Goal: Task Accomplishment & Management: Use online tool/utility

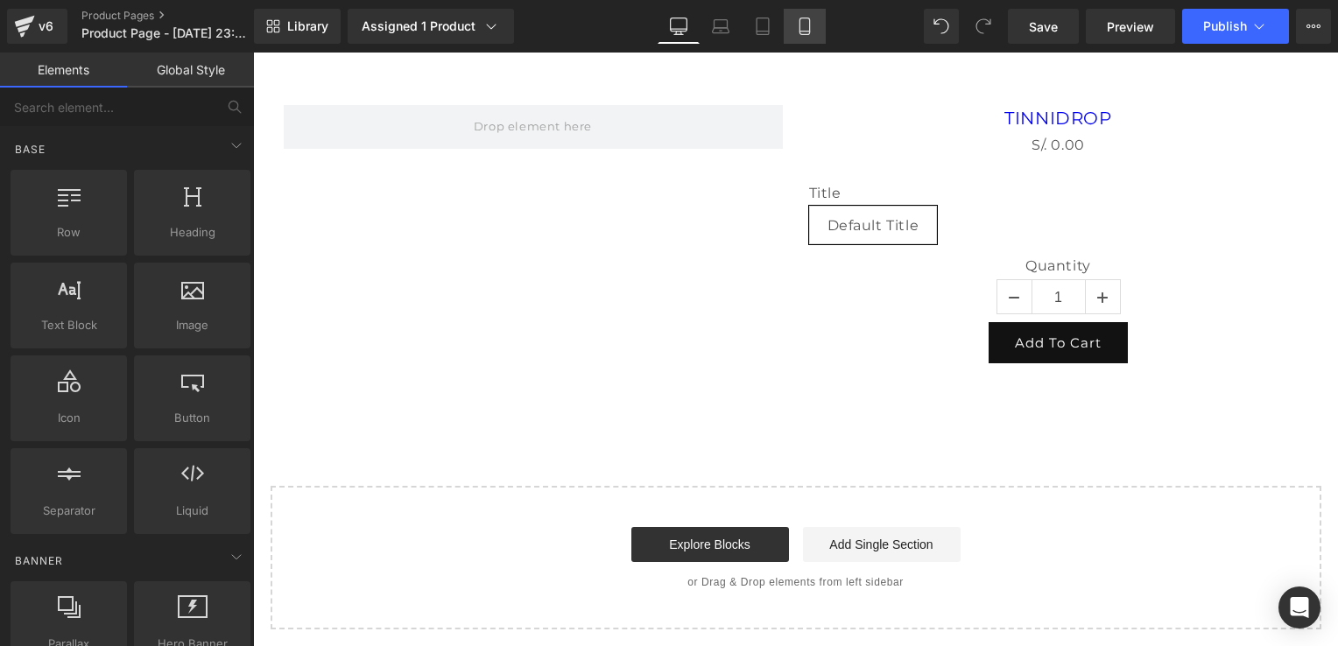
click at [818, 33] on link "Mobile" at bounding box center [805, 26] width 42 height 35
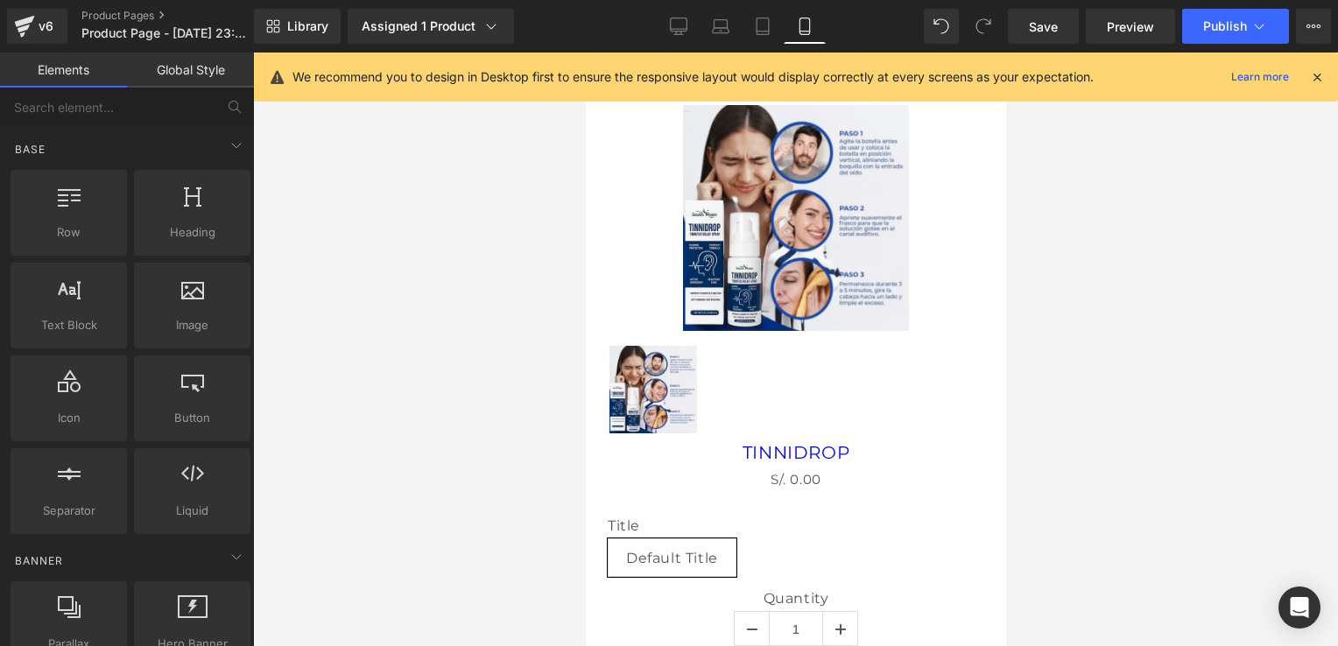
click at [1297, 60] on div "We recommend you to design in Desktop first to ensure the responsive layout wou…" at bounding box center [796, 77] width 1084 height 49
click at [1310, 68] on div at bounding box center [1317, 76] width 14 height 19
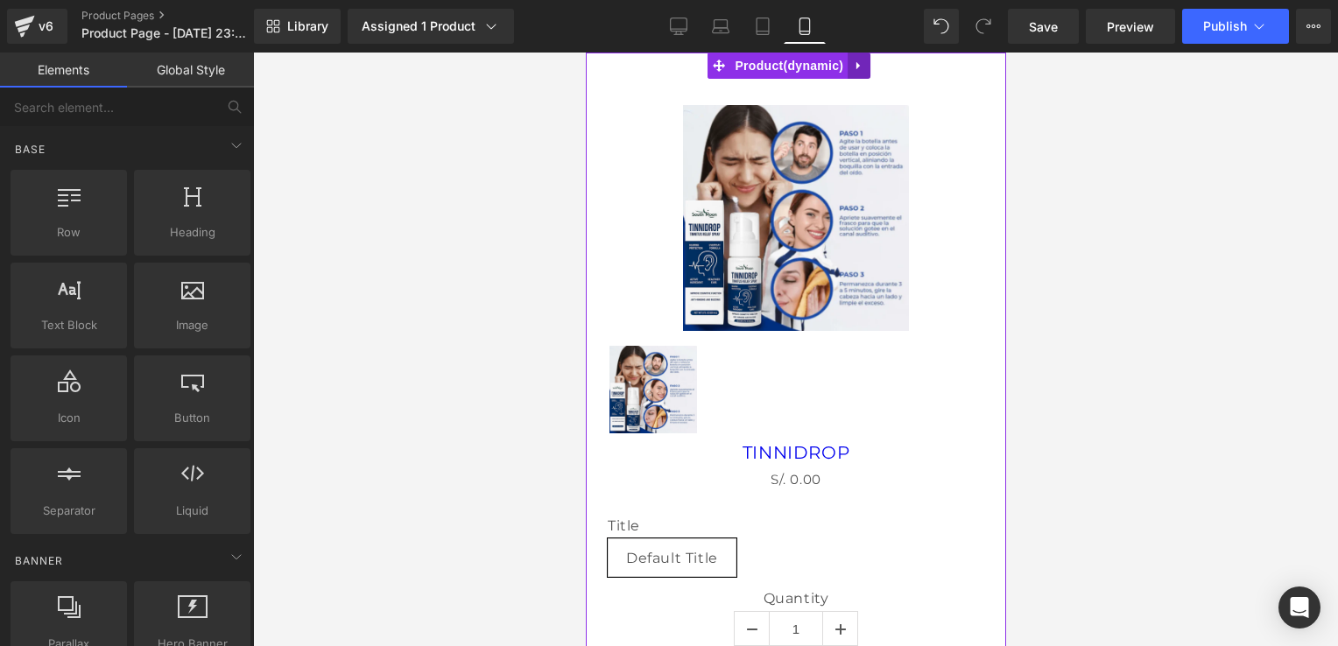
click at [852, 65] on icon at bounding box center [858, 66] width 12 height 13
click at [865, 67] on icon at bounding box center [870, 66] width 12 height 13
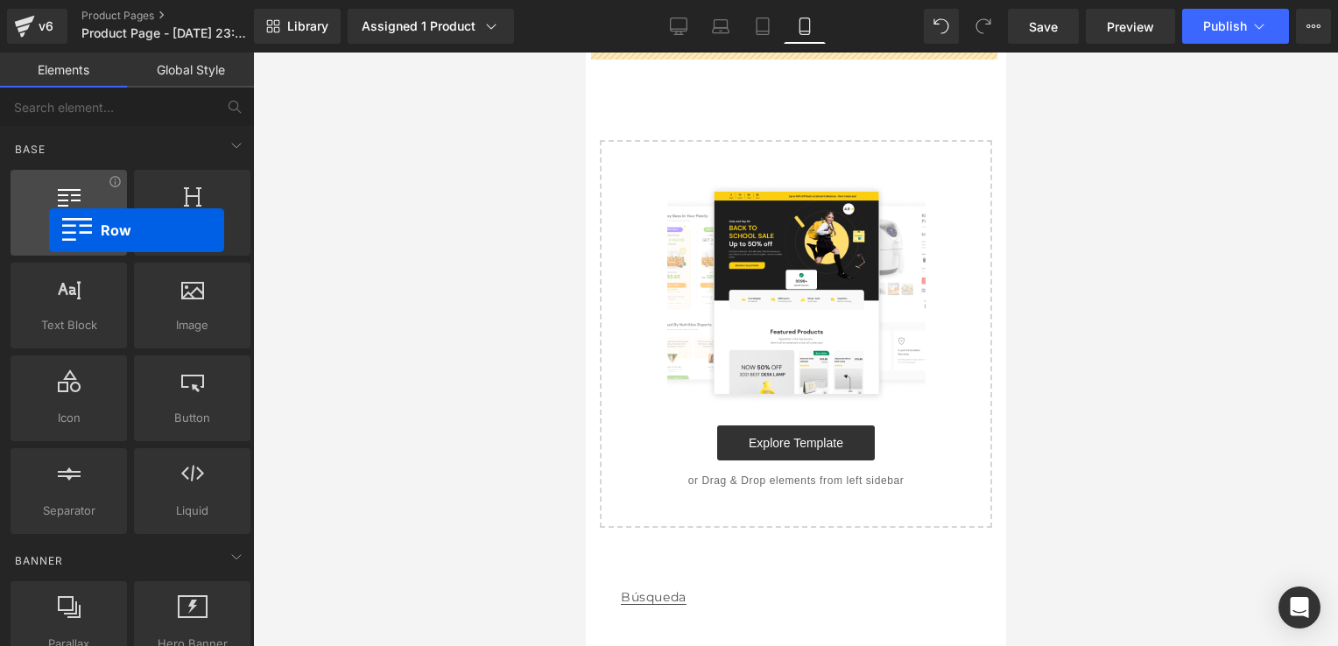
drag, startPoint x: 68, startPoint y: 220, endPoint x: 48, endPoint y: 230, distance: 22.7
click at [48, 230] on div "Row rows, columns, layouts, div" at bounding box center [69, 213] width 116 height 86
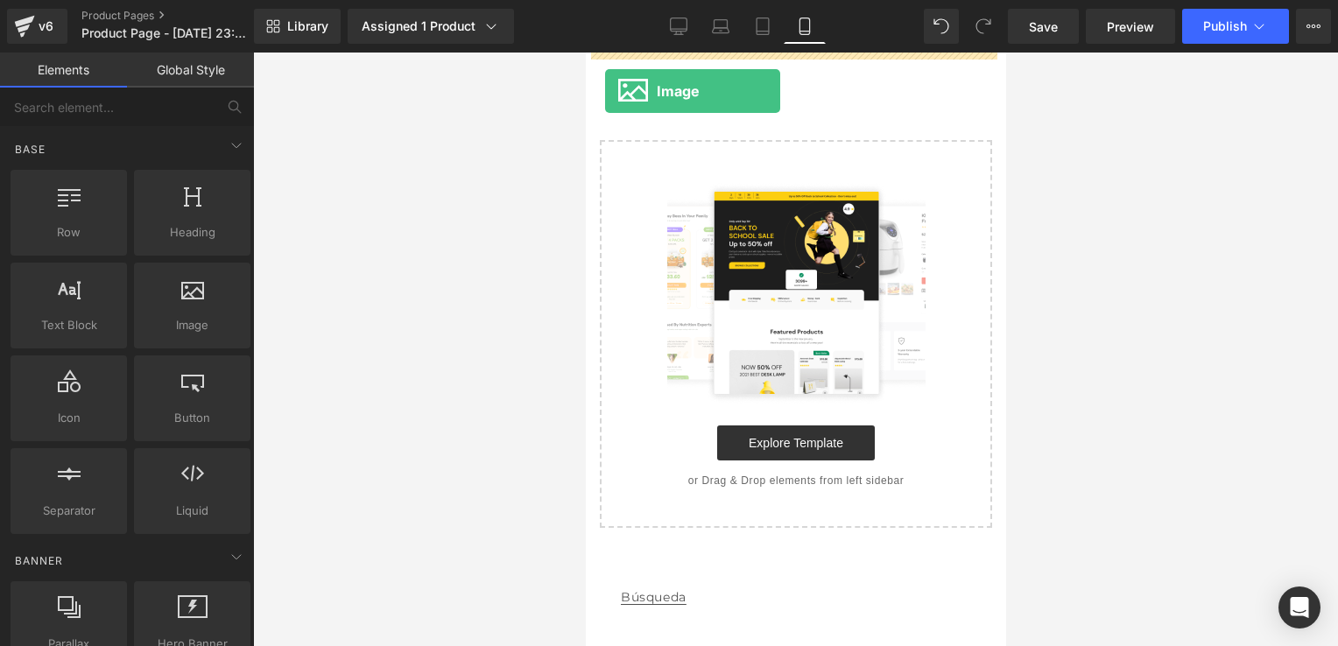
drag, startPoint x: 775, startPoint y: 359, endPoint x: 610, endPoint y: 89, distance: 316.0
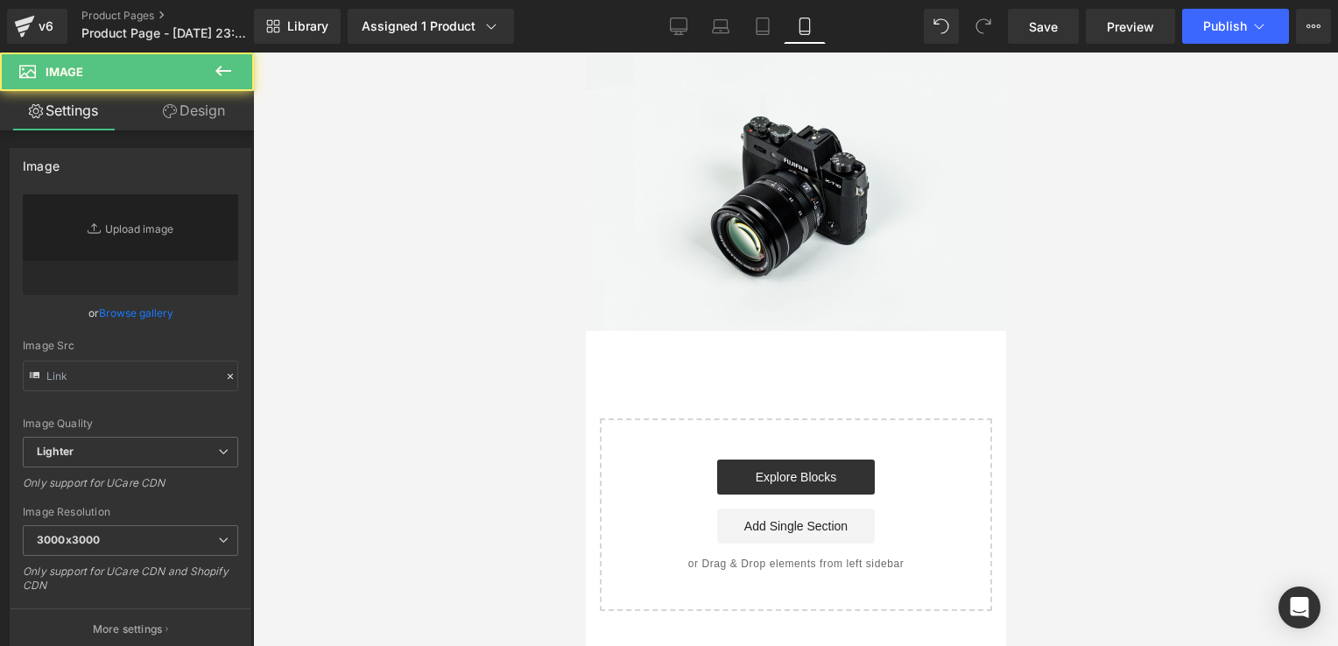
type input "//[DOMAIN_NAME][URL]"
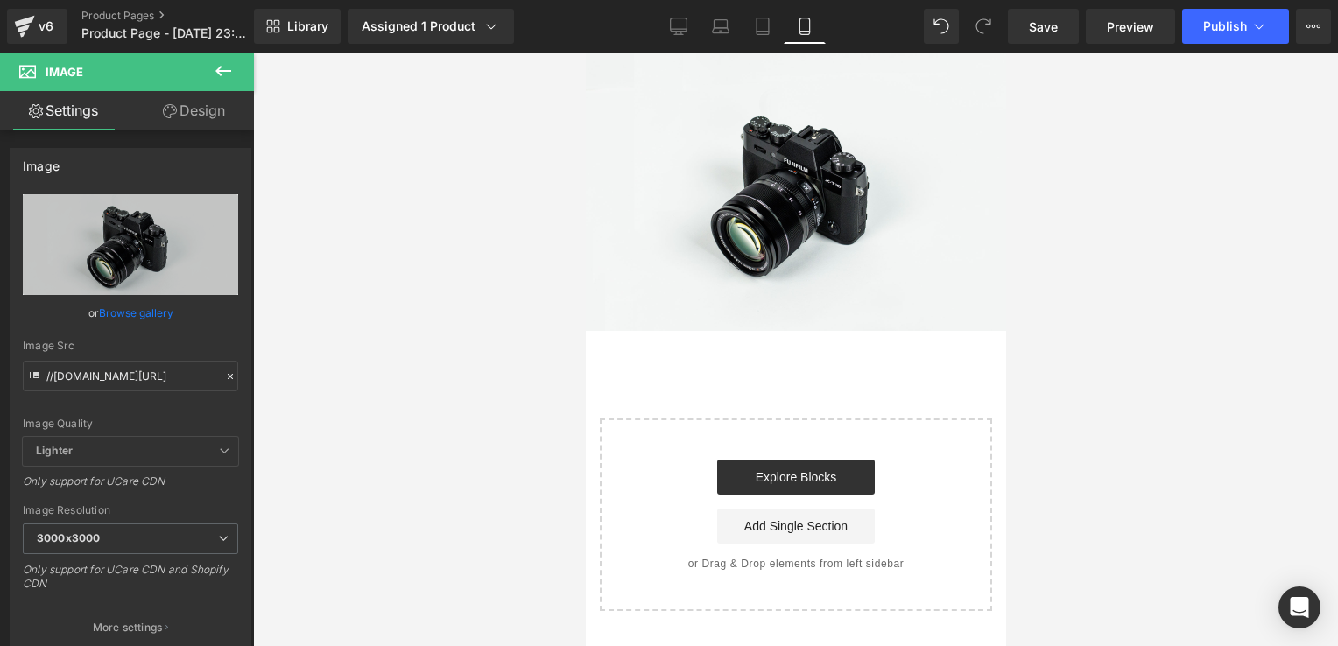
click at [222, 79] on icon at bounding box center [223, 70] width 21 height 21
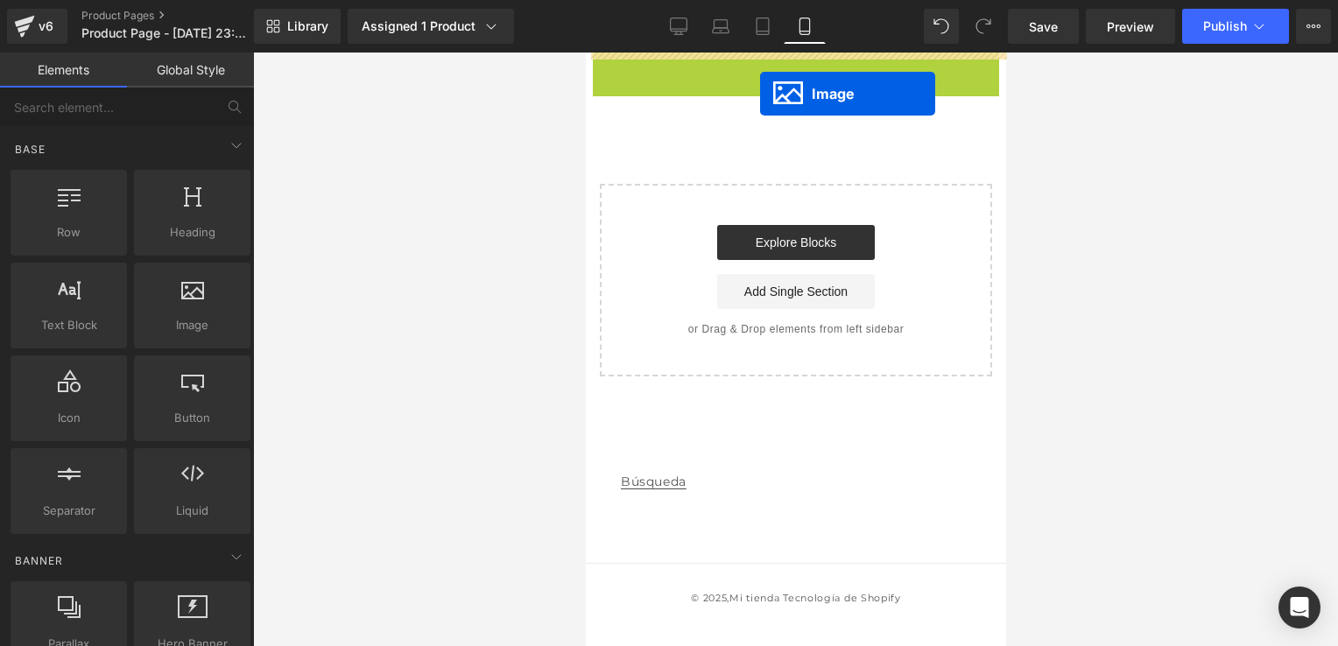
drag, startPoint x: 759, startPoint y: 180, endPoint x: 761, endPoint y: 94, distance: 86.7
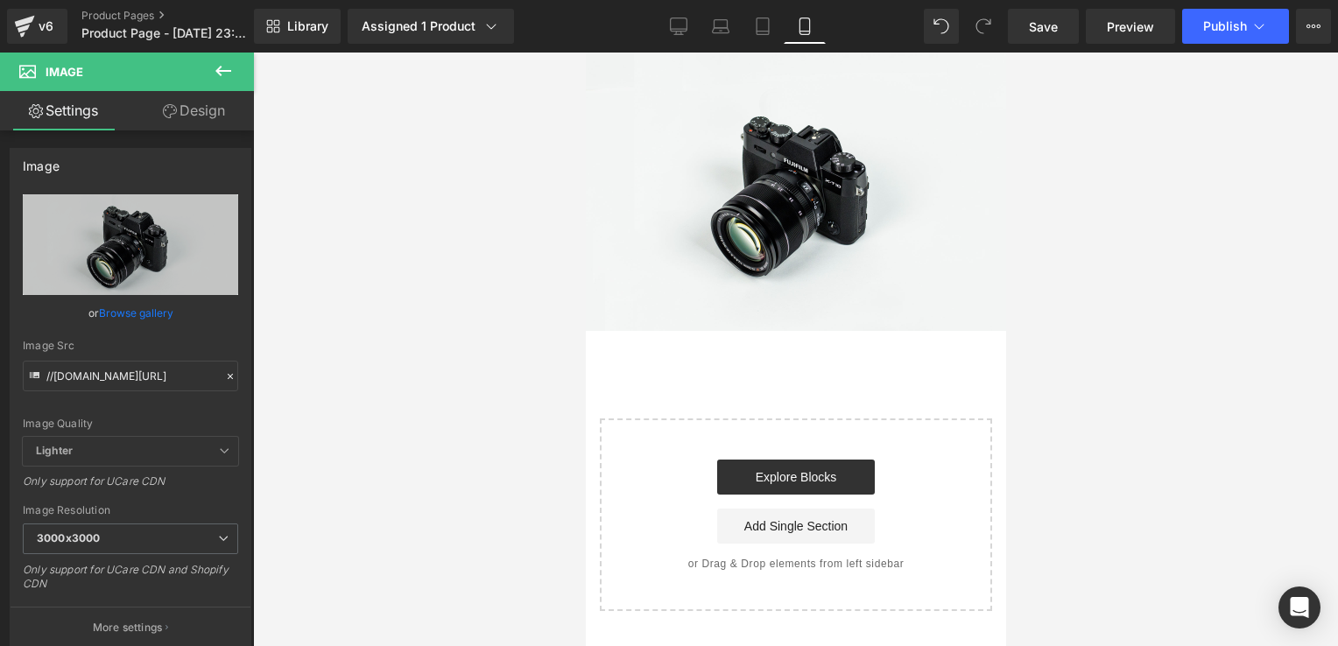
click at [219, 67] on icon at bounding box center [223, 71] width 16 height 11
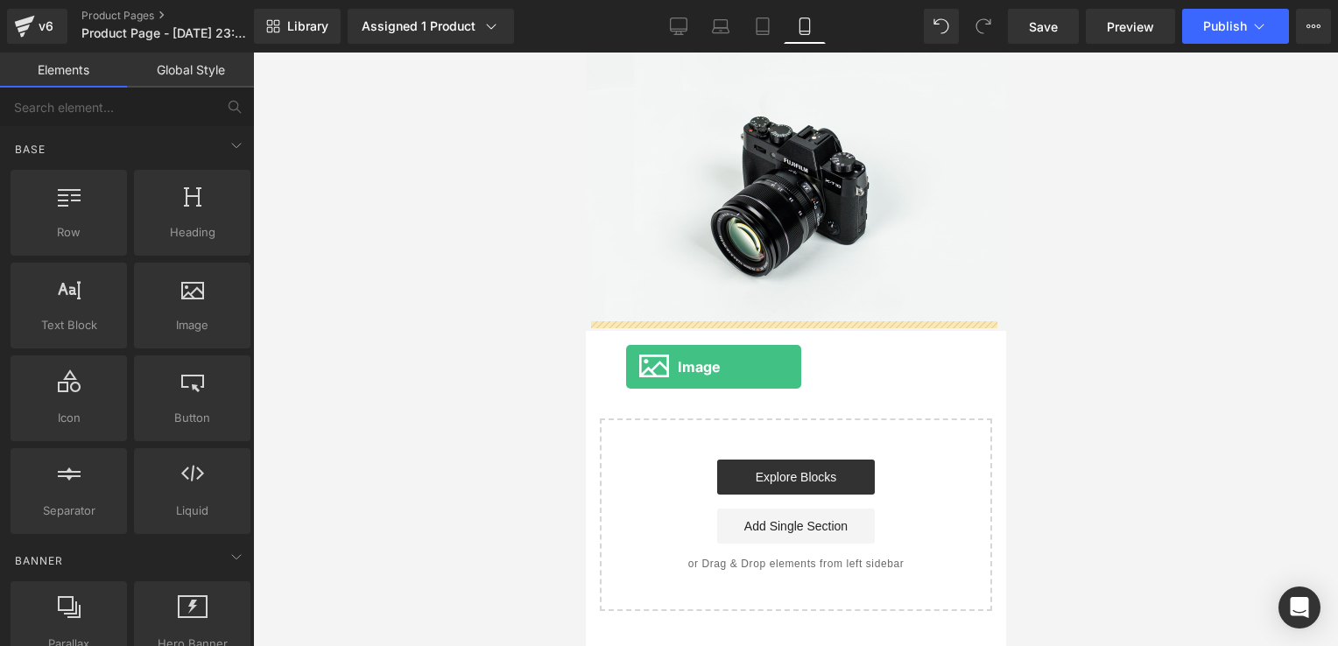
drag, startPoint x: 768, startPoint y: 339, endPoint x: 617, endPoint y: 356, distance: 151.6
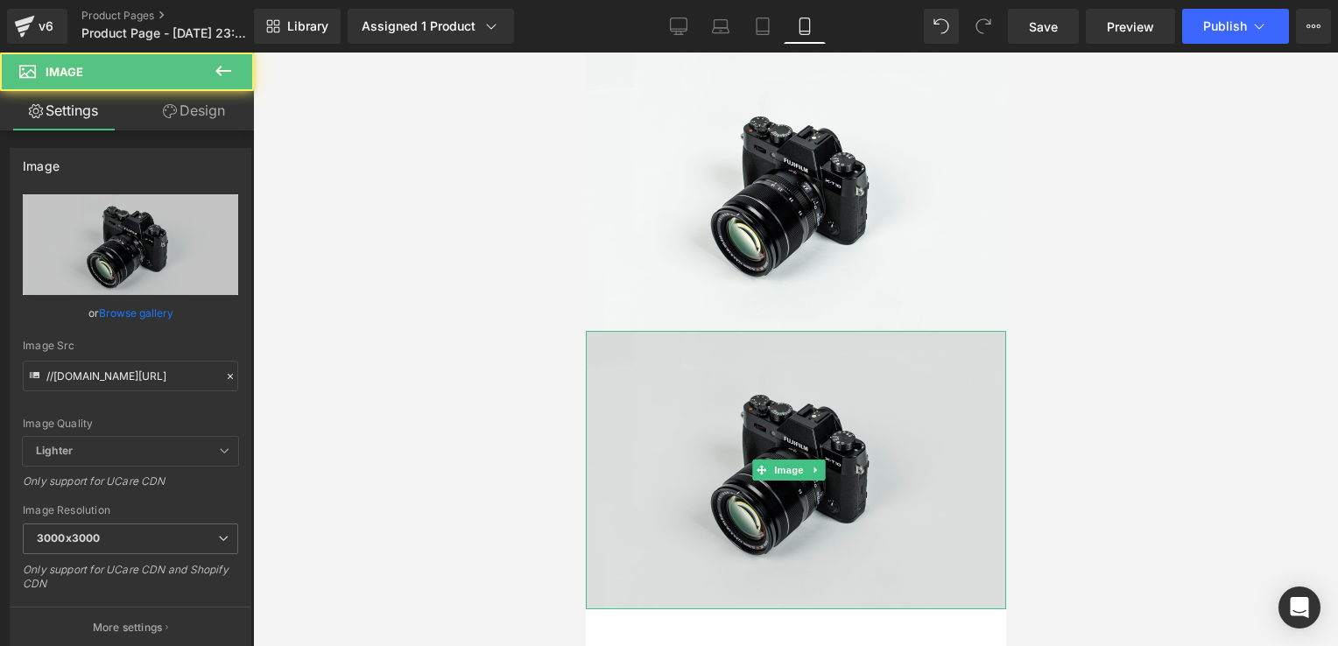
click at [638, 361] on img at bounding box center [795, 470] width 420 height 279
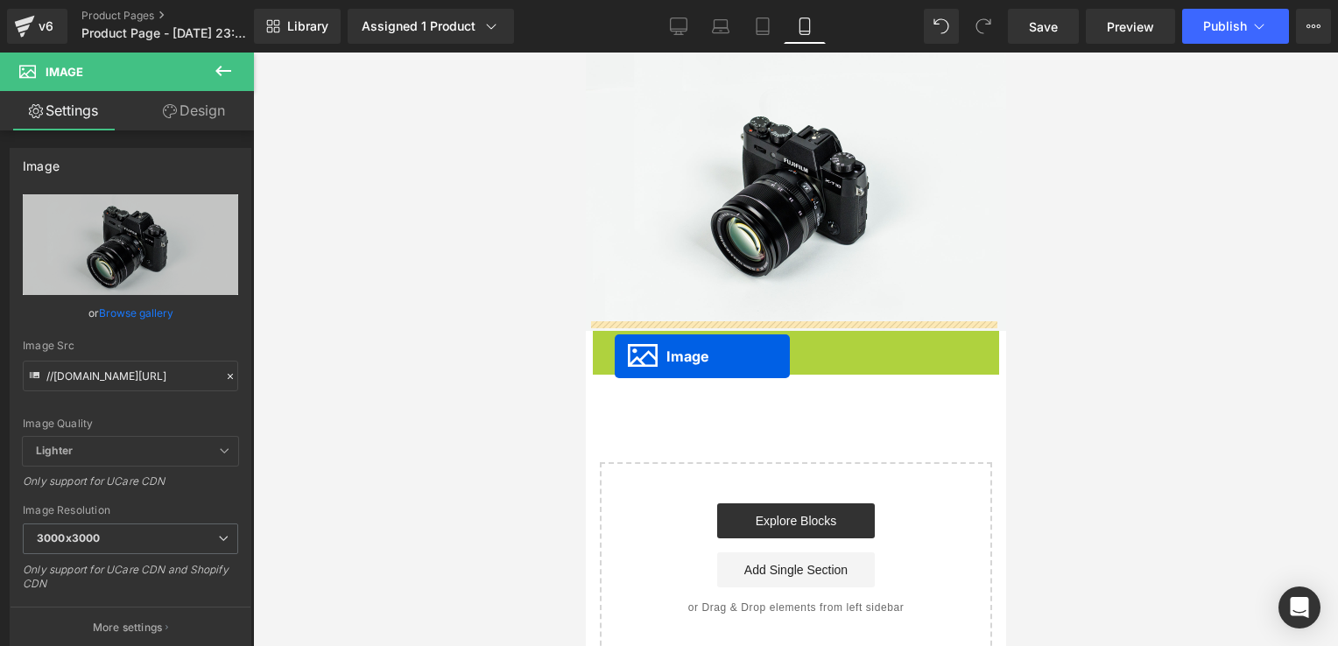
drag, startPoint x: 768, startPoint y: 452, endPoint x: 614, endPoint y: 356, distance: 181.8
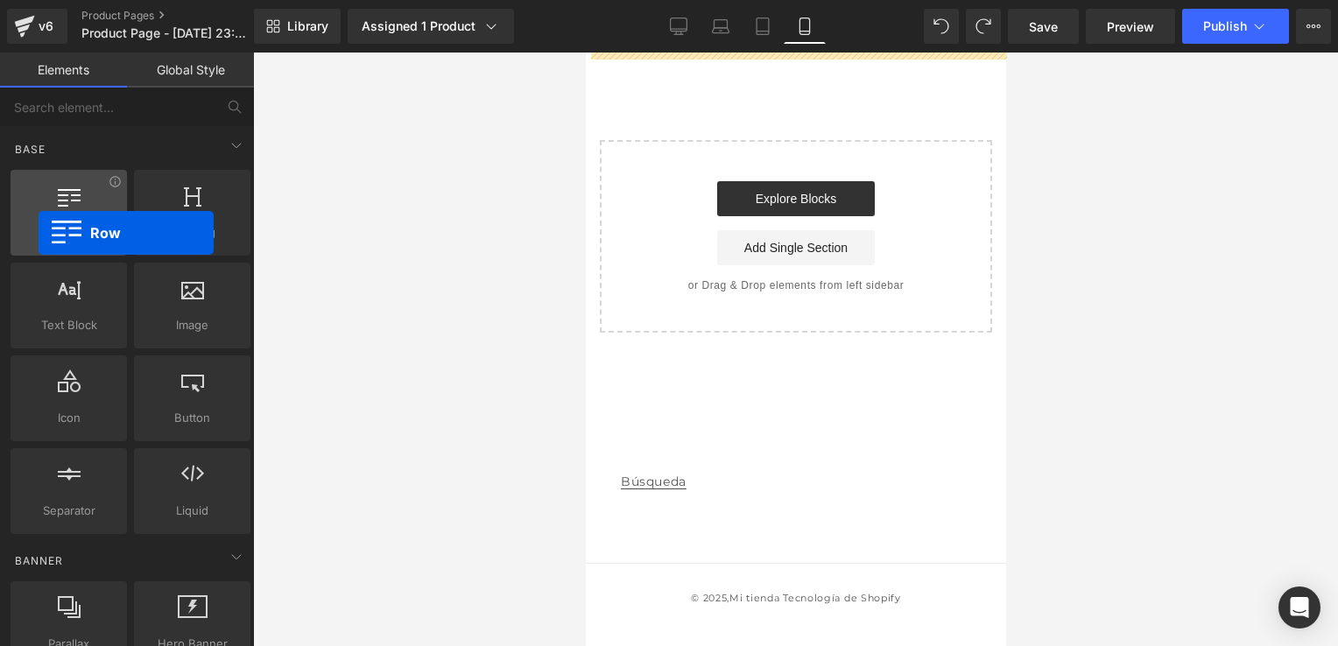
drag, startPoint x: 101, startPoint y: 232, endPoint x: 42, endPoint y: 233, distance: 58.7
click at [42, 233] on span "Row" at bounding box center [69, 232] width 106 height 18
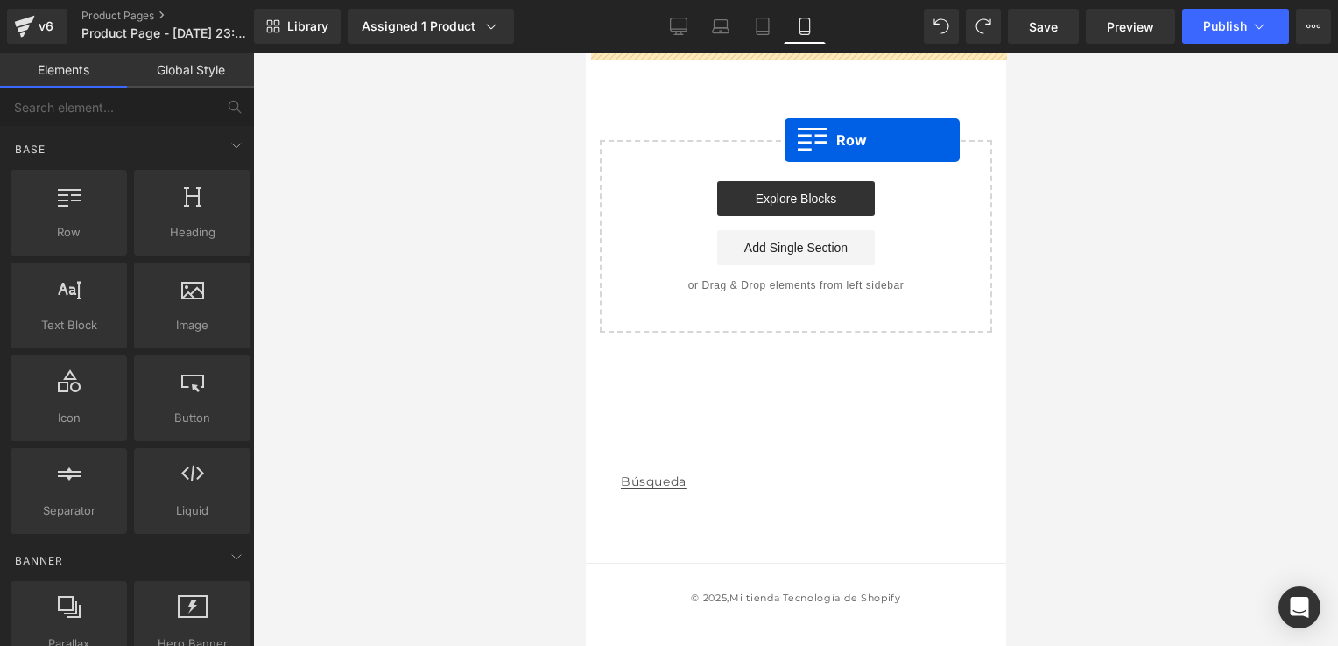
drag, startPoint x: 627, startPoint y: 286, endPoint x: 782, endPoint y: 138, distance: 213.7
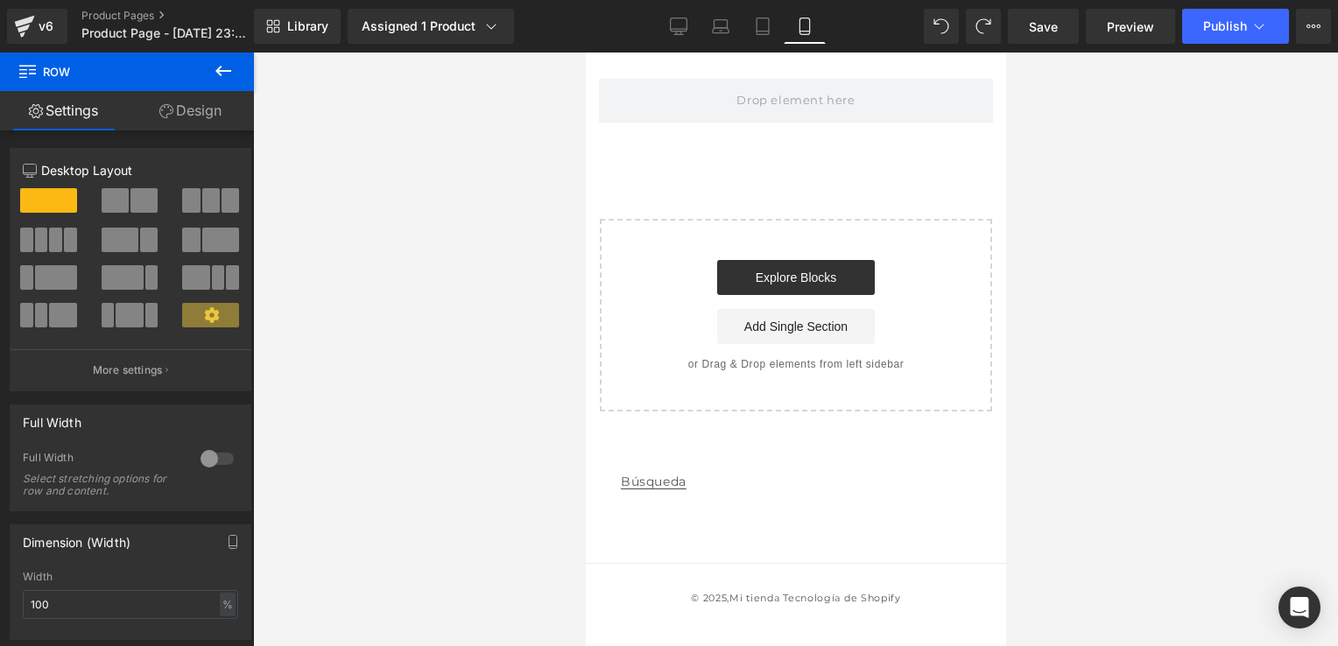
click at [224, 66] on icon at bounding box center [223, 70] width 21 height 21
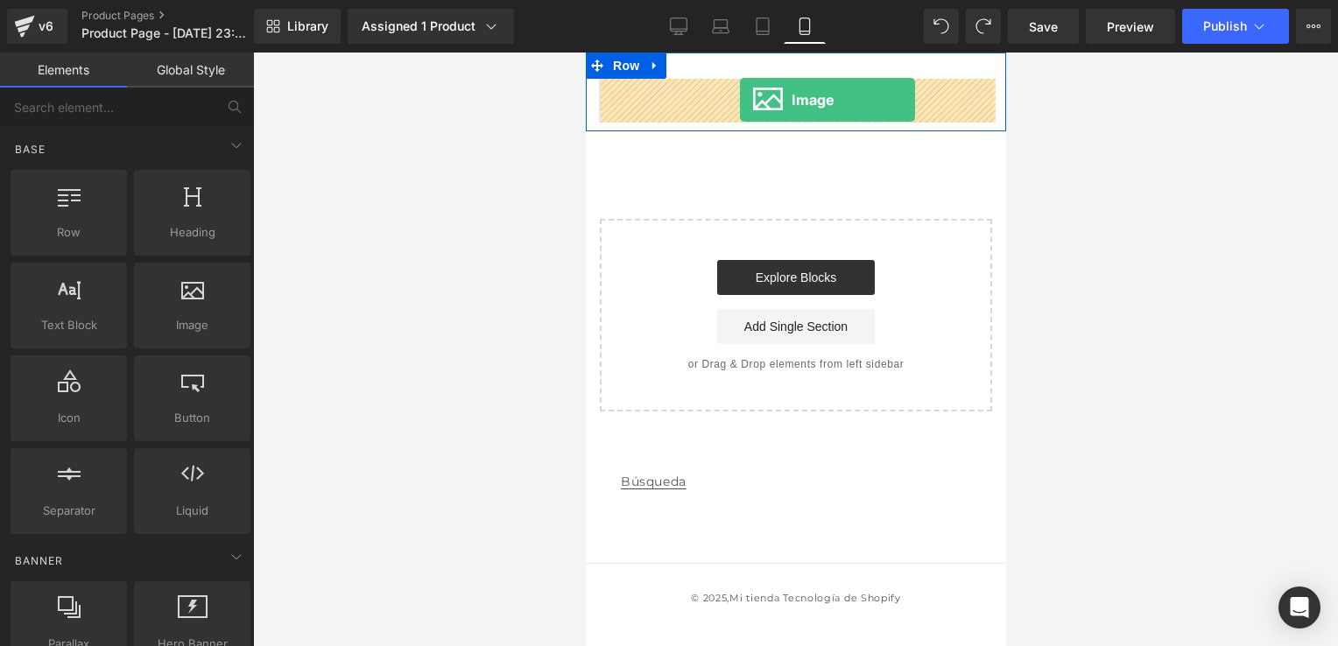
drag, startPoint x: 770, startPoint y: 363, endPoint x: 739, endPoint y: 100, distance: 264.5
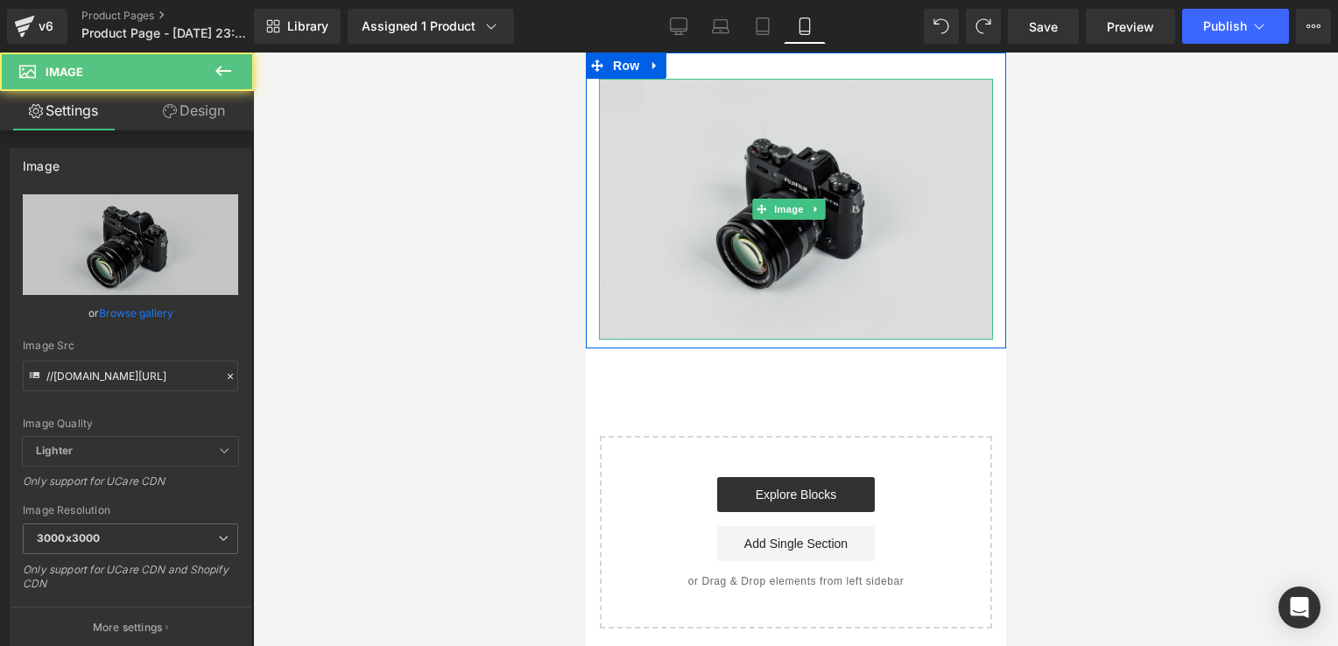
click at [881, 192] on img at bounding box center [795, 209] width 394 height 261
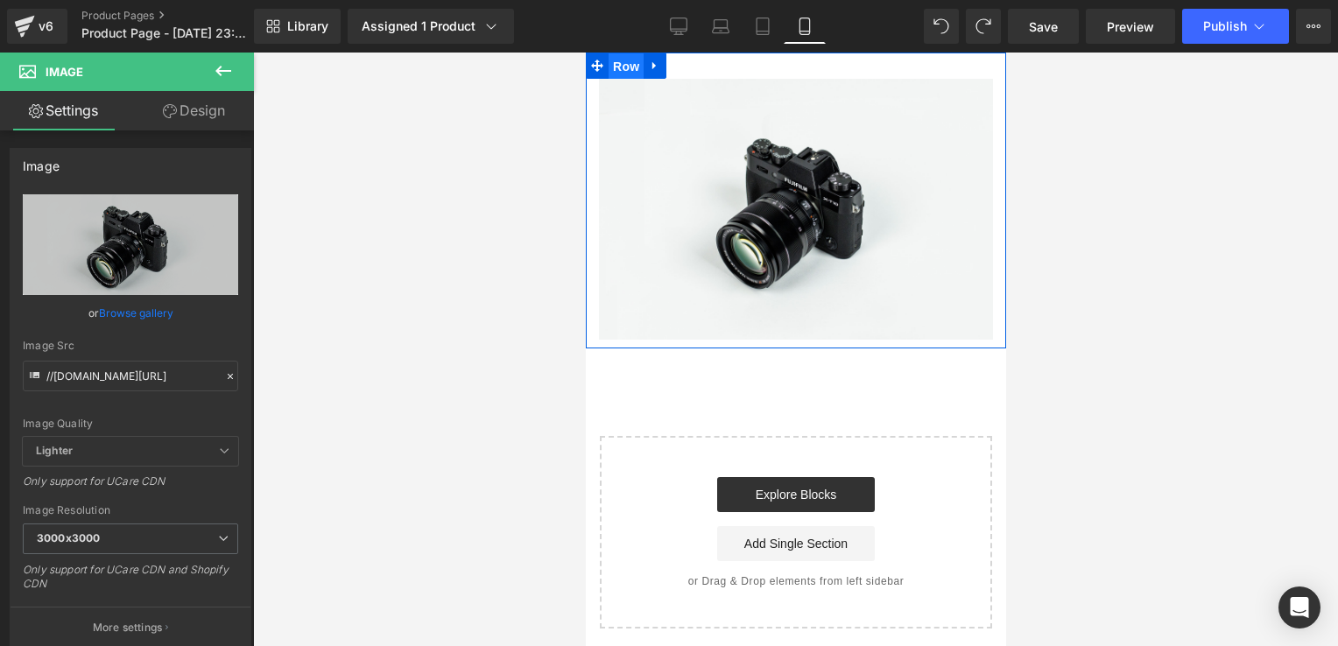
click at [616, 69] on span "Row" at bounding box center [625, 66] width 35 height 26
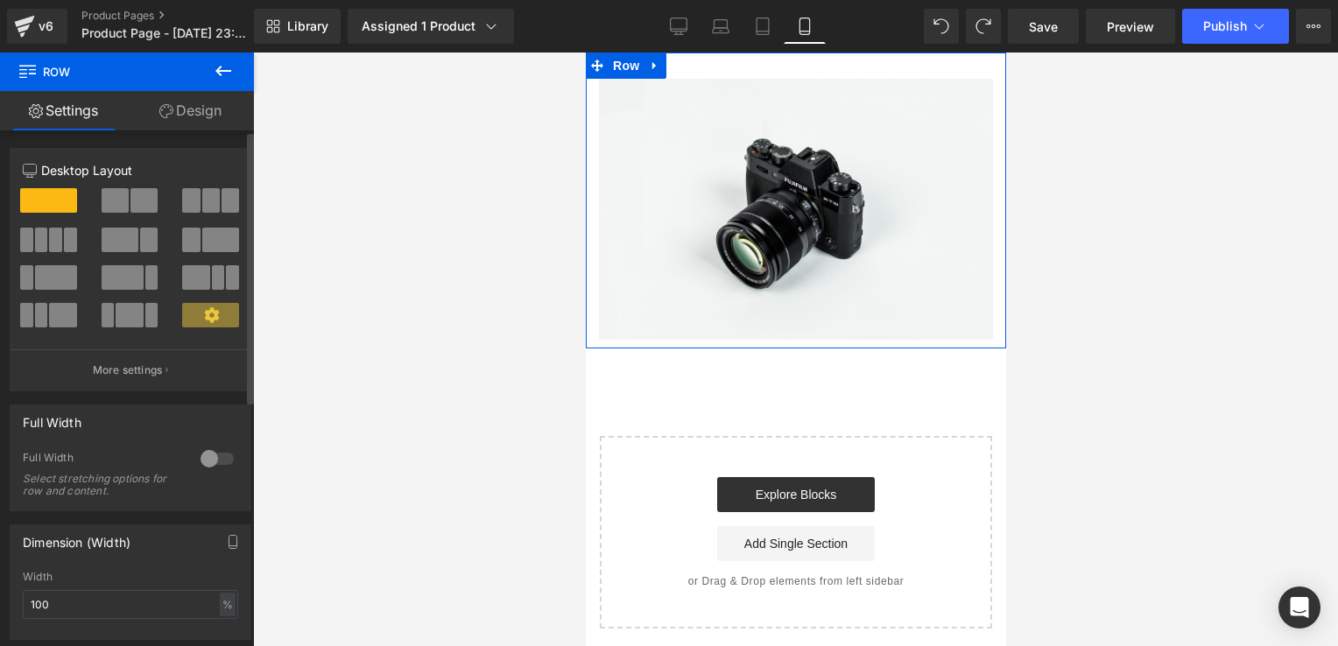
click at [216, 465] on div at bounding box center [217, 459] width 42 height 28
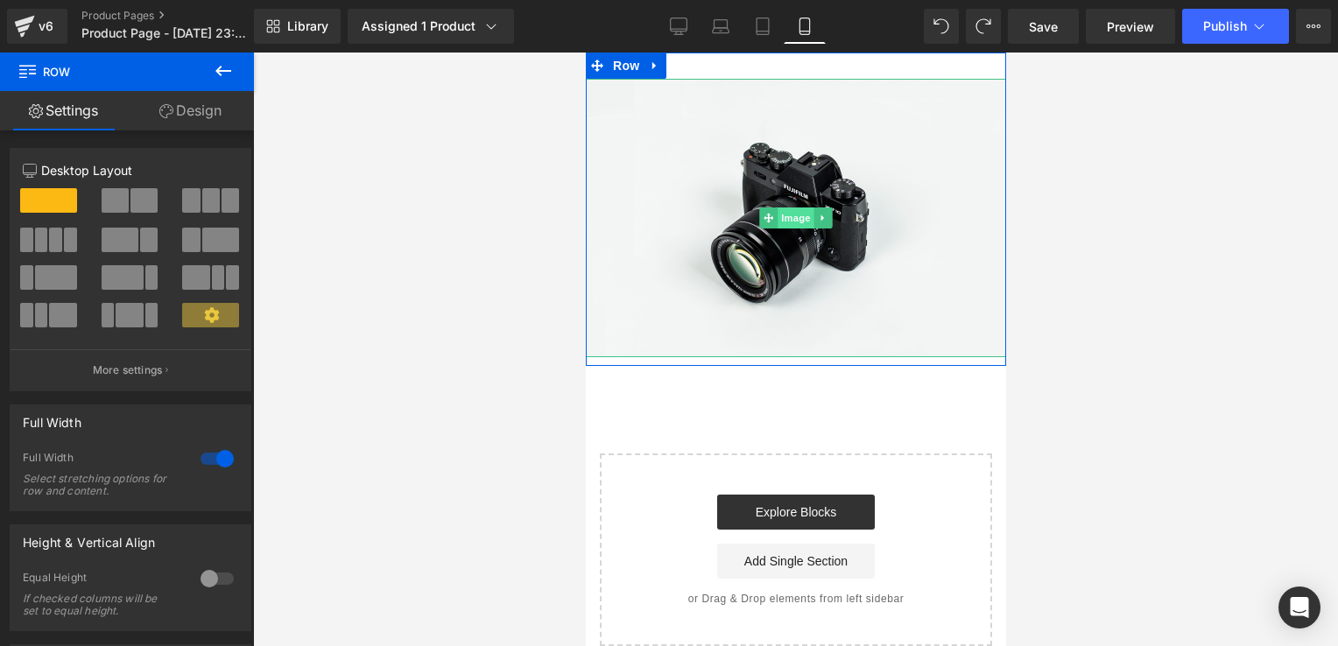
click at [779, 212] on span "Image" at bounding box center [795, 218] width 37 height 21
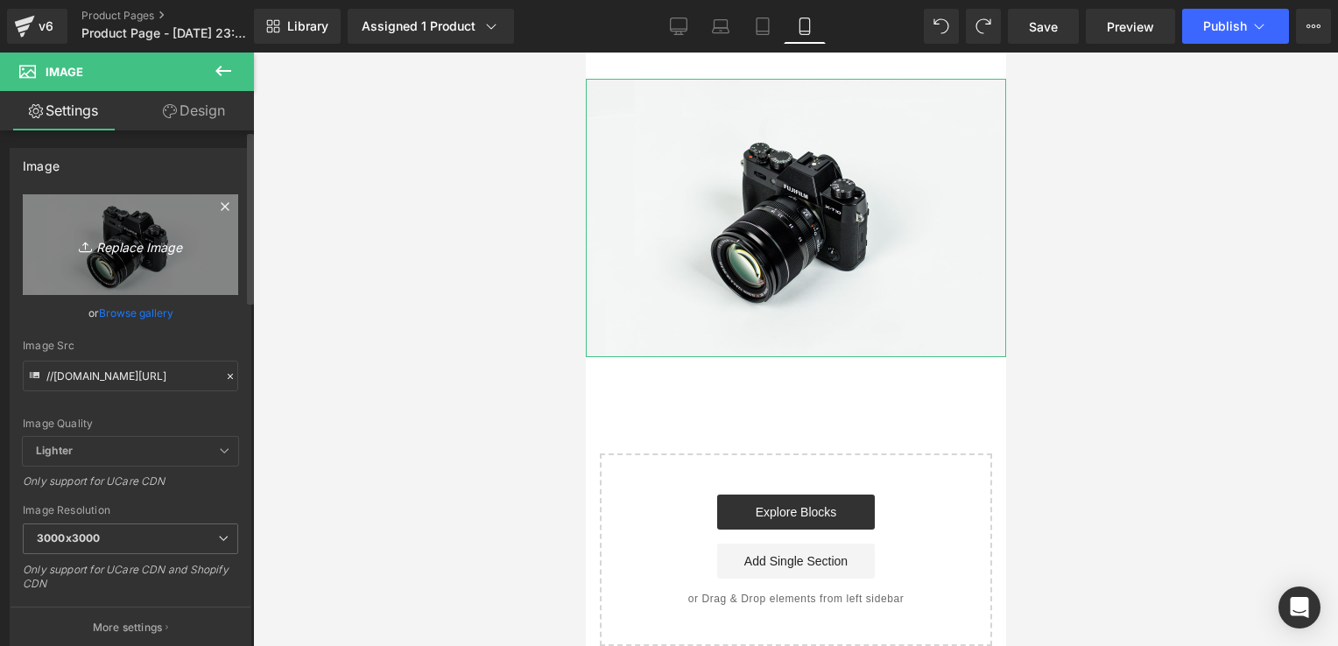
click at [126, 254] on icon "Replace Image" at bounding box center [130, 245] width 140 height 22
type input "C:\fakepath\TINNIDROP SEÑOR QUEJANDOSE (1).webp"
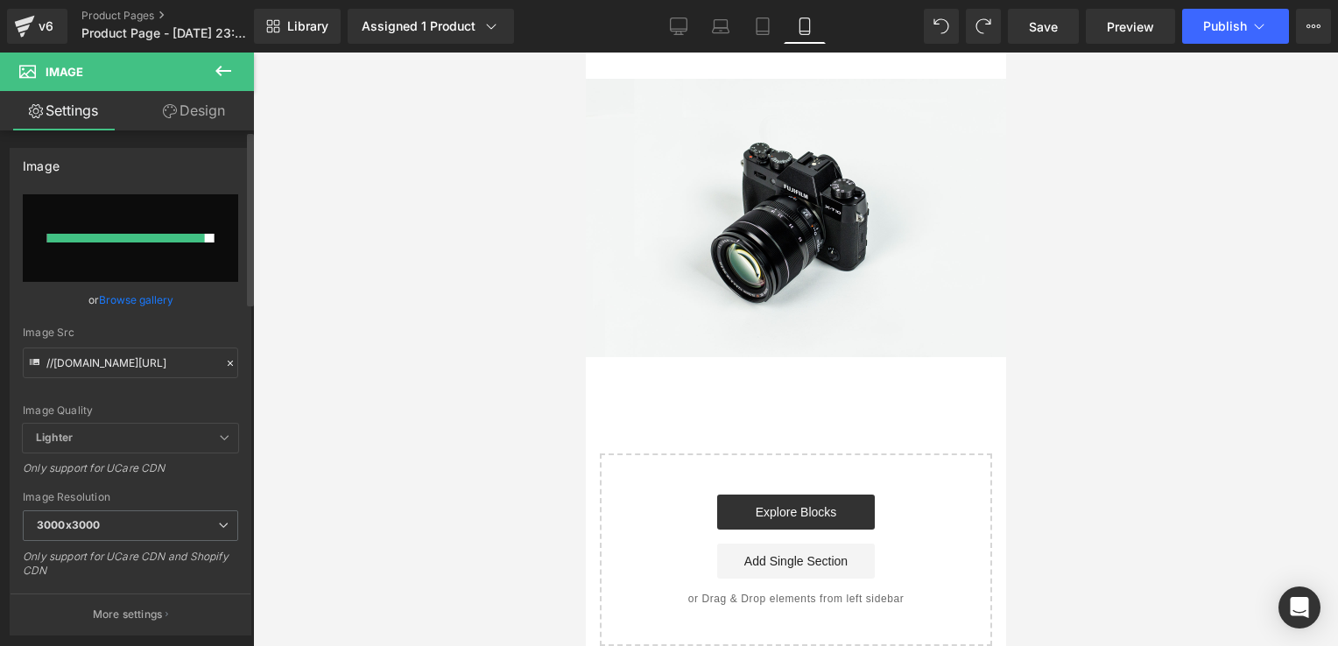
type input "https://ucarecdn.com/38462ef1-d31f-48f0-b651-cce2a5e546e7/-/format/auto/-/previ…"
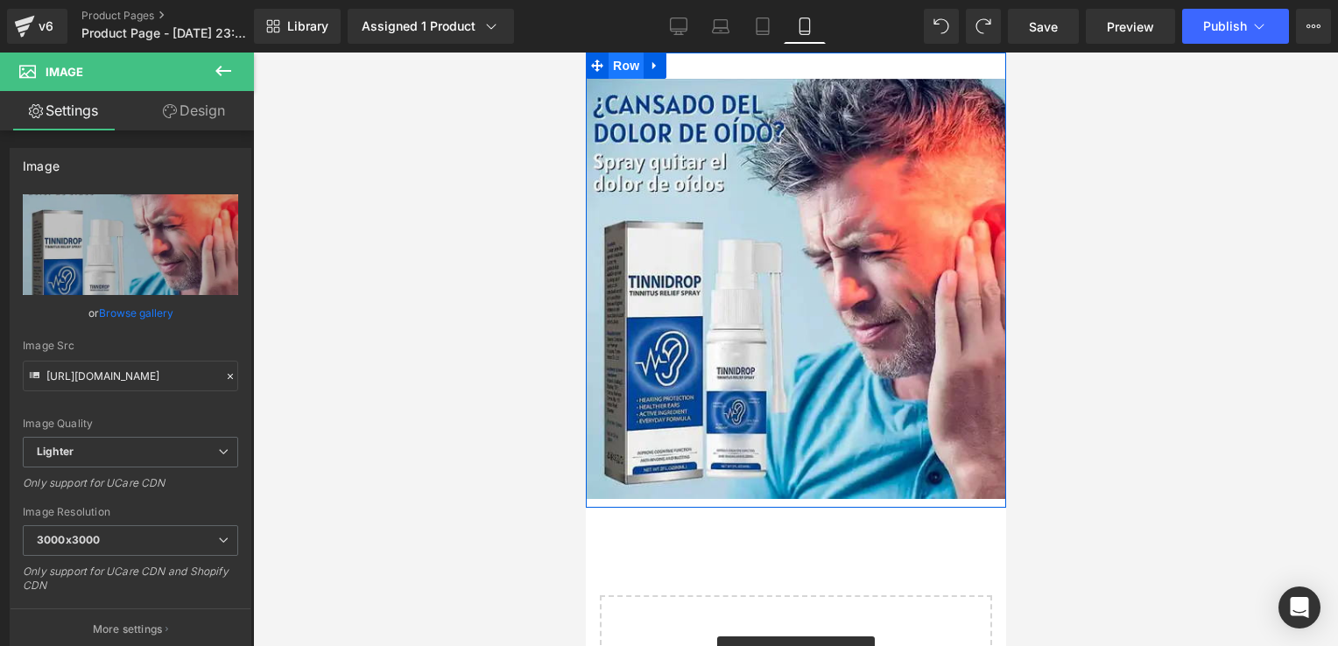
click at [630, 68] on span "Row" at bounding box center [625, 66] width 35 height 26
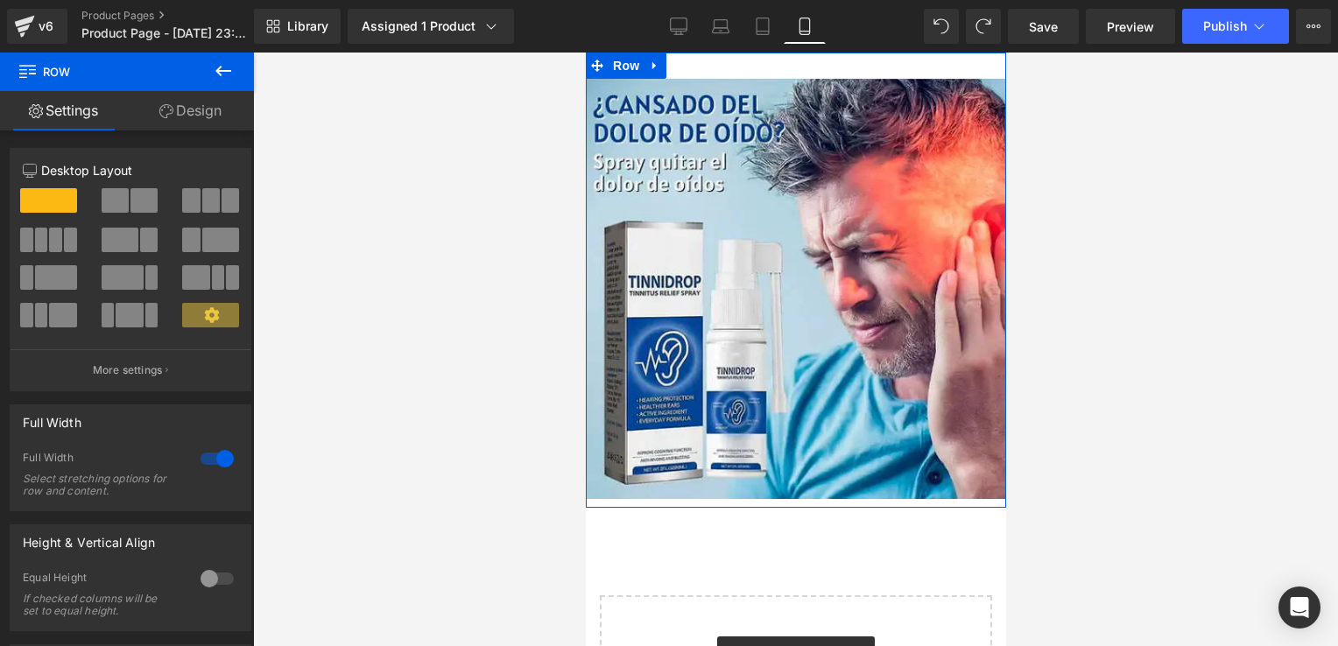
click at [198, 114] on link "Design" at bounding box center [190, 110] width 127 height 39
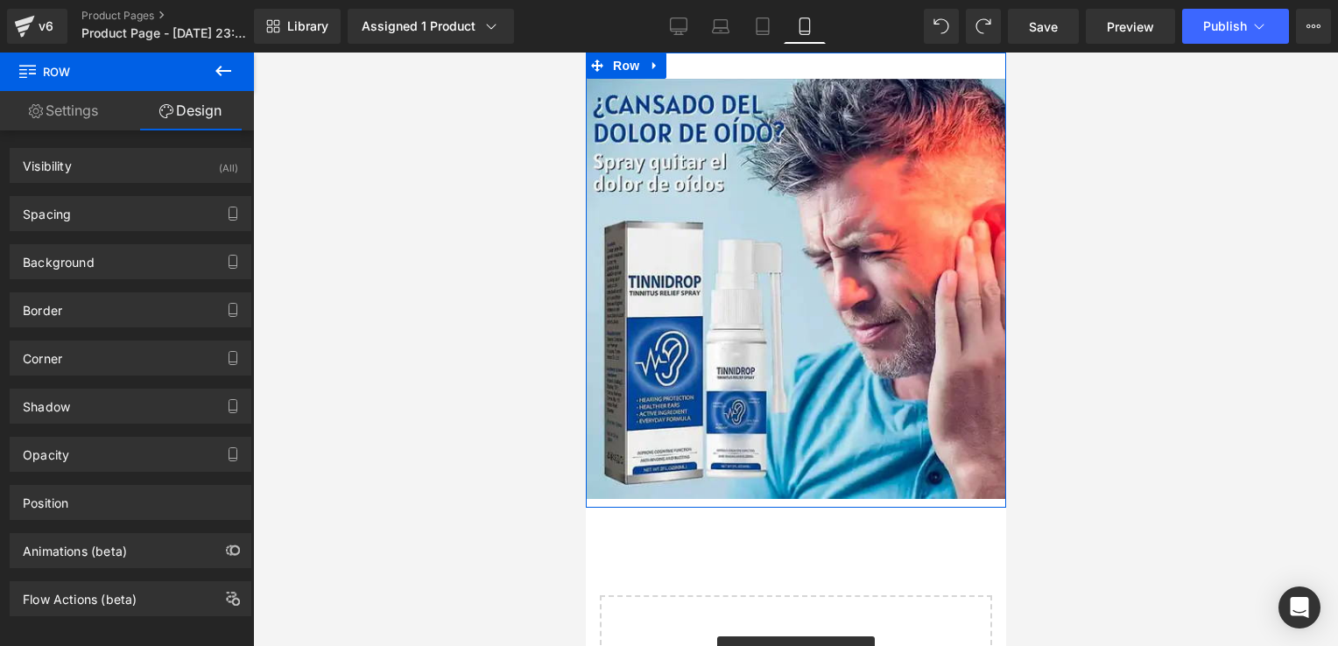
type input "0"
type input "30"
type input "0"
type input "10"
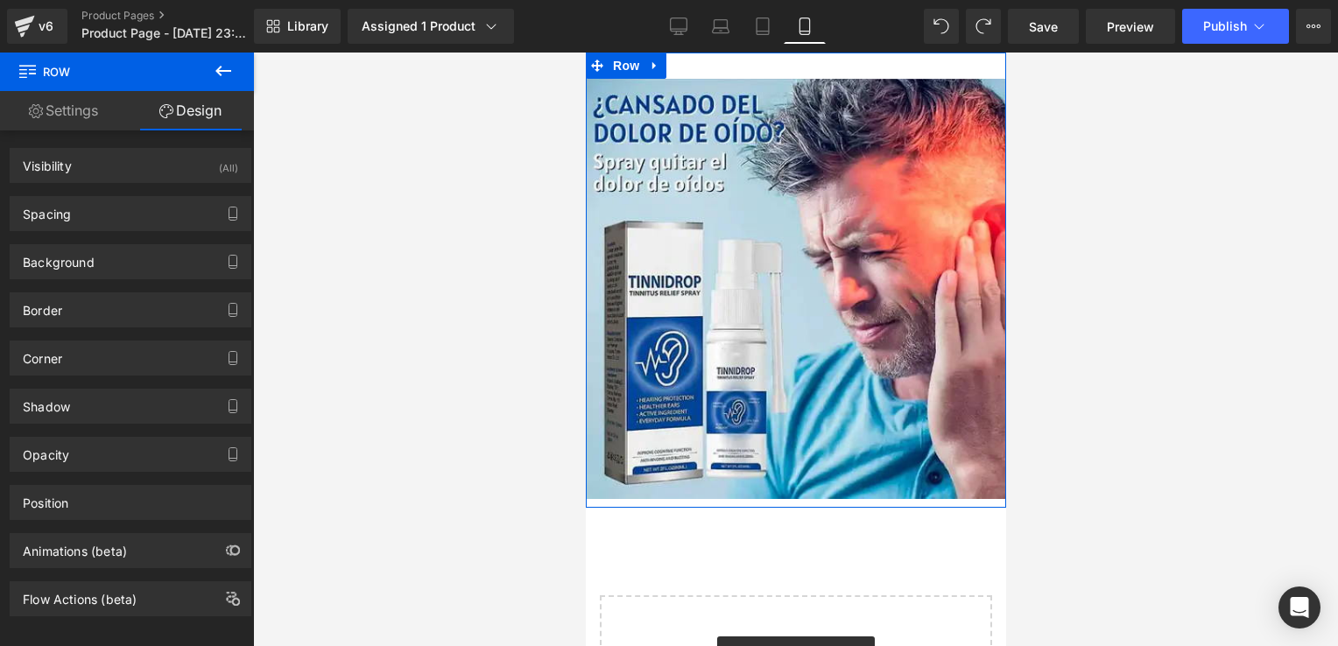
type input "0"
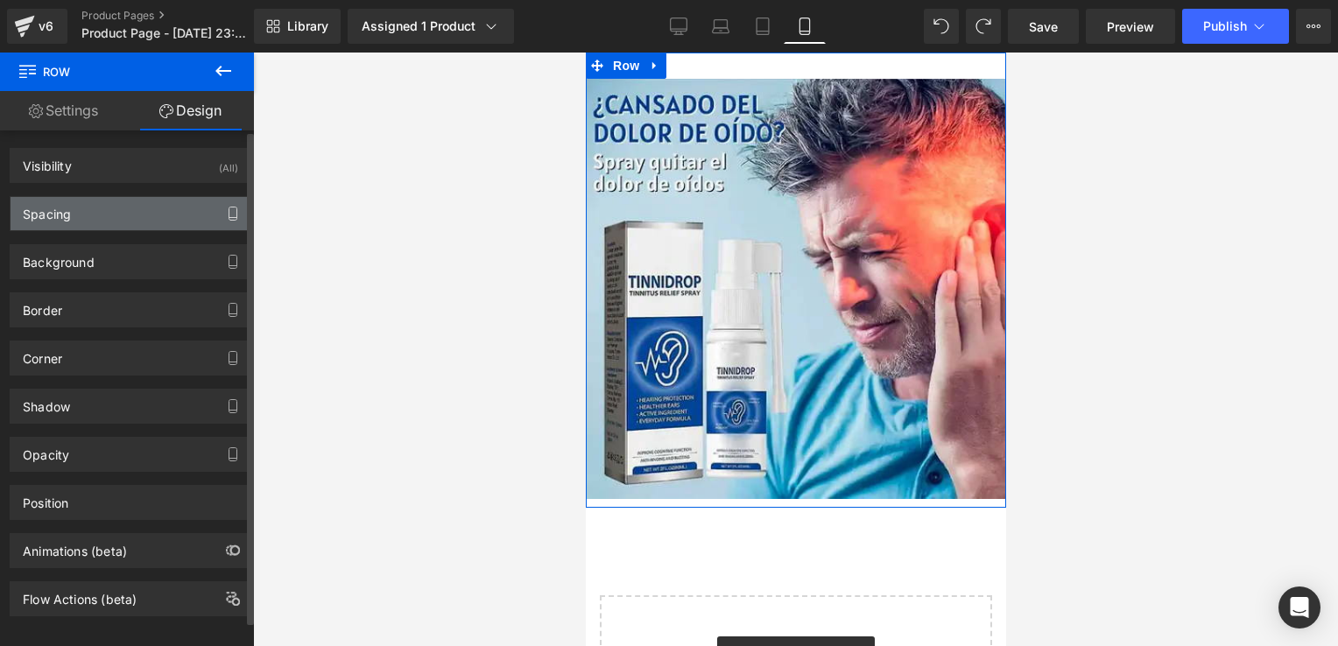
click at [219, 212] on button "button" at bounding box center [233, 213] width 28 height 33
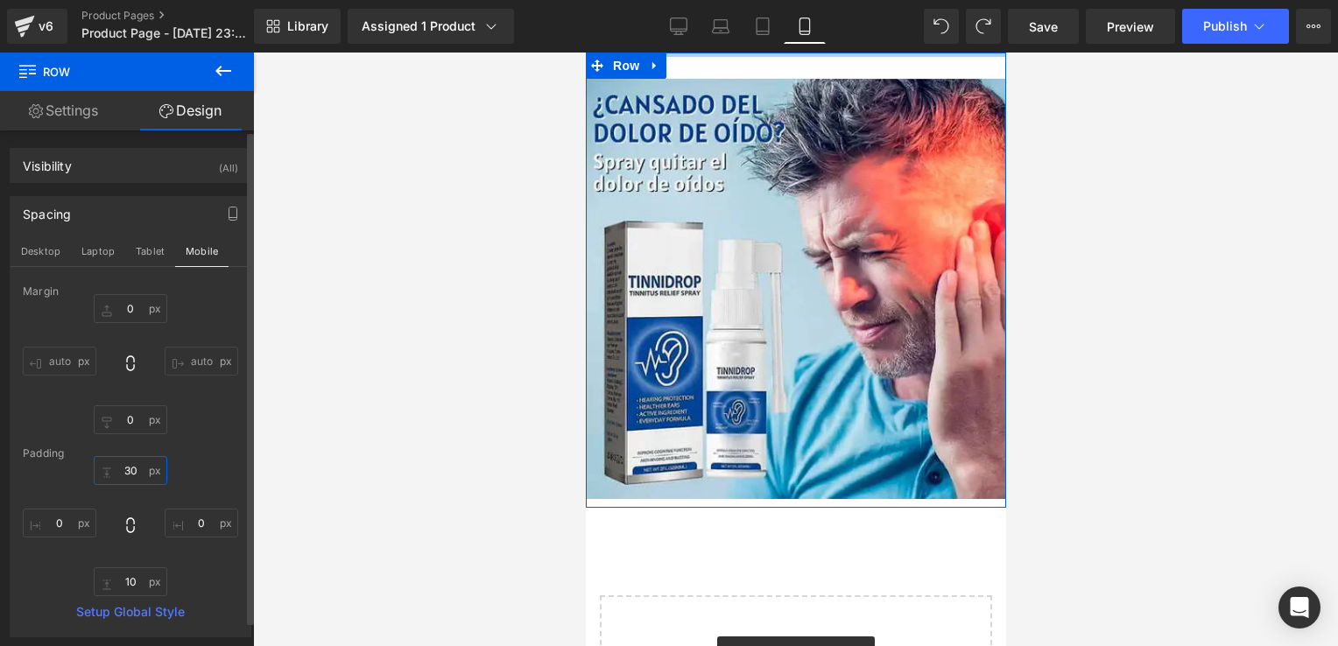
click at [130, 474] on input "30" at bounding box center [131, 470] width 74 height 29
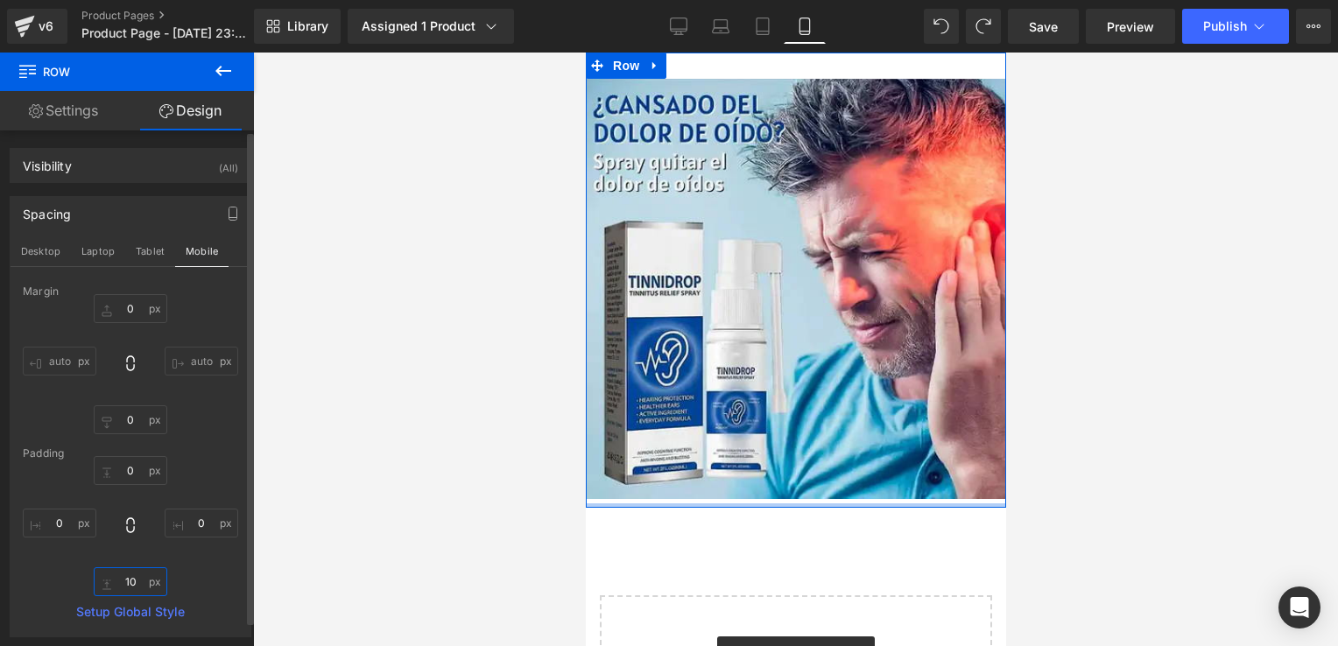
click at [127, 580] on input "10" at bounding box center [131, 582] width 74 height 29
type input "0"
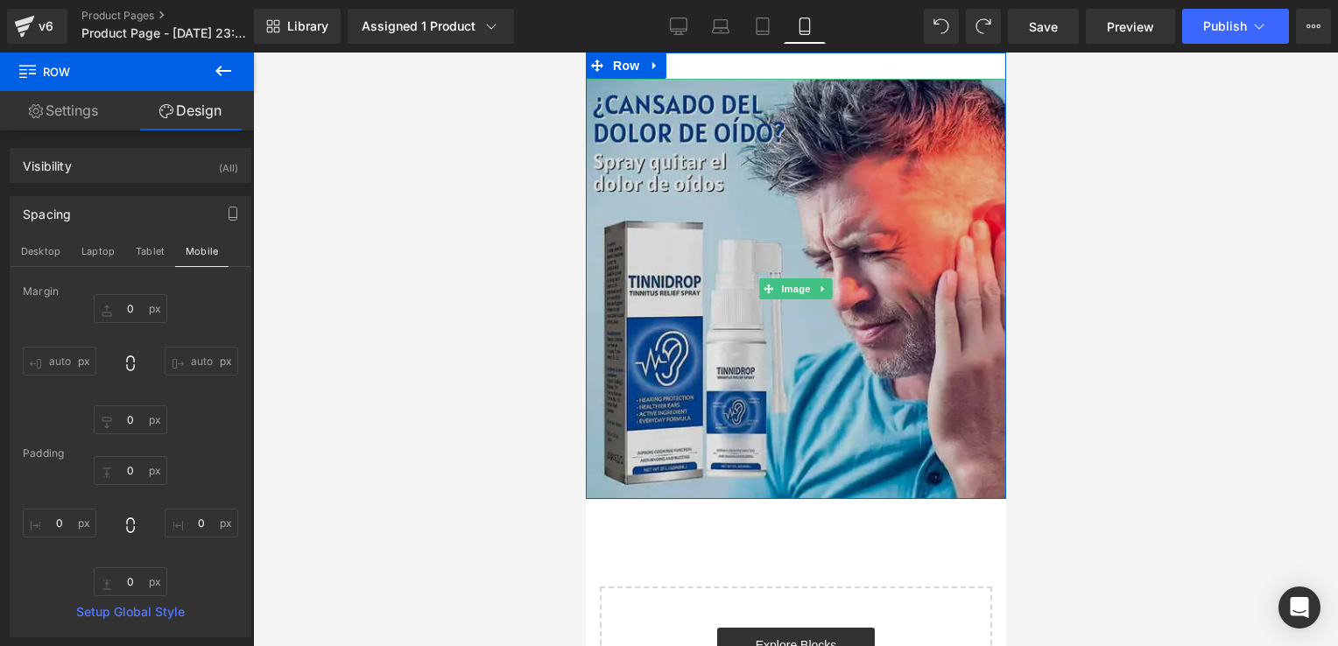
click at [676, 271] on img at bounding box center [795, 289] width 420 height 420
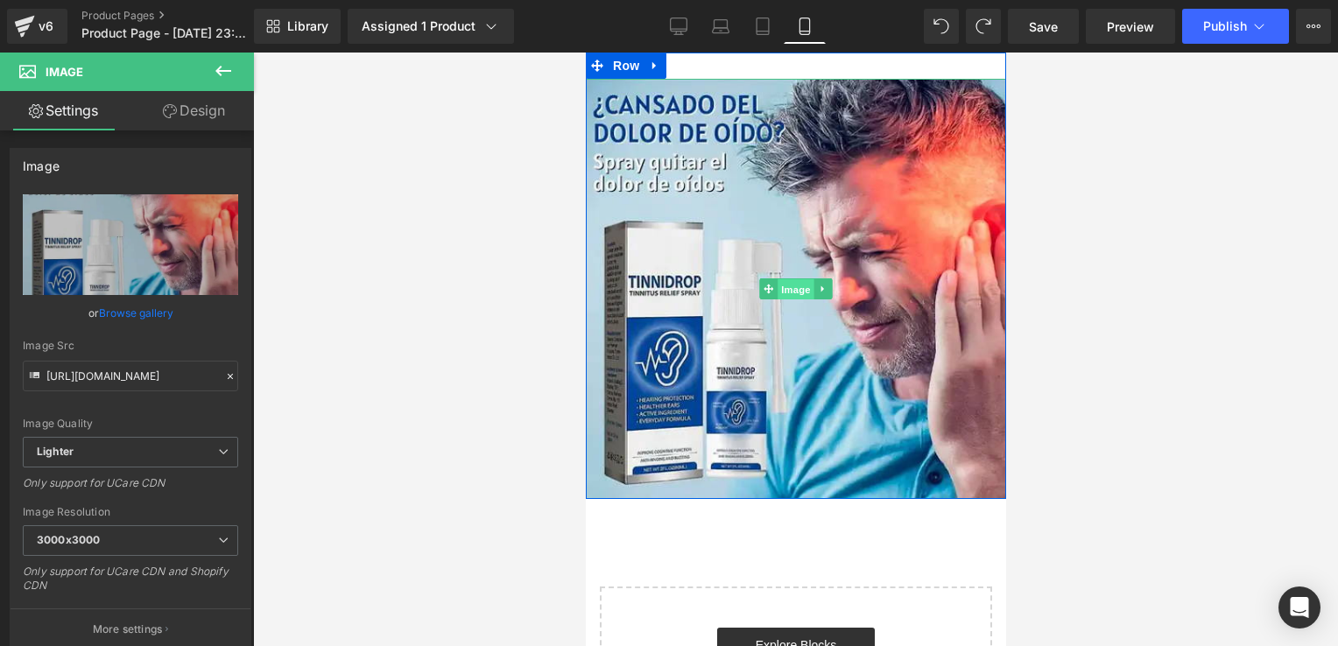
click at [797, 288] on span "Image" at bounding box center [795, 289] width 37 height 21
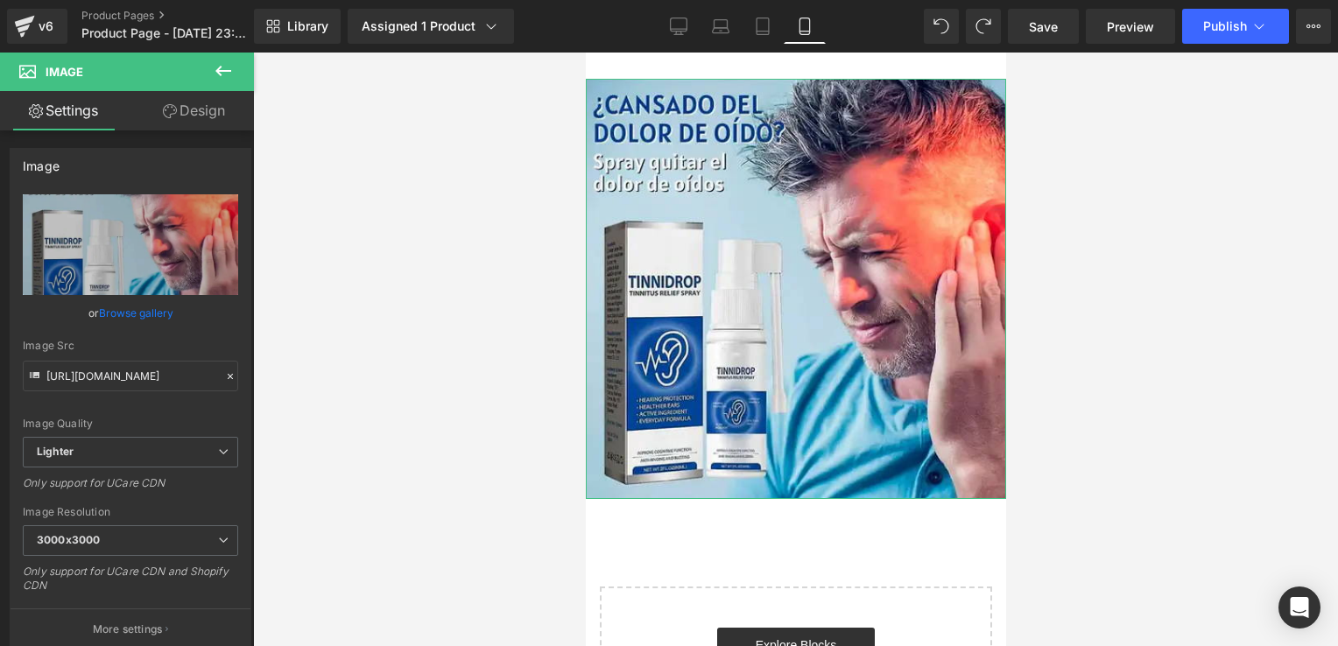
click at [228, 125] on link "Design" at bounding box center [193, 110] width 127 height 39
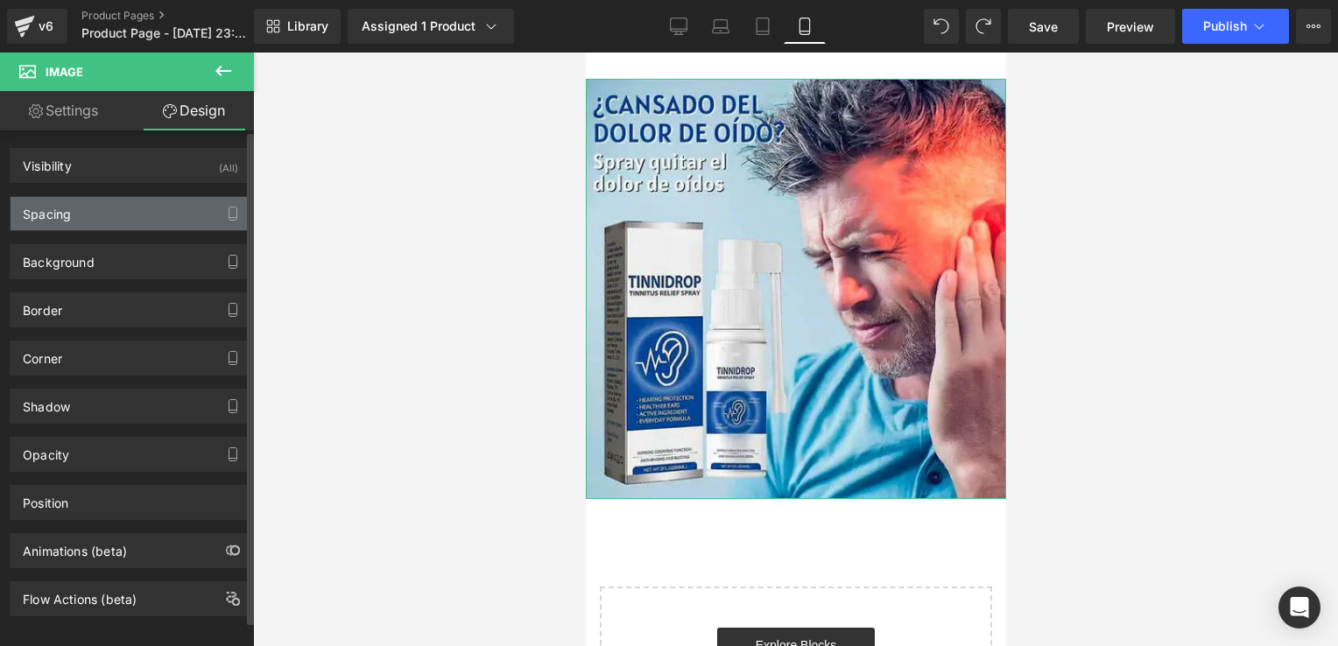
click at [129, 205] on div "Spacing" at bounding box center [131, 213] width 240 height 33
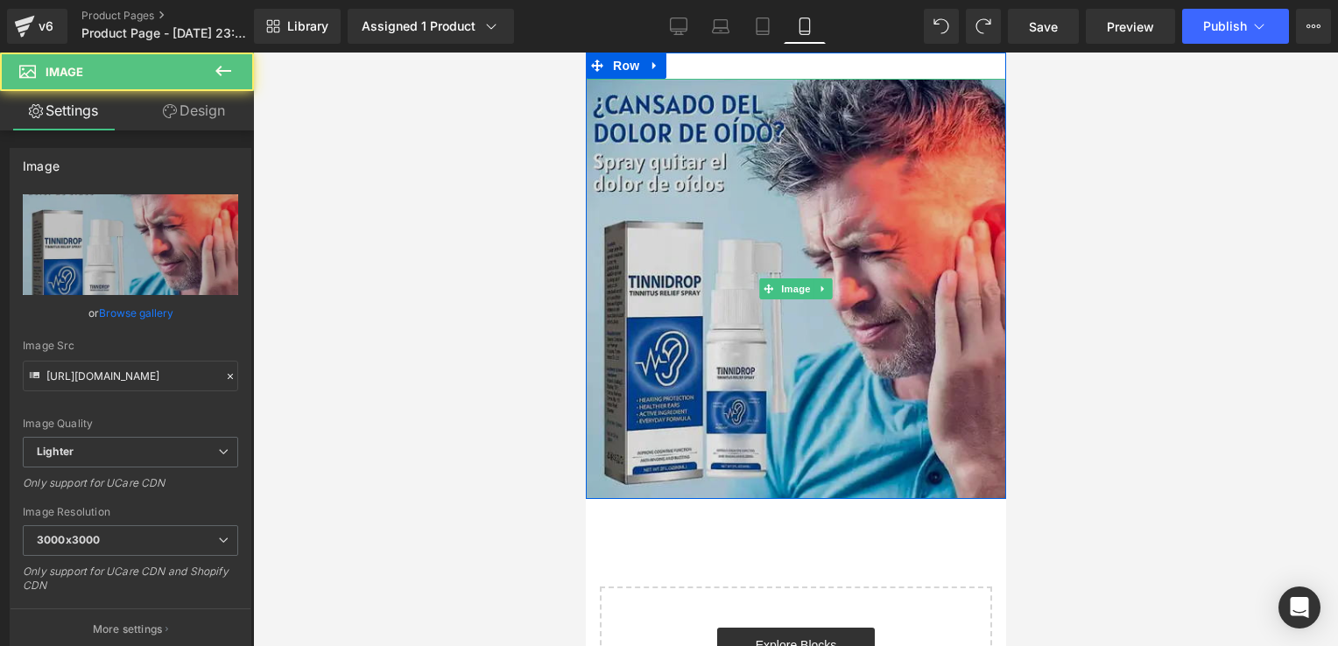
click at [727, 138] on img at bounding box center [795, 289] width 420 height 420
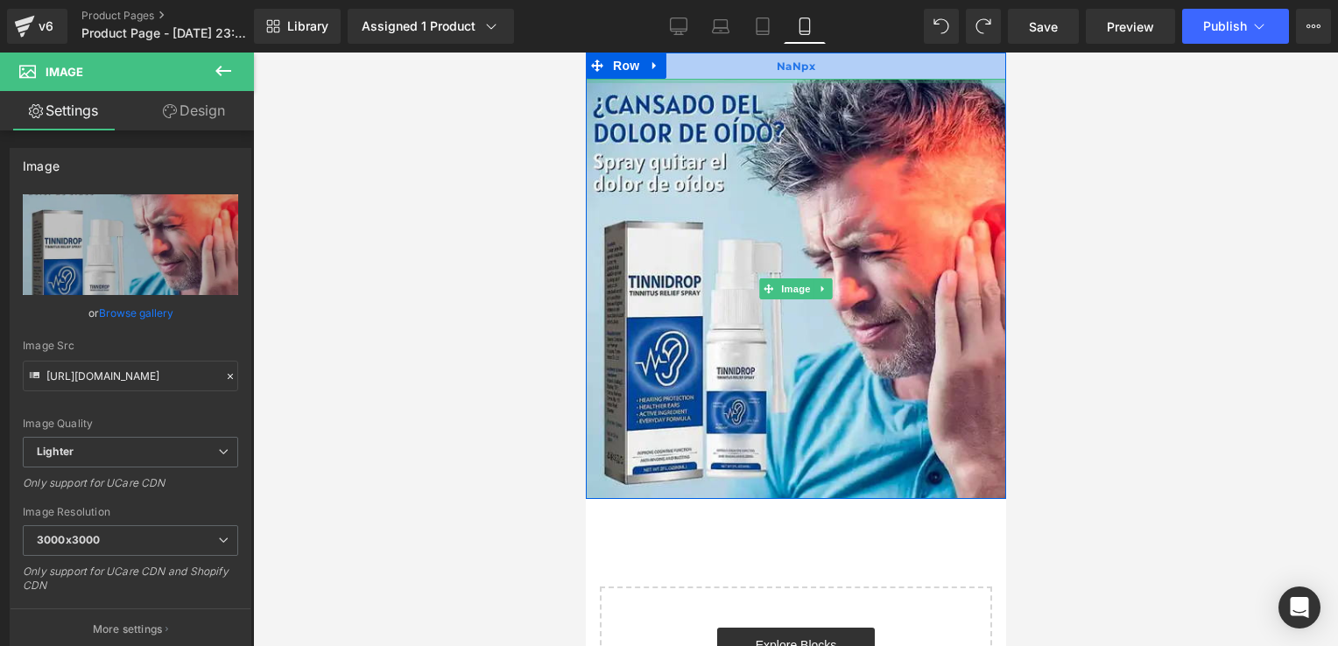
drag, startPoint x: 787, startPoint y: 81, endPoint x: 800, endPoint y: 53, distance: 29.8
click at [800, 53] on div "Image Row NaNpx" at bounding box center [795, 276] width 420 height 447
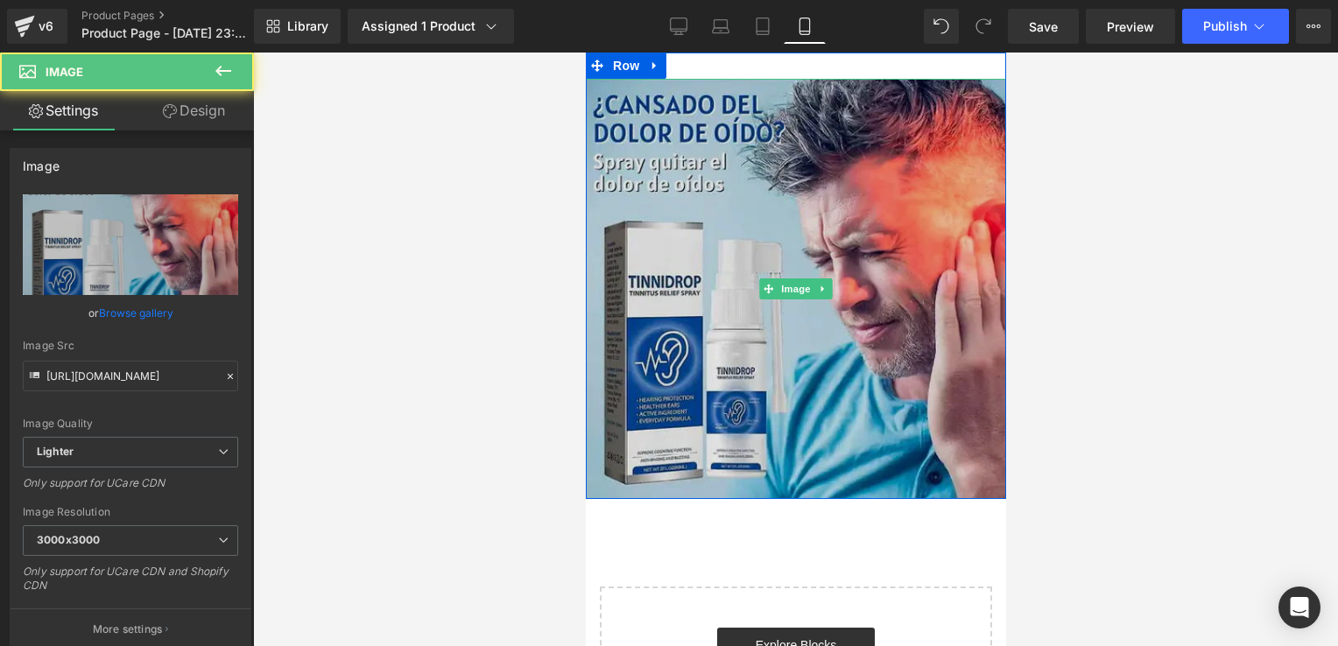
click at [801, 95] on img at bounding box center [795, 289] width 420 height 420
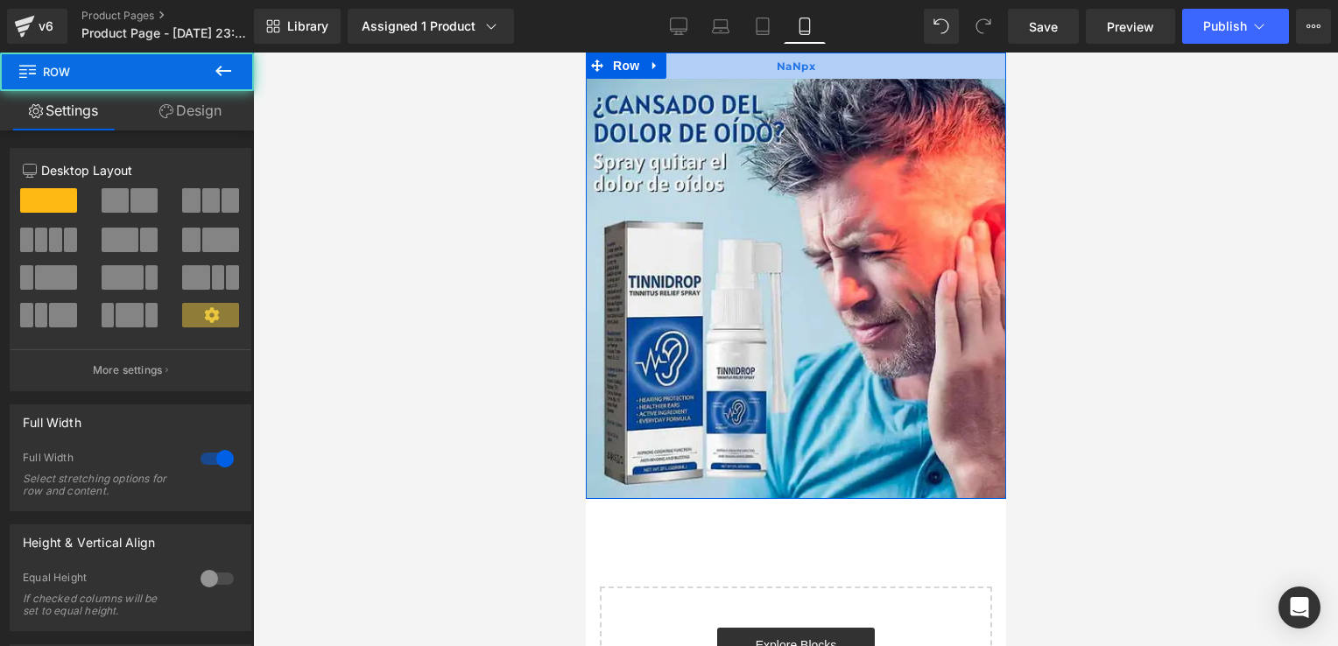
drag, startPoint x: 804, startPoint y: 78, endPoint x: 811, endPoint y: 65, distance: 14.9
click at [811, 65] on div "NaNpx" at bounding box center [795, 66] width 420 height 26
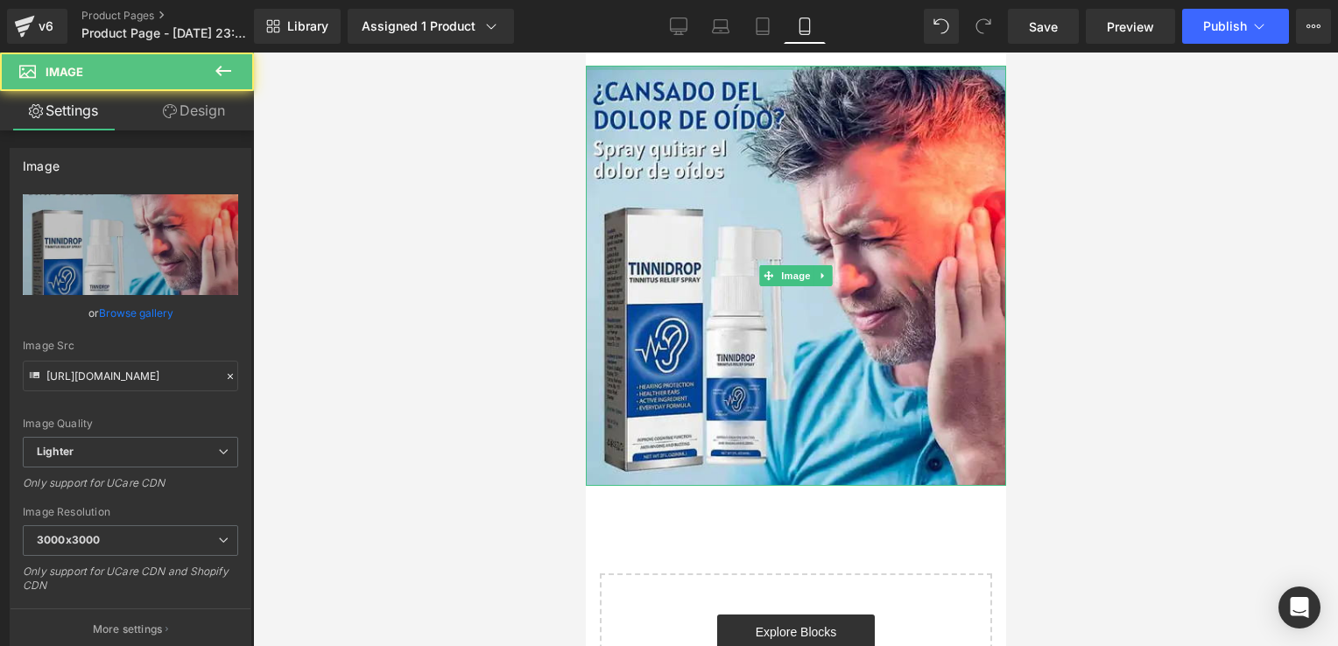
drag, startPoint x: 849, startPoint y: 68, endPoint x: 862, endPoint y: 27, distance: 43.2
click at [862, 53] on html "Ir directamente al contenido Image Row Select your layout" at bounding box center [795, 350] width 420 height 594
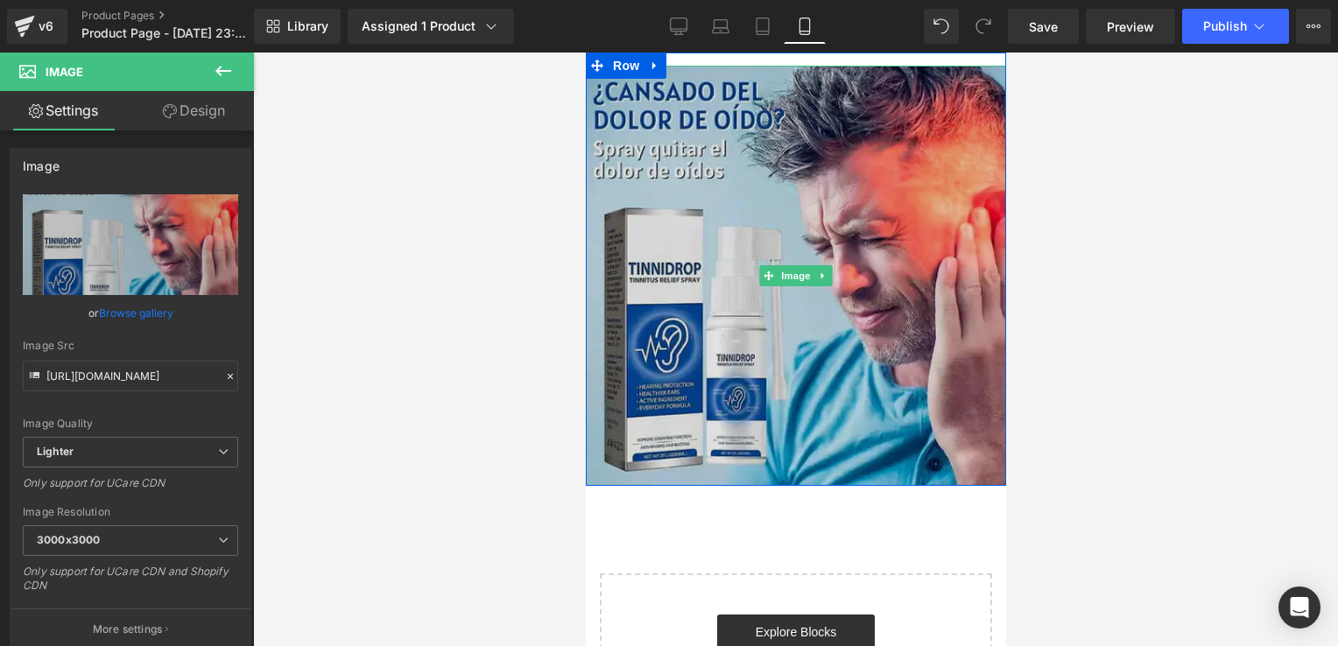
click at [842, 72] on img at bounding box center [795, 276] width 420 height 420
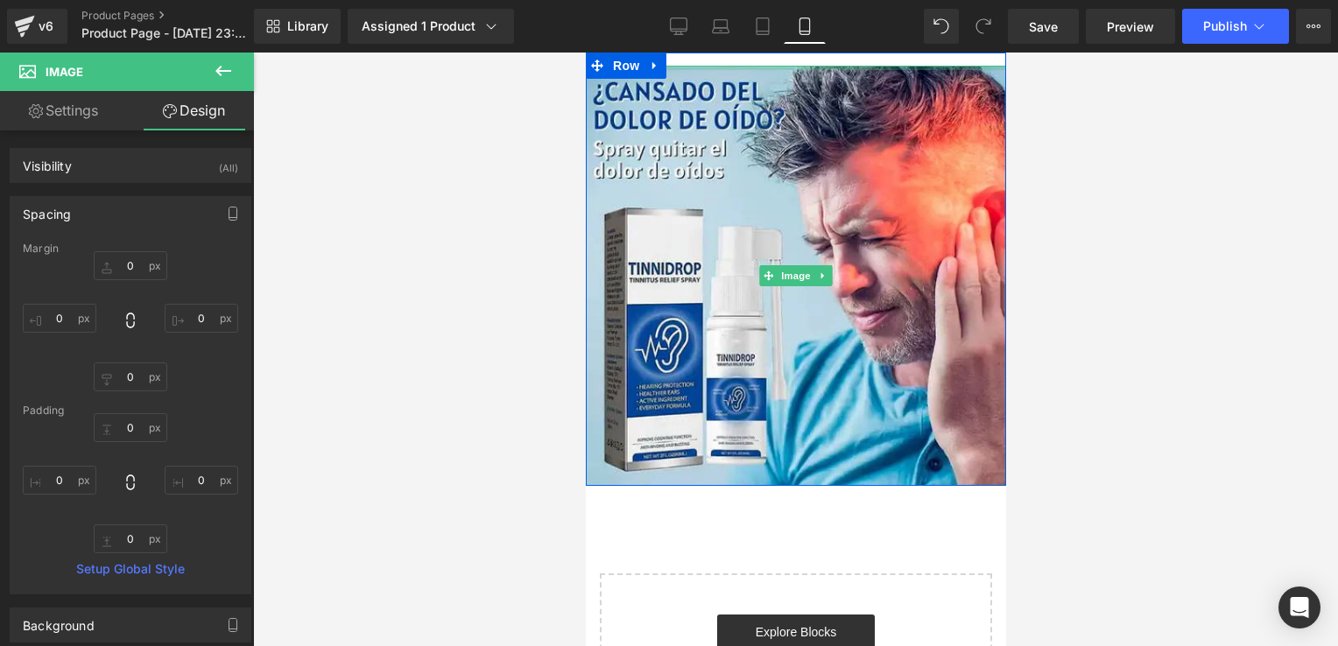
type input "0px"
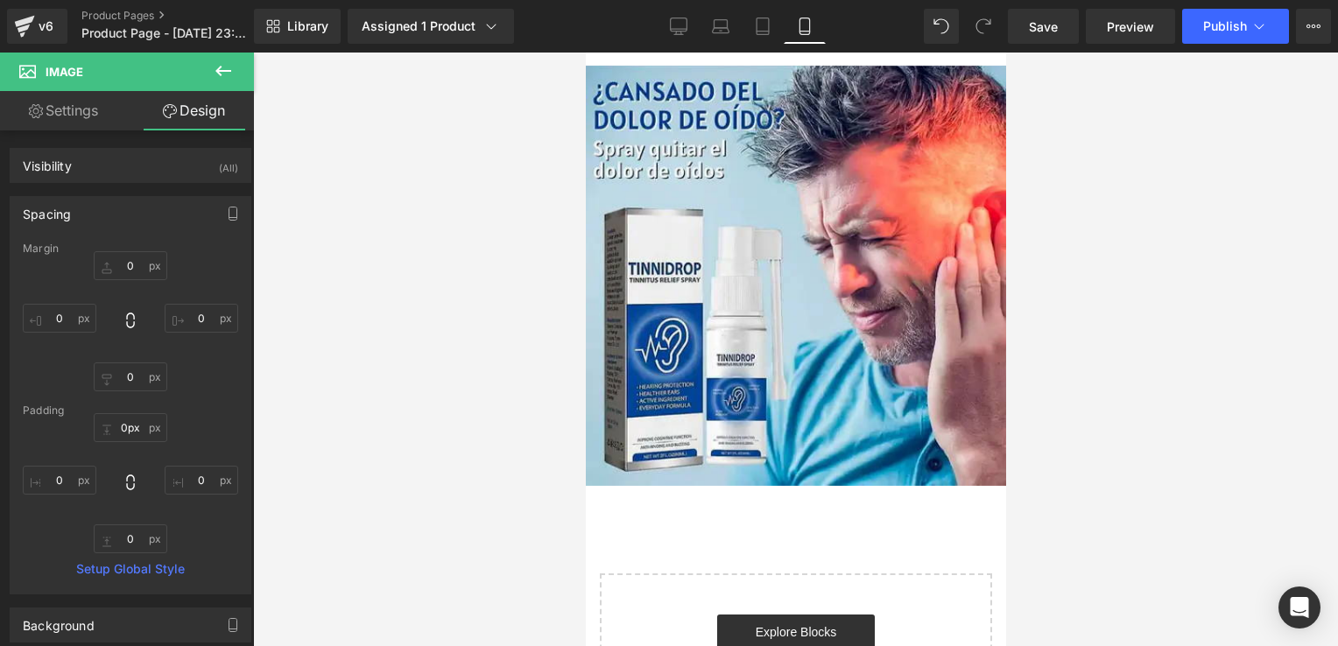
drag, startPoint x: 852, startPoint y: 67, endPoint x: 858, endPoint y: 53, distance: 15.3
click at [858, 53] on div "Image Row" at bounding box center [795, 270] width 420 height 434
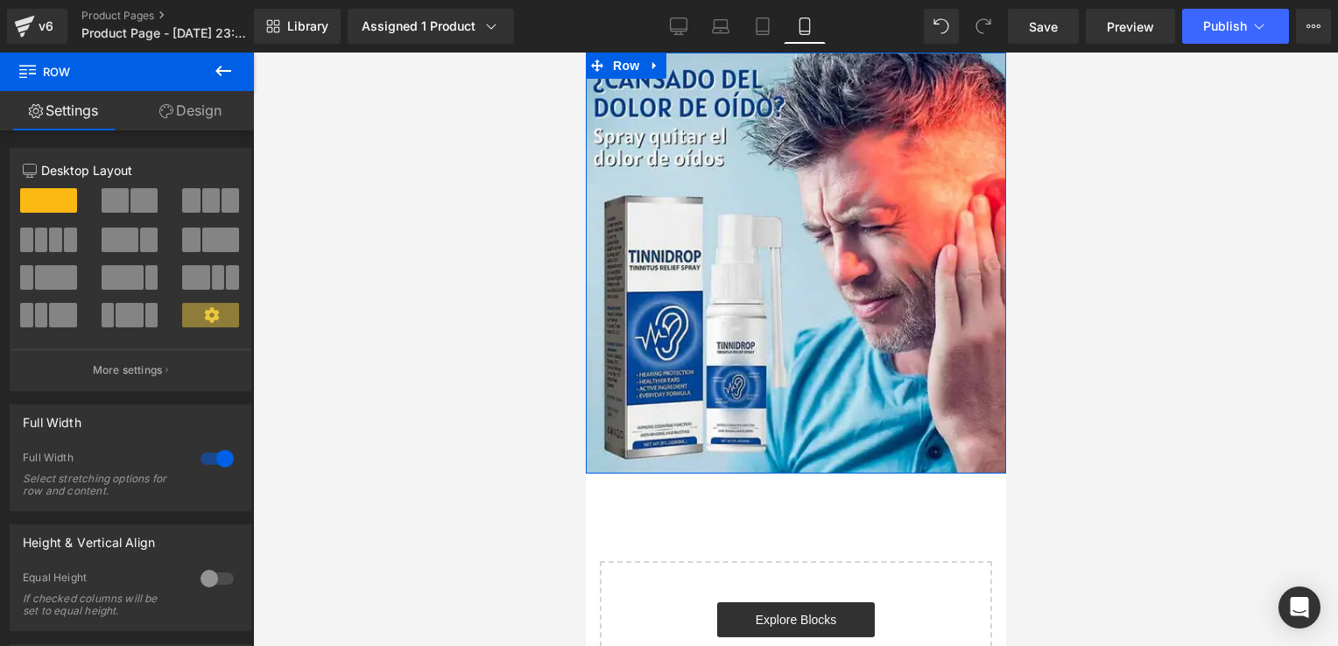
drag, startPoint x: 817, startPoint y: 65, endPoint x: 898, endPoint y: -65, distance: 152.6
click at [898, 53] on html "Ir directamente al contenido Image Row Select your layout" at bounding box center [795, 350] width 420 height 594
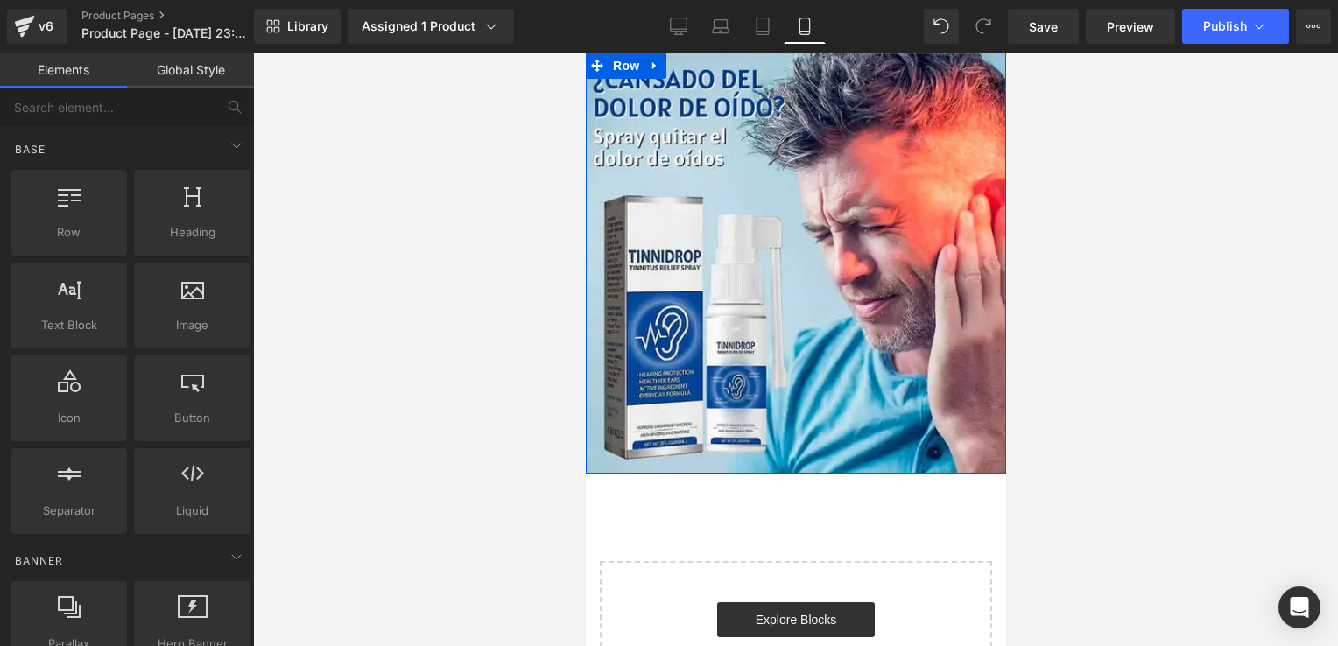
click at [1069, 289] on div at bounding box center [795, 350] width 1085 height 594
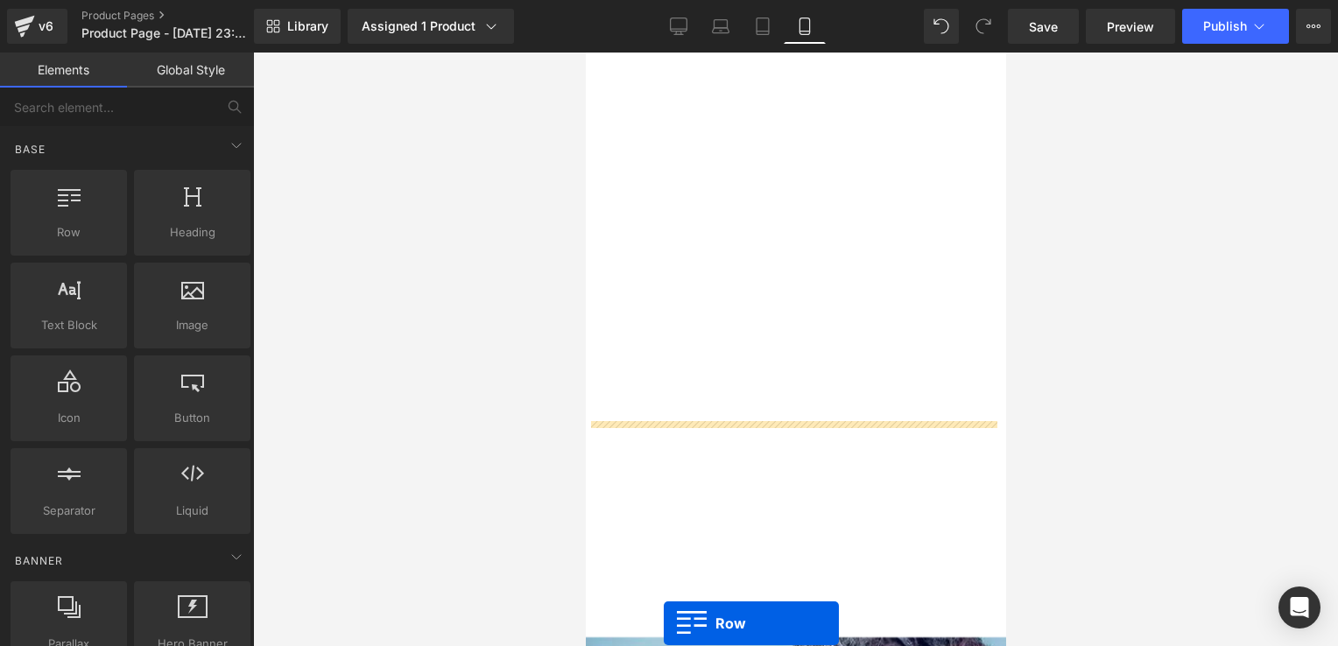
scroll to position [123, 0]
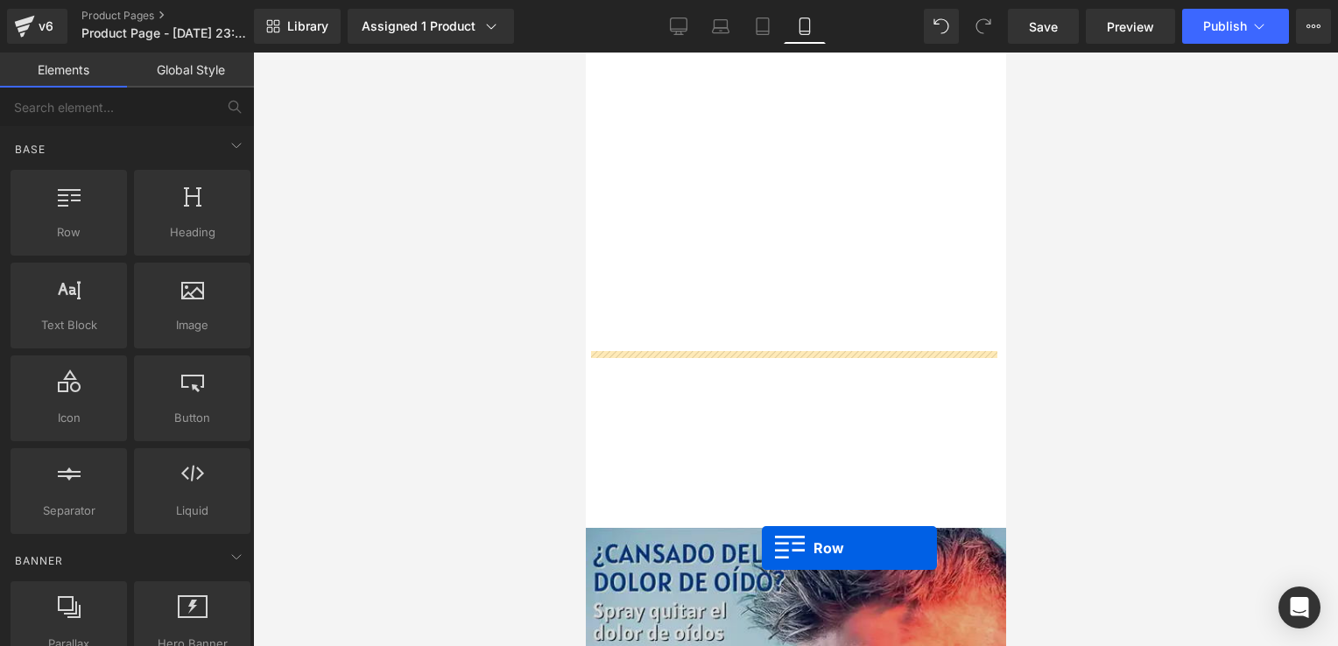
drag, startPoint x: 666, startPoint y: 267, endPoint x: 903, endPoint y: 518, distance: 345.7
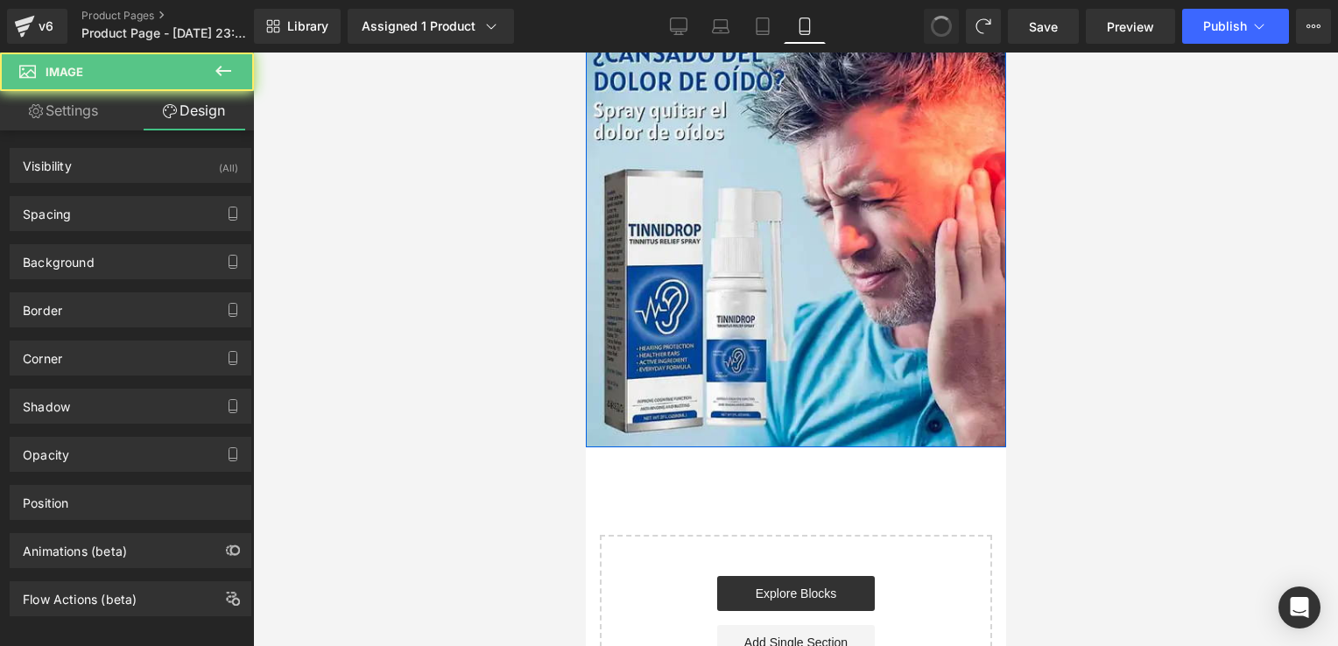
scroll to position [0, 0]
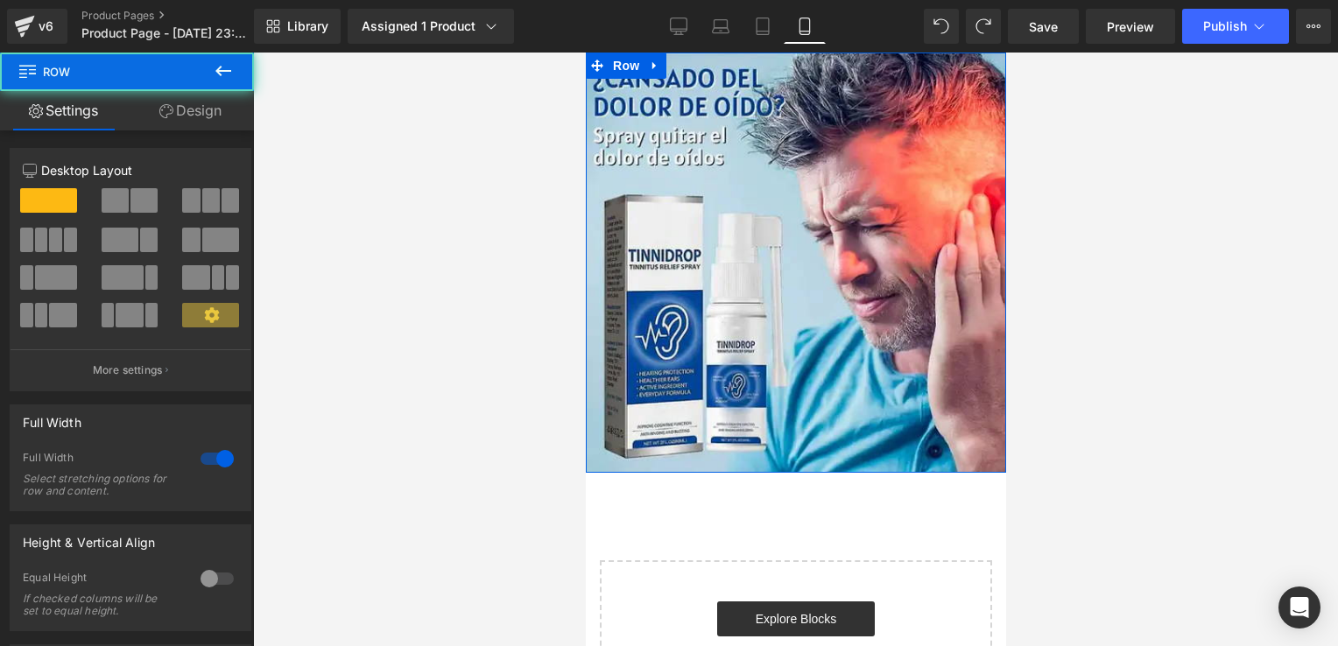
drag, startPoint x: 807, startPoint y: 65, endPoint x: 852, endPoint y: -45, distance: 118.6
click at [852, 53] on html "Ir directamente al contenido Image Row Select your layout" at bounding box center [795, 350] width 420 height 594
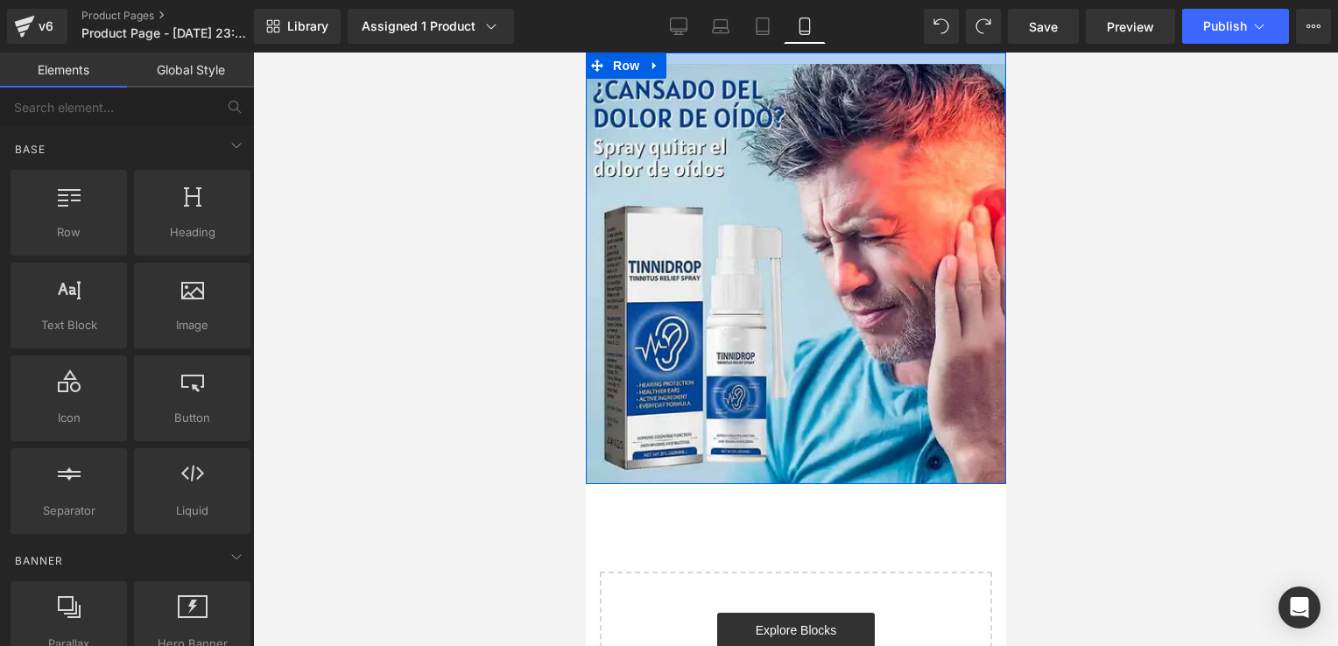
click at [1153, 226] on div at bounding box center [795, 350] width 1085 height 594
click at [1091, 266] on div at bounding box center [795, 350] width 1085 height 594
drag, startPoint x: 1676, startPoint y: 319, endPoint x: 859, endPoint y: 283, distance: 817.9
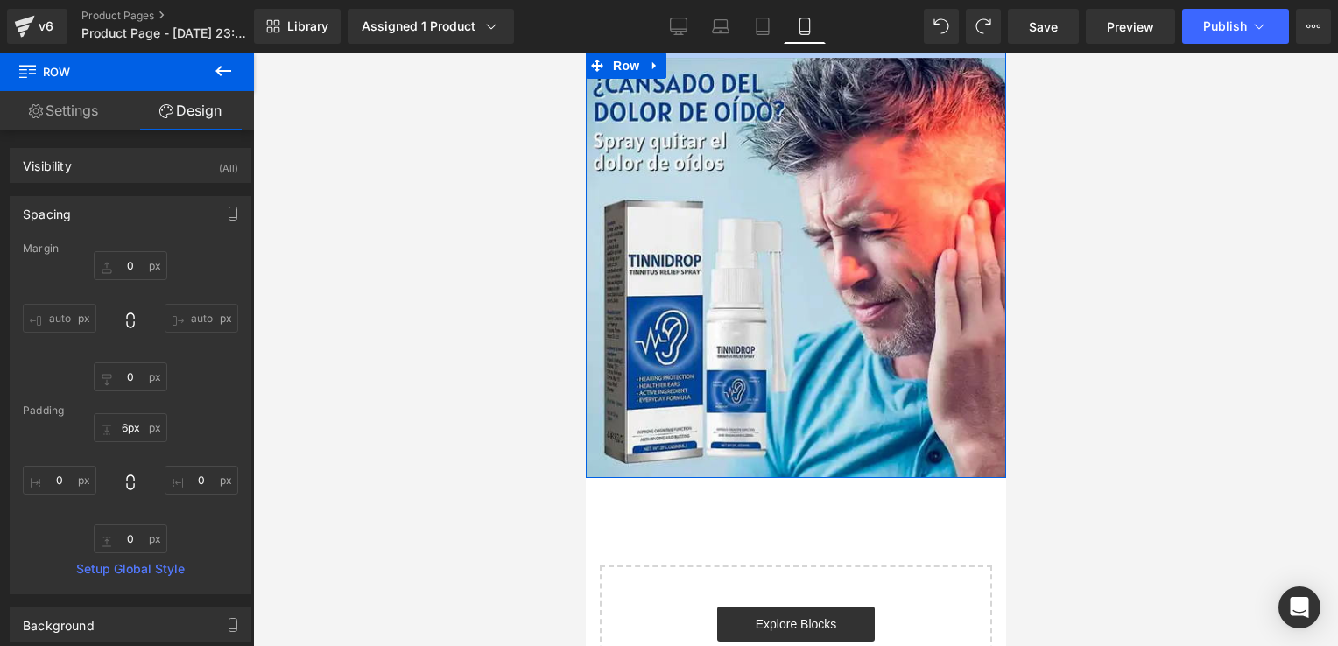
drag, startPoint x: 845, startPoint y: 282, endPoint x: 904, endPoint y: -65, distance: 351.8
click at [904, 53] on html "Ir directamente al contenido Image Row Select your layout" at bounding box center [795, 350] width 420 height 594
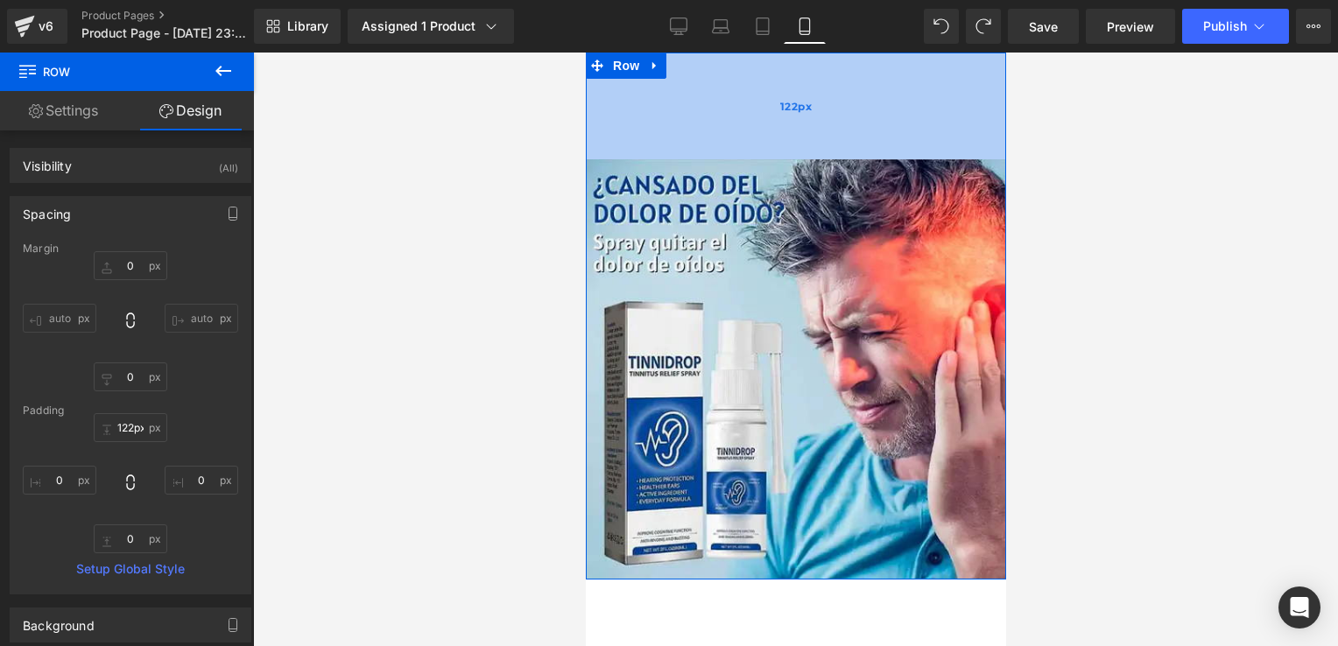
click at [585, 158] on div "122px" at bounding box center [795, 106] width 420 height 107
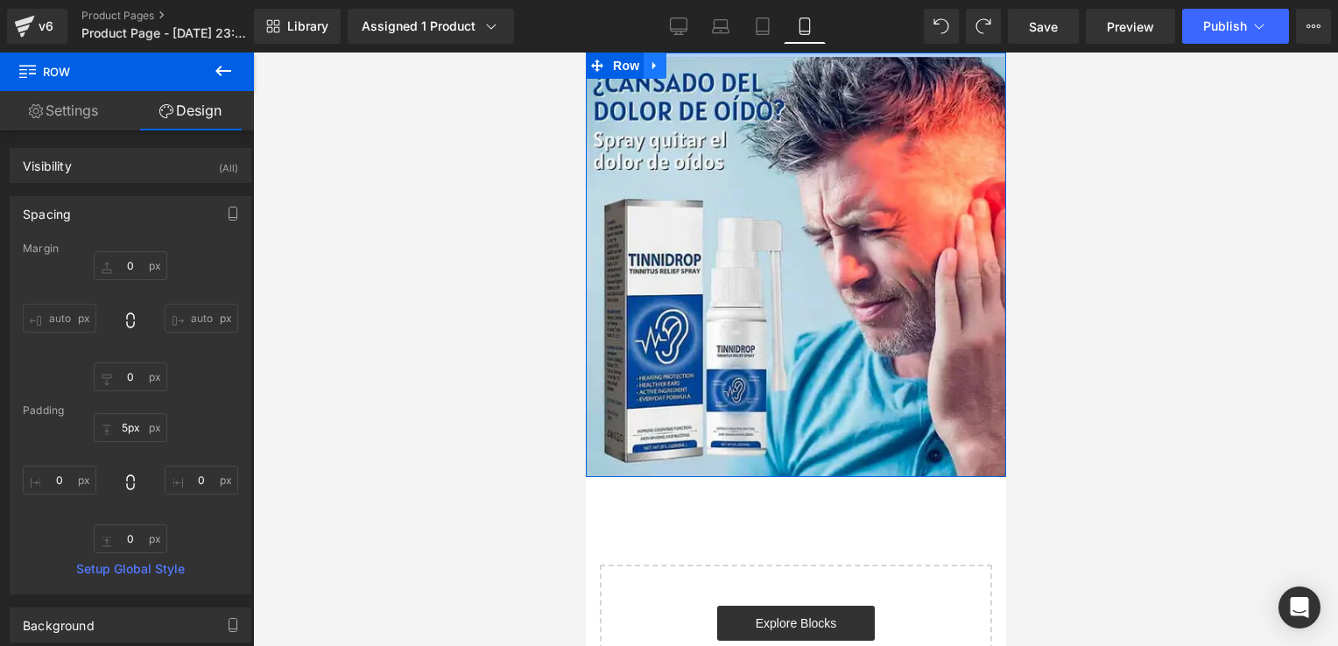
type input "3px"
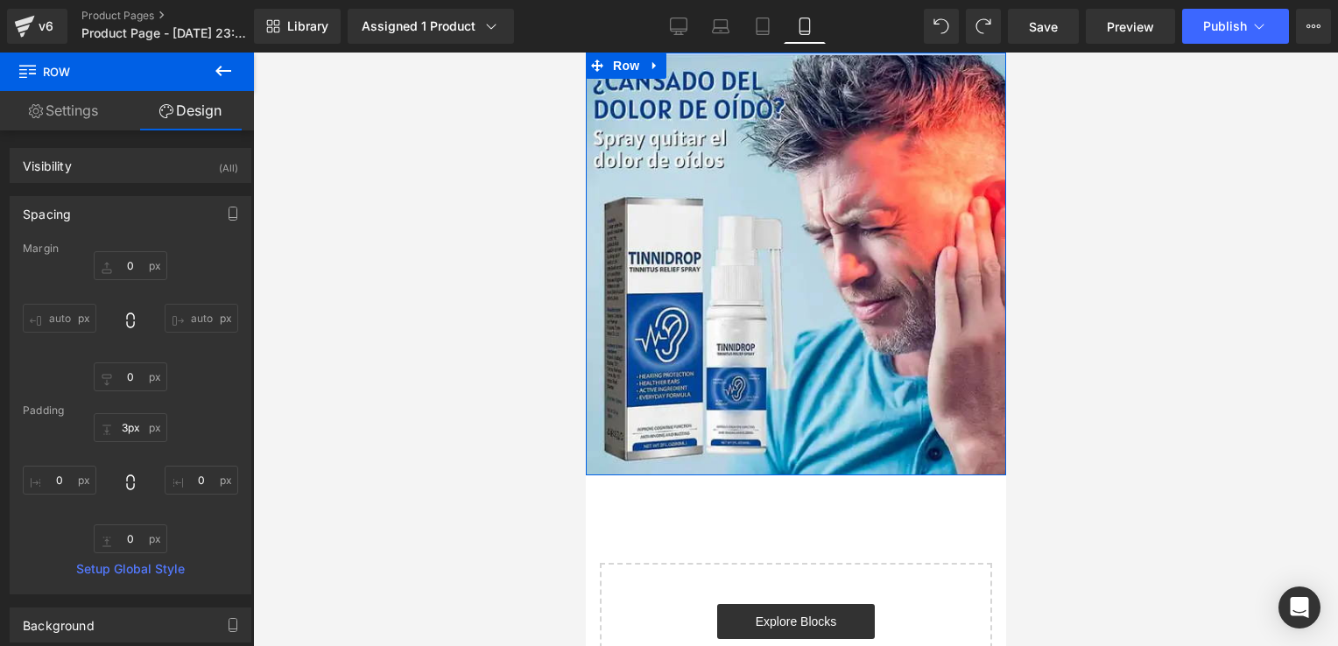
drag, startPoint x: 585, startPoint y: 158, endPoint x: 709, endPoint y: -65, distance: 254.9
click at [709, 53] on html "Ir directamente al contenido Image Row Select your layout" at bounding box center [795, 350] width 420 height 594
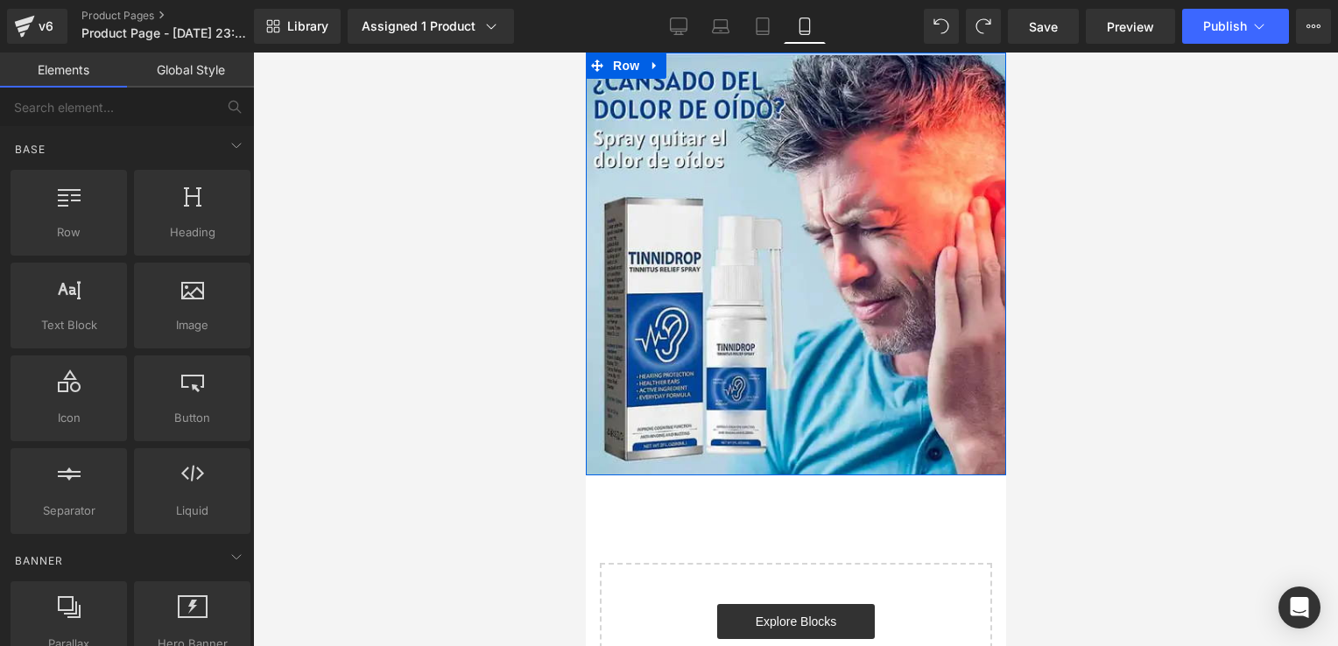
click at [399, 191] on div at bounding box center [795, 350] width 1085 height 594
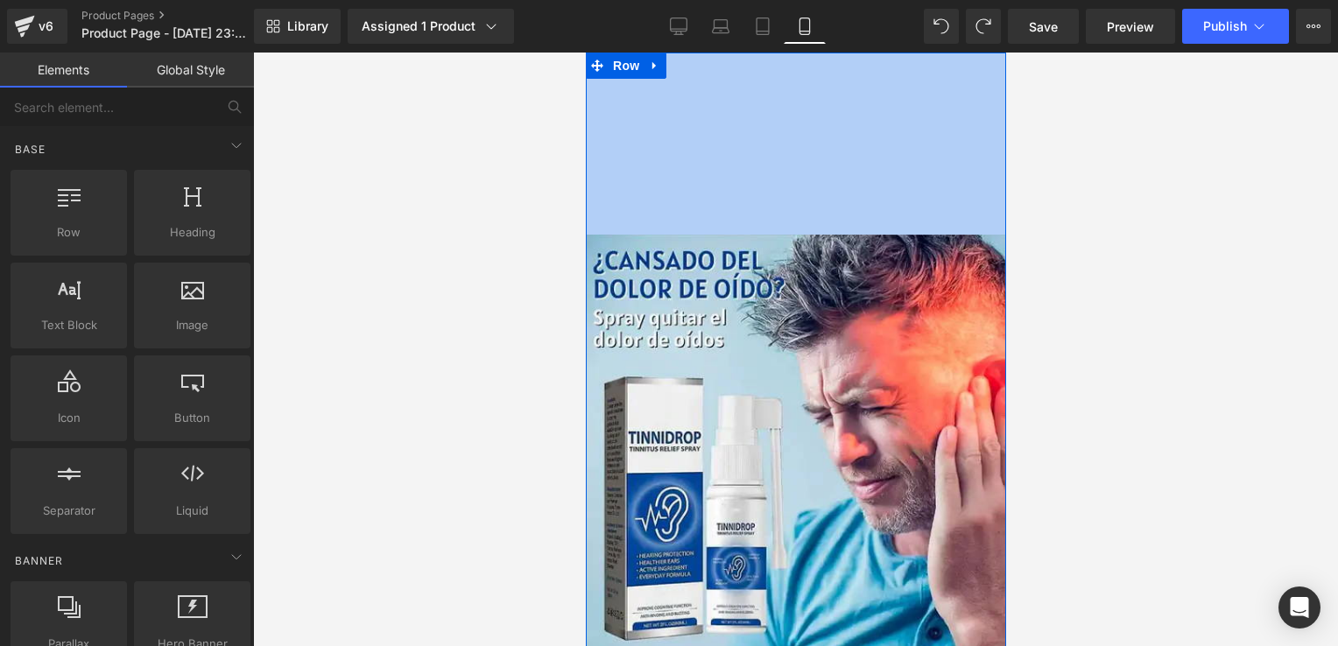
click at [1112, 363] on div at bounding box center [795, 350] width 1085 height 594
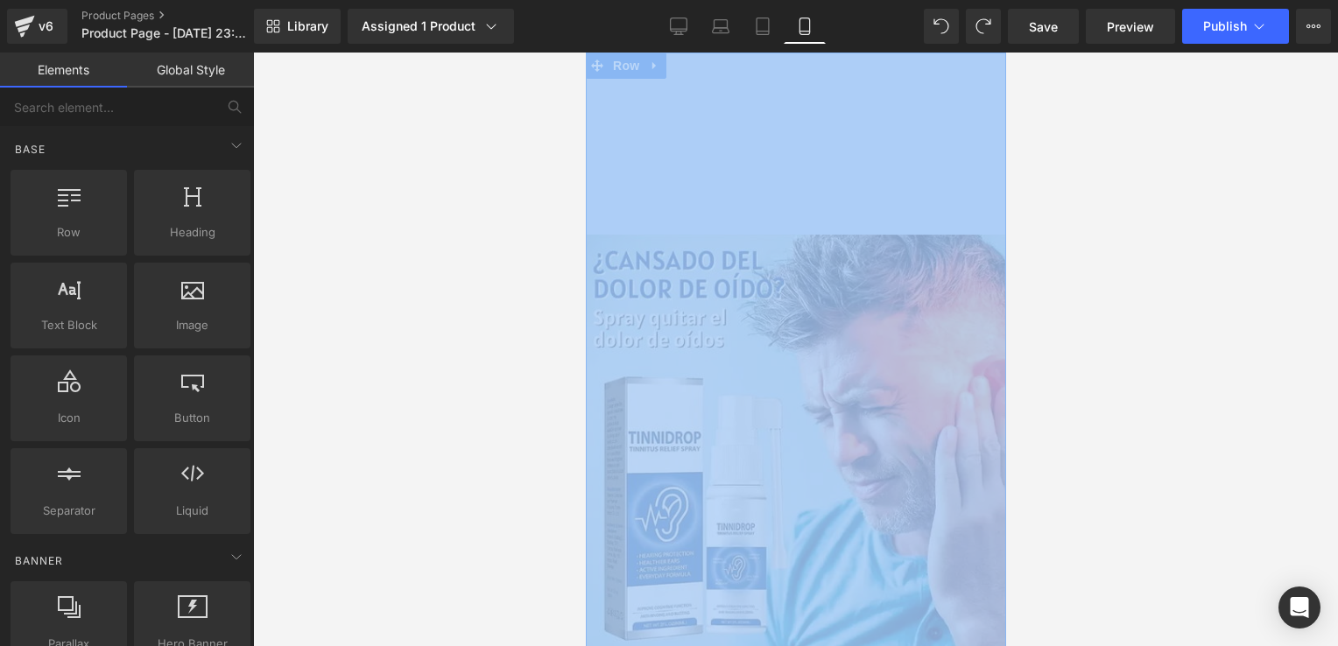
click at [1112, 363] on div at bounding box center [795, 350] width 1085 height 594
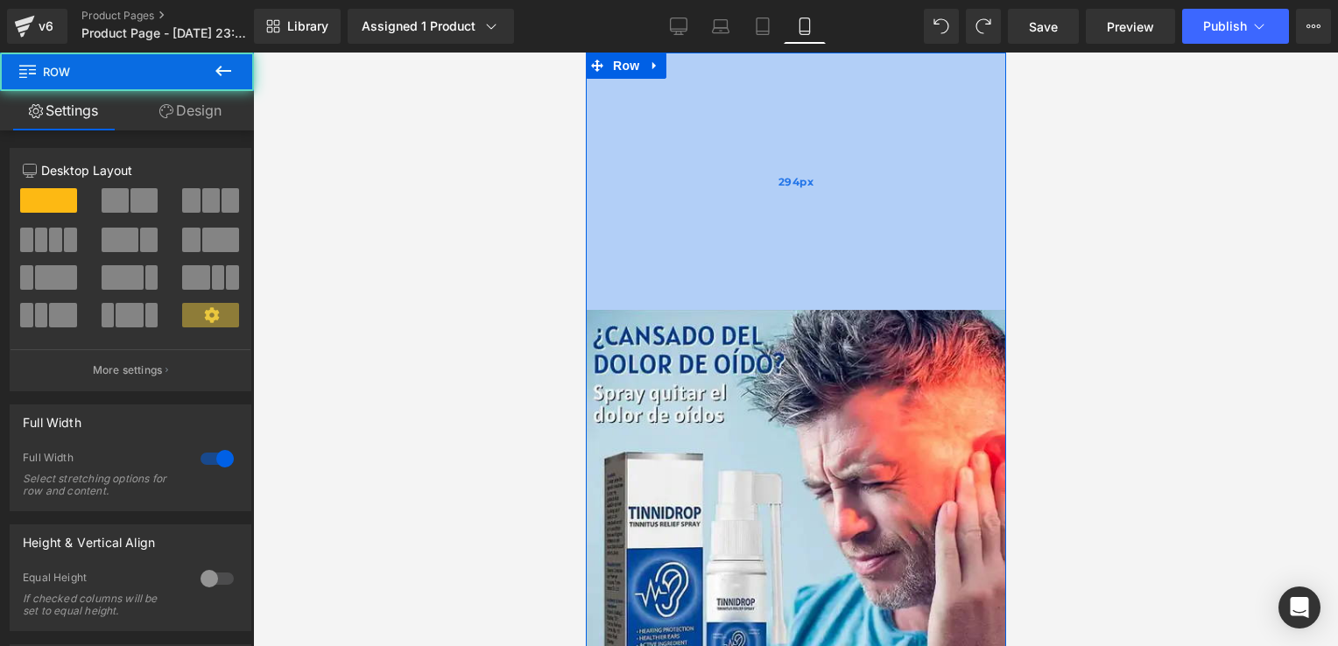
click at [935, 308] on div "294px" at bounding box center [795, 181] width 420 height 257
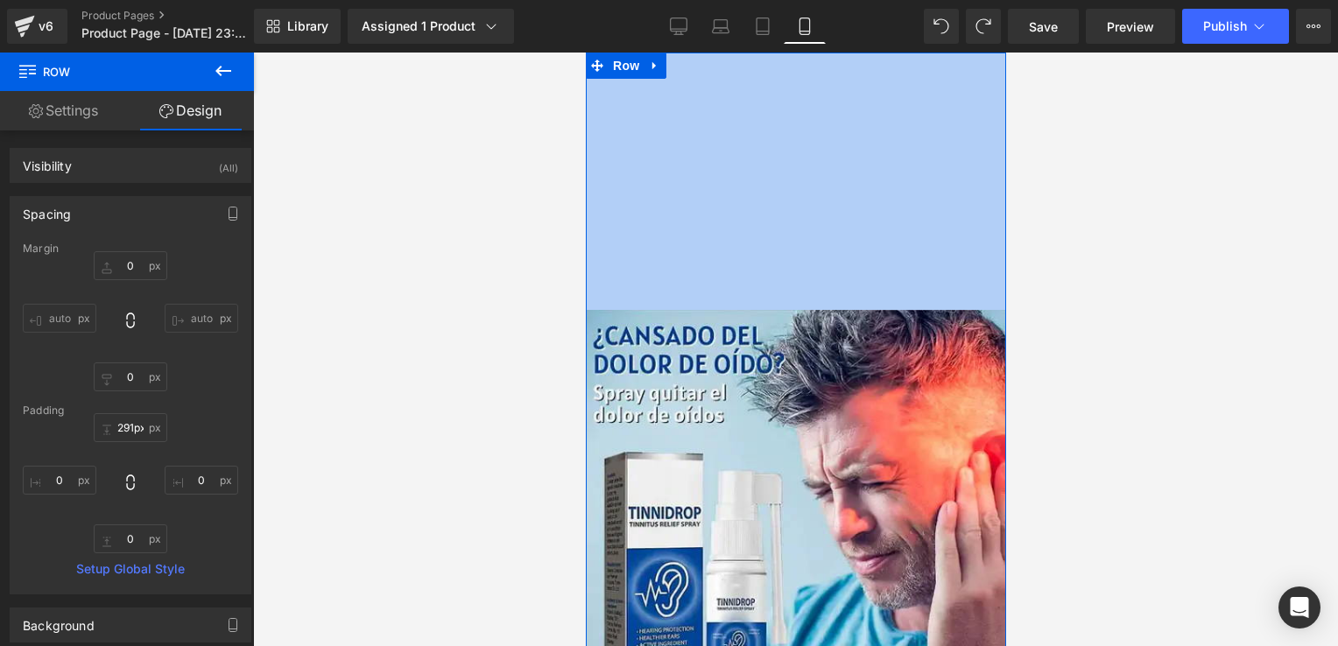
type input "328px"
drag, startPoint x: 894, startPoint y: 168, endPoint x: 1006, endPoint y: 208, distance: 118.8
click at [1005, 208] on html "Ir directamente al contenido Image Row 294px Select your layout" at bounding box center [795, 350] width 420 height 594
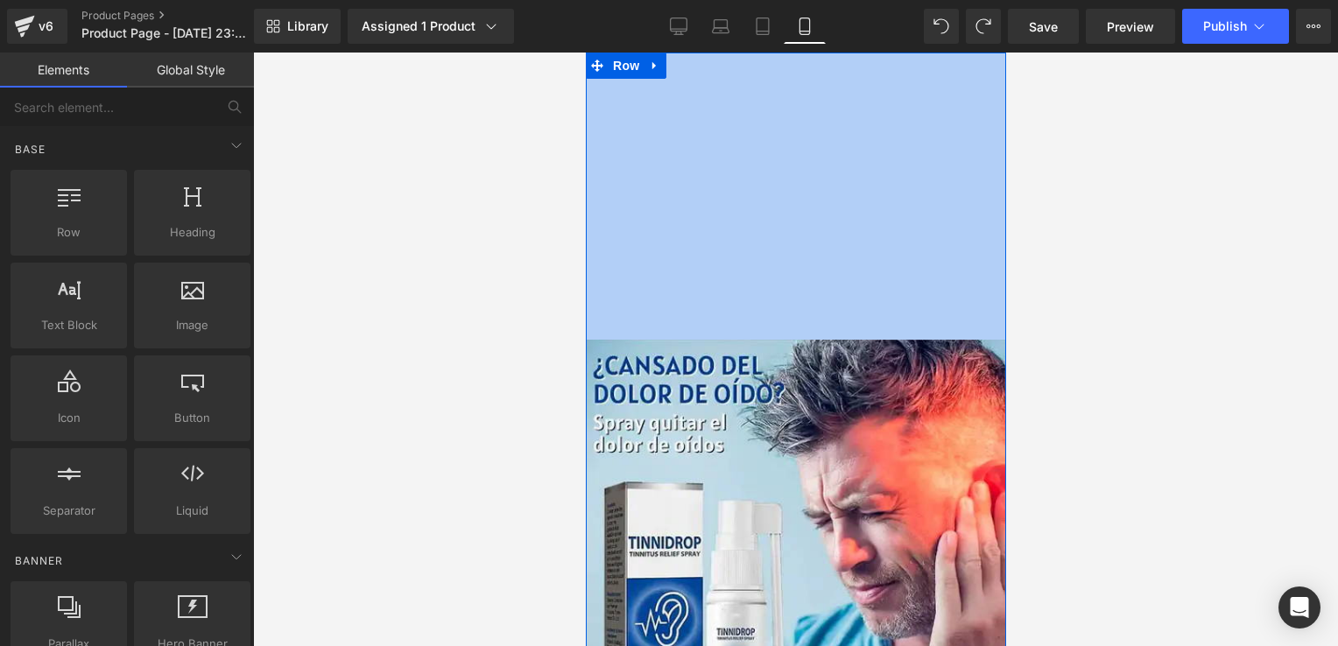
click at [1006, 208] on div at bounding box center [795, 350] width 1085 height 594
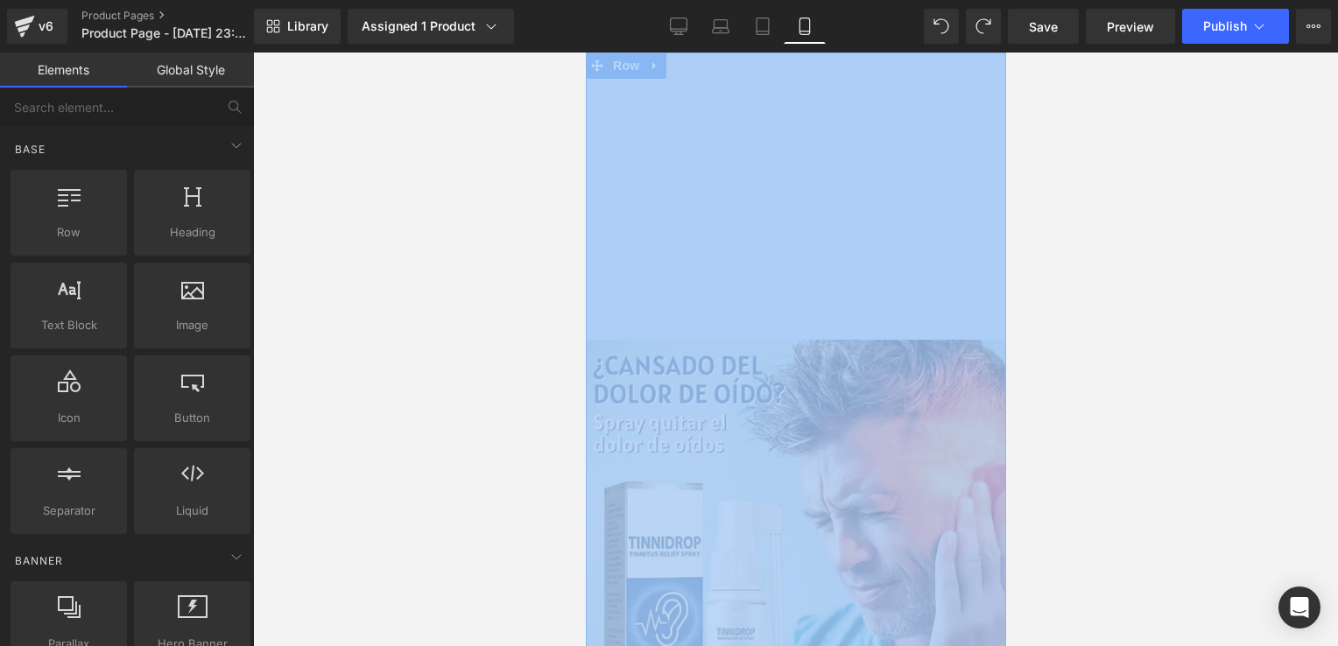
click at [1006, 208] on div at bounding box center [795, 350] width 1085 height 594
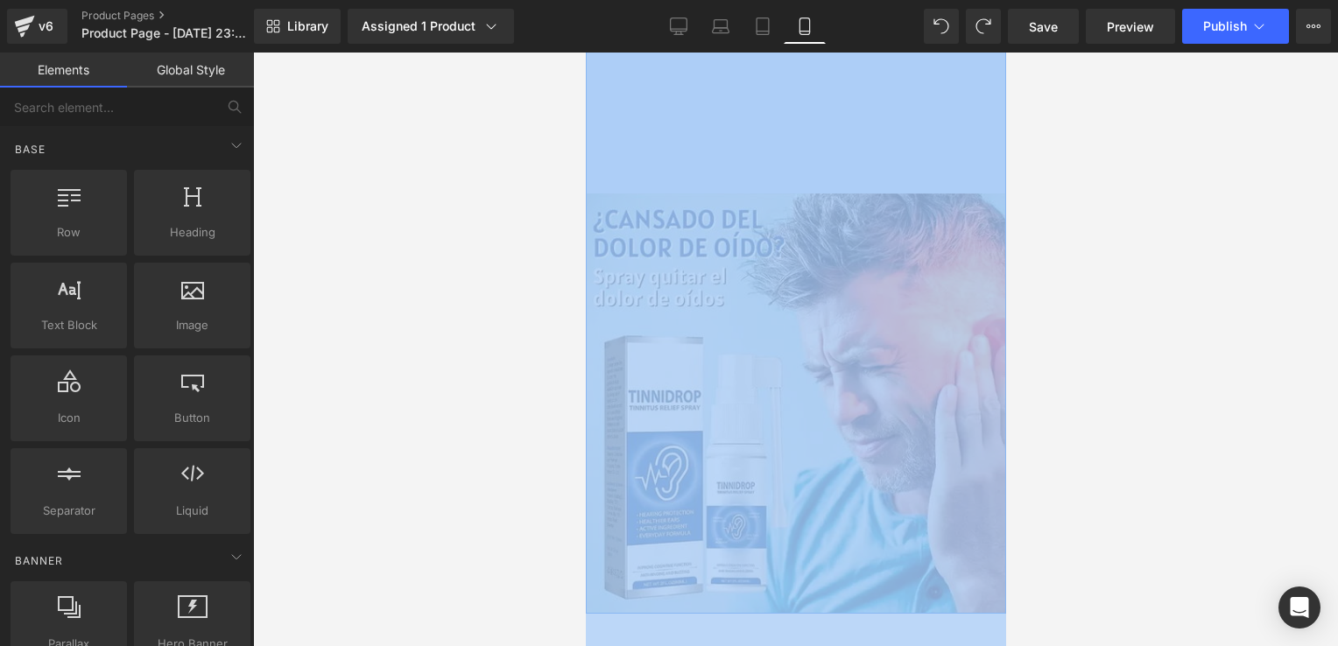
scroll to position [1007, 0]
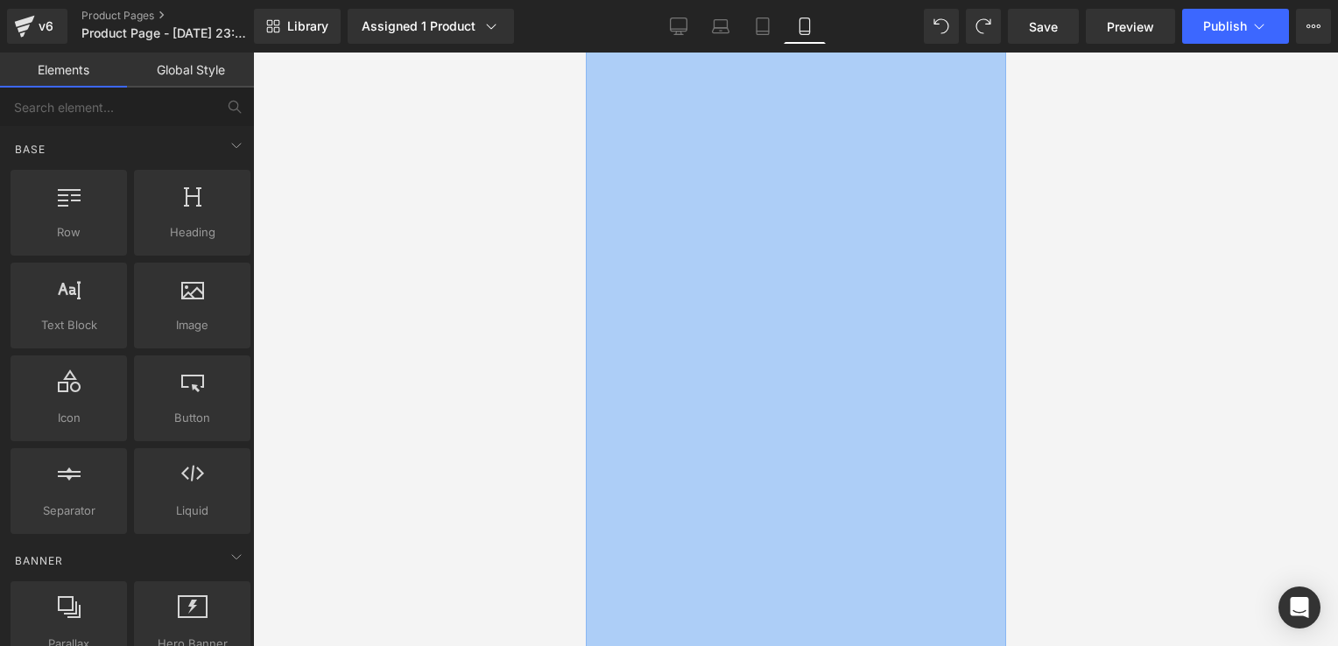
click at [1318, 184] on div at bounding box center [795, 350] width 1085 height 594
drag, startPoint x: 1318, startPoint y: 184, endPoint x: 1124, endPoint y: 73, distance: 224.0
click at [1124, 73] on div at bounding box center [795, 350] width 1085 height 594
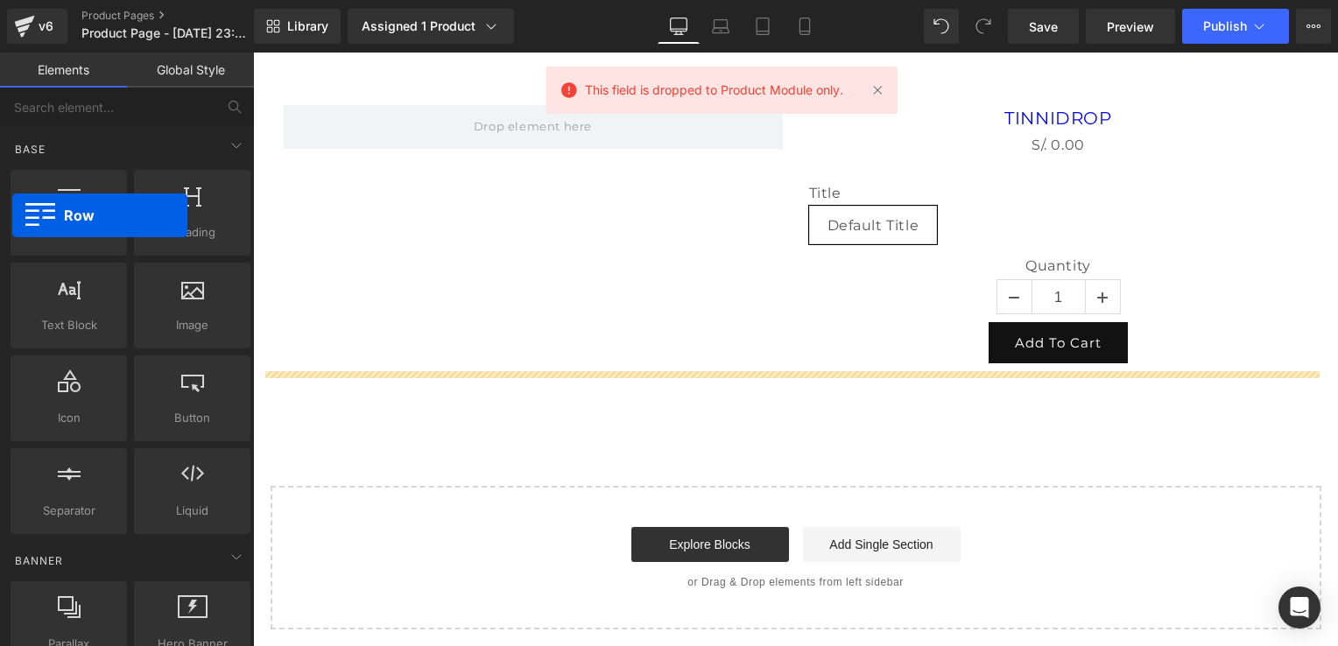
drag, startPoint x: 84, startPoint y: 213, endPoint x: 1, endPoint y: 227, distance: 84.4
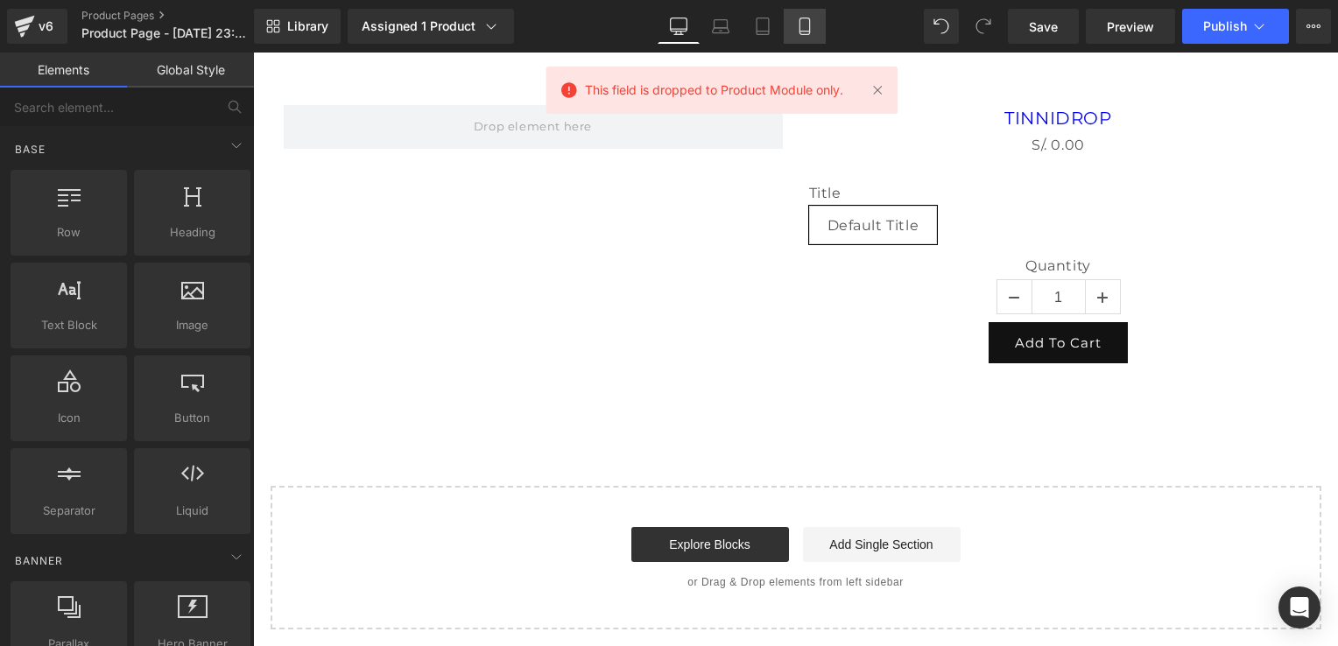
click at [800, 27] on icon at bounding box center [805, 26] width 10 height 17
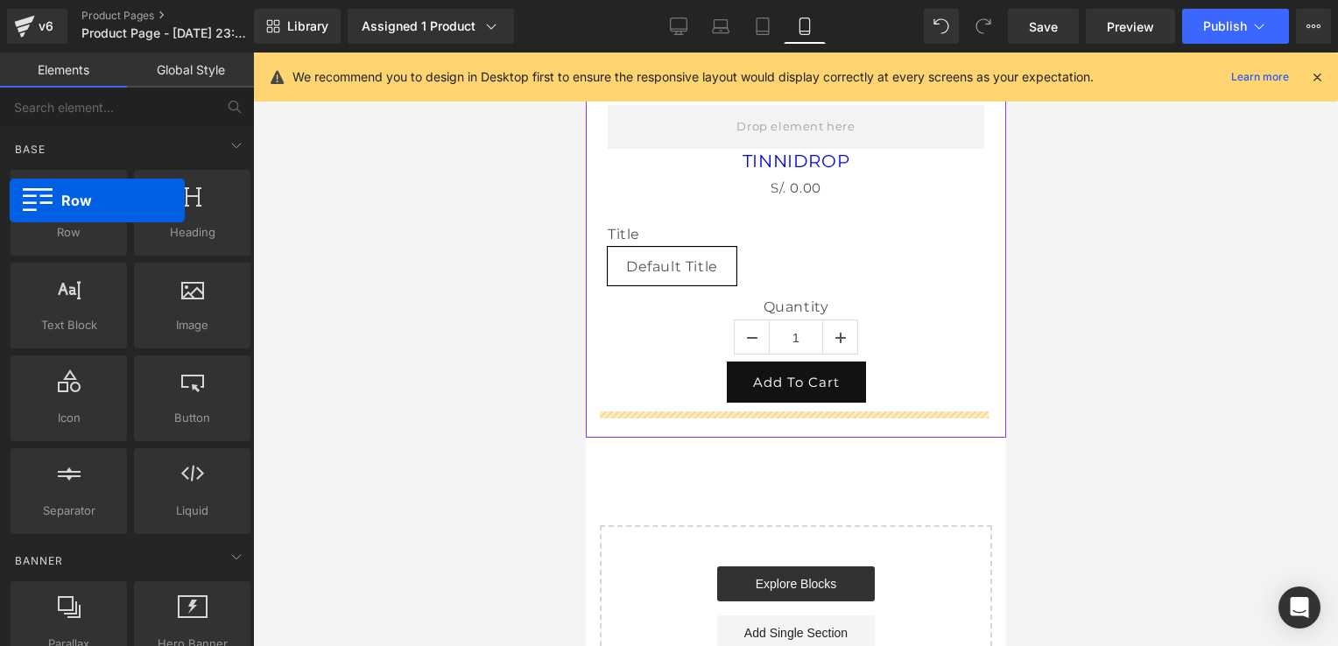
drag, startPoint x: 48, startPoint y: 209, endPoint x: 9, endPoint y: 201, distance: 40.2
click at [9, 201] on div "Row rows, columns, layouts, div" at bounding box center [68, 212] width 123 height 93
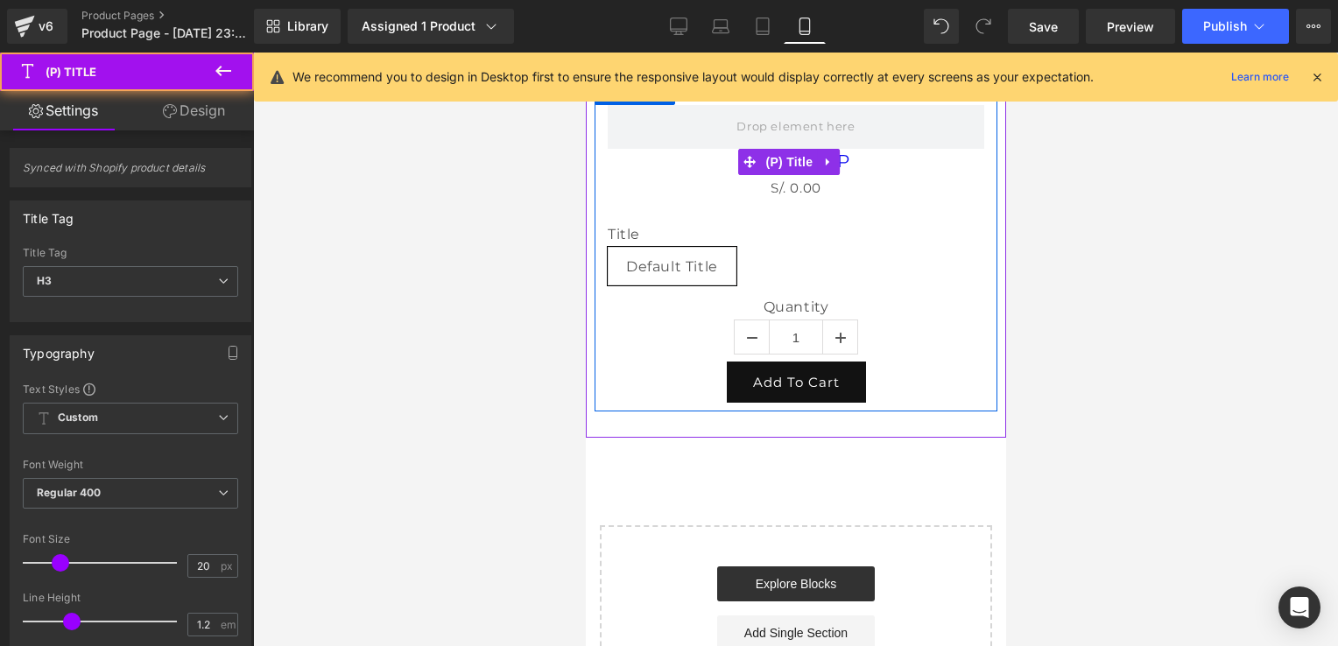
click at [853, 155] on h3 "TINNIDROP" at bounding box center [795, 162] width 377 height 27
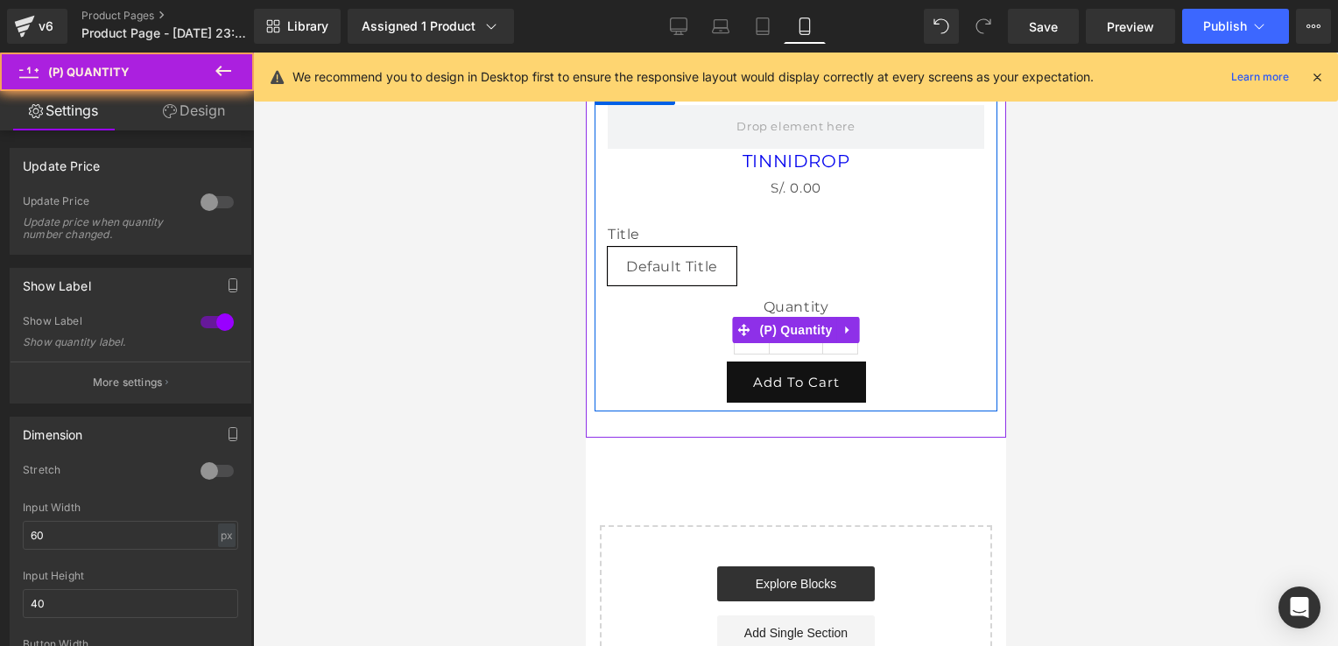
click at [857, 310] on label "Quantity" at bounding box center [795, 309] width 377 height 21
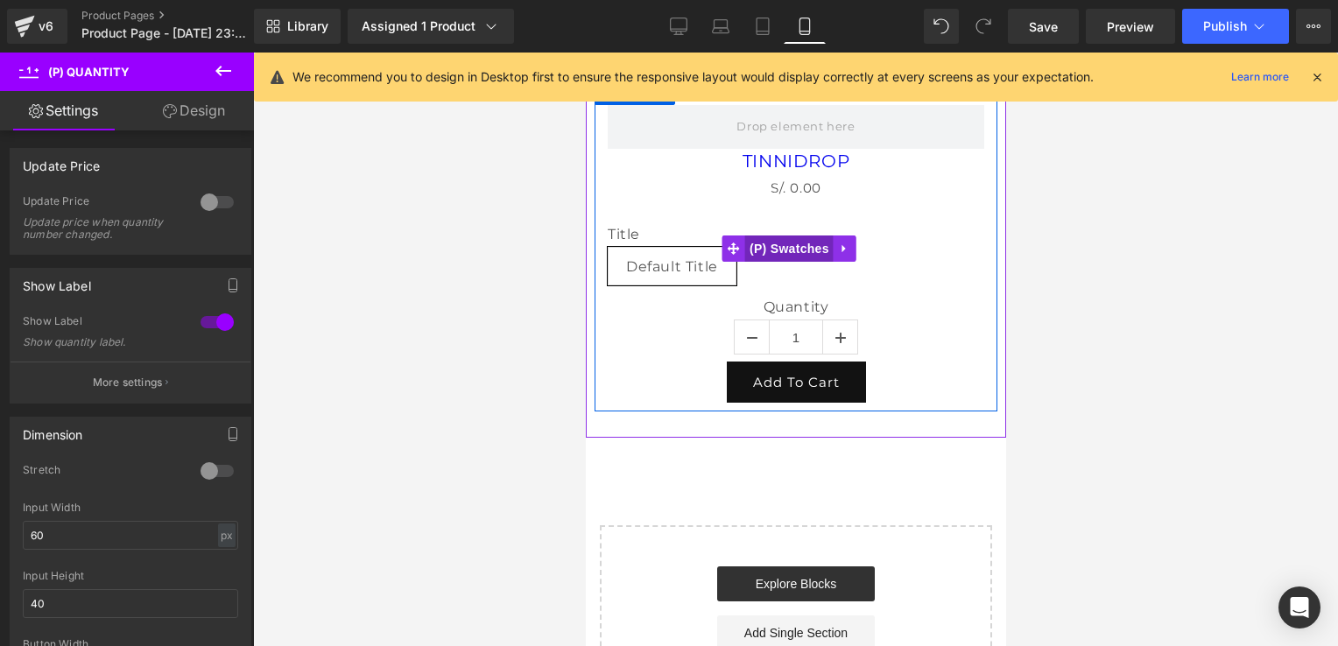
click at [817, 251] on span "(P) Swatches" at bounding box center [788, 249] width 88 height 26
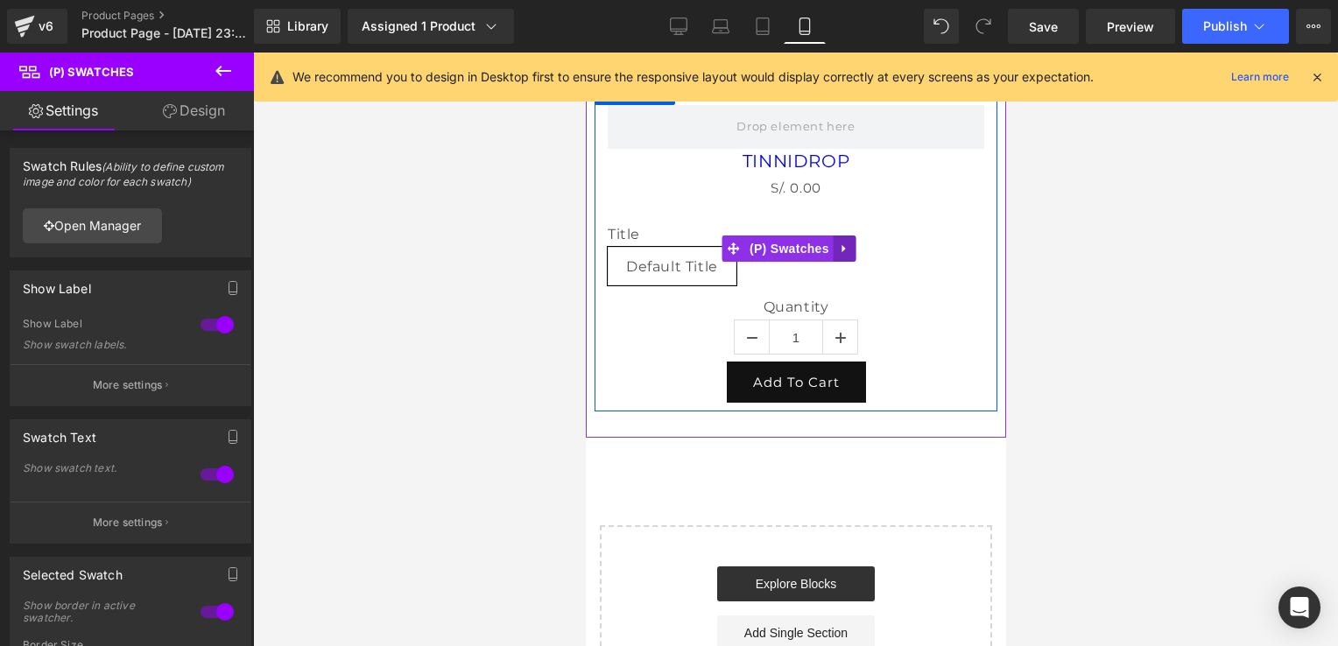
click at [846, 251] on icon at bounding box center [844, 249] width 12 height 13
click at [855, 245] on icon at bounding box center [856, 249] width 12 height 12
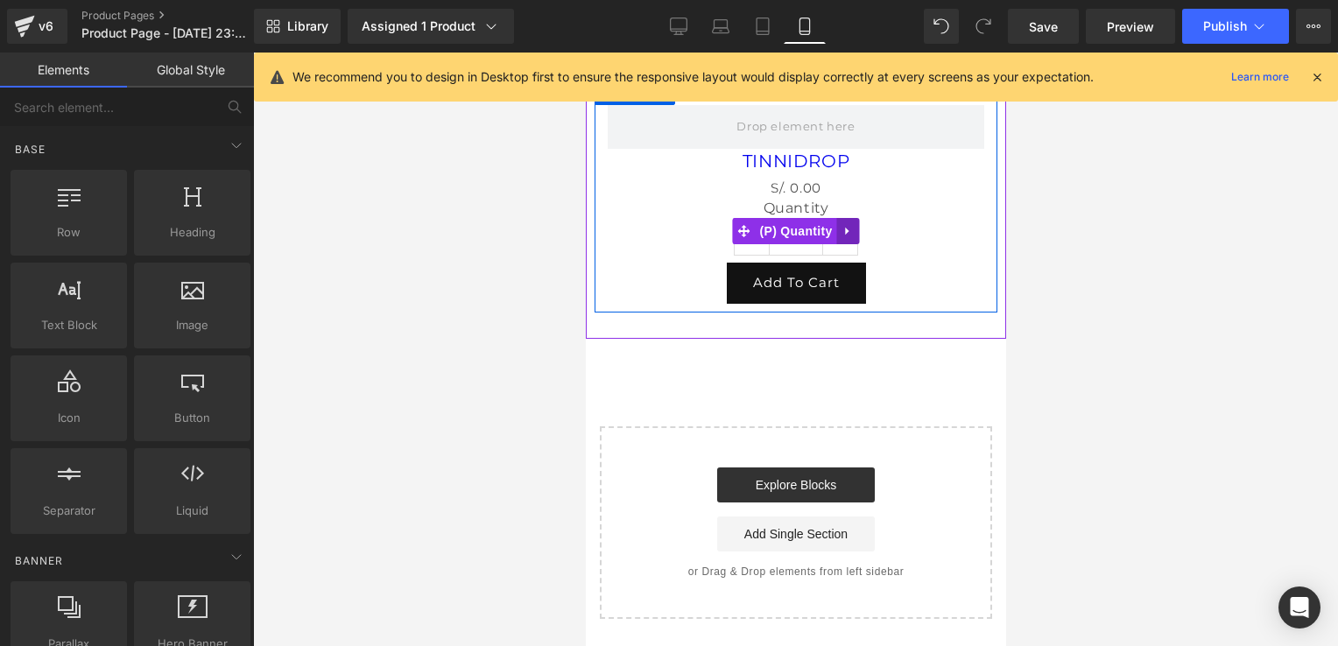
click at [844, 230] on icon at bounding box center [847, 230] width 12 height 13
click at [852, 229] on icon at bounding box center [858, 231] width 12 height 12
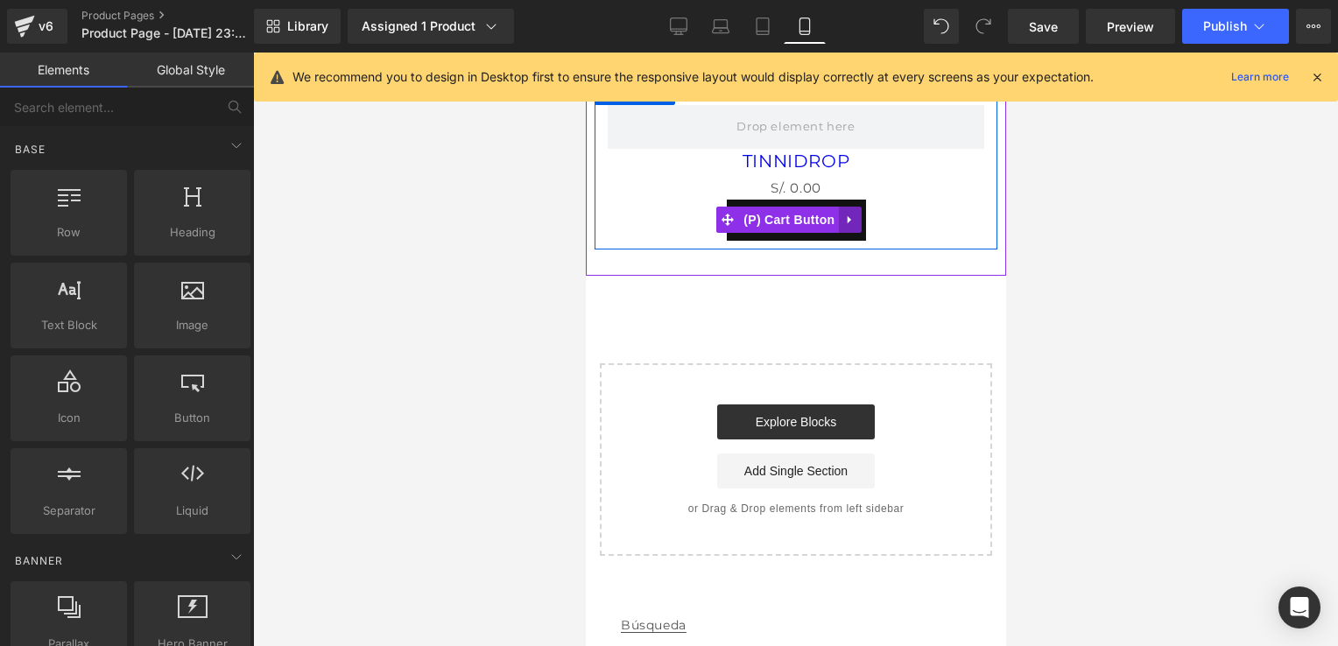
click at [843, 222] on icon at bounding box center [849, 220] width 12 height 13
click at [859, 214] on icon at bounding box center [861, 220] width 12 height 13
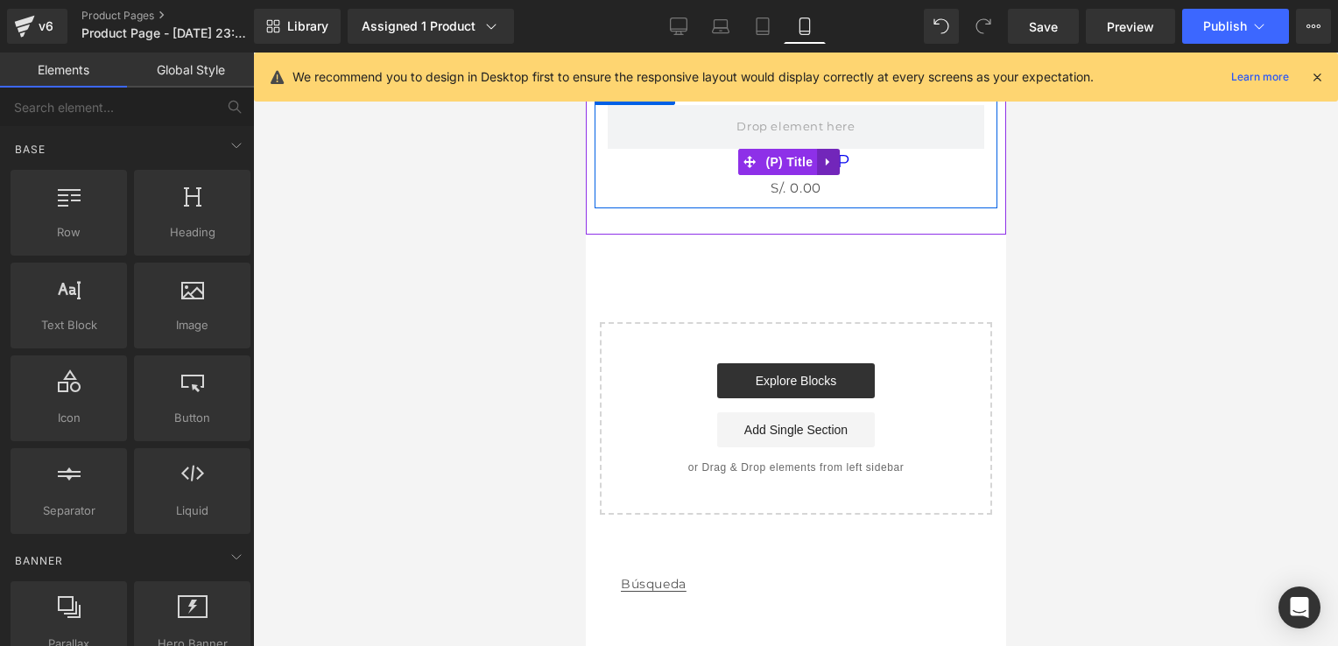
click at [824, 158] on icon at bounding box center [828, 162] width 12 height 13
click at [841, 162] on icon at bounding box center [839, 162] width 12 height 12
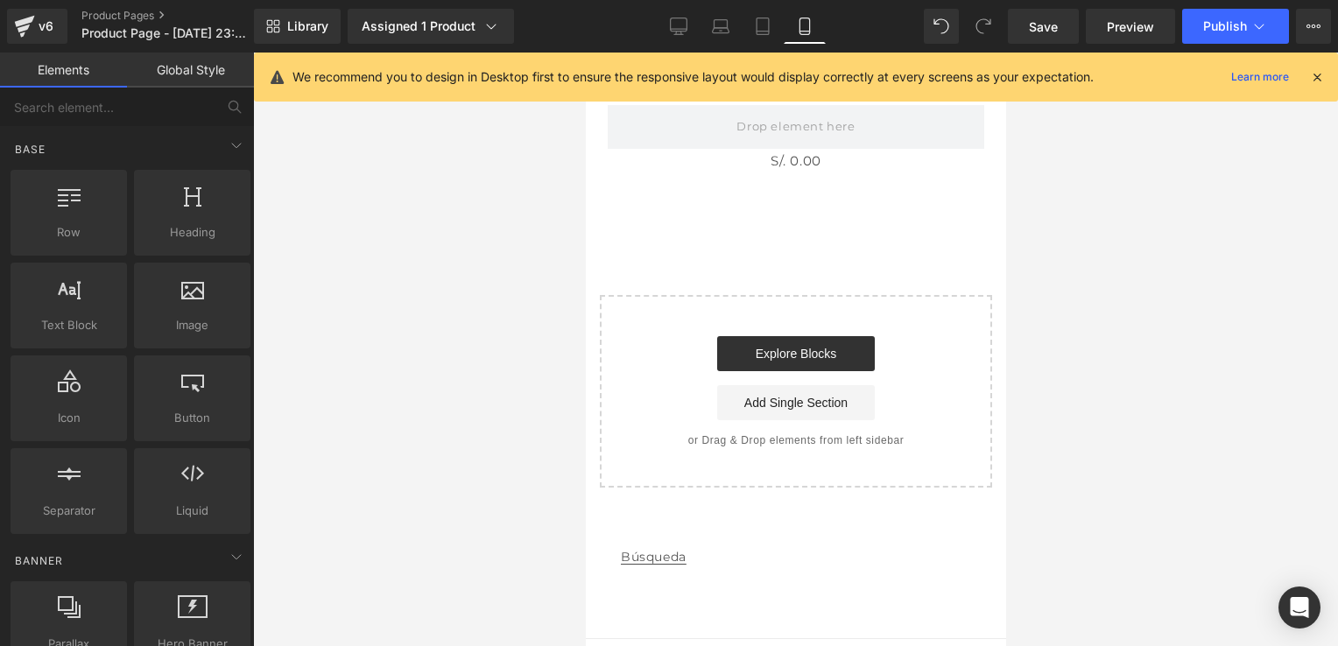
click at [1317, 74] on icon at bounding box center [1317, 77] width 16 height 16
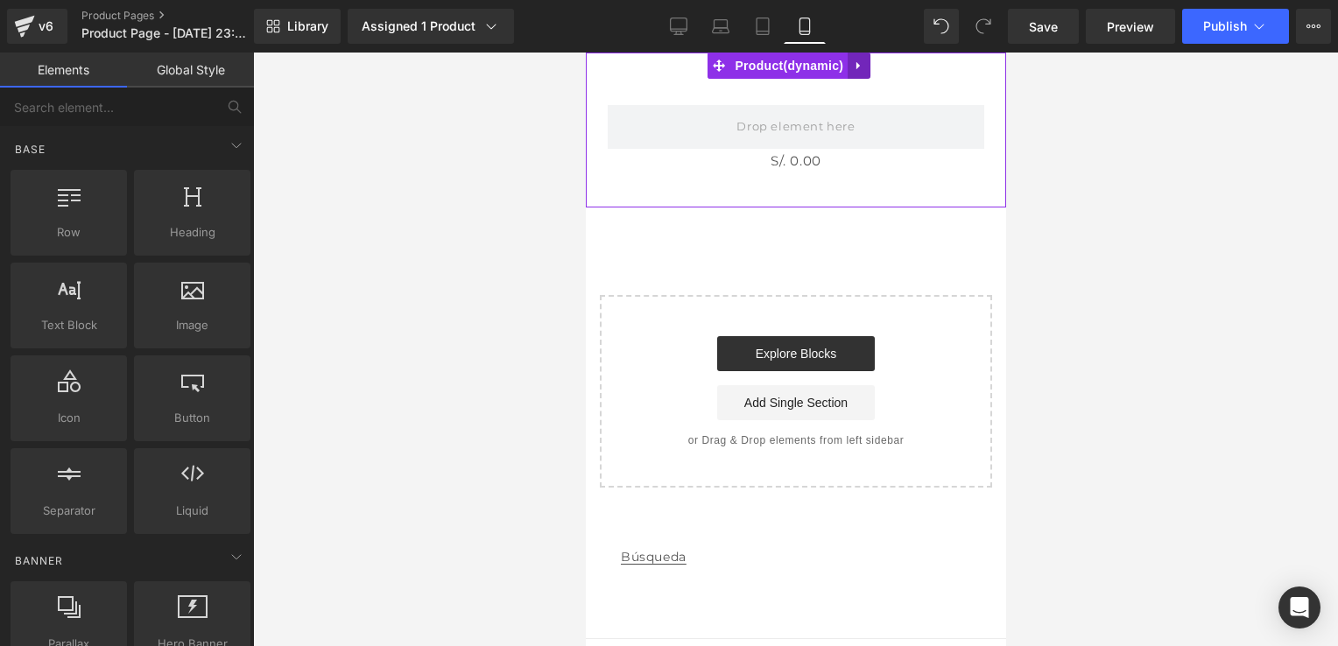
click at [861, 72] on icon at bounding box center [858, 66] width 12 height 13
click at [864, 61] on icon at bounding box center [870, 66] width 12 height 13
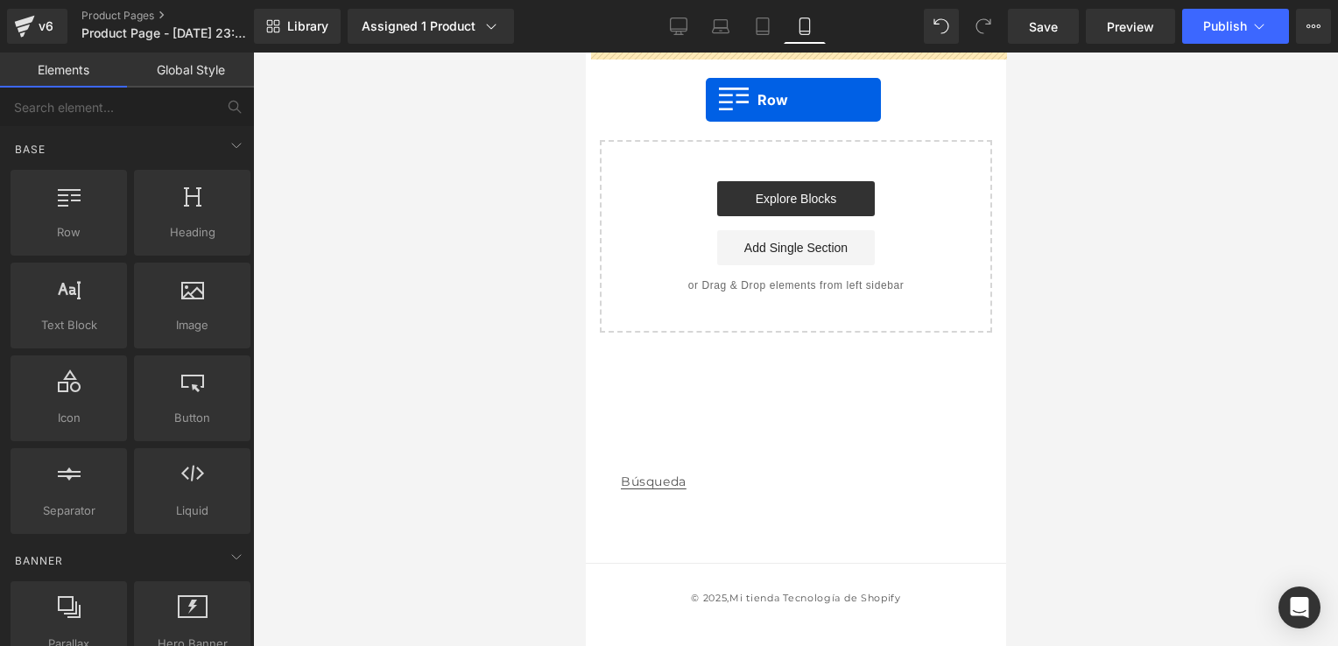
drag, startPoint x: 665, startPoint y: 272, endPoint x: 705, endPoint y: 100, distance: 176.3
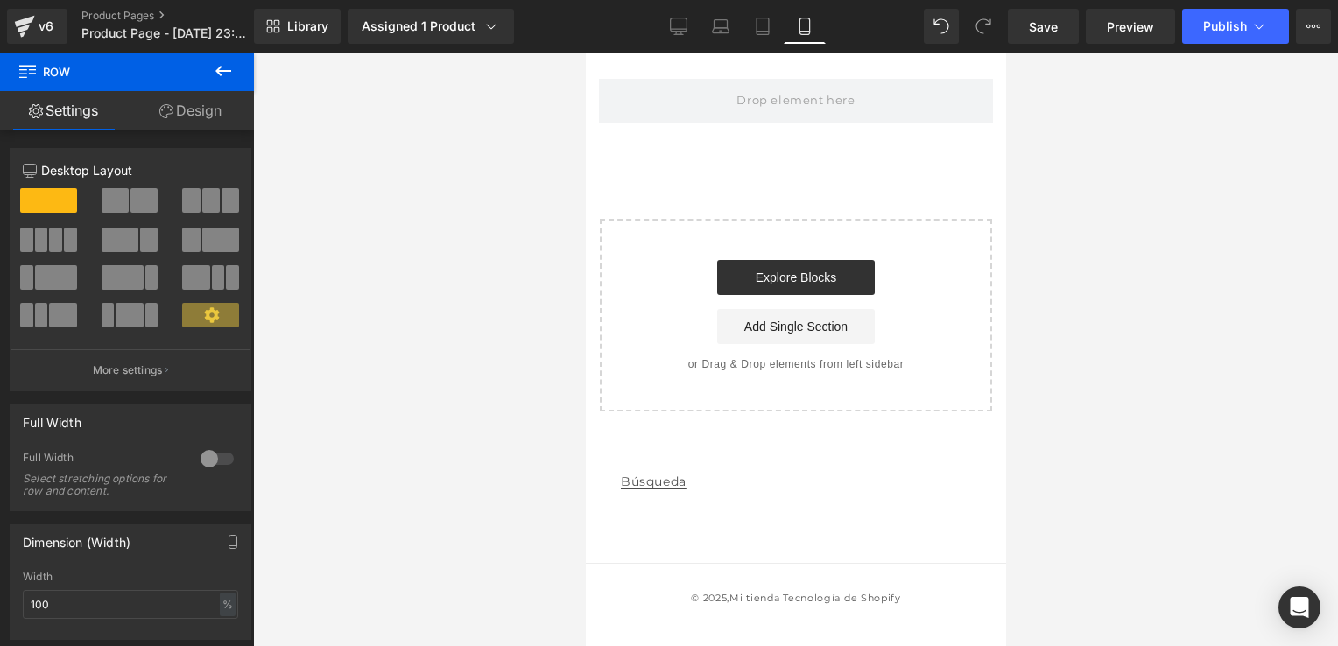
click at [227, 64] on icon at bounding box center [223, 70] width 21 height 21
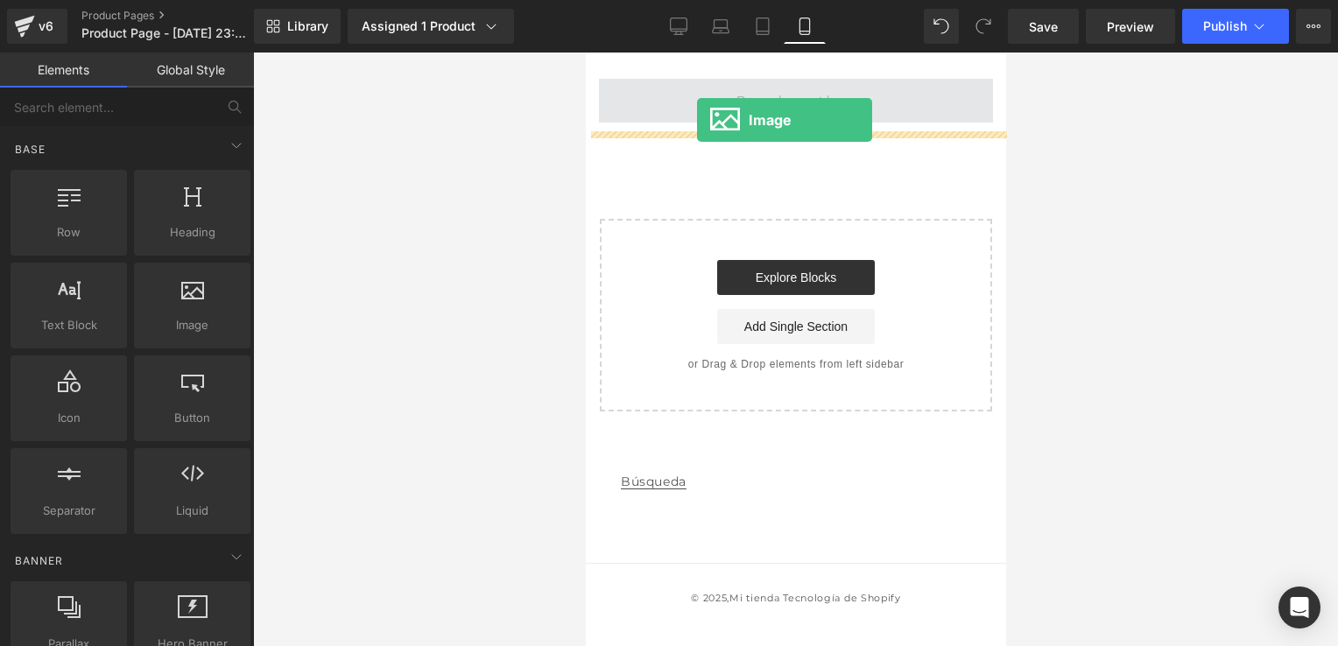
drag, startPoint x: 746, startPoint y: 376, endPoint x: 698, endPoint y: 119, distance: 261.1
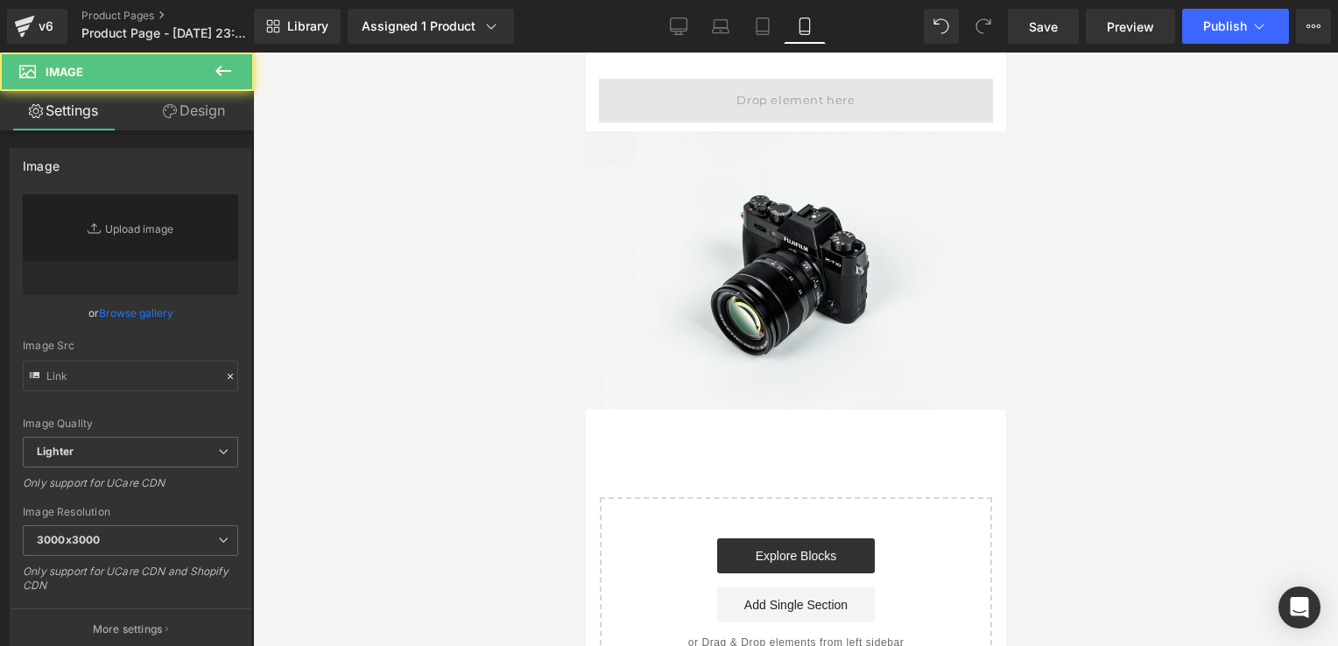
type input "//d1um8515vdn9kb.cloudfront.net/images/parallax.jpg"
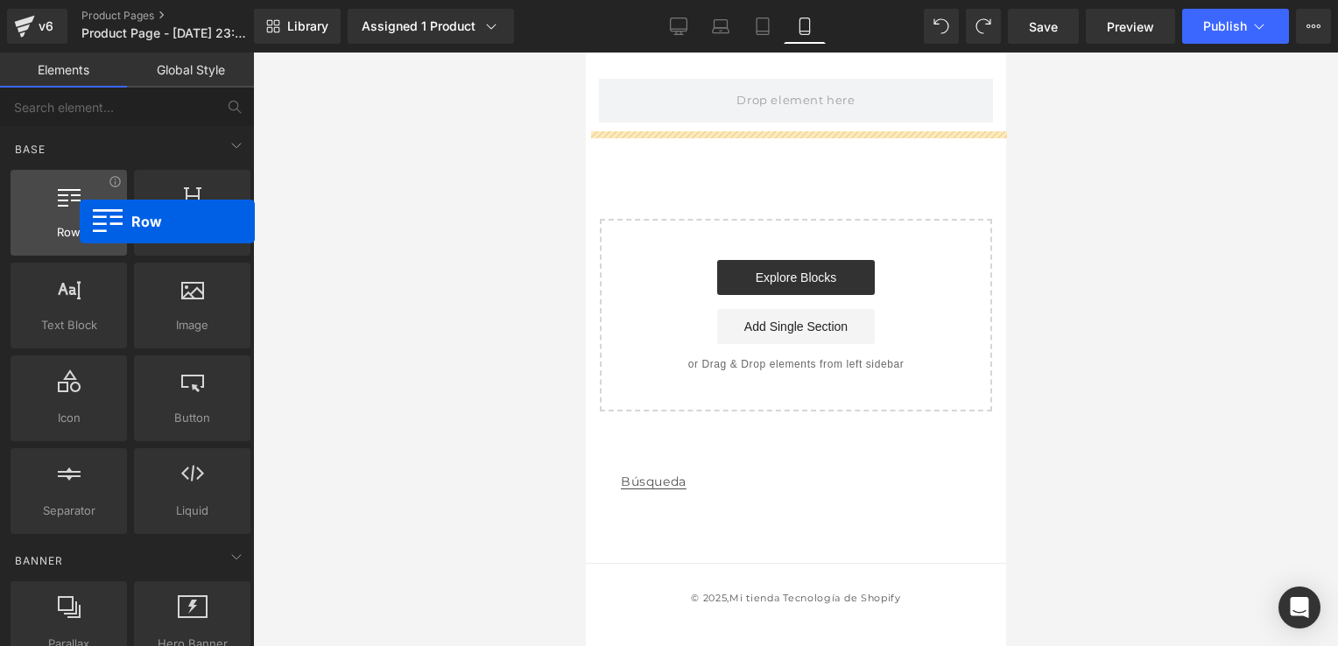
drag, startPoint x: 67, startPoint y: 216, endPoint x: 78, endPoint y: 222, distance: 11.8
click at [78, 222] on div at bounding box center [69, 203] width 106 height 39
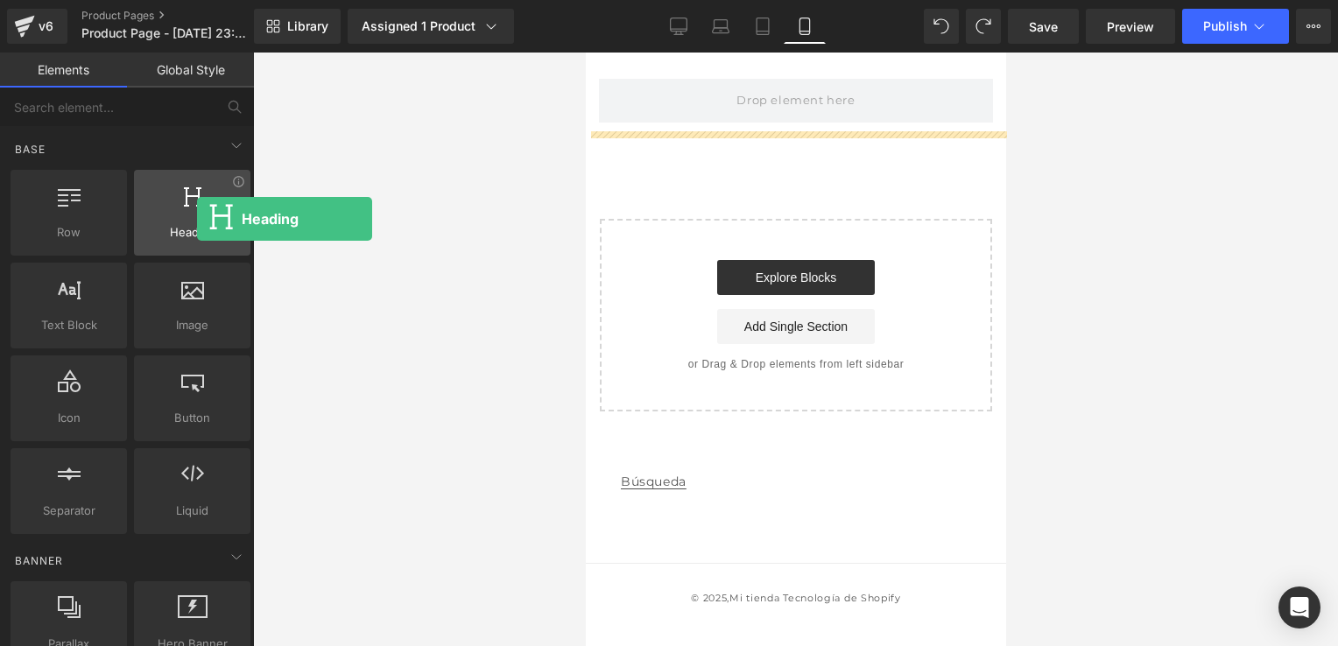
drag, startPoint x: 165, startPoint y: 222, endPoint x: 189, endPoint y: 222, distance: 24.5
click at [189, 222] on div "Heading headings, titles, h1,h2,h3,h4,h5,h6" at bounding box center [192, 213] width 116 height 86
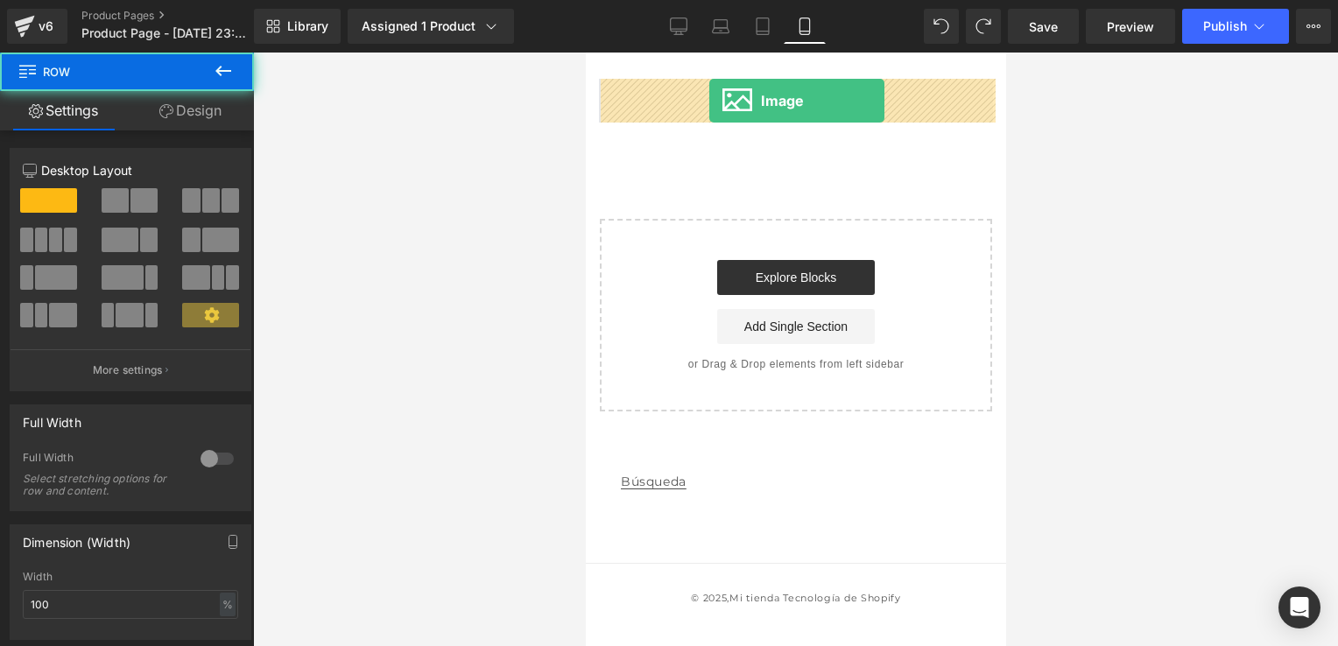
click at [709, 101] on span at bounding box center [795, 101] width 394 height 44
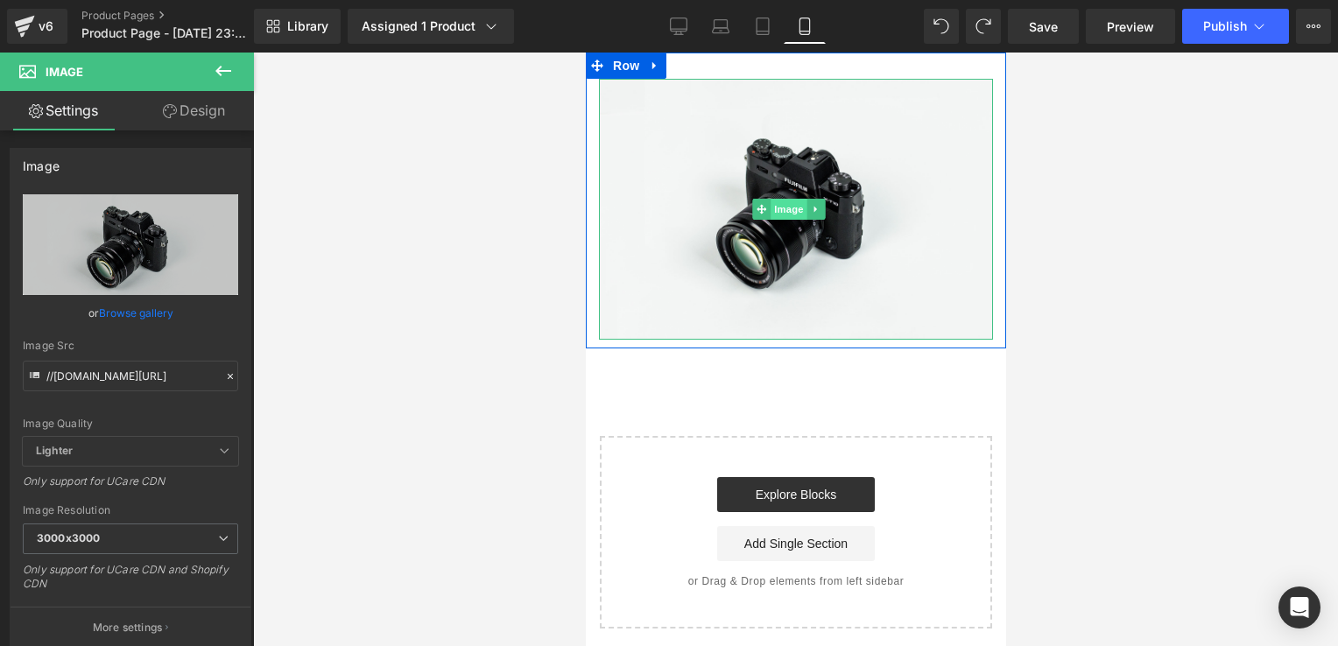
click at [777, 201] on span "Image" at bounding box center [789, 209] width 37 height 21
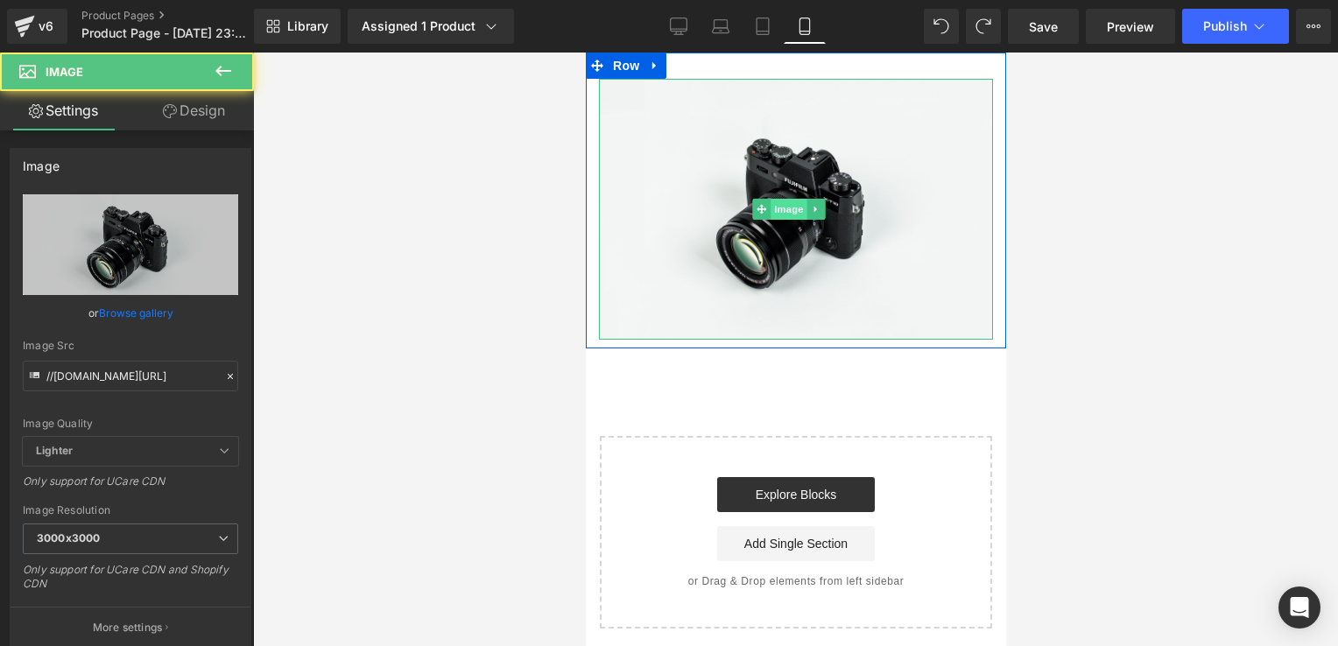
click at [777, 201] on span "Image" at bounding box center [789, 209] width 37 height 21
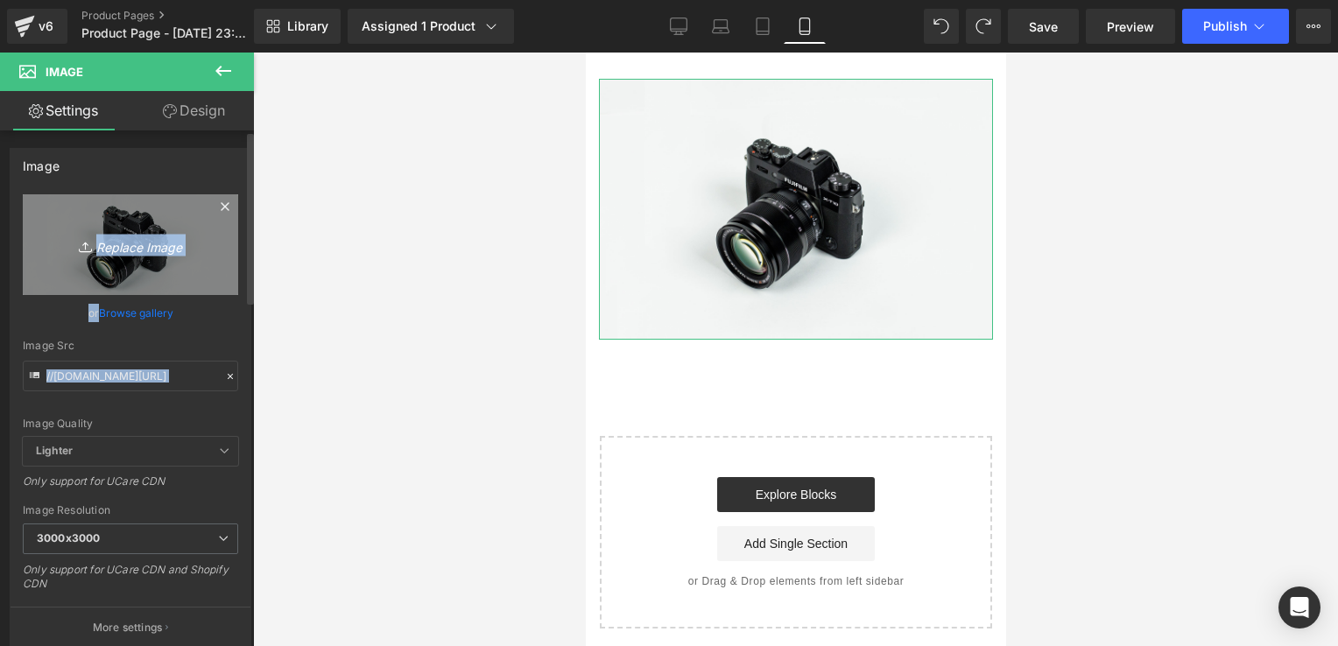
drag, startPoint x: 11, startPoint y: 273, endPoint x: 106, endPoint y: 257, distance: 96.9
click at [106, 257] on div "//d1um8515vdn9kb.cloudfront.net/images/parallax.jpg Replace Image Upload image …" at bounding box center [131, 421] width 240 height 454
click at [106, 257] on link "Replace Image" at bounding box center [130, 244] width 215 height 101
type input "C:\fakepath\TINNIDROP SEÑOR QUEJANDOSE (1).webp"
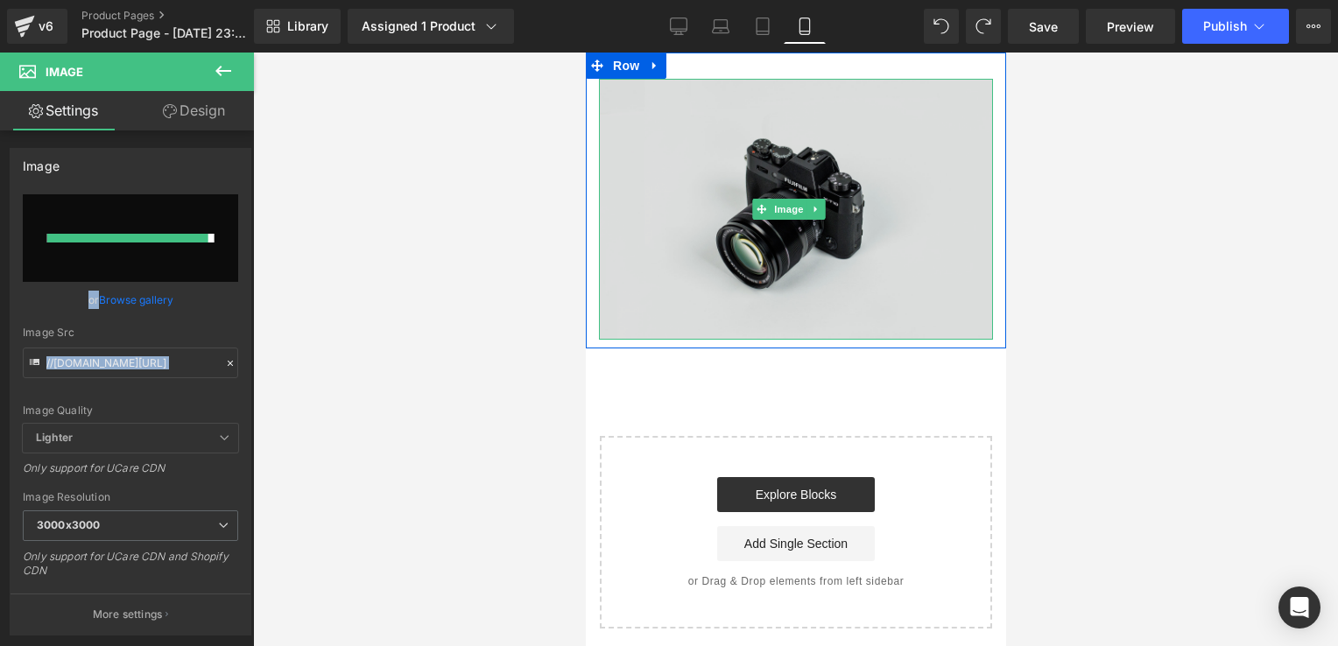
type input "https://ucarecdn.com/435ed042-791b-417b-bd11-236da6d0642a/-/format/auto/-/previ…"
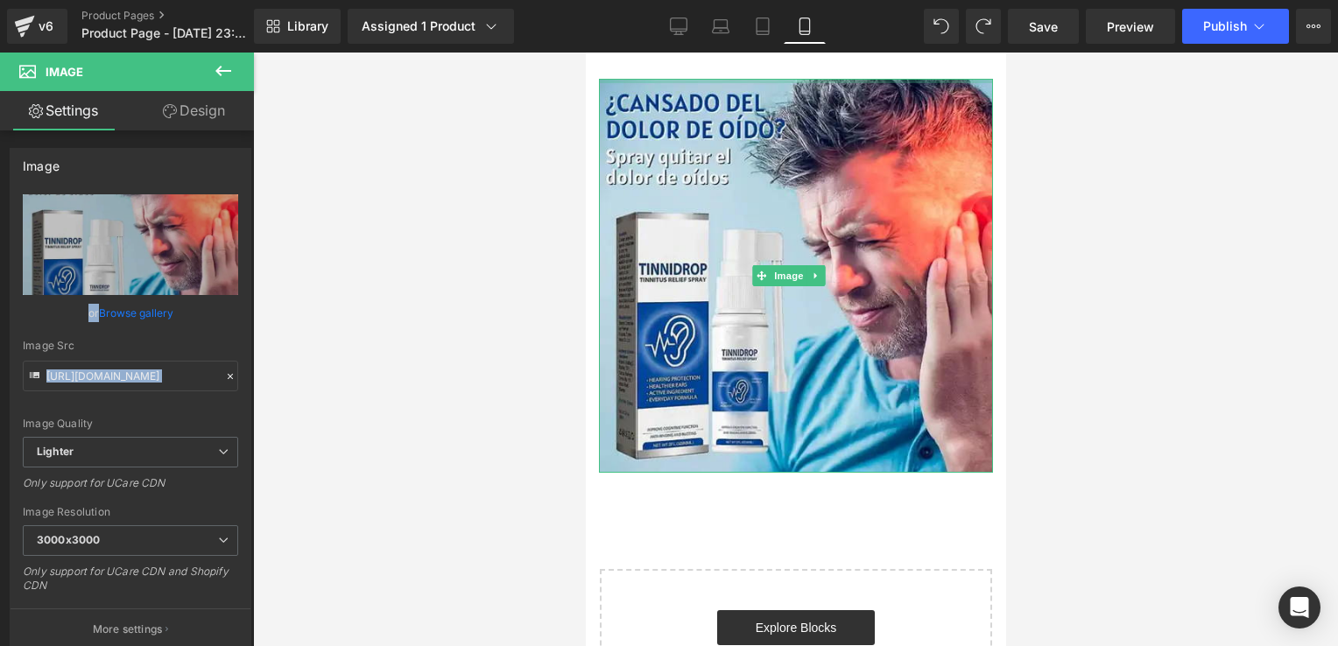
drag, startPoint x: 871, startPoint y: 79, endPoint x: 878, endPoint y: 48, distance: 31.4
click at [878, 53] on html "Ir directamente al contenido Image Row Select your layout" at bounding box center [795, 350] width 420 height 594
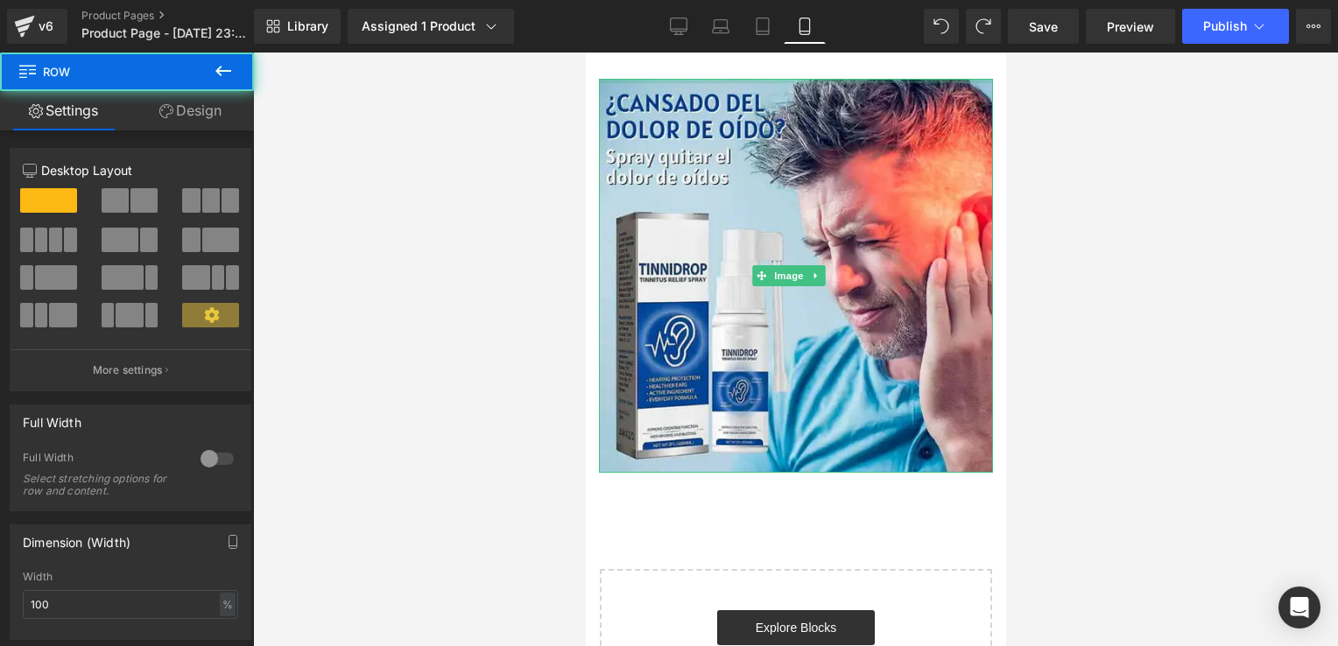
drag, startPoint x: 869, startPoint y: 77, endPoint x: 874, endPoint y: 51, distance: 26.8
click at [874, 53] on html "Ir directamente al contenido Image Row Select your layout" at bounding box center [795, 350] width 420 height 594
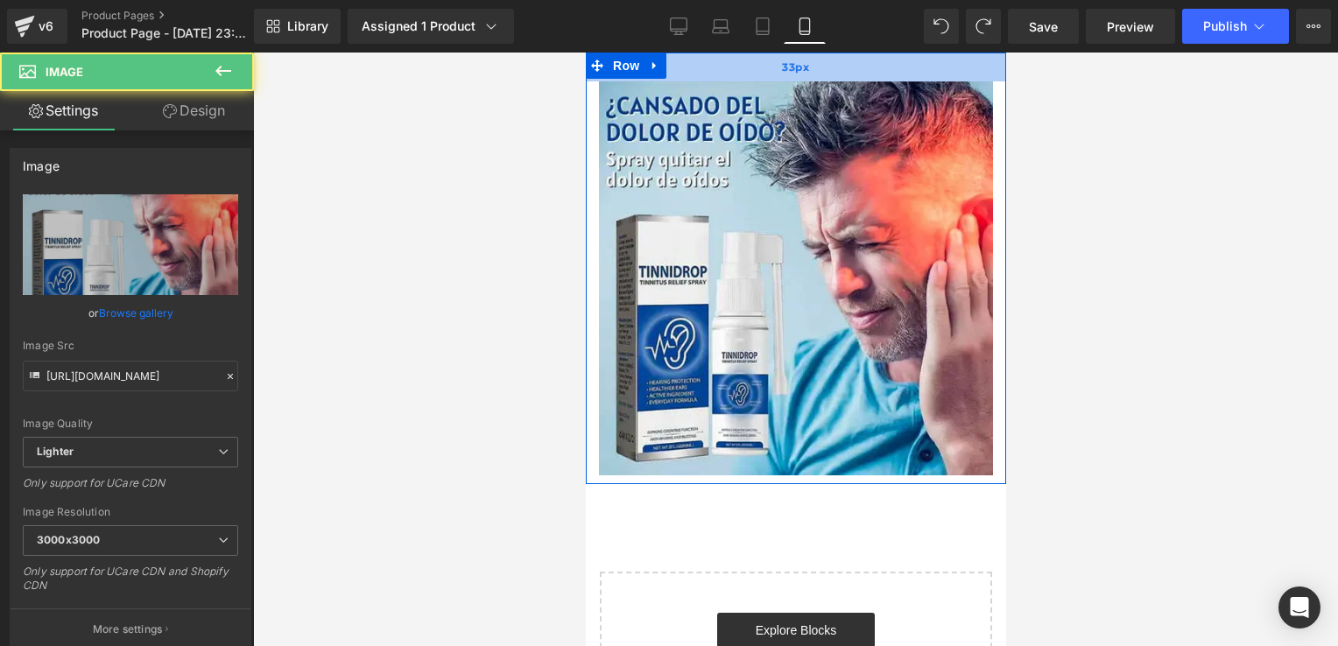
drag, startPoint x: 858, startPoint y: 81, endPoint x: 864, endPoint y: 58, distance: 23.6
click at [864, 58] on div "Image Row 33px" at bounding box center [795, 269] width 420 height 432
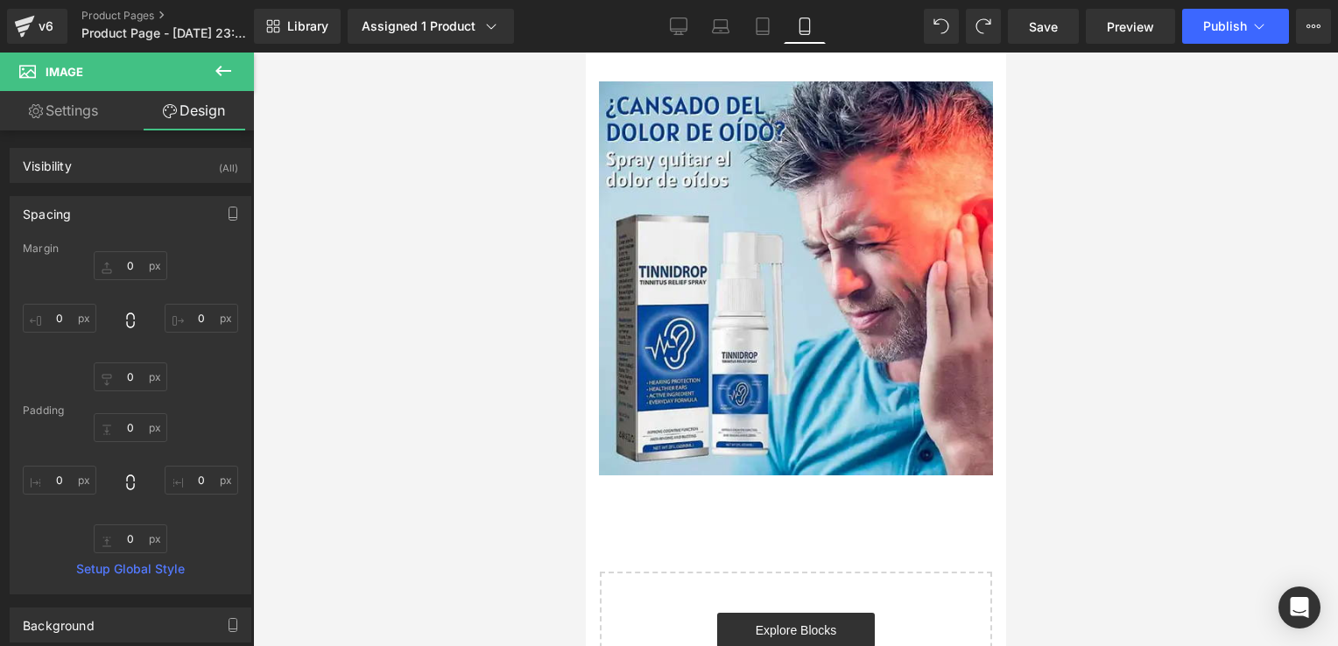
click at [227, 65] on icon at bounding box center [223, 70] width 21 height 21
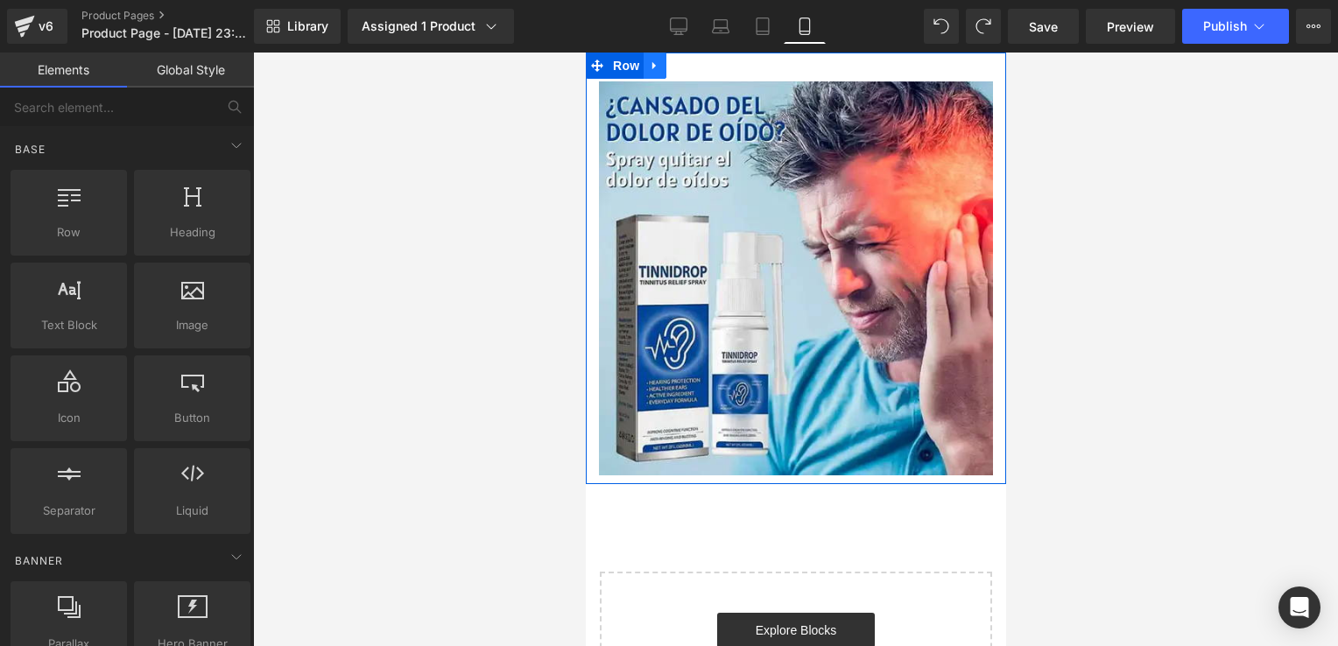
click at [652, 67] on icon at bounding box center [654, 66] width 4 height 8
click at [610, 67] on span "Row" at bounding box center [625, 66] width 35 height 26
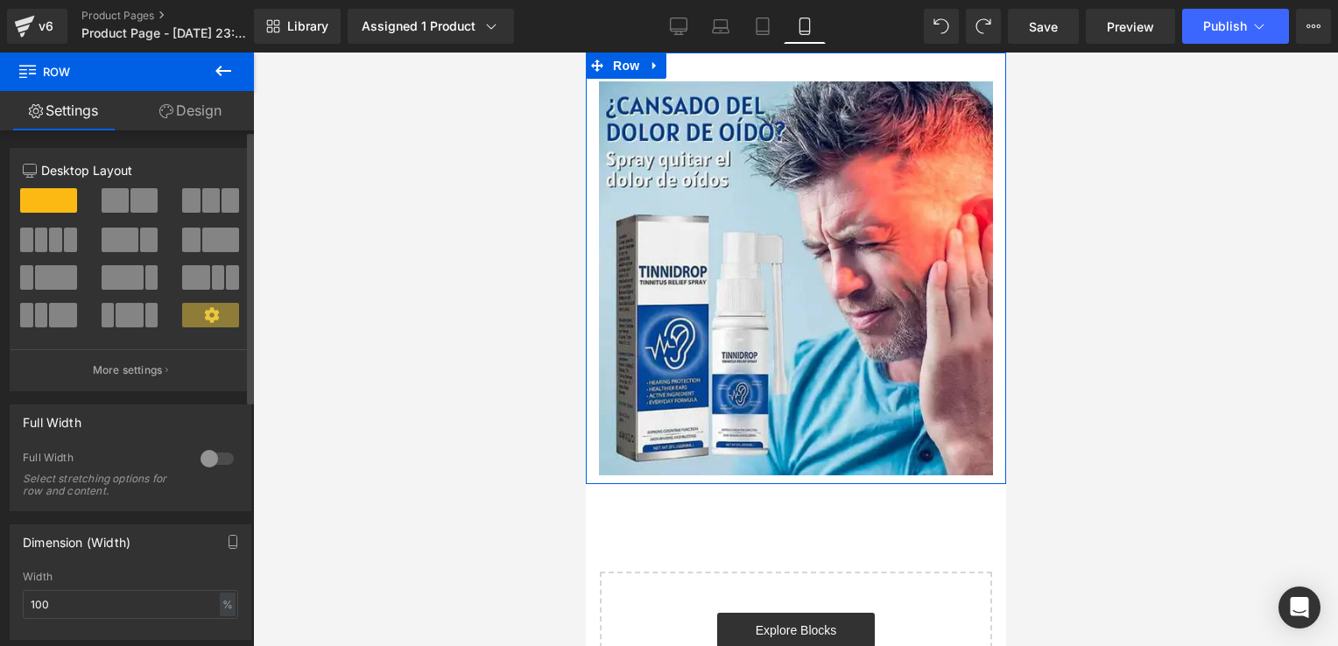
click at [215, 461] on div at bounding box center [217, 459] width 42 height 28
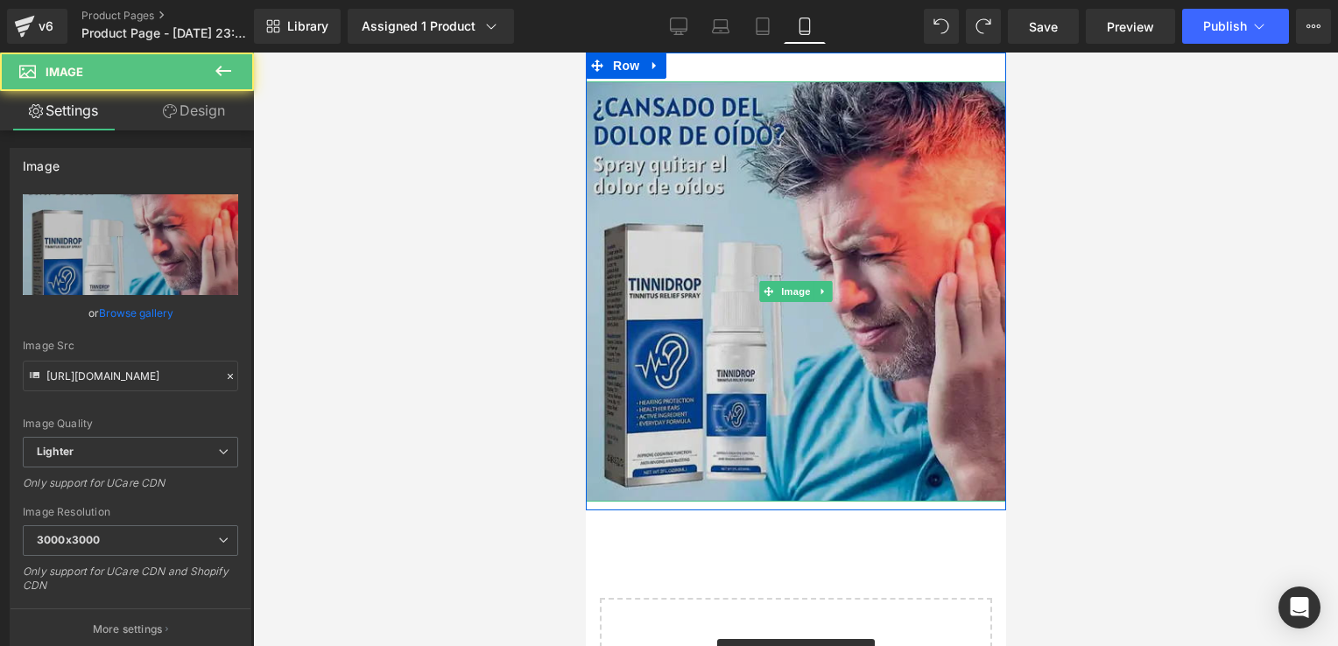
click at [898, 93] on img at bounding box center [795, 291] width 420 height 420
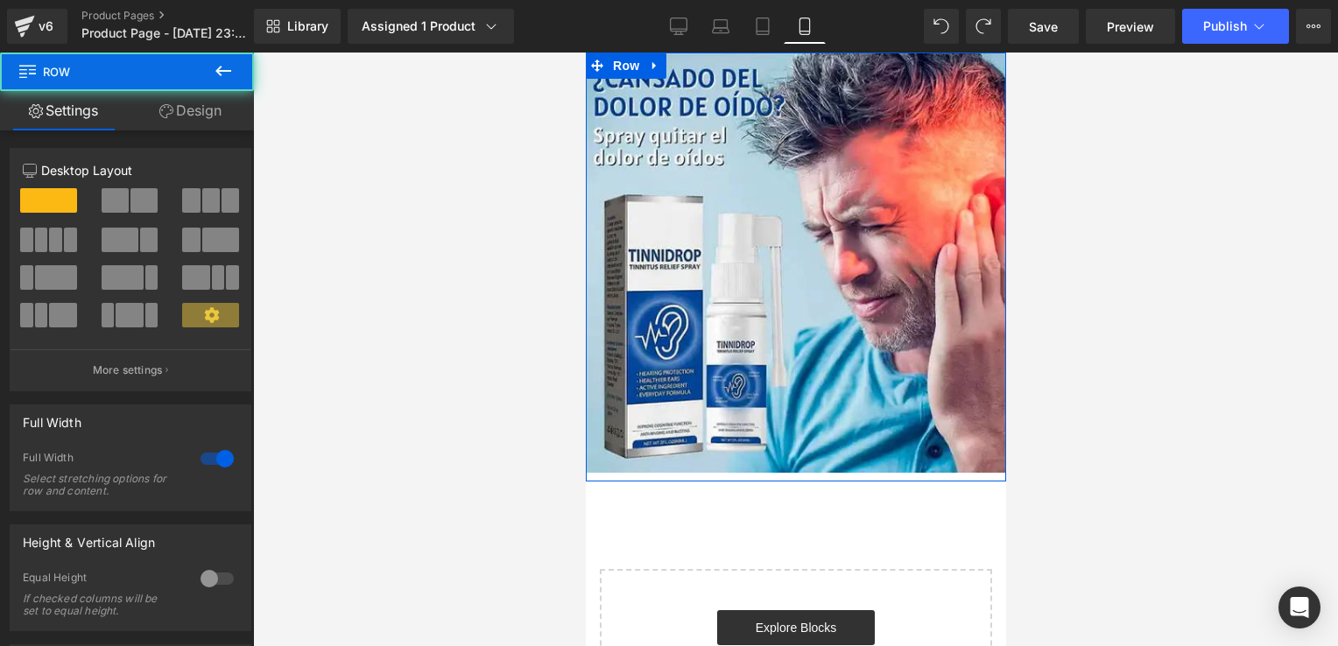
drag, startPoint x: 871, startPoint y: 81, endPoint x: 892, endPoint y: 5, distance: 78.2
click at [892, 53] on html "Ir directamente al contenido Image Row Select your layout" at bounding box center [795, 350] width 420 height 594
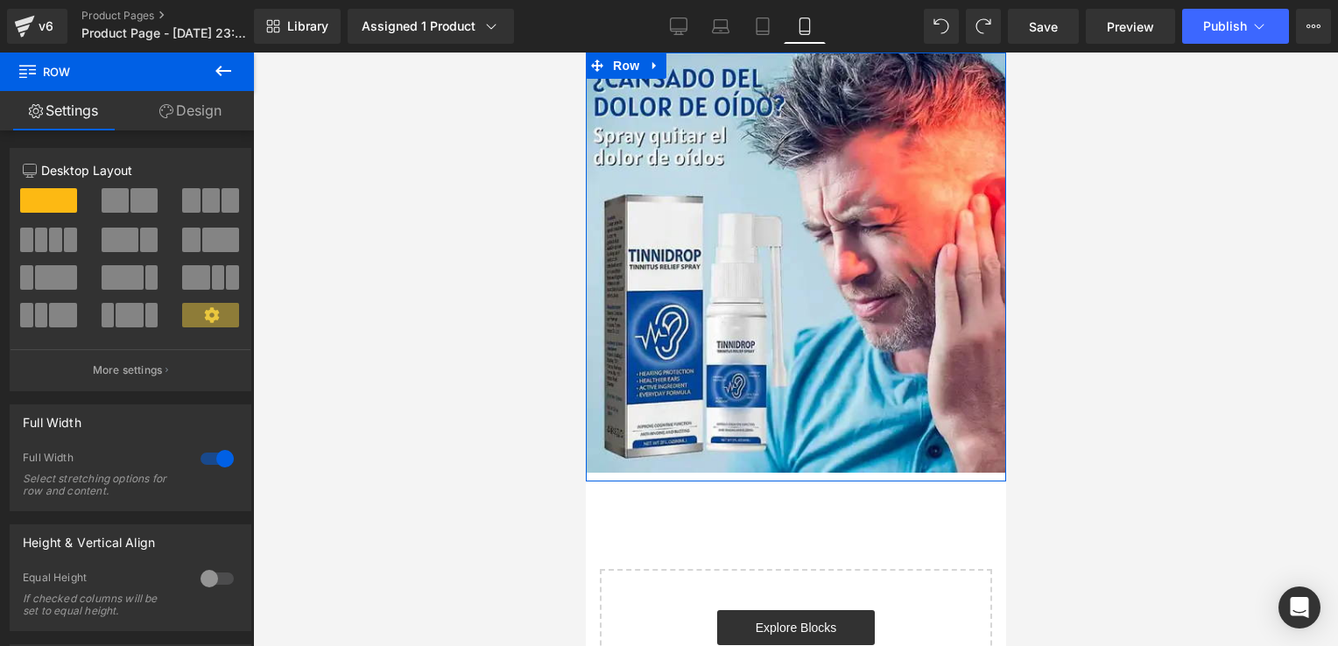
click at [1119, 184] on div at bounding box center [795, 350] width 1085 height 594
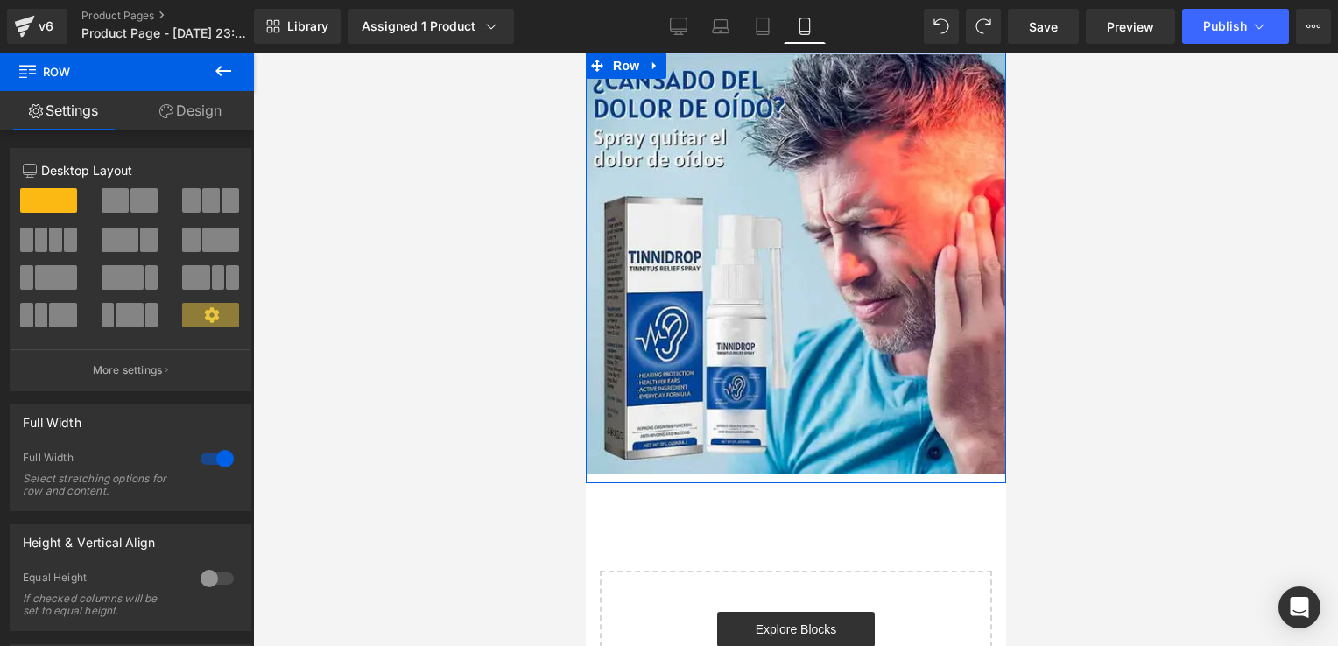
drag, startPoint x: 804, startPoint y: 75, endPoint x: 1422, endPoint y: 87, distance: 618.4
click at [836, 53] on html "Ir directamente al contenido Image Row Select your layout" at bounding box center [795, 350] width 420 height 594
click at [837, 34] on div "Library Assigned 1 Product Product Preview TINNIDROP Manage assigned products M…" at bounding box center [796, 26] width 1084 height 35
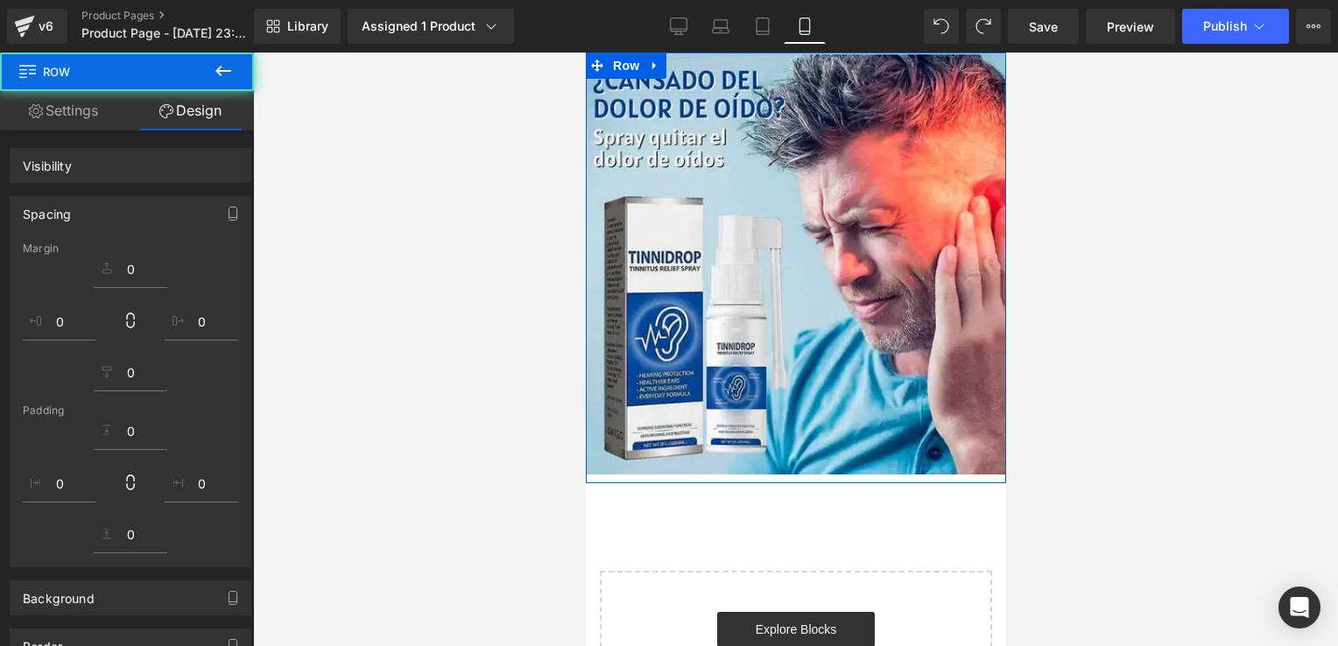
click at [837, 34] on div "Library Assigned 1 Product Product Preview TINNIDROP Manage assigned products M…" at bounding box center [796, 26] width 1084 height 35
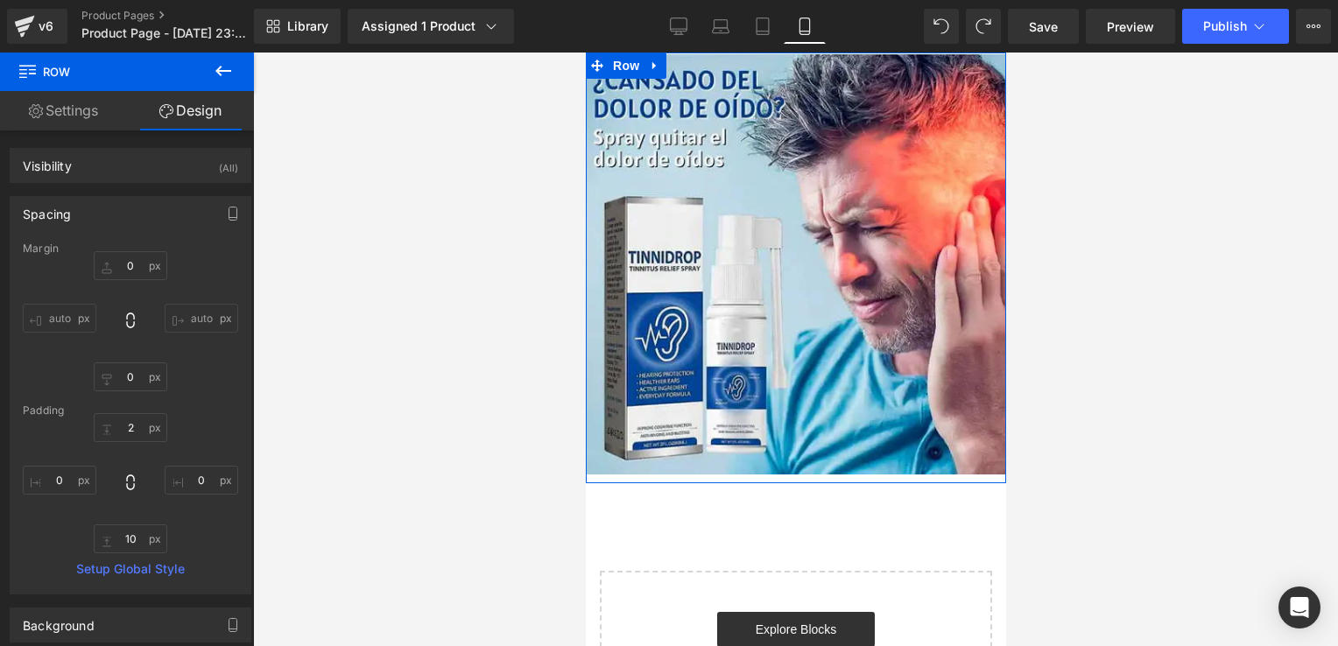
click at [836, 32] on div "Library Assigned 1 Product Product Preview TINNIDROP Manage assigned products M…" at bounding box center [796, 26] width 1084 height 35
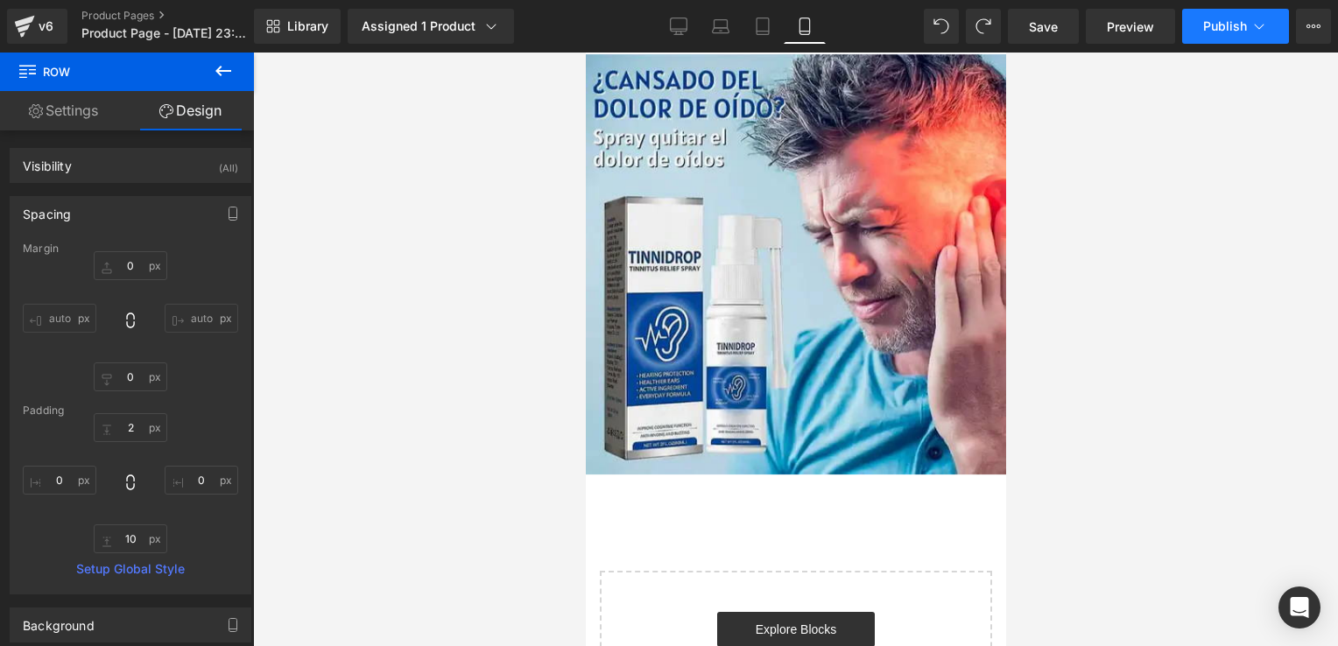
click at [1219, 17] on button "Publish" at bounding box center [1235, 26] width 107 height 35
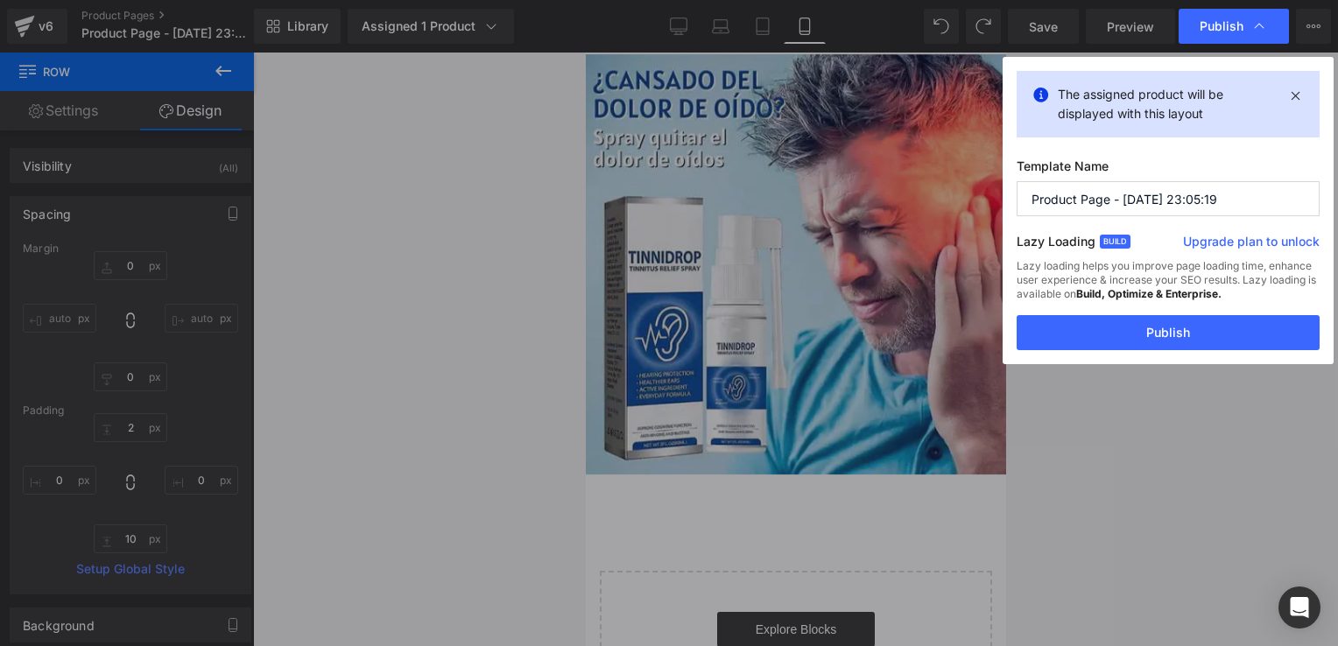
click at [1086, 350] on div "The assigned product will be displayed with this layout Template Name Product P…" at bounding box center [1168, 210] width 331 height 307
click at [1069, 324] on button "Publish" at bounding box center [1168, 332] width 303 height 35
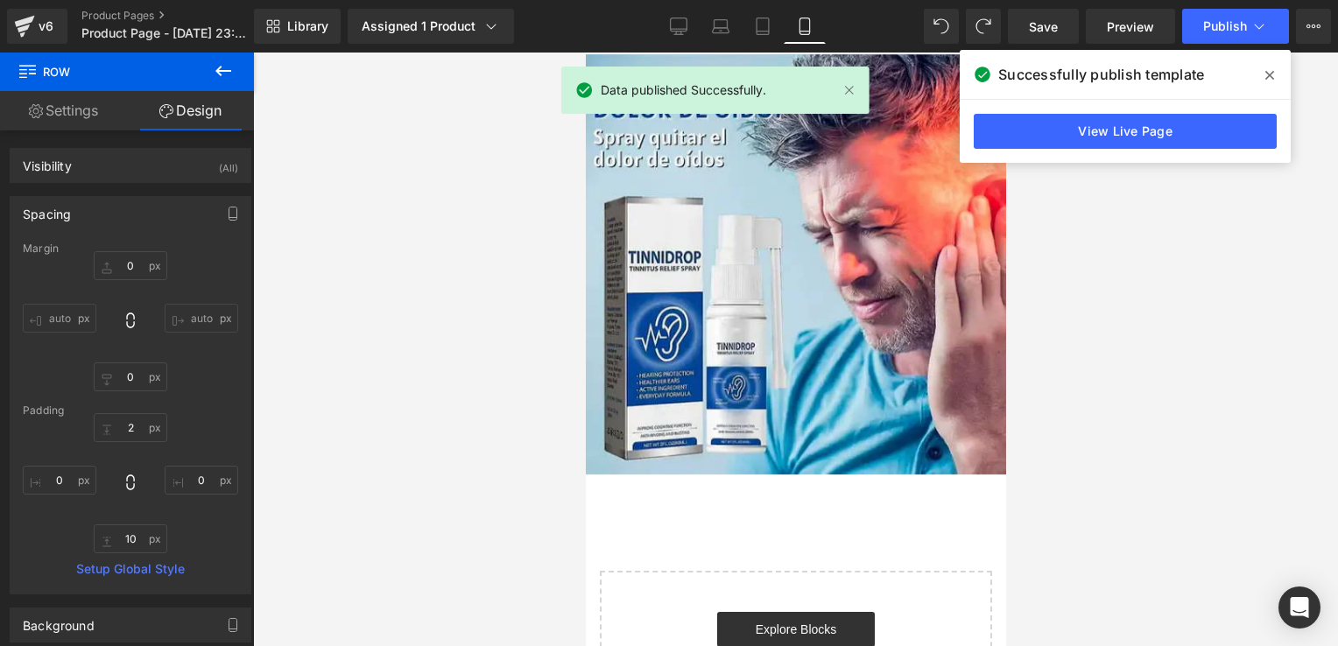
click at [209, 72] on button at bounding box center [223, 72] width 61 height 39
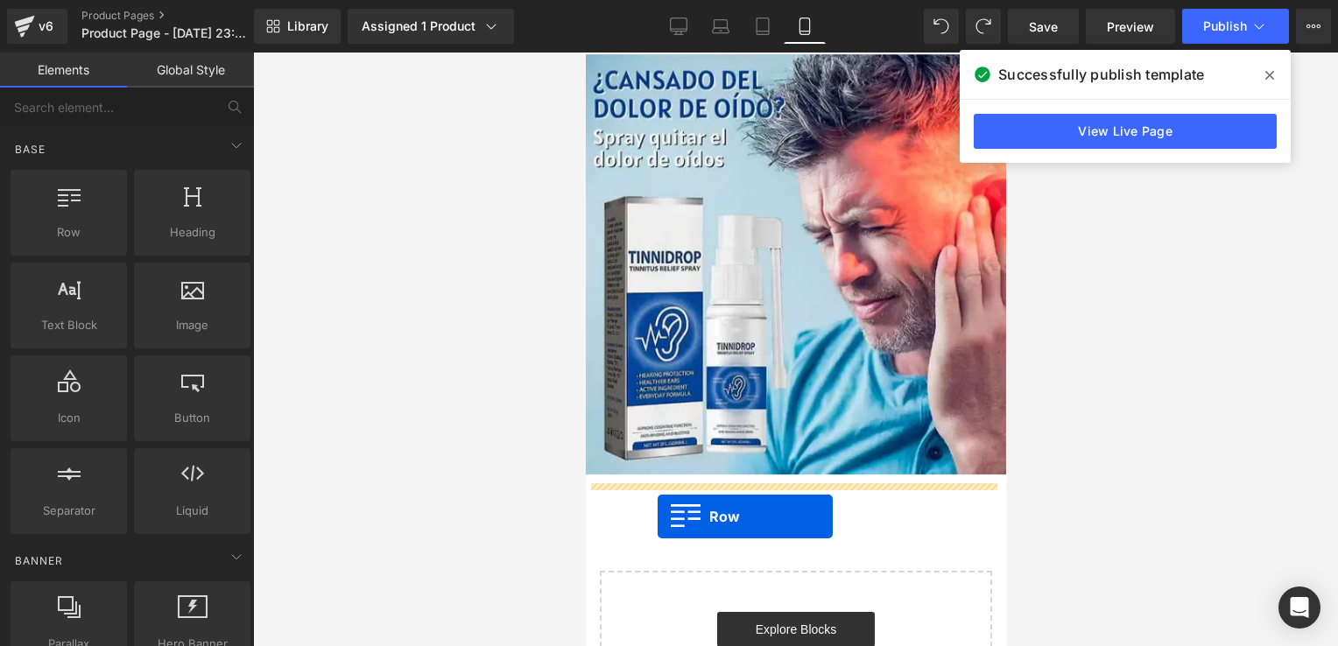
drag, startPoint x: 659, startPoint y: 298, endPoint x: 667, endPoint y: 516, distance: 218.2
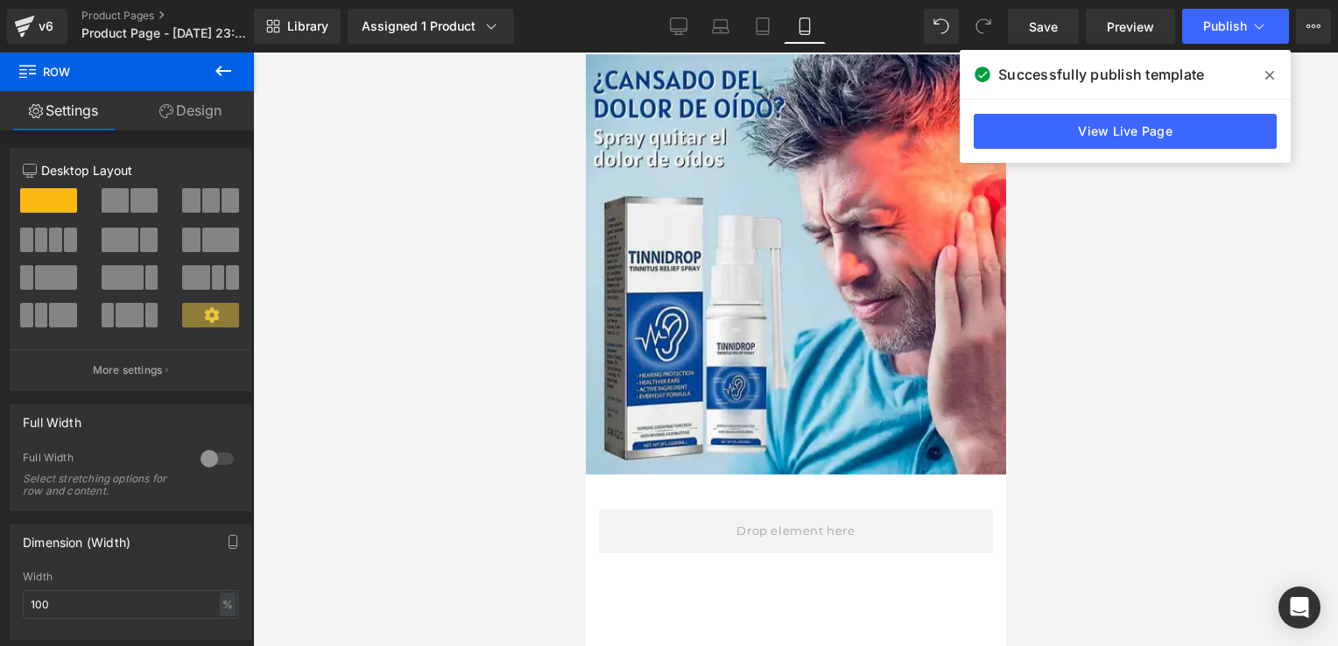
click at [220, 67] on icon at bounding box center [223, 71] width 16 height 11
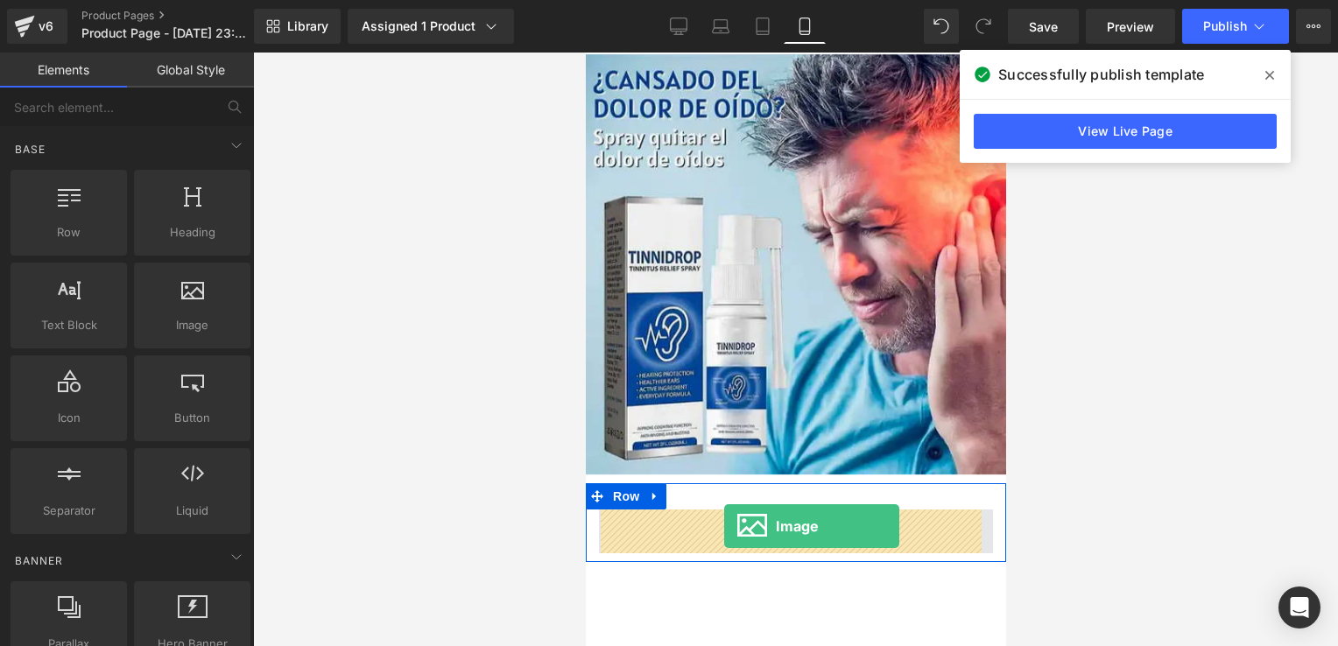
drag, startPoint x: 785, startPoint y: 372, endPoint x: 723, endPoint y: 526, distance: 165.4
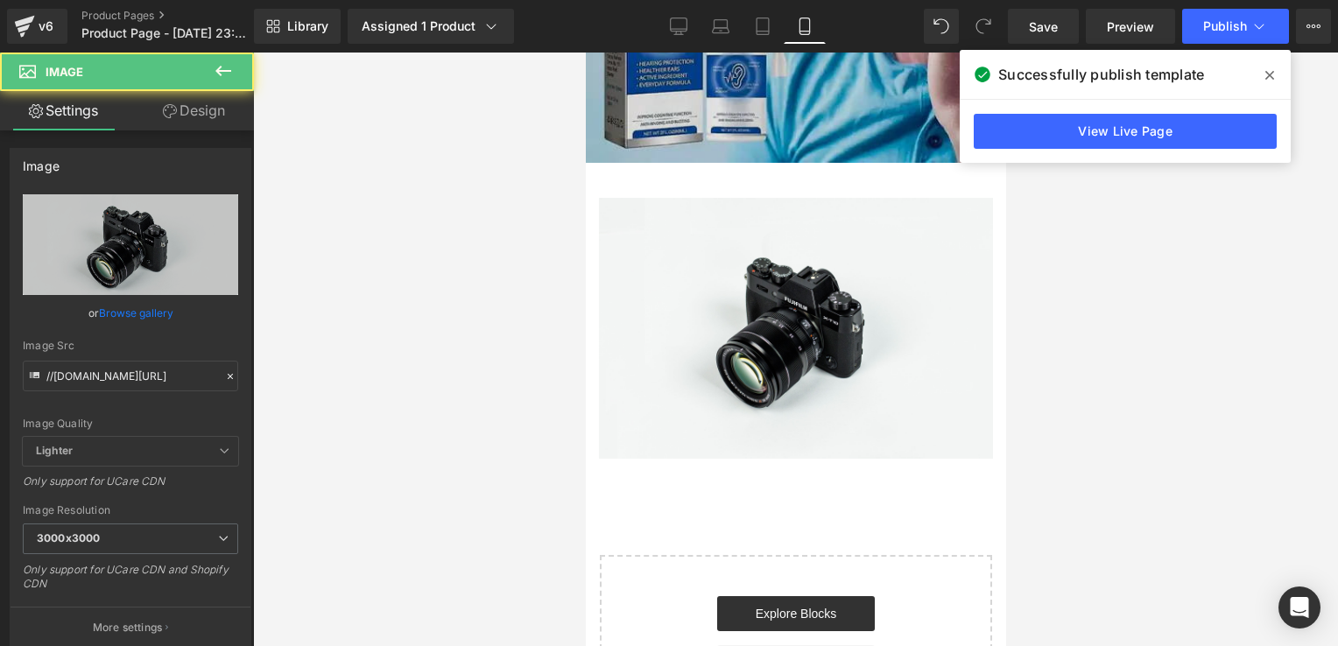
scroll to position [318, 0]
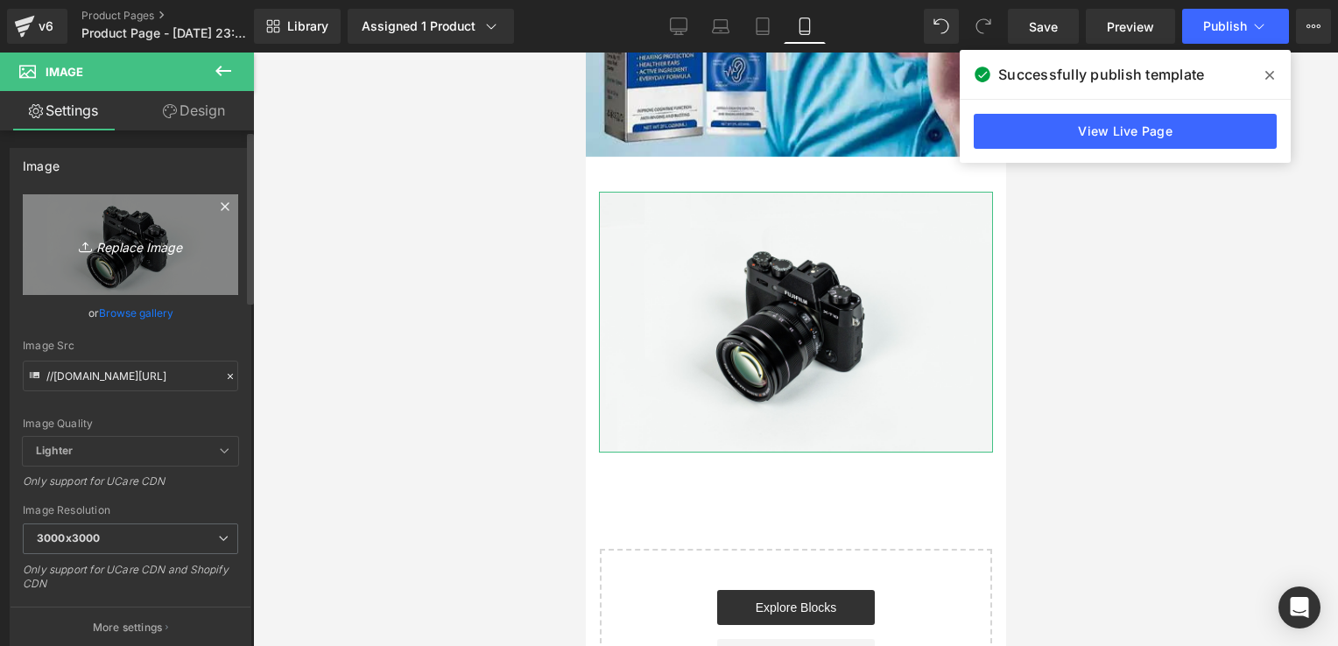
click at [140, 235] on icon "Replace Image" at bounding box center [130, 245] width 140 height 22
type input "C:\fakepath\Diseño sin título.jpg"
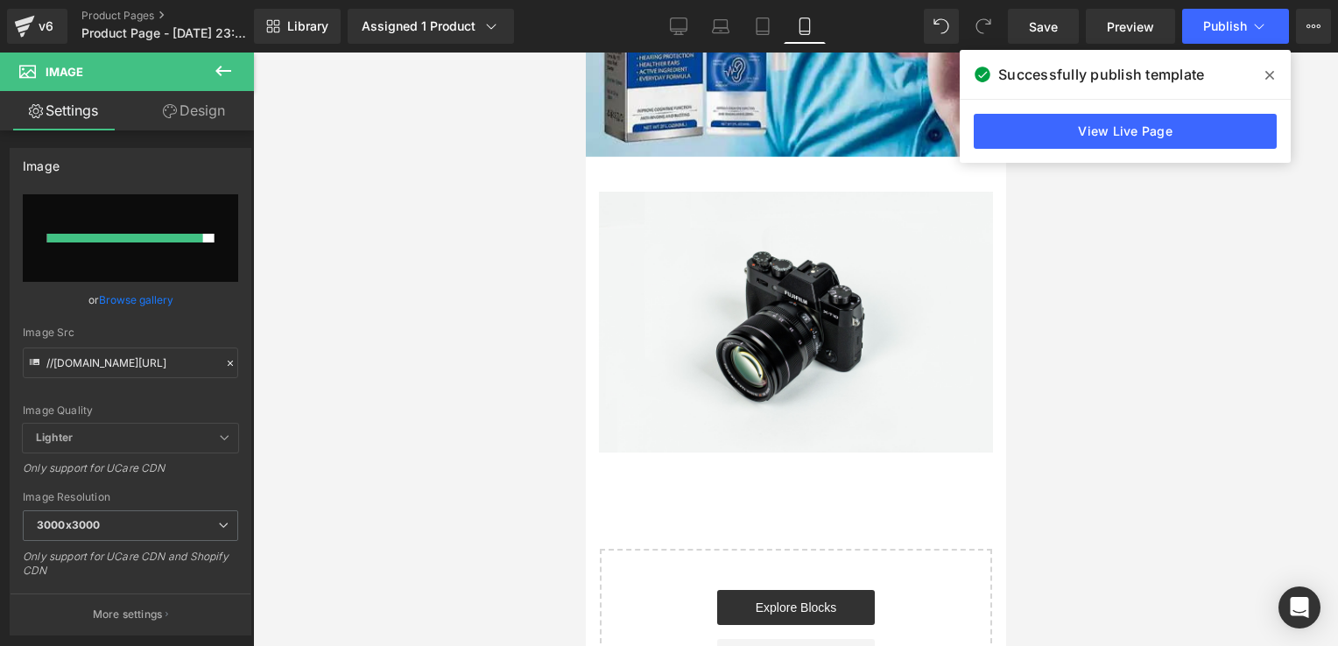
type input "https://ucarecdn.com/dbde852a-cd66-439c-a252-937546abaf3c/-/format/auto/-/previ…"
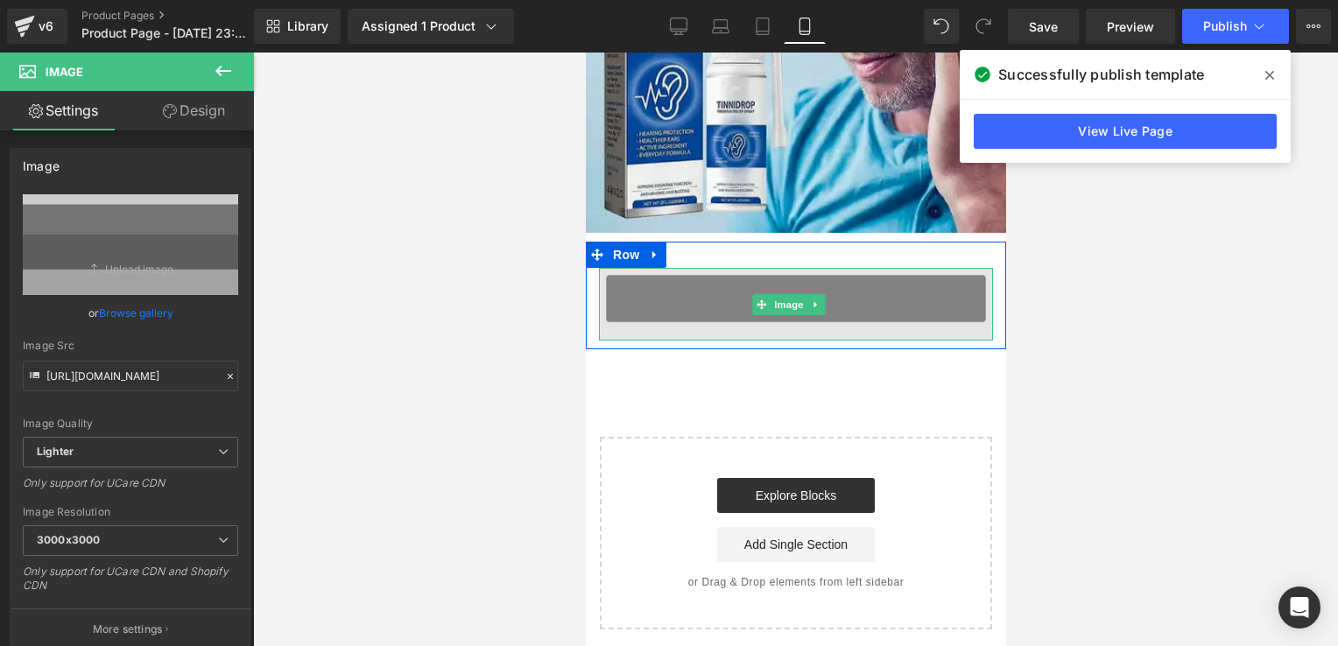
scroll to position [234, 0]
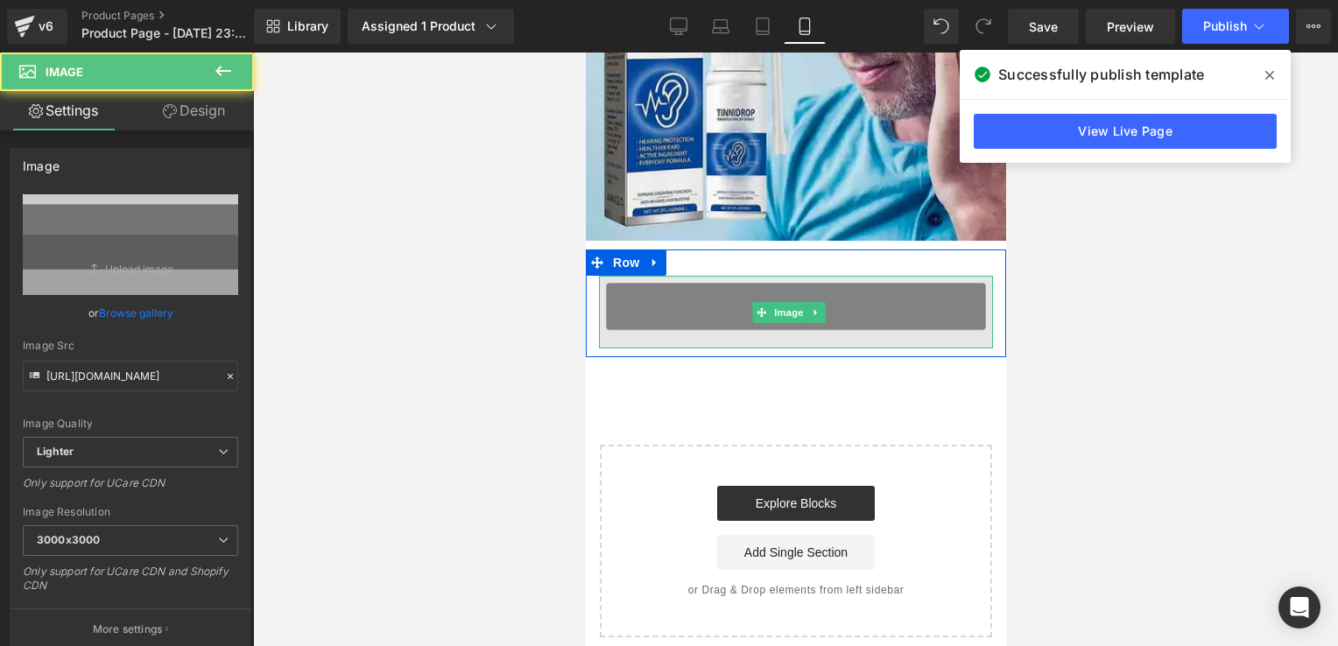
click at [771, 293] on img at bounding box center [795, 312] width 394 height 73
click at [912, 300] on img at bounding box center [795, 312] width 394 height 73
click at [844, 304] on img at bounding box center [795, 312] width 394 height 73
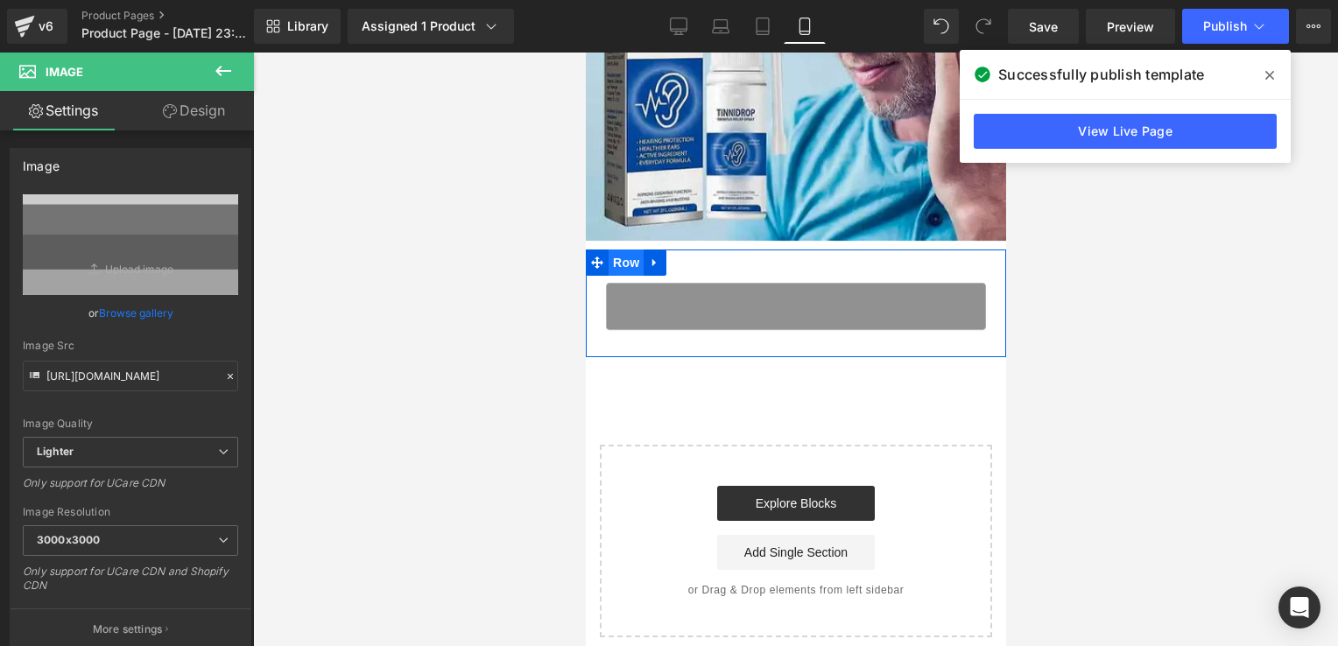
click at [621, 262] on span "Row" at bounding box center [625, 263] width 35 height 26
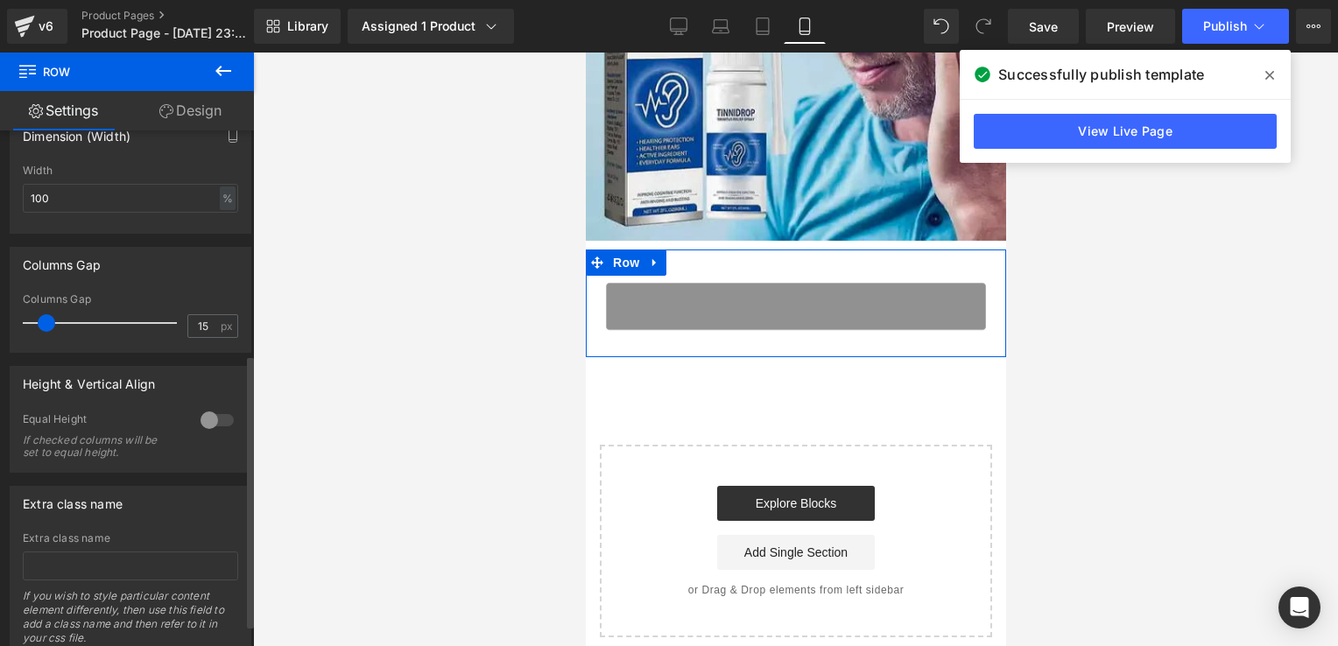
scroll to position [465, 0]
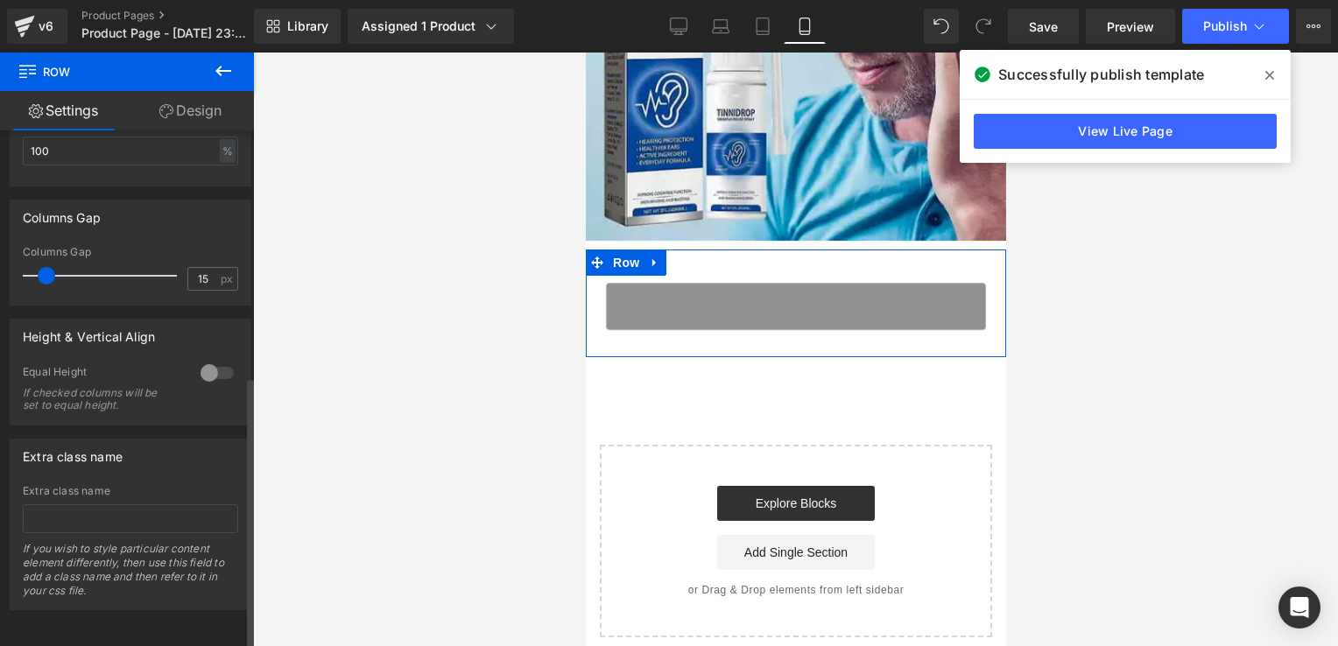
click at [82, 485] on div "Extra class name" at bounding box center [130, 491] width 215 height 12
click at [92, 485] on div "Extra class name" at bounding box center [130, 491] width 215 height 12
click at [109, 485] on div "Extra class name" at bounding box center [130, 491] width 215 height 12
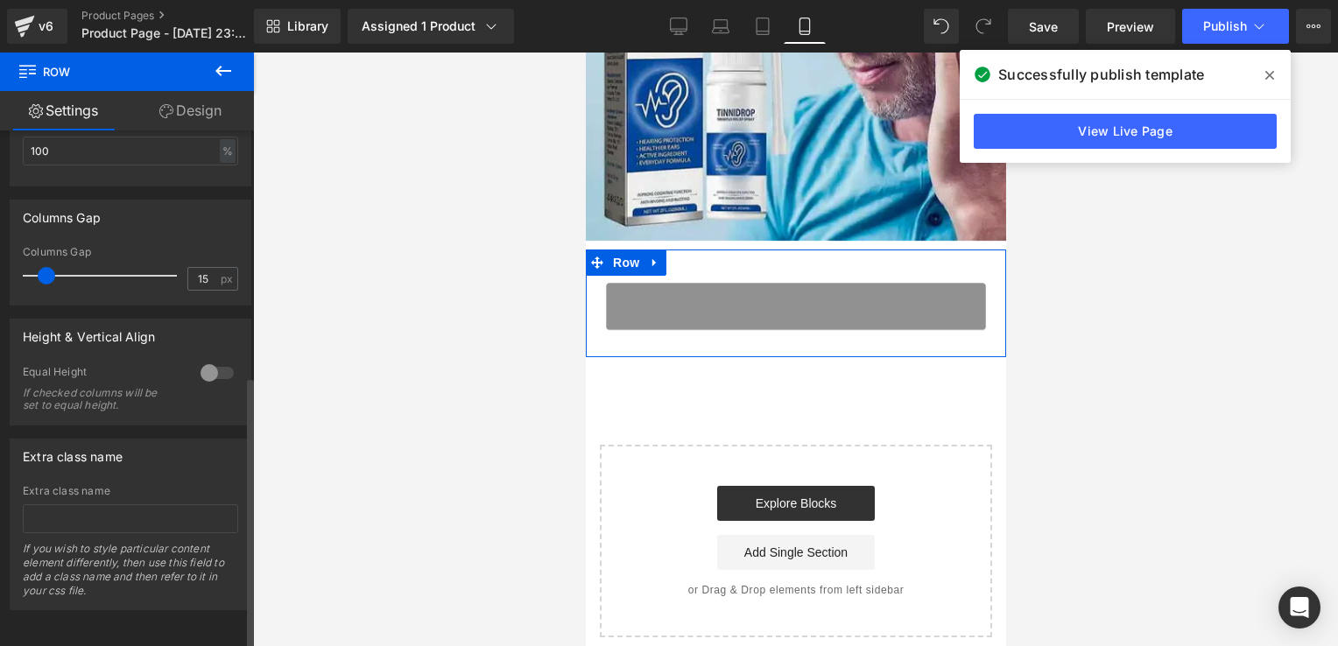
click at [95, 485] on div "Extra class name" at bounding box center [130, 491] width 215 height 12
click at [616, 265] on span "Row" at bounding box center [625, 263] width 35 height 26
click at [100, 515] on input "text" at bounding box center [130, 518] width 215 height 29
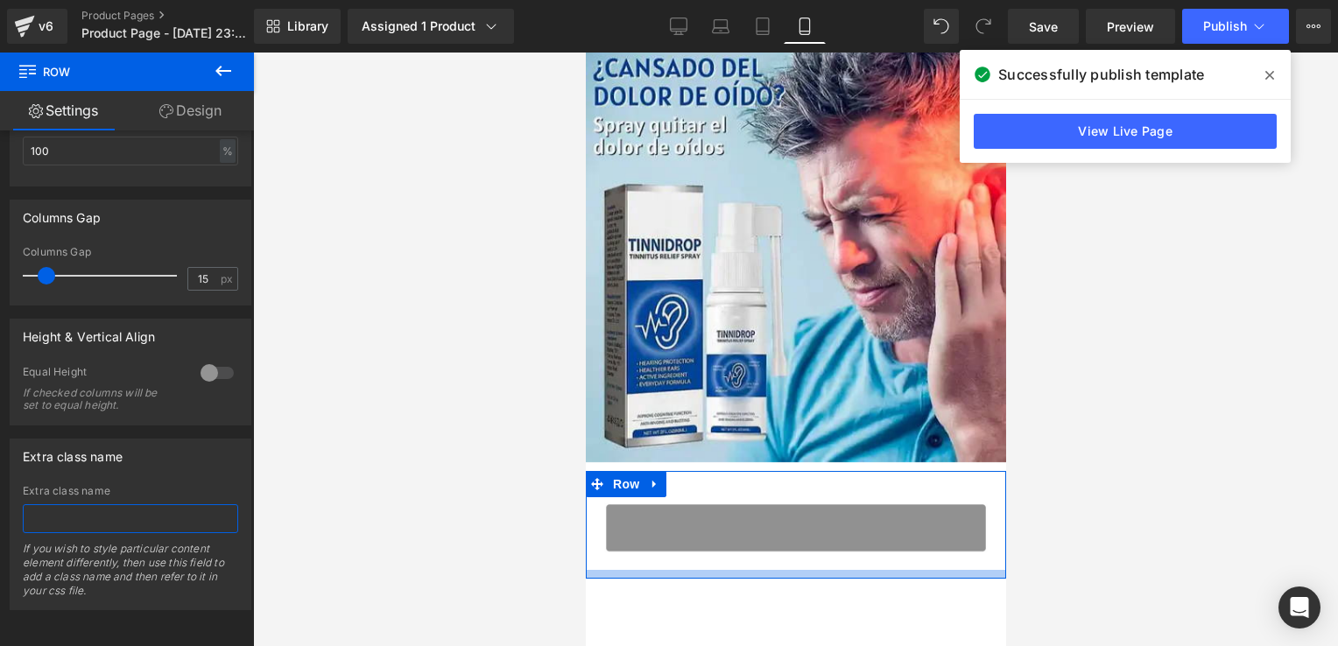
scroll to position [0, 0]
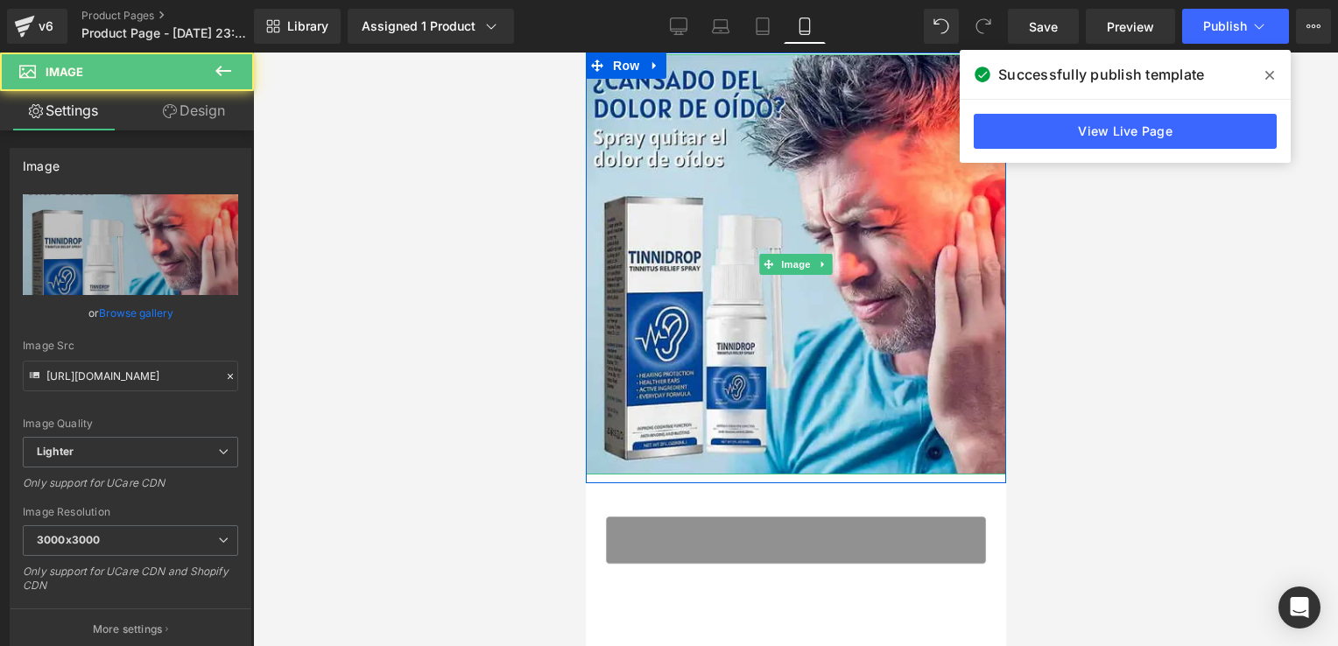
click at [815, 349] on img at bounding box center [795, 264] width 420 height 420
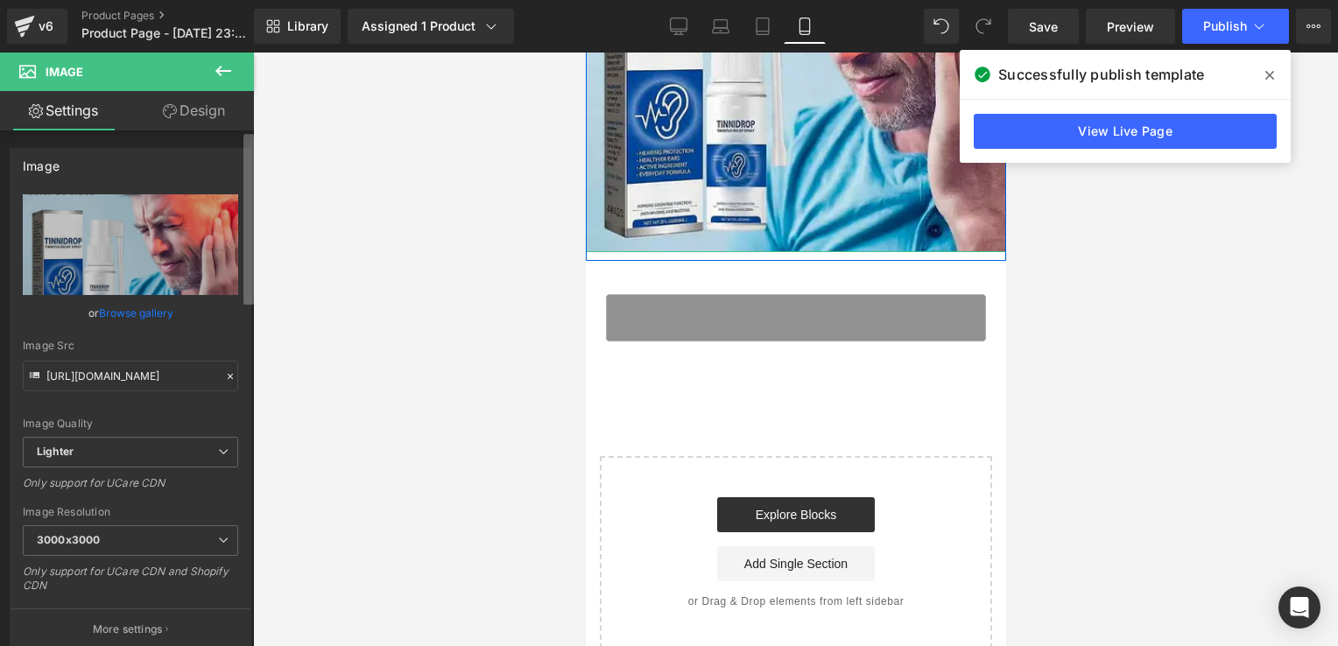
scroll to position [226, 0]
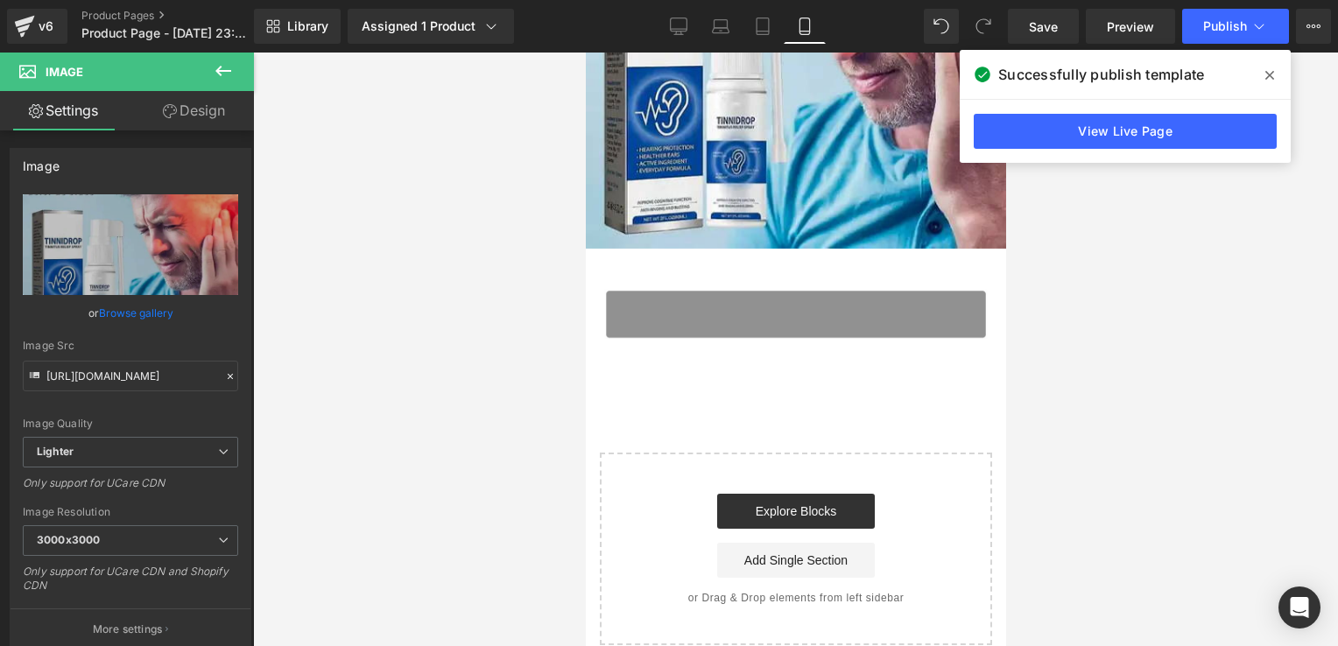
click at [235, 69] on button at bounding box center [223, 72] width 61 height 39
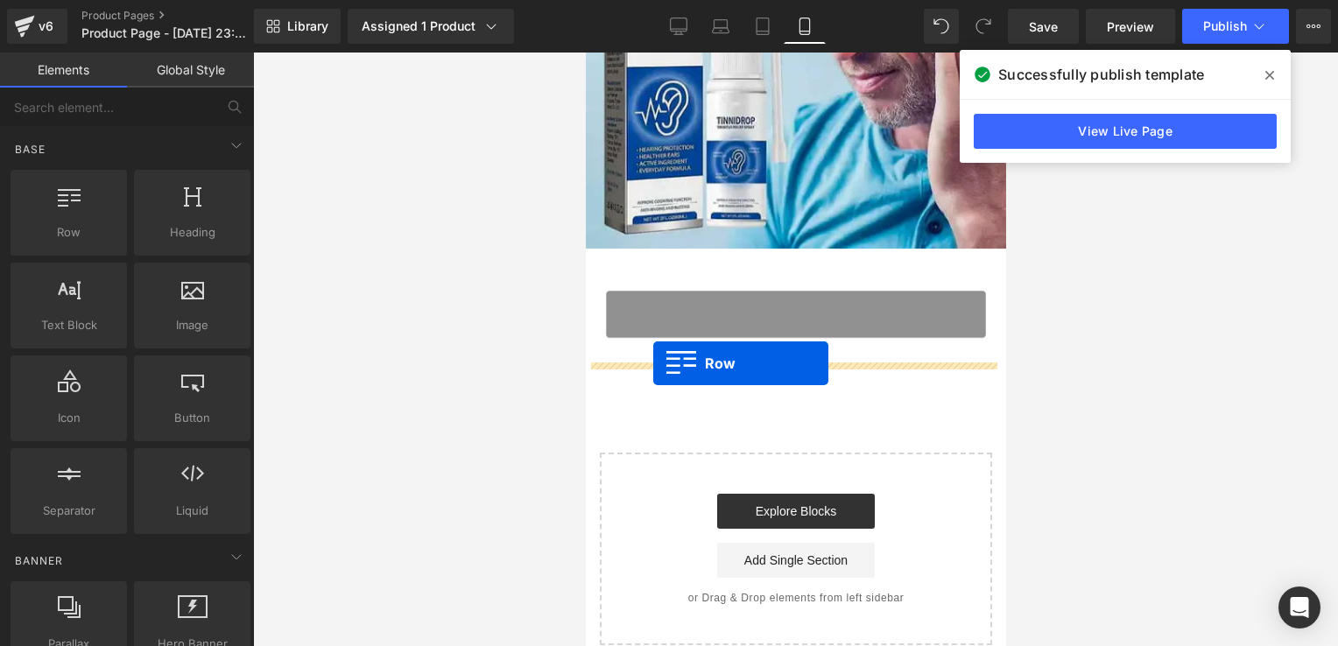
drag, startPoint x: 649, startPoint y: 272, endPoint x: 652, endPoint y: 363, distance: 91.2
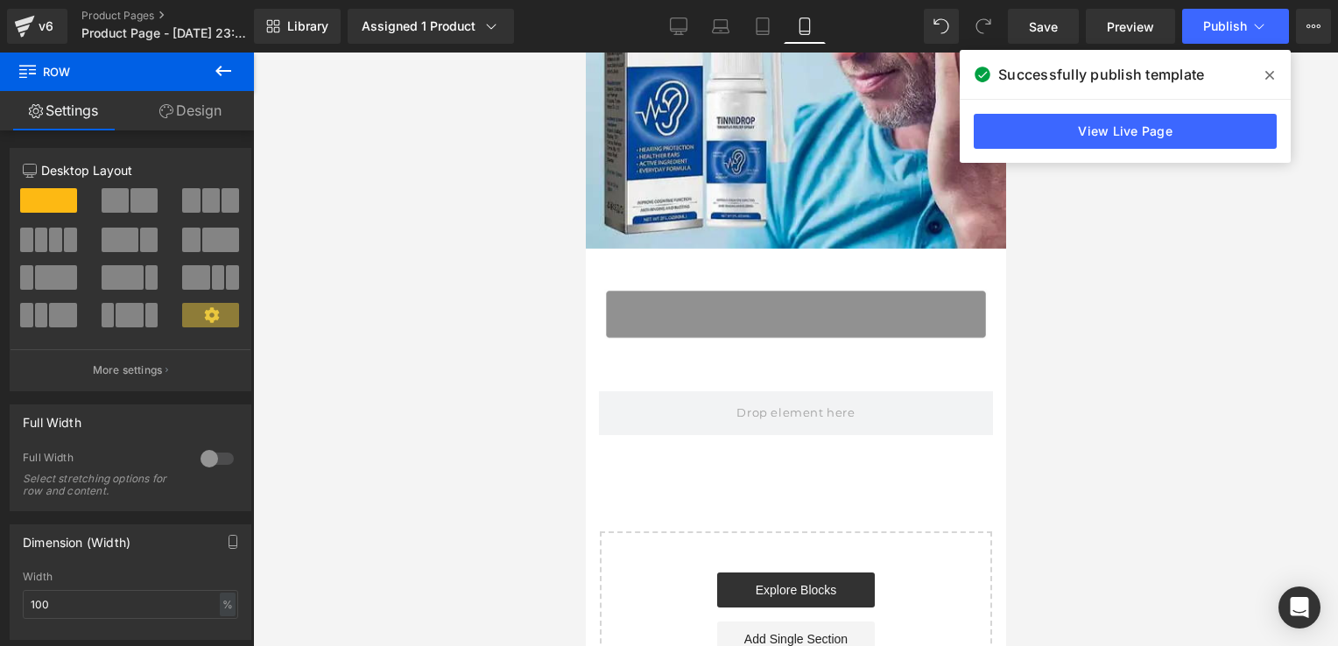
drag, startPoint x: 230, startPoint y: 75, endPoint x: 224, endPoint y: 66, distance: 11.4
click at [224, 66] on icon at bounding box center [223, 70] width 21 height 21
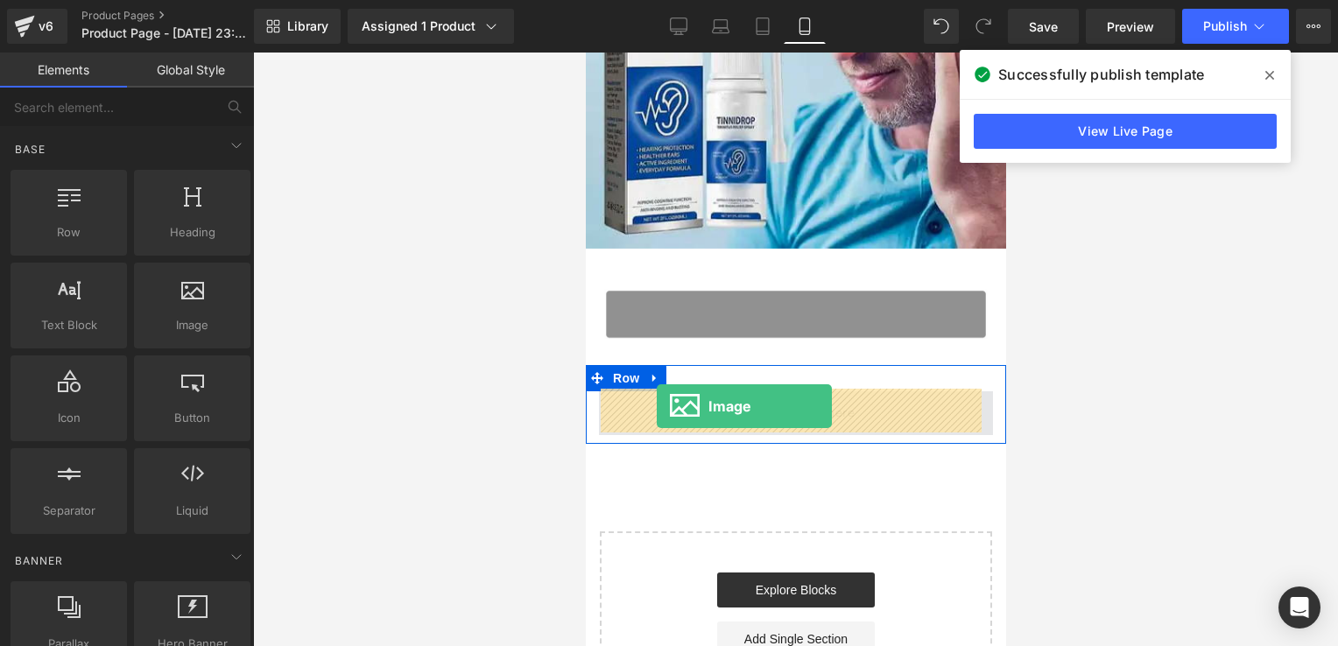
drag, startPoint x: 767, startPoint y: 332, endPoint x: 652, endPoint y: 401, distance: 134.0
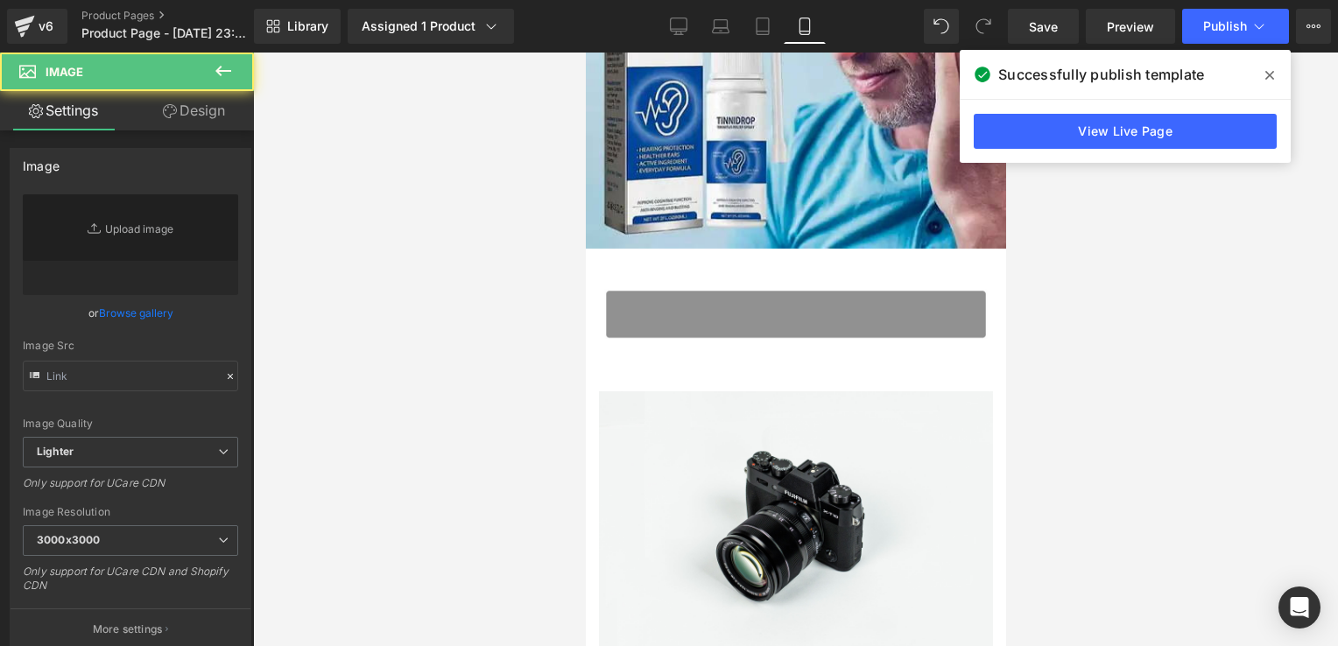
type input "//d1um8515vdn9kb.cloudfront.net/images/parallax.jpg"
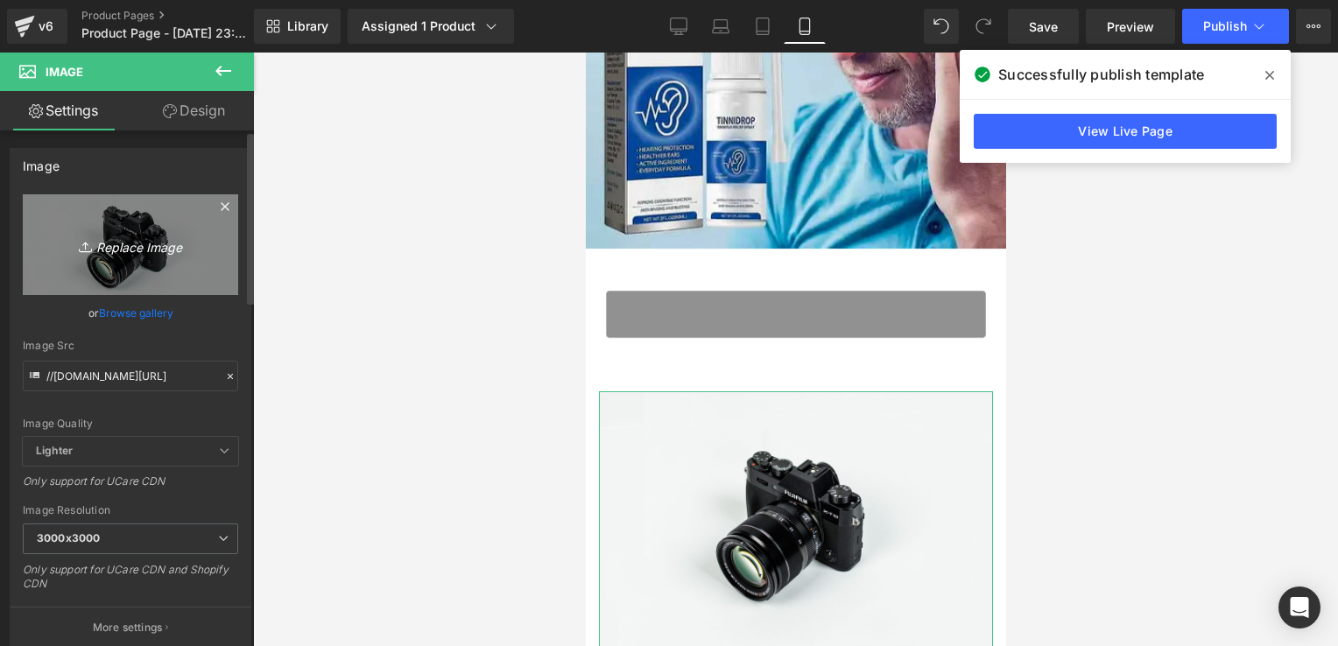
click at [109, 275] on link "Replace Image" at bounding box center [130, 244] width 215 height 101
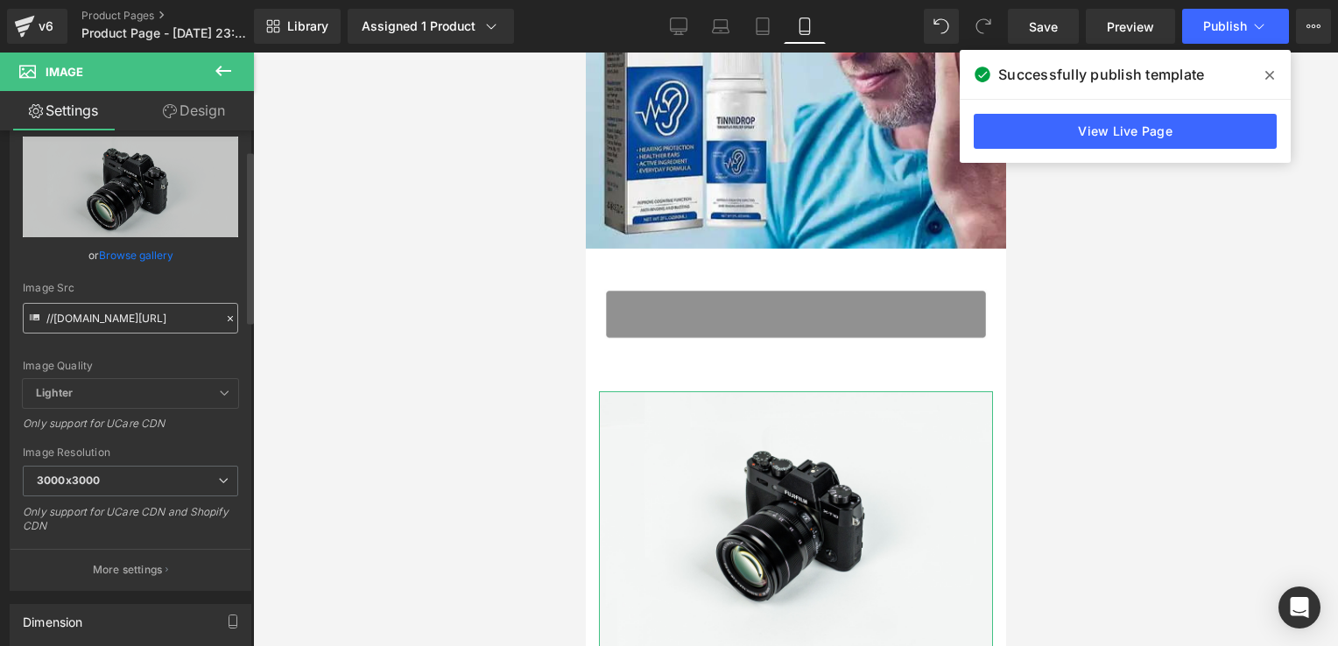
scroll to position [59, 0]
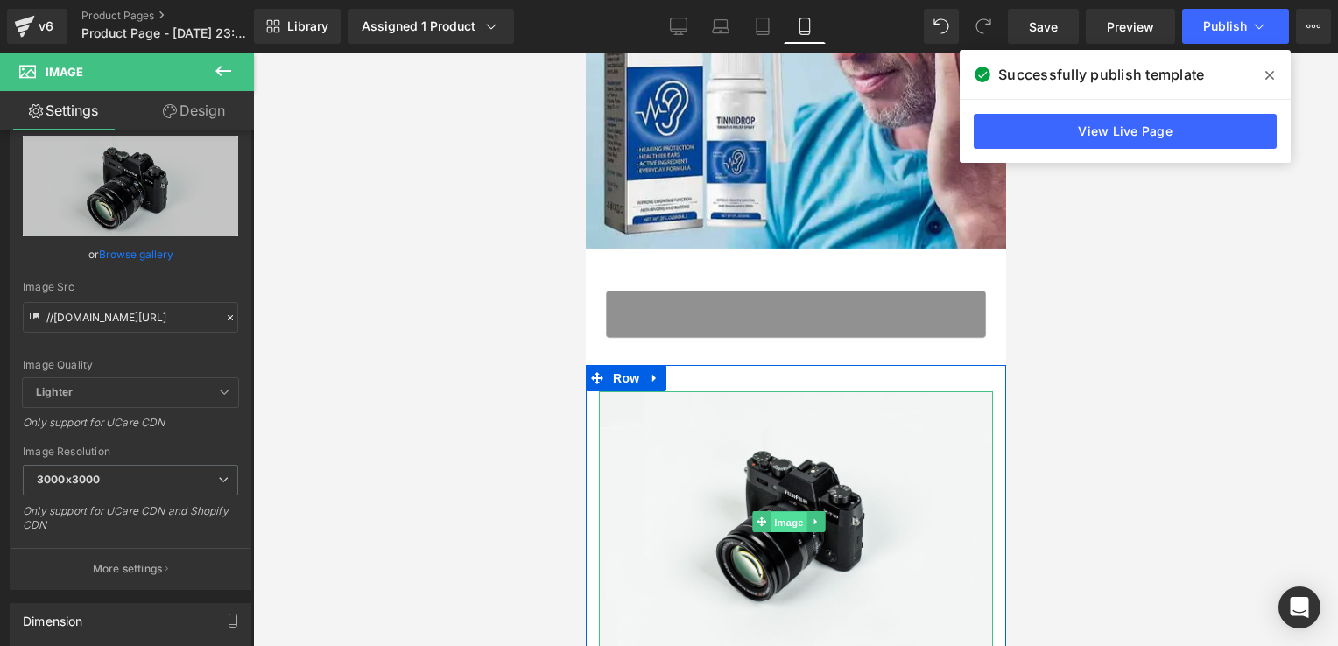
click at [799, 518] on span "Image" at bounding box center [789, 522] width 37 height 21
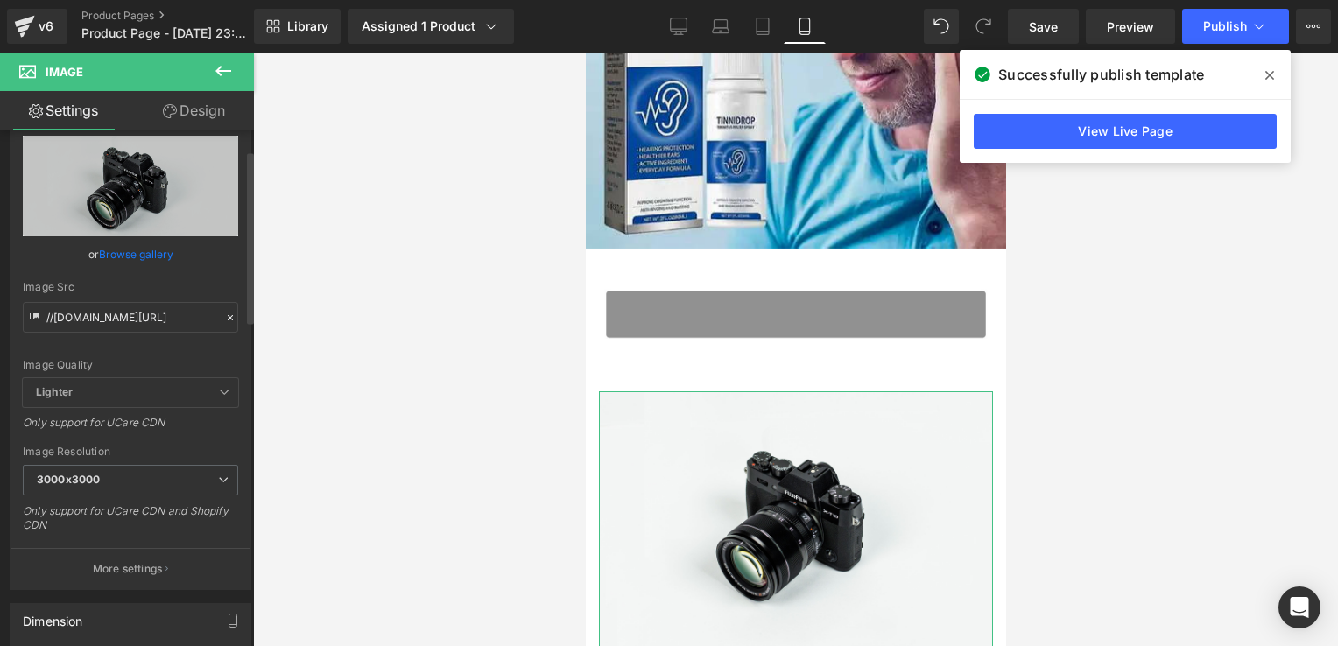
drag, startPoint x: 81, startPoint y: 286, endPoint x: 39, endPoint y: 282, distance: 42.2
click at [39, 282] on div "Image Src" at bounding box center [130, 287] width 215 height 12
drag, startPoint x: 111, startPoint y: 316, endPoint x: 90, endPoint y: 317, distance: 21.0
click at [90, 317] on input "//d1um8515vdn9kb.cloudfront.net/images/parallax.jpg" at bounding box center [130, 317] width 215 height 31
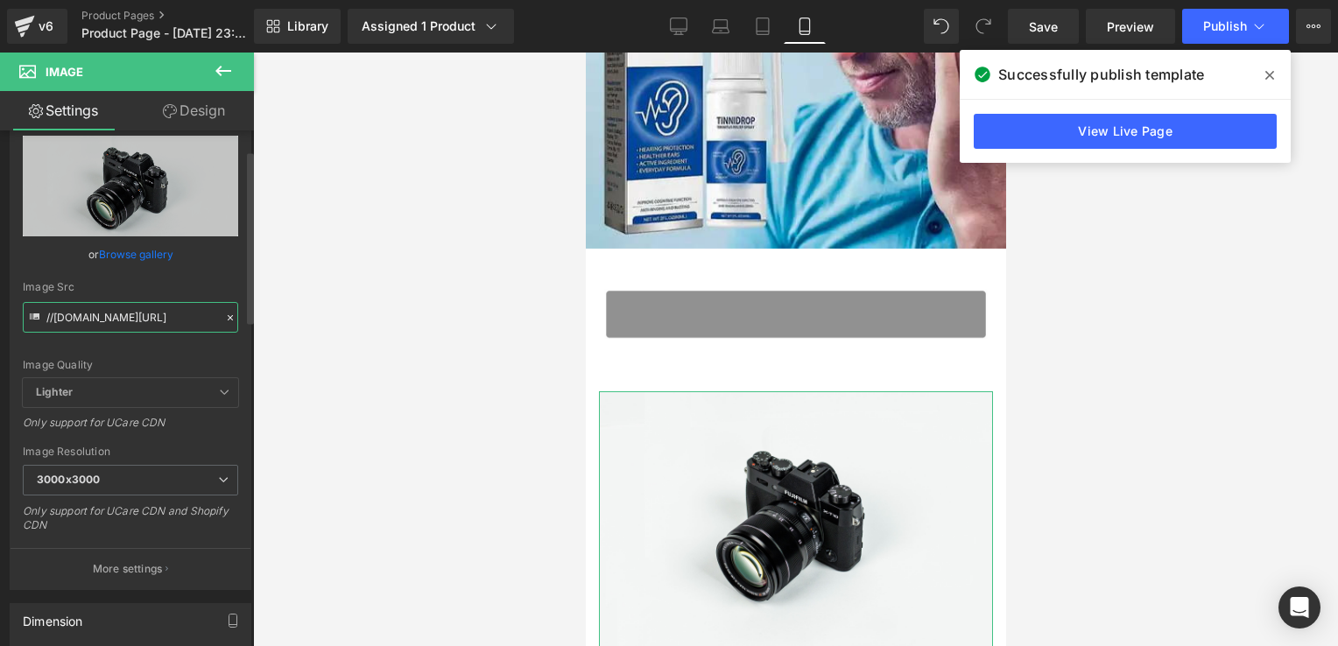
click at [90, 317] on input "//d1um8515vdn9kb.cloudfront.net/images/parallax.jpg" at bounding box center [130, 317] width 215 height 31
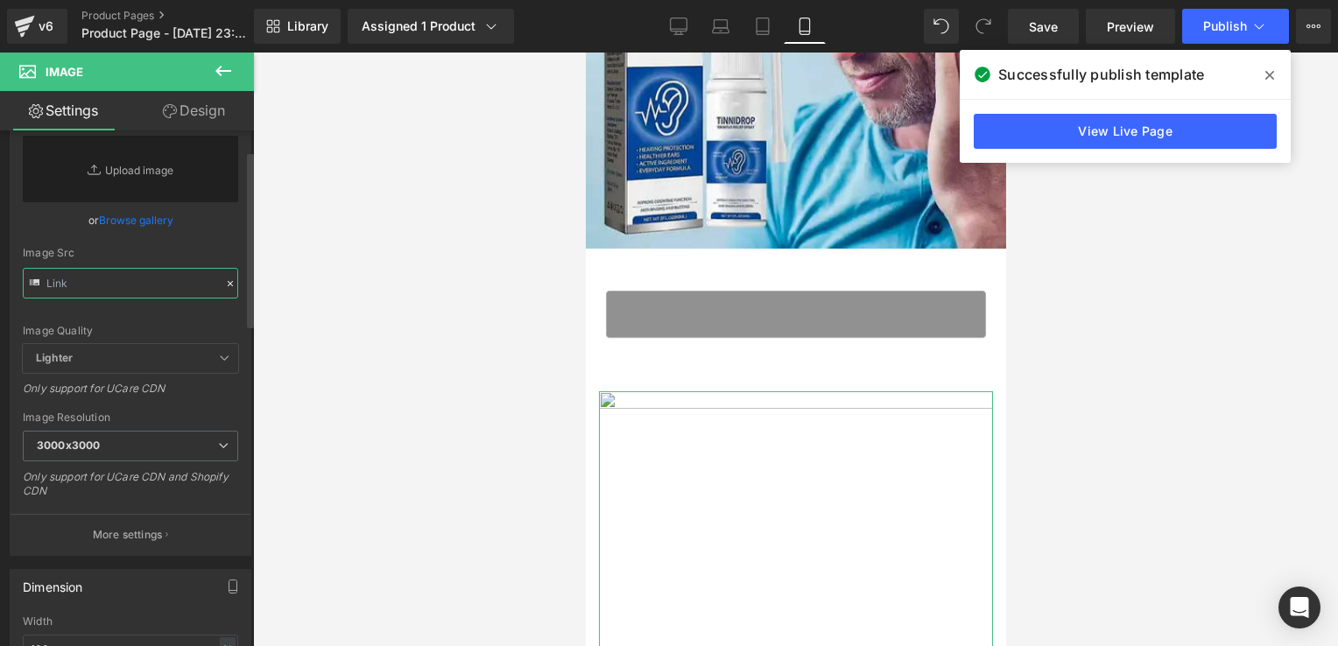
paste input "https://cdn.shopify.com/s/files/1/0725/4307/6510/files/GIF1.webp?v=1756868235"
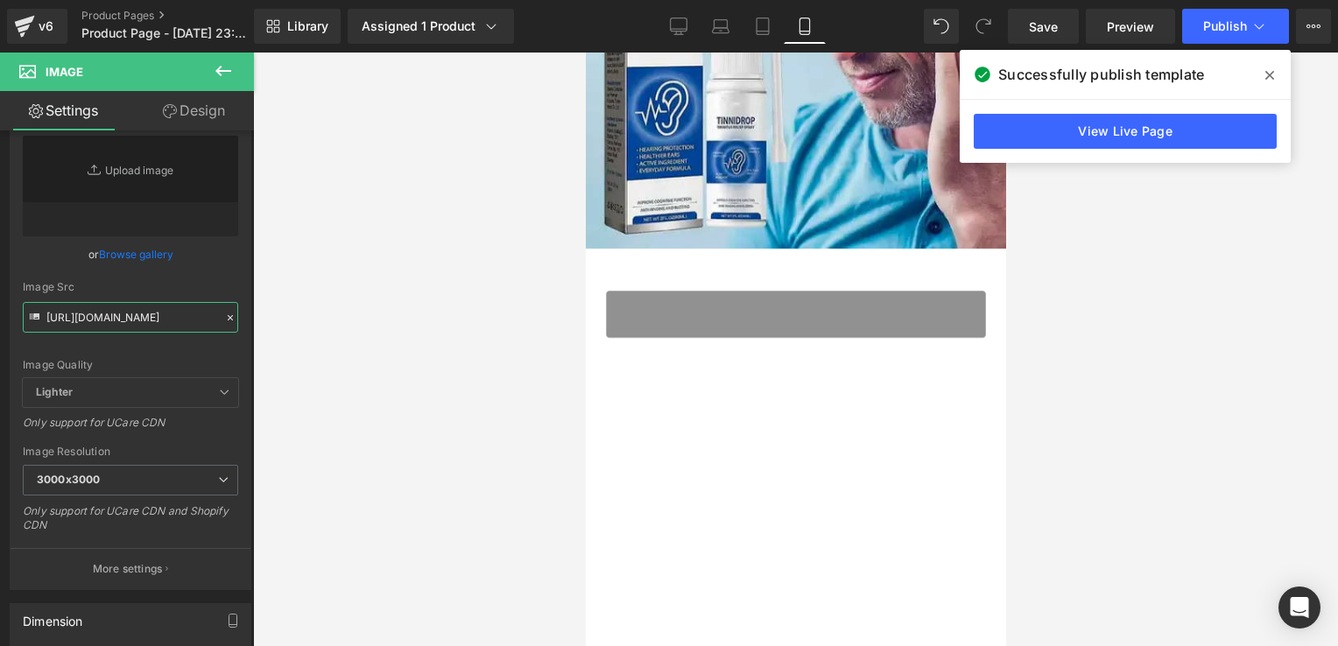
type input "https://cdn.shopify.com/s/files/1/0725/4307/6510/files/GIF1_3000x3000.webp?v=17…"
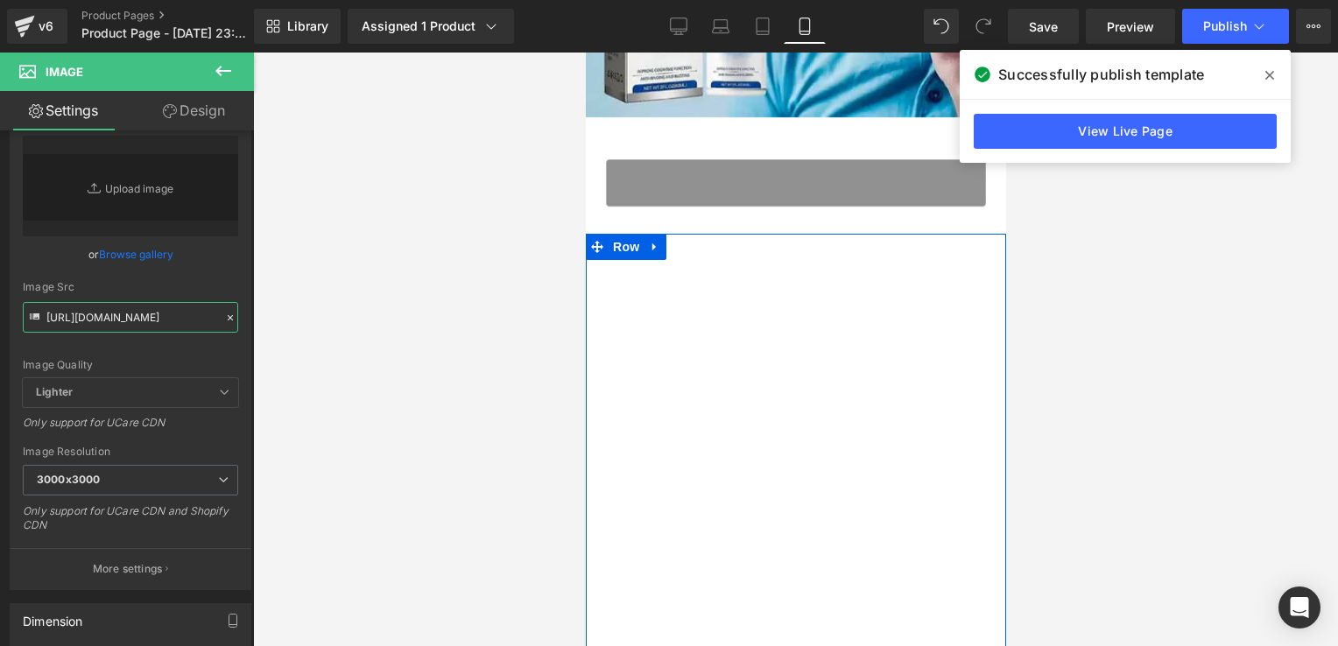
scroll to position [359, 0]
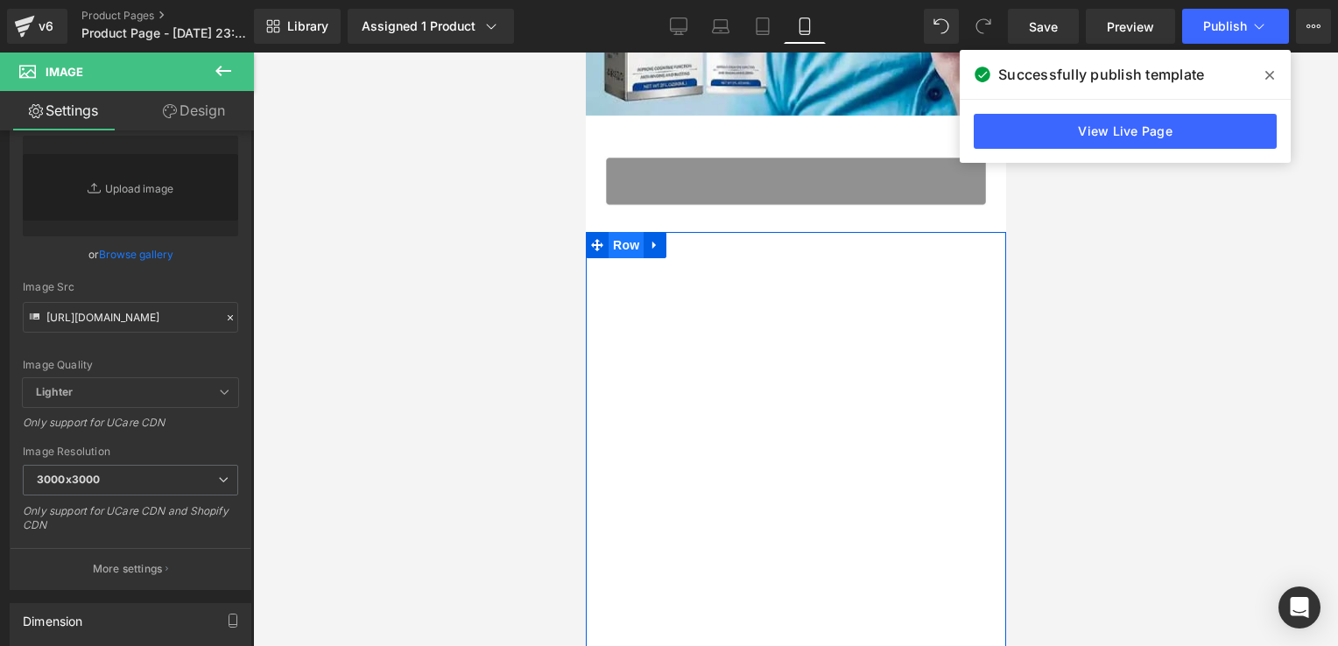
click at [623, 235] on div "Image Row" at bounding box center [795, 446] width 420 height 428
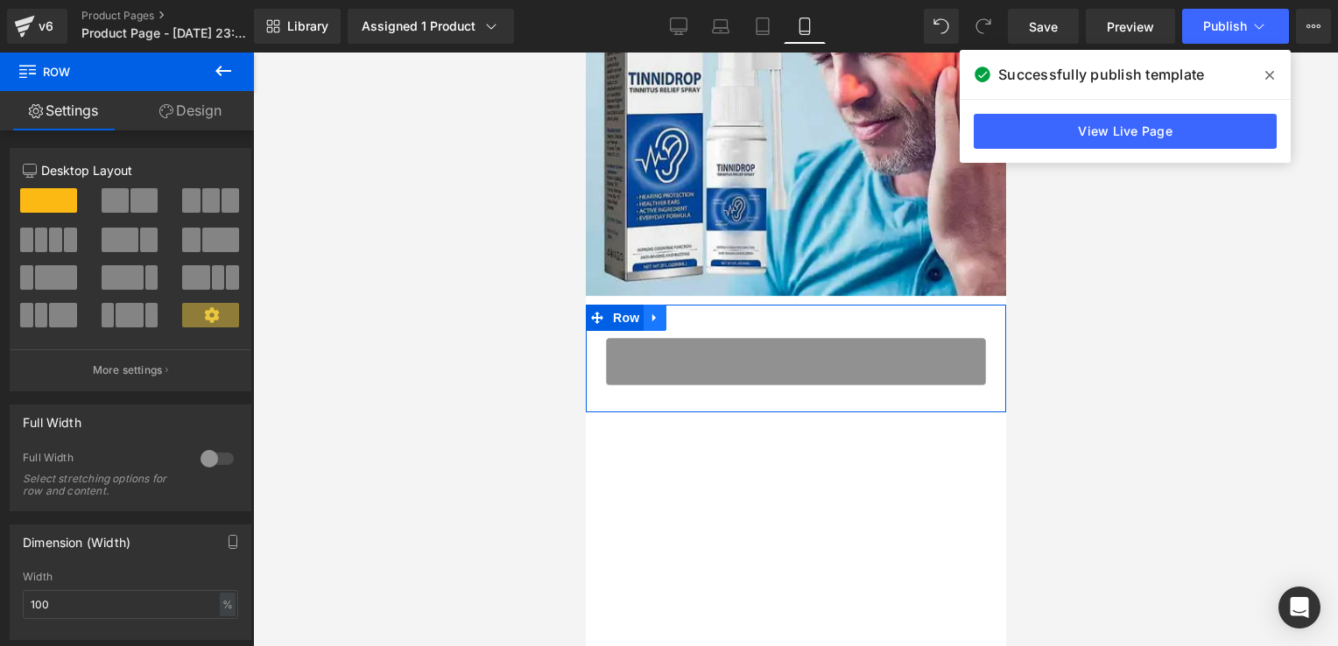
scroll to position [187, 0]
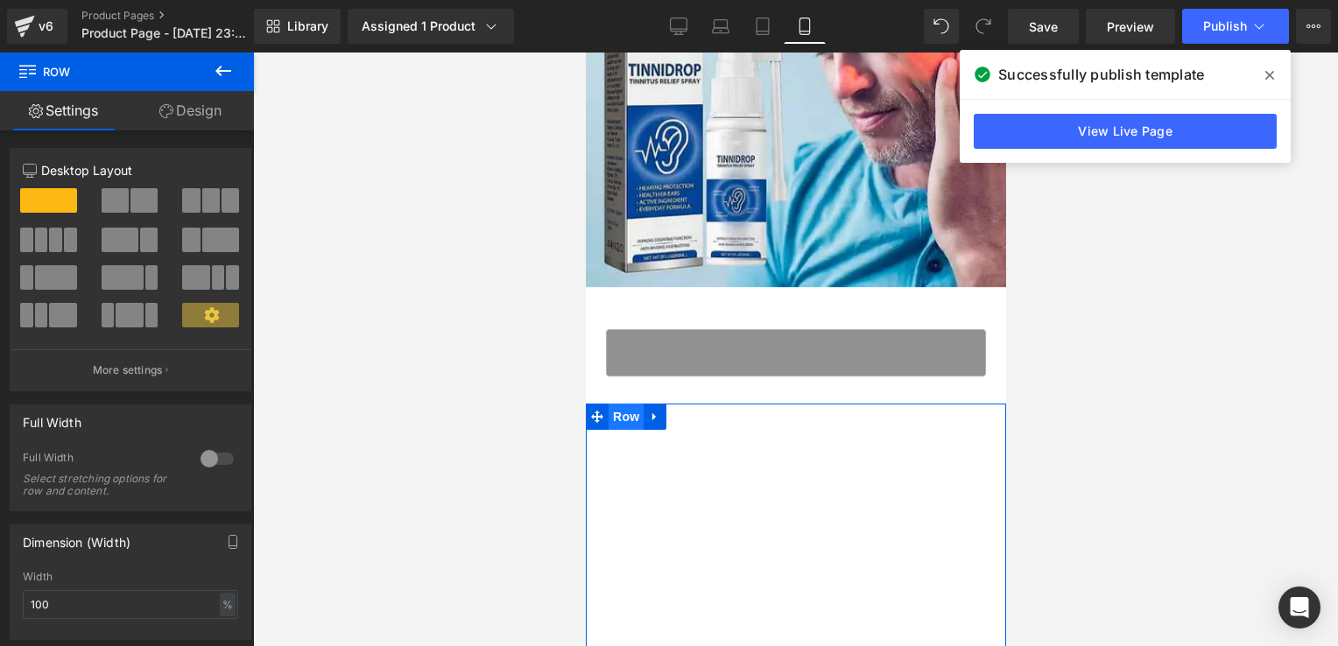
click at [631, 410] on span "Row" at bounding box center [625, 417] width 35 height 26
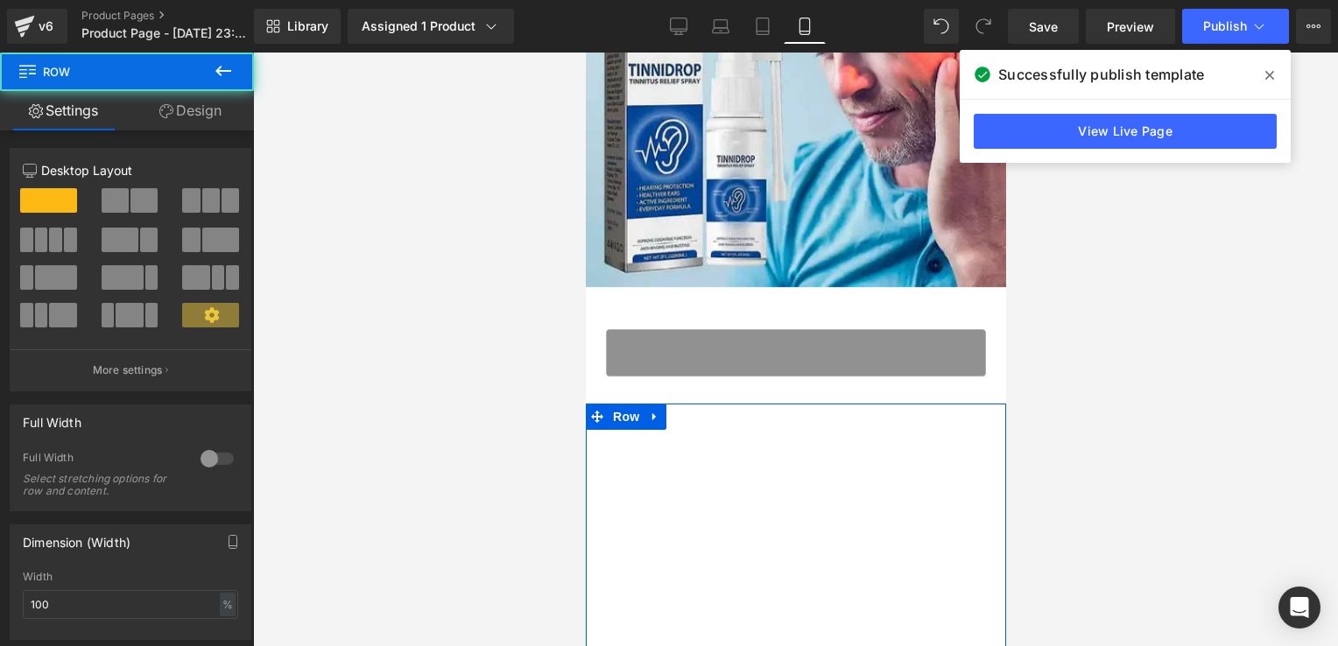
click at [226, 124] on link "Design" at bounding box center [190, 110] width 127 height 39
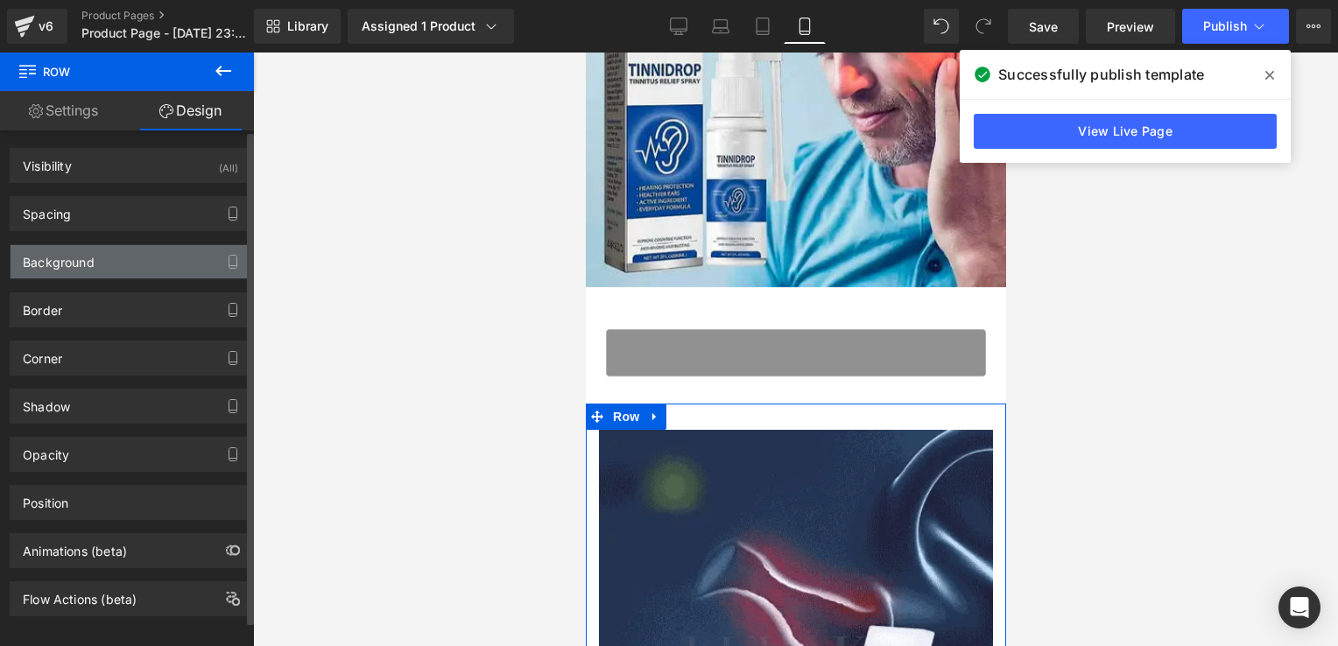
click at [92, 266] on div "Background" at bounding box center [59, 257] width 72 height 25
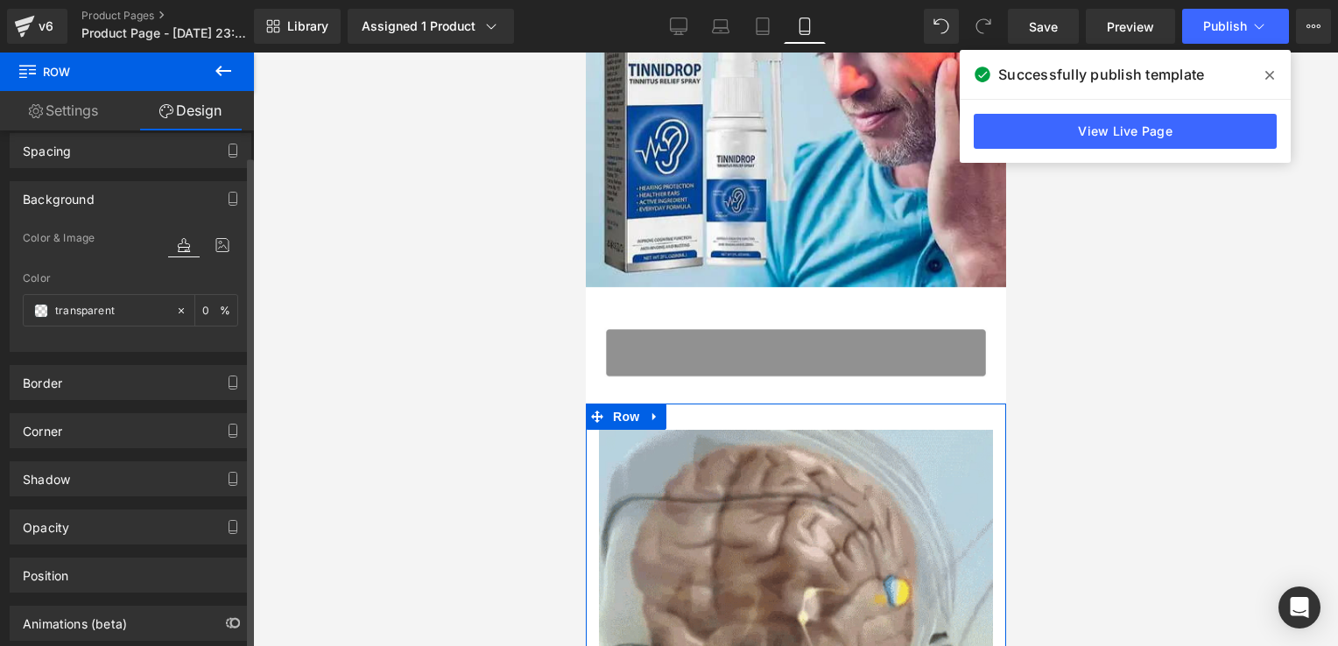
scroll to position [66, 0]
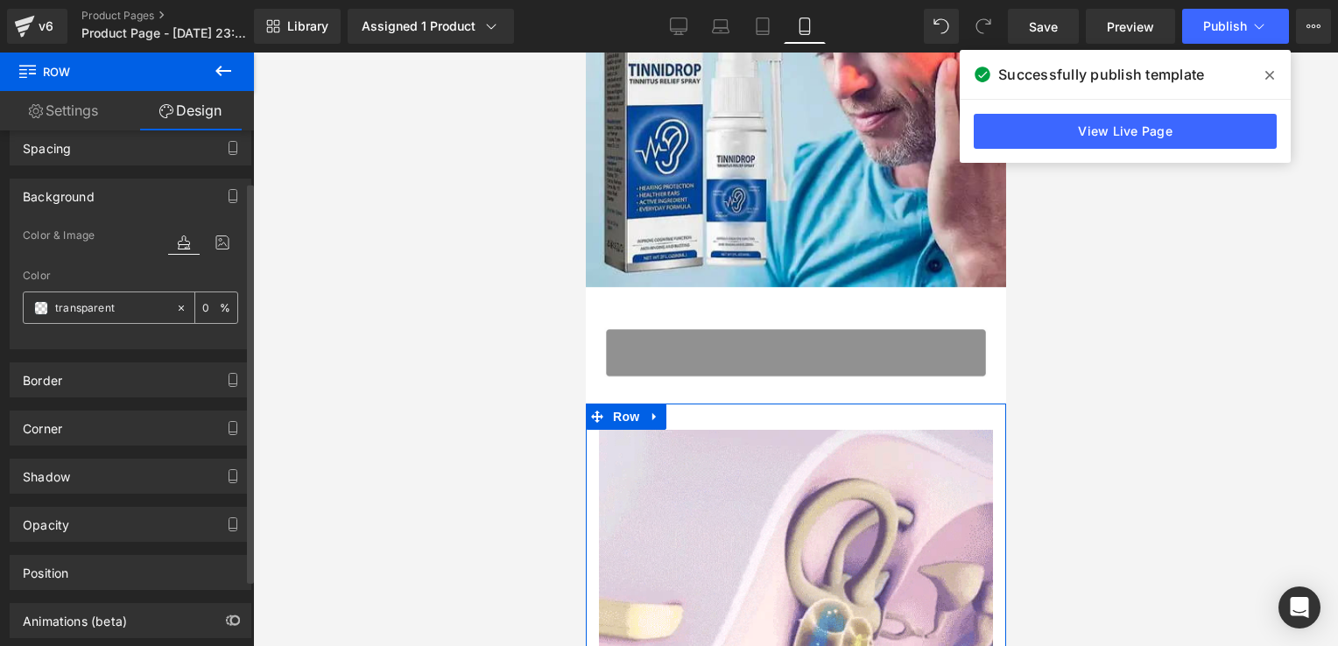
click at [83, 310] on input "transparent" at bounding box center [111, 308] width 112 height 19
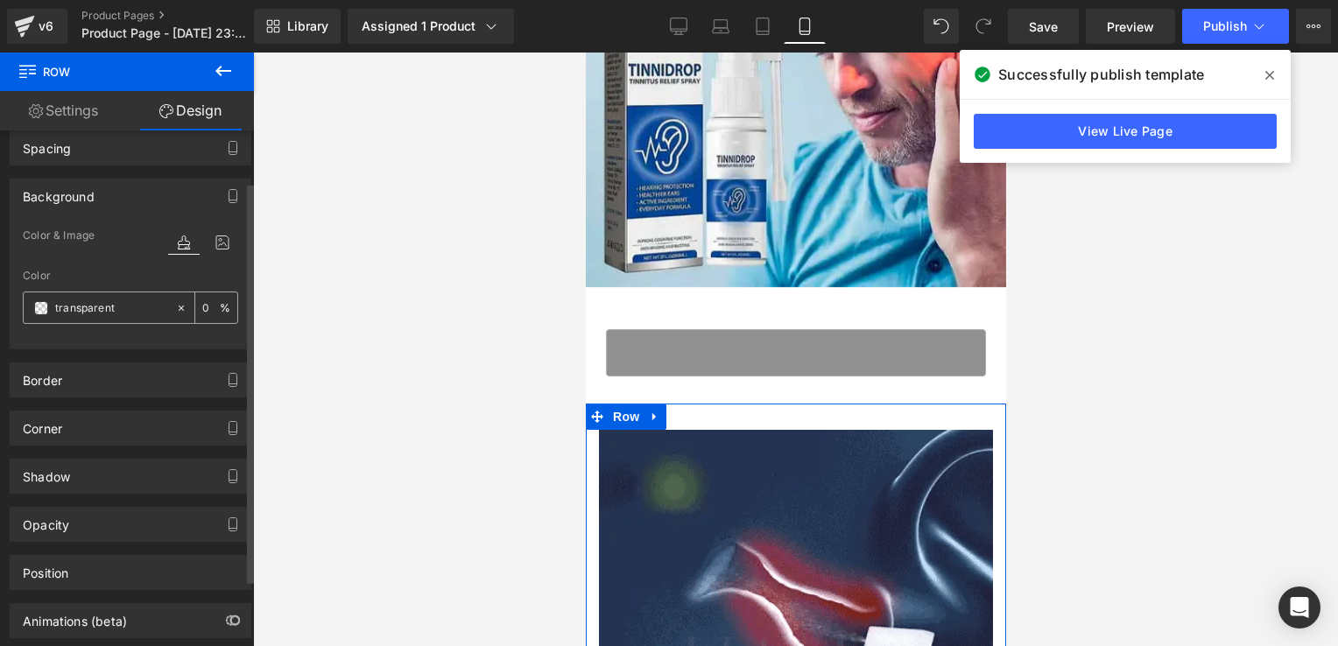
click at [32, 307] on div "transparent" at bounding box center [100, 308] width 152 height 31
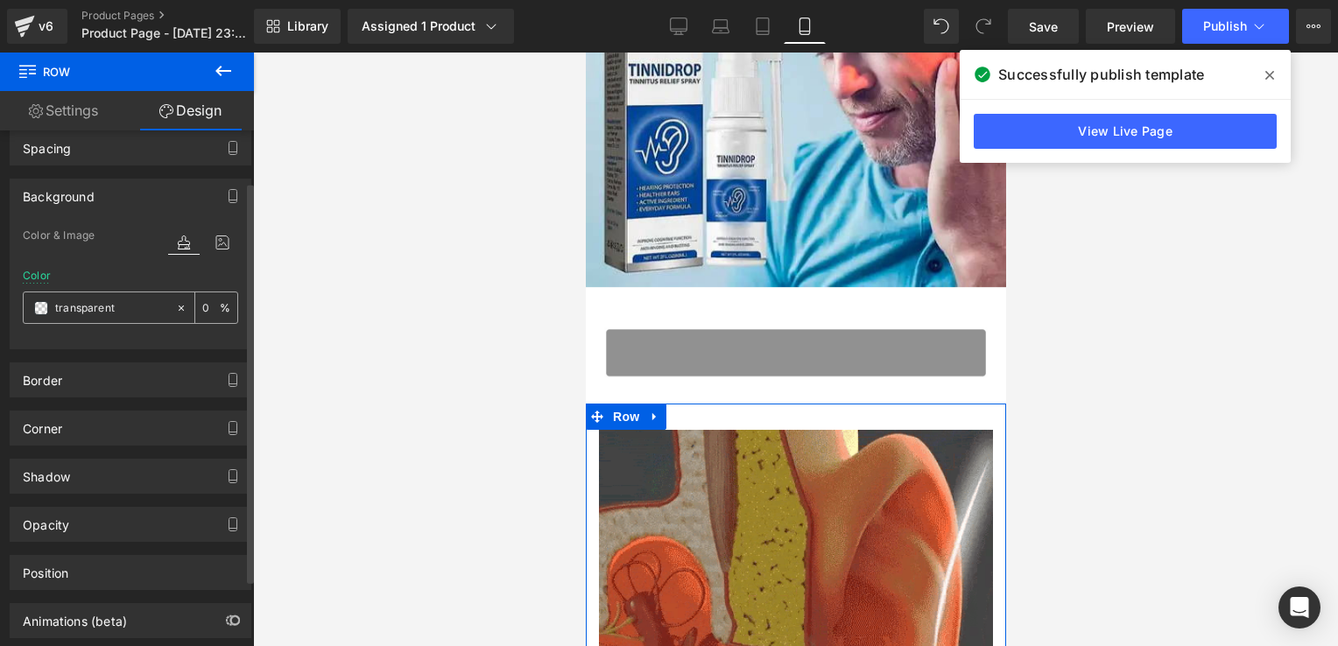
click at [40, 307] on span at bounding box center [41, 308] width 14 height 14
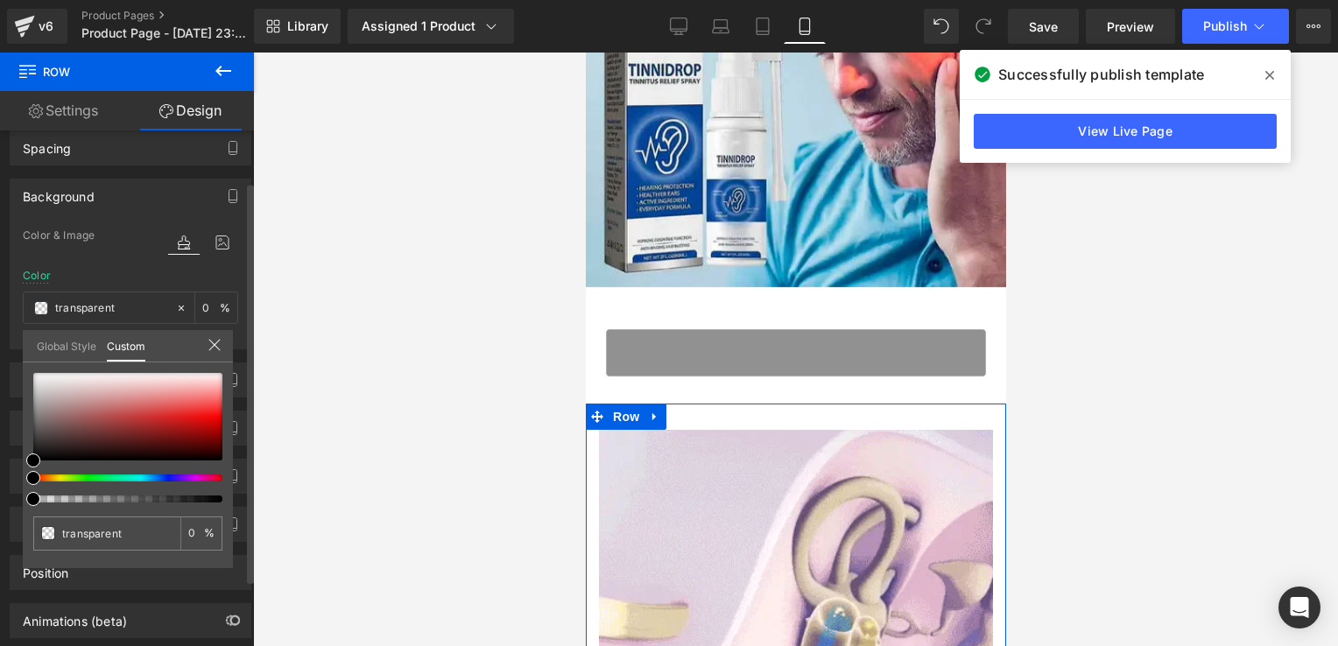
drag, startPoint x: 179, startPoint y: 477, endPoint x: 149, endPoint y: 477, distance: 29.8
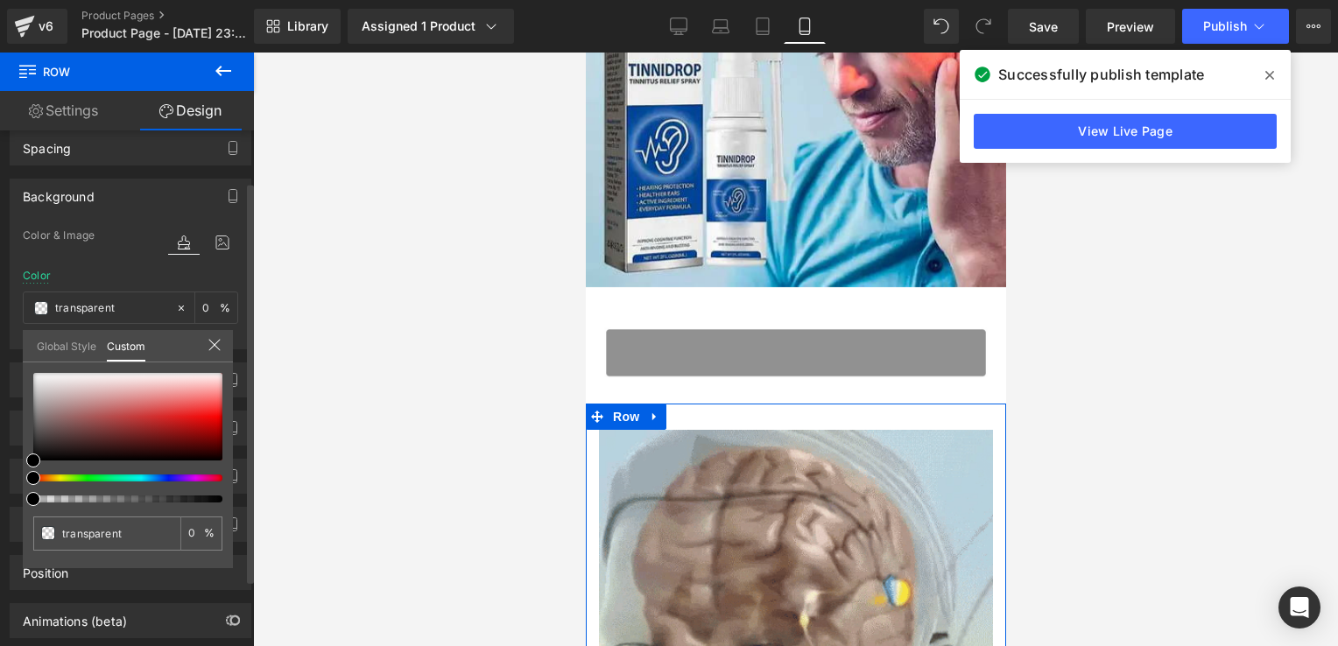
type input "#000000"
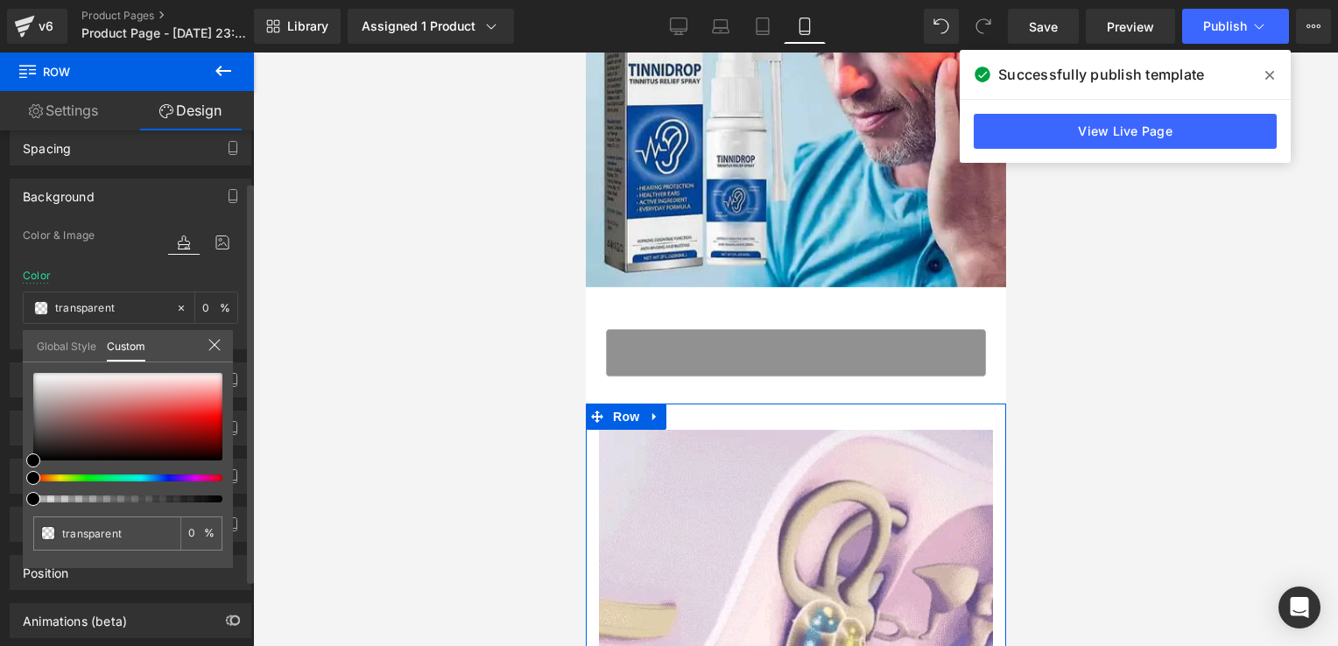
type input "100"
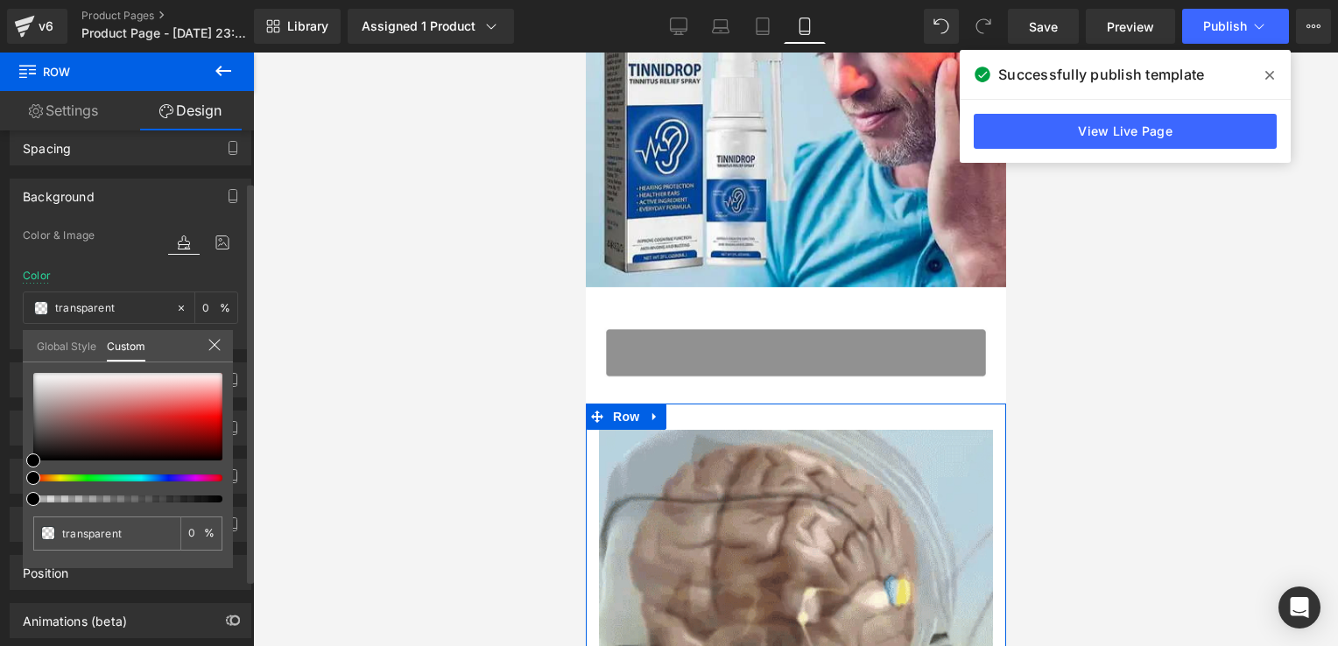
type input "#000000"
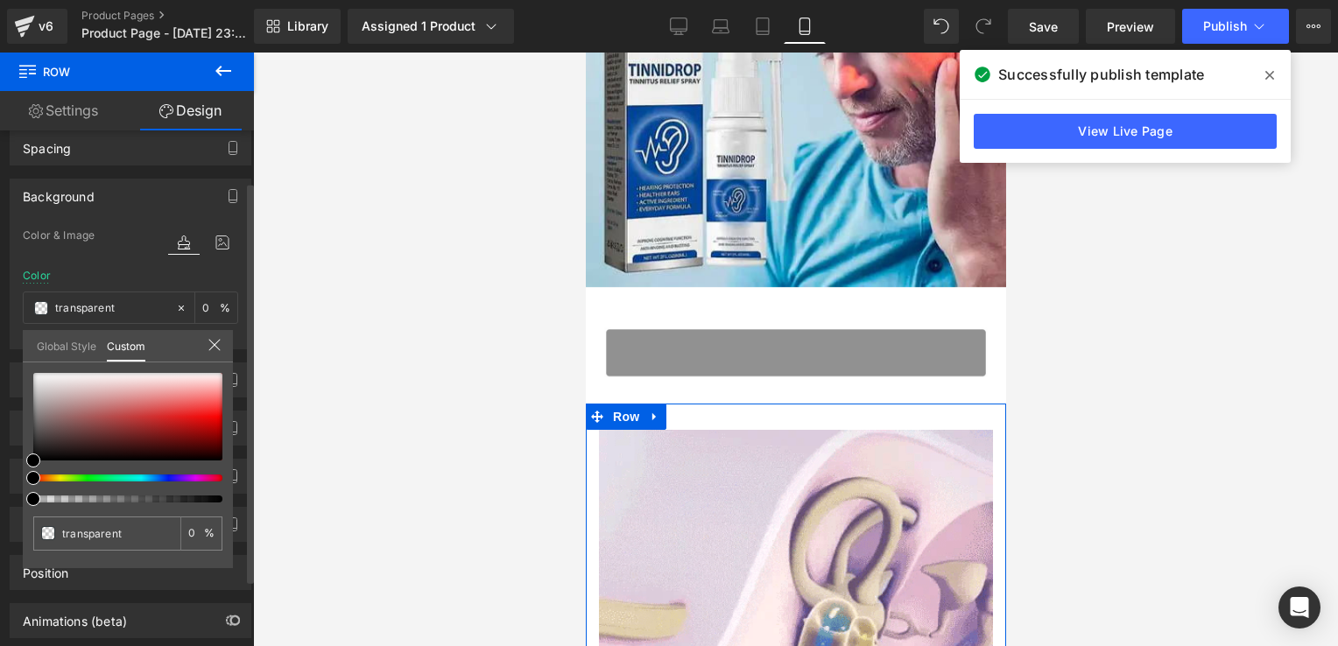
type input "100"
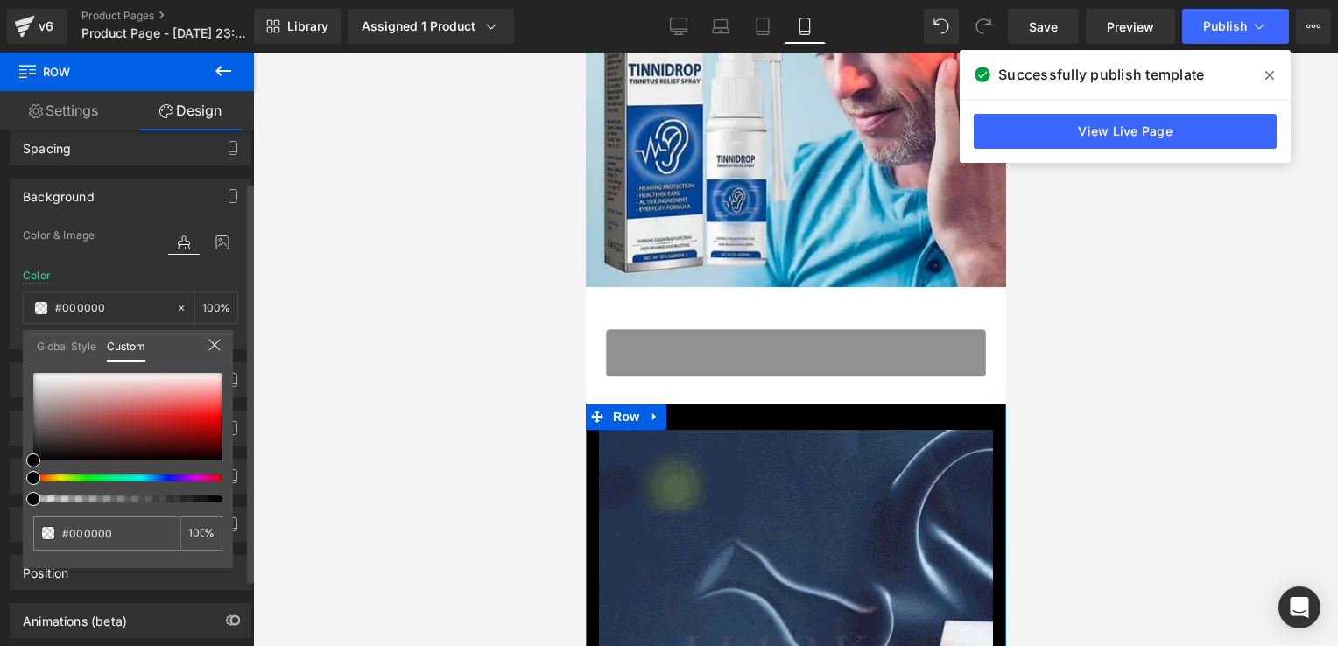
click at [149, 477] on div at bounding box center [120, 478] width 189 height 7
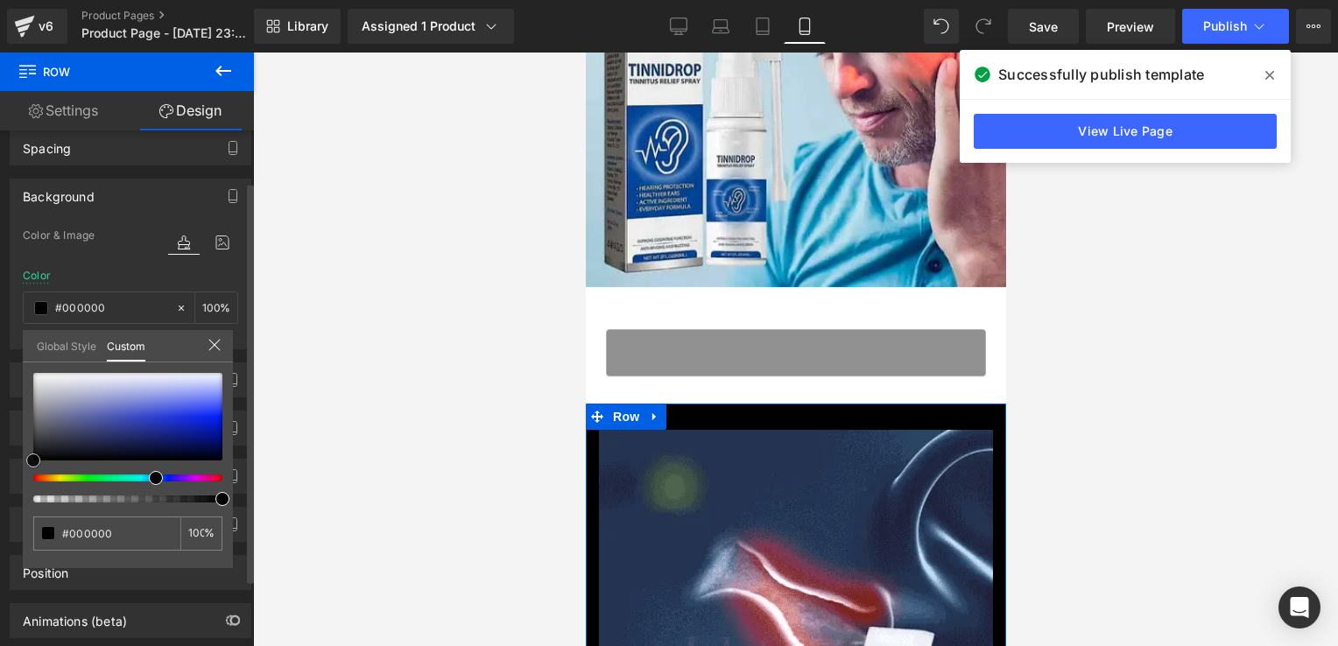
type input "#223094"
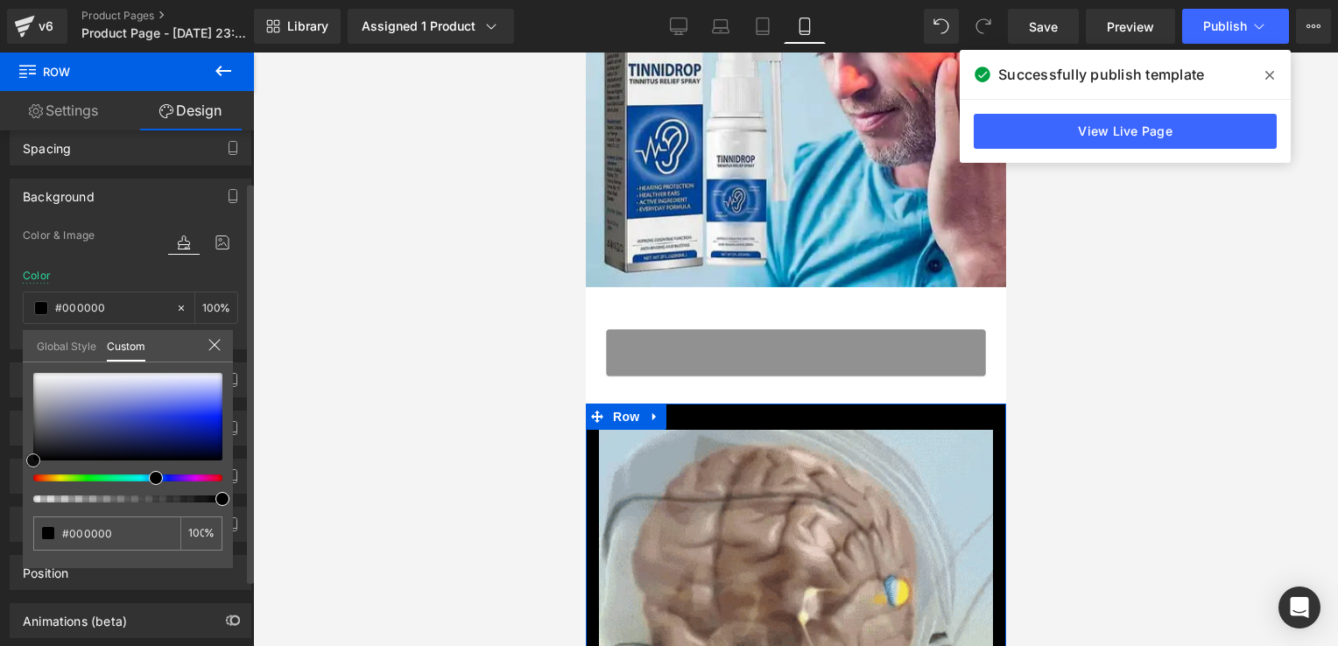
type input "#223094"
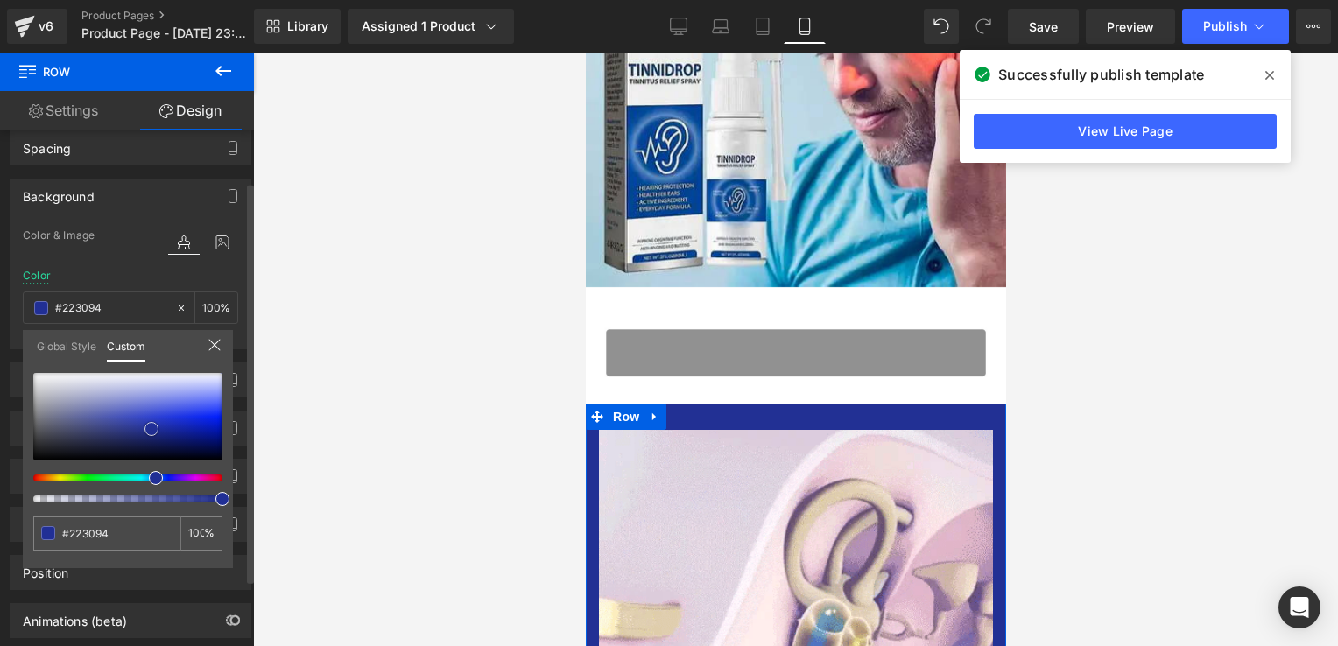
type input "#212f95"
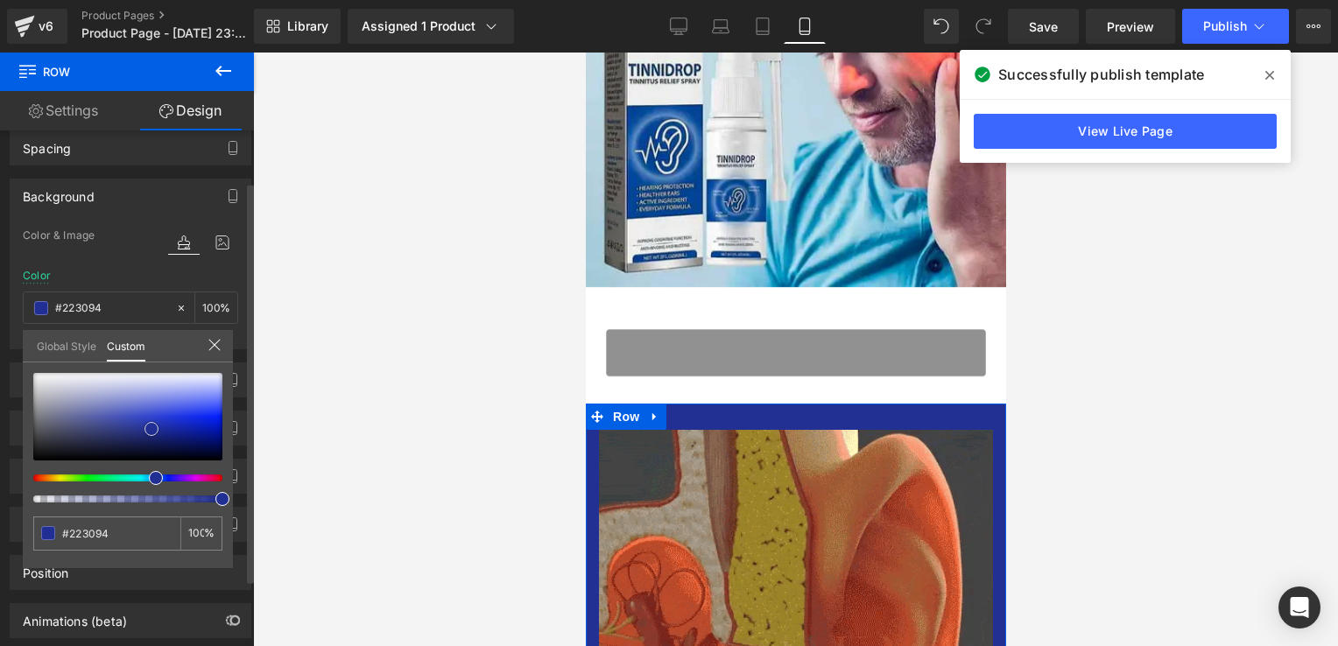
type input "#212f95"
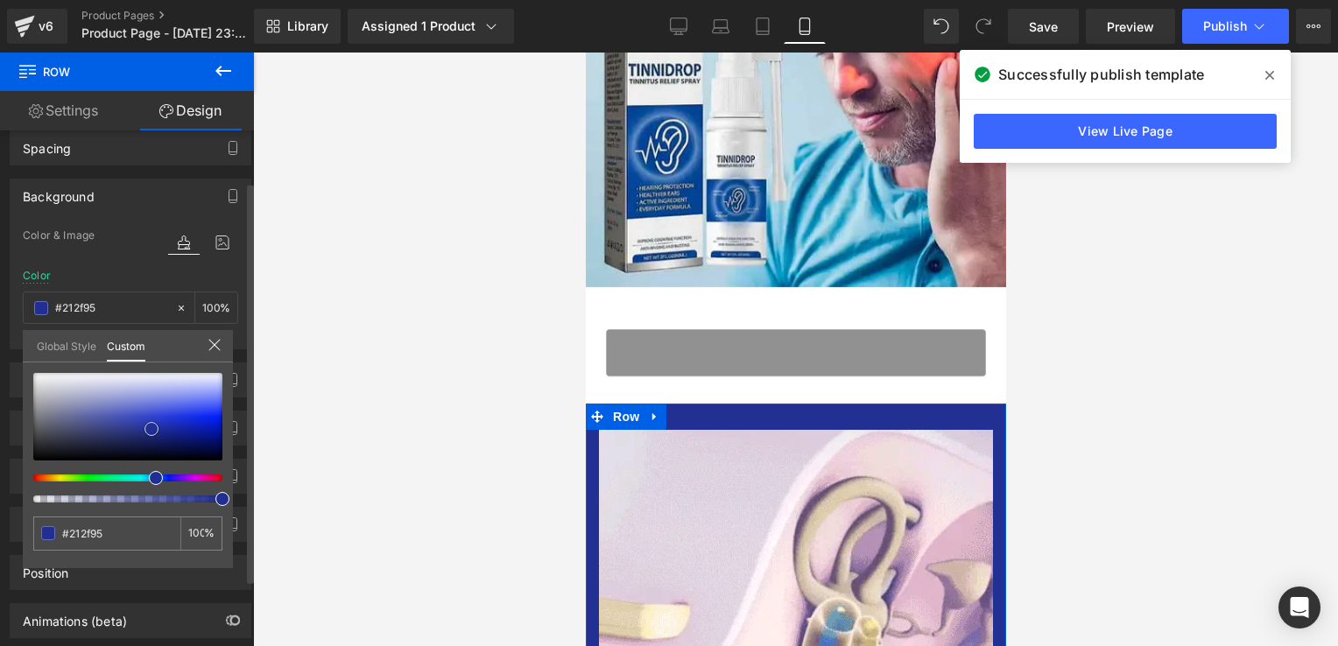
type input "#2135d3"
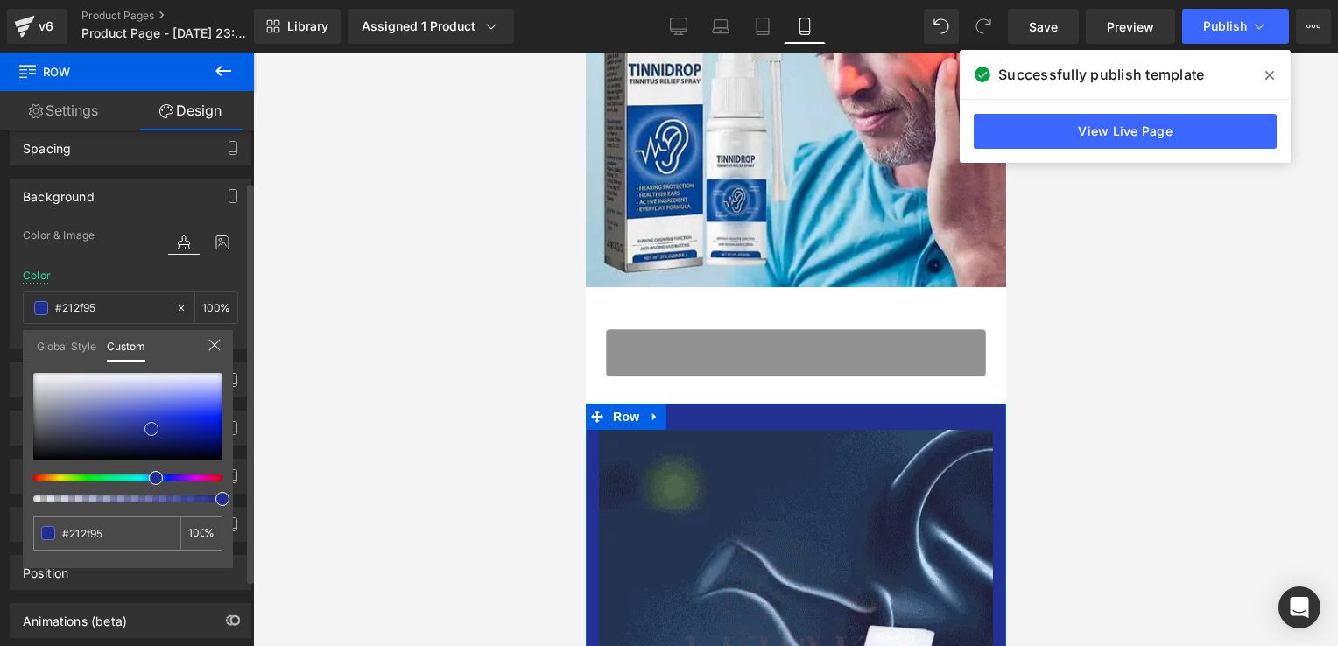
type input "#2135d3"
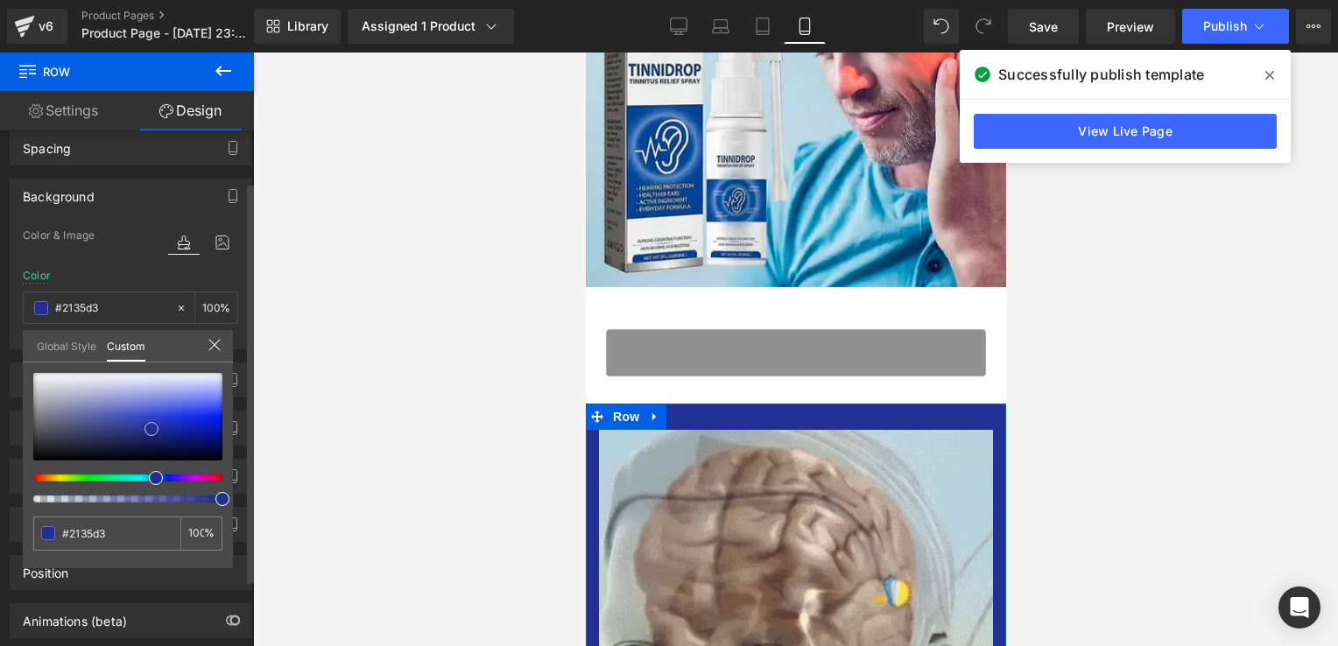
type input "#4558ec"
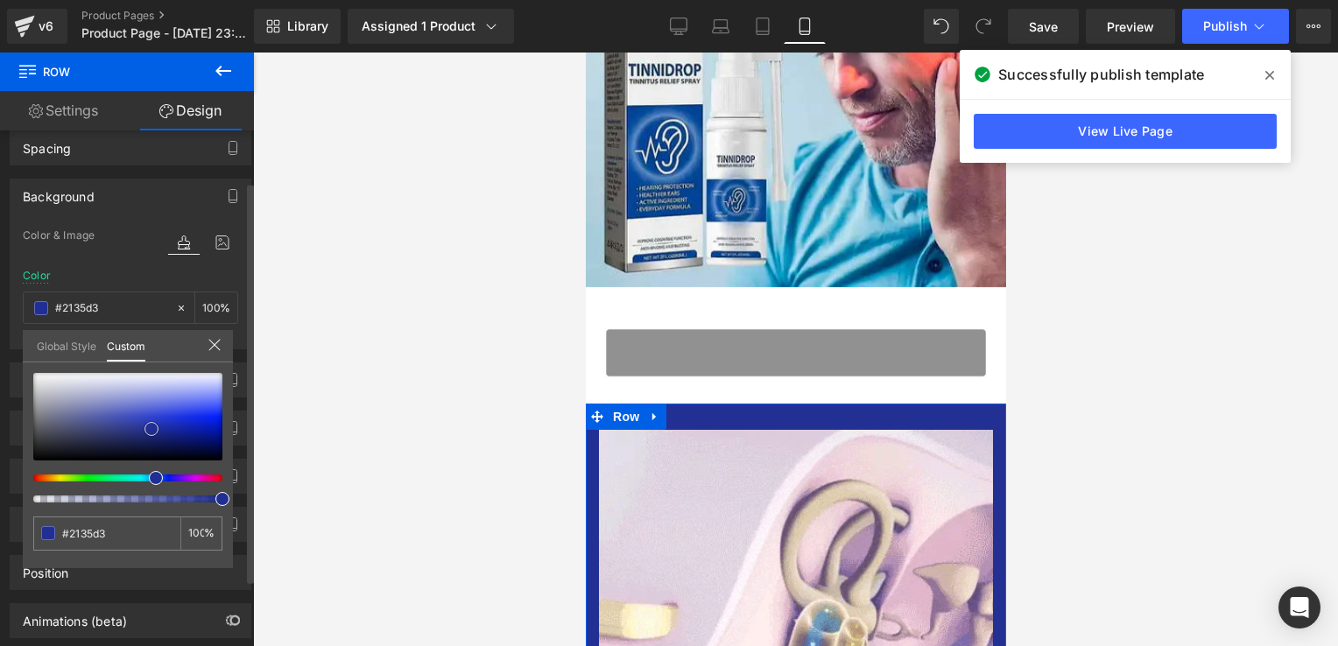
type input "#4558ec"
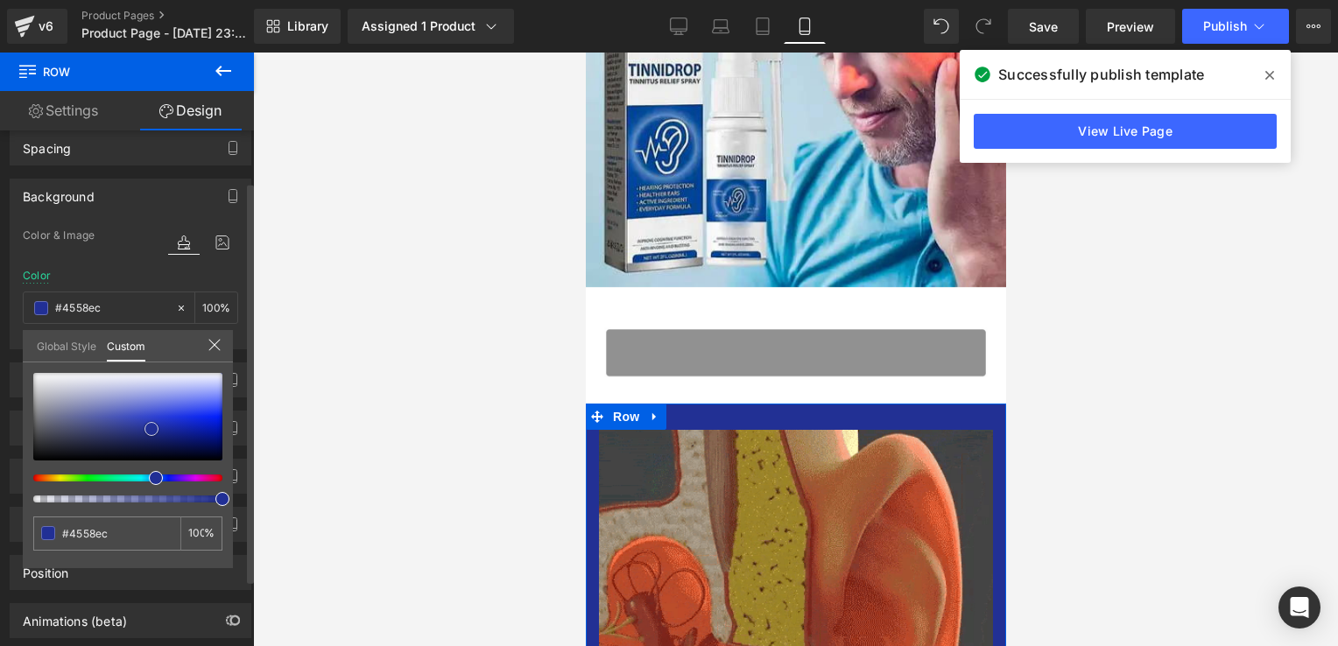
type input "#6273f3"
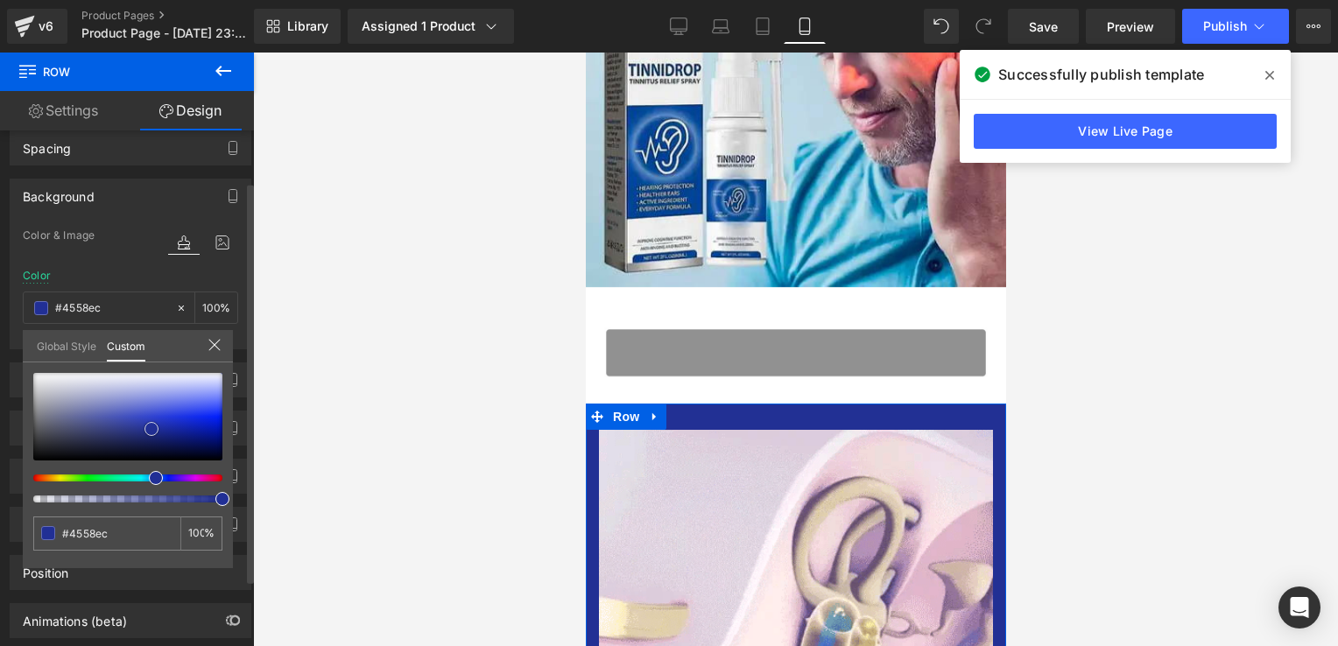
type input "#6273f3"
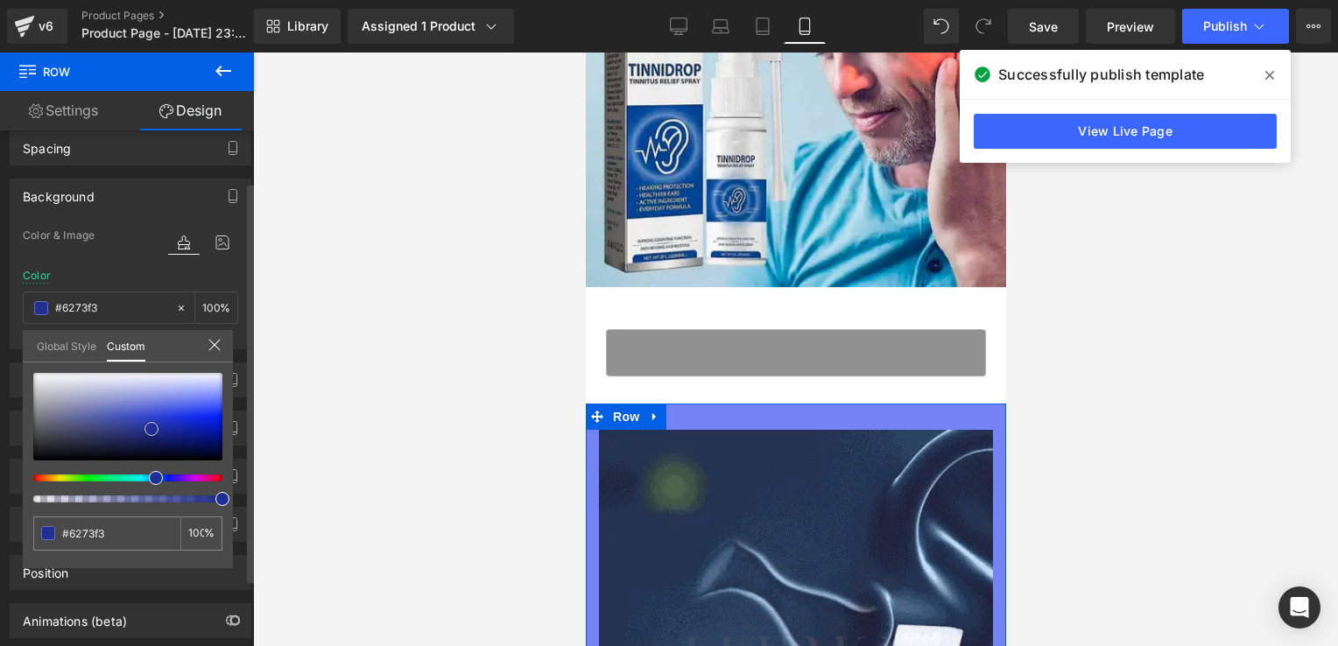
type input "#7483f5"
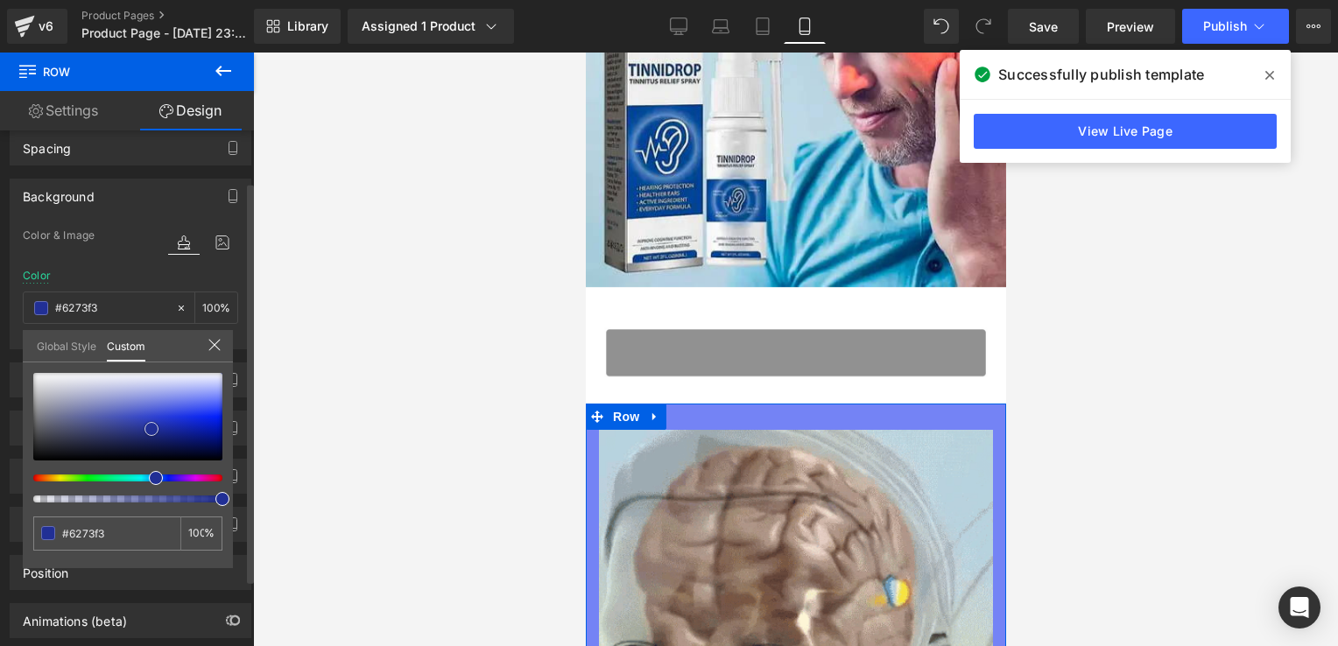
type input "#7483f5"
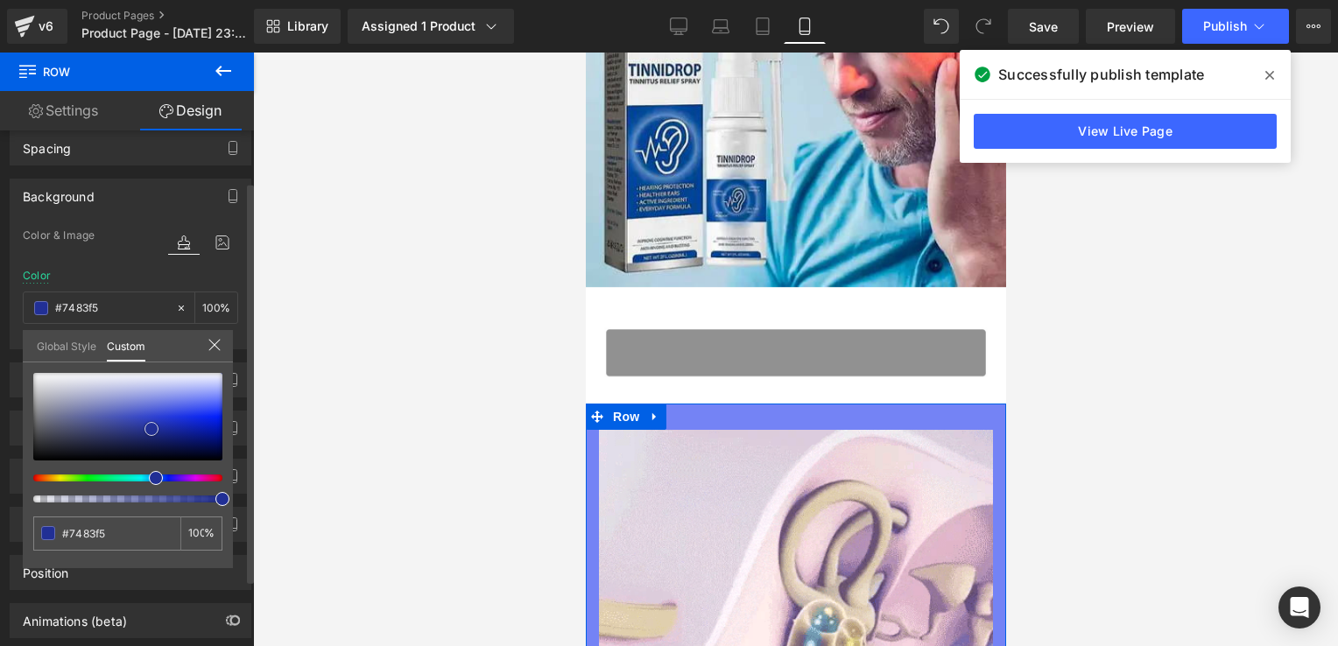
type input "#8390f5"
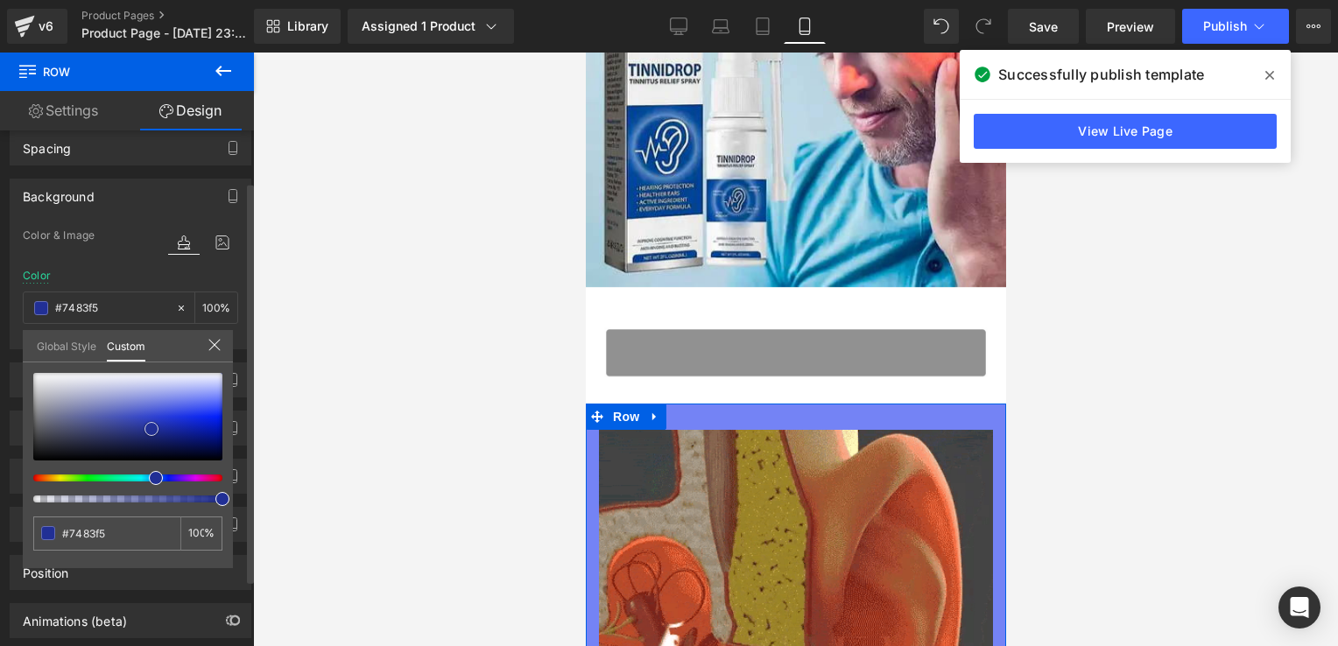
type input "#8390f5"
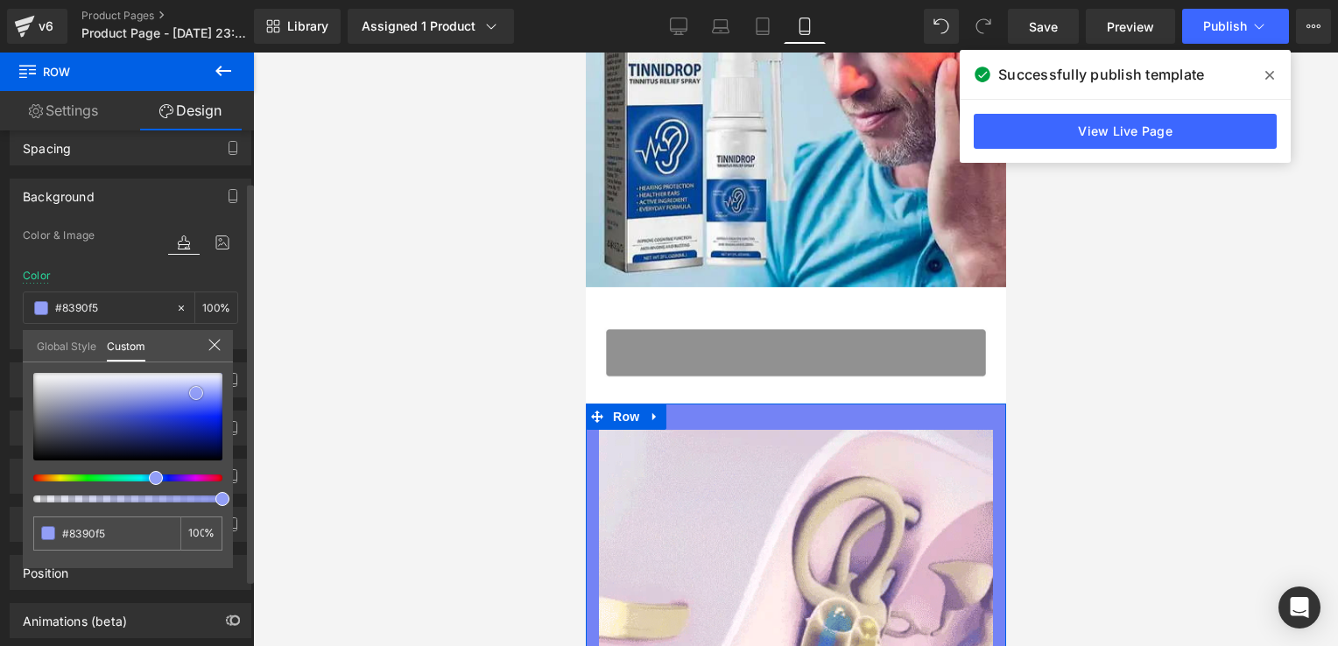
type input "#8d99f6"
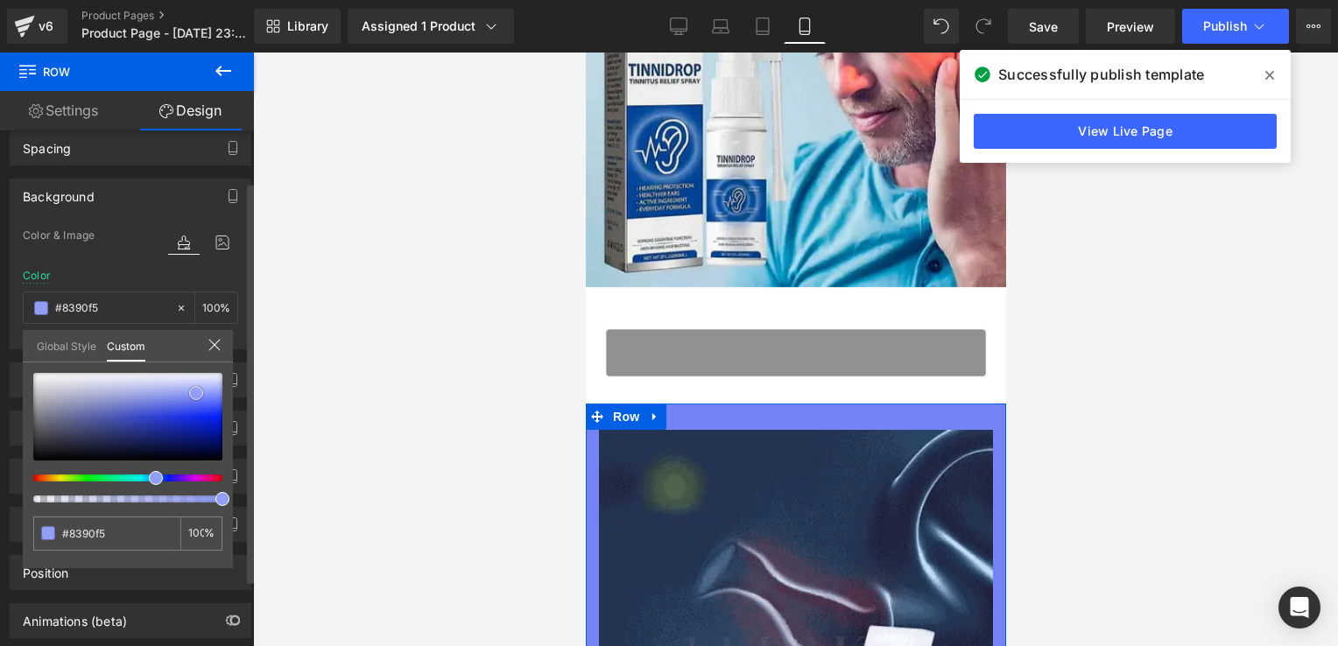
type input "#8d99f6"
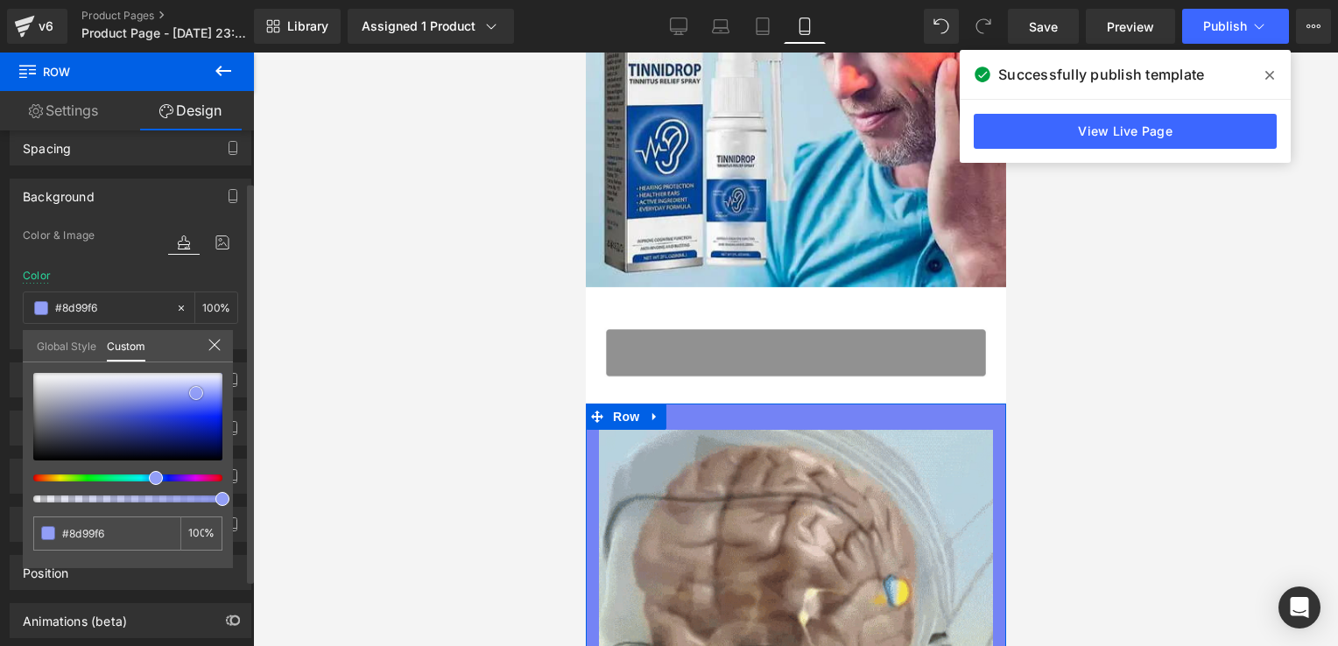
type input "#a6aff6"
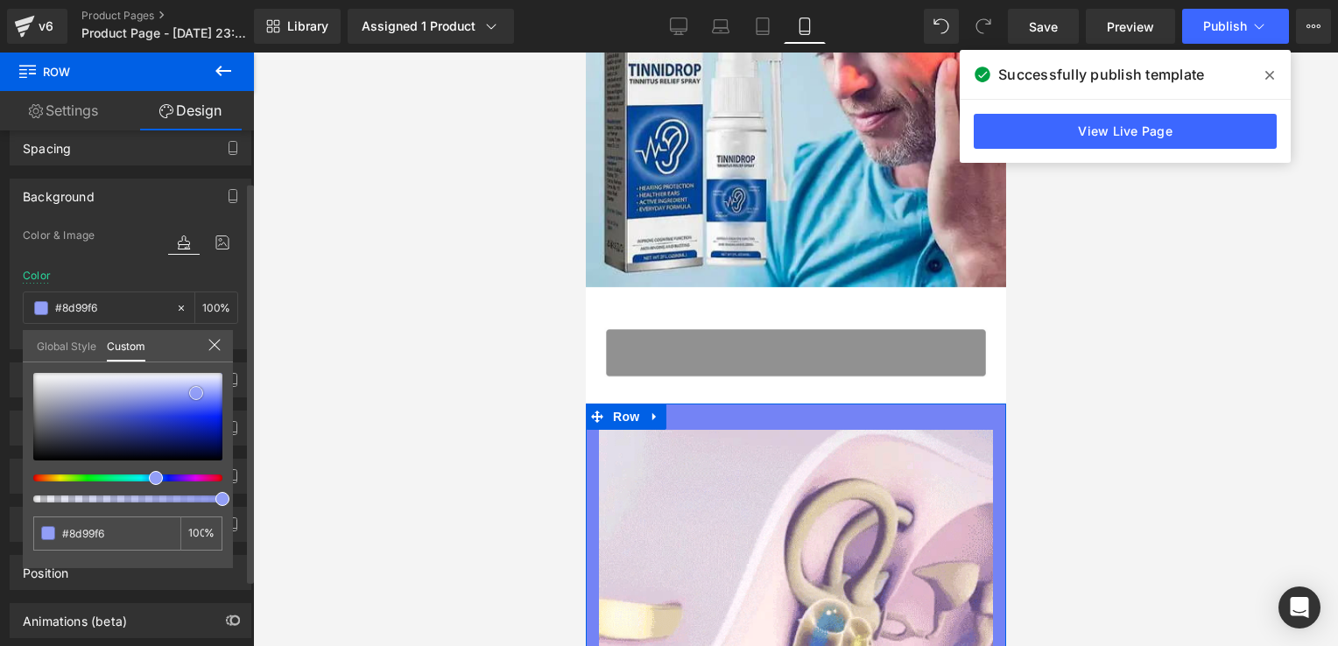
type input "#a6aff6"
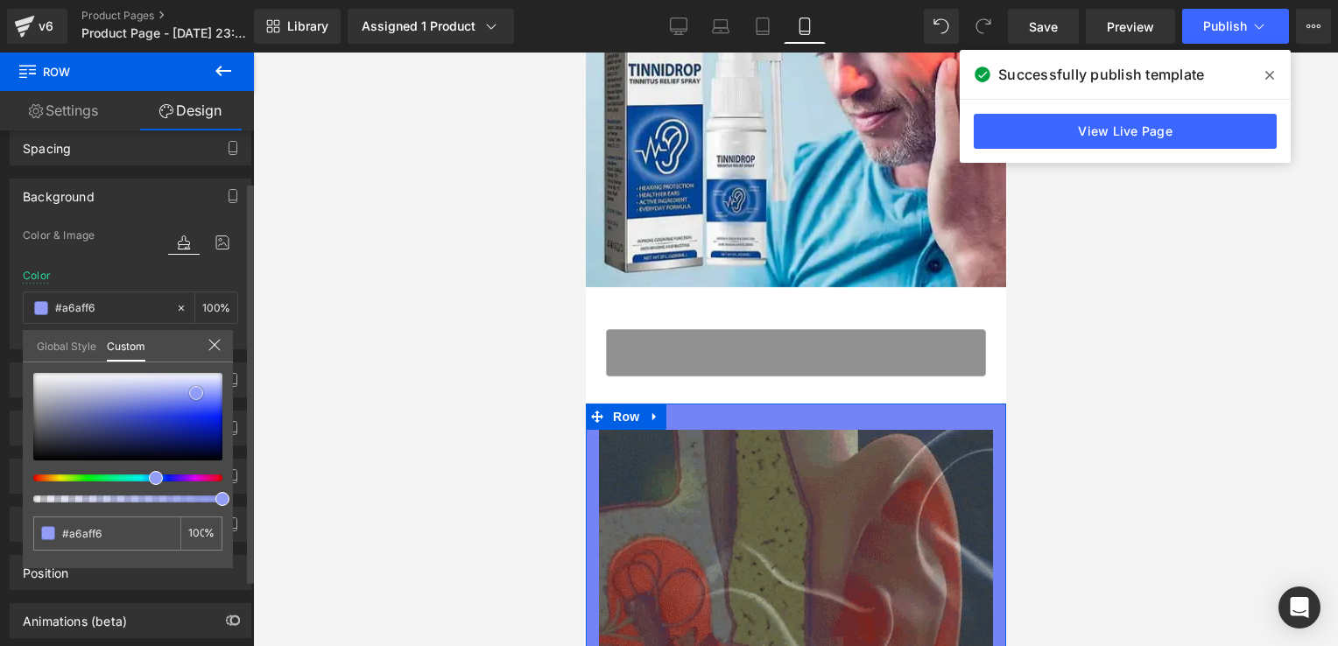
type input "#ccd1f9"
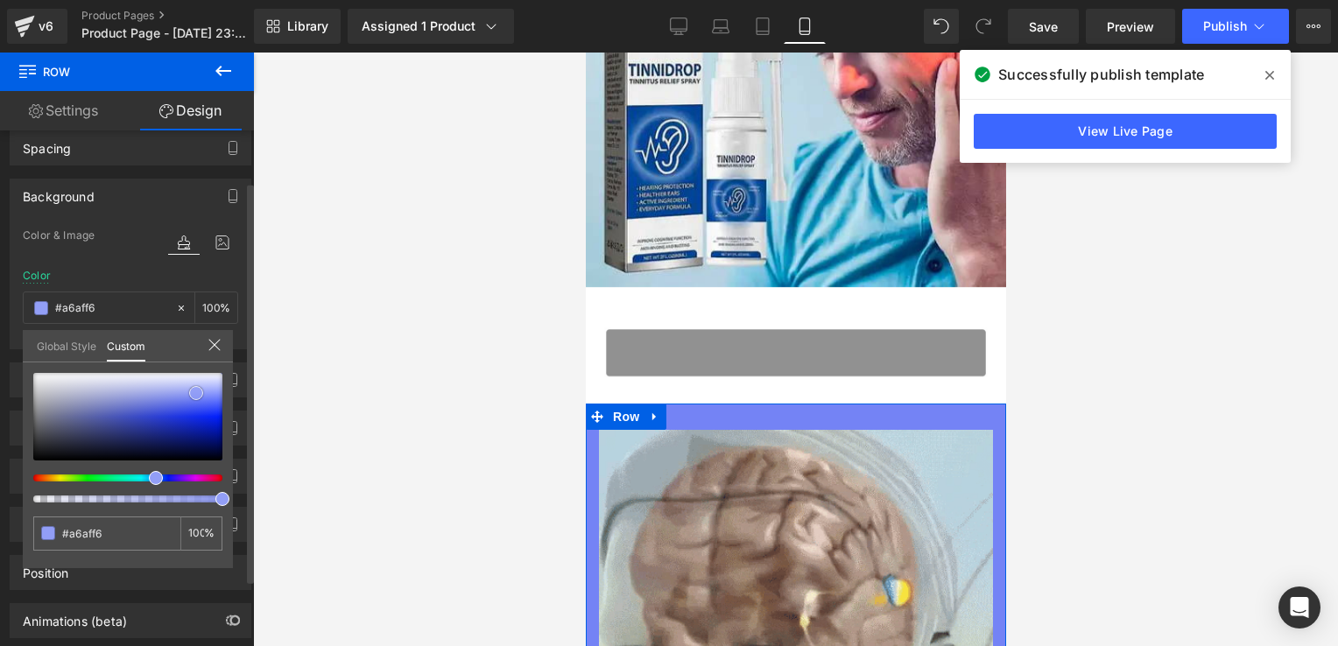
type input "#ccd1f9"
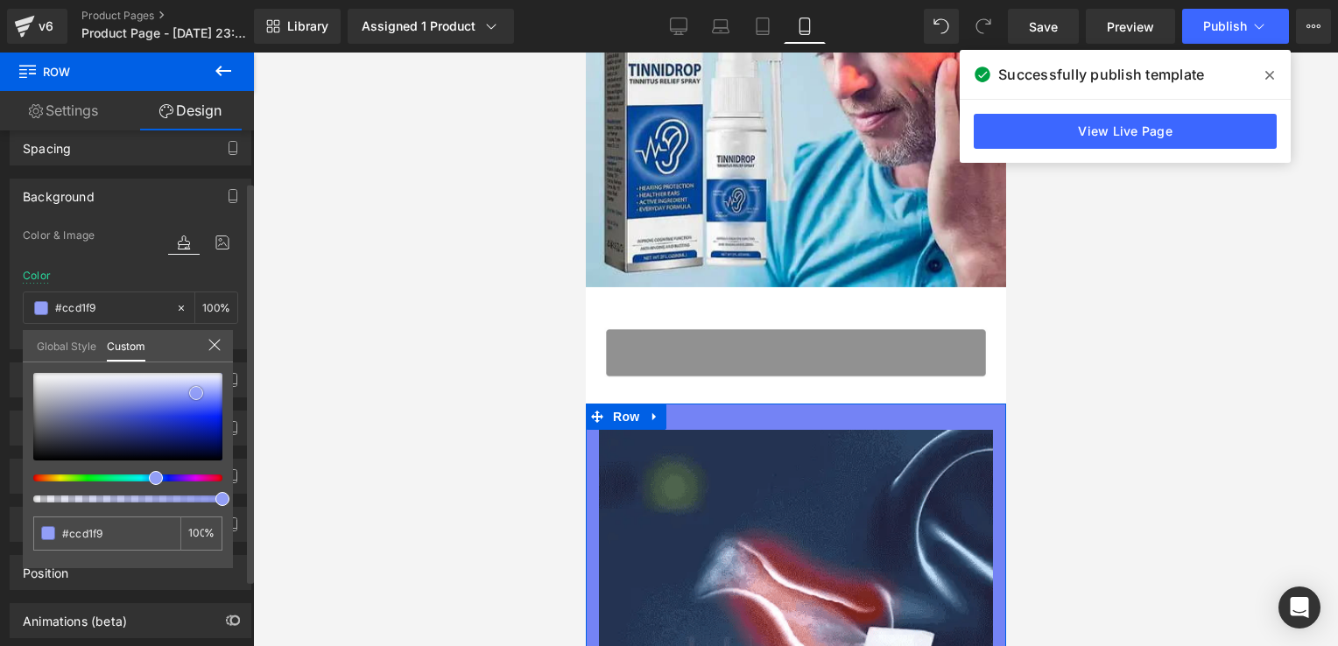
type input "#f2f3fc"
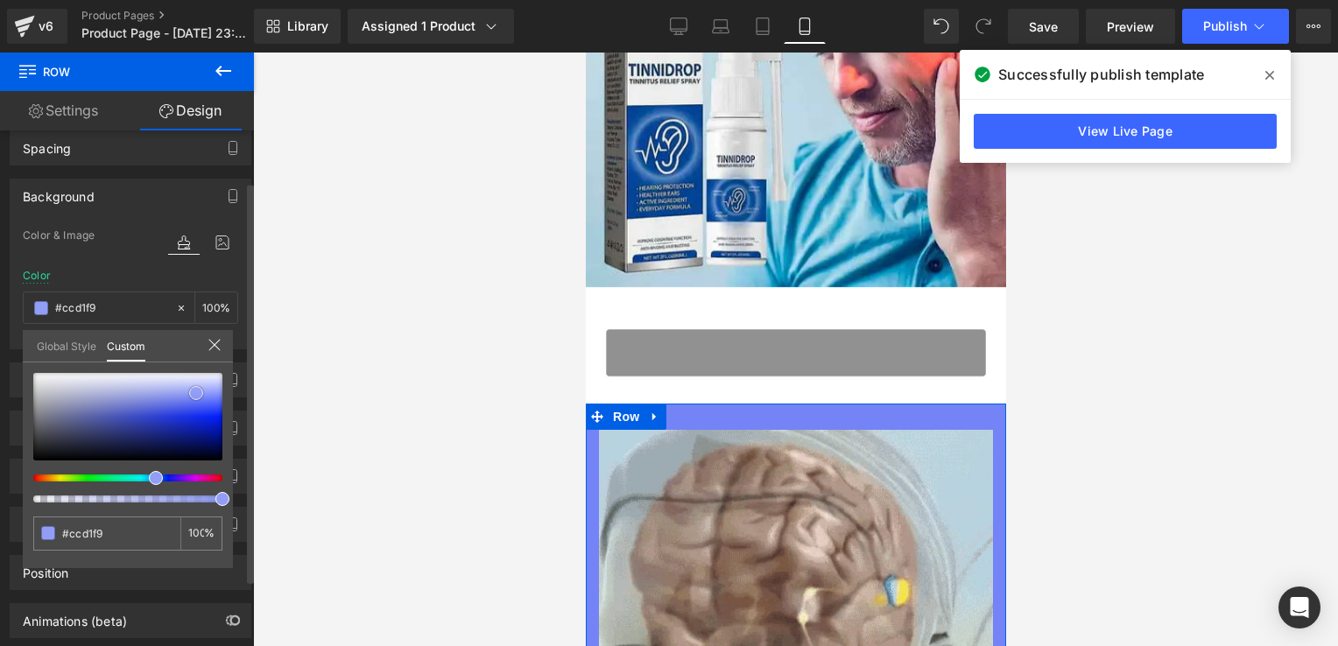
type input "#f2f3fc"
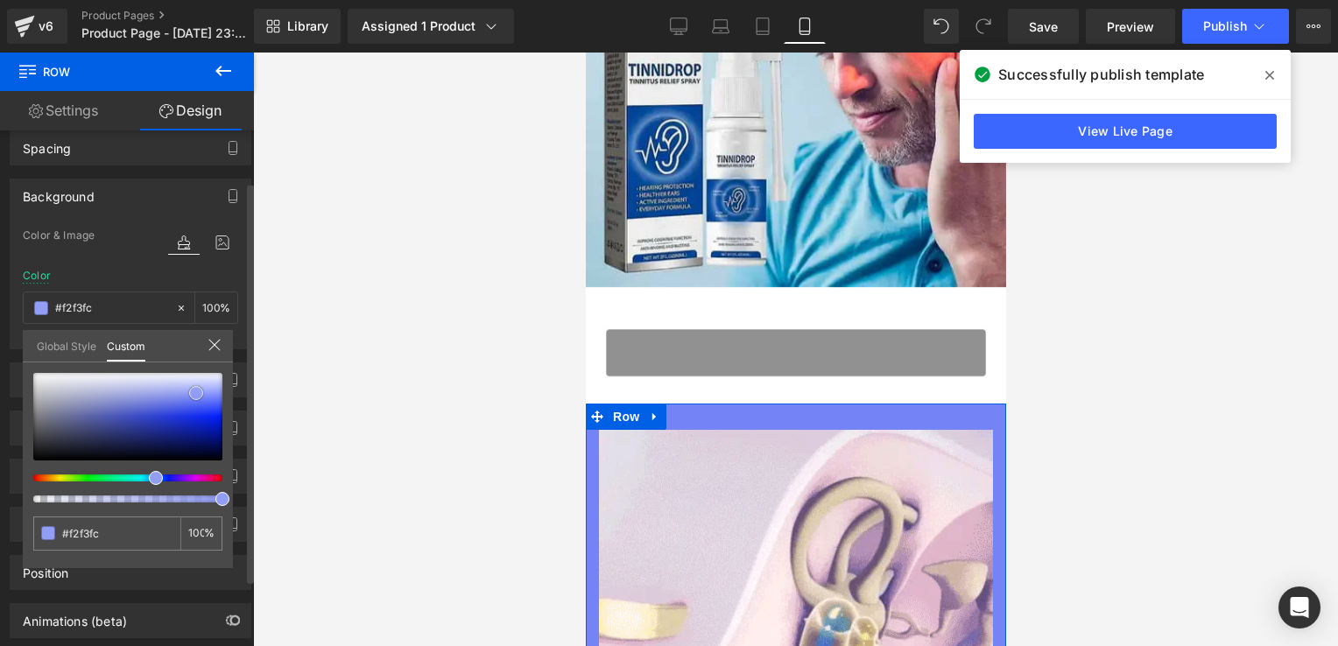
type input "#ffffff"
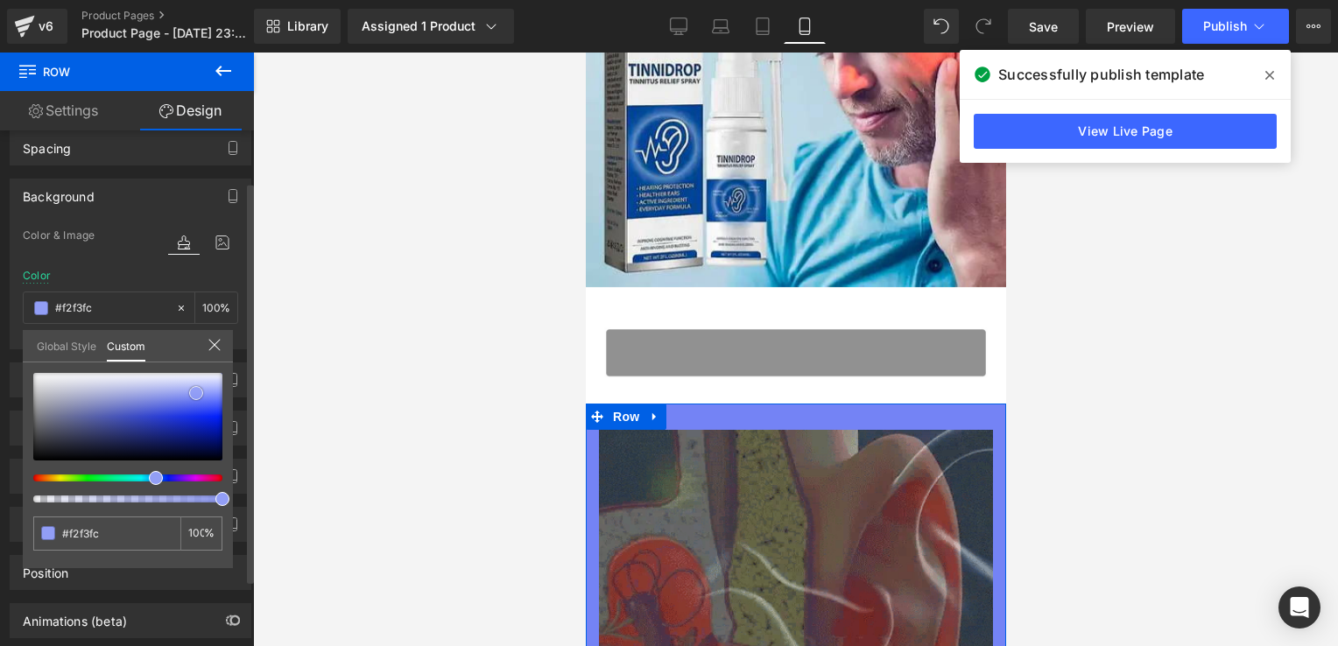
type input "#ffffff"
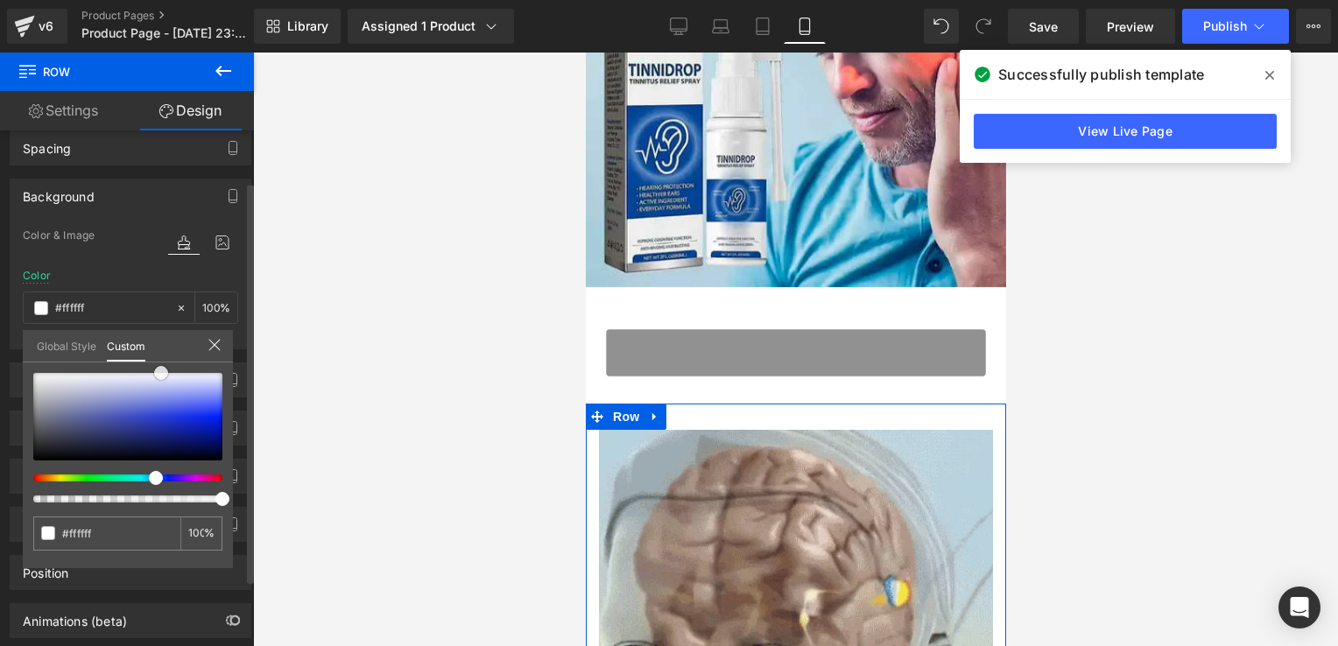
type input "#fafbfe"
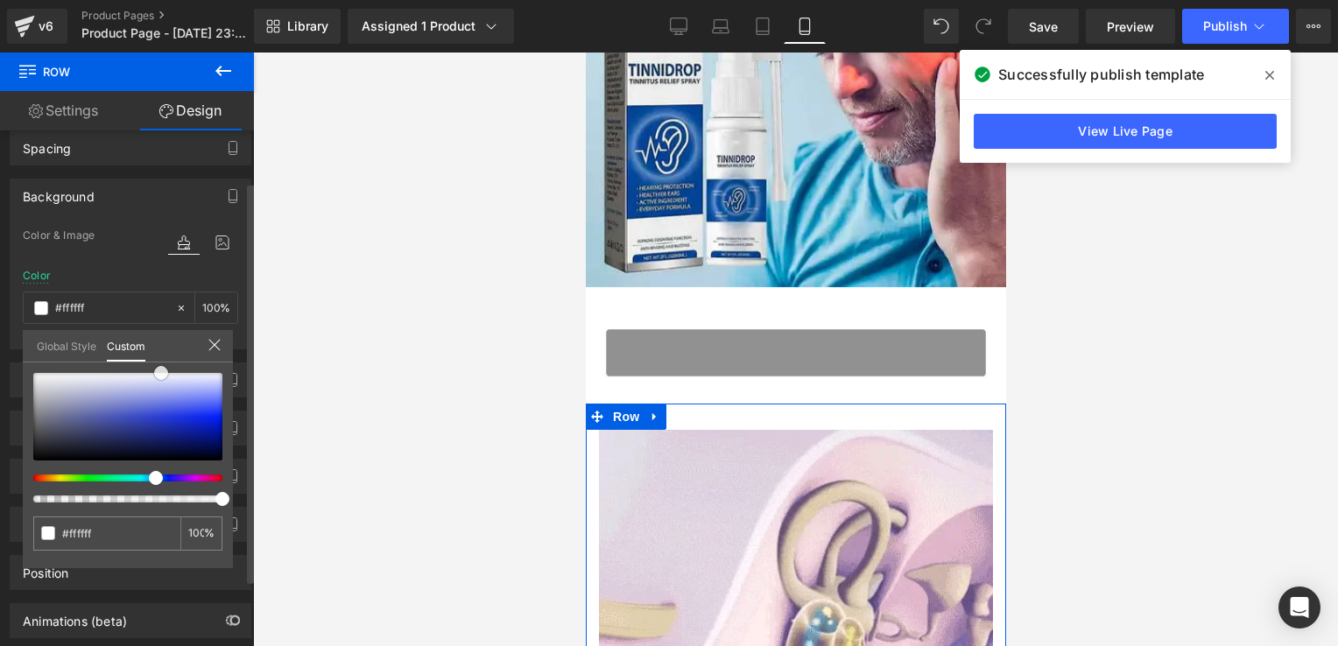
type input "#fafbfe"
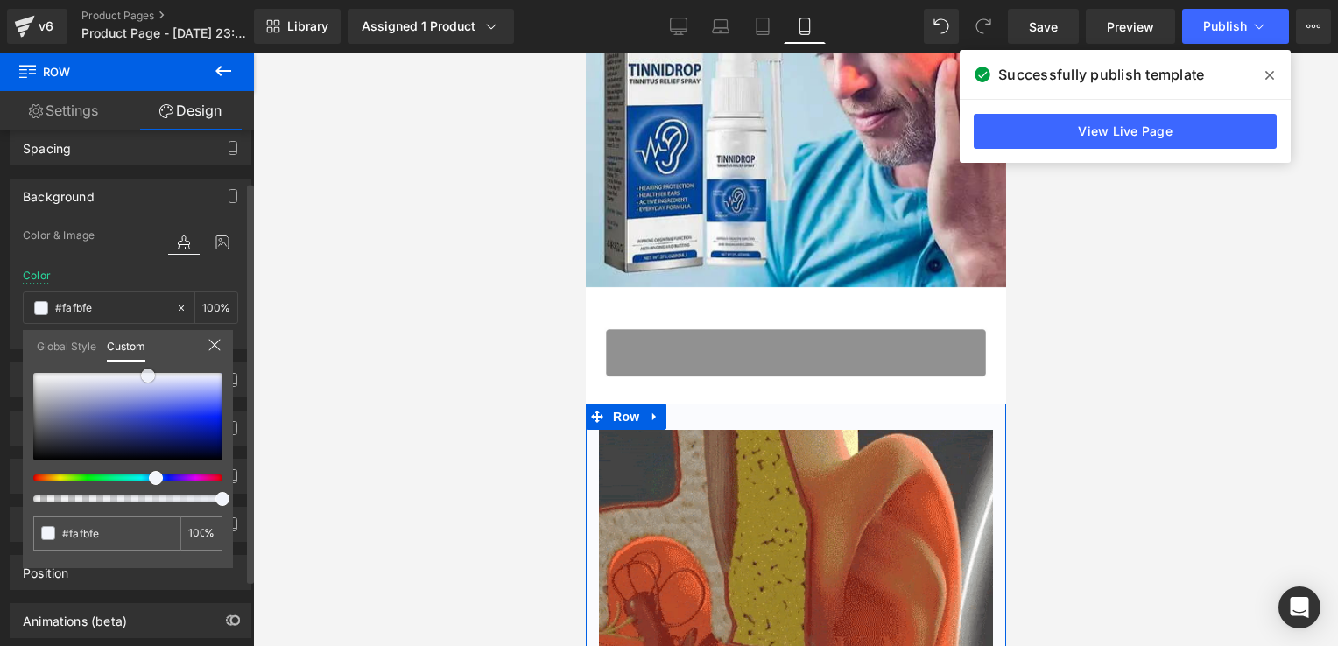
type input "#f6f8fd"
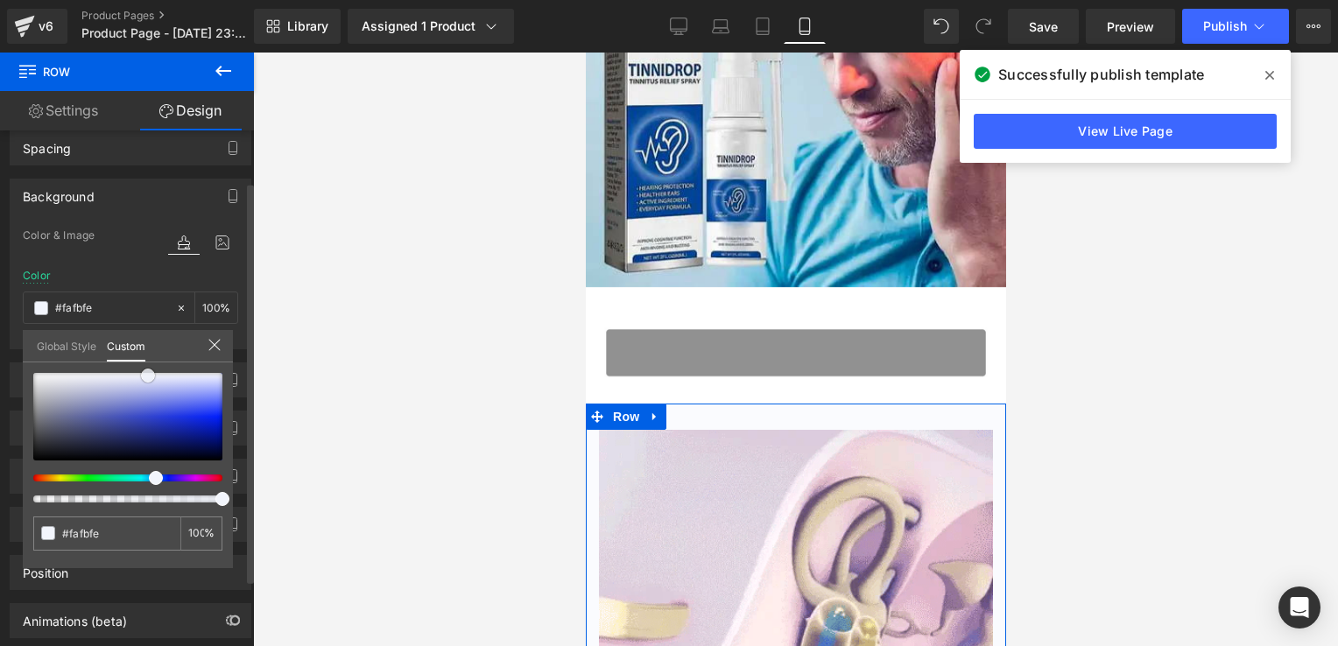
type input "#f6f8fd"
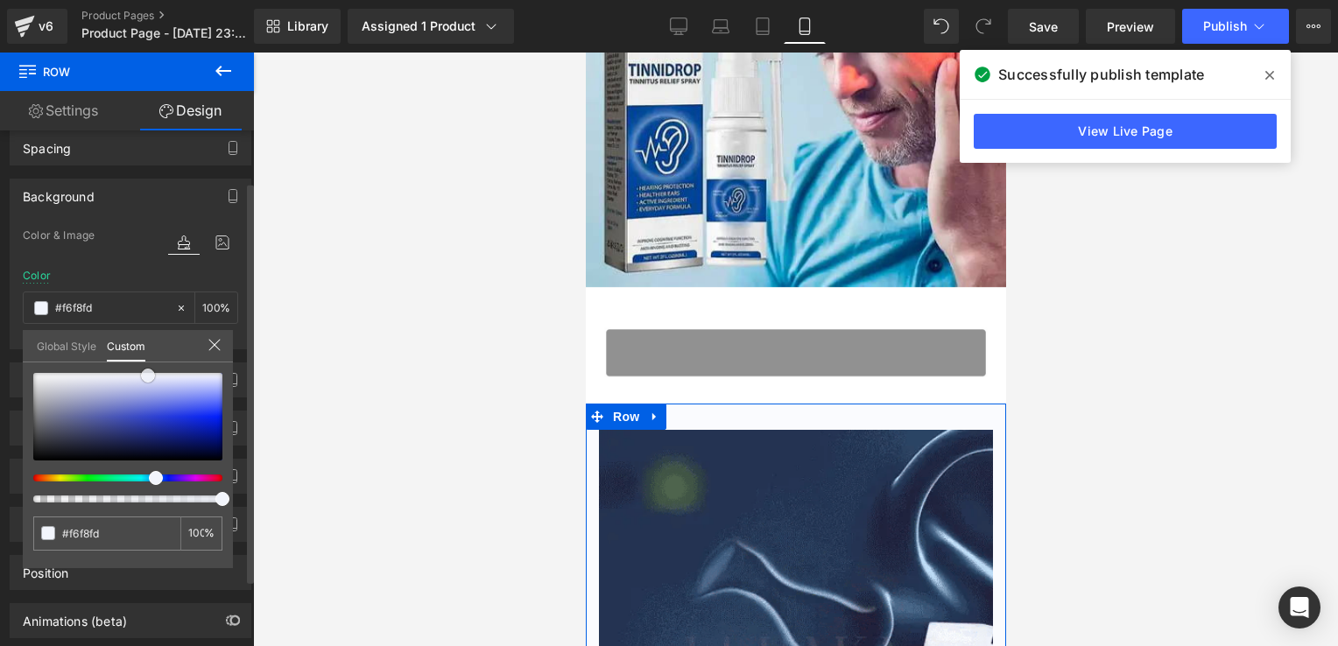
type input "#eef2fb"
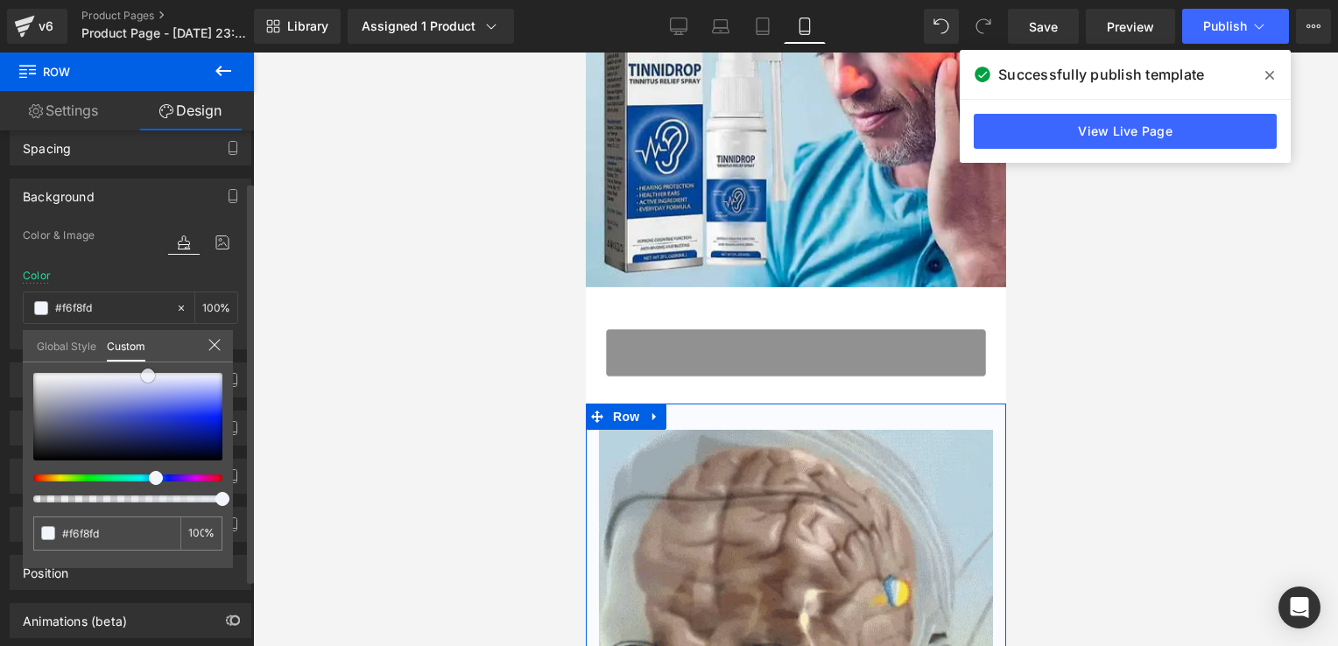
type input "#eef2fb"
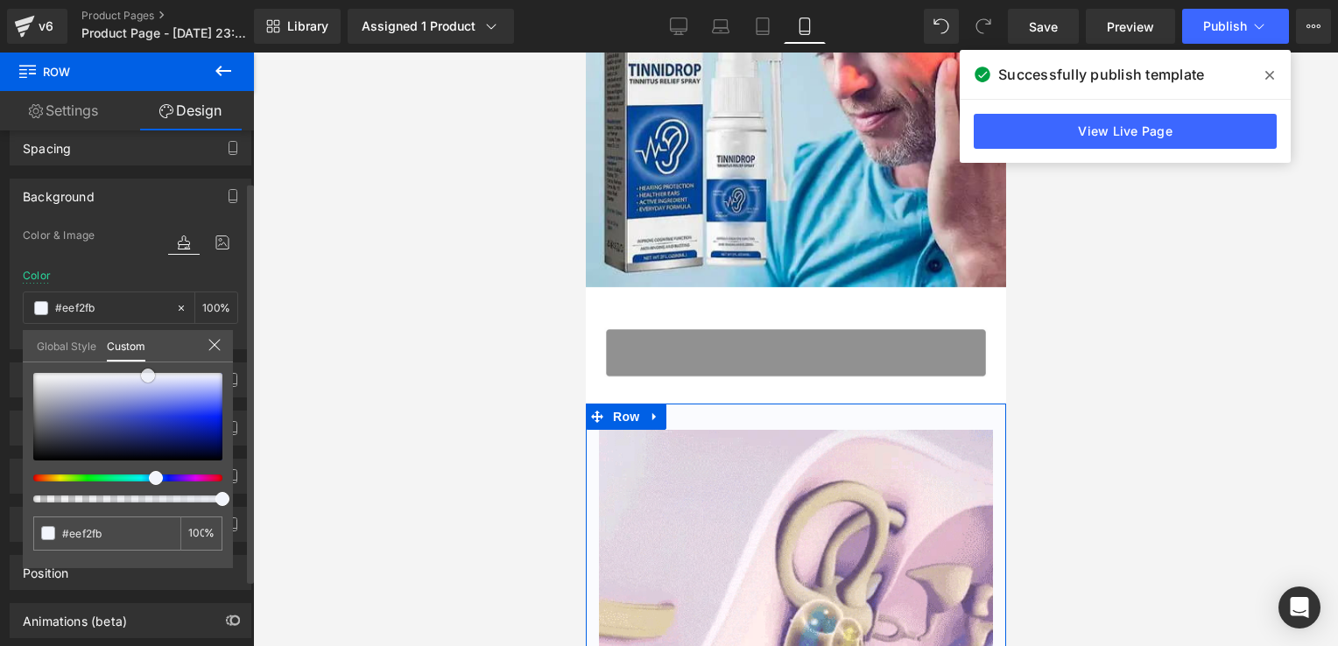
type input "#eaeffa"
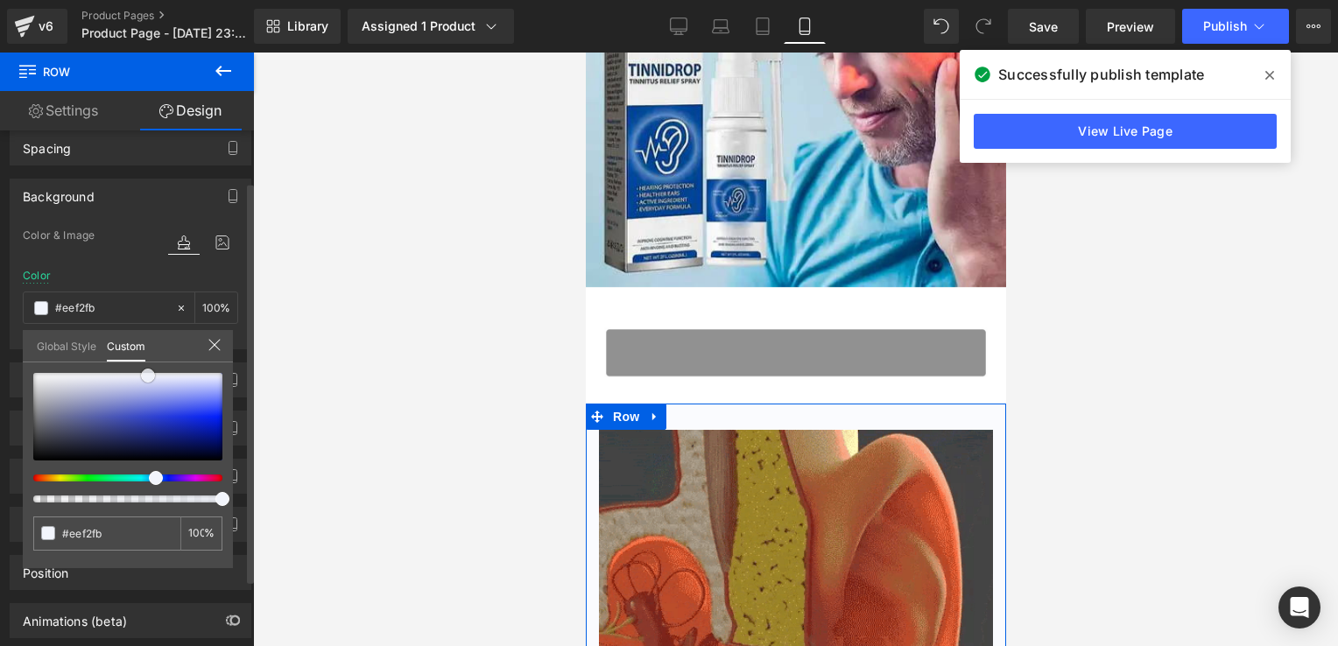
type input "#eaeffa"
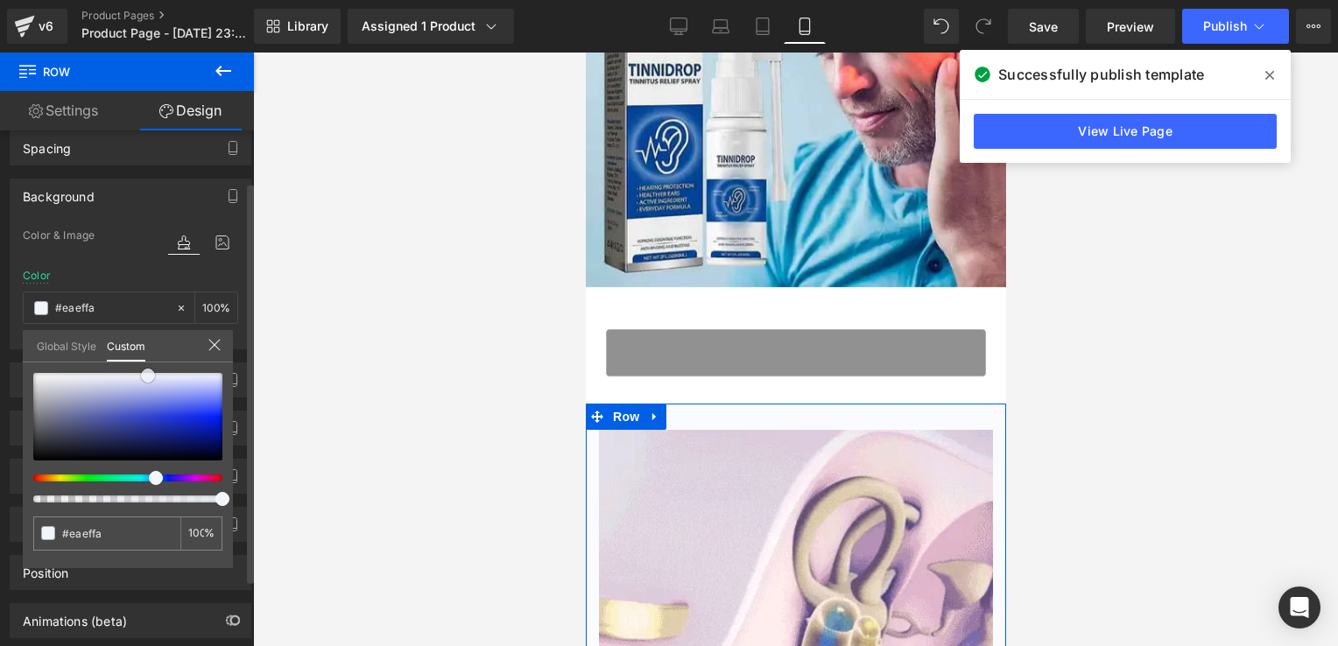
type input "#dee6f7"
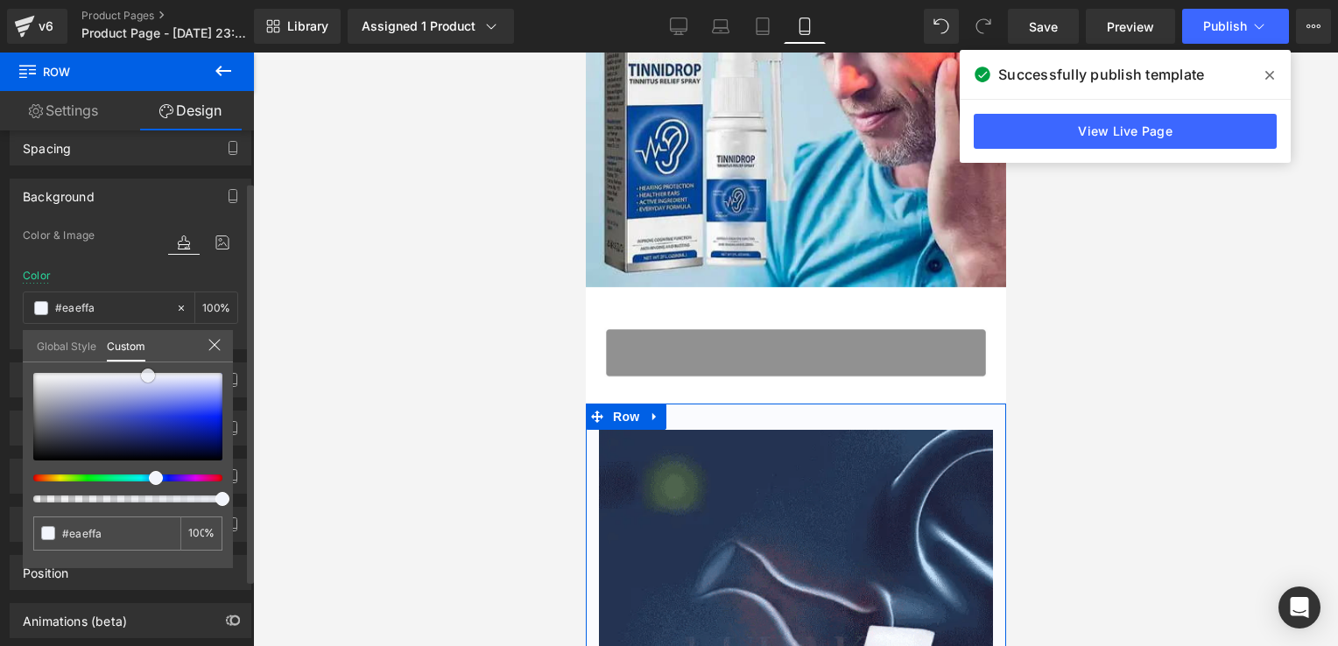
type input "#dee6f7"
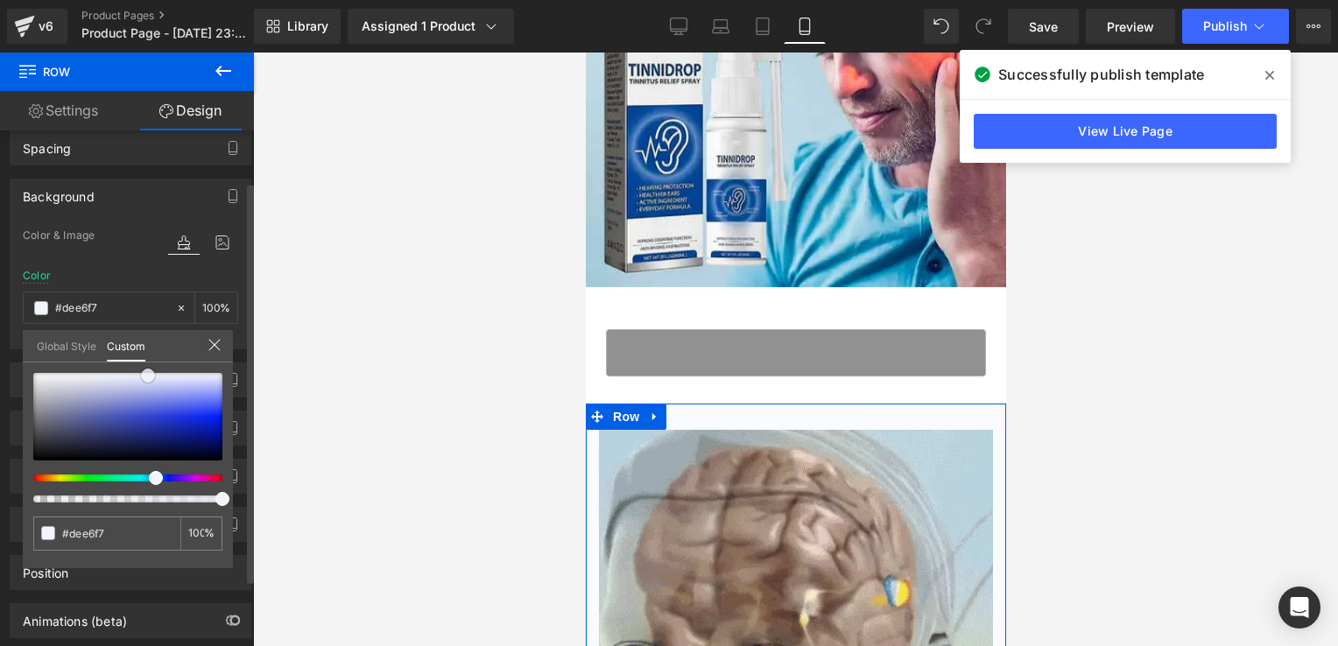
type input "#dae1f6"
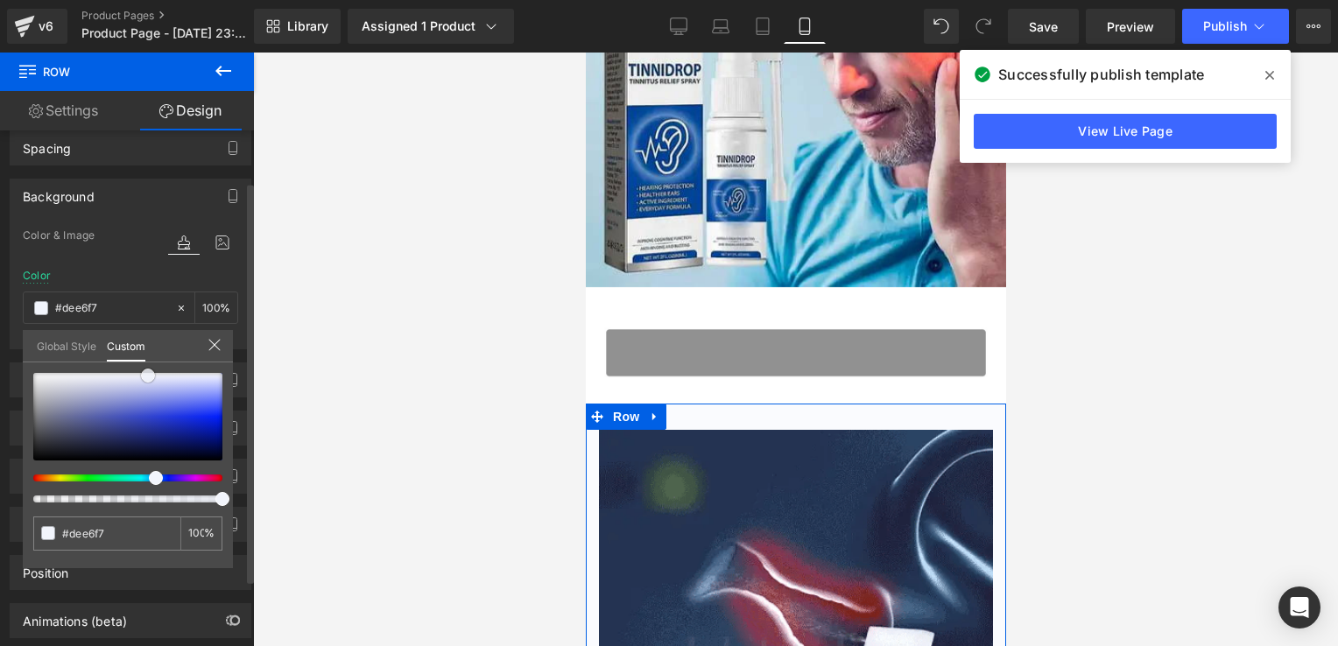
type input "#dae1f6"
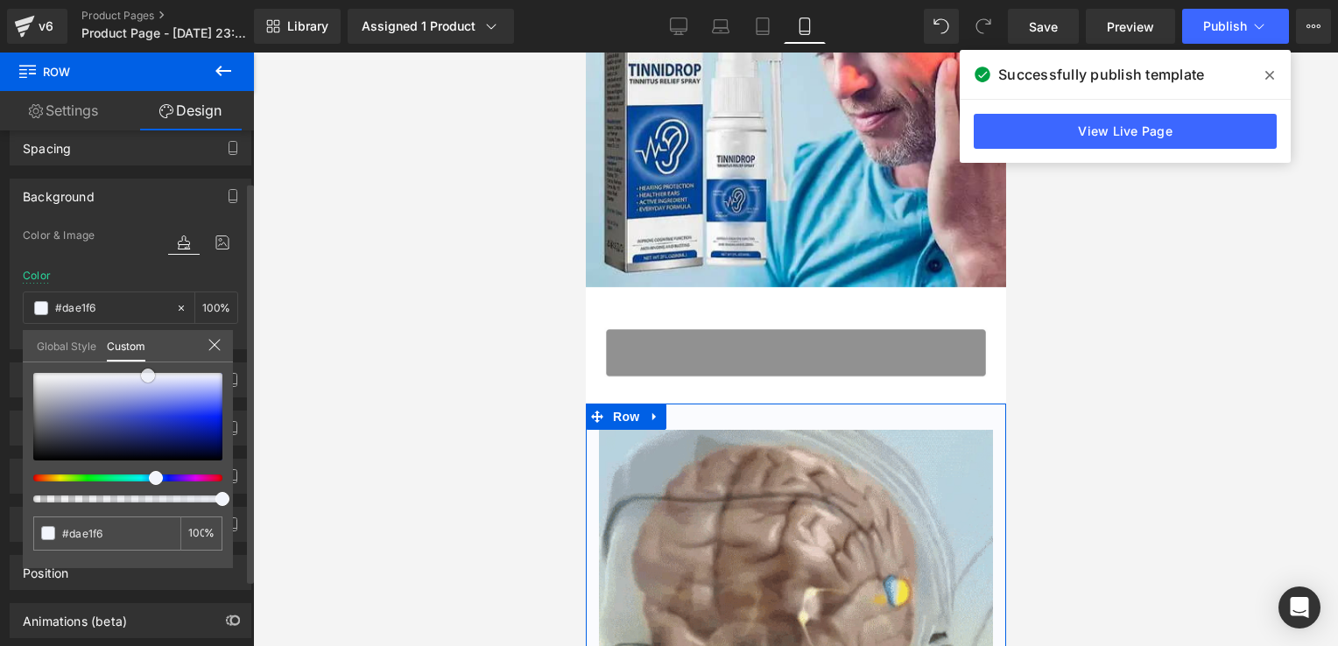
type input "#cdd7f3"
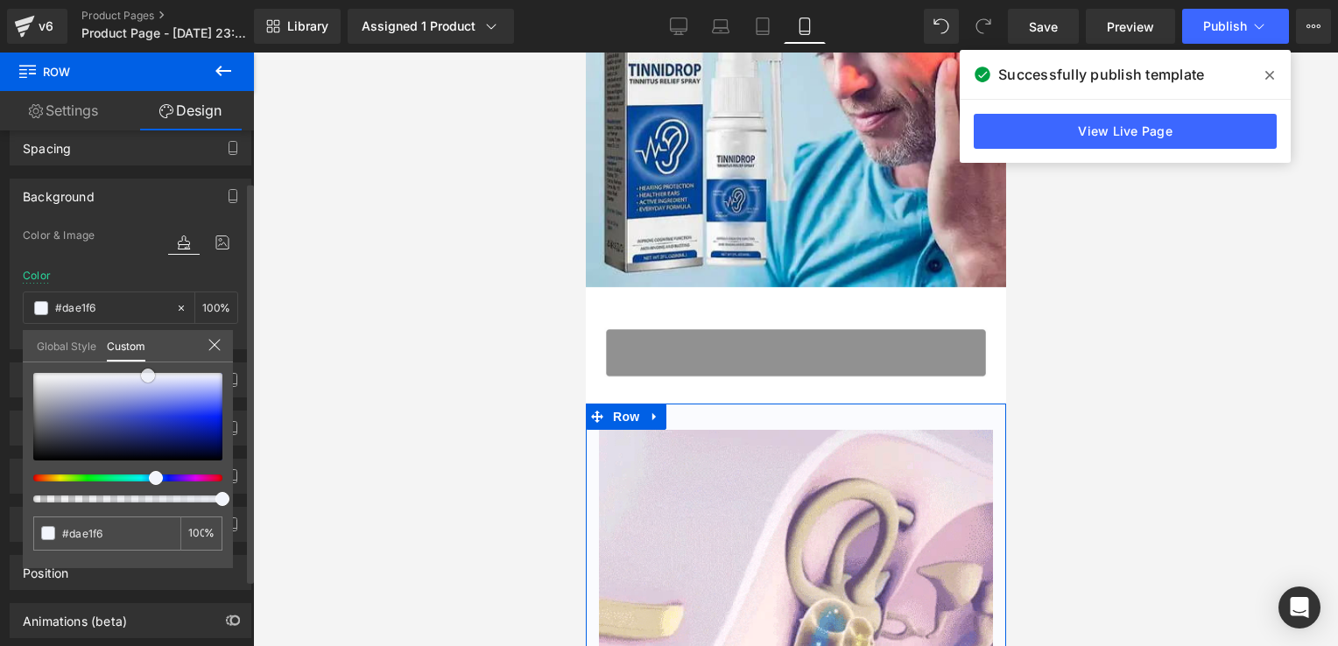
type input "#cdd7f3"
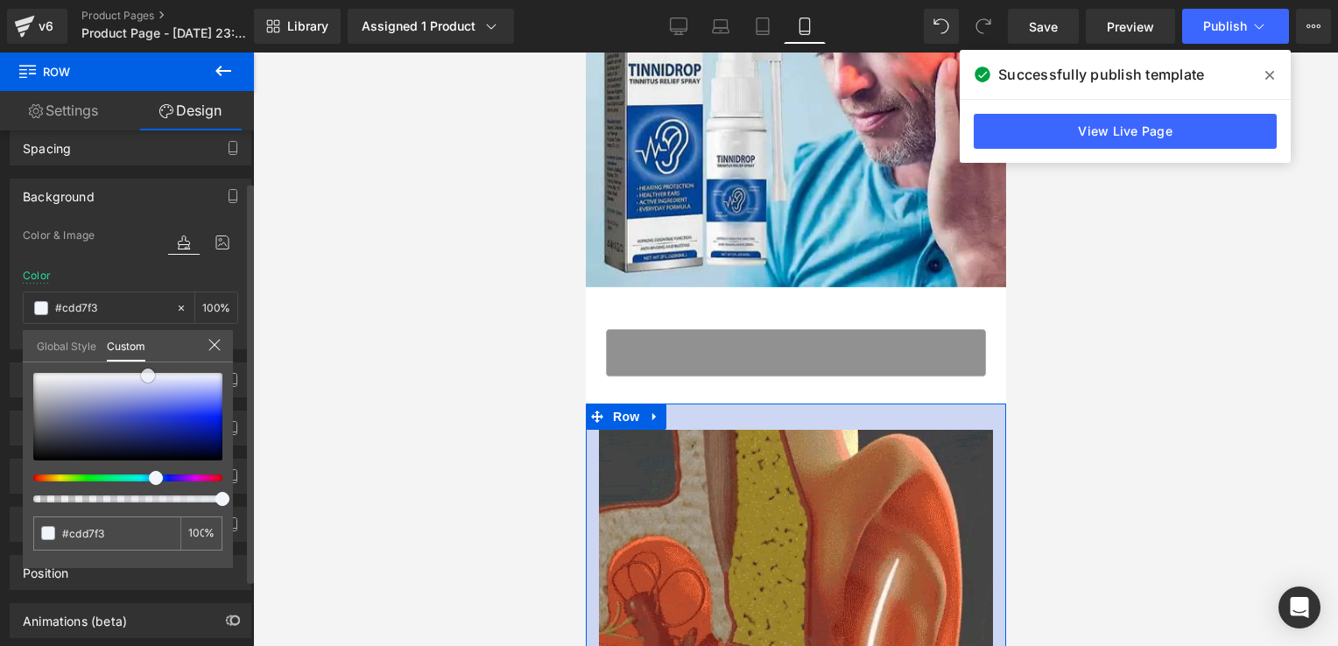
type input "#c9d4f2"
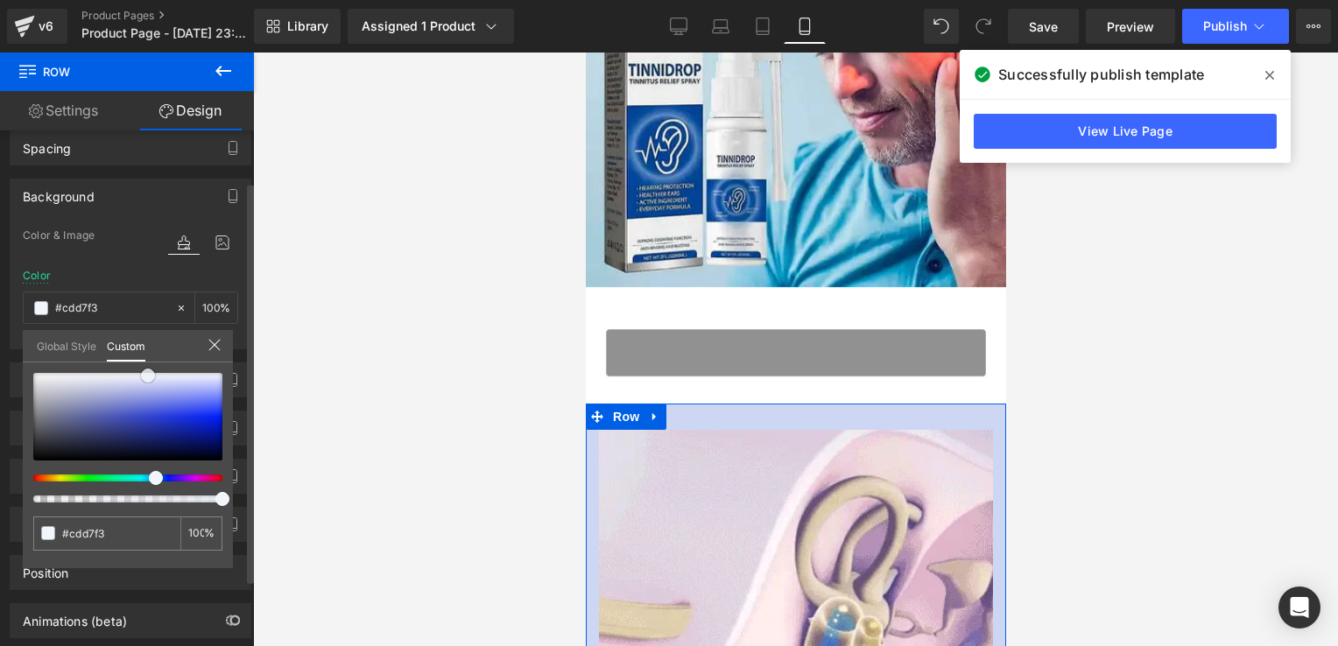
type input "#c9d4f2"
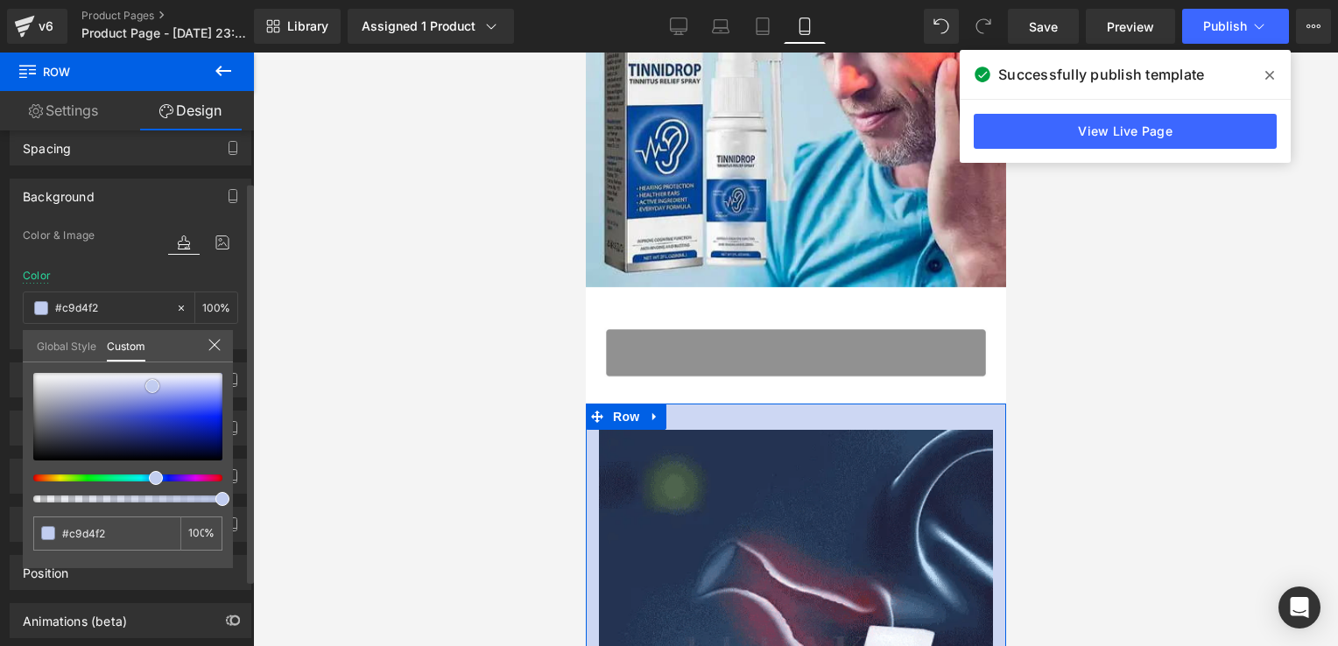
type input "#c1cdf0"
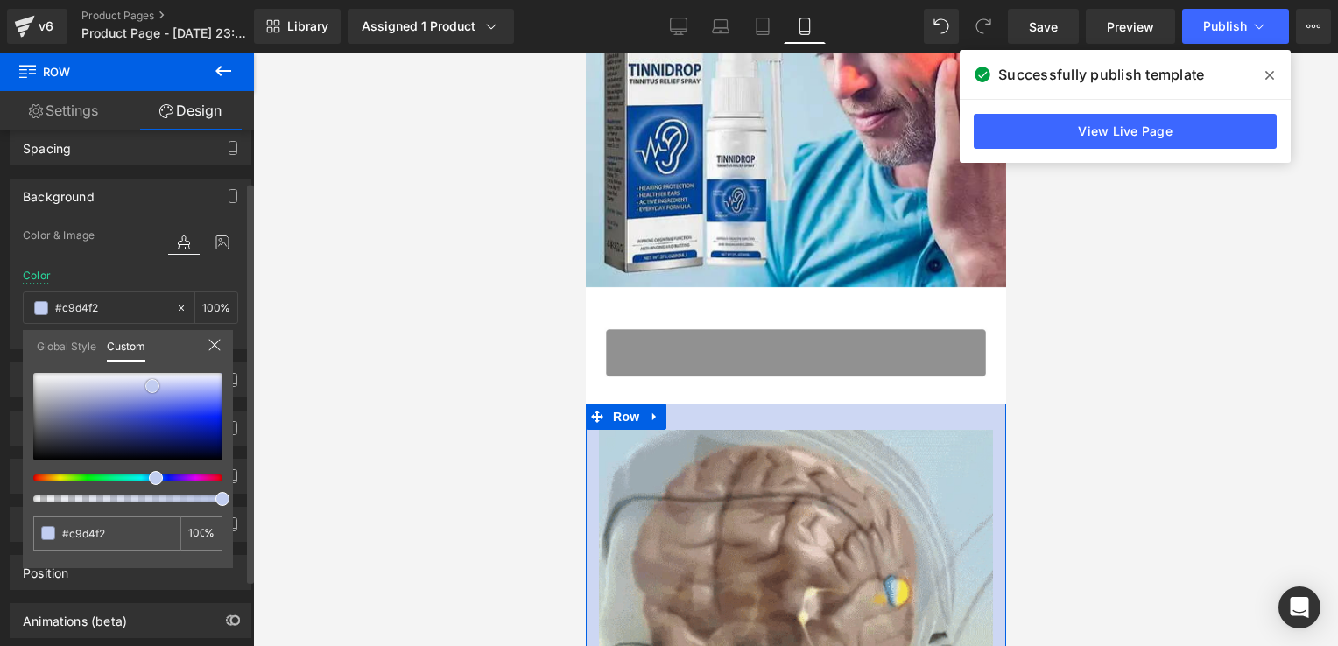
type input "#c1cdf0"
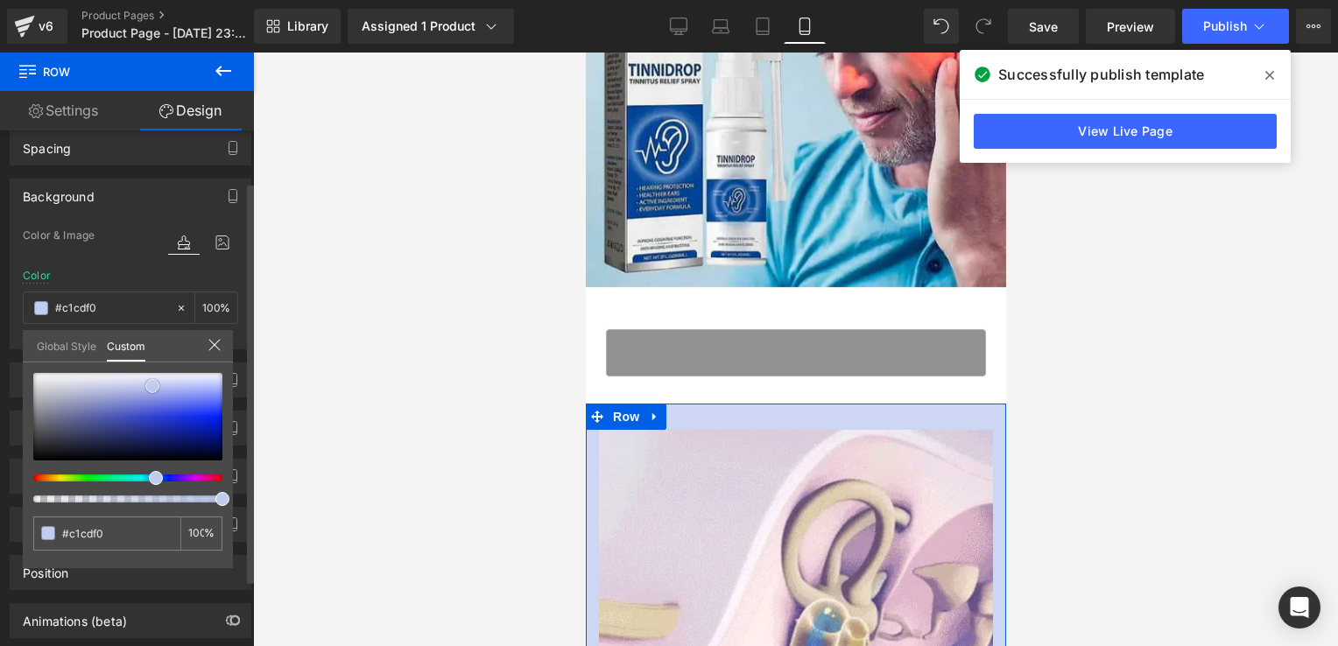
type input "#bcc9f0"
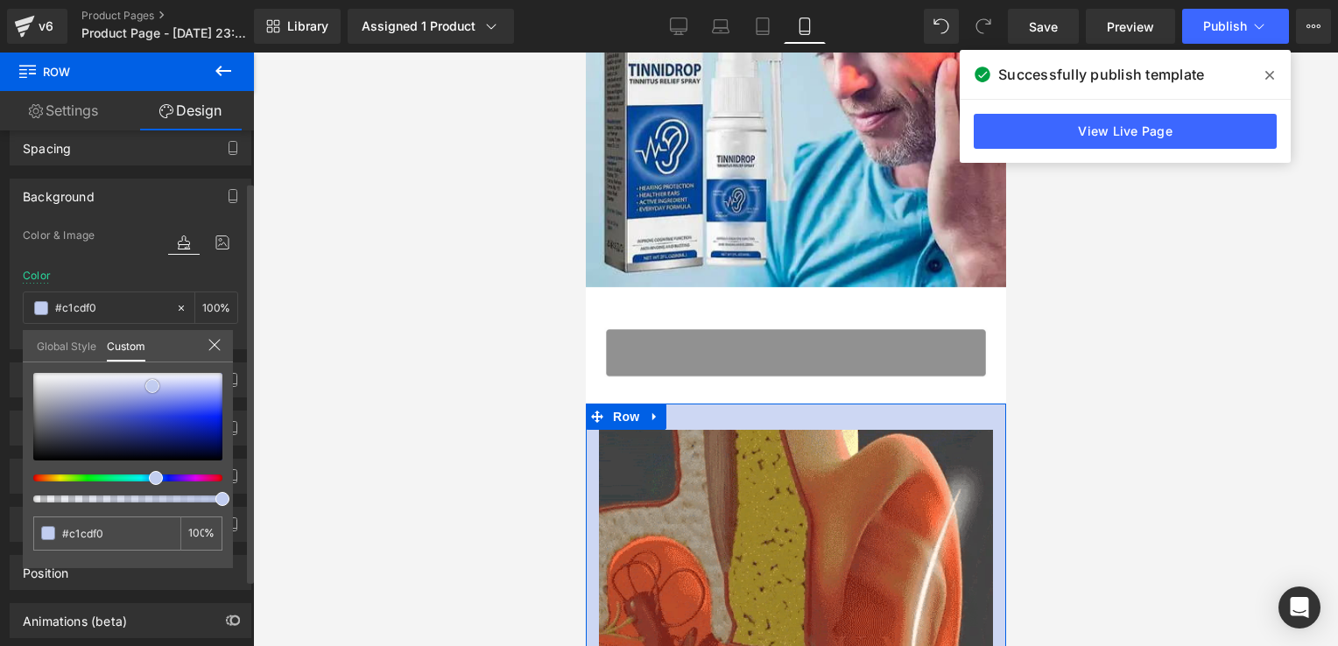
type input "#bcc9f0"
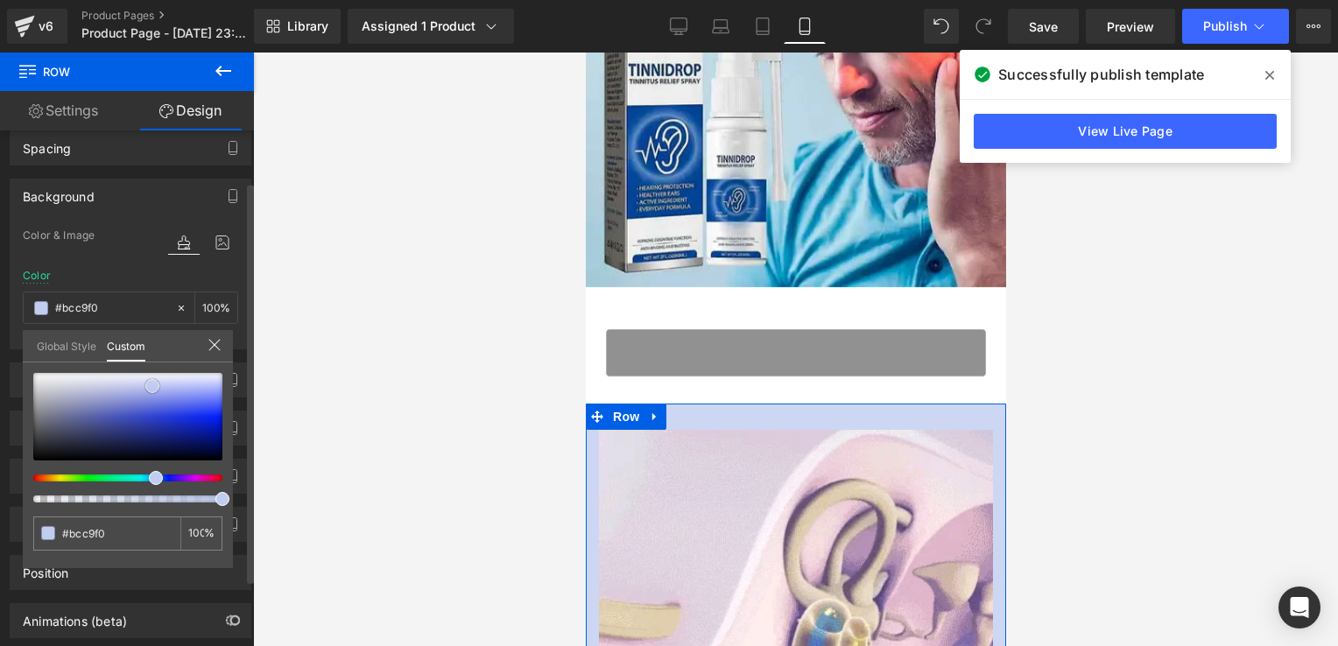
type input "#b2c1ef"
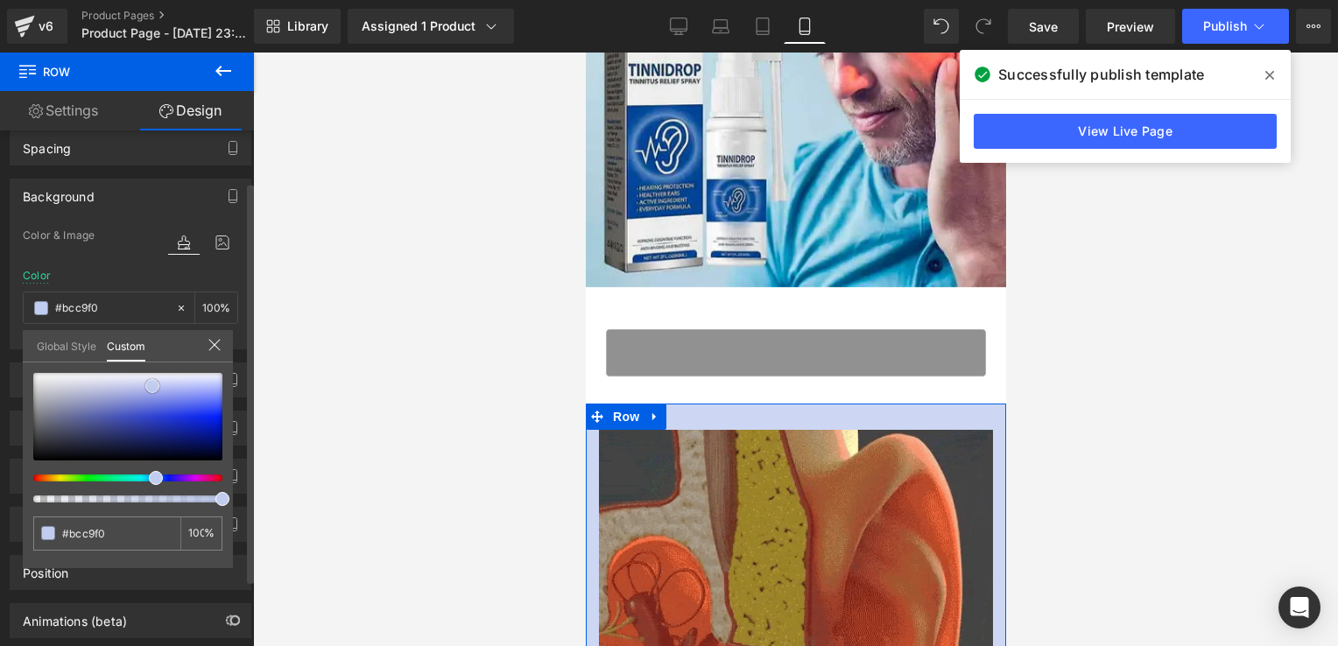
type input "#b2c1ef"
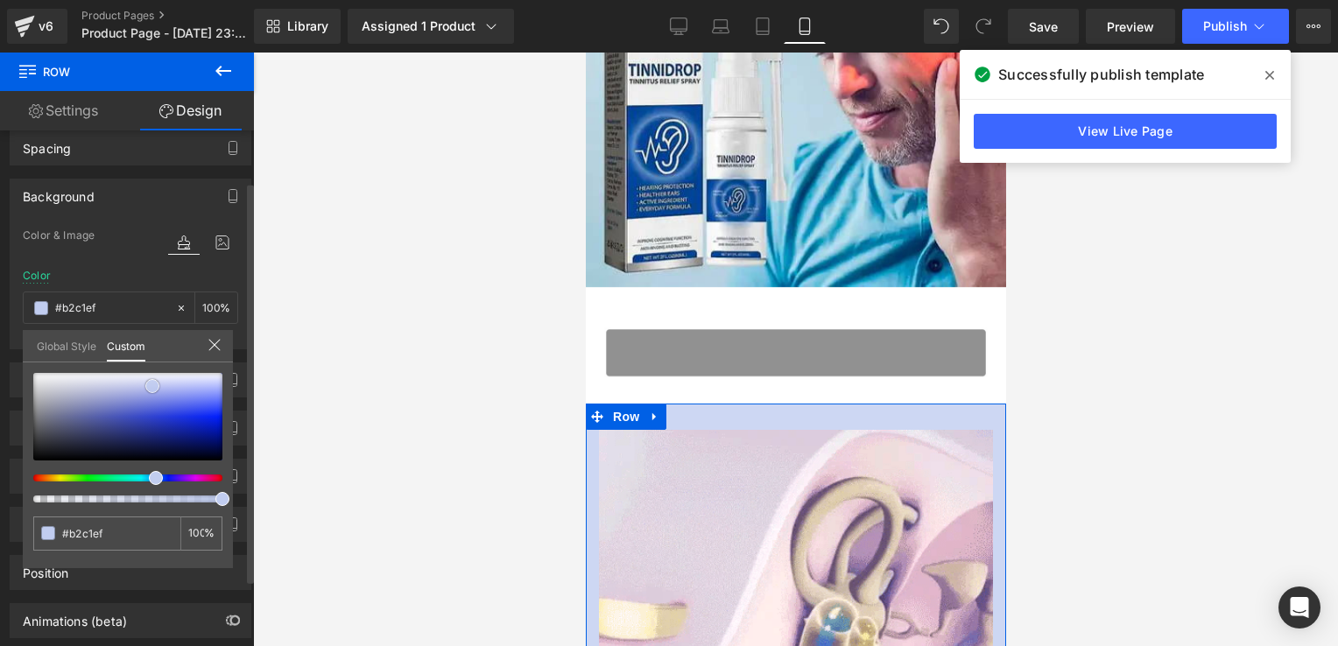
type input "#a5b7ed"
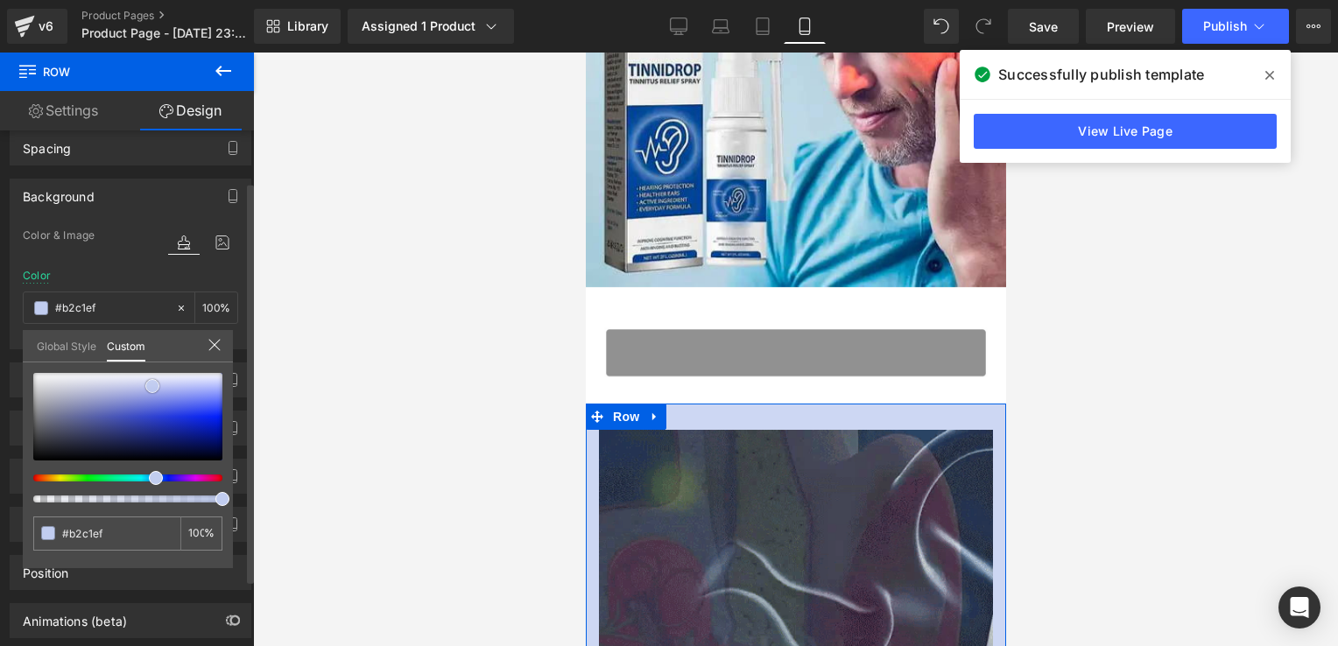
type input "#a5b7ed"
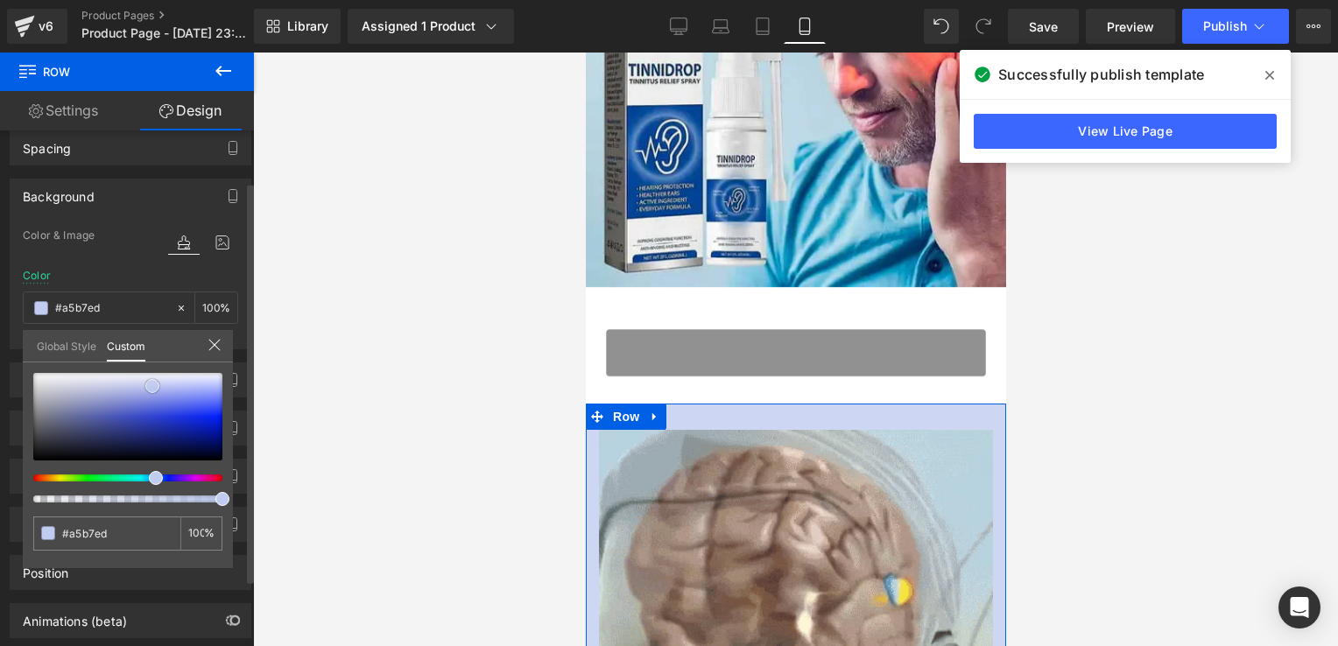
type input "#9bafed"
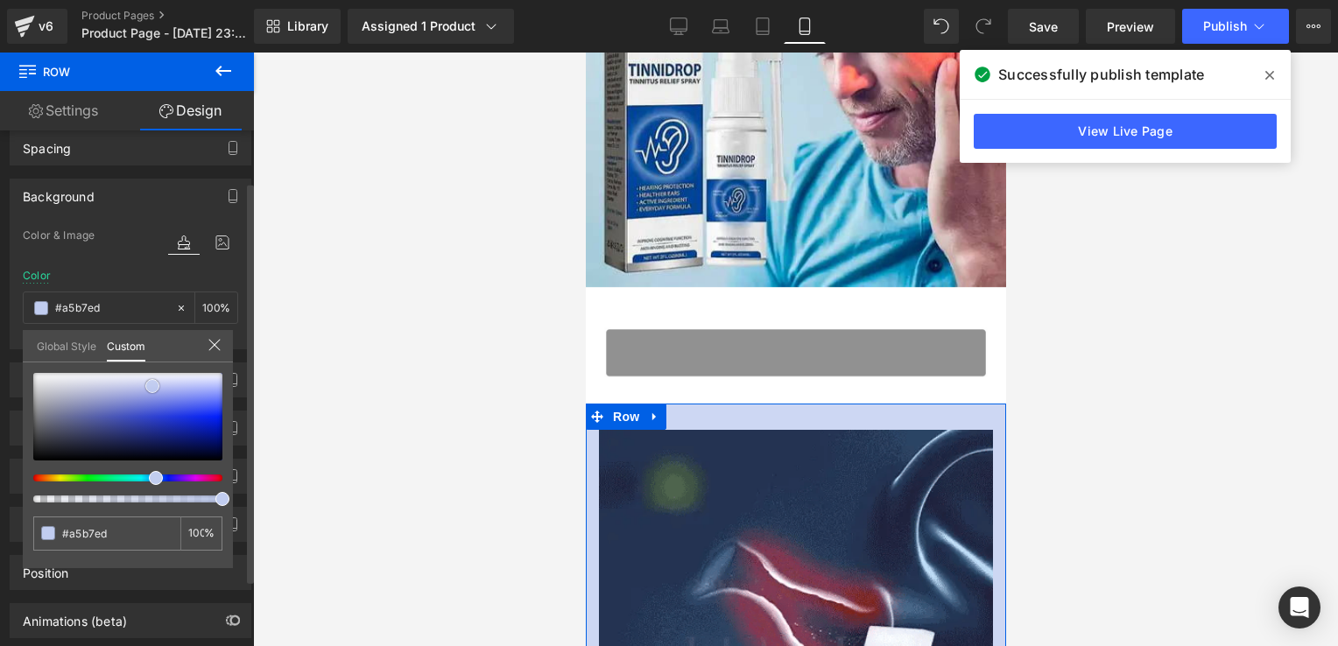
type input "#9bafed"
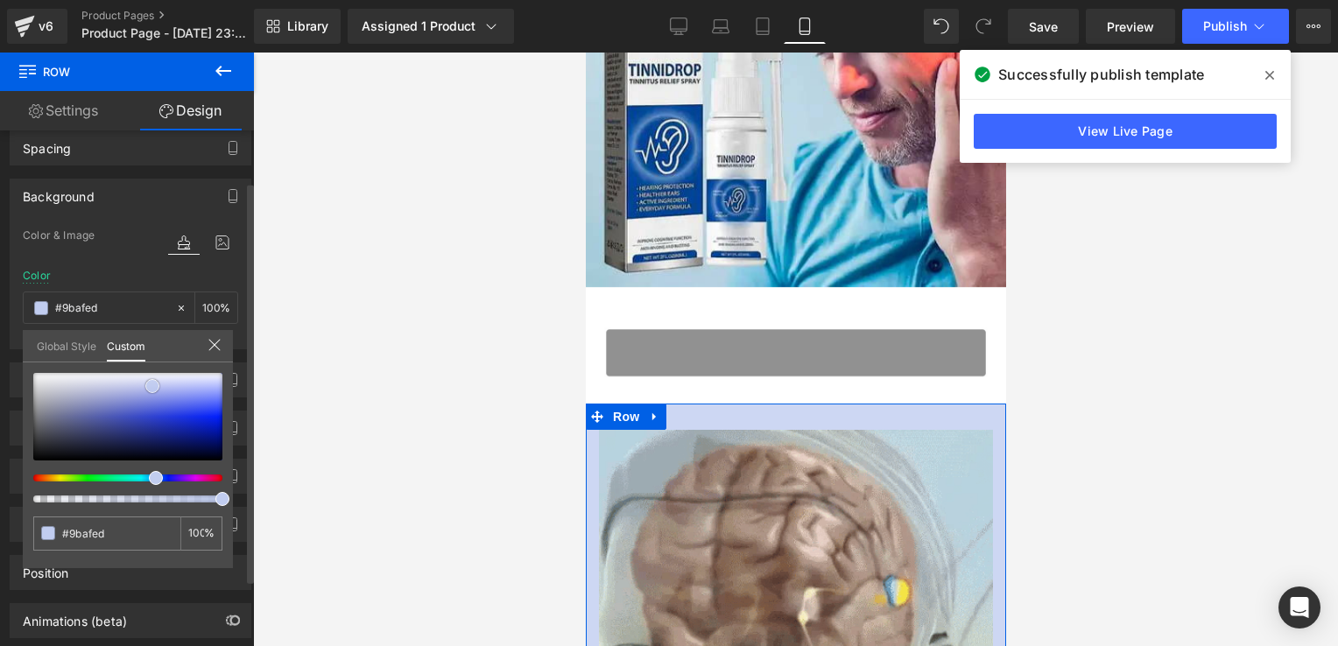
type input "#96aced"
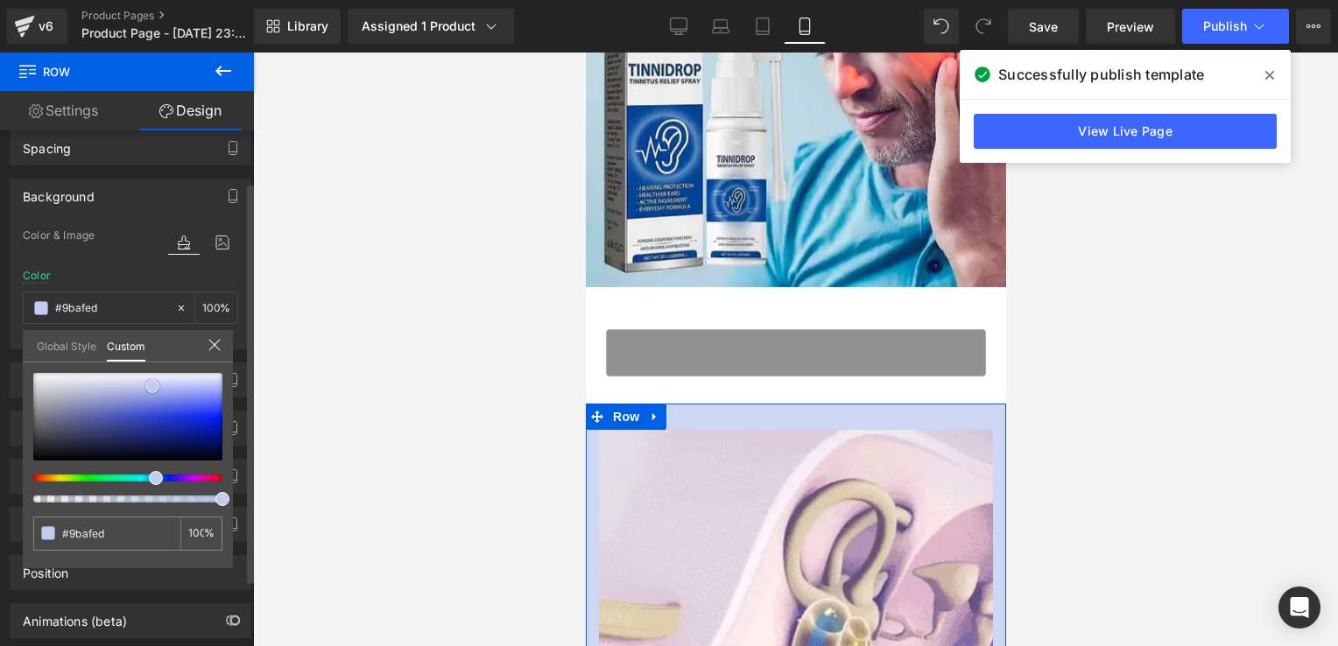
type input "#96aced"
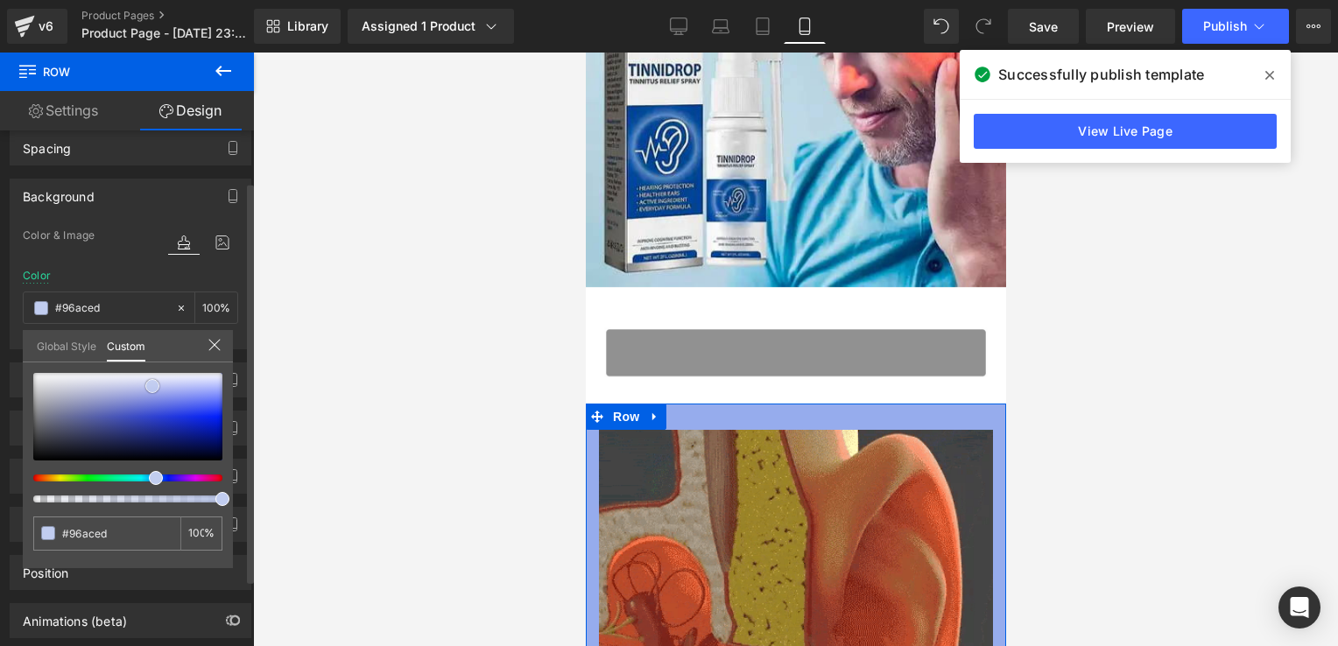
type input "#95abed"
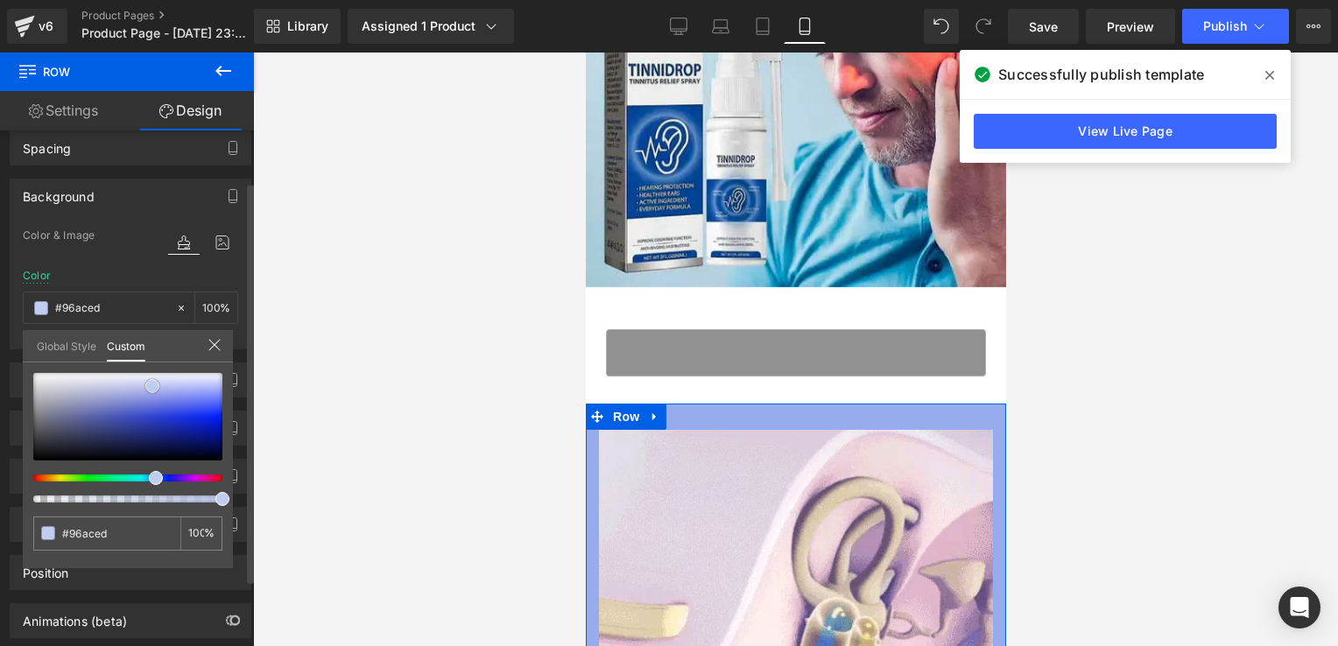
type input "#95abed"
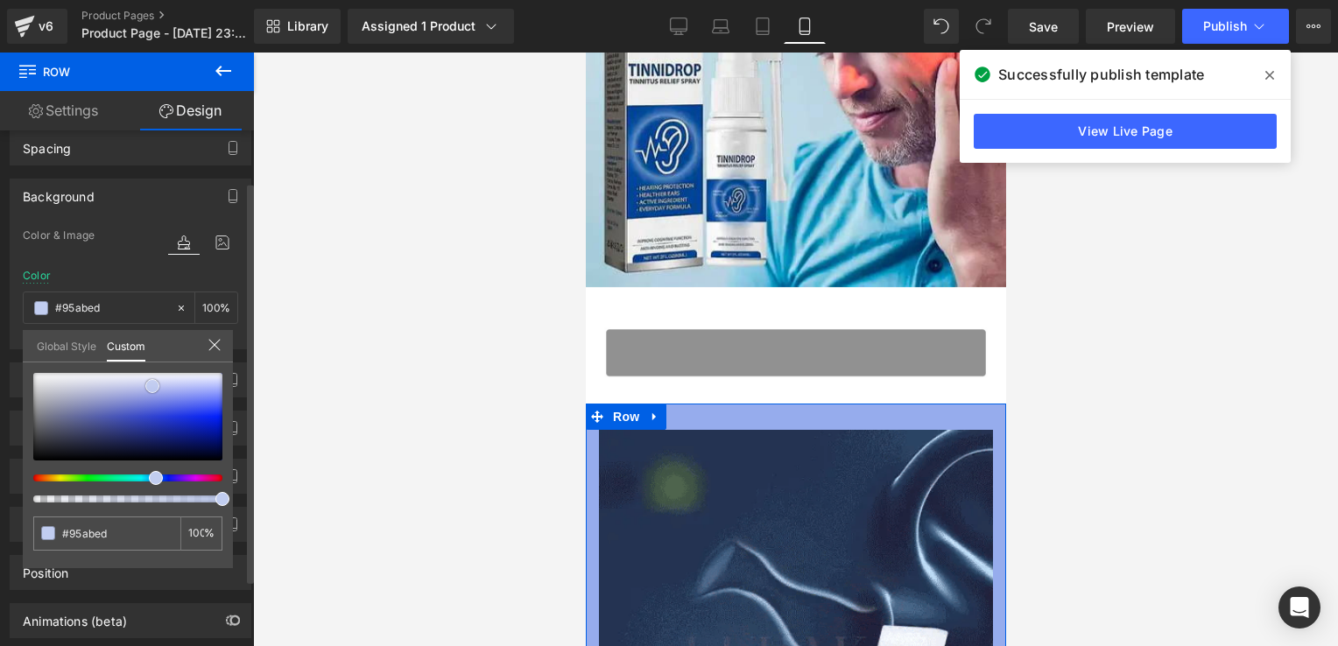
type input "#94abef"
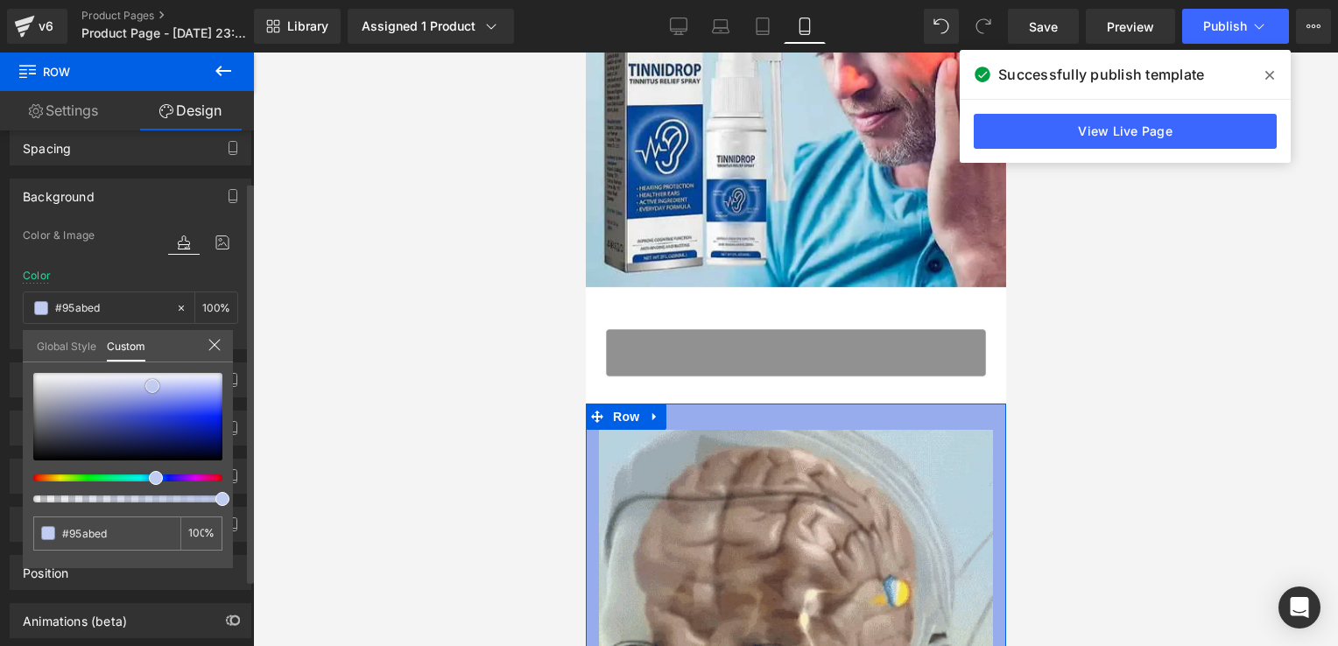
type input "#94abef"
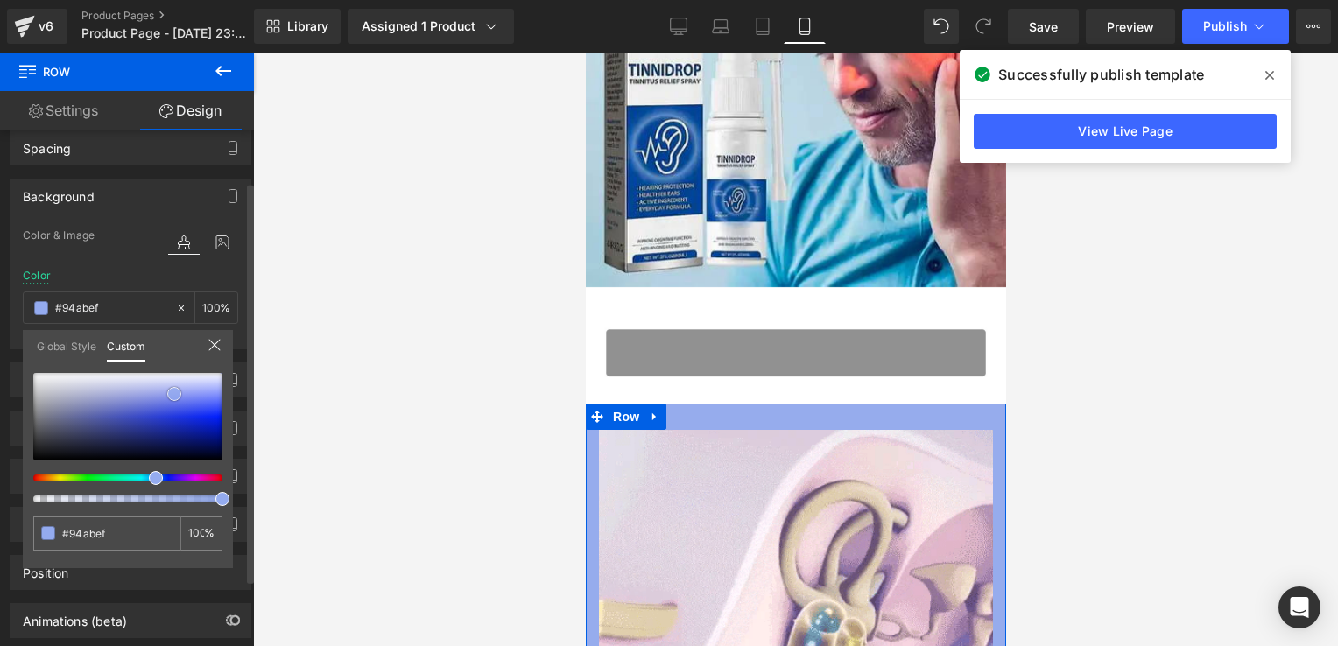
type input "#90a7ee"
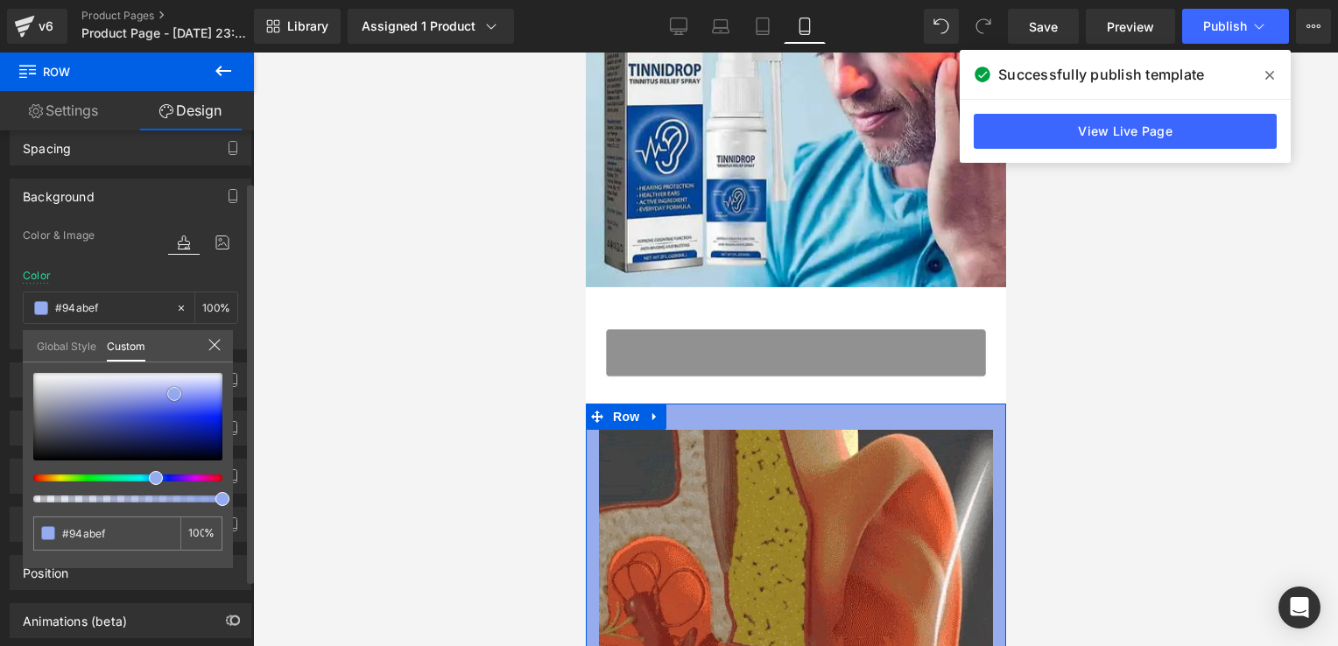
type input "#90a7ee"
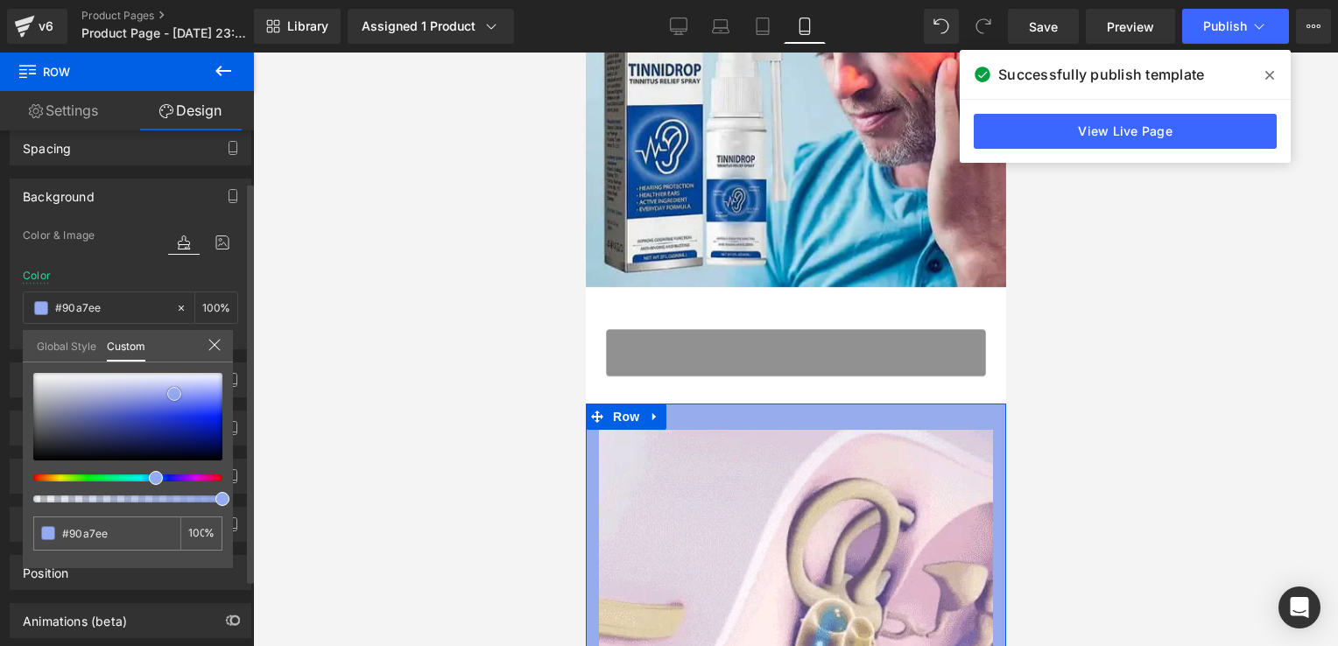
type input "#8fa7ef"
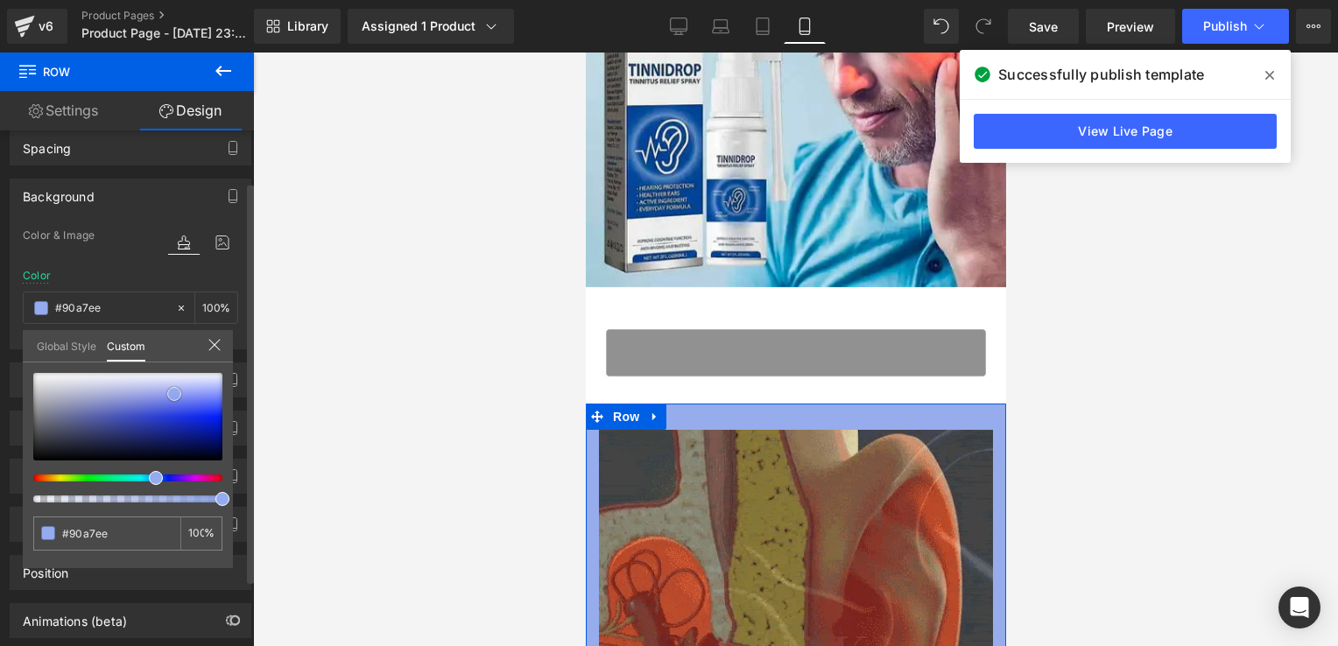
type input "#8fa7ef"
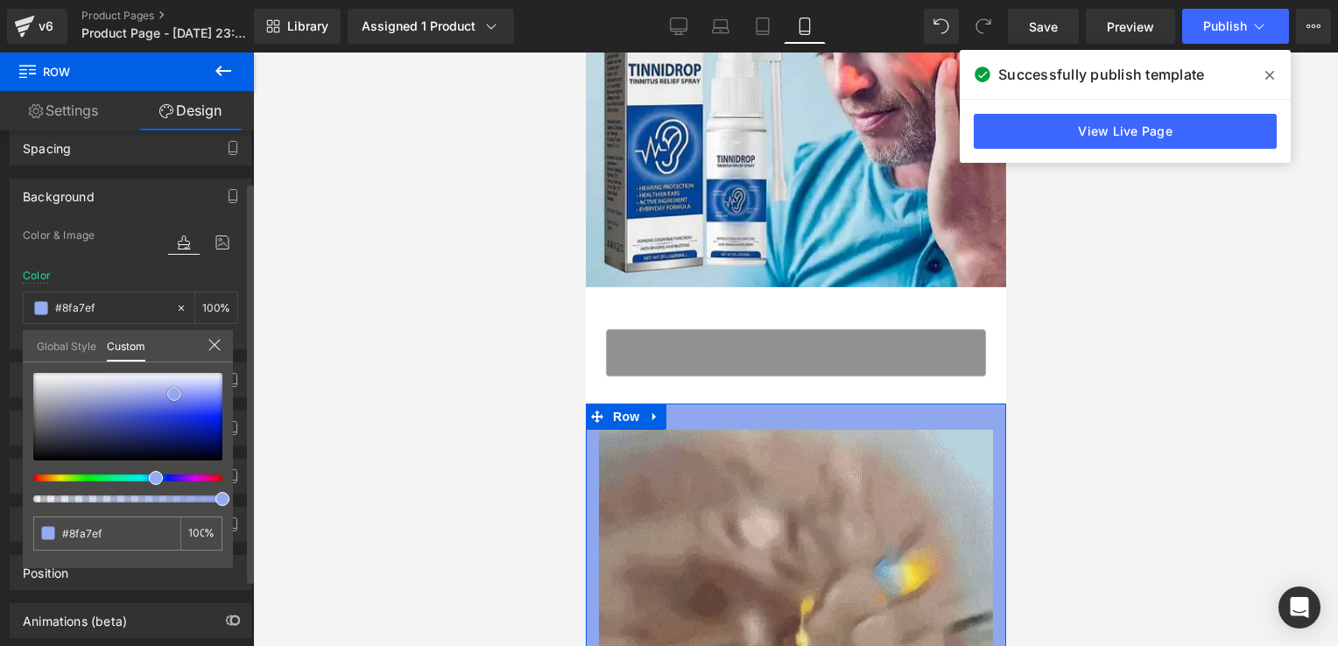
type input "#89a3ef"
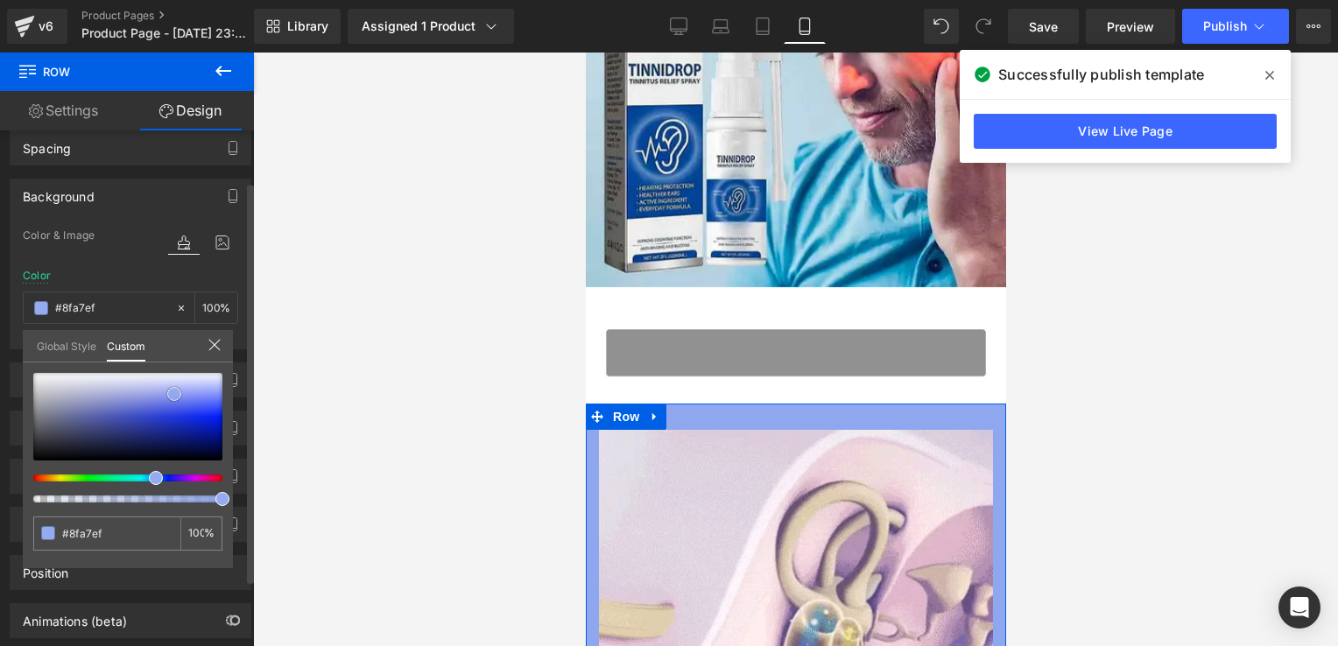
type input "#89a3ef"
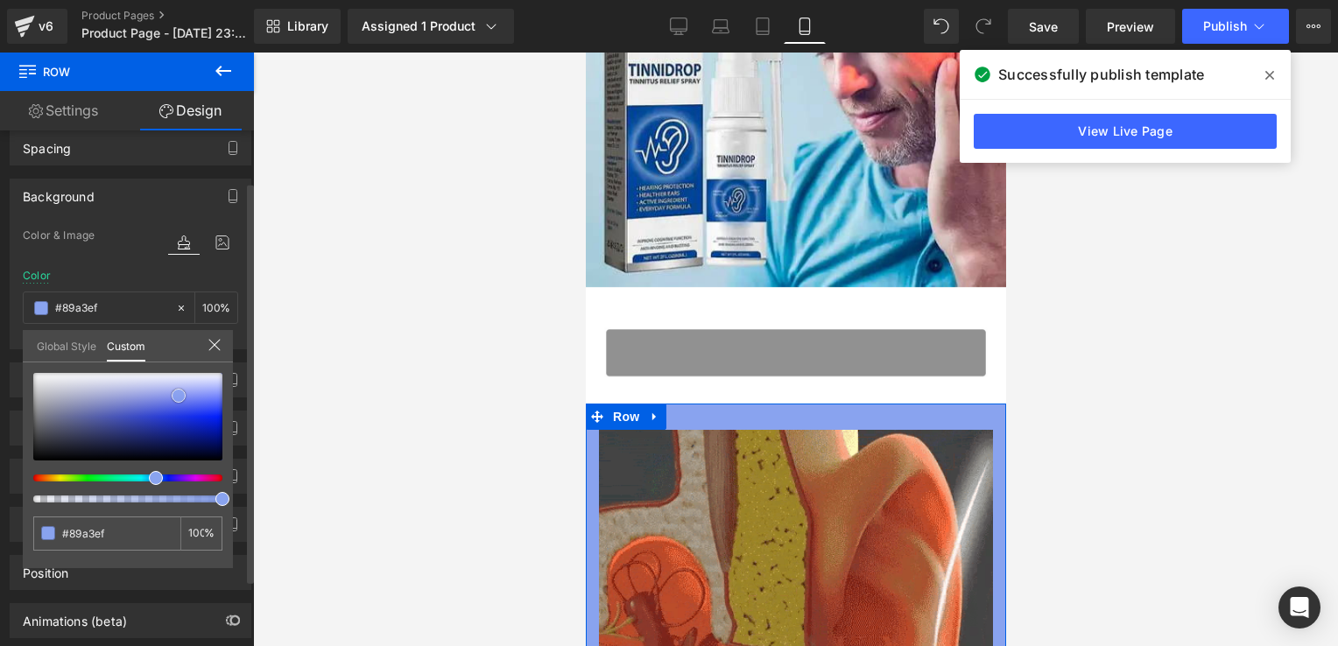
drag, startPoint x: 151, startPoint y: 428, endPoint x: 179, endPoint y: 395, distance: 43.5
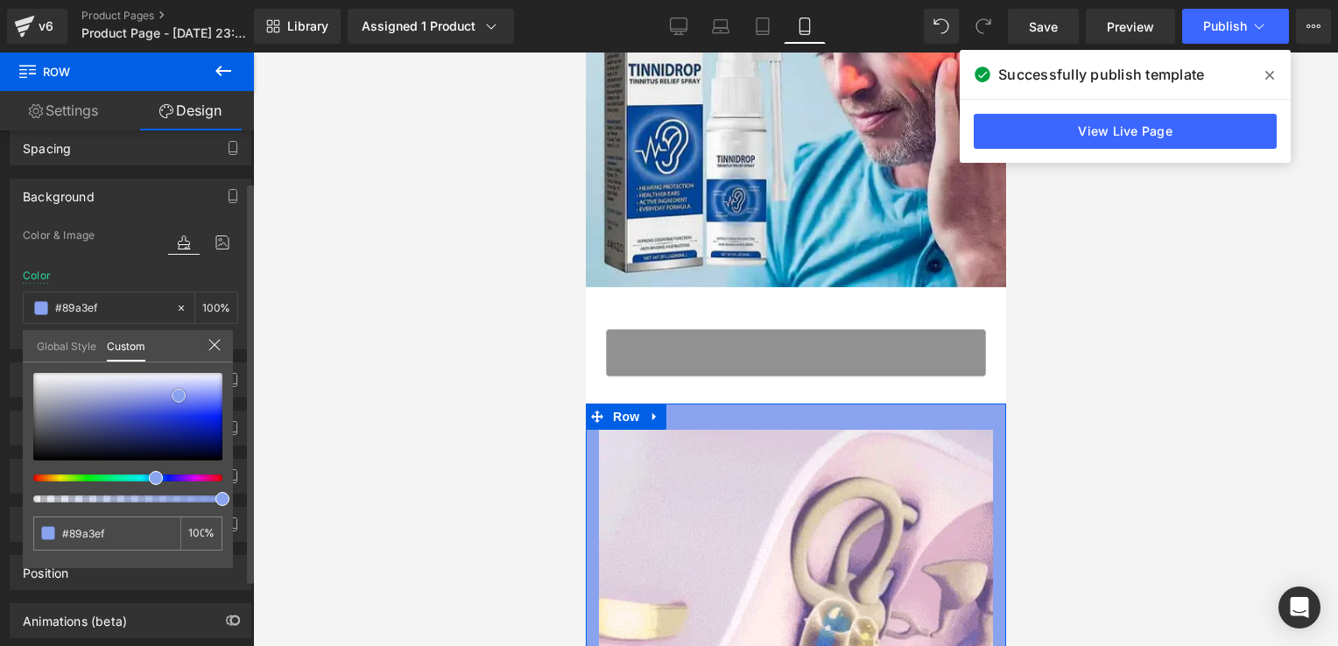
click at [179, 395] on div at bounding box center [127, 417] width 189 height 88
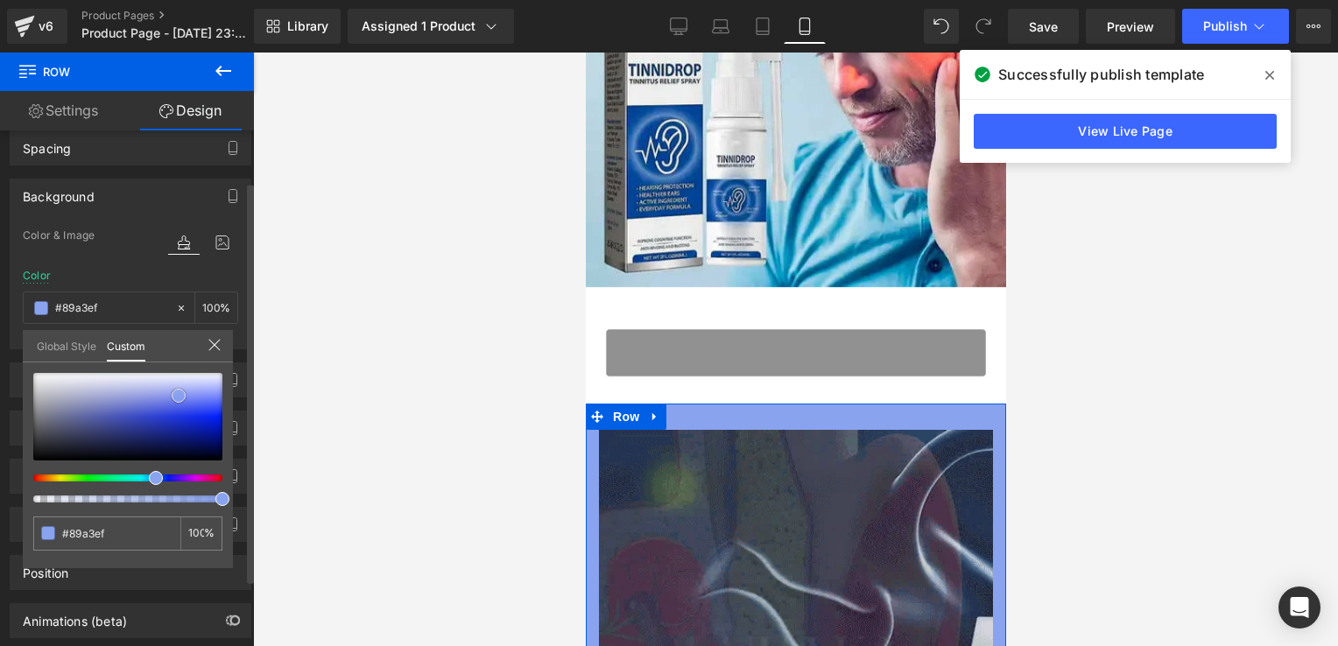
type input "#8aa3ef"
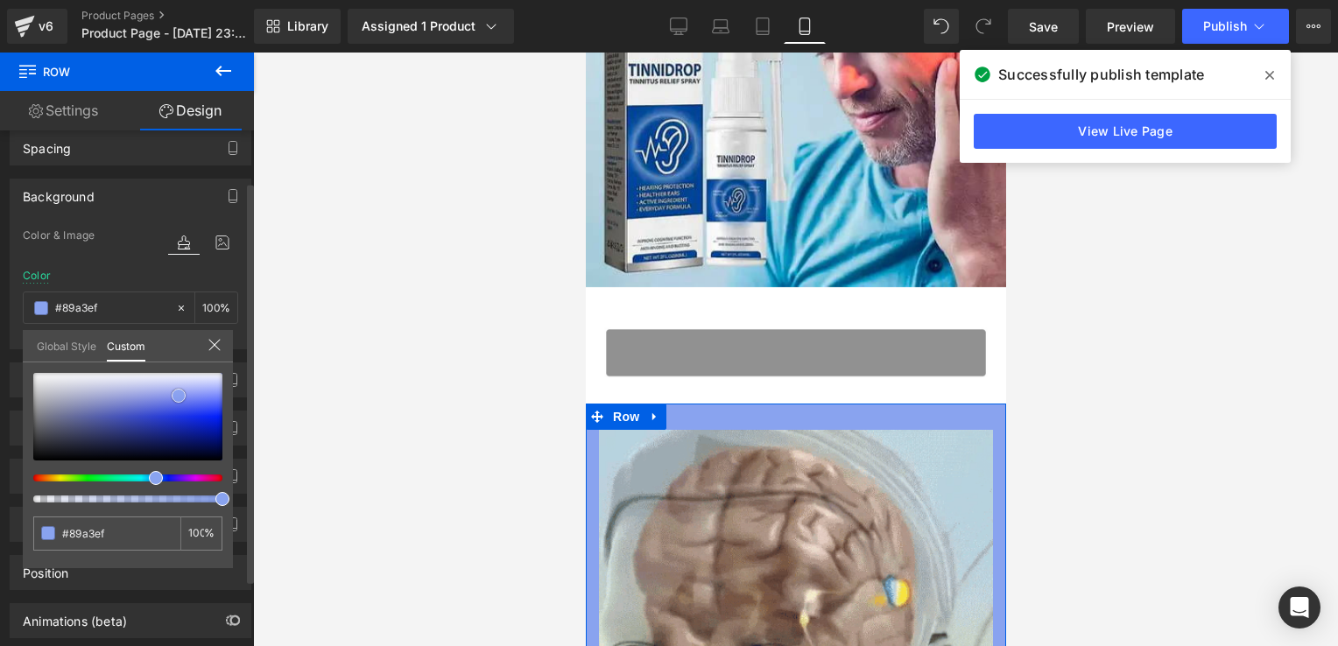
type input "#8aa3ef"
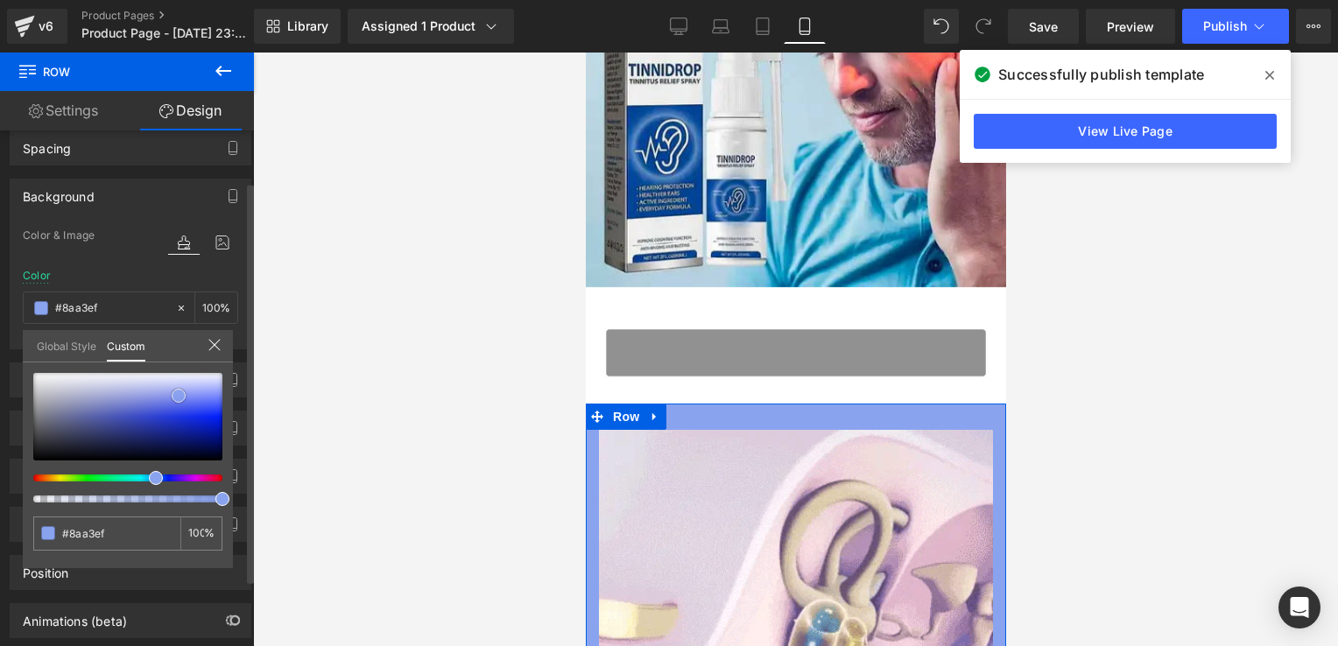
type input "#8ea5ea"
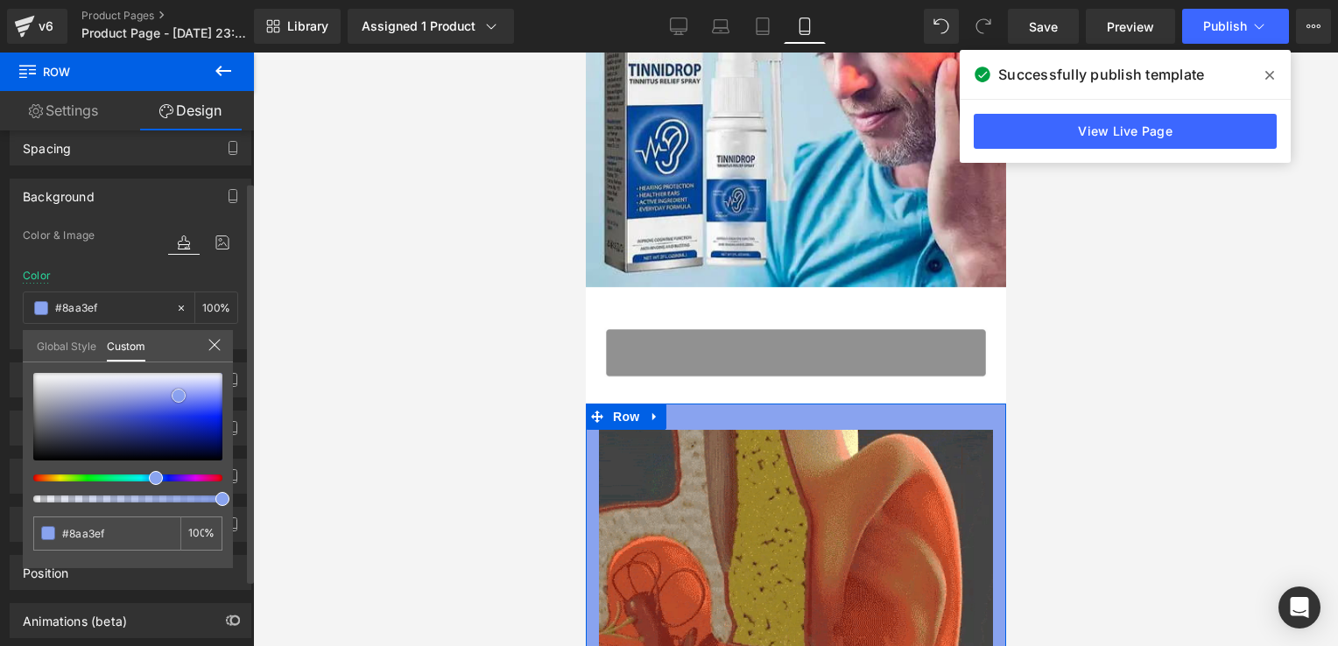
type input "#8ea5ea"
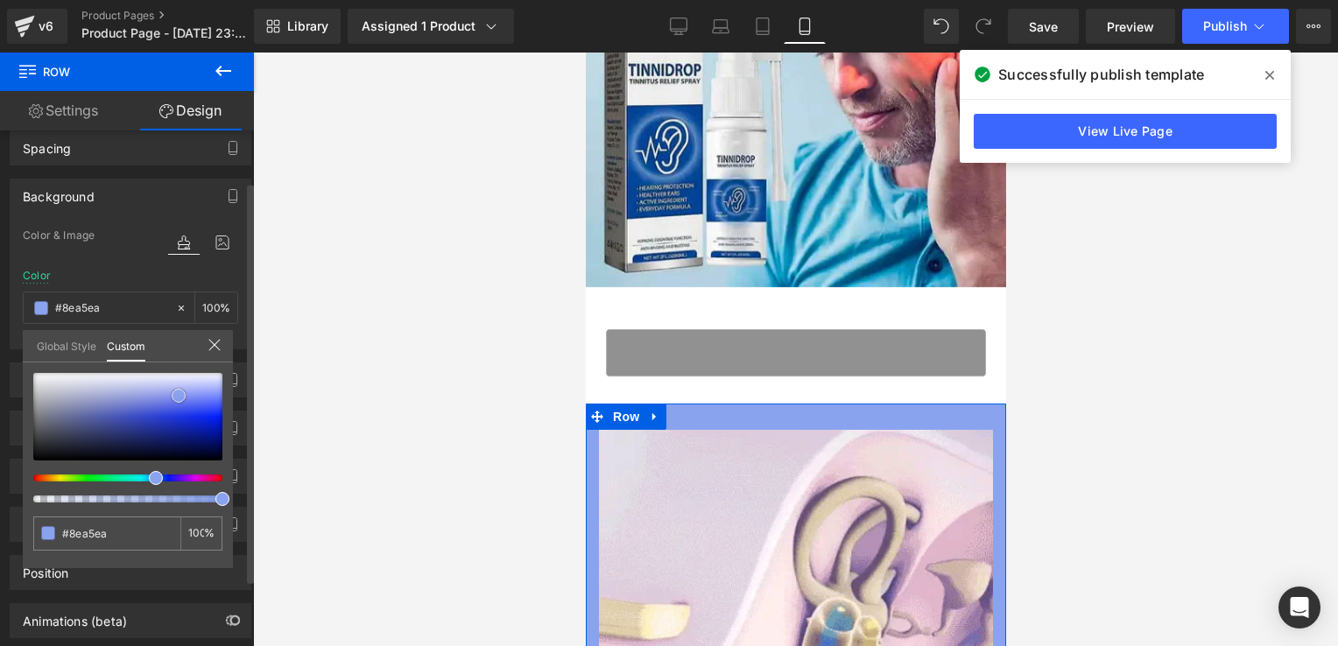
type input "#96aae8"
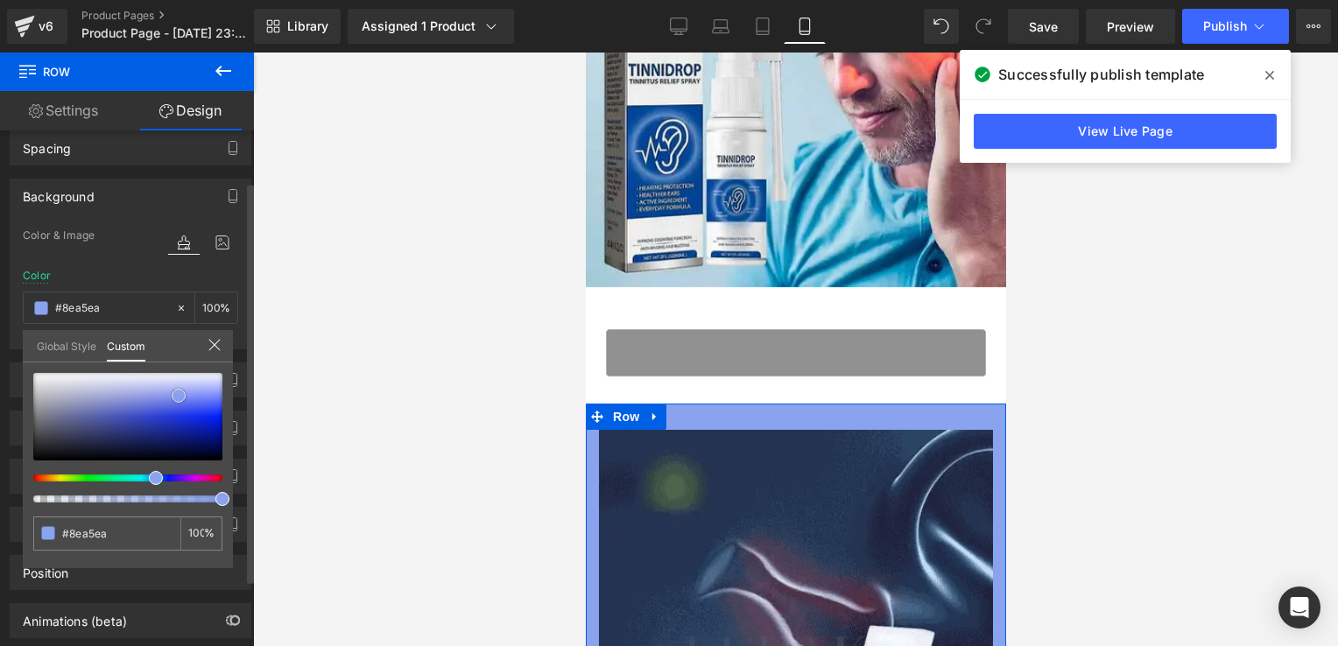
type input "#96aae8"
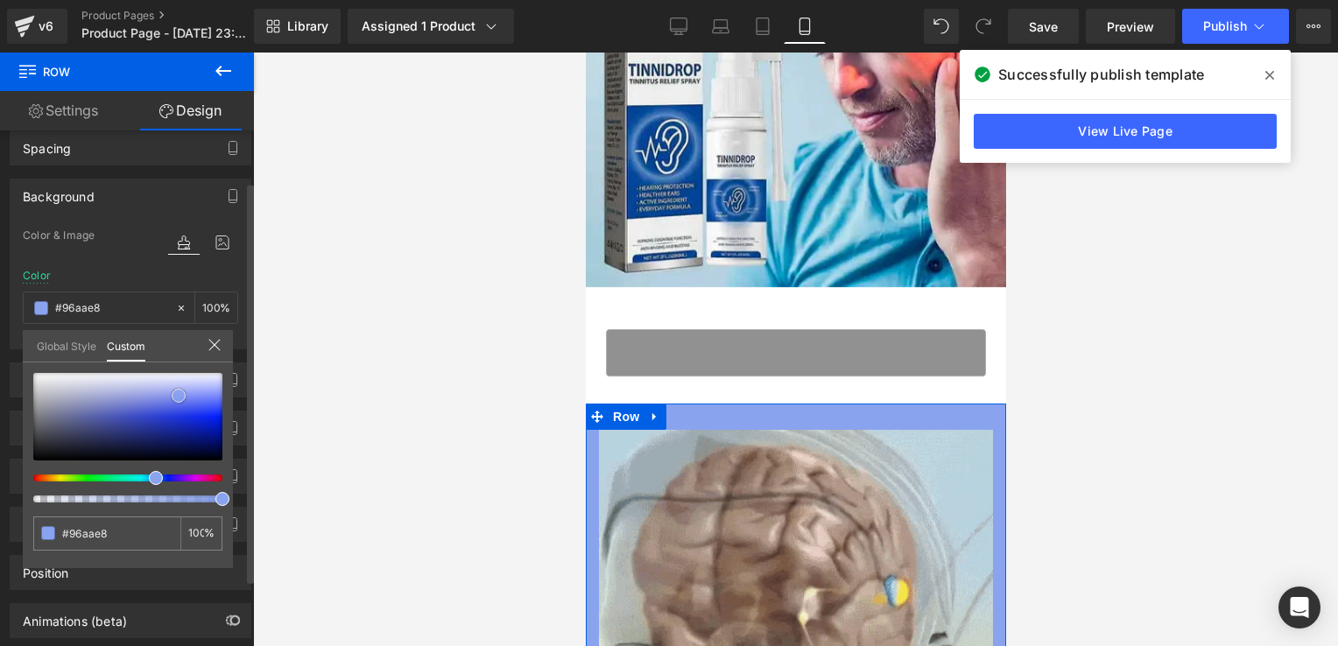
type input "#9baee8"
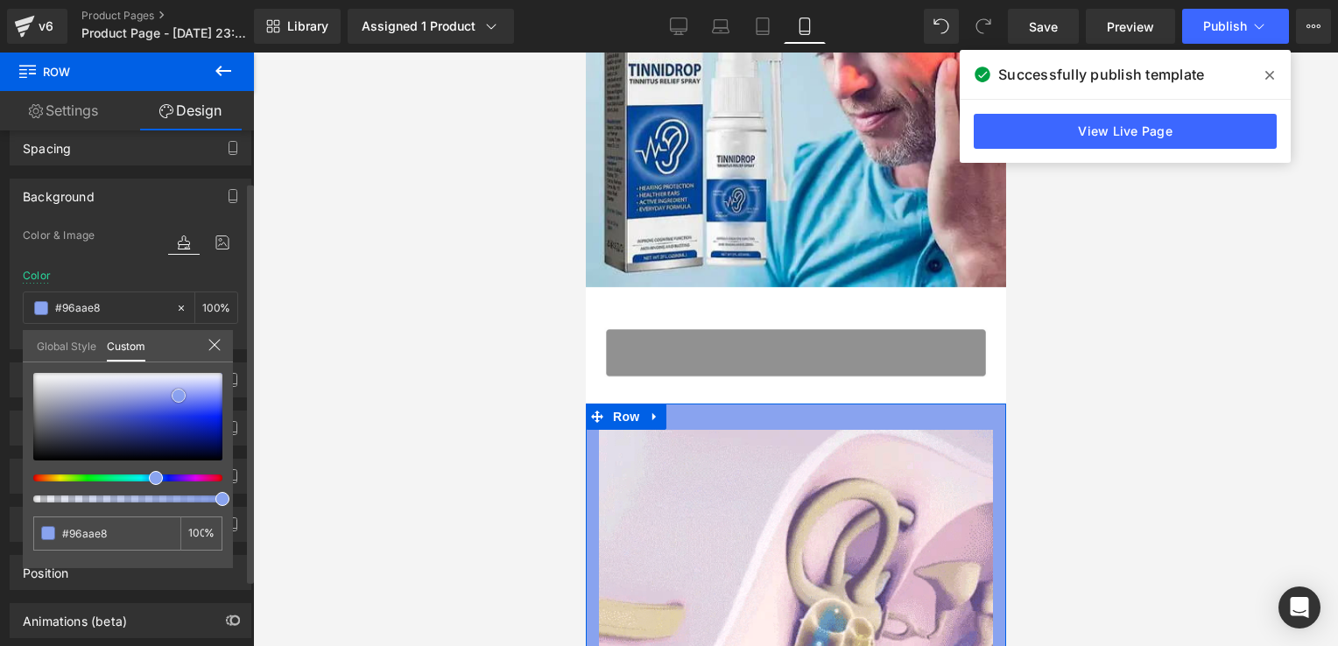
type input "#9baee8"
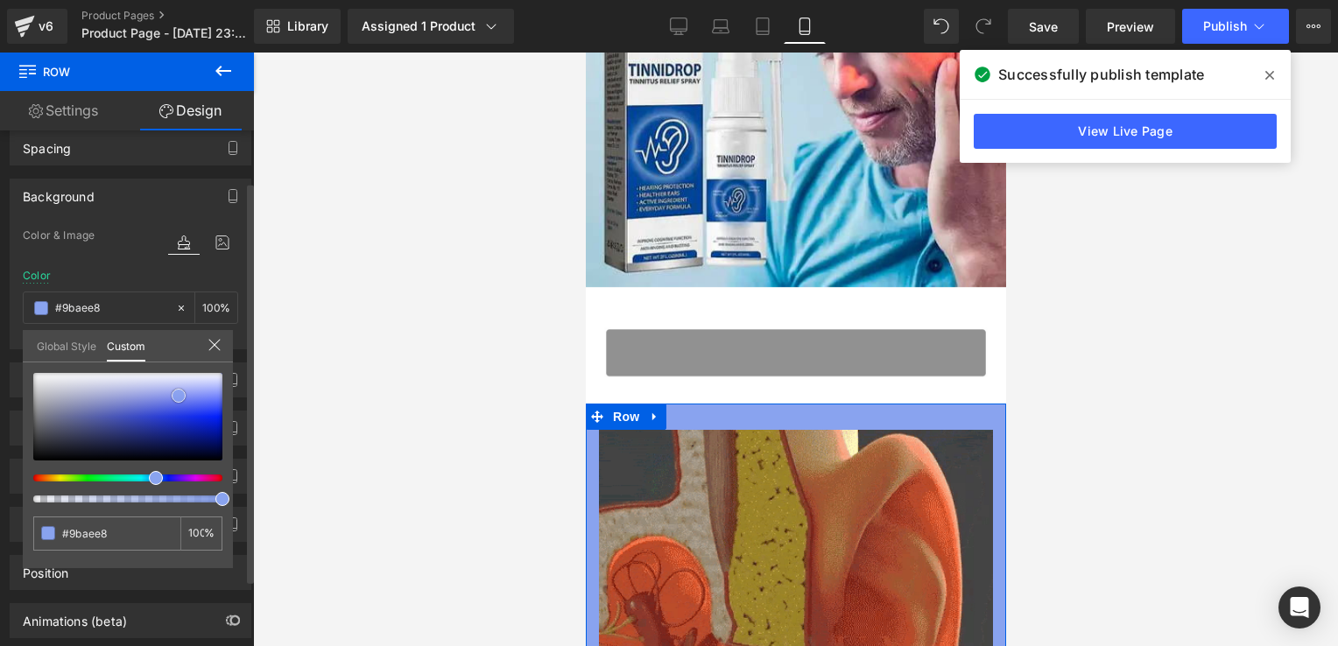
type input "#9dafe5"
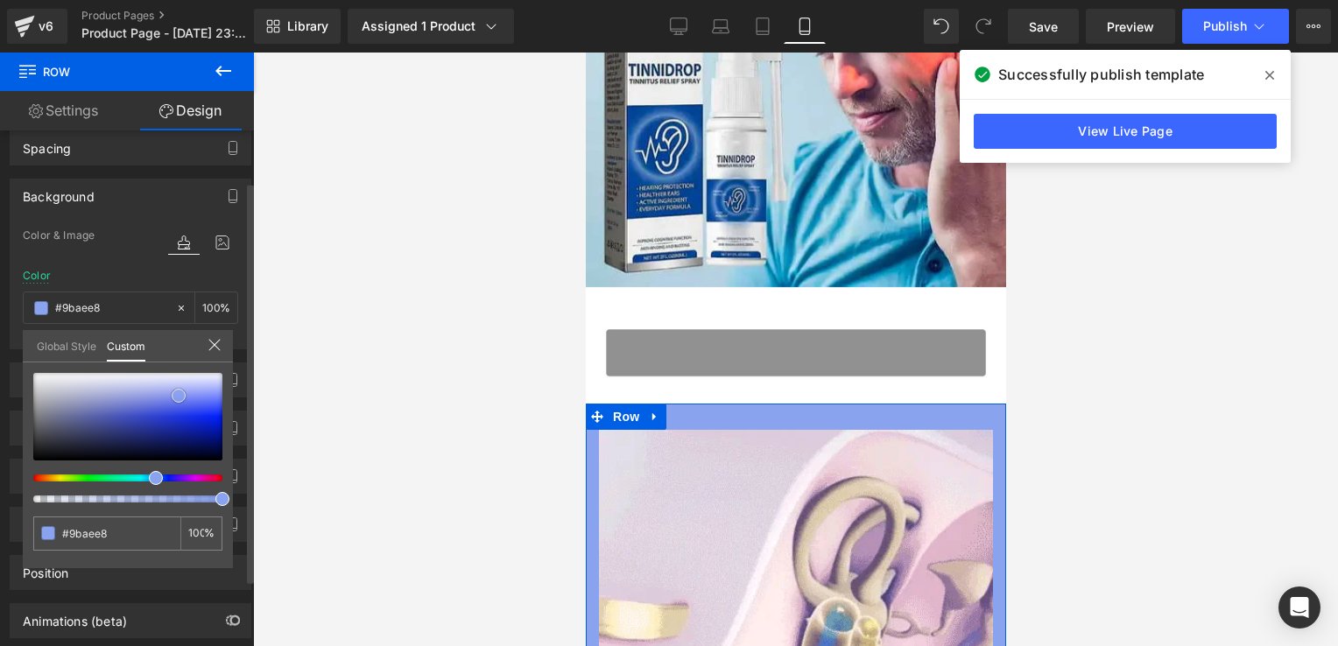
type input "#9dafe5"
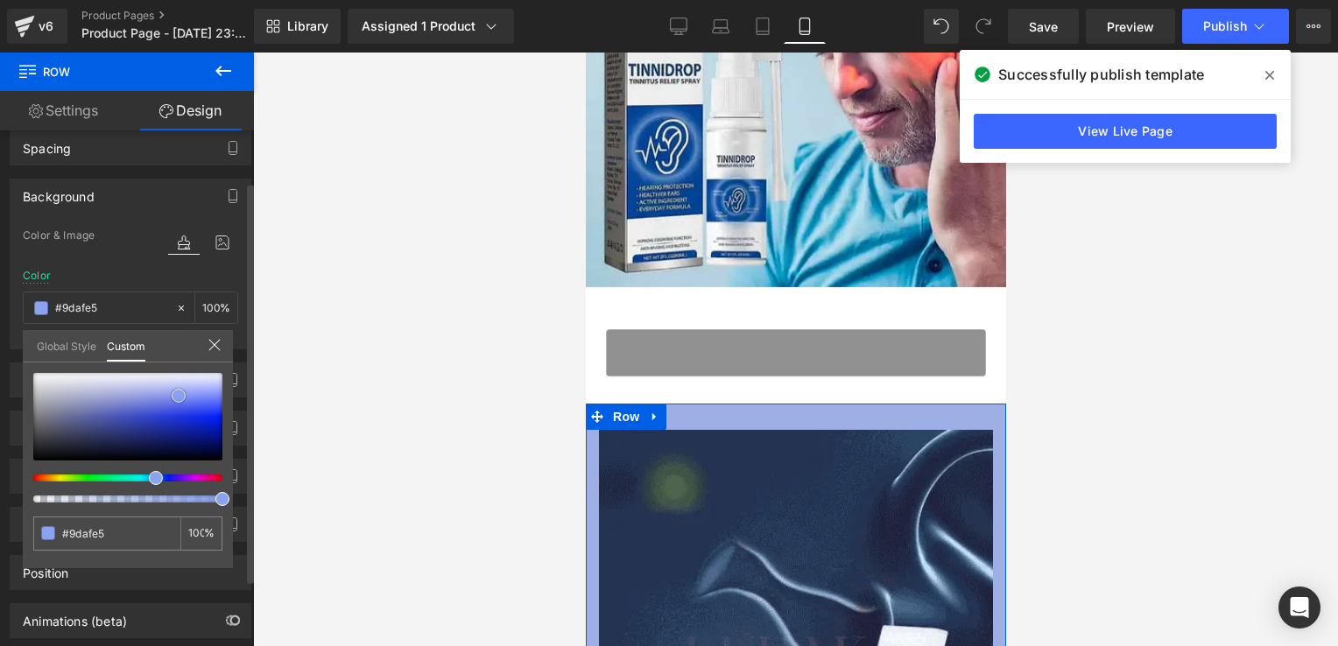
type input "#9eb0e5"
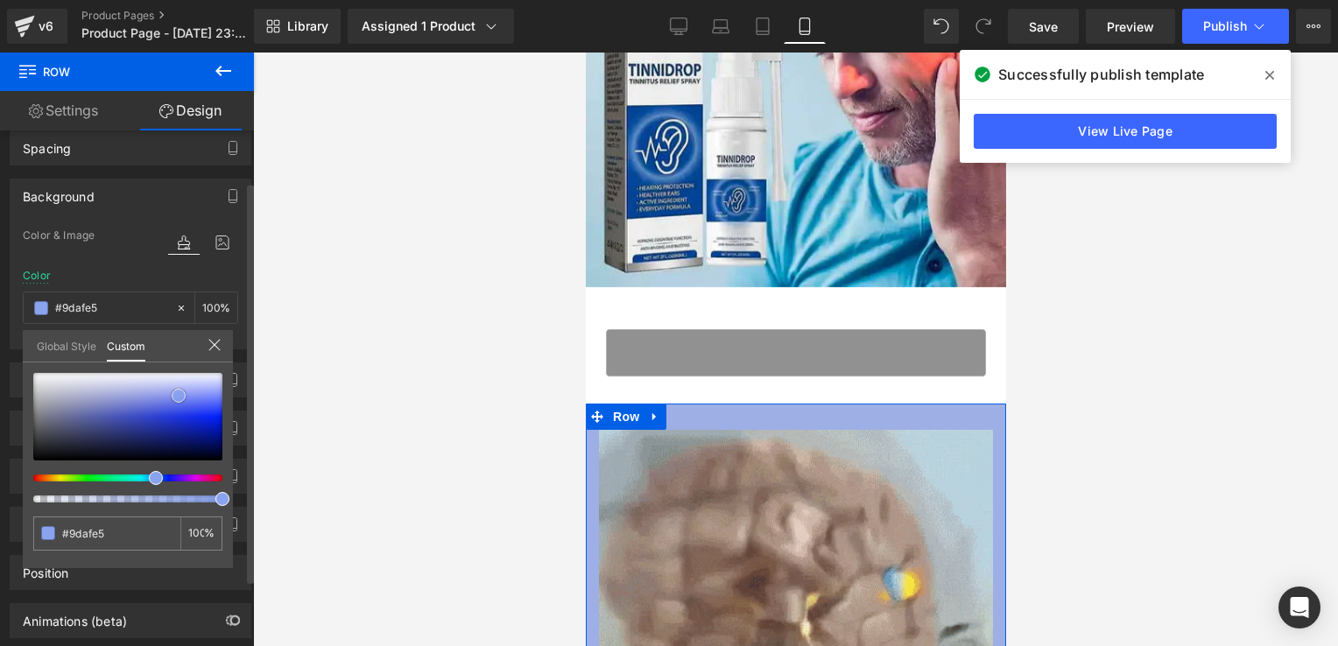
type input "#9eb0e5"
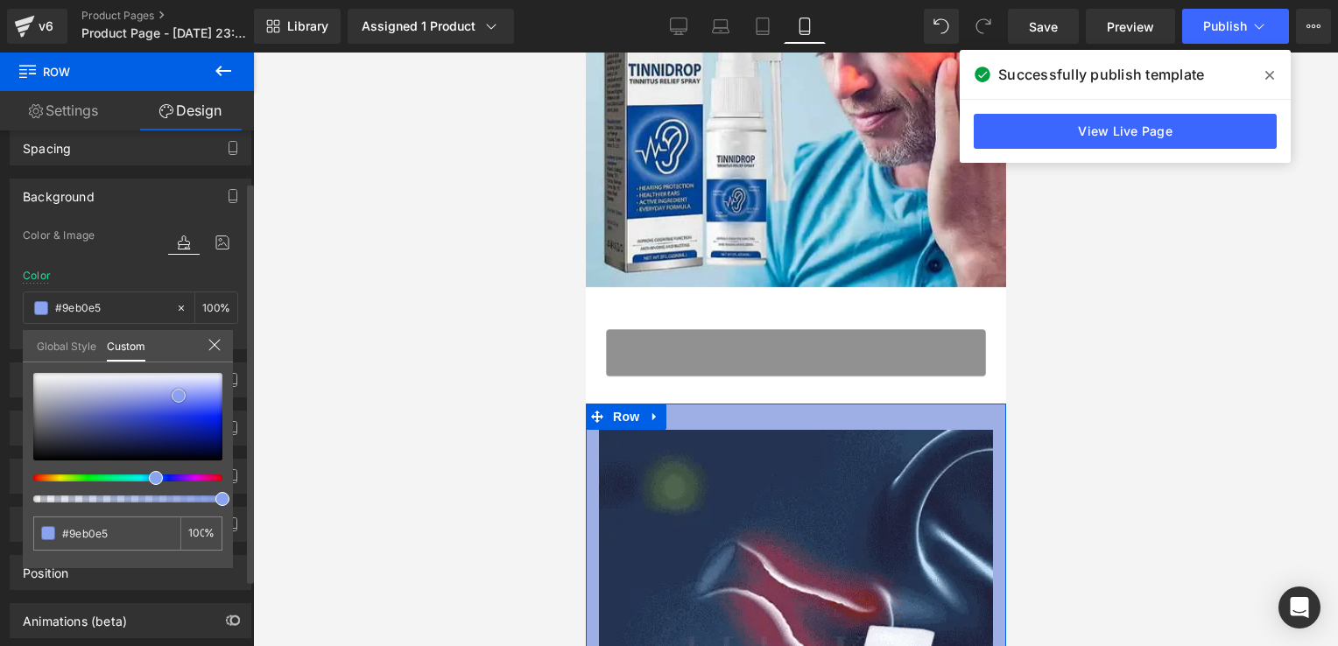
type input "#9fb0e4"
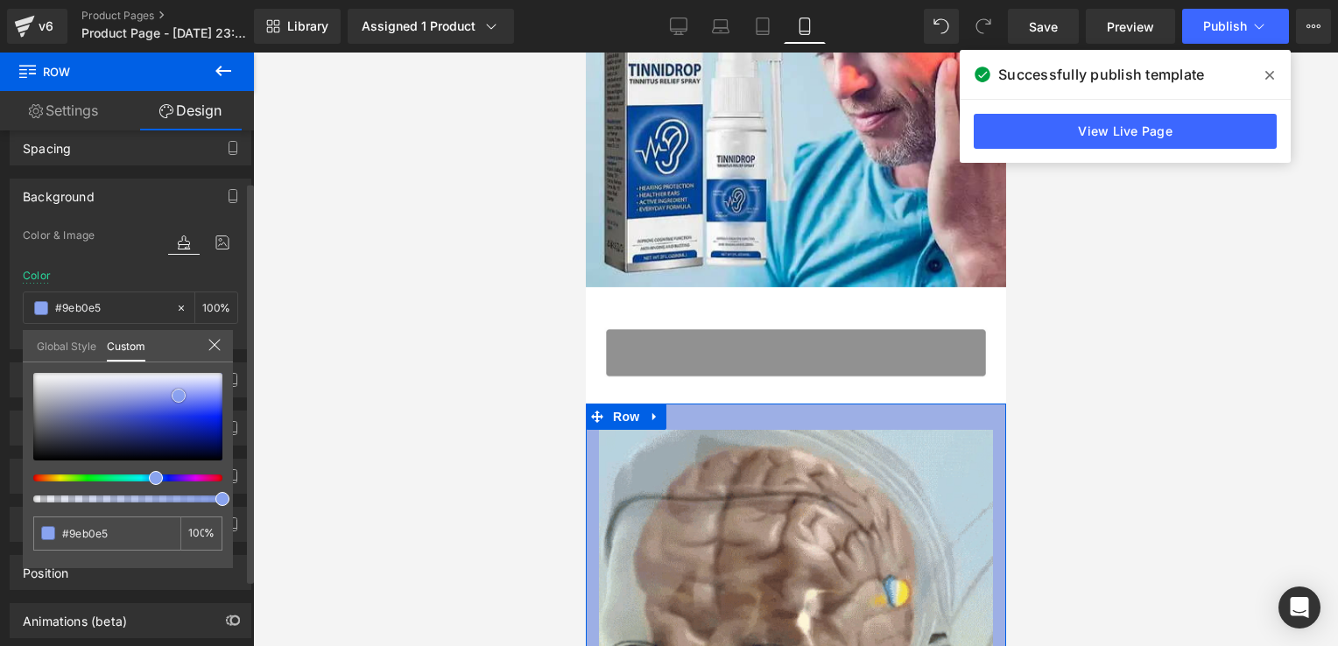
type input "#9fb0e4"
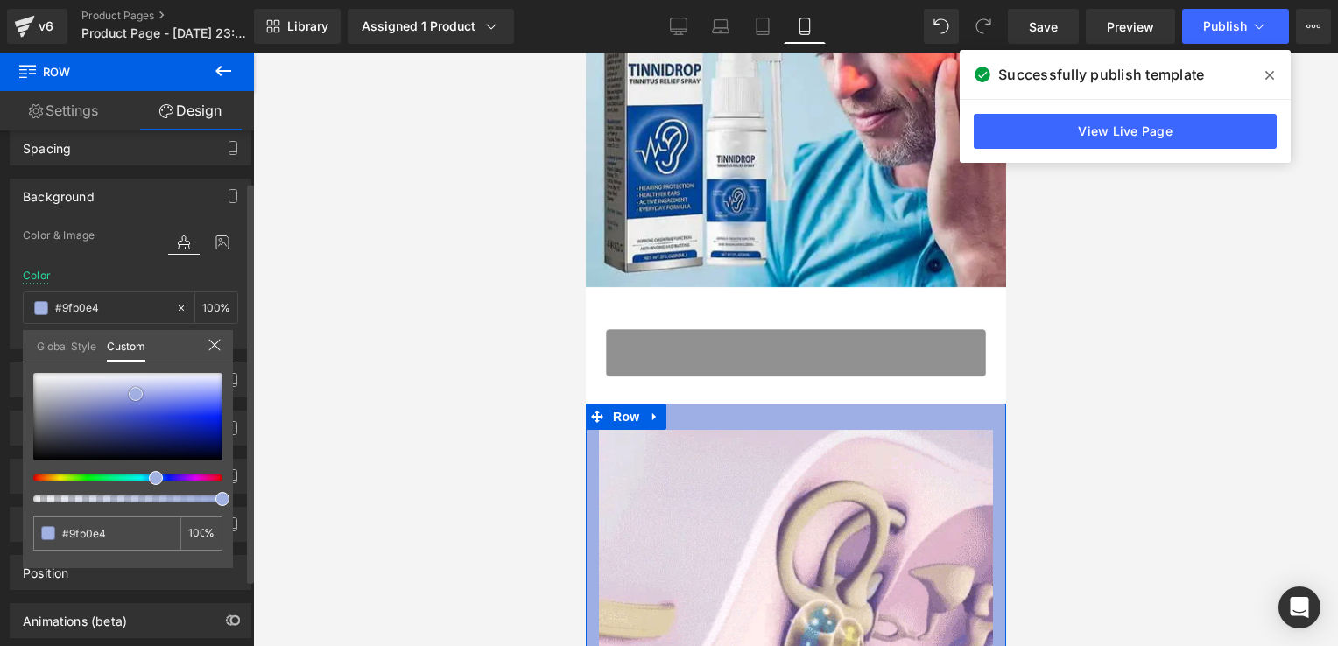
type input "#a1b1e2"
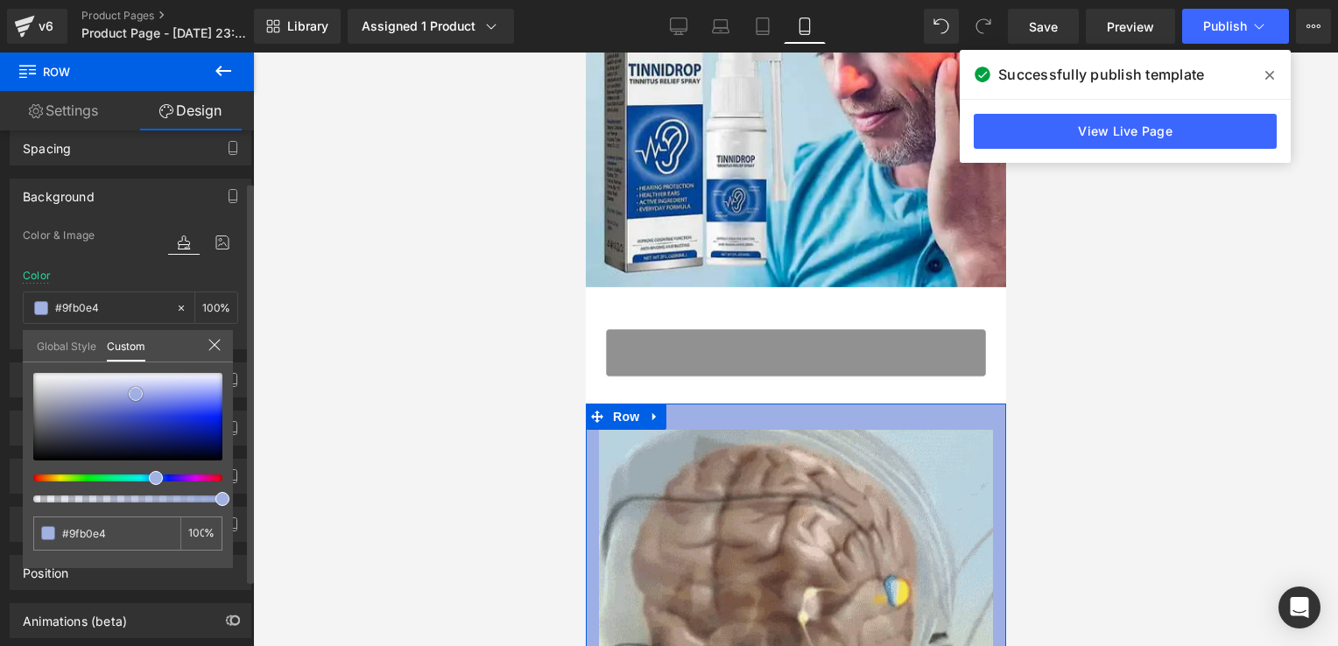
type input "#a1b1e2"
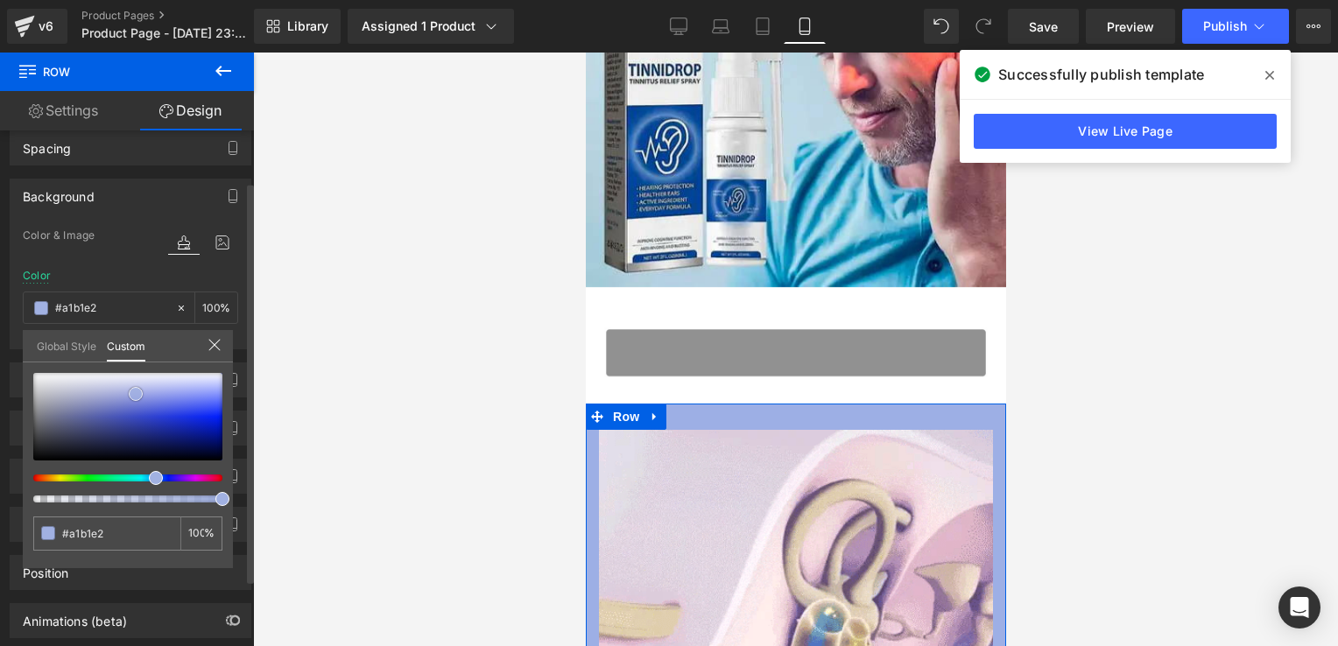
type input "#a9b8e4"
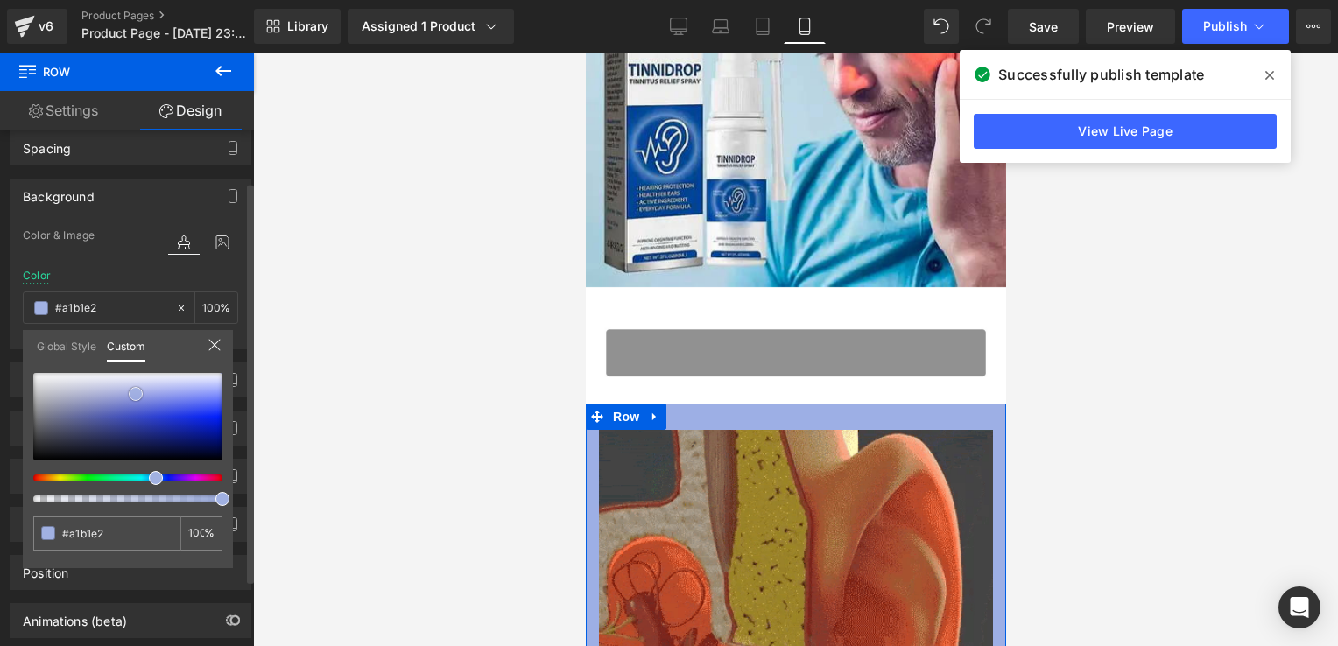
type input "#a9b8e4"
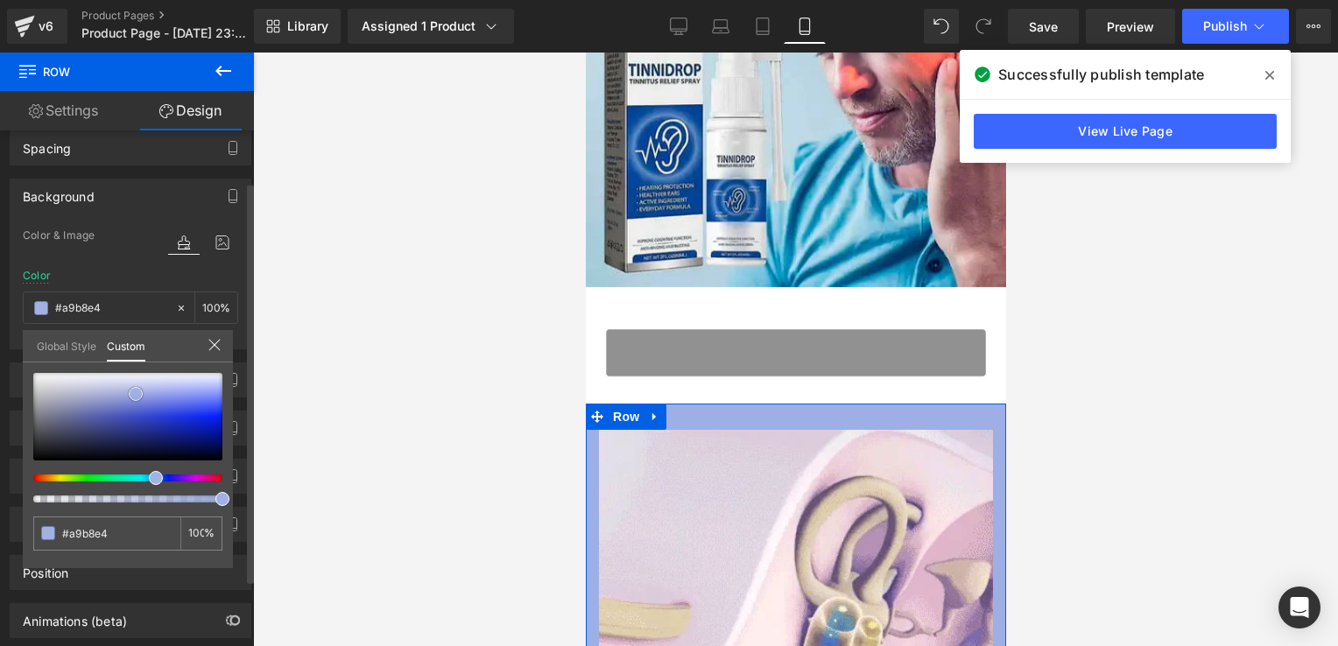
type input "#aab8e2"
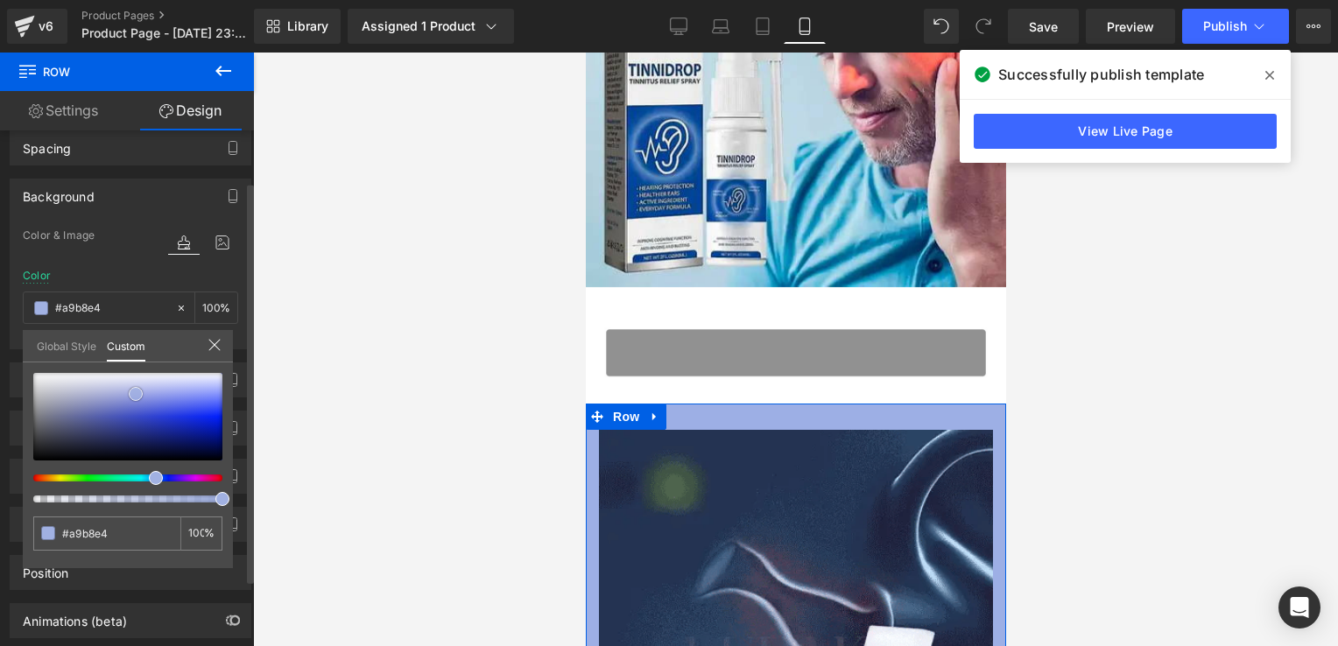
type input "#aab8e2"
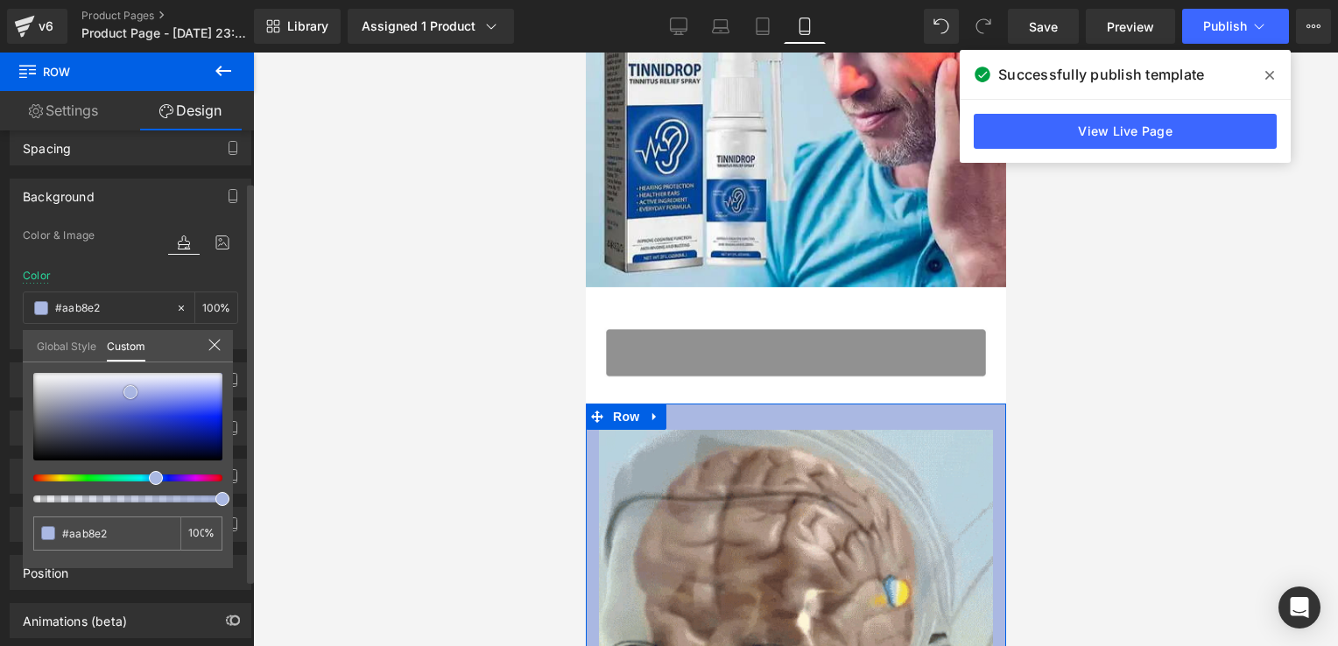
type input "#aebce4"
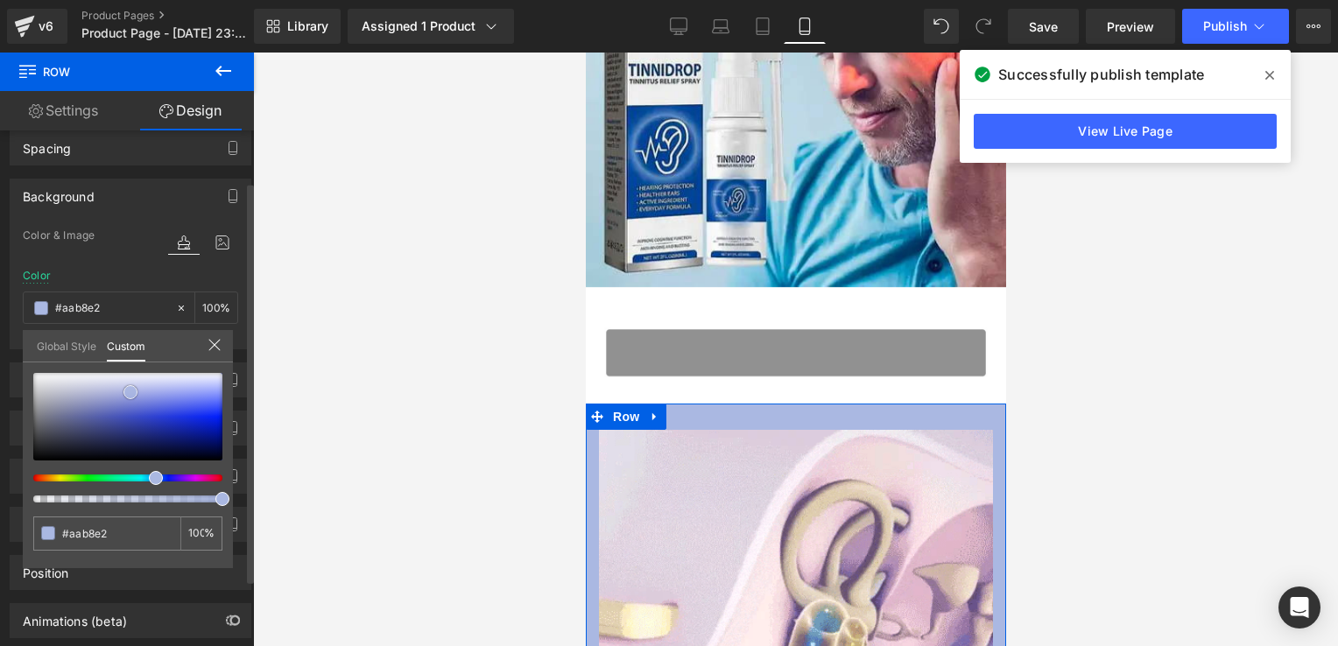
type input "#aebce4"
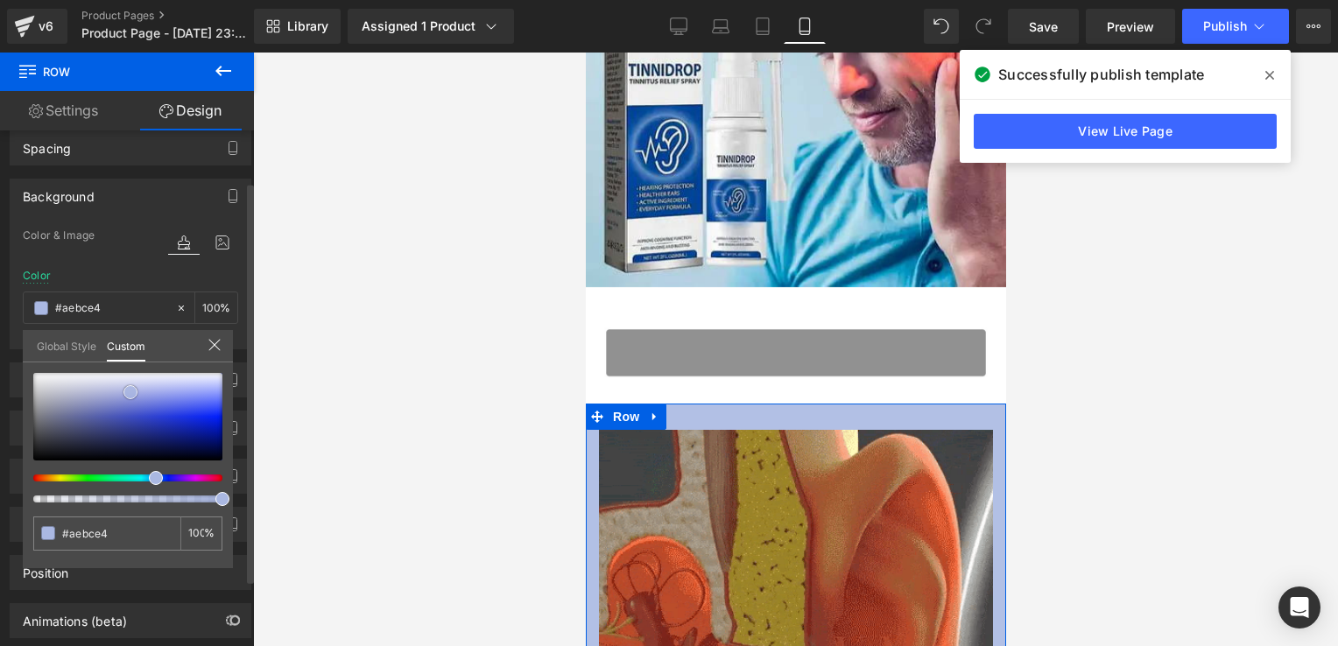
type input "#b2c0e5"
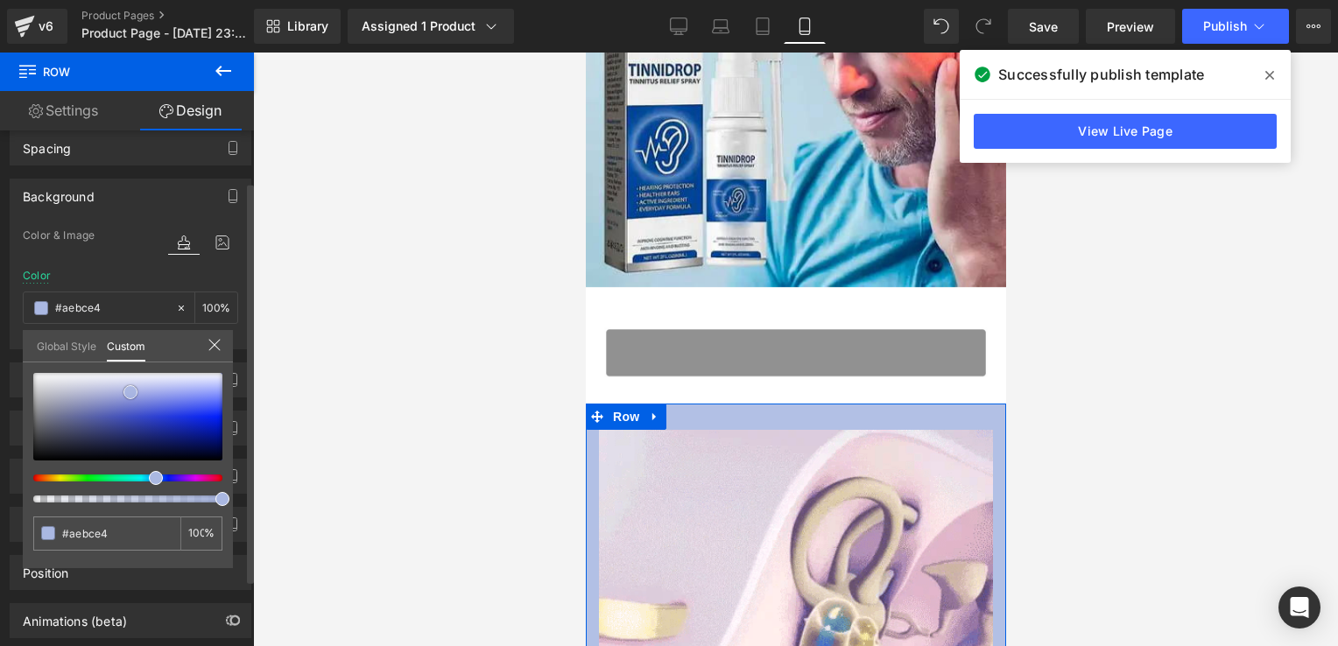
type input "#b2c0e5"
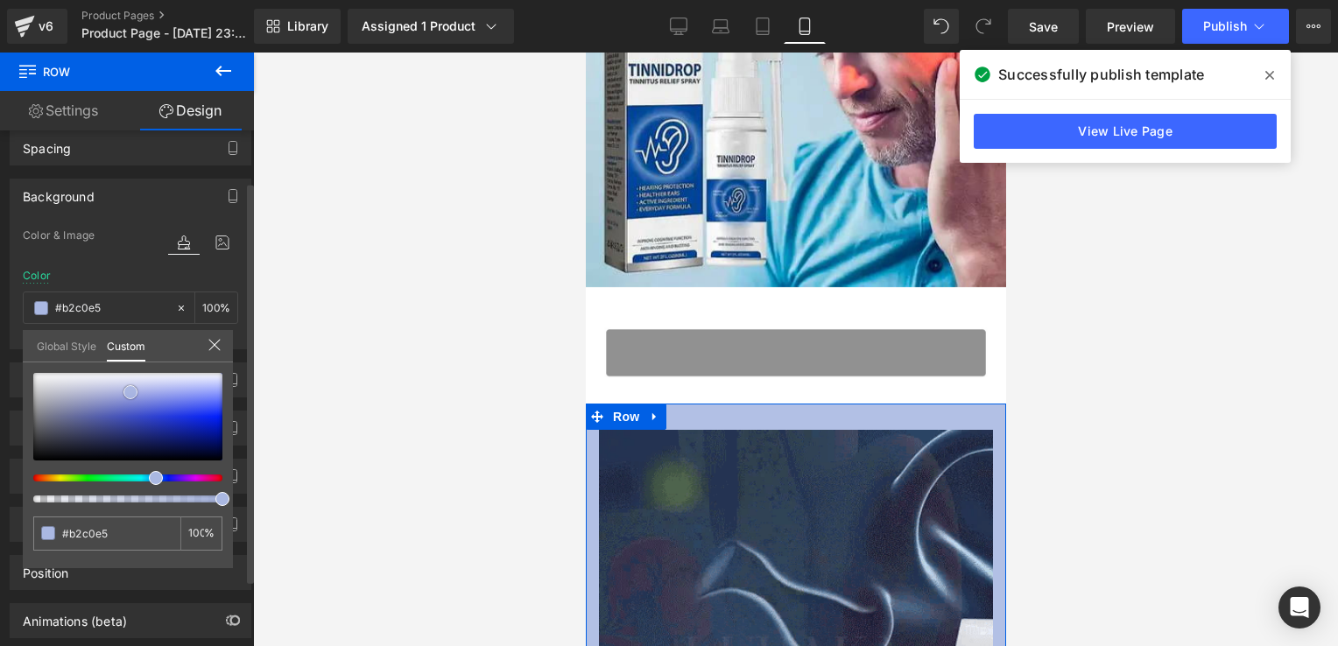
type input "#b6c3e6"
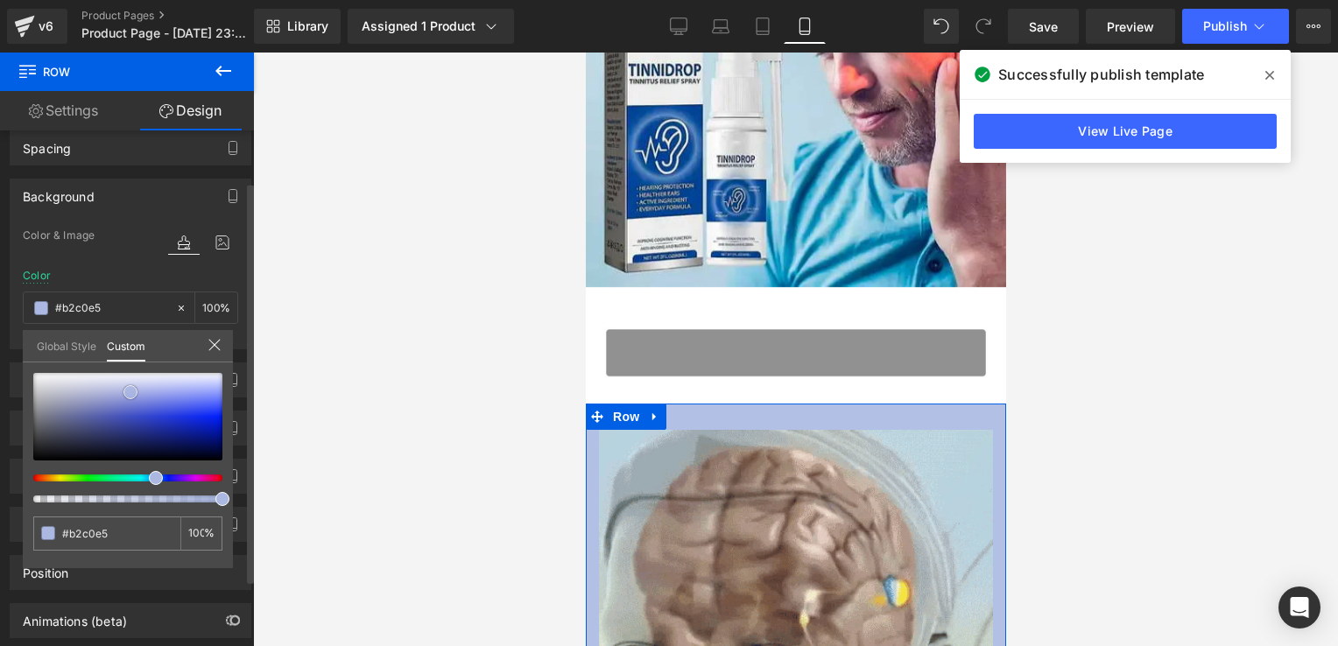
type input "#b6c3e6"
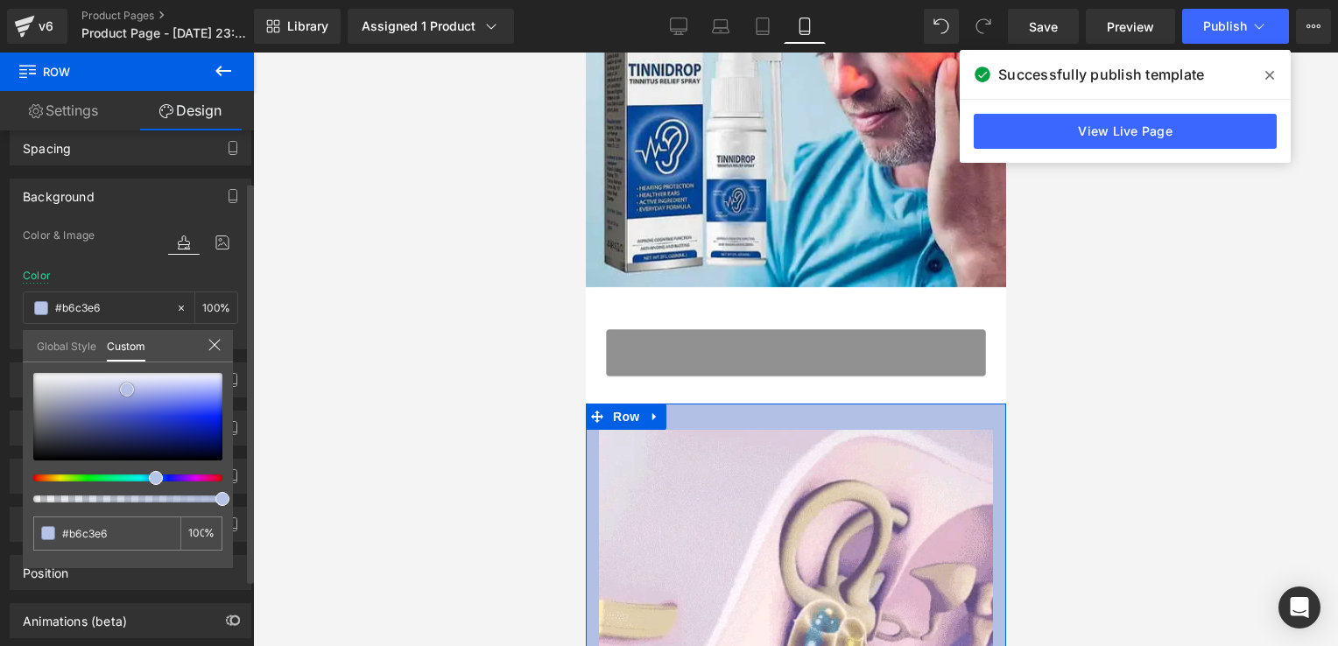
type input "#bac6e7"
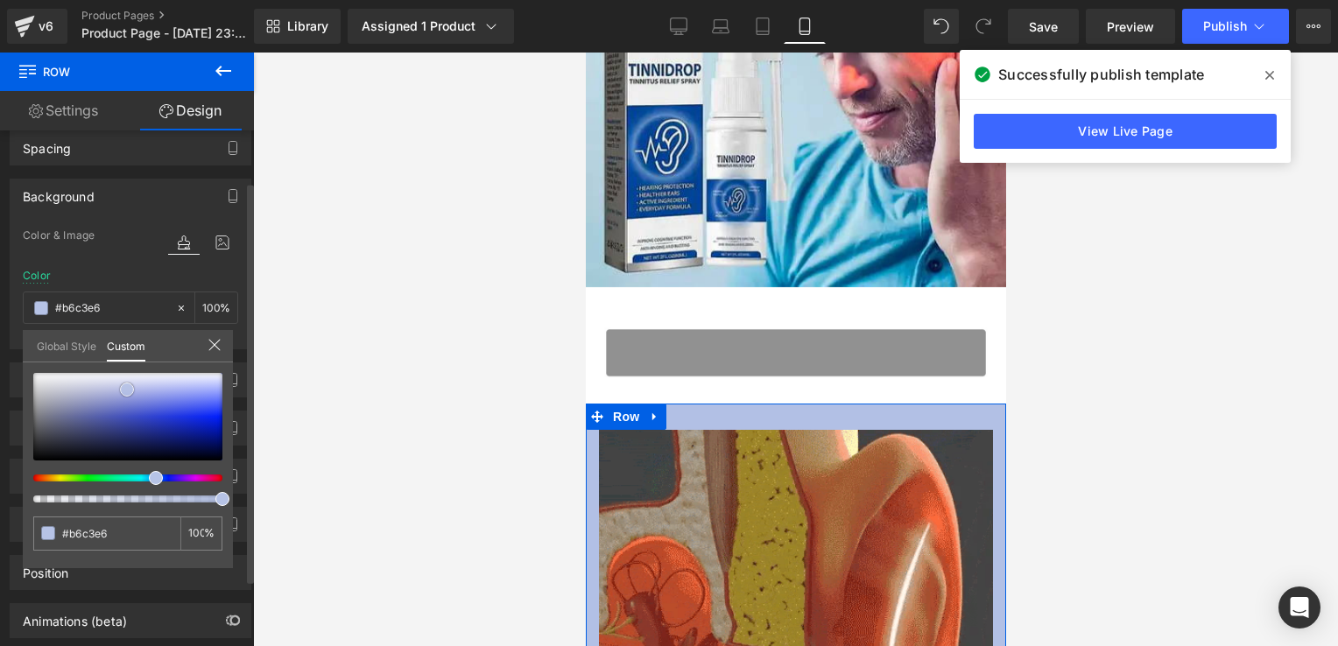
type input "#bac6e7"
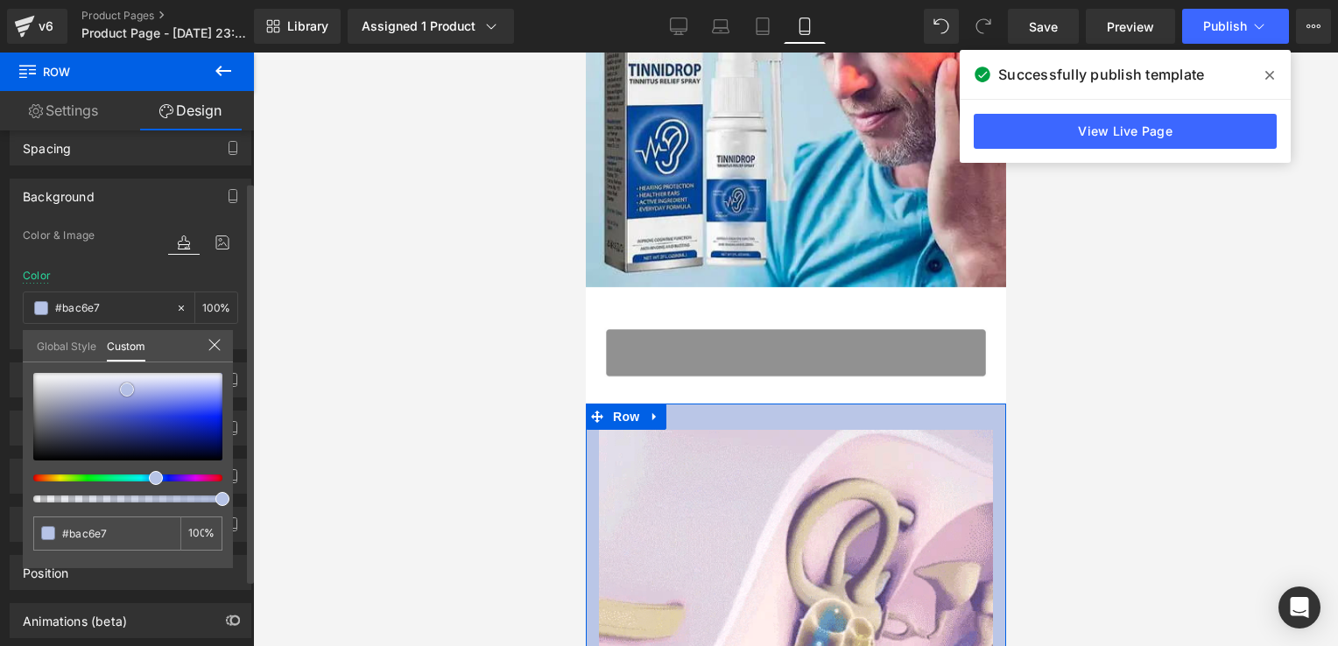
type input "#bbc6e7"
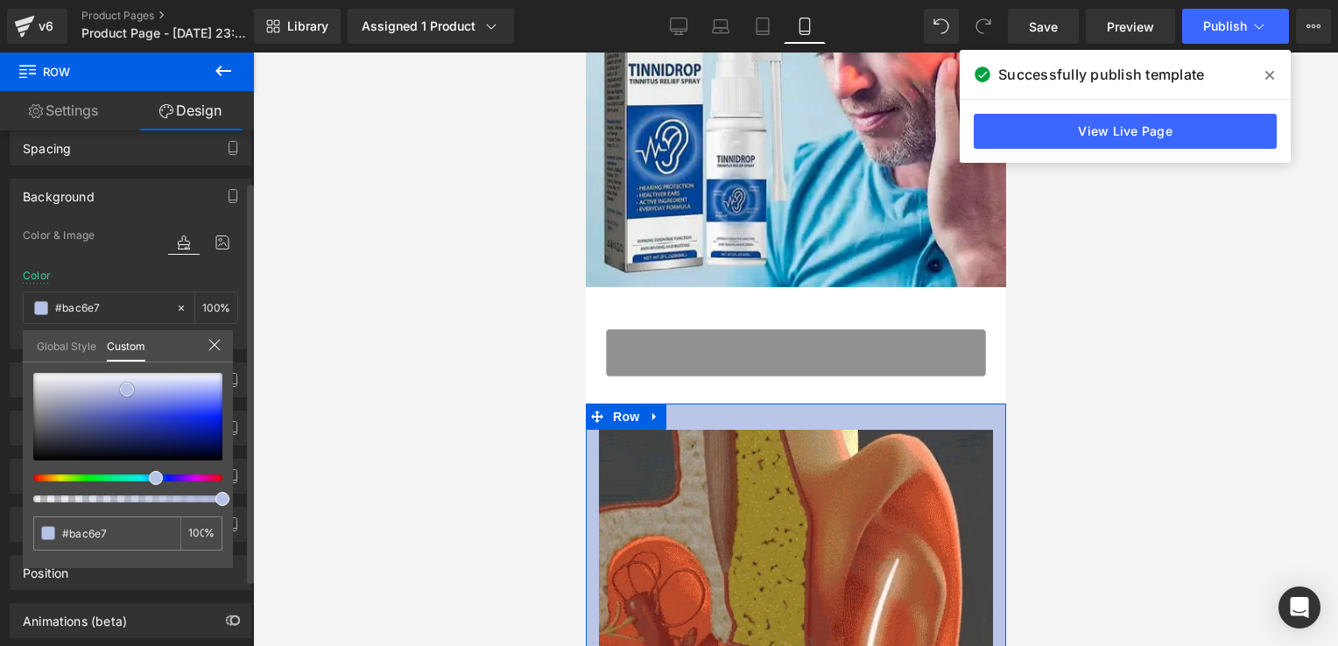
type input "#bbc6e7"
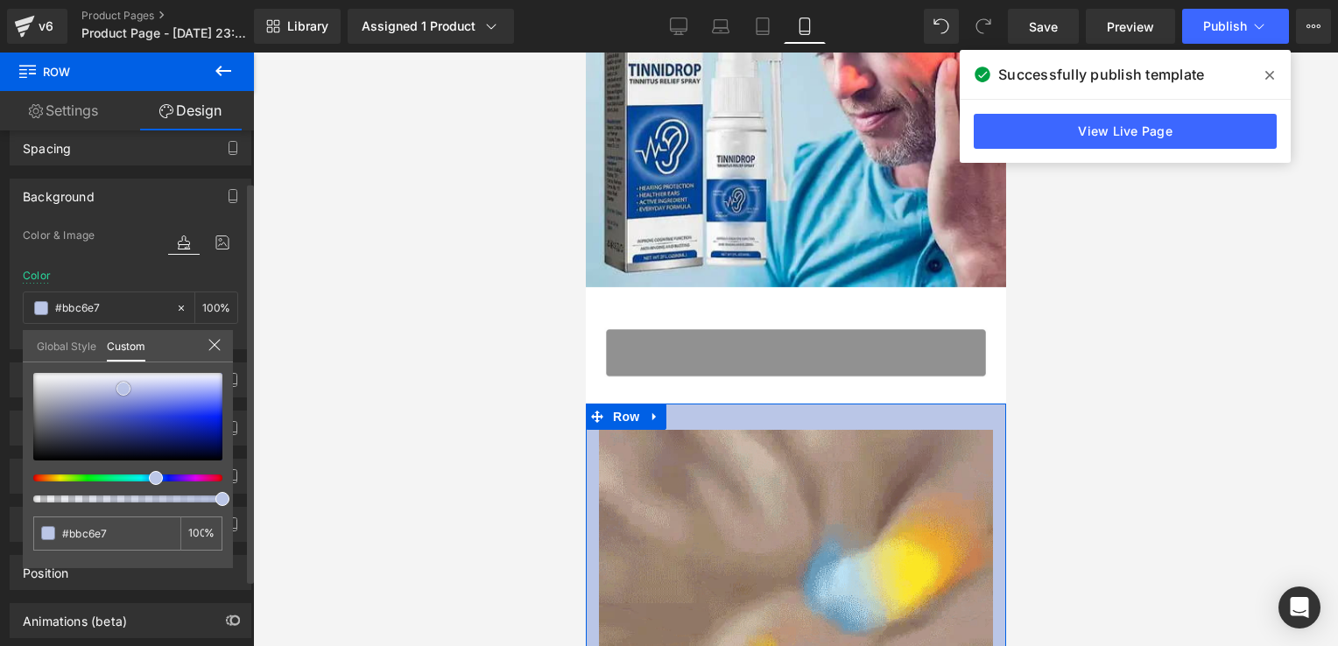
type input "#bbc6e6"
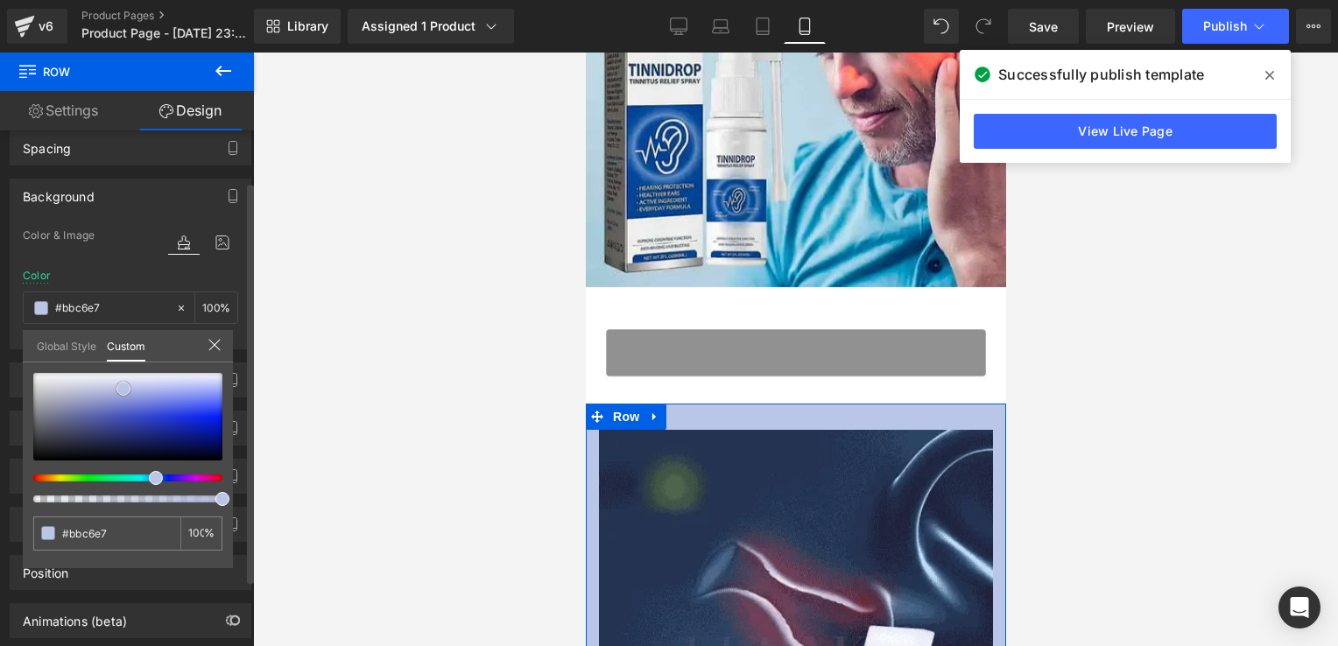
type input "#bbc6e6"
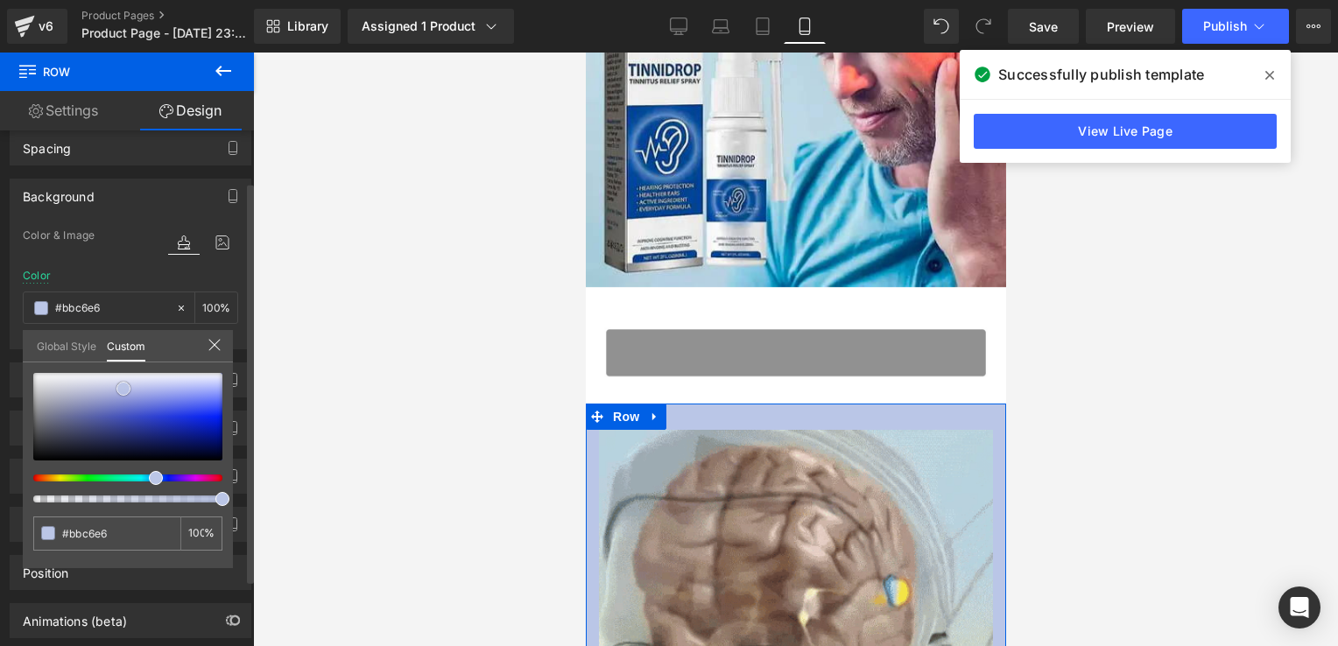
type input "#bfc9e7"
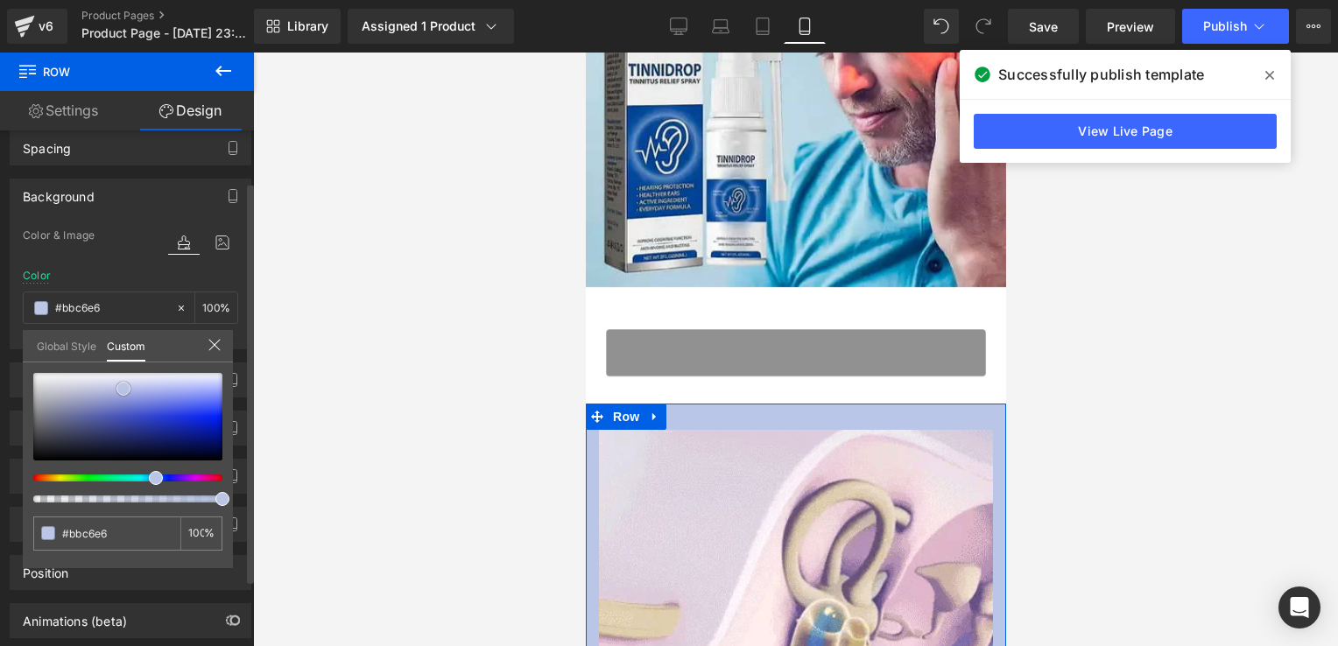
type input "#bfc9e7"
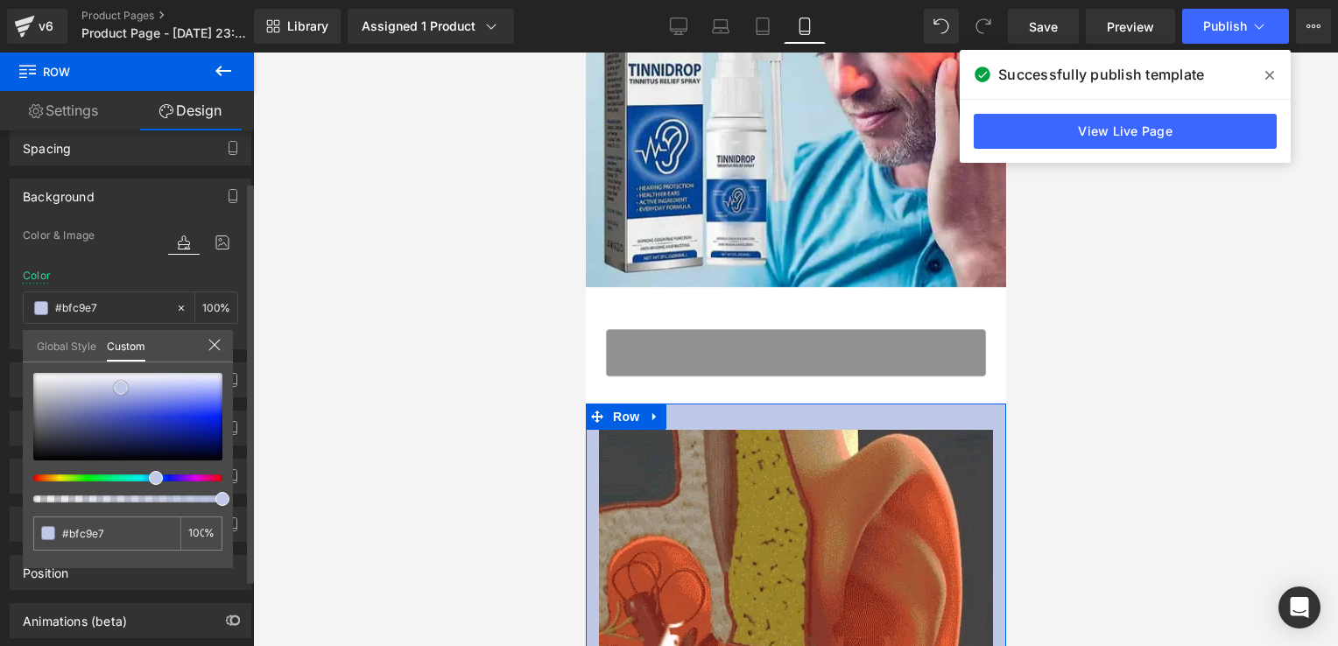
drag, startPoint x: 177, startPoint y: 391, endPoint x: 119, endPoint y: 383, distance: 58.3
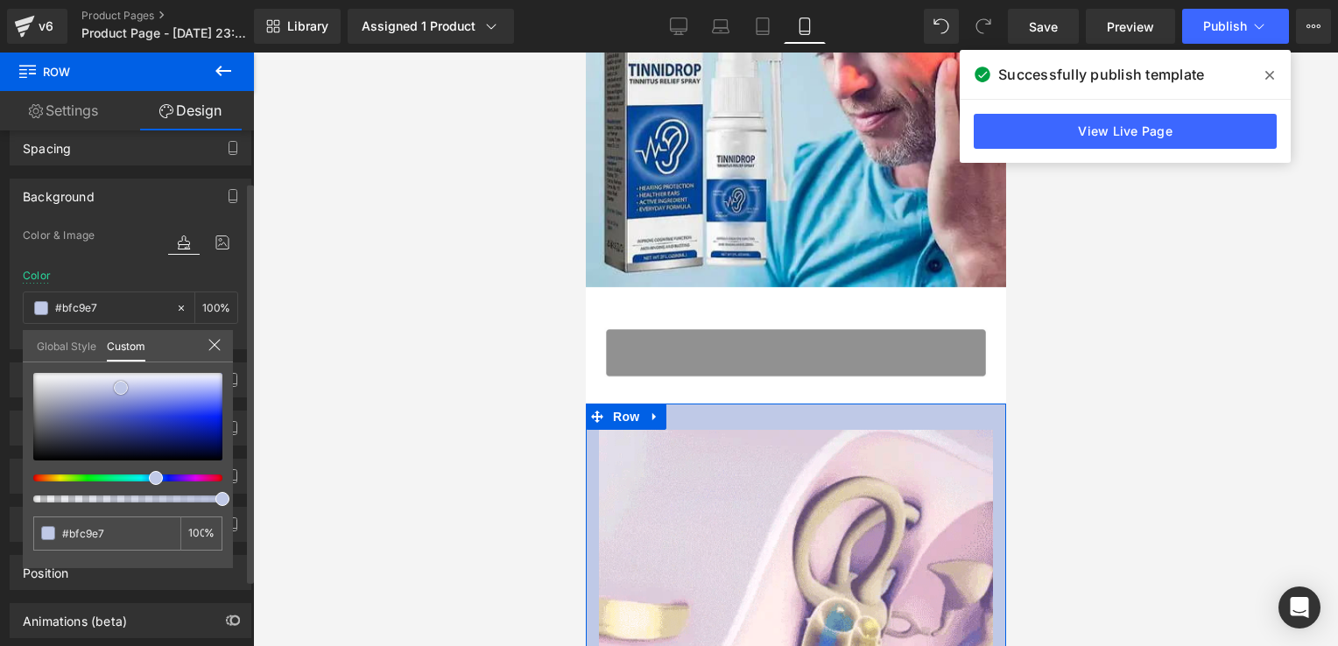
click at [119, 383] on span at bounding box center [121, 388] width 14 height 14
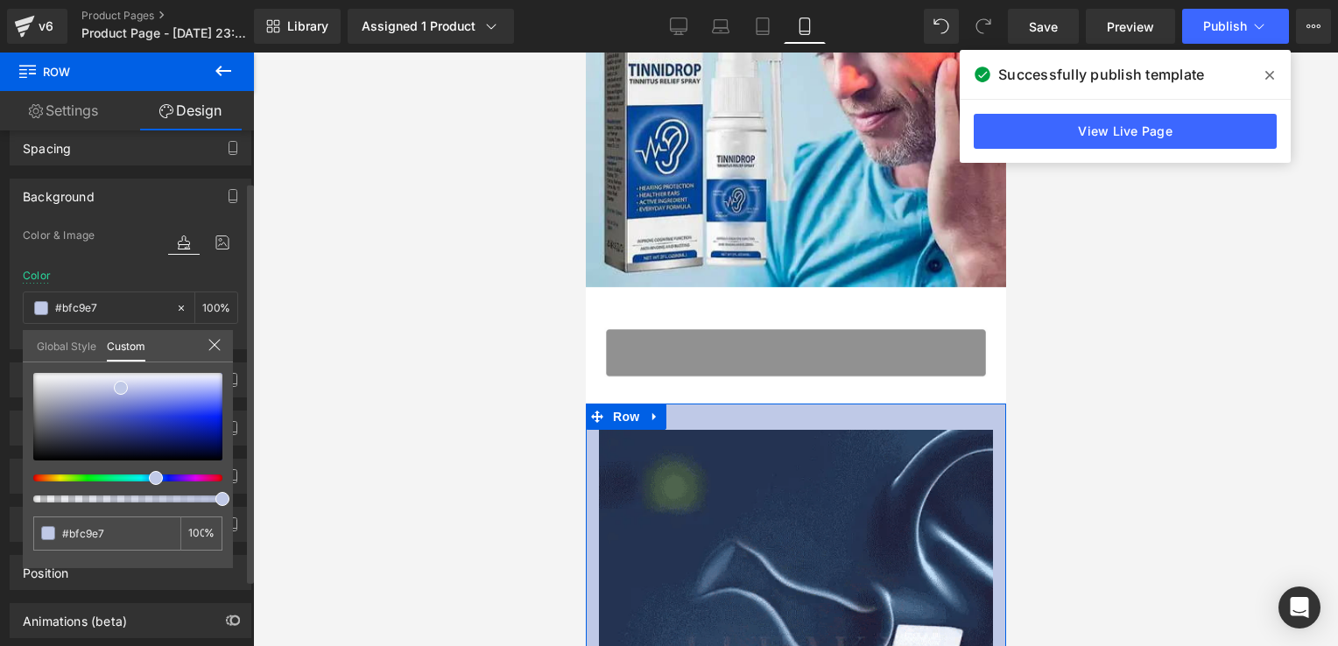
click at [208, 340] on icon at bounding box center [213, 345] width 11 height 11
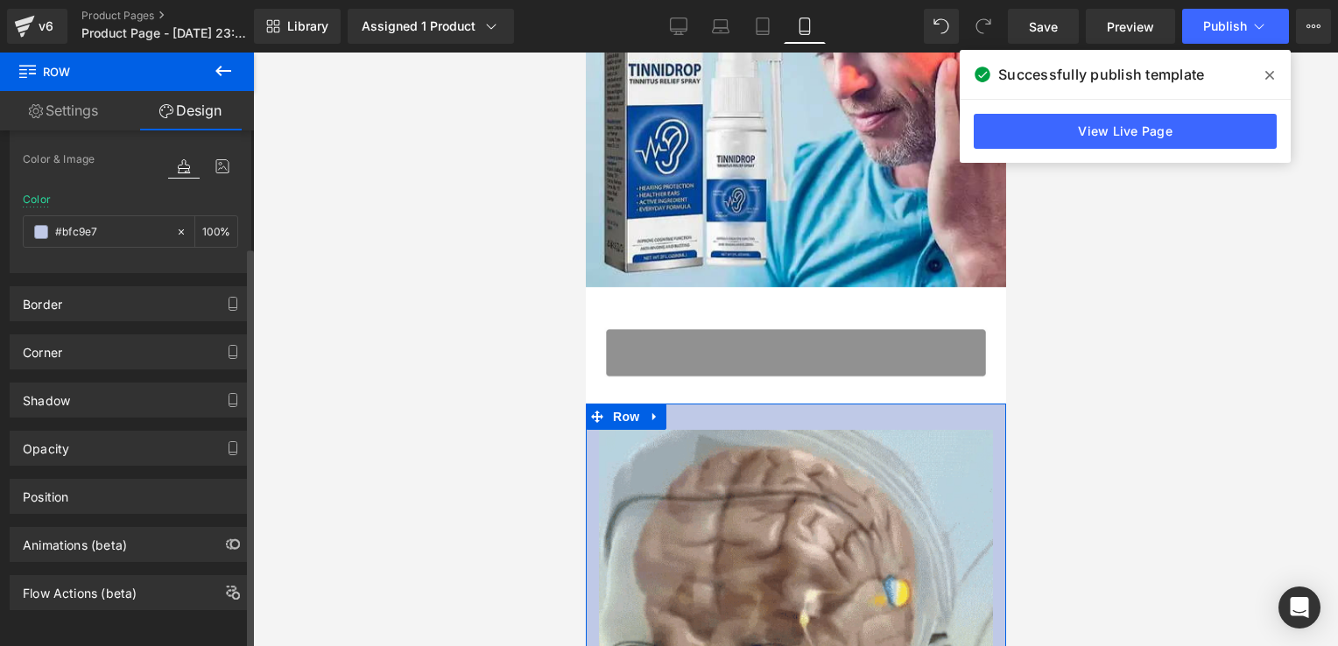
scroll to position [150, 0]
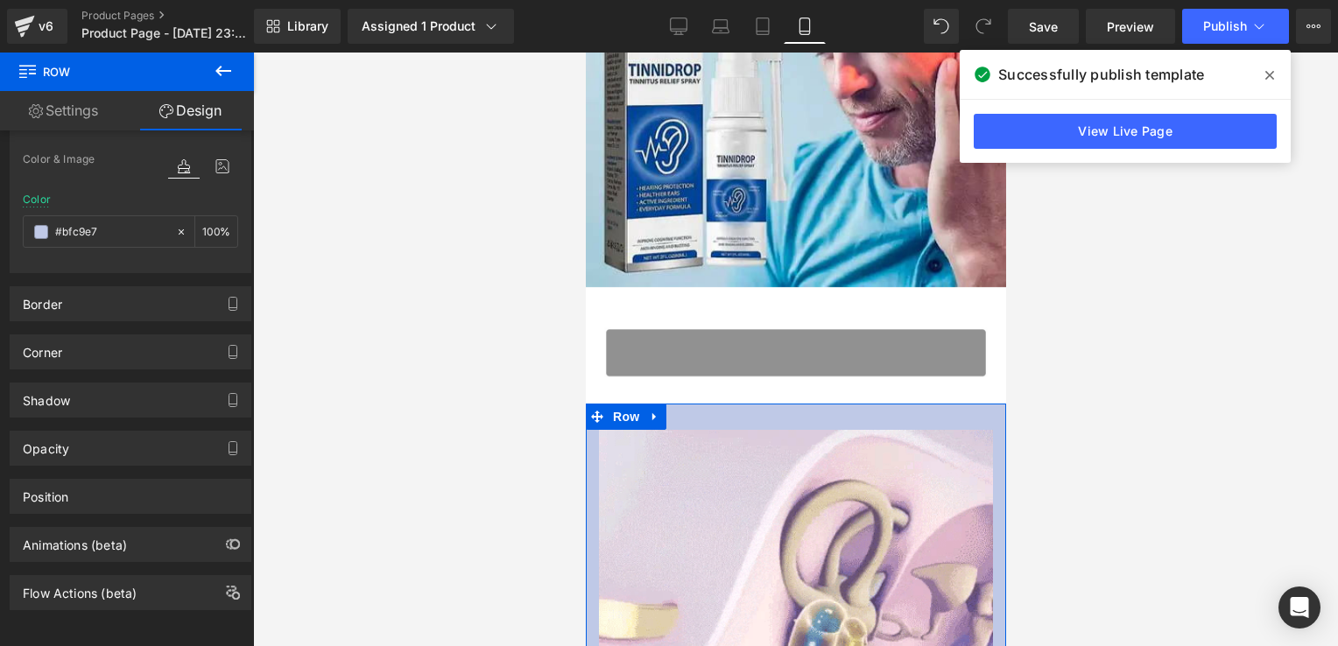
click at [77, 293] on div "Border" at bounding box center [131, 303] width 240 height 33
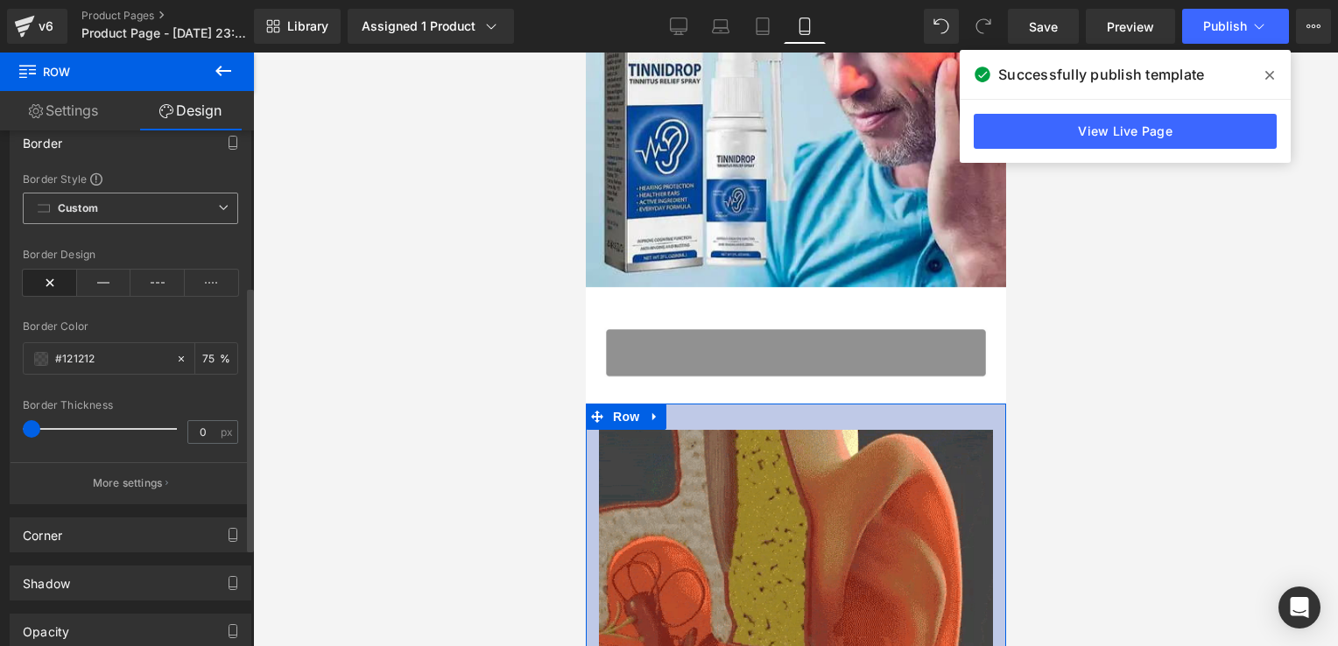
scroll to position [305, 0]
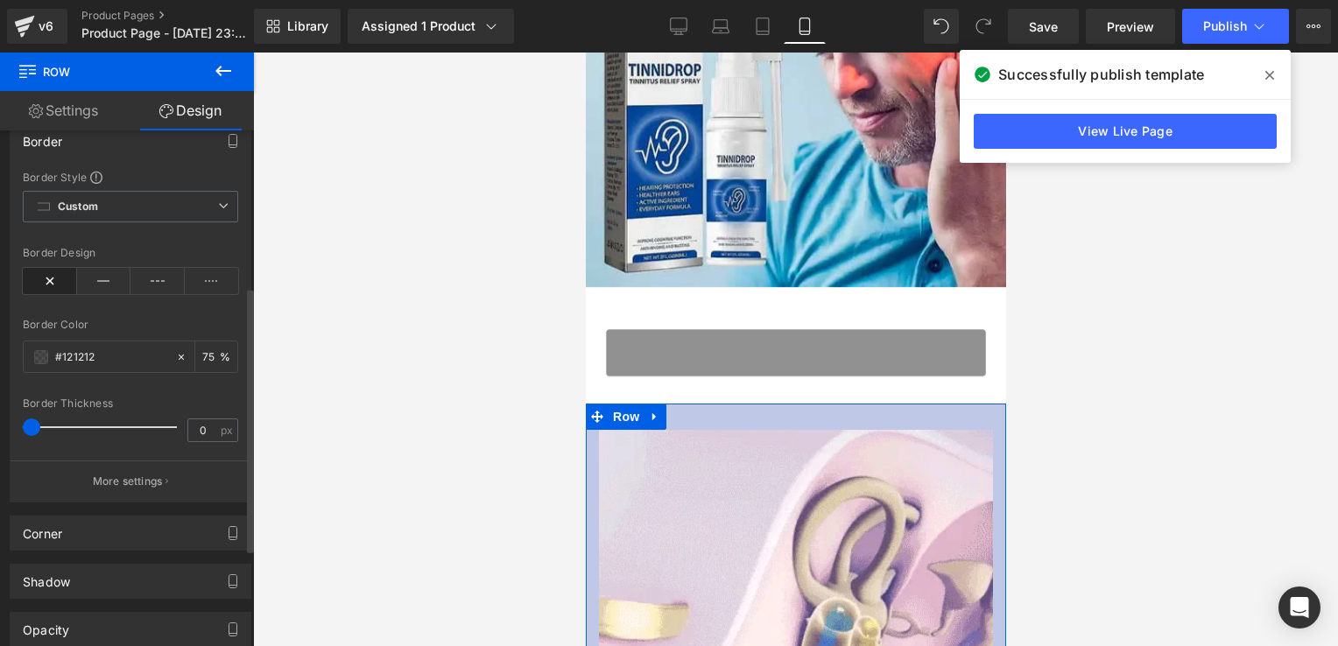
click at [102, 293] on div "Border Design" at bounding box center [130, 280] width 215 height 67
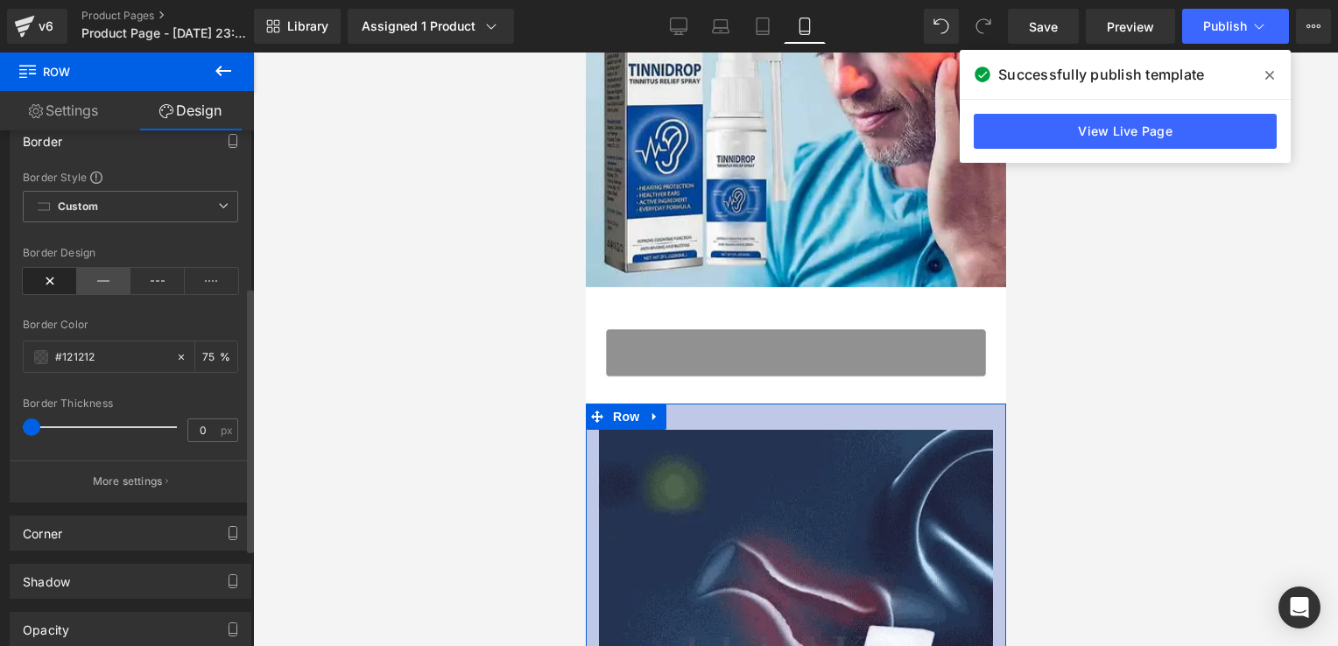
click at [105, 275] on icon at bounding box center [104, 281] width 54 height 26
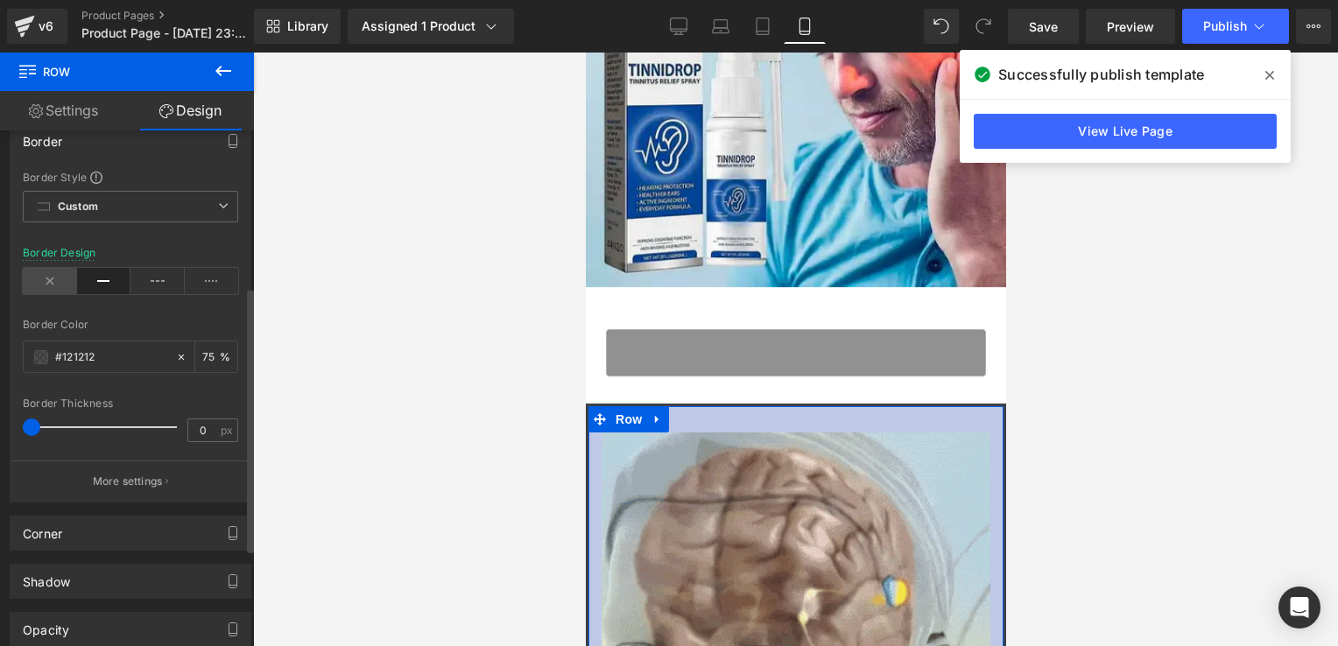
click at [39, 282] on icon at bounding box center [50, 281] width 54 height 26
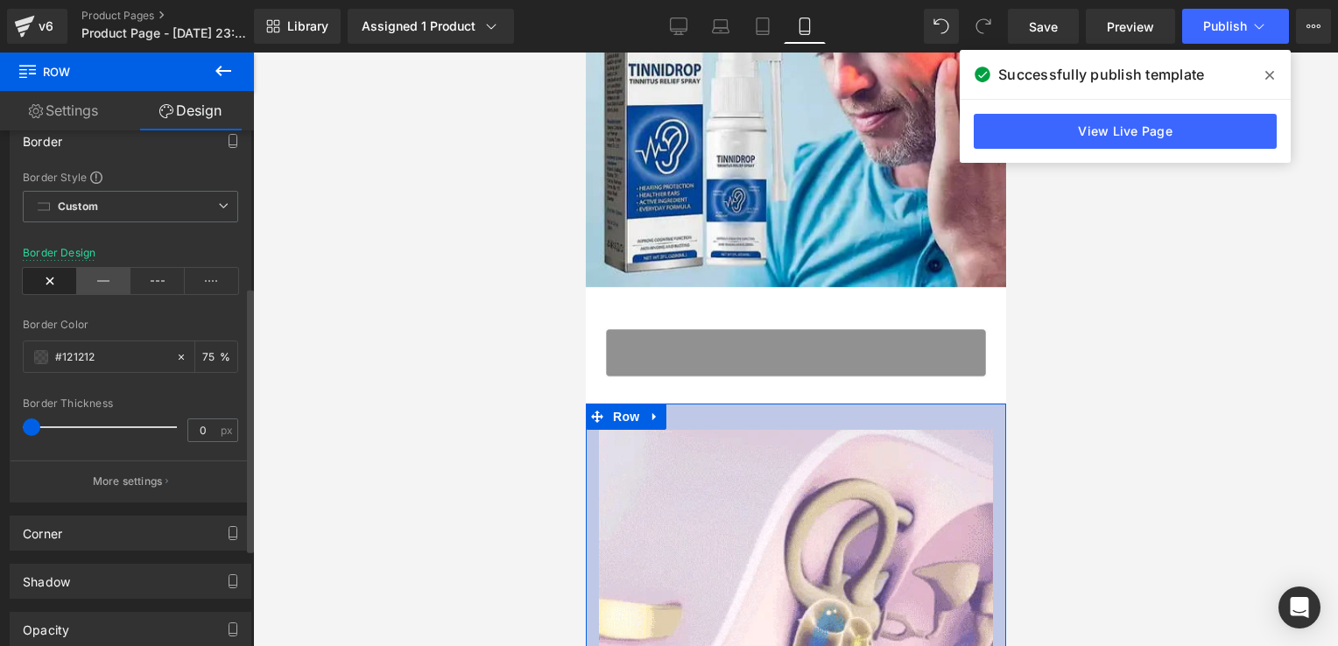
click at [124, 279] on icon at bounding box center [104, 281] width 54 height 26
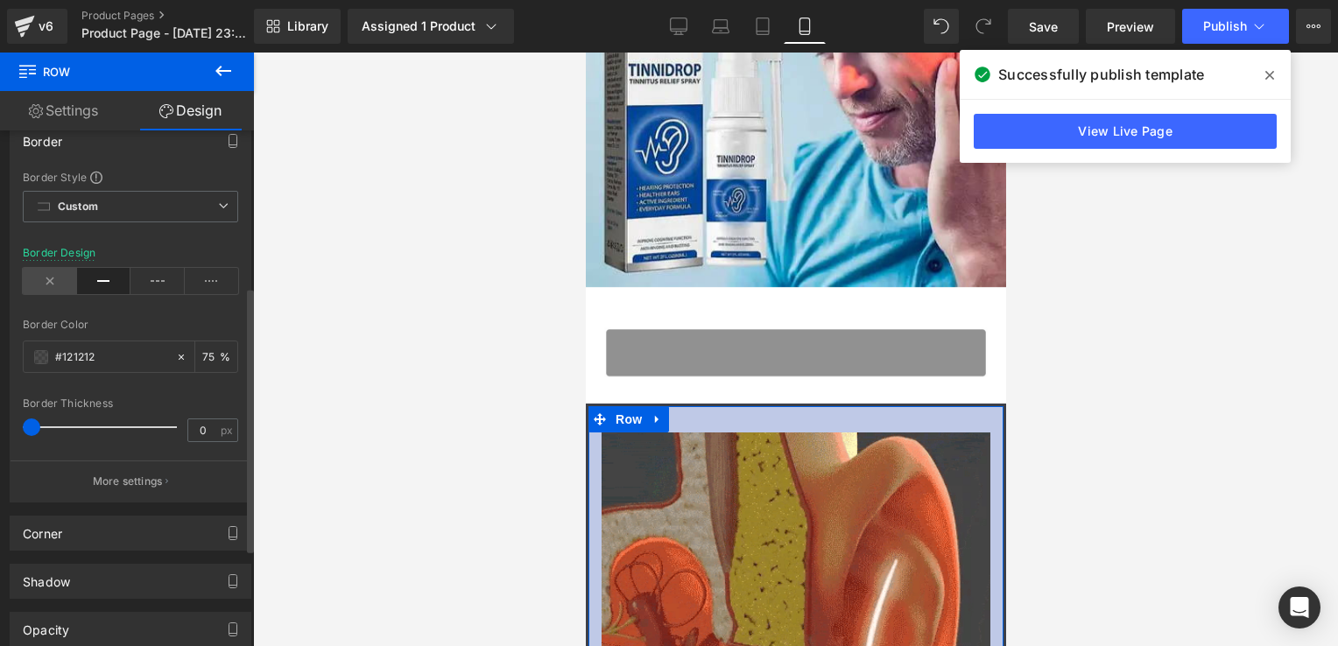
click at [60, 275] on icon at bounding box center [50, 281] width 54 height 26
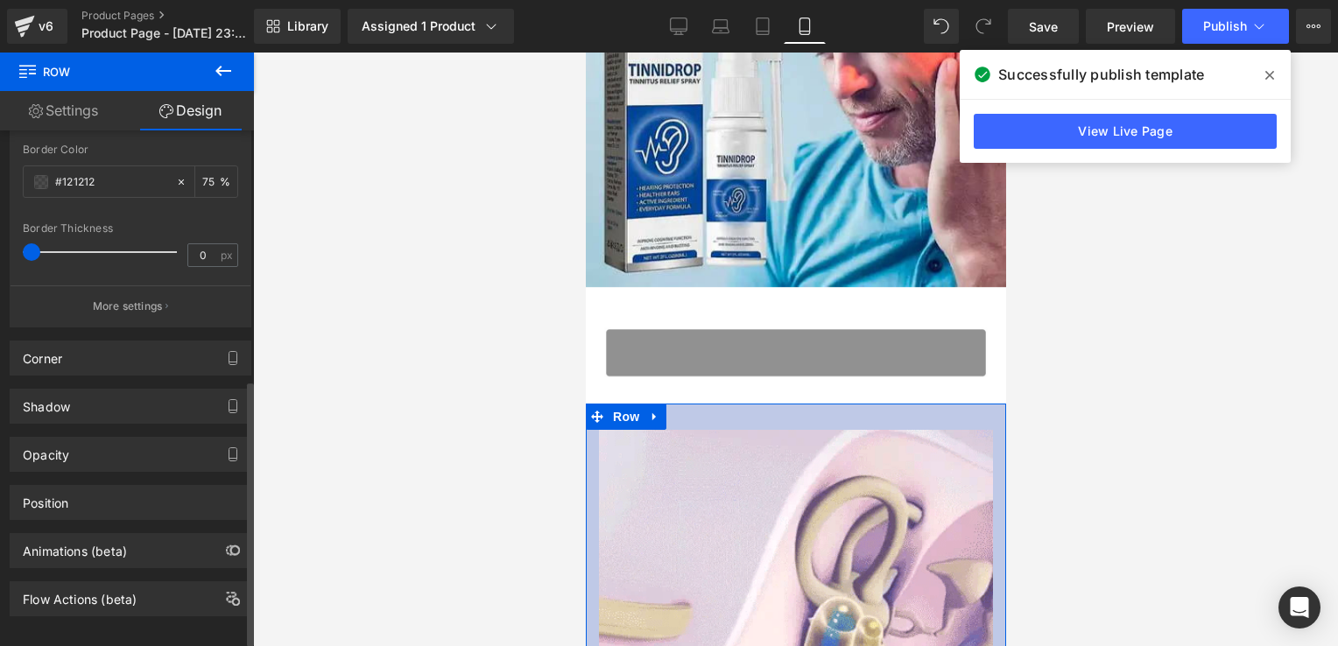
scroll to position [487, 0]
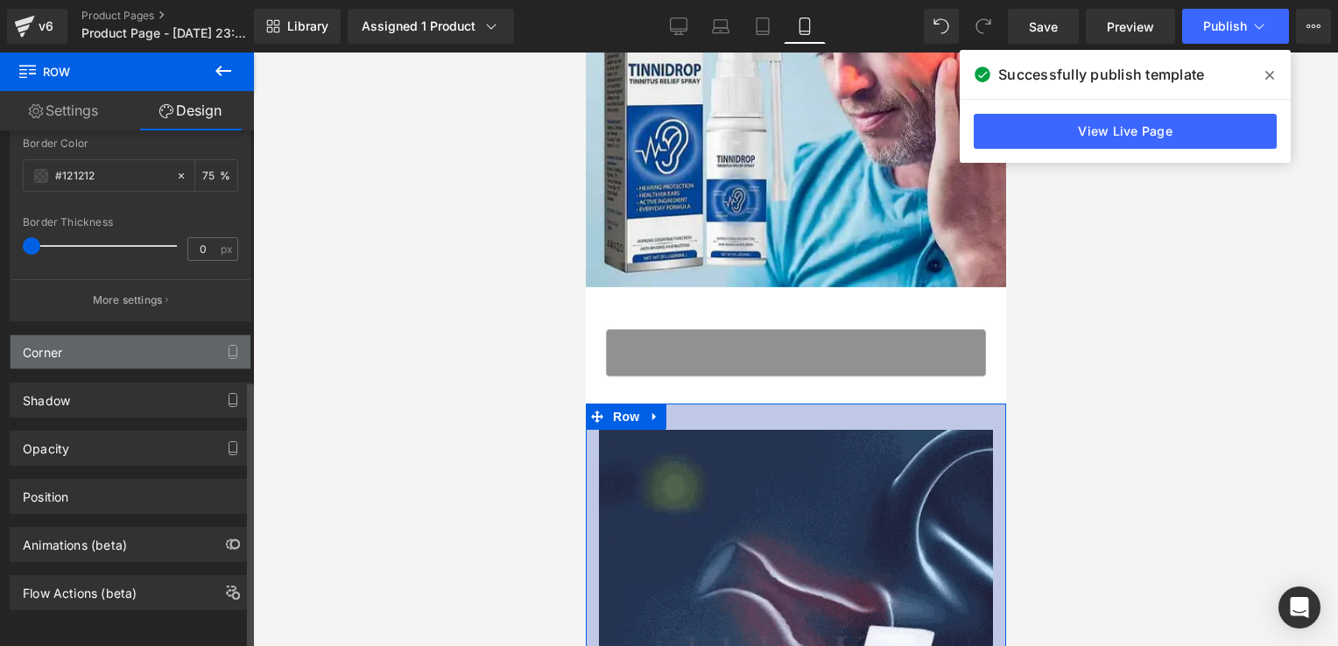
click at [98, 353] on div "Corner" at bounding box center [131, 351] width 240 height 33
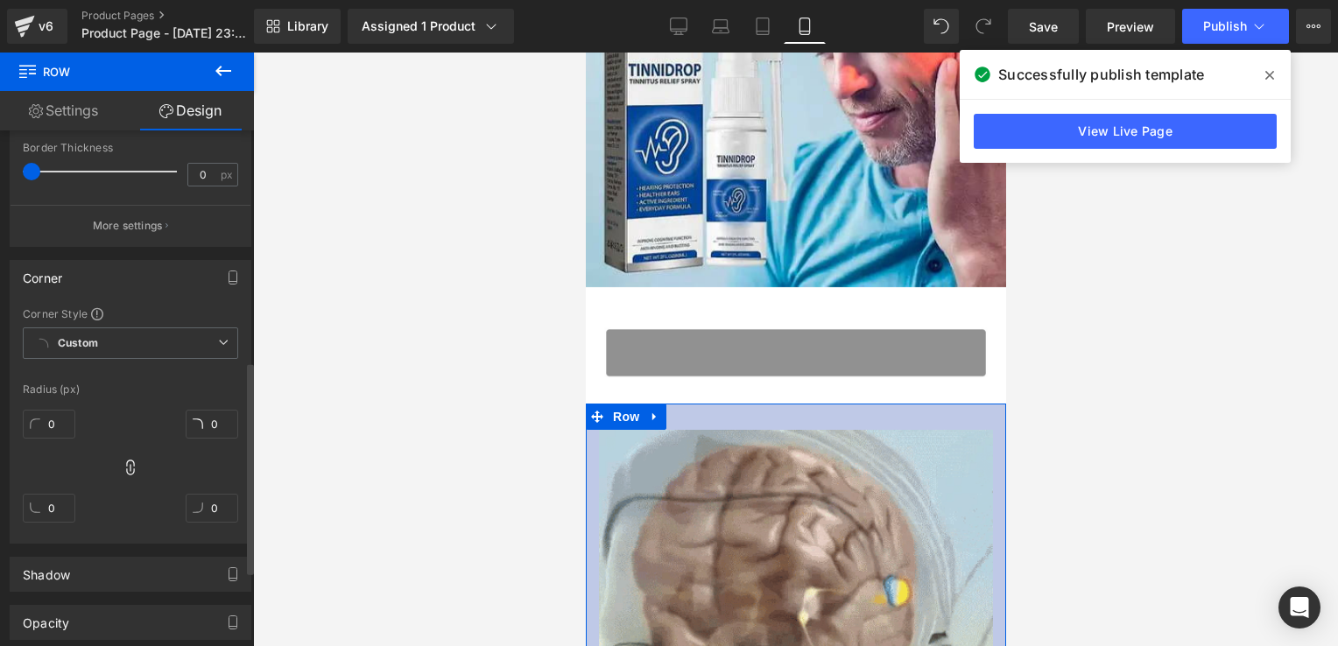
scroll to position [561, 0]
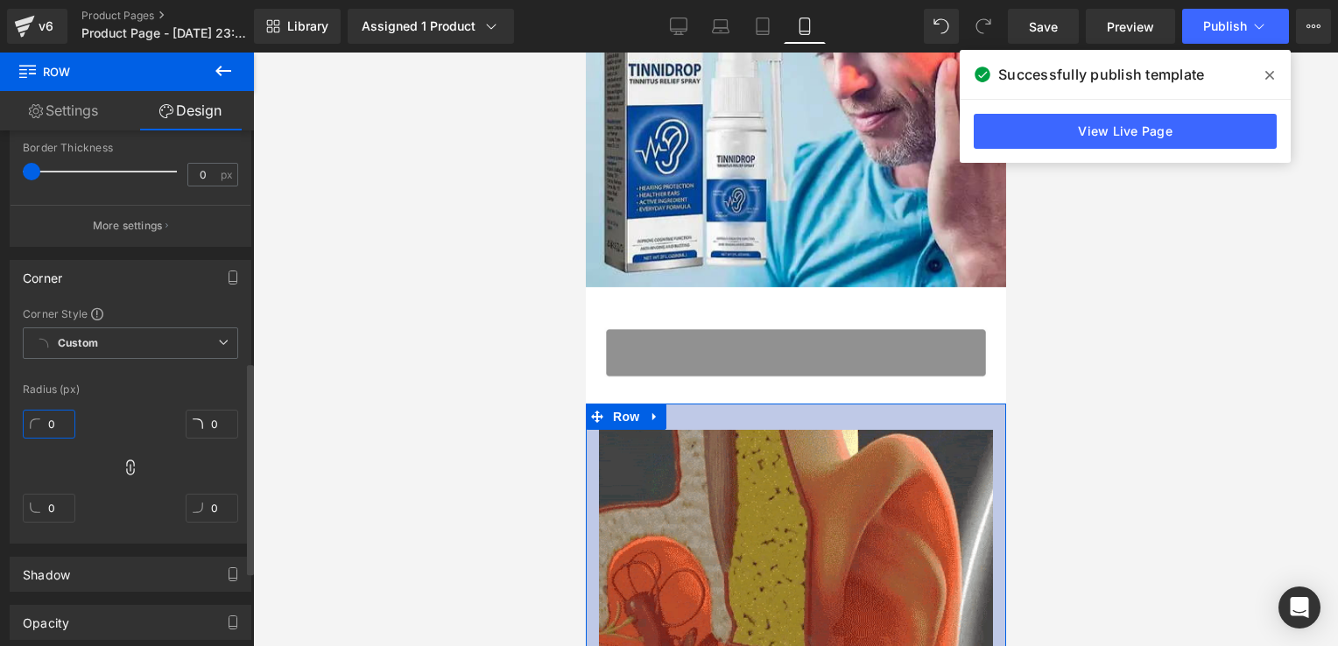
click at [55, 413] on input "0" at bounding box center [49, 424] width 53 height 29
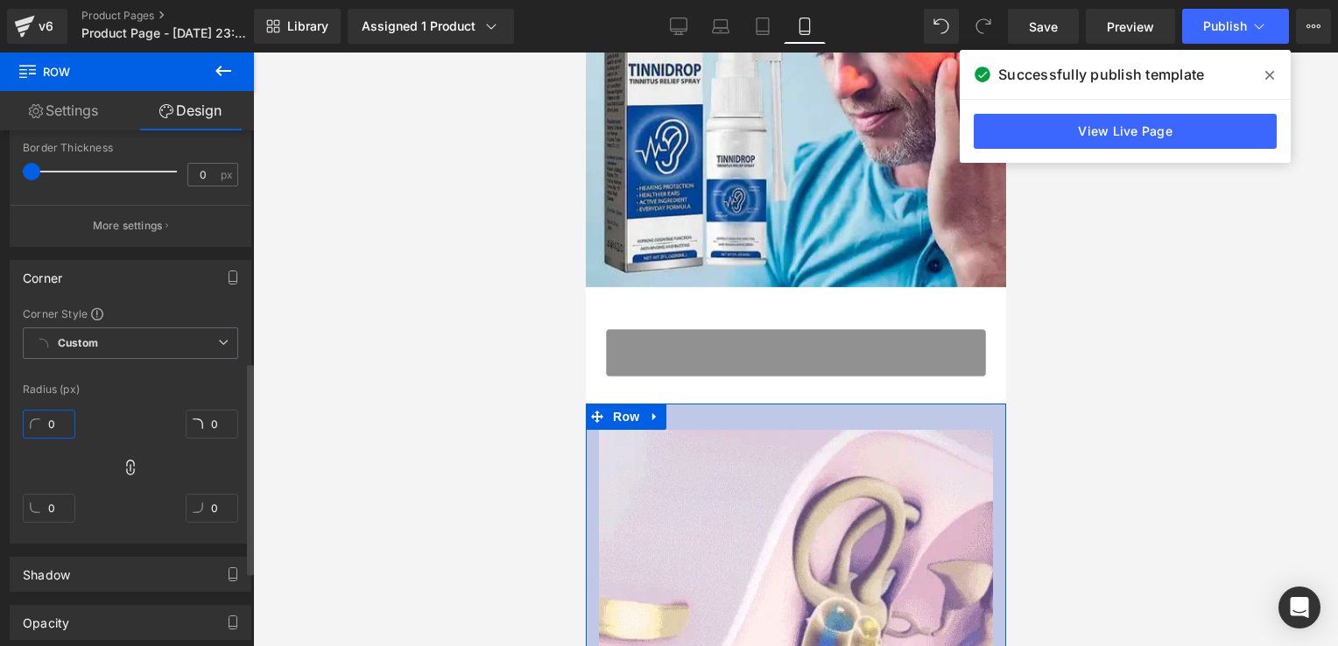
type input "3"
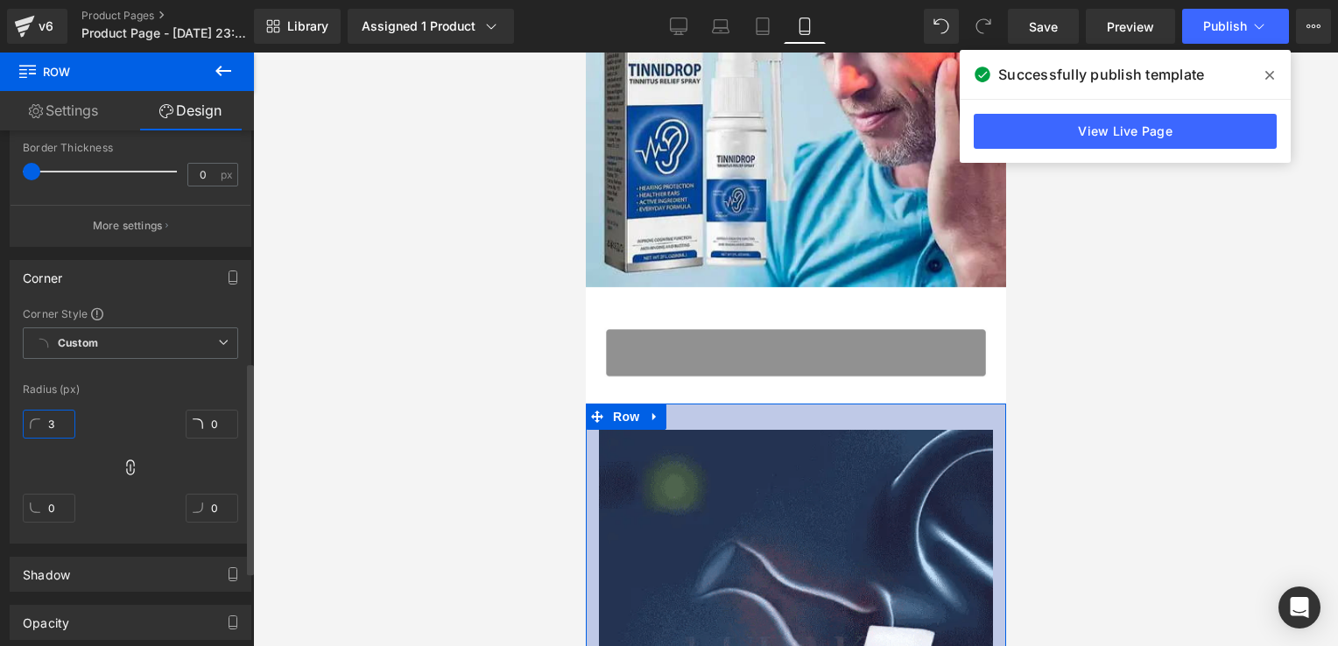
type input "3"
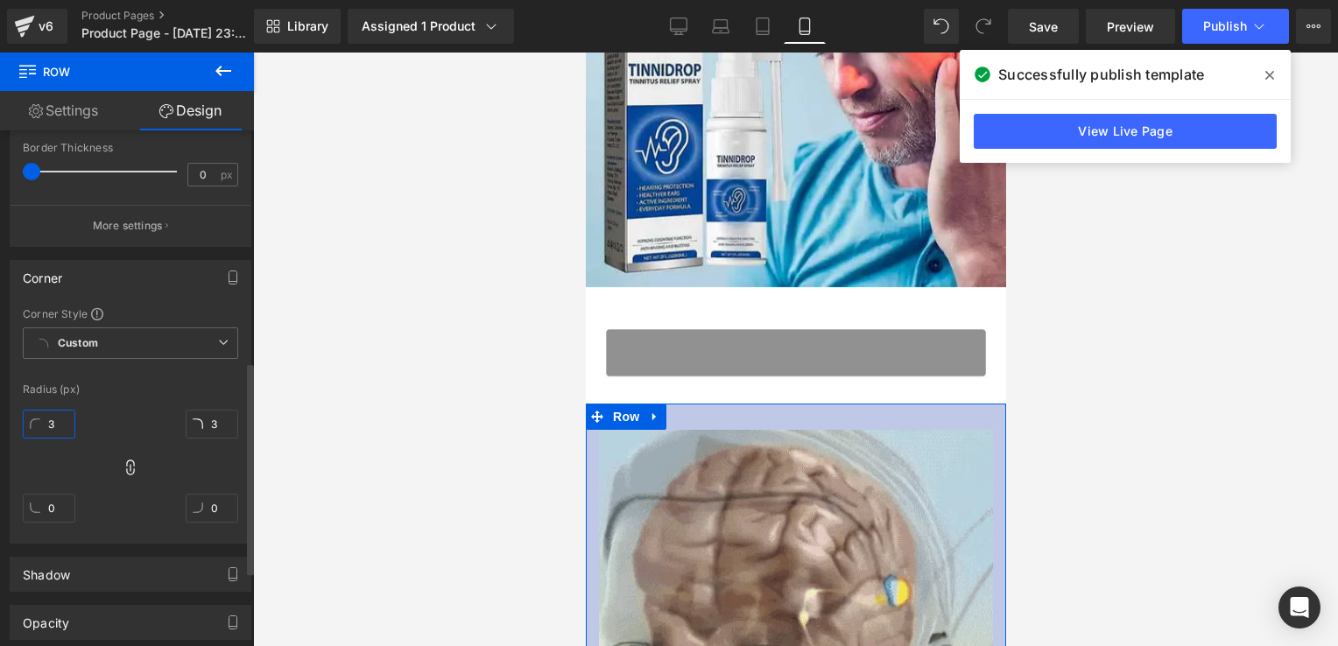
type input "3"
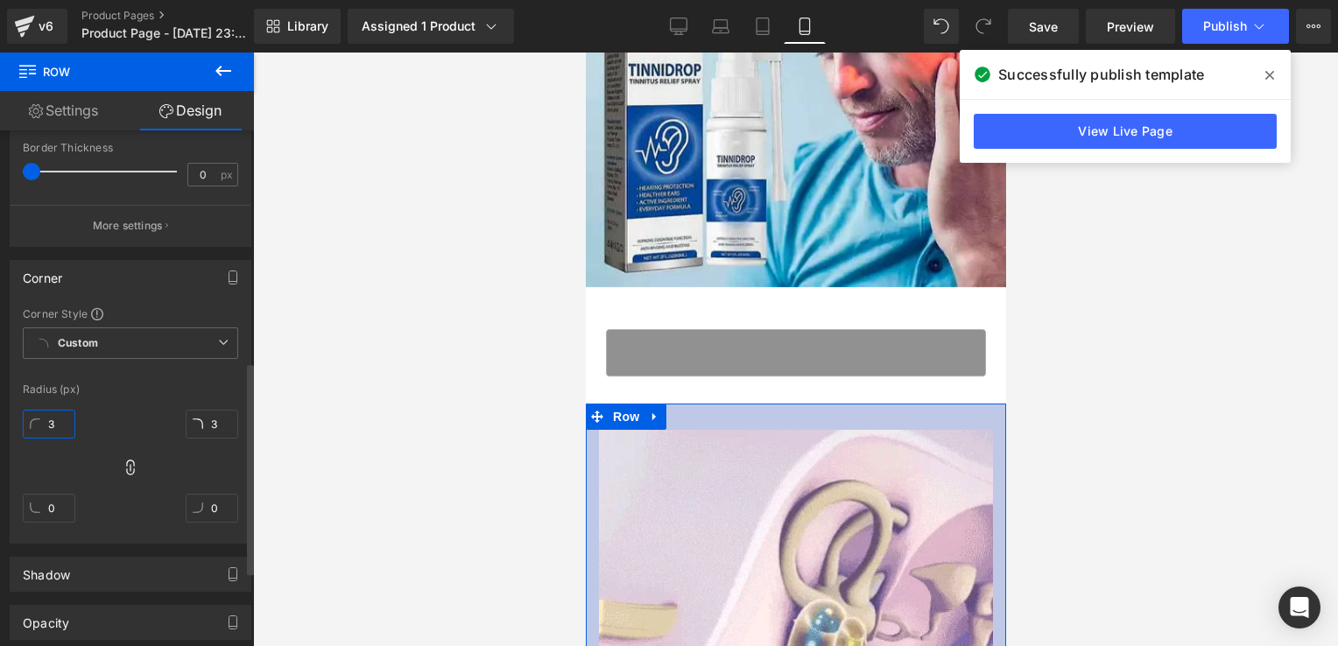
type input "3"
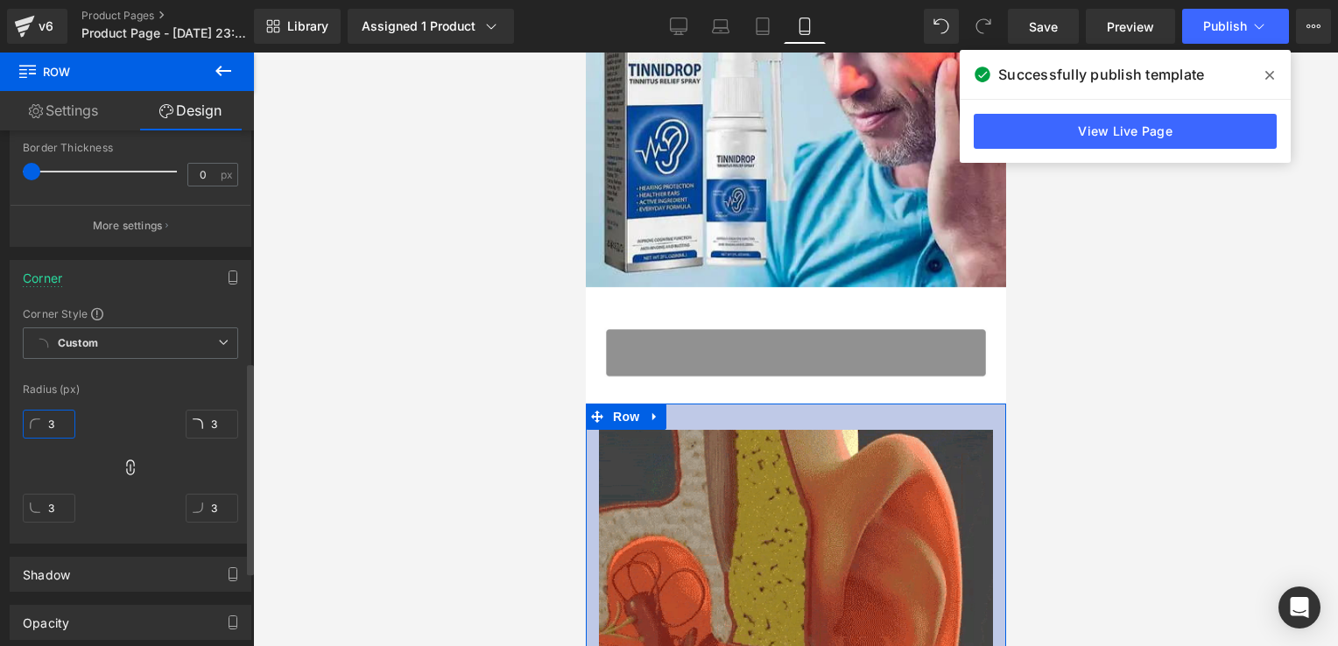
type input "30"
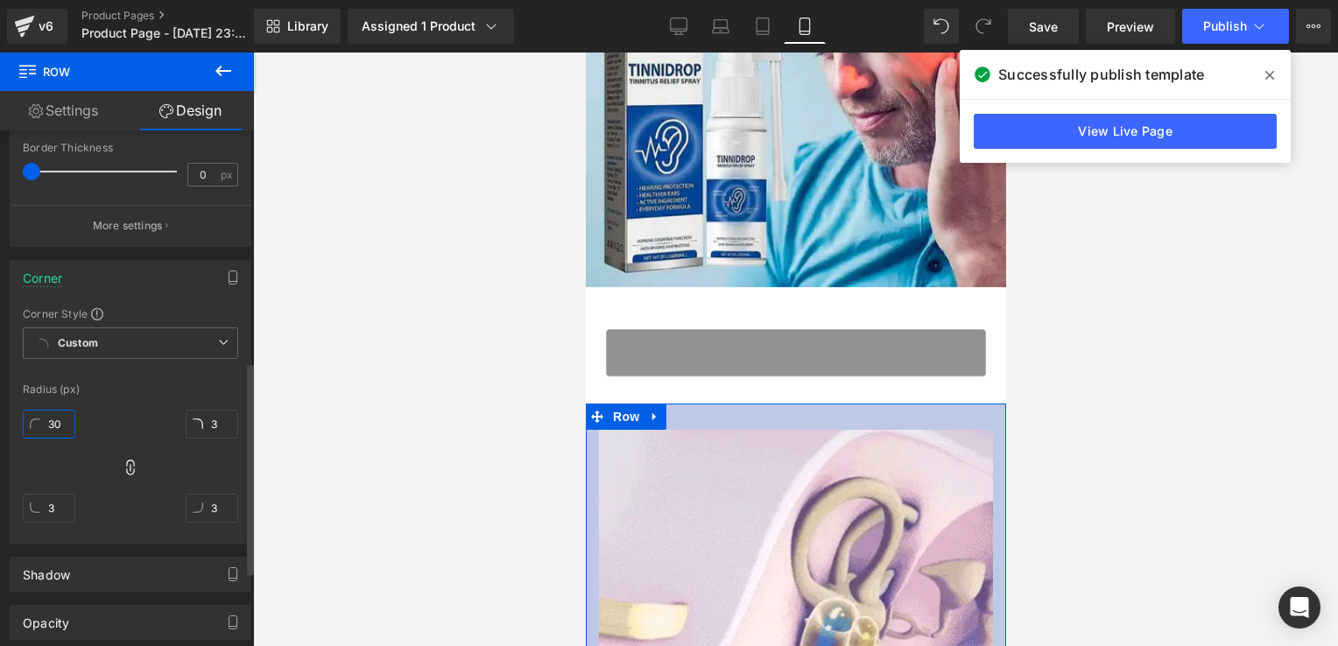
type input "30"
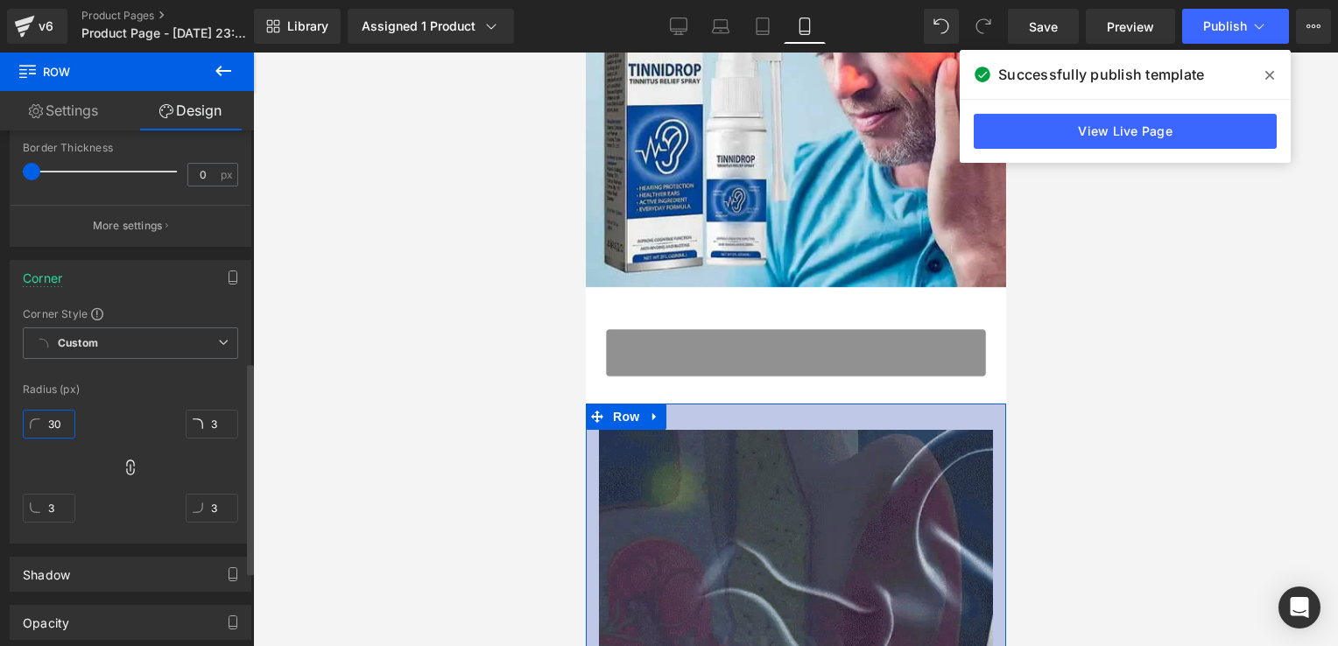
type input "30"
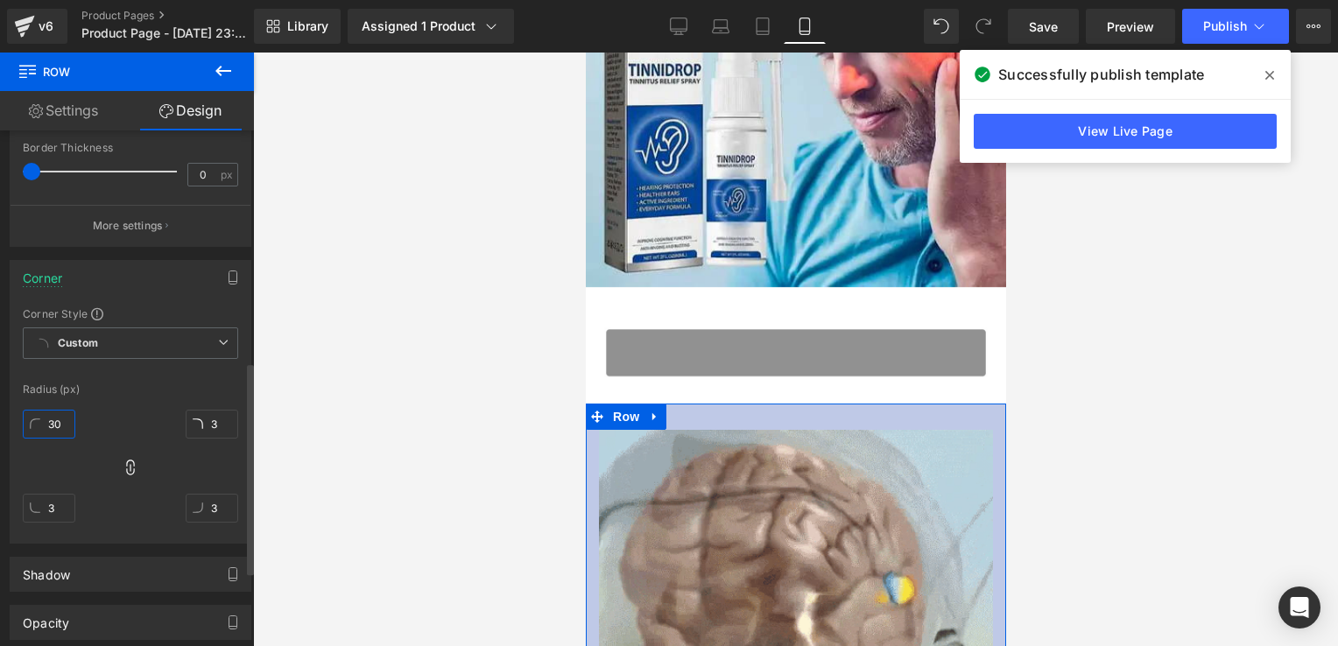
type input "30"
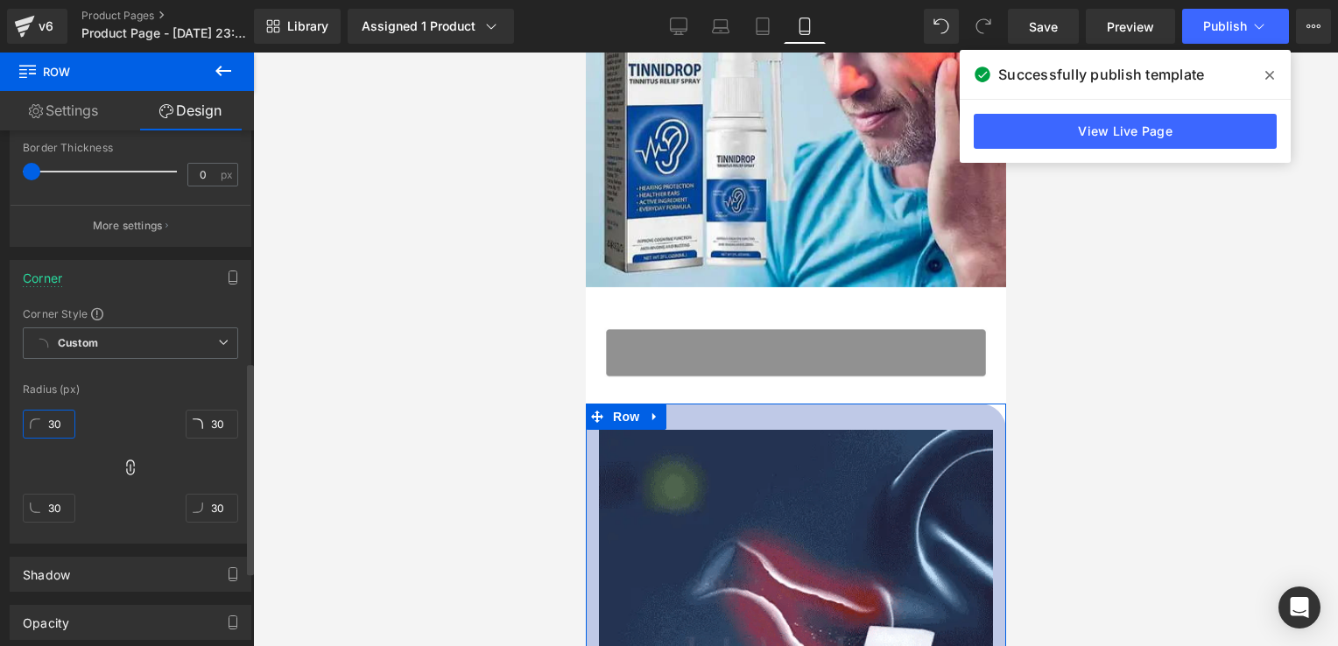
type input "30"
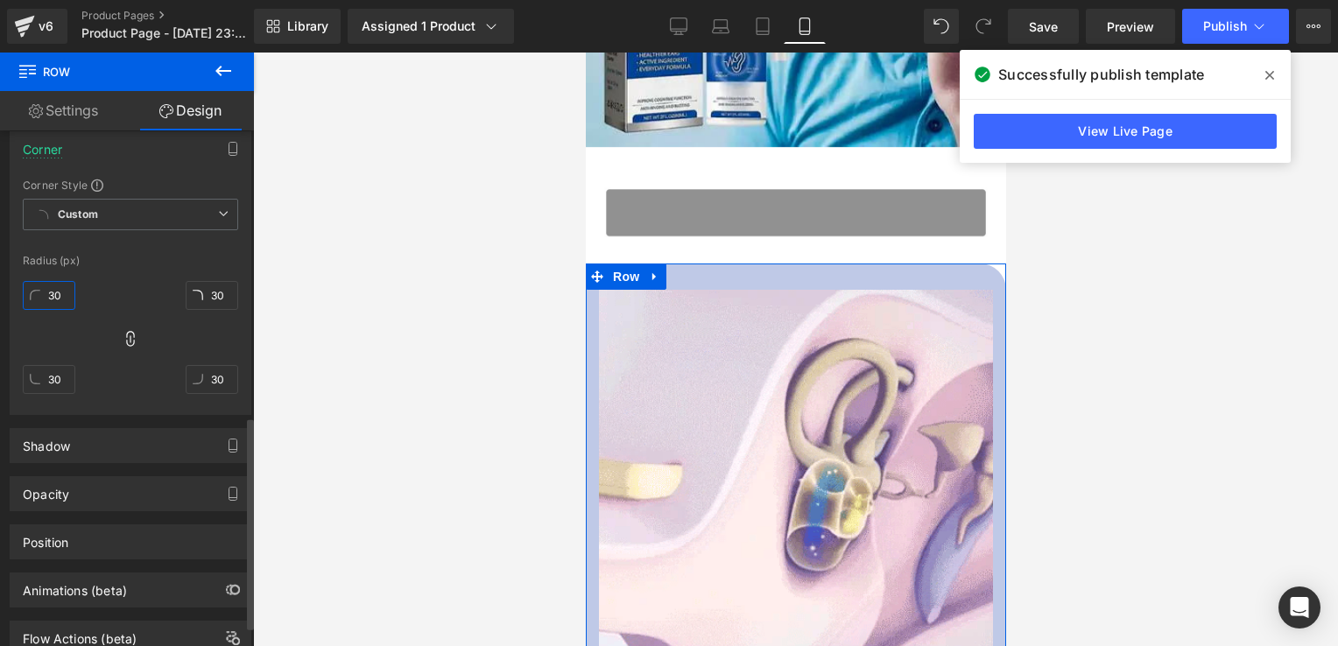
scroll to position [696, 0]
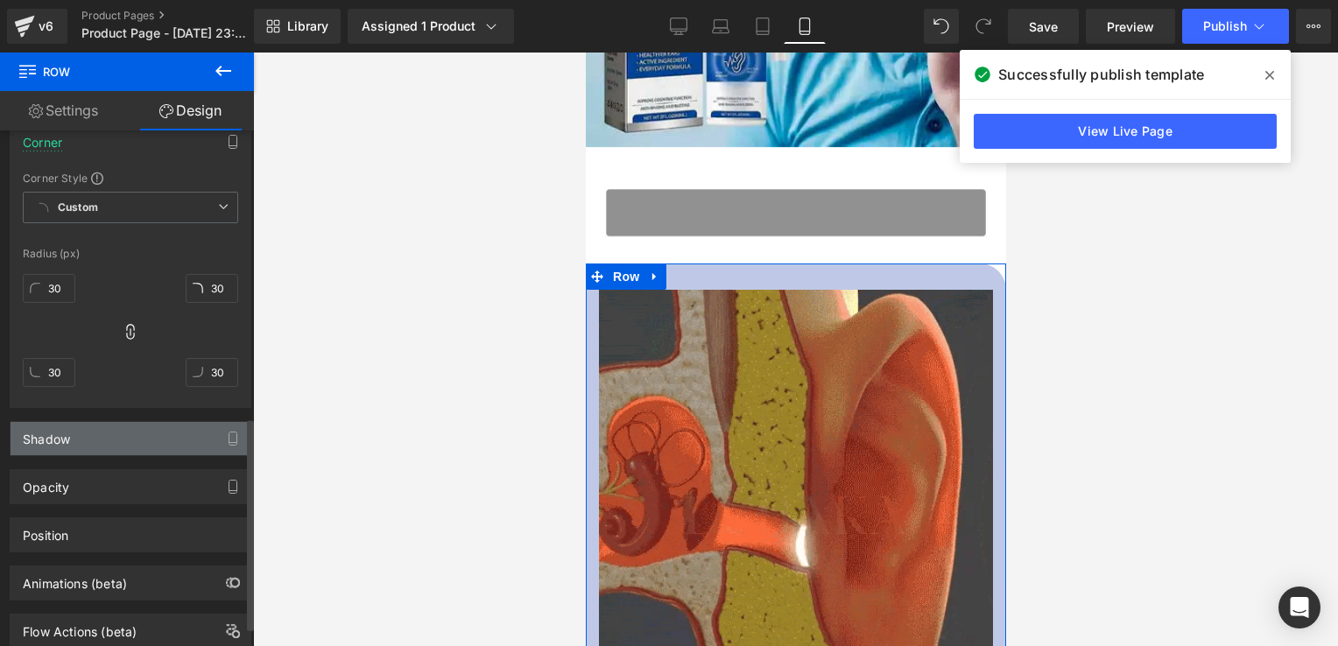
click at [66, 435] on div "Shadow" at bounding box center [46, 434] width 47 height 25
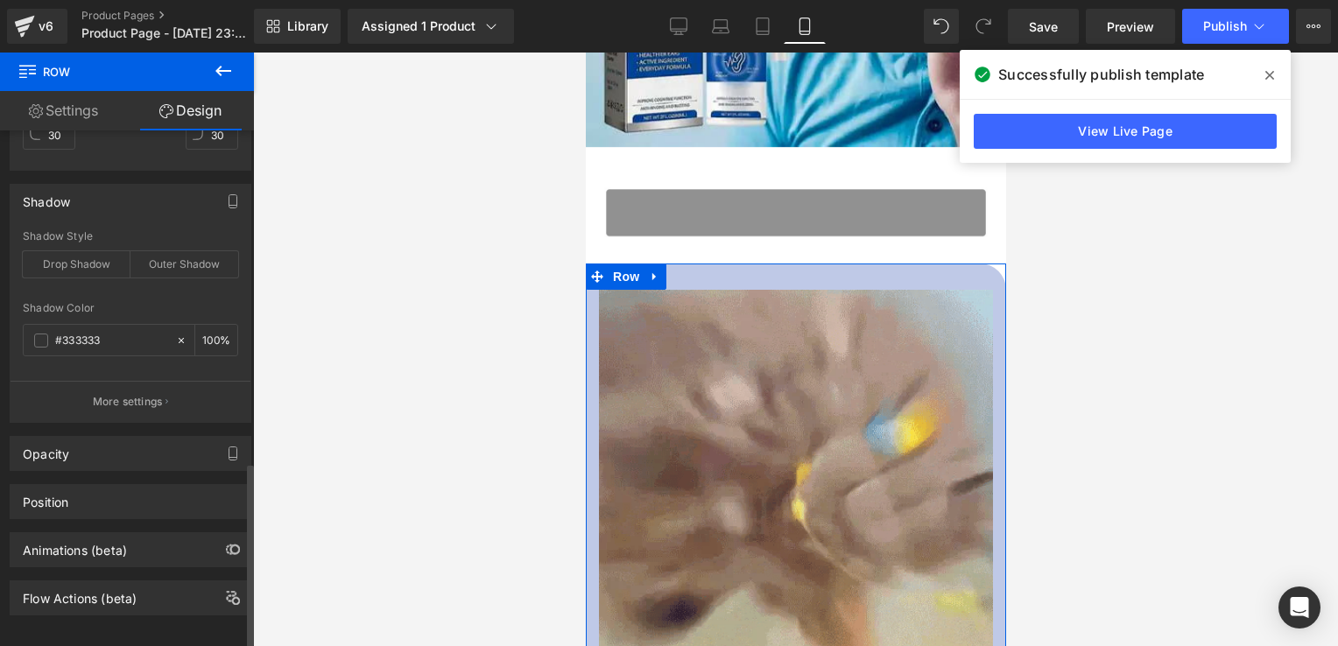
scroll to position [935, 0]
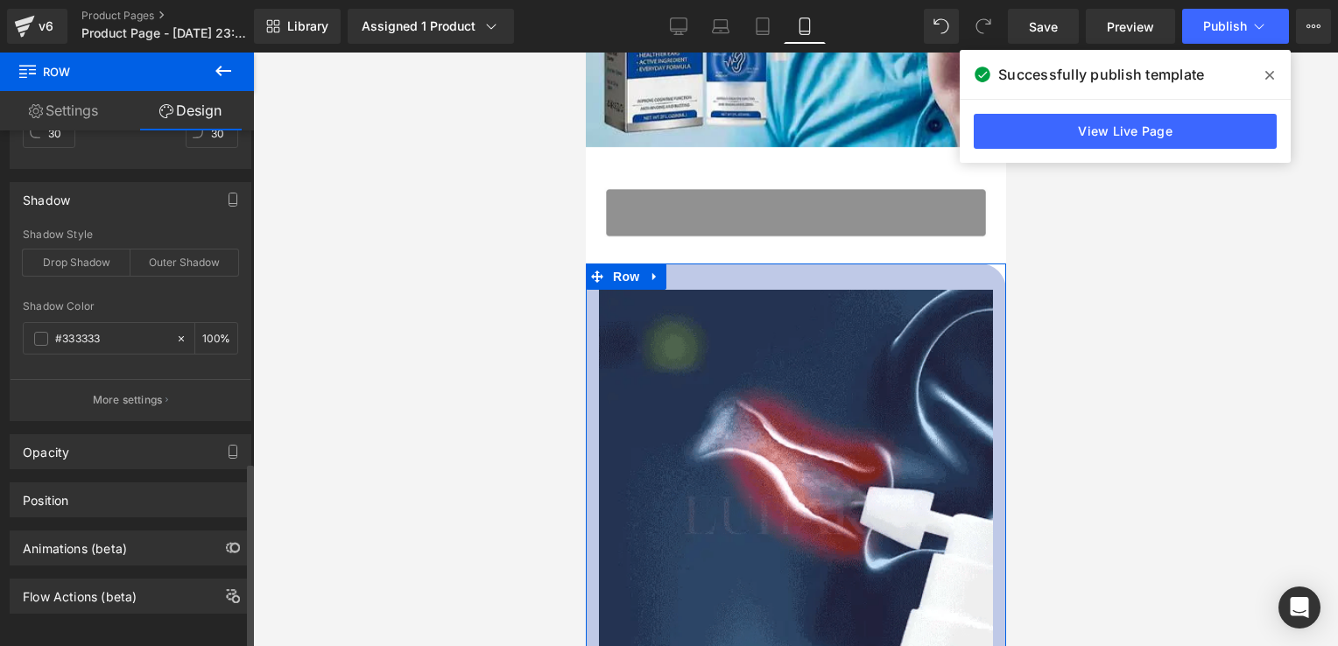
click at [66, 435] on div "Opacity" at bounding box center [46, 447] width 46 height 25
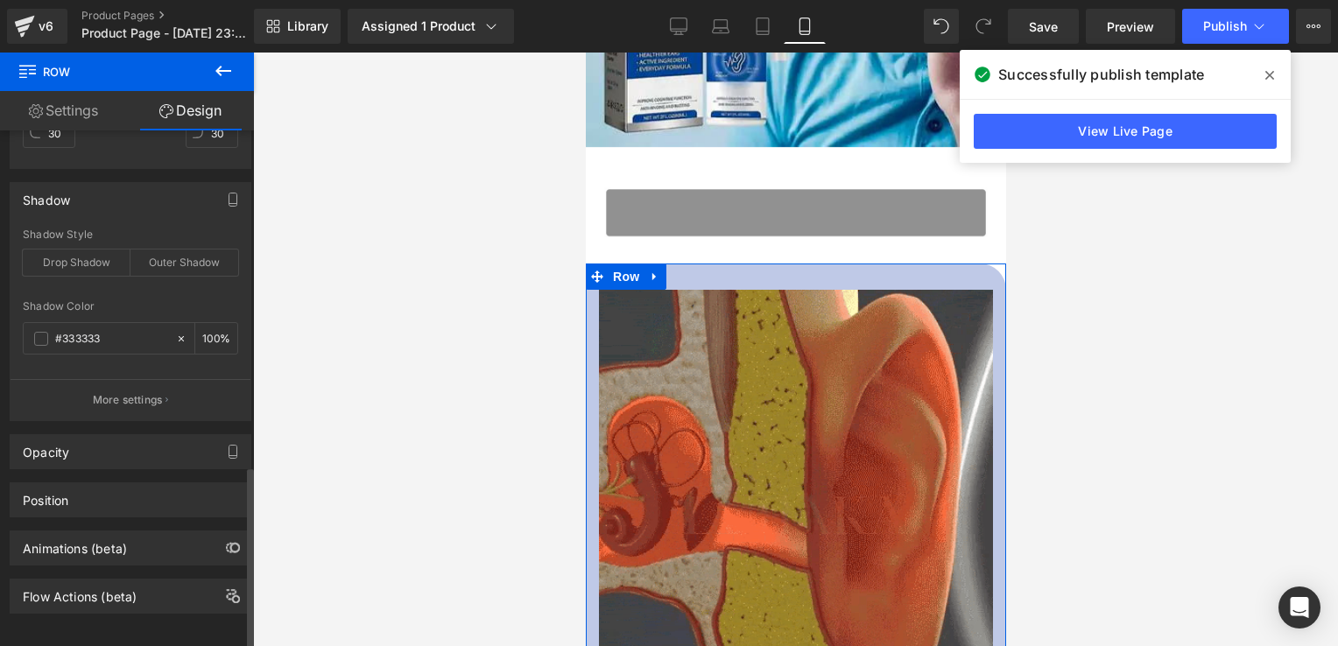
scroll to position [946, 0]
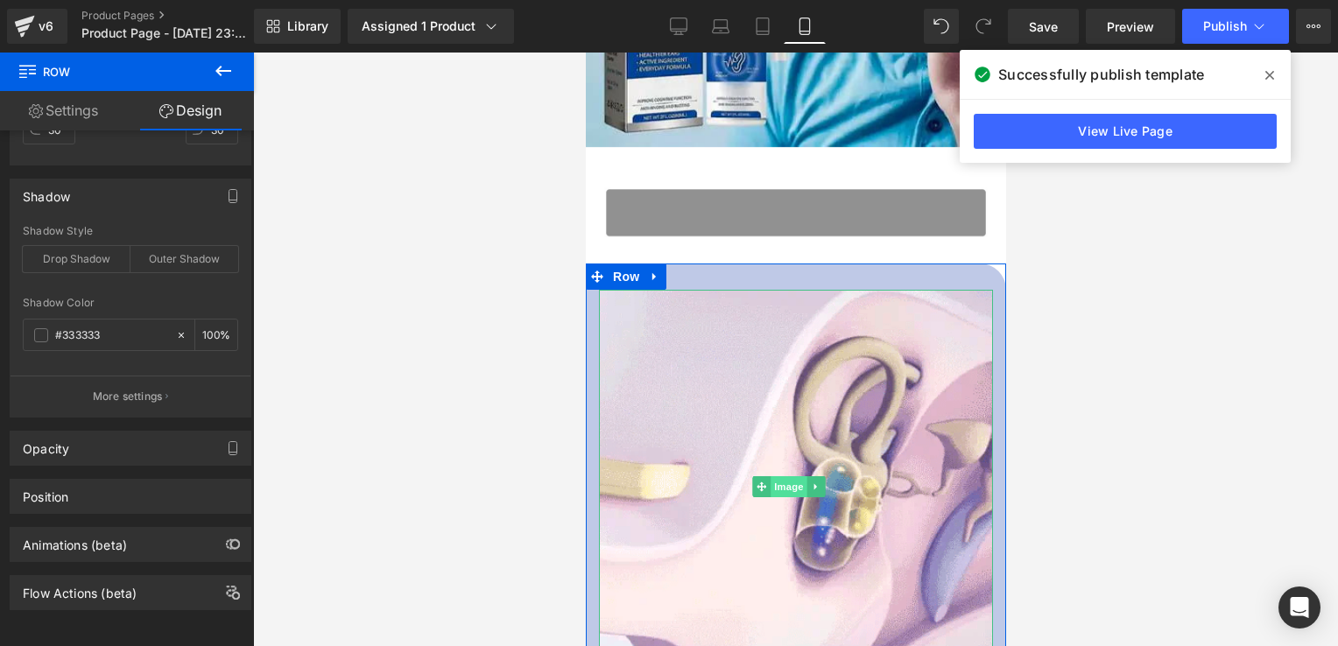
click at [794, 476] on span "Image" at bounding box center [789, 486] width 37 height 21
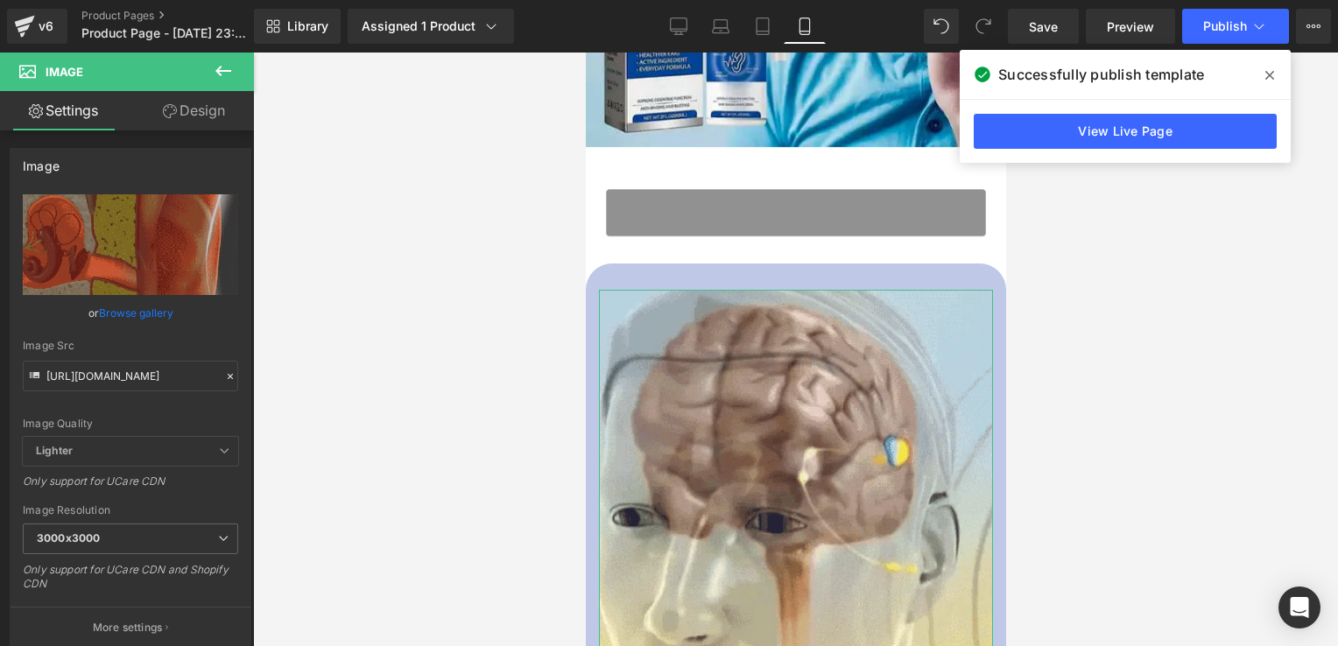
click at [209, 118] on link "Design" at bounding box center [193, 110] width 127 height 39
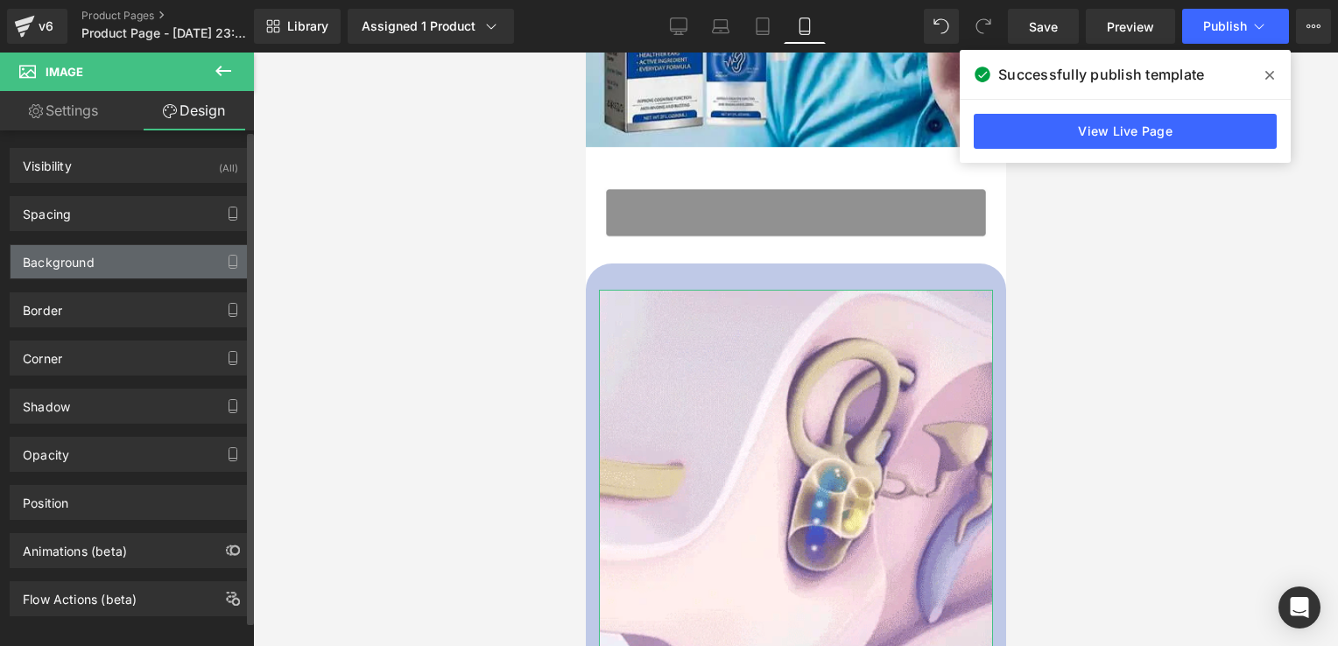
click at [100, 265] on div "Background" at bounding box center [131, 261] width 240 height 33
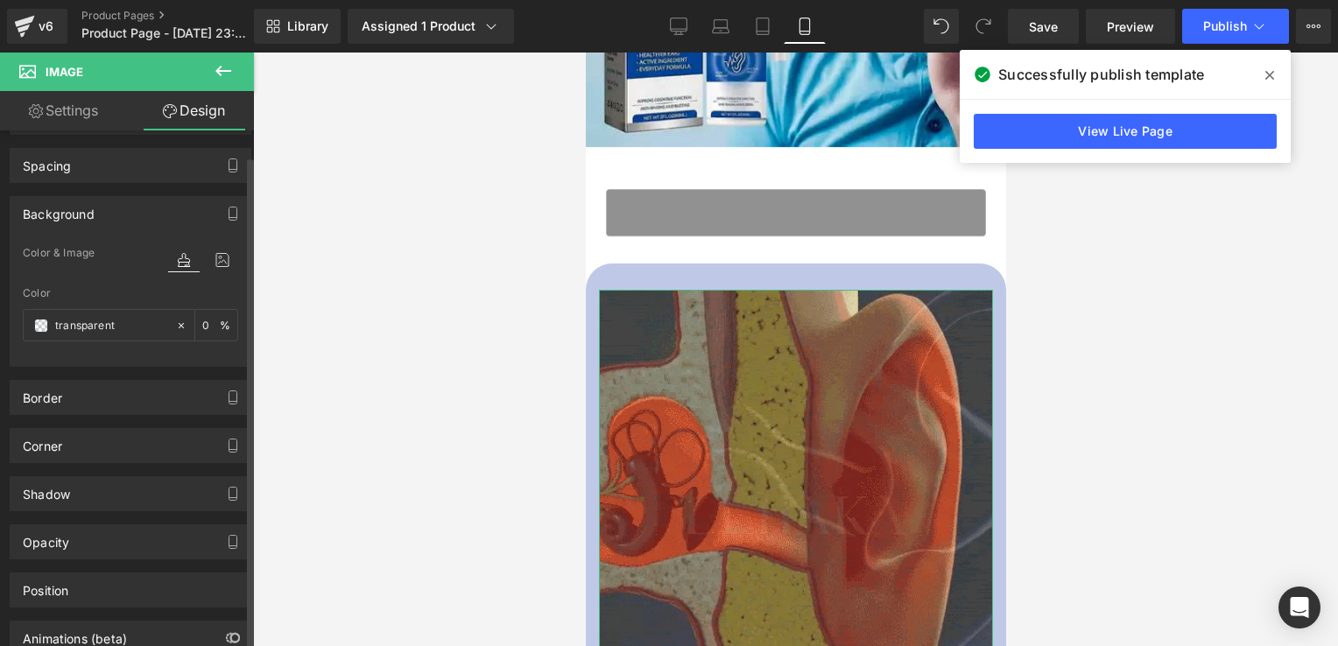
scroll to position [54, 0]
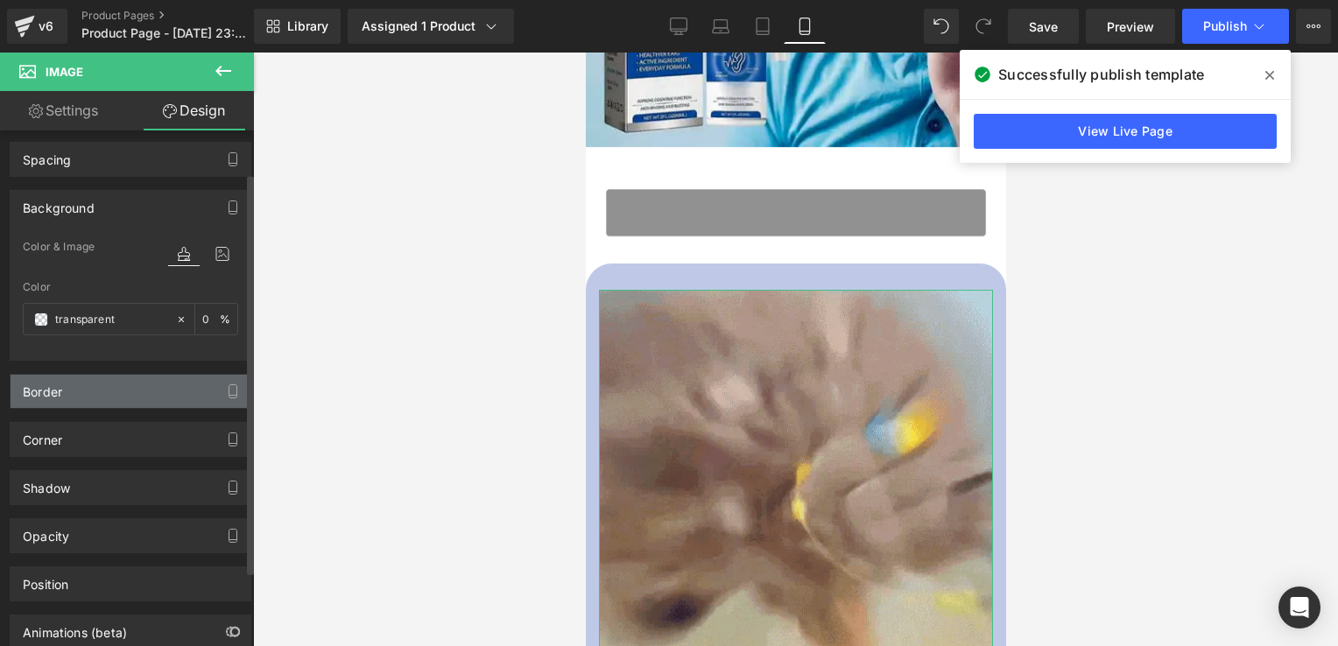
click at [51, 404] on div "Border" at bounding box center [131, 391] width 240 height 33
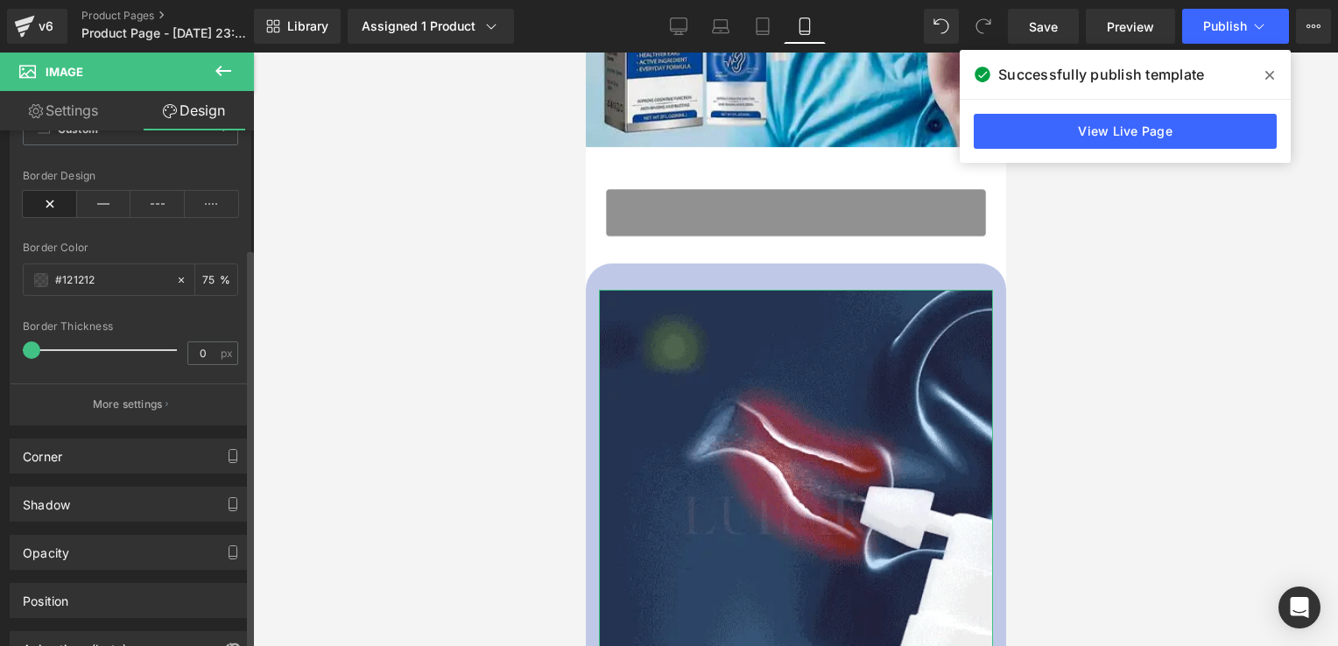
scroll to position [329, 0]
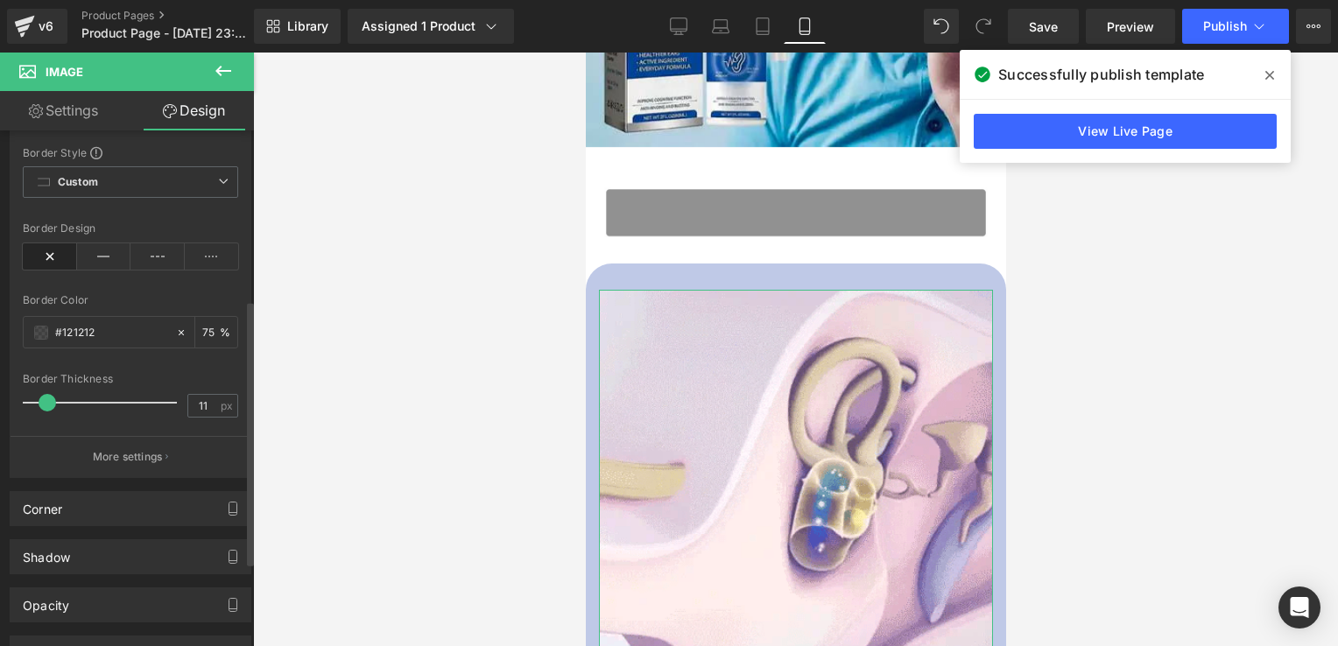
type input "10"
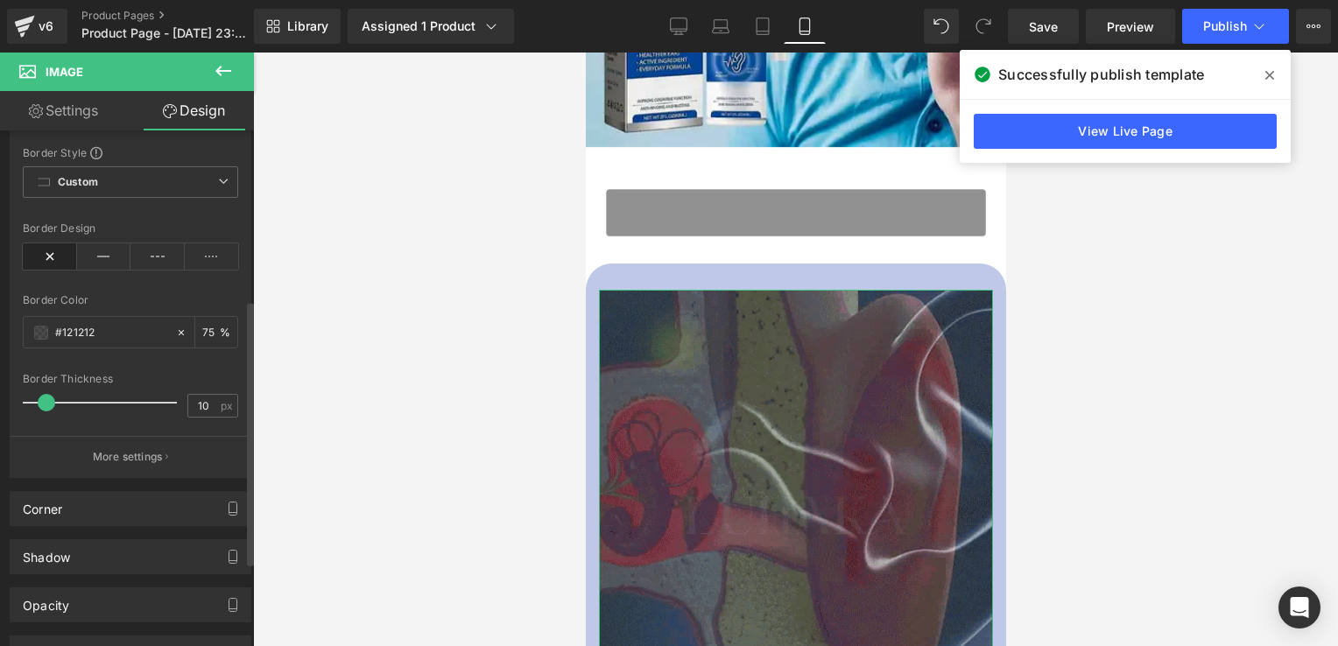
drag, startPoint x: 32, startPoint y: 404, endPoint x: 46, endPoint y: 400, distance: 14.4
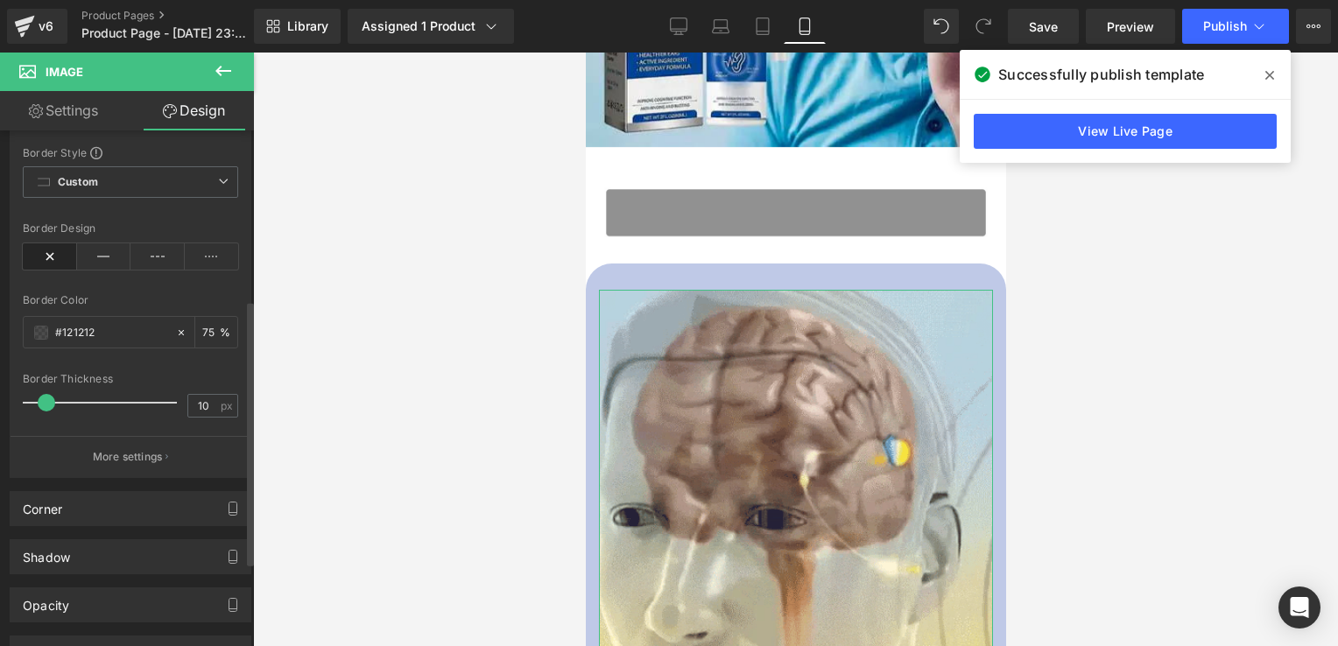
click at [46, 400] on span at bounding box center [47, 403] width 18 height 18
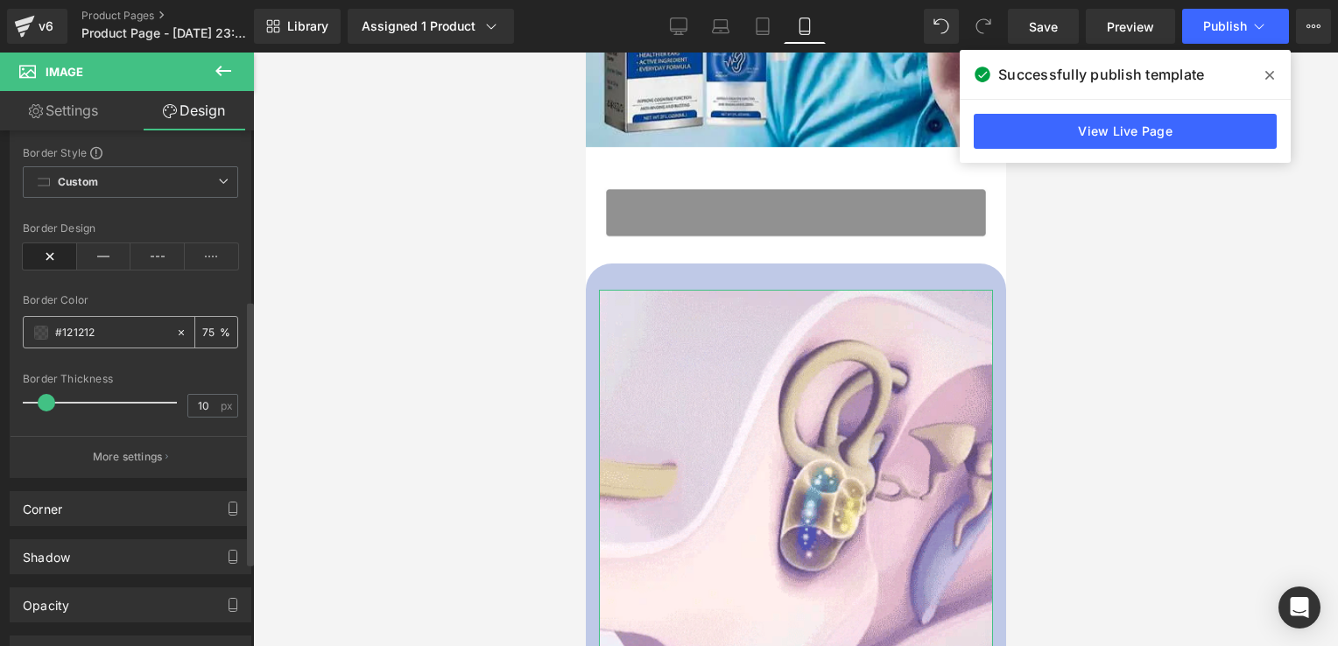
click at [32, 329] on div "#121212" at bounding box center [100, 332] width 152 height 31
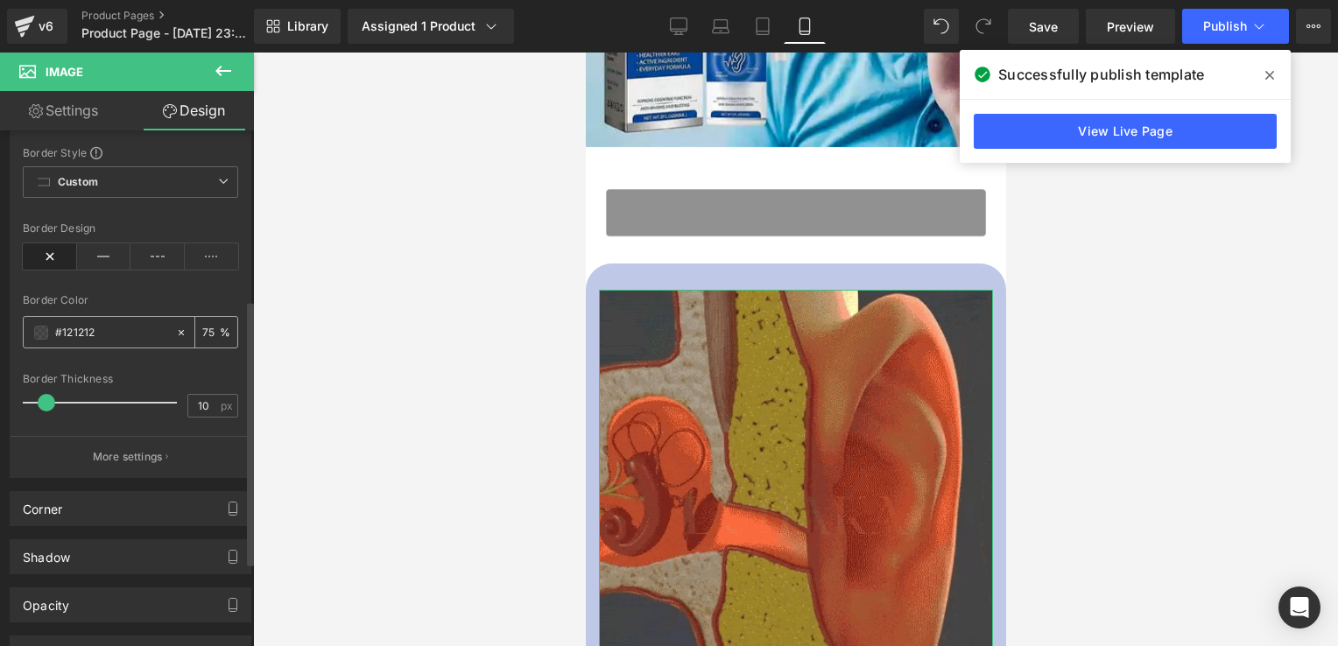
click at [46, 329] on span at bounding box center [41, 333] width 14 height 14
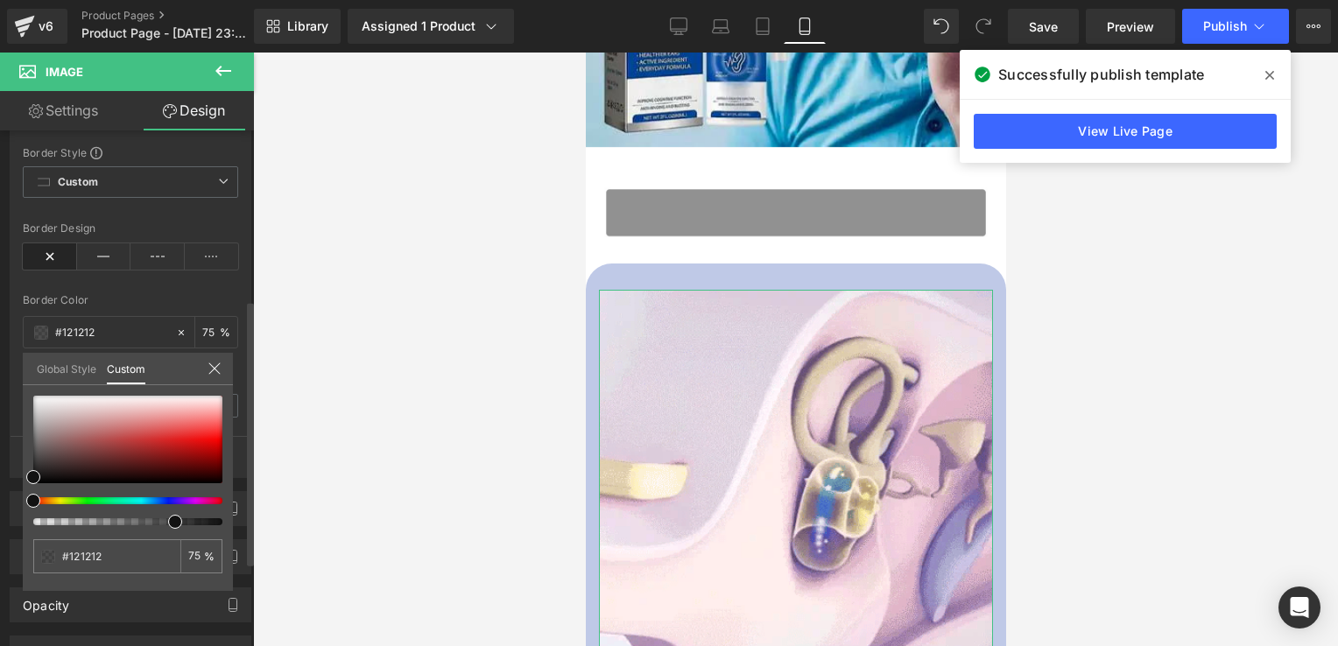
click at [191, 494] on div at bounding box center [127, 461] width 189 height 130
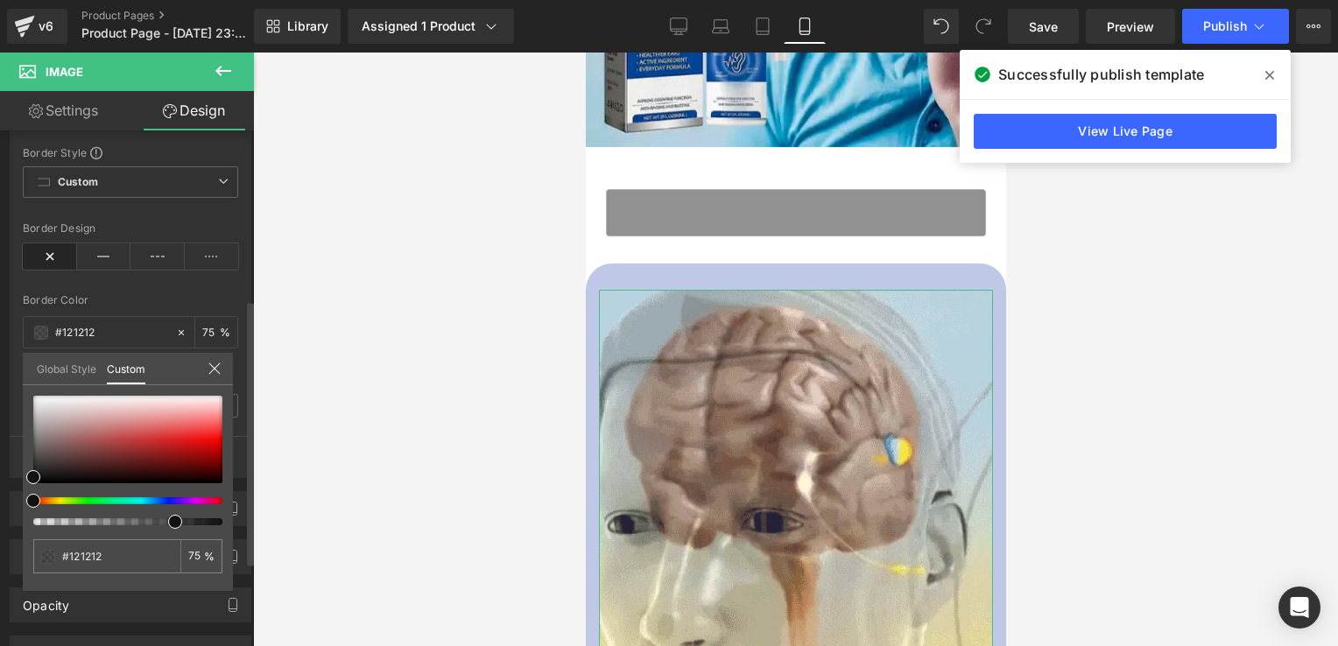
type input "#111111"
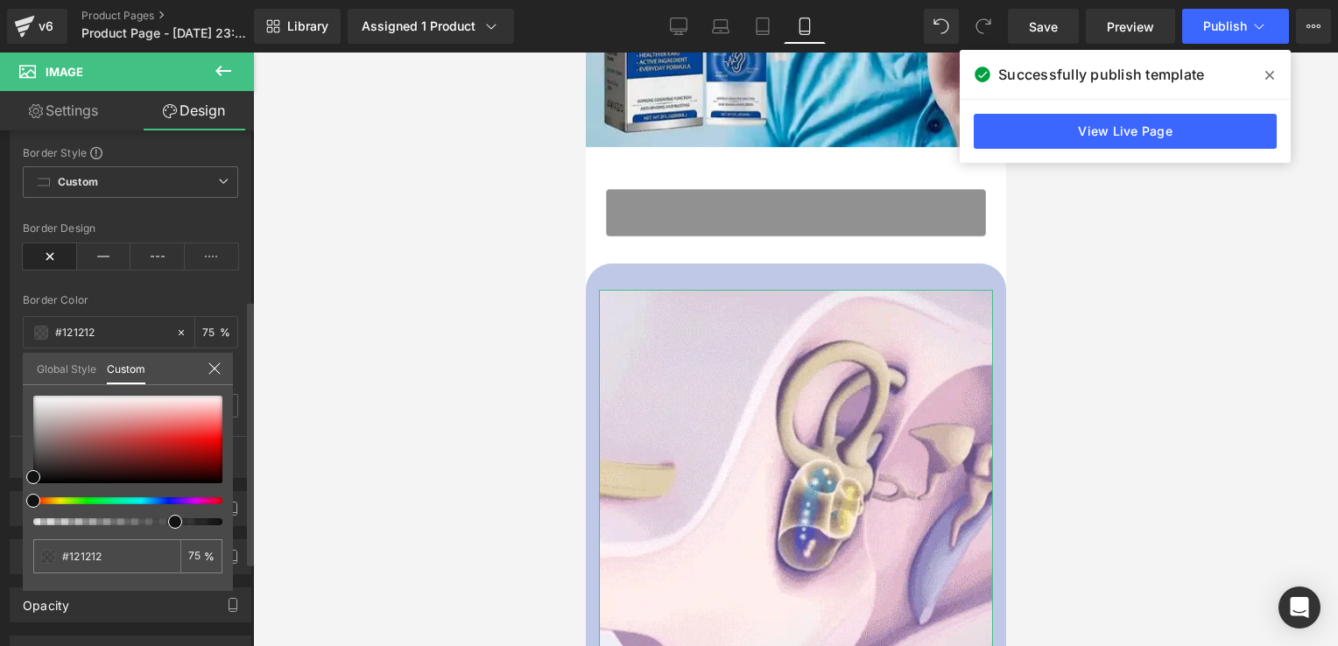
type input "#111111"
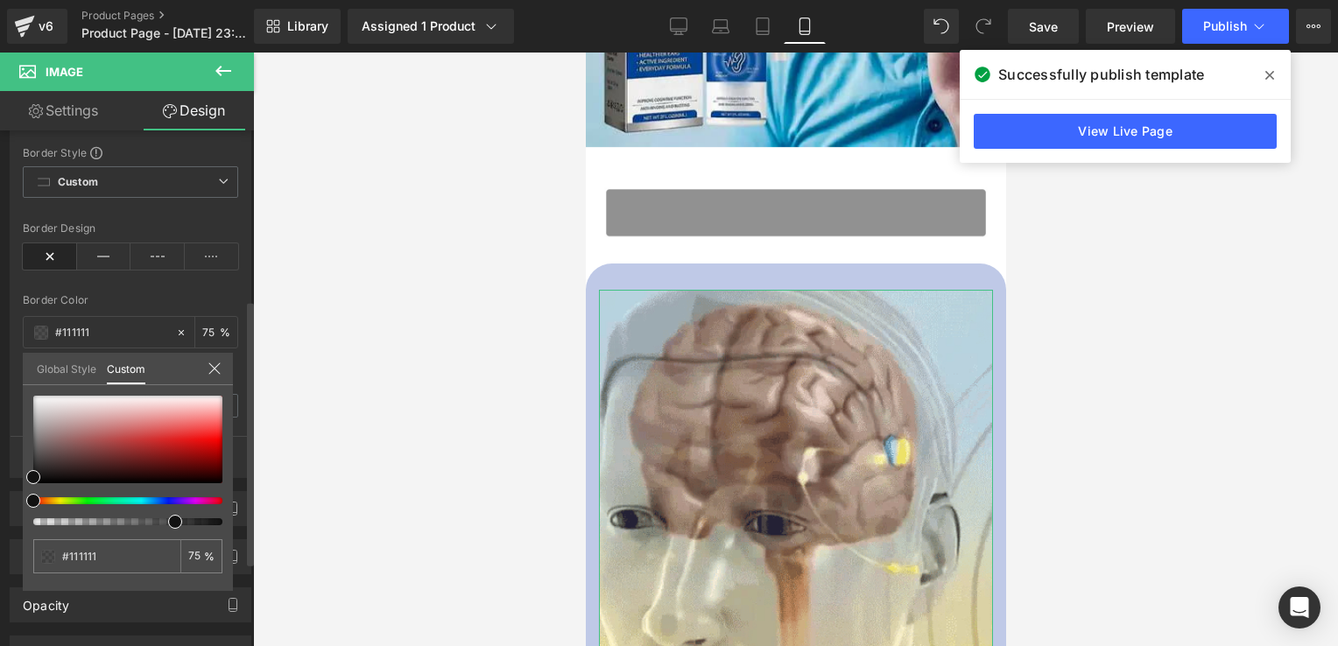
click at [158, 497] on div at bounding box center [120, 500] width 189 height 7
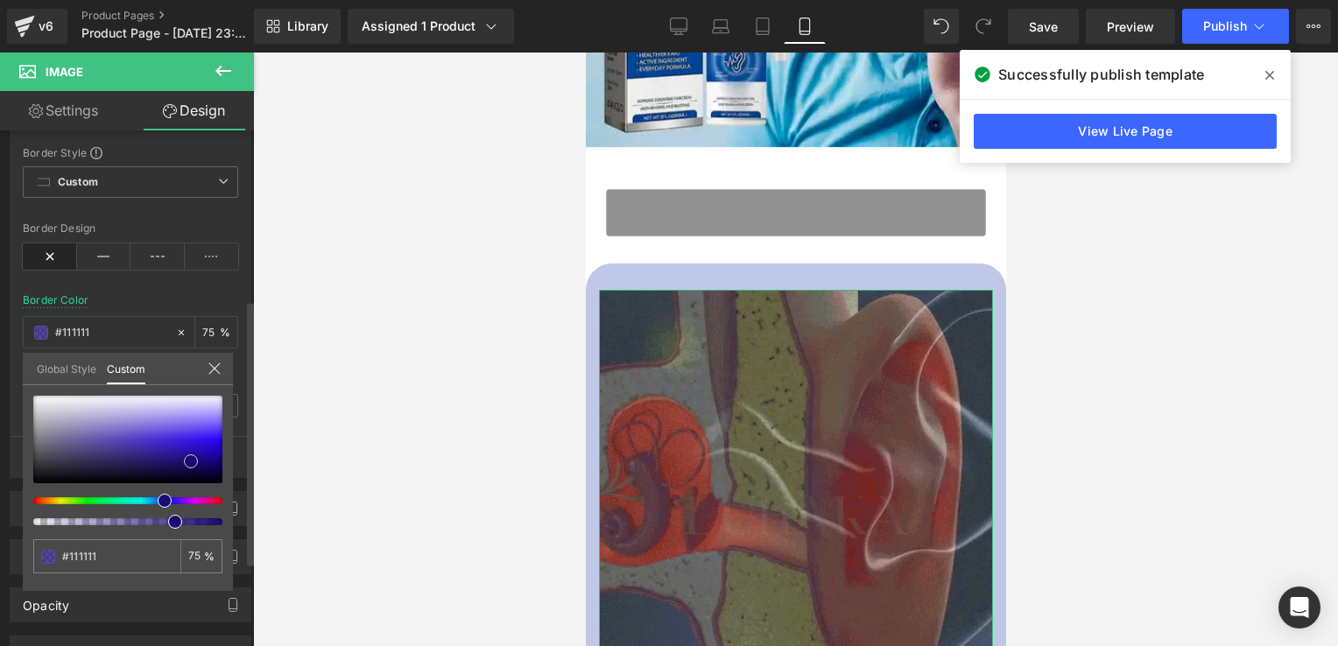
type input "#1c0a75"
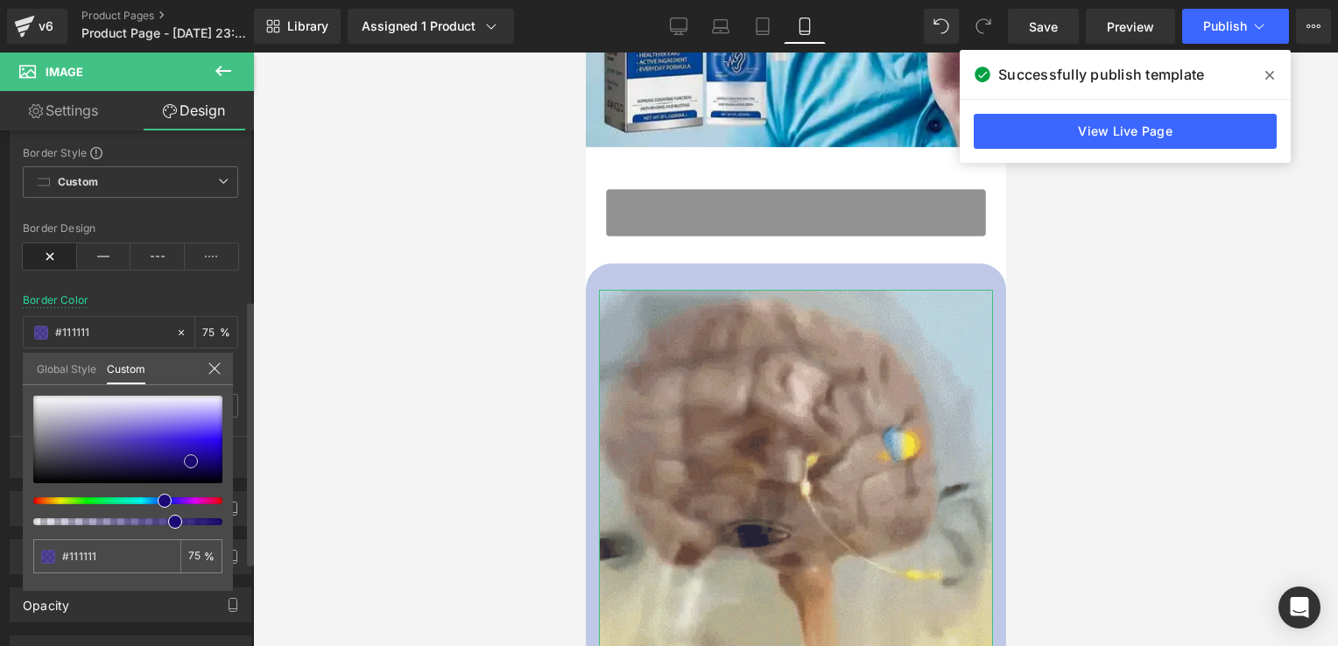
type input "#1c0a75"
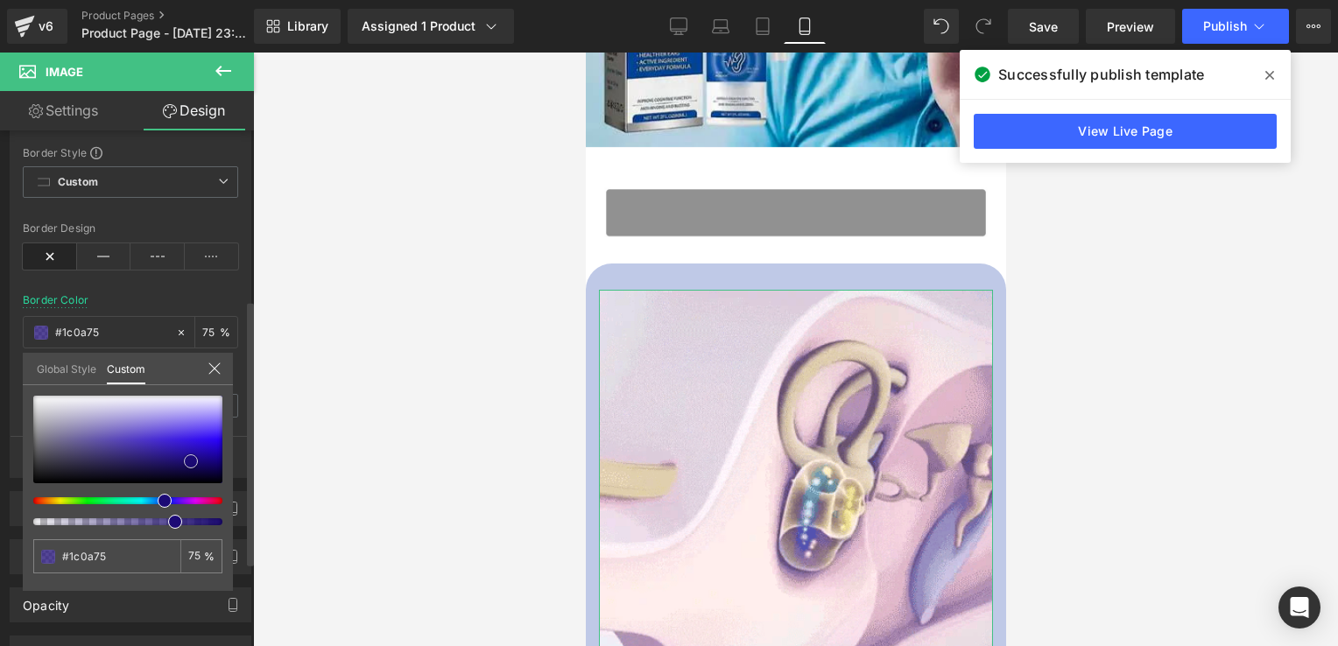
type input "#2106a6"
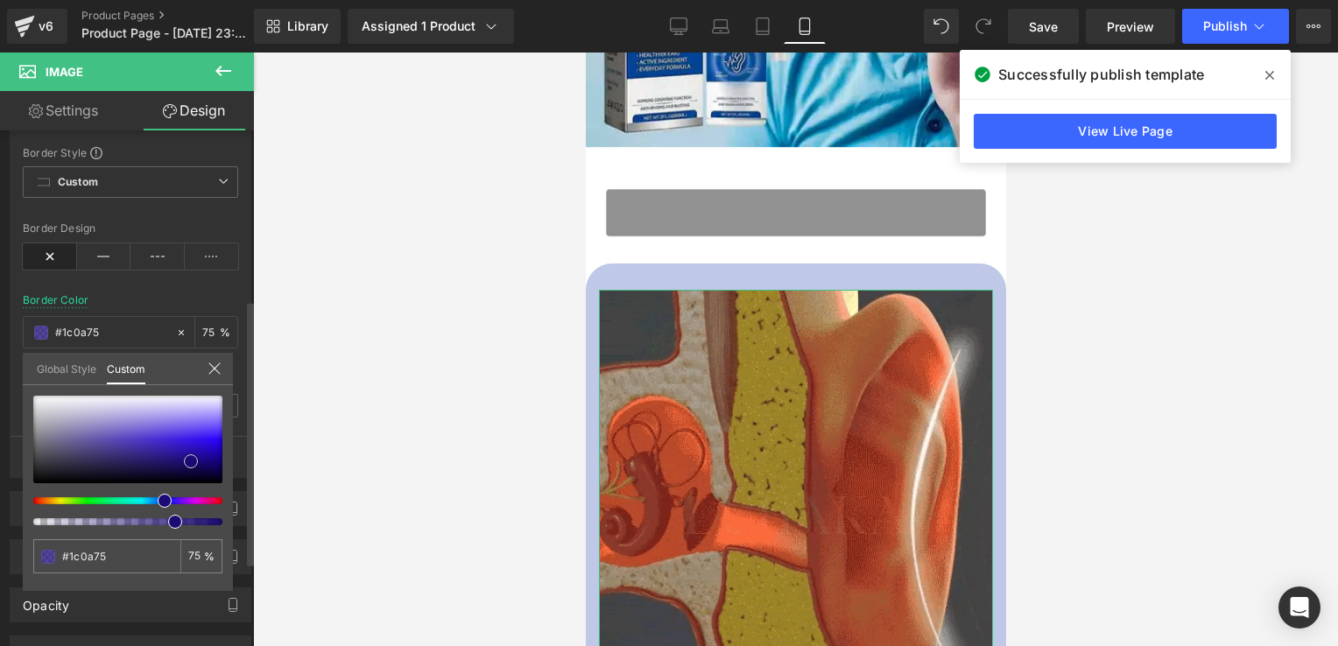
type input "#2106a6"
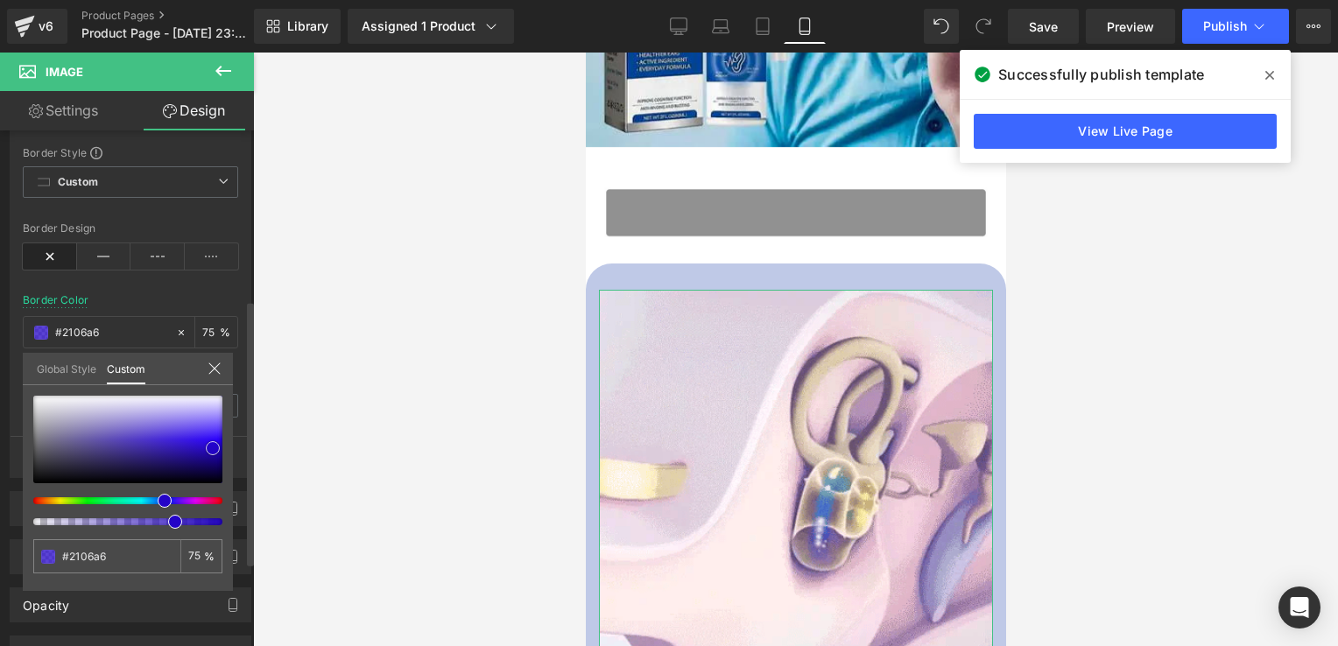
type input "#2204b7"
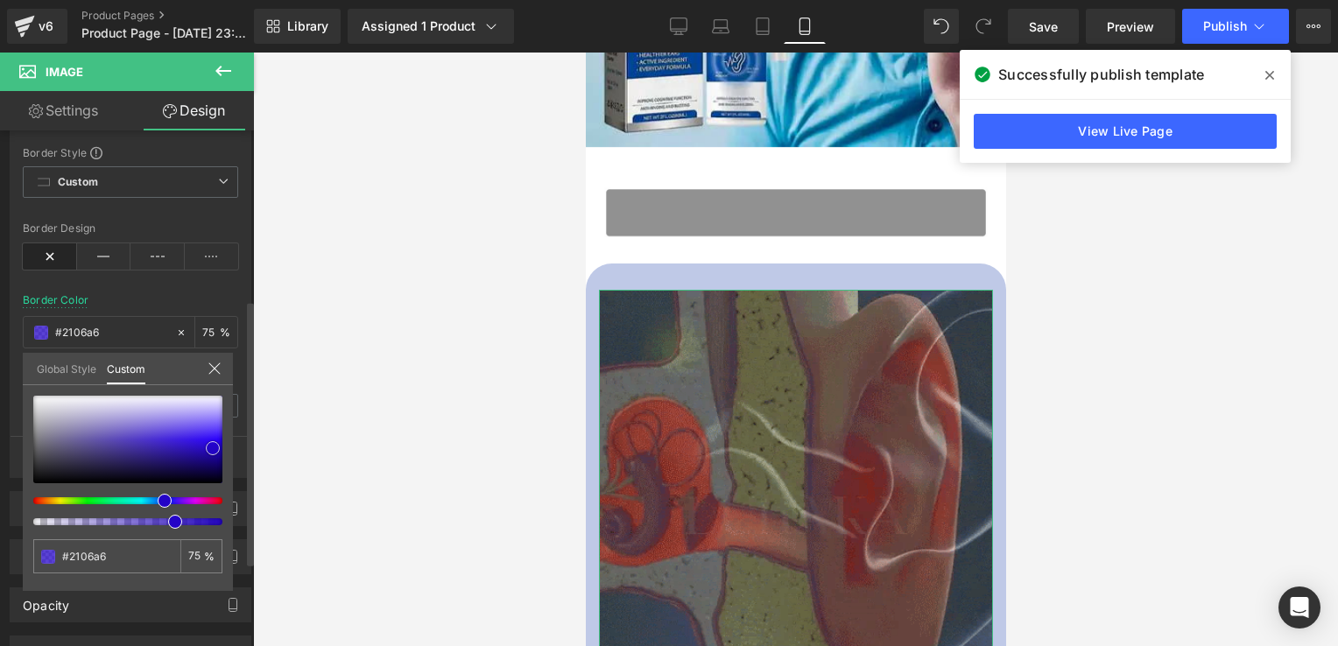
type input "#2204b7"
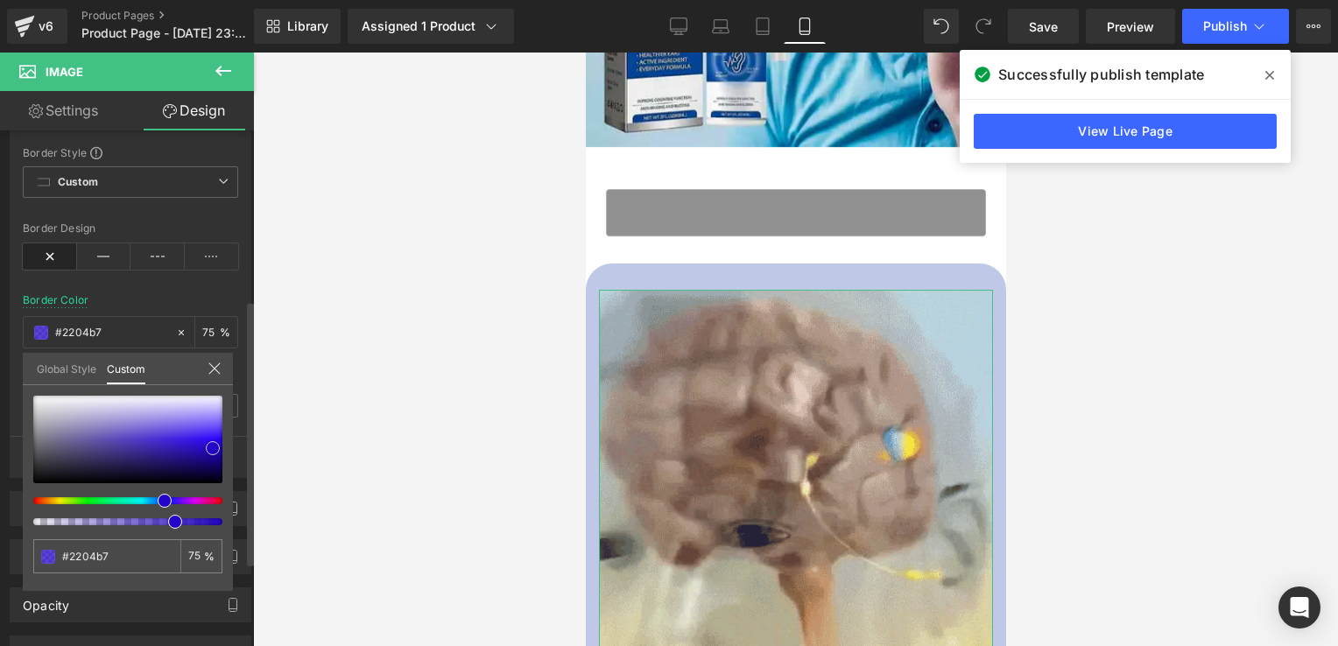
type input "#2605cb"
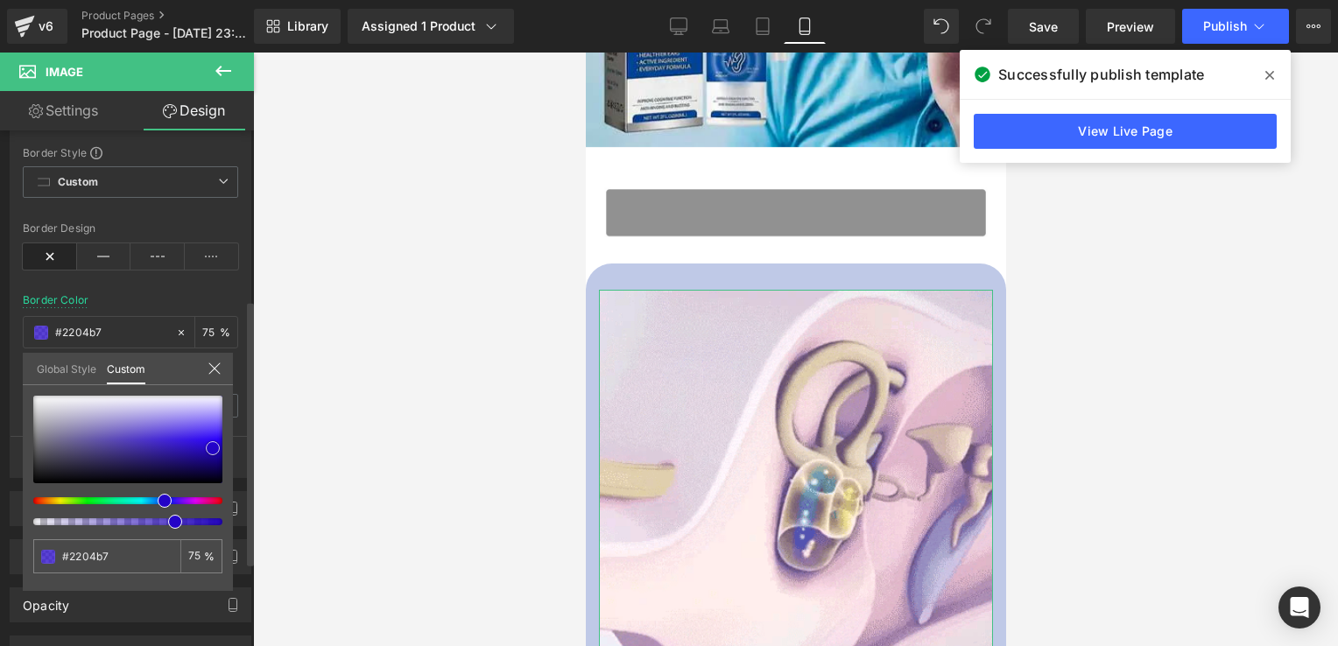
type input "#2605cb"
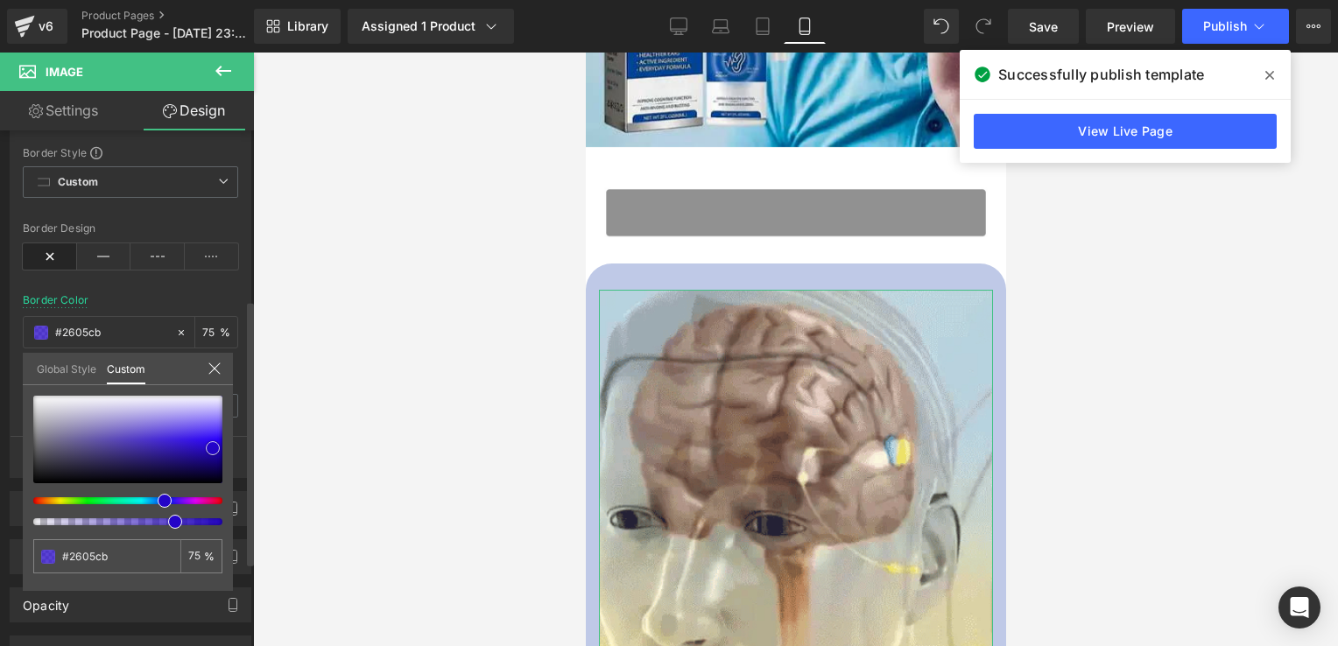
type input "#2504cc"
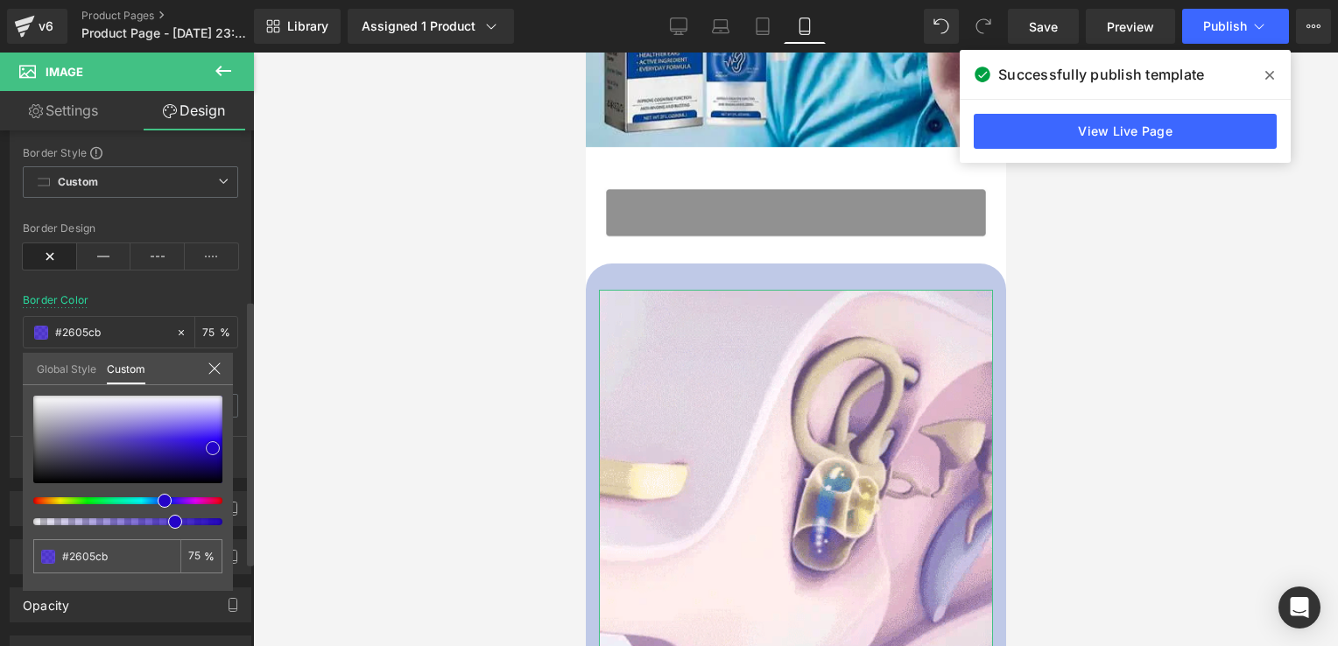
type input "#2504cc"
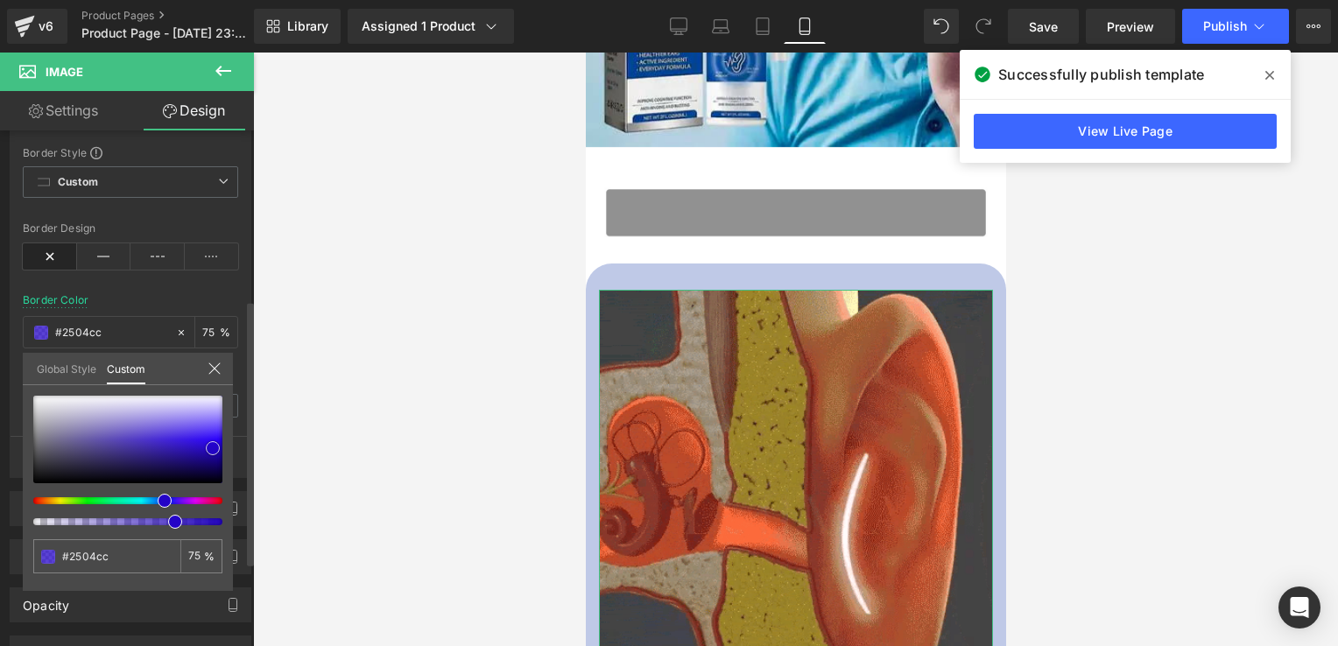
type input "#2605cb"
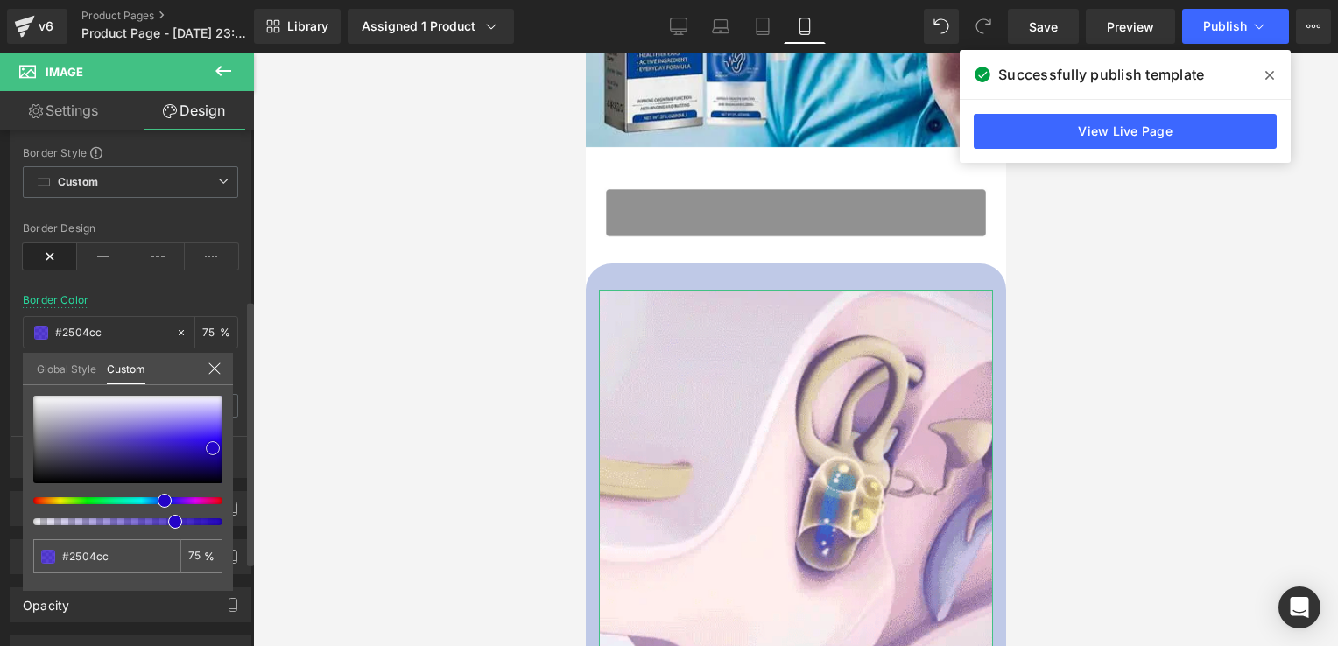
type input "#2605cb"
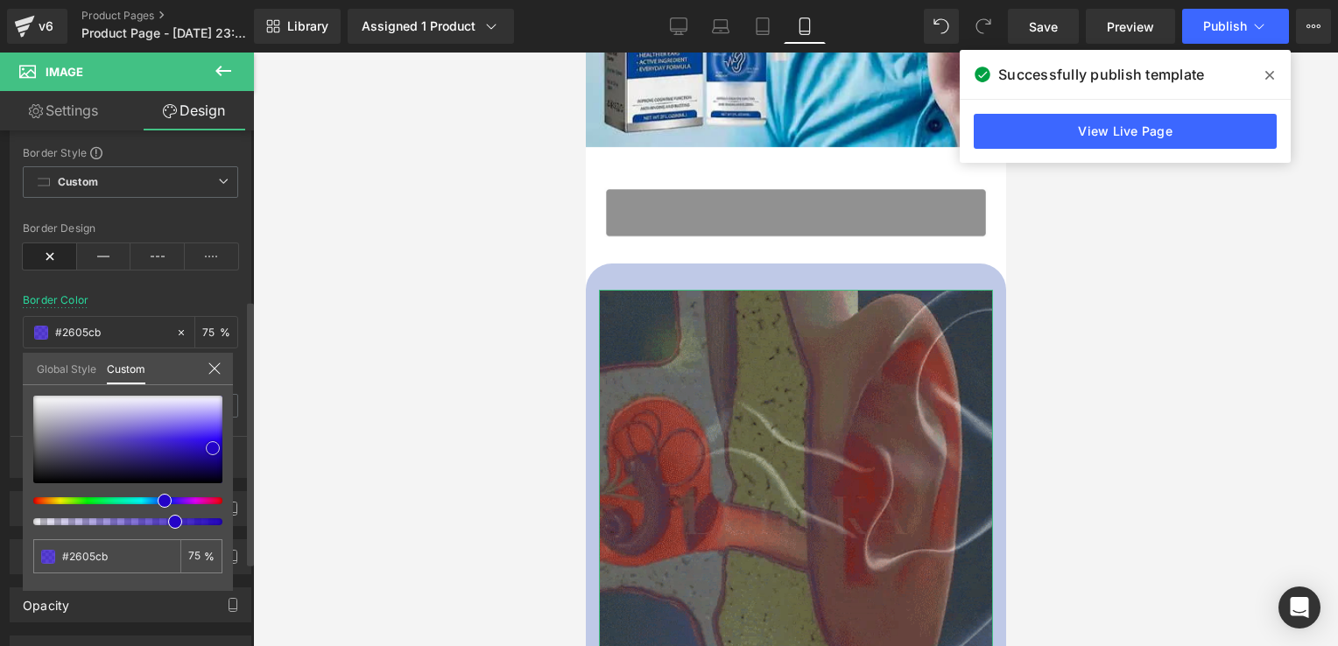
type input "#2404c1"
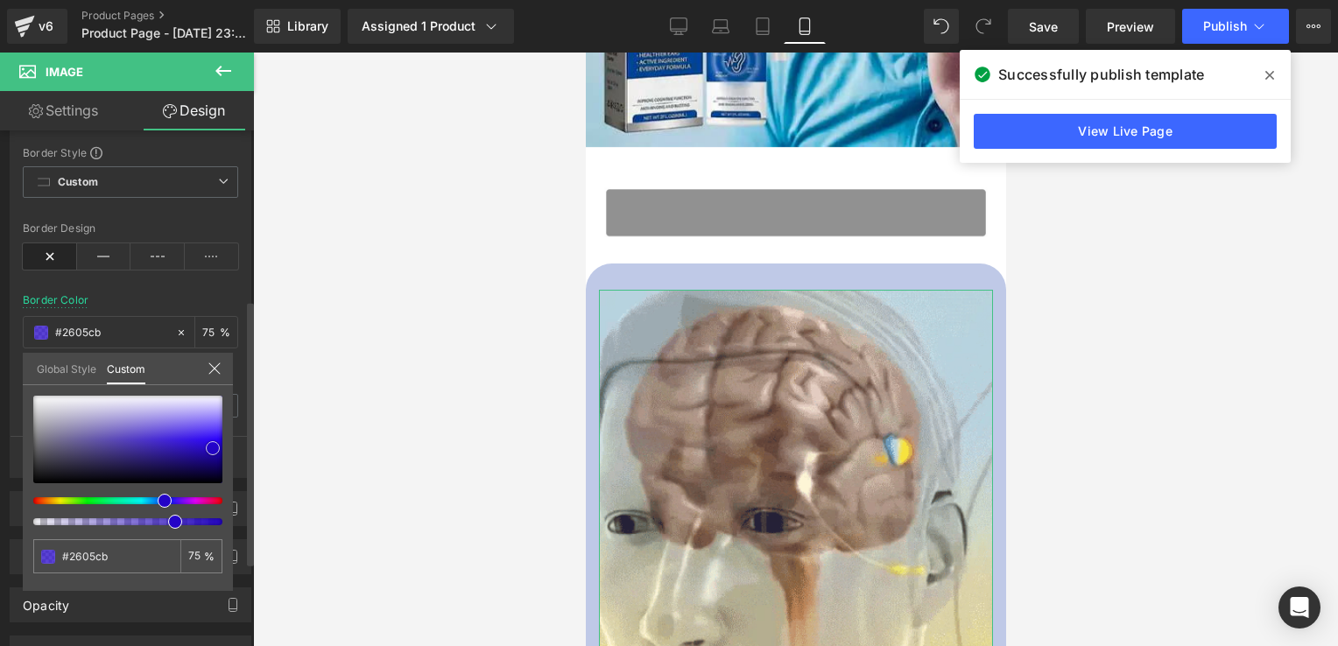
type input "#2404c1"
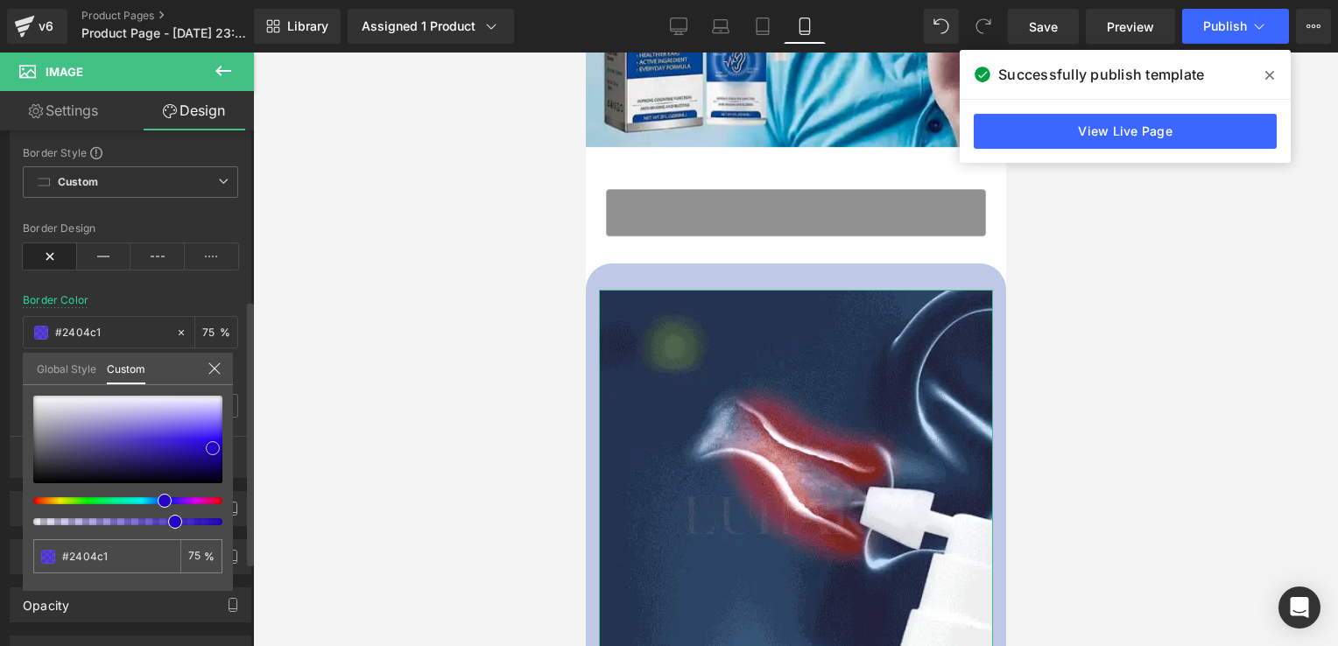
type input "#2304bc"
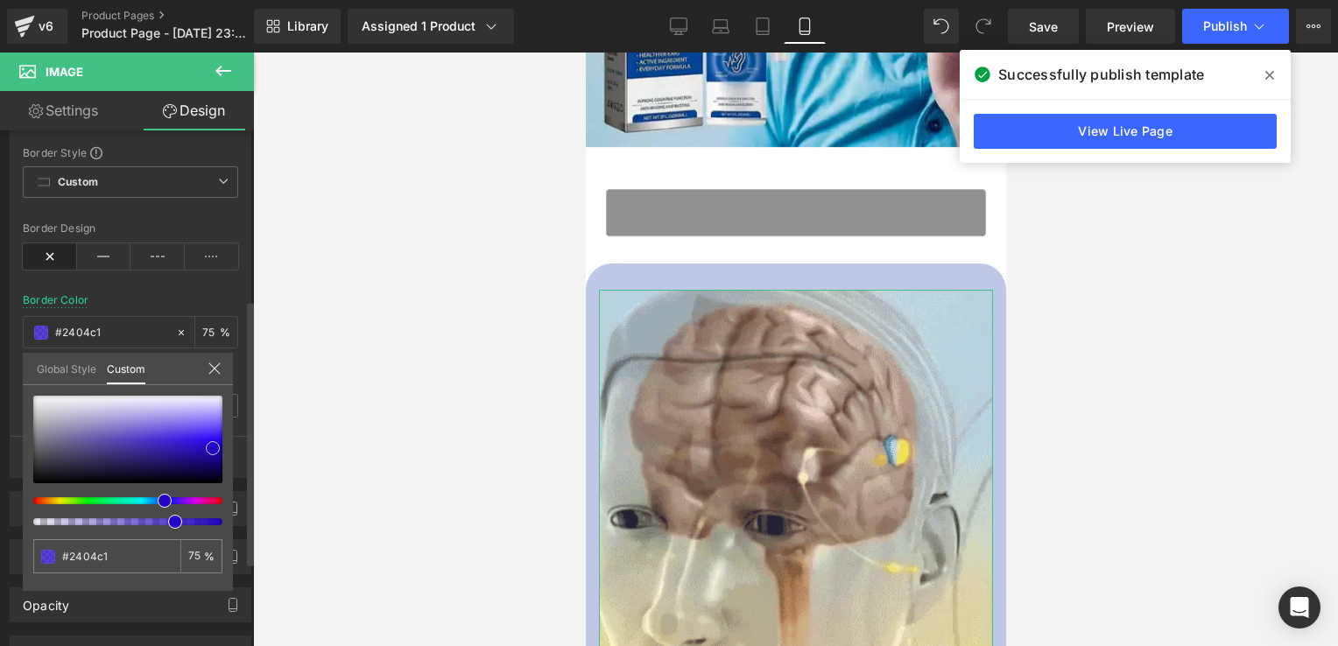
type input "#2304bc"
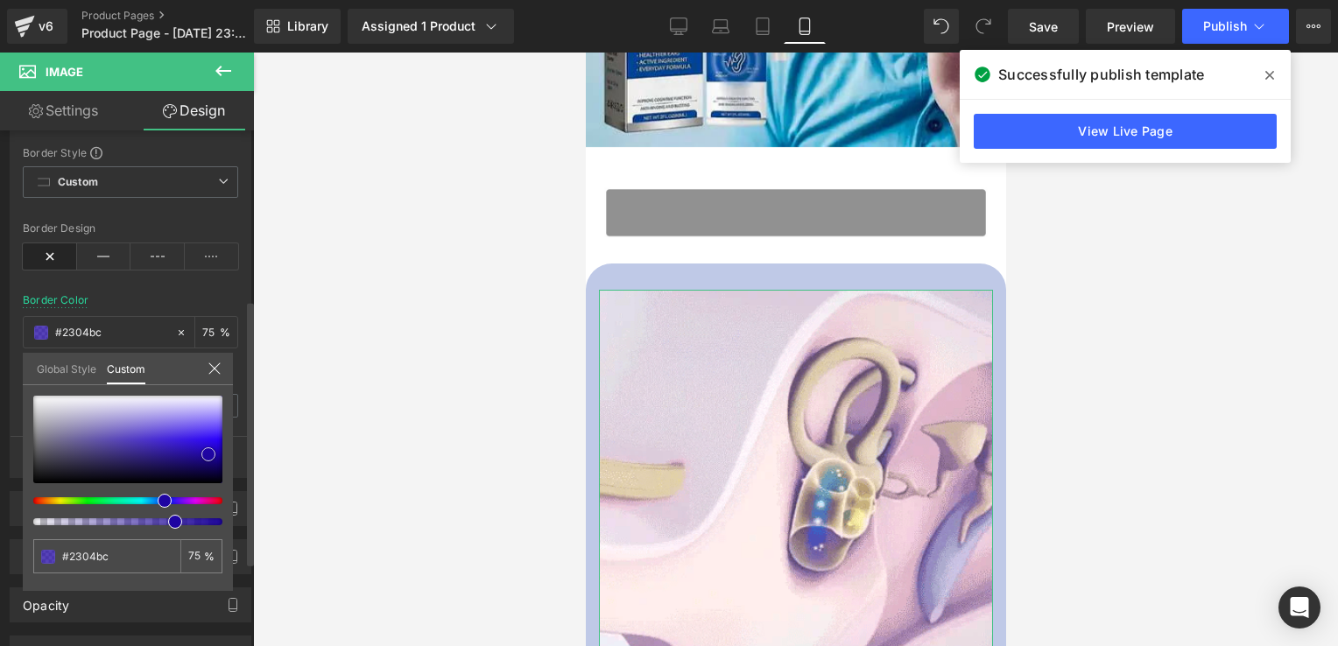
type input "#2004ae"
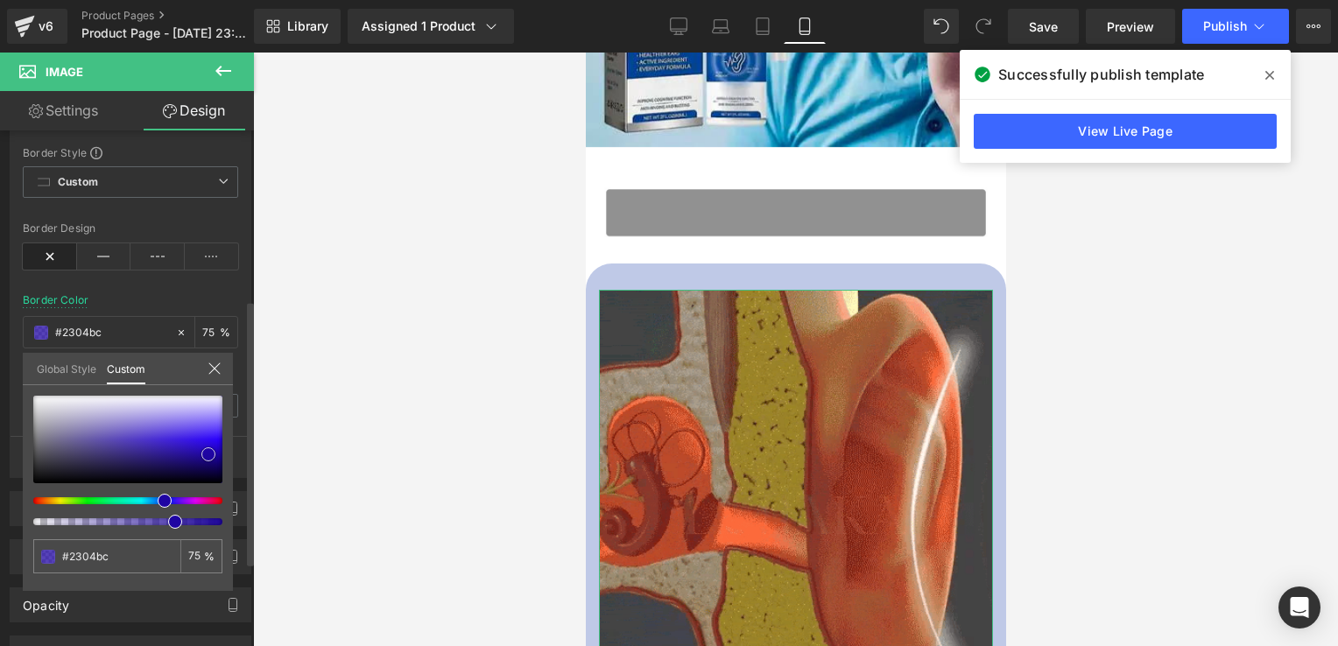
type input "#2004ae"
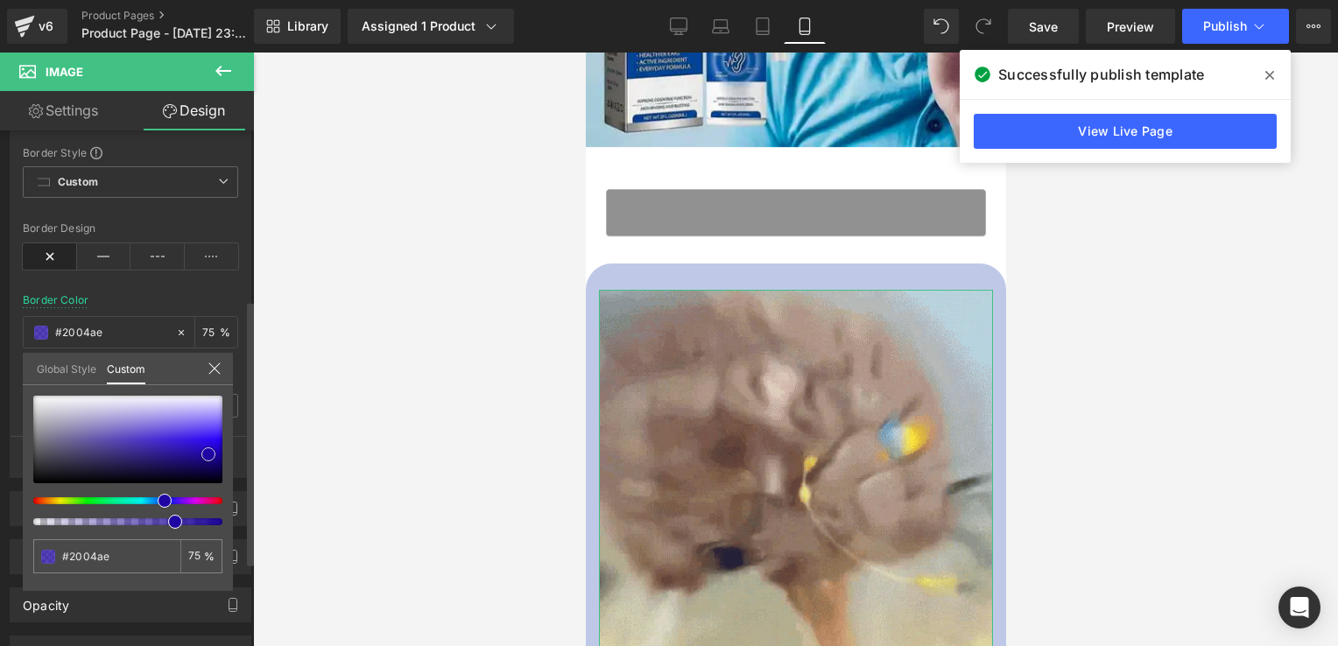
type input "#1f059d"
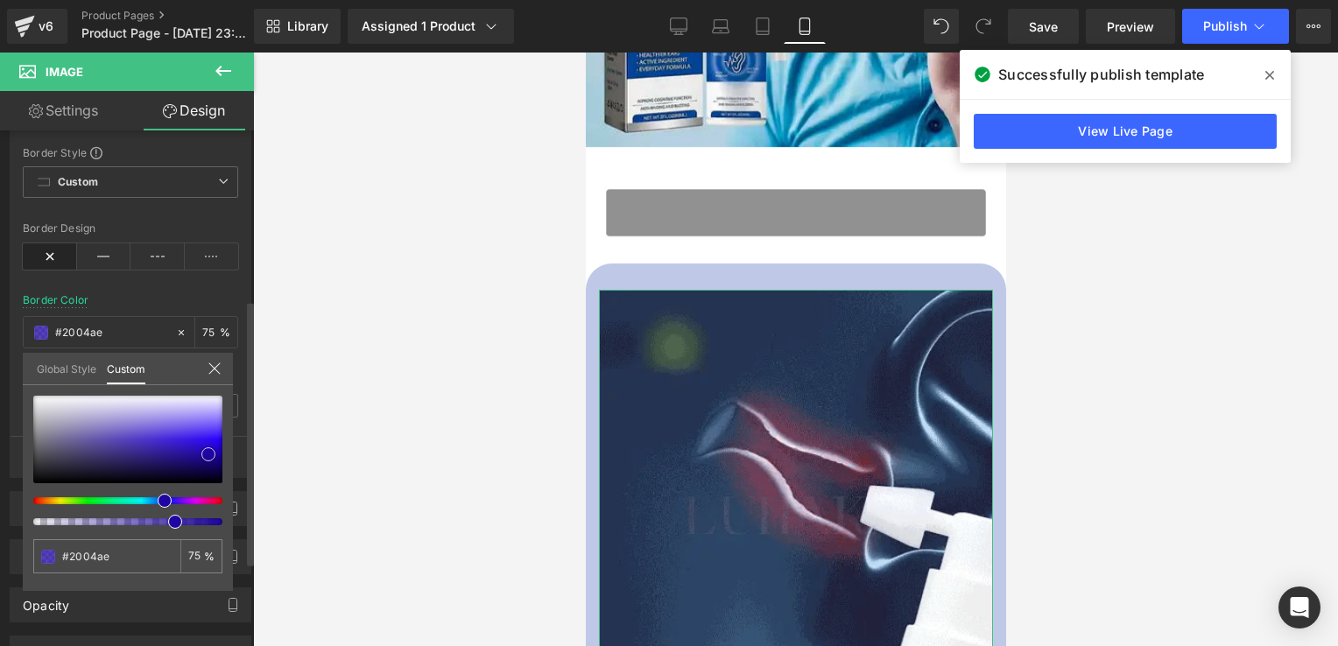
type input "#1f059d"
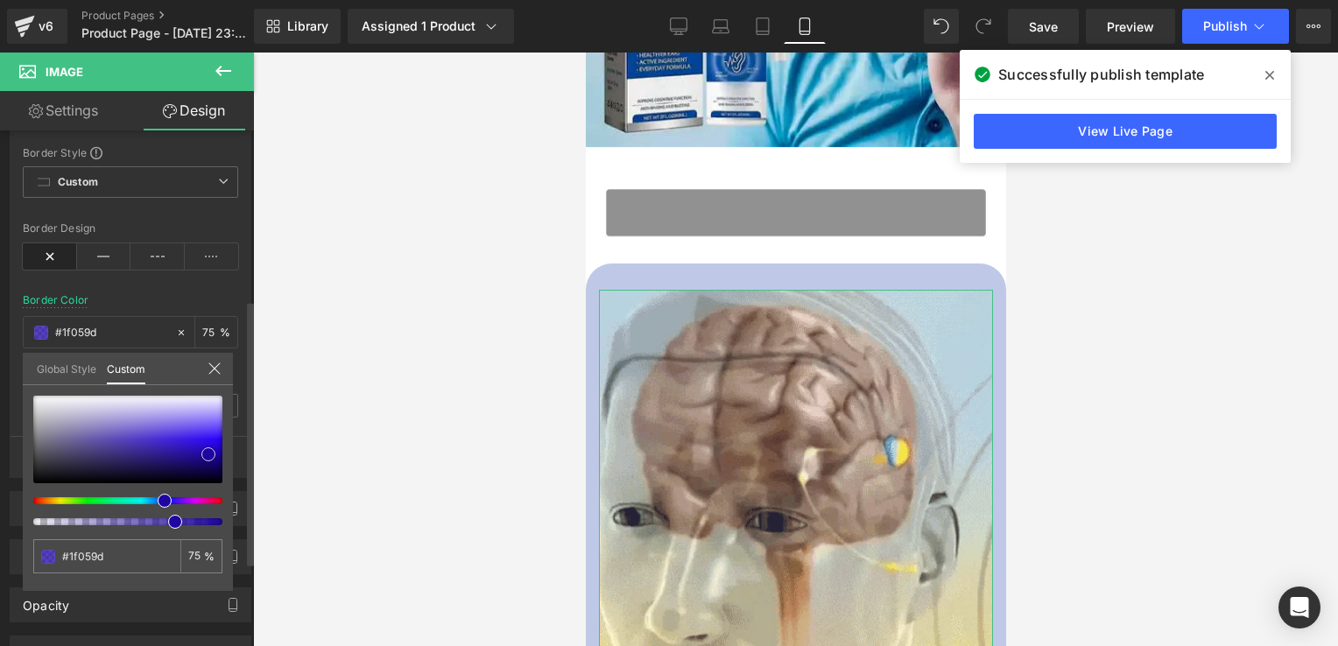
type input "#1e0692"
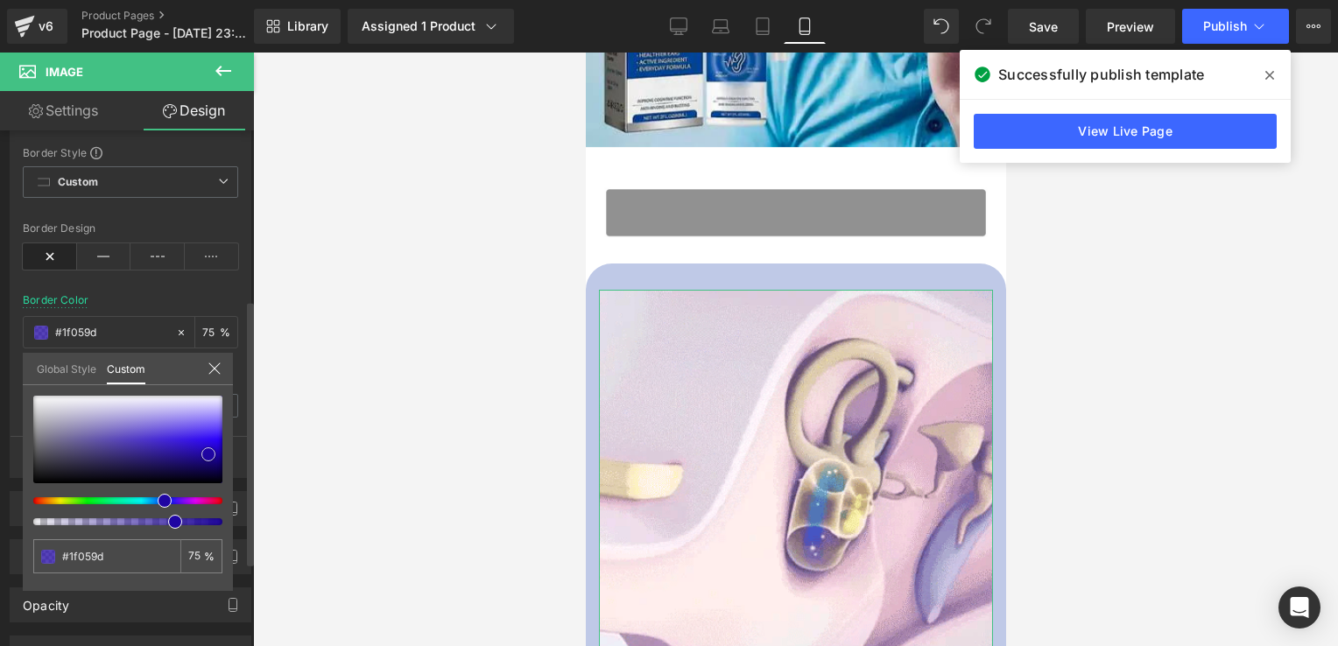
type input "#1e0692"
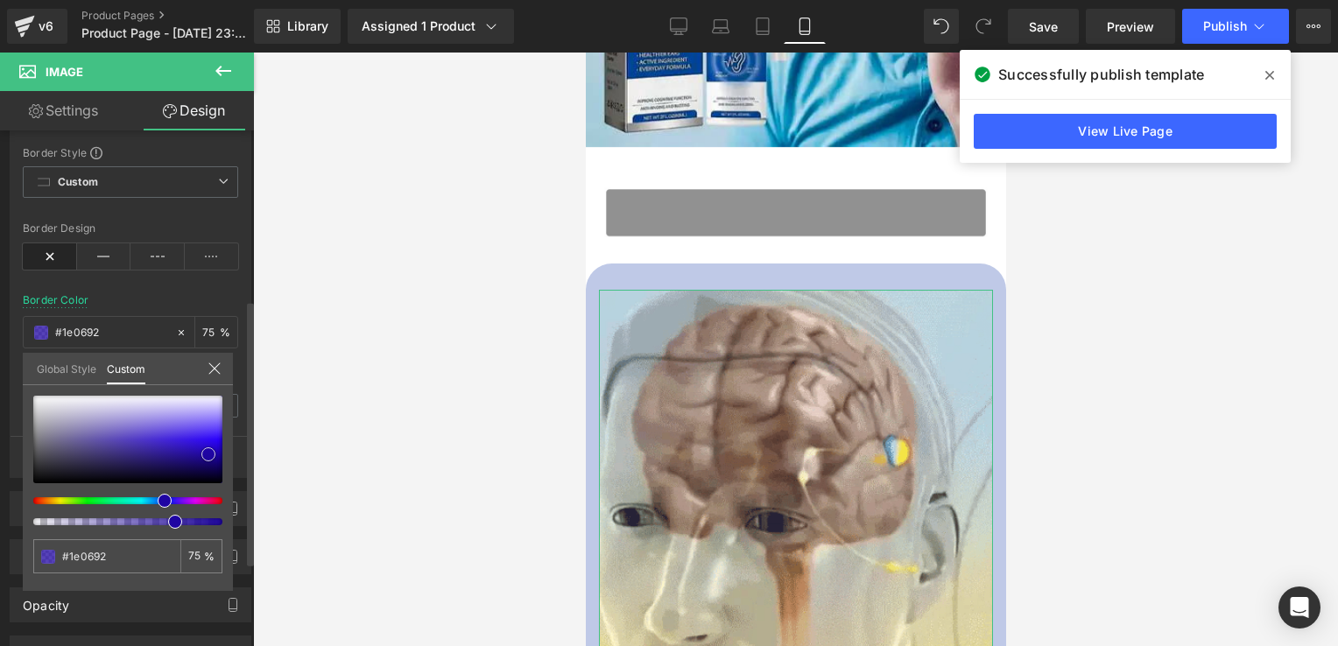
type input "#1d078c"
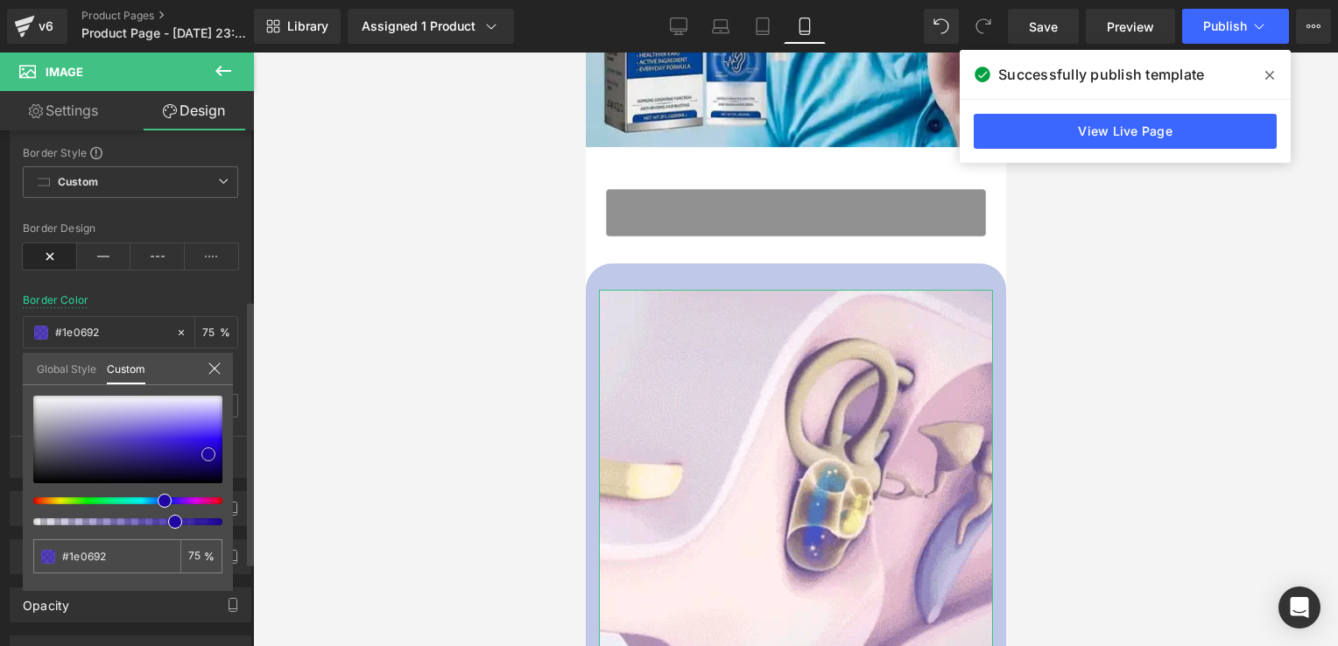
type input "#1d078c"
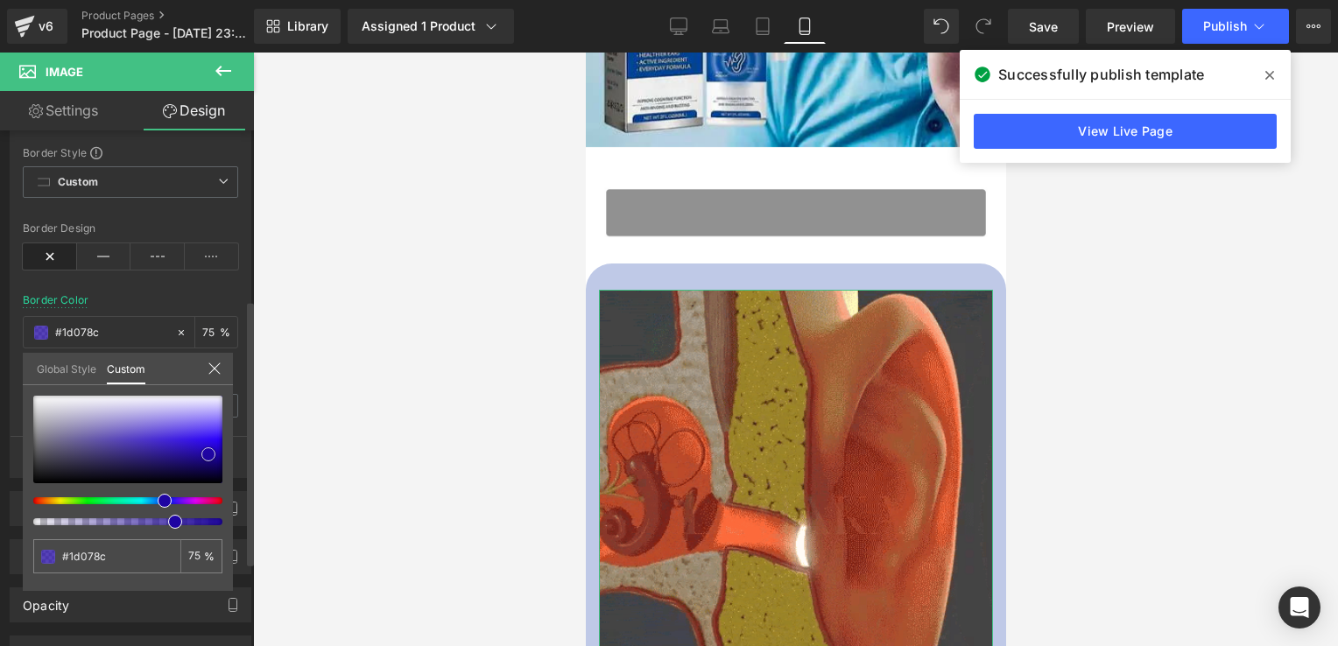
type input "#1c0787"
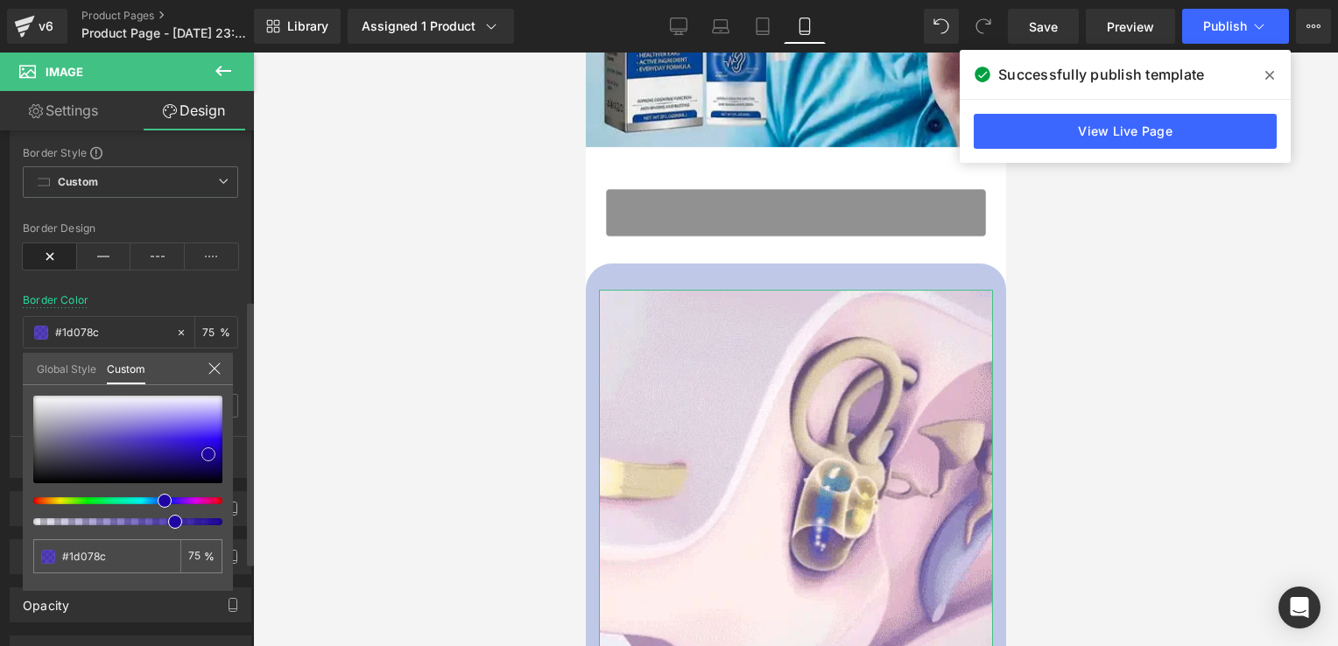
type input "#1c0787"
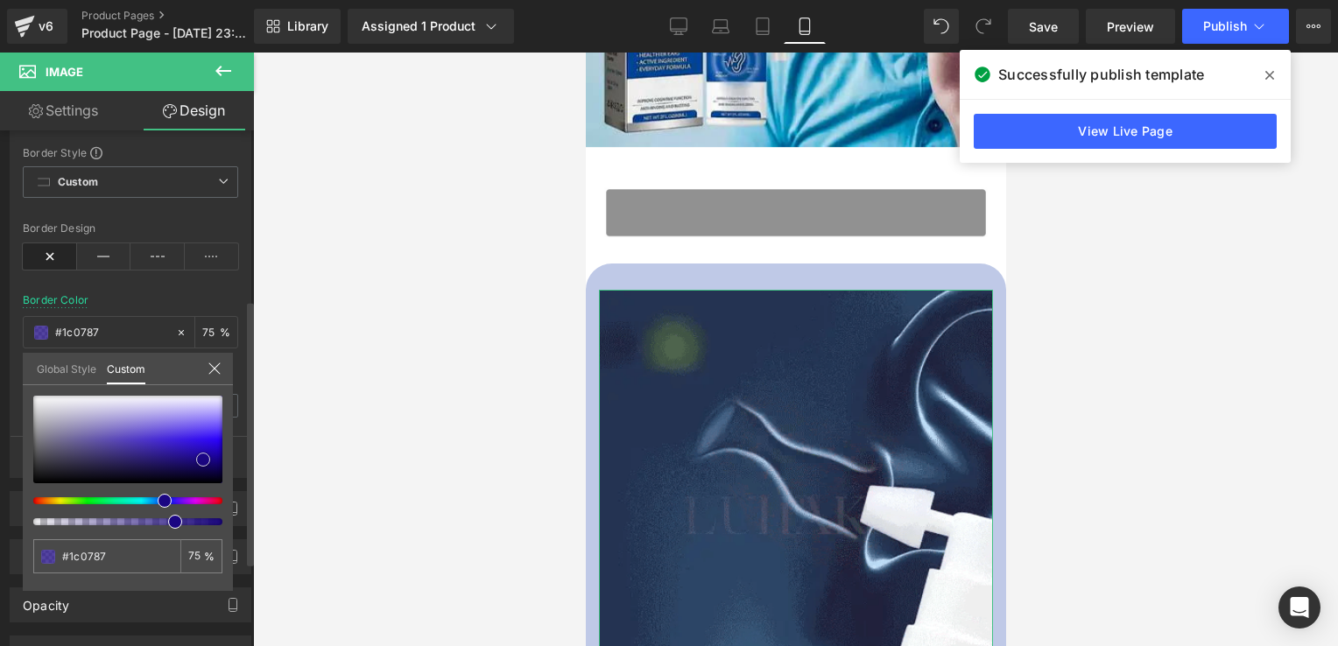
type input "#1a057e"
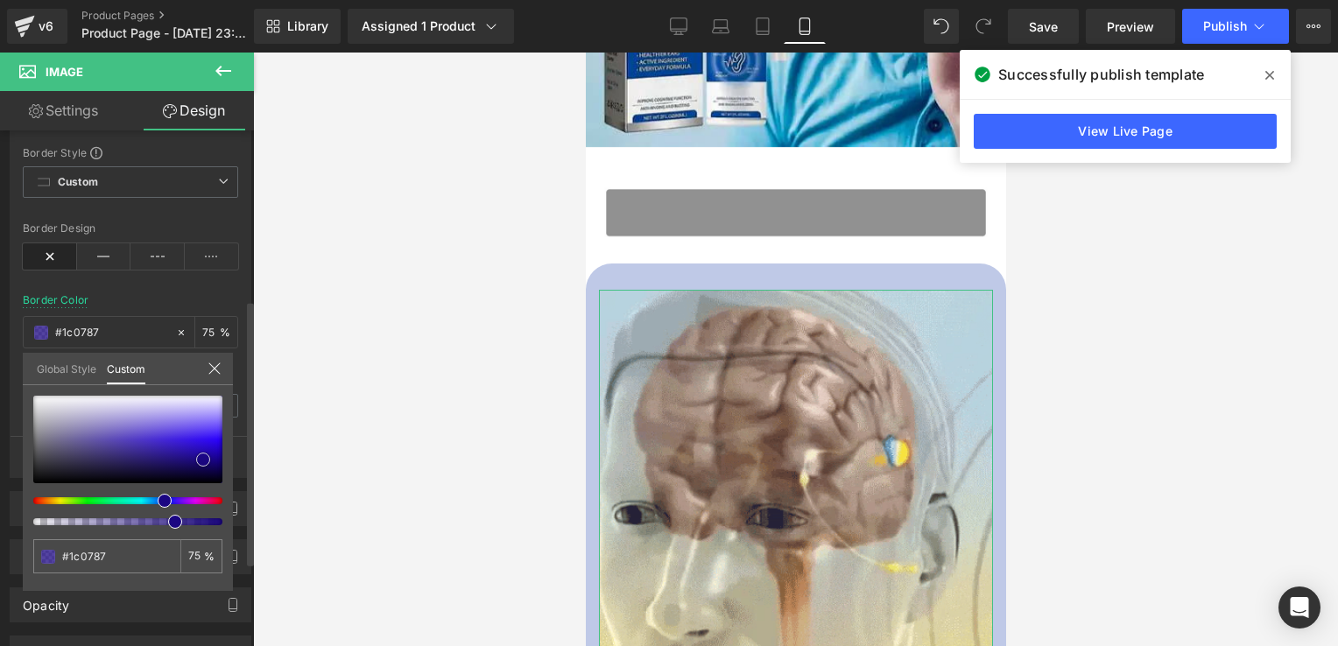
type input "#1a057e"
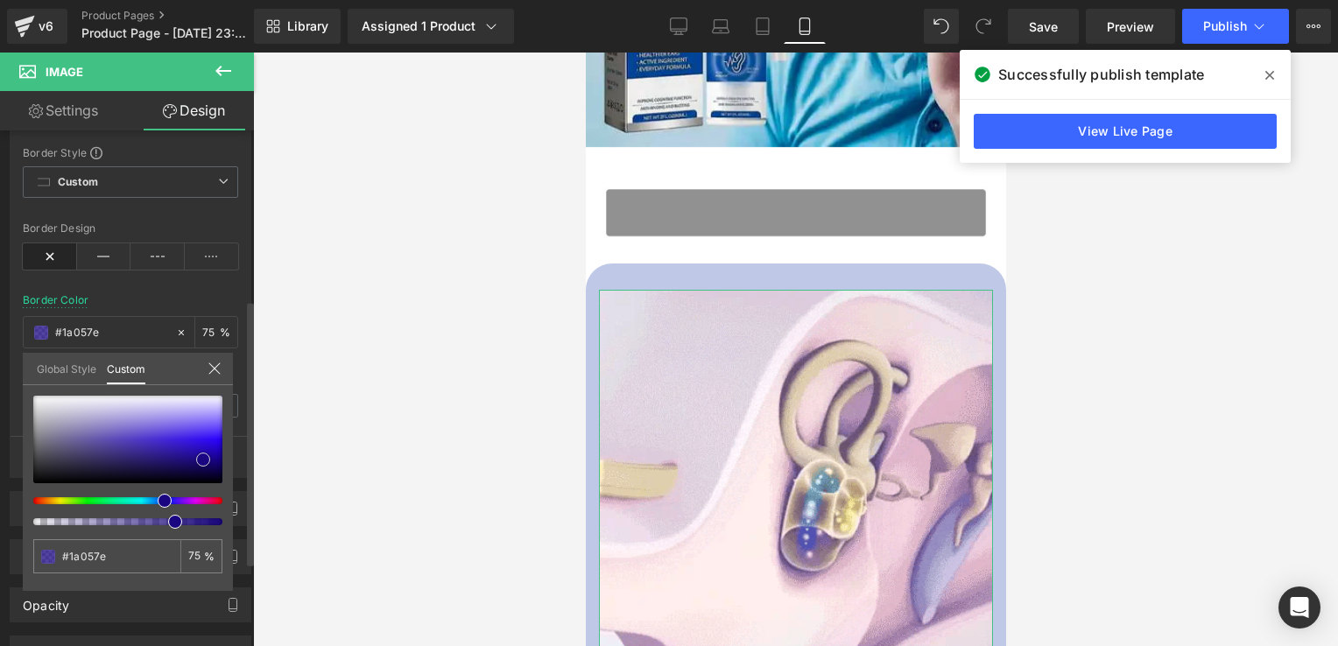
type input "#1a077d"
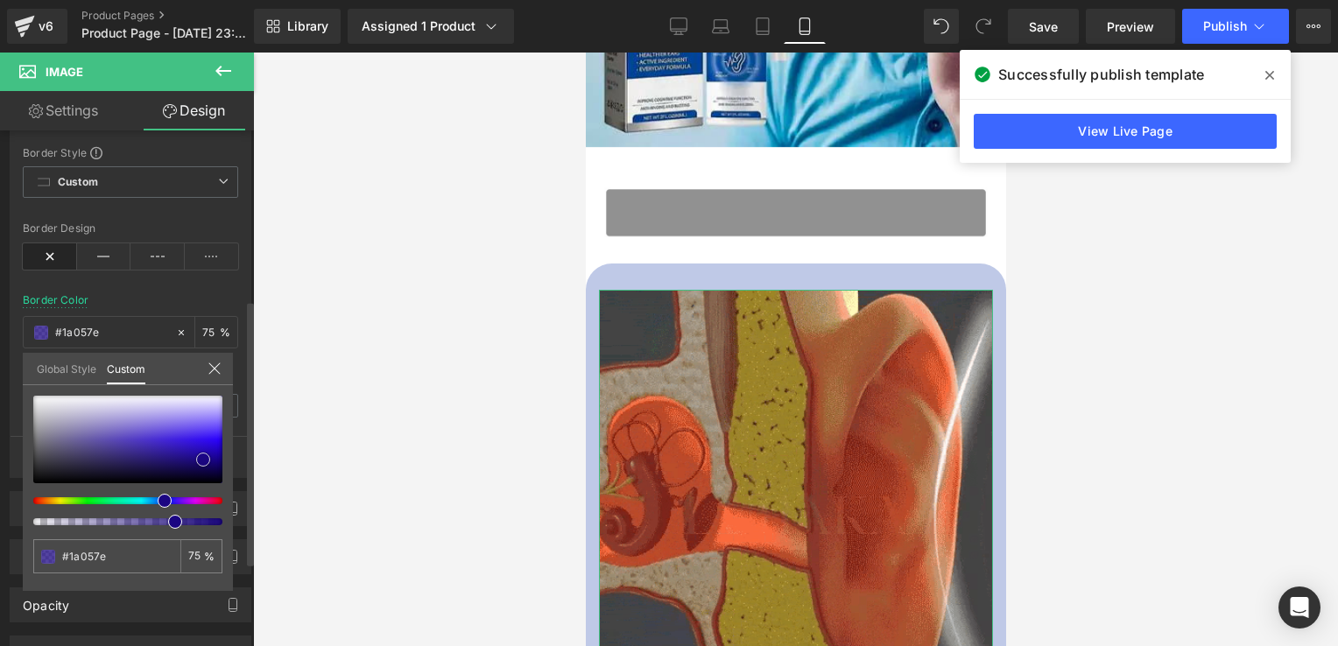
type input "#1a077d"
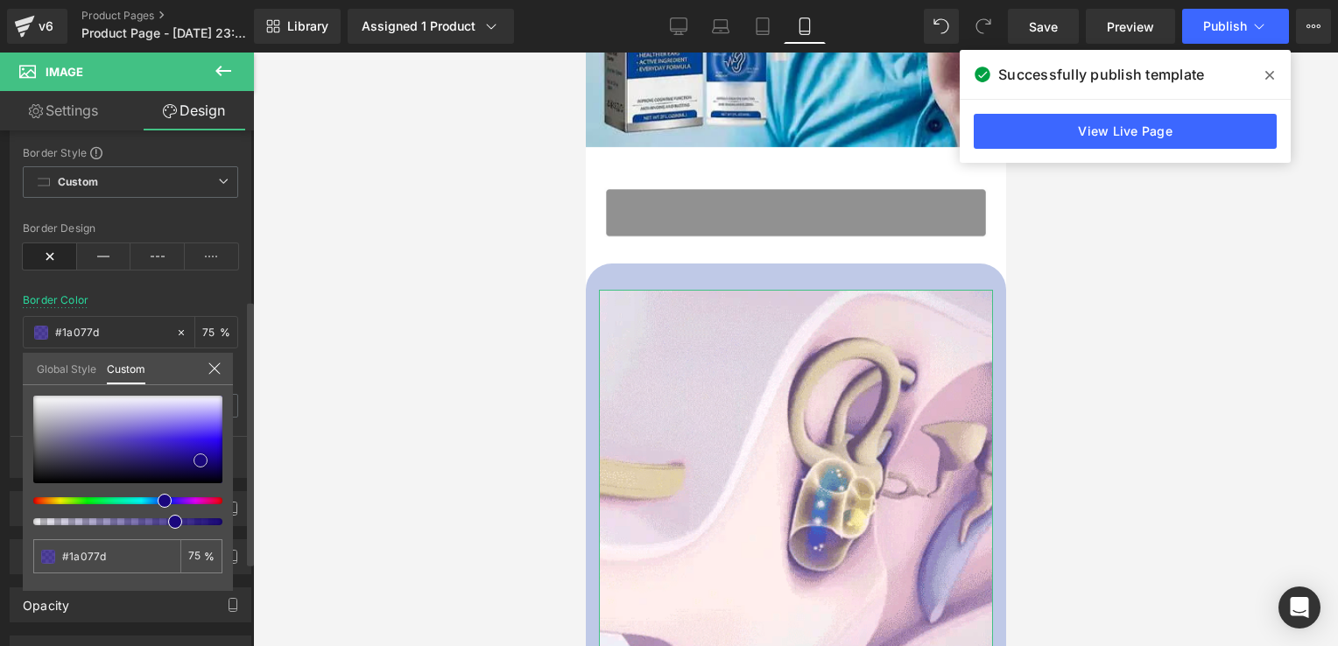
type input "#1b077c"
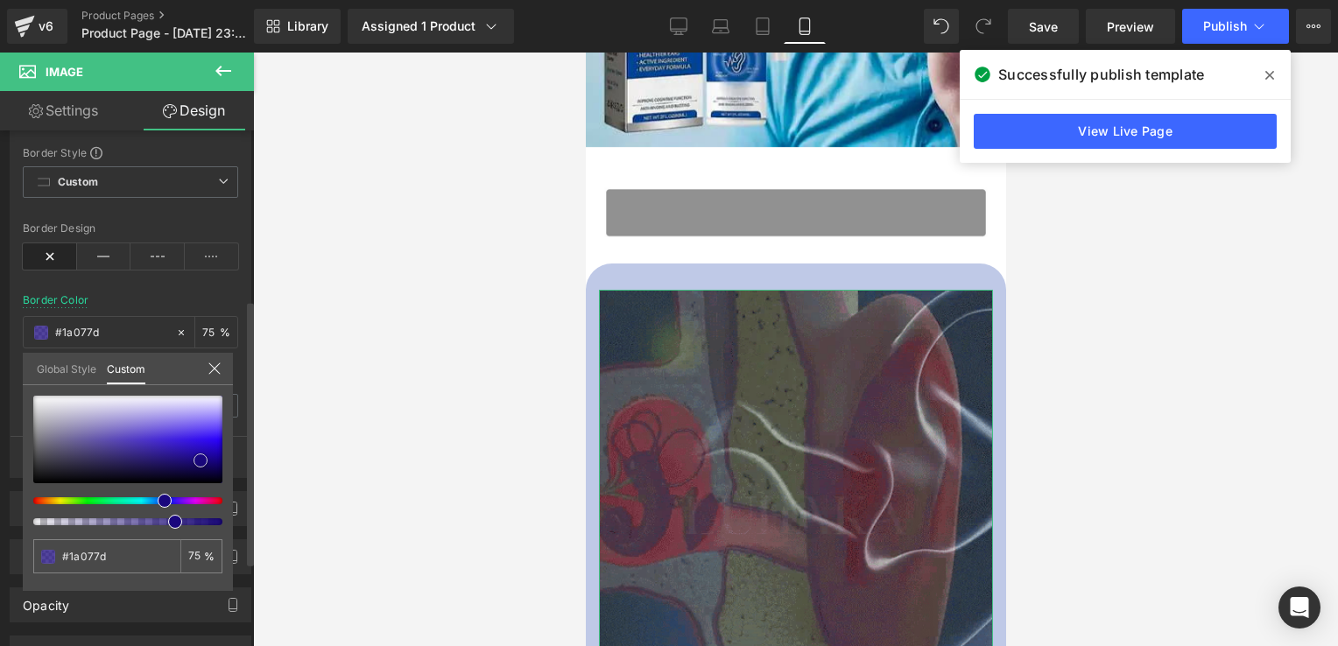
type input "#1b077c"
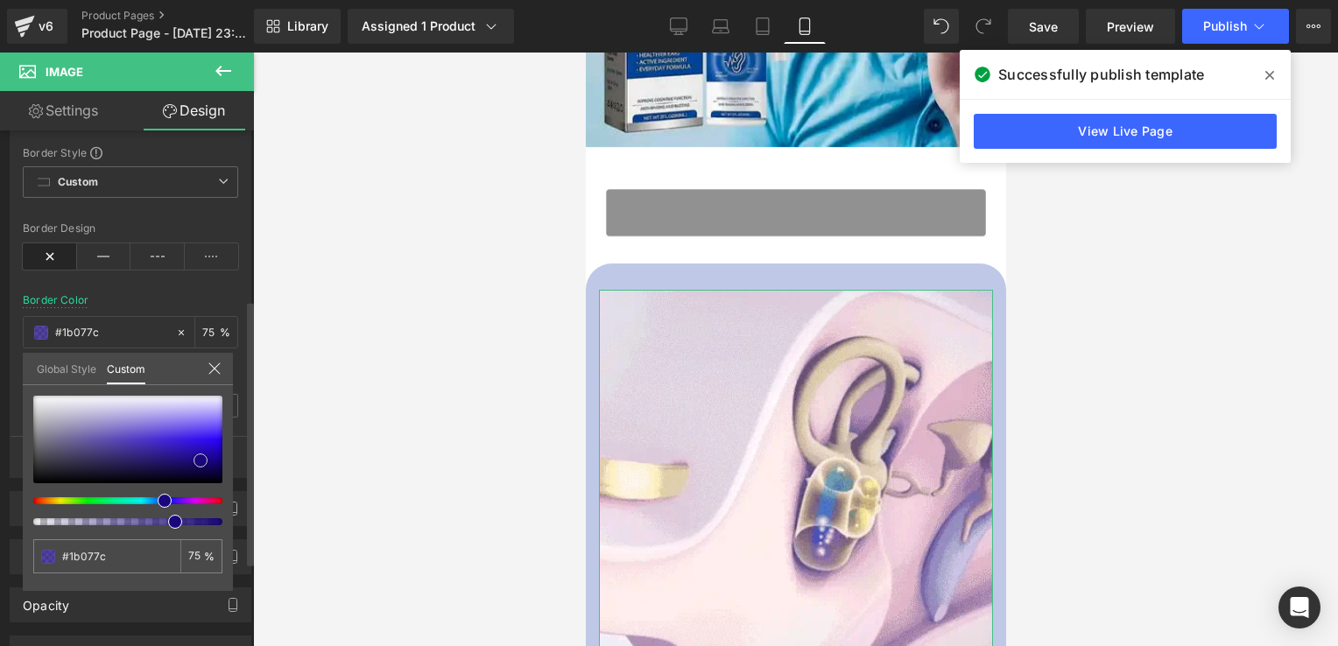
type input "#1d0985"
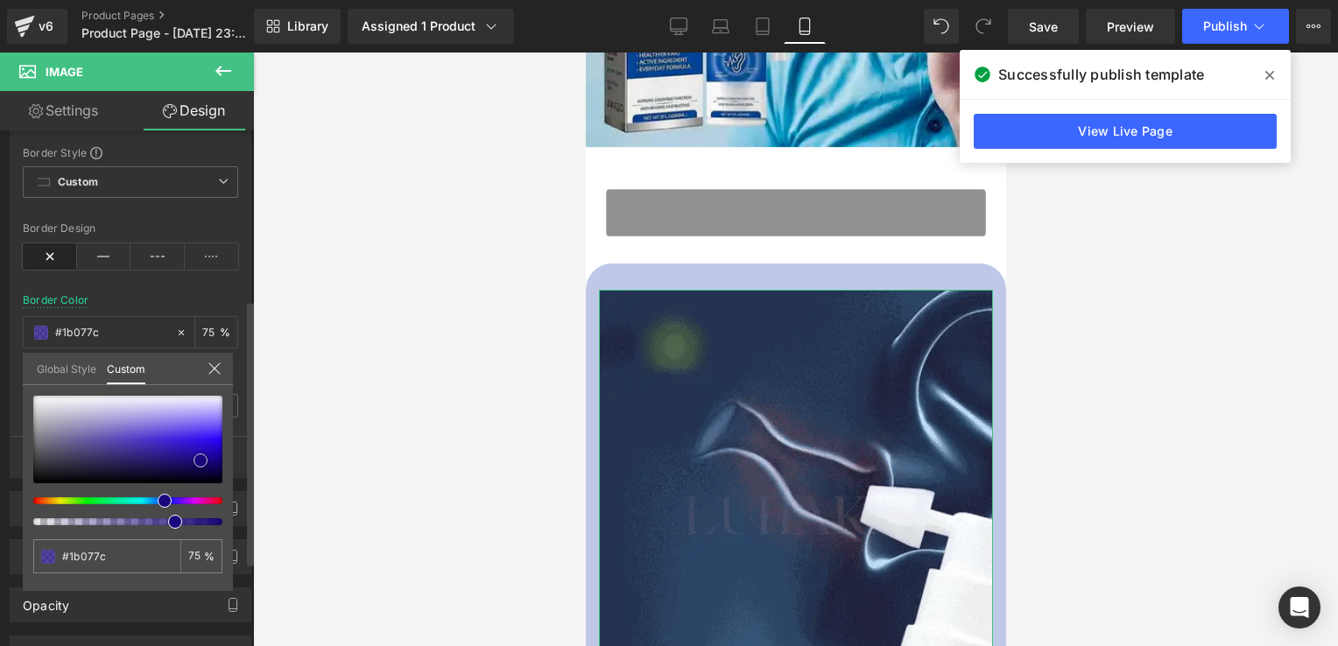
type input "#1d0985"
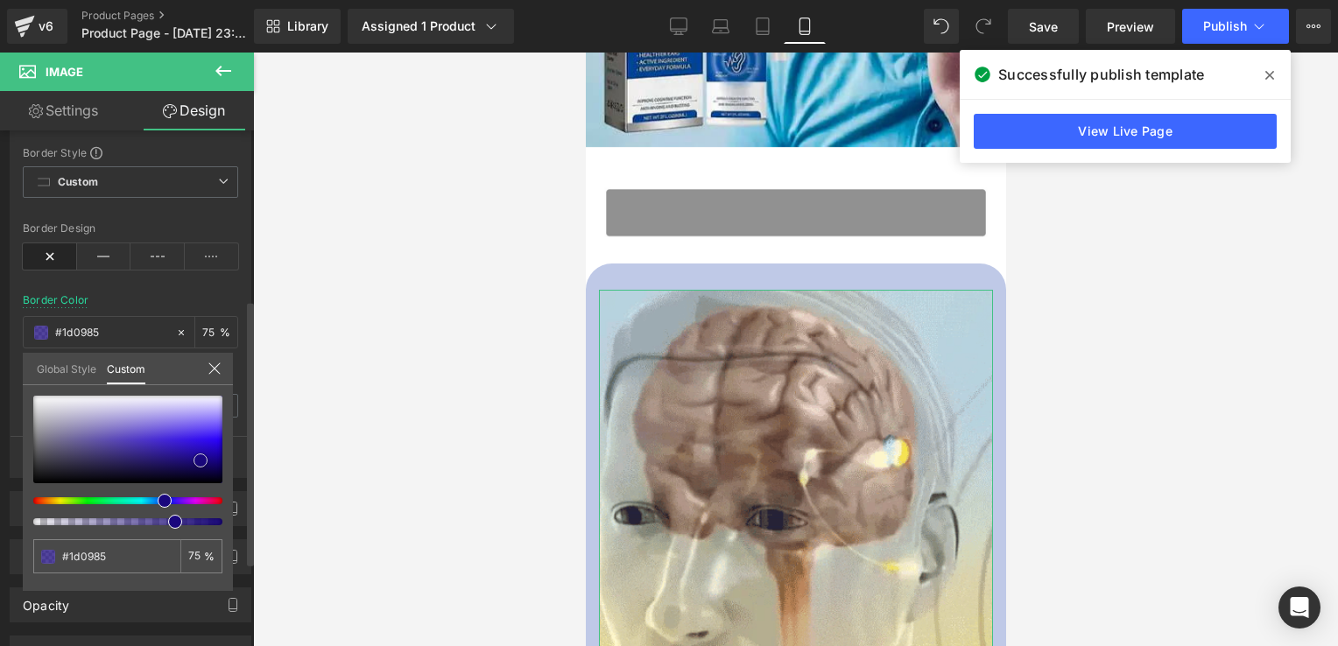
type input "#1f098a"
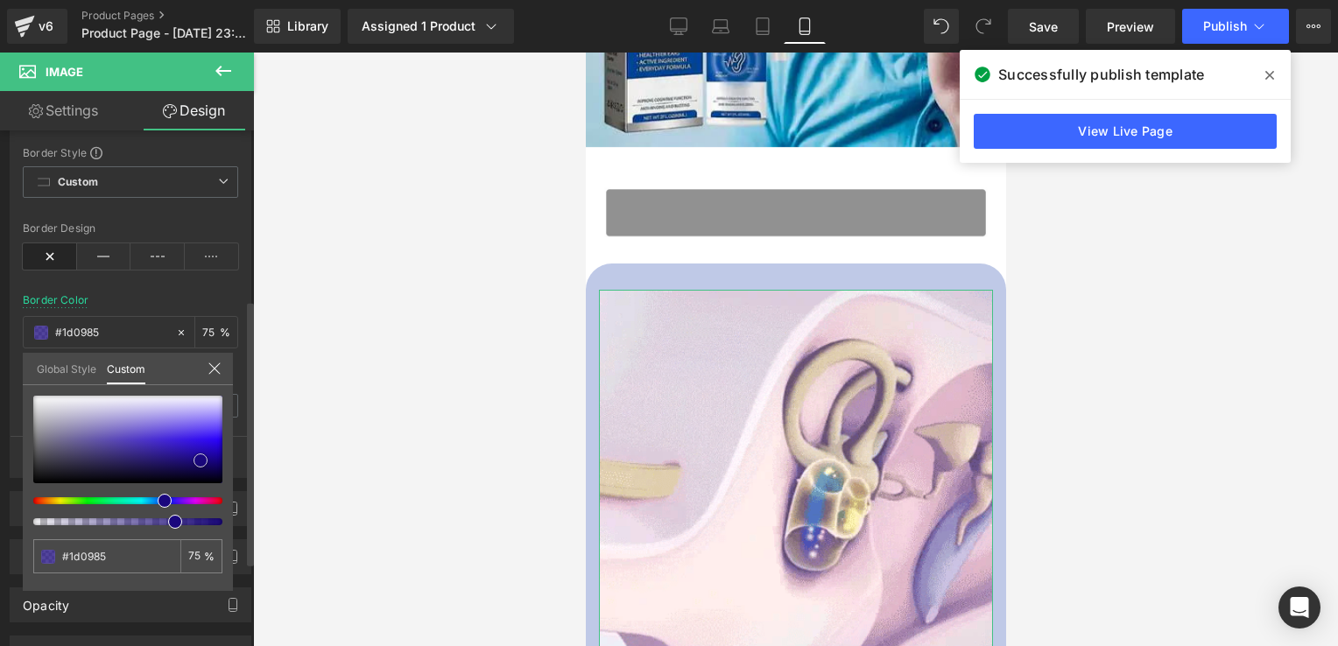
type input "#1f098a"
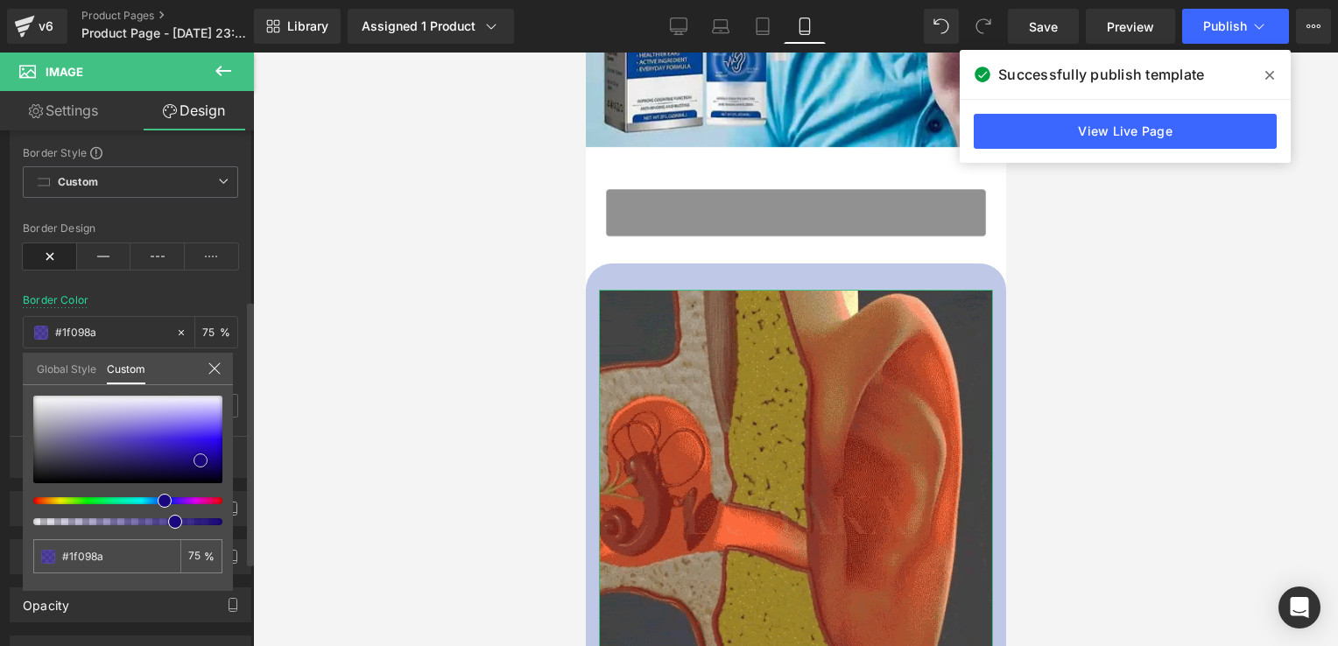
type input "#1f0a89"
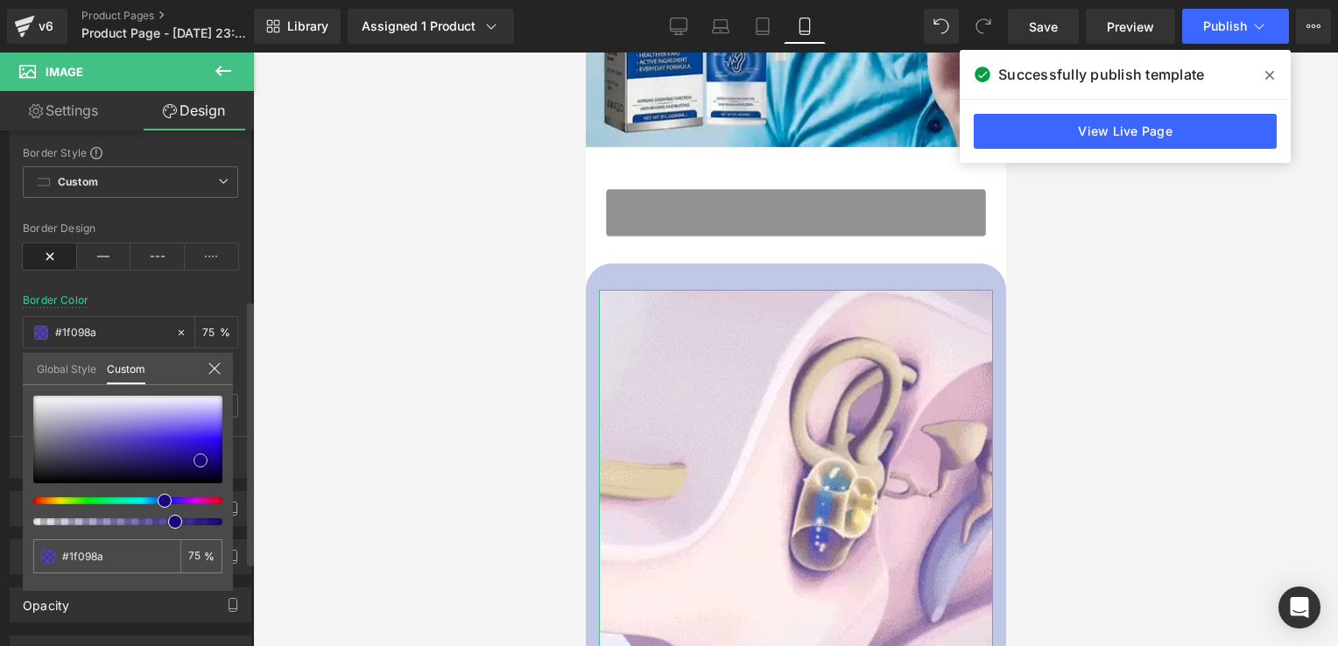
type input "#1f0a89"
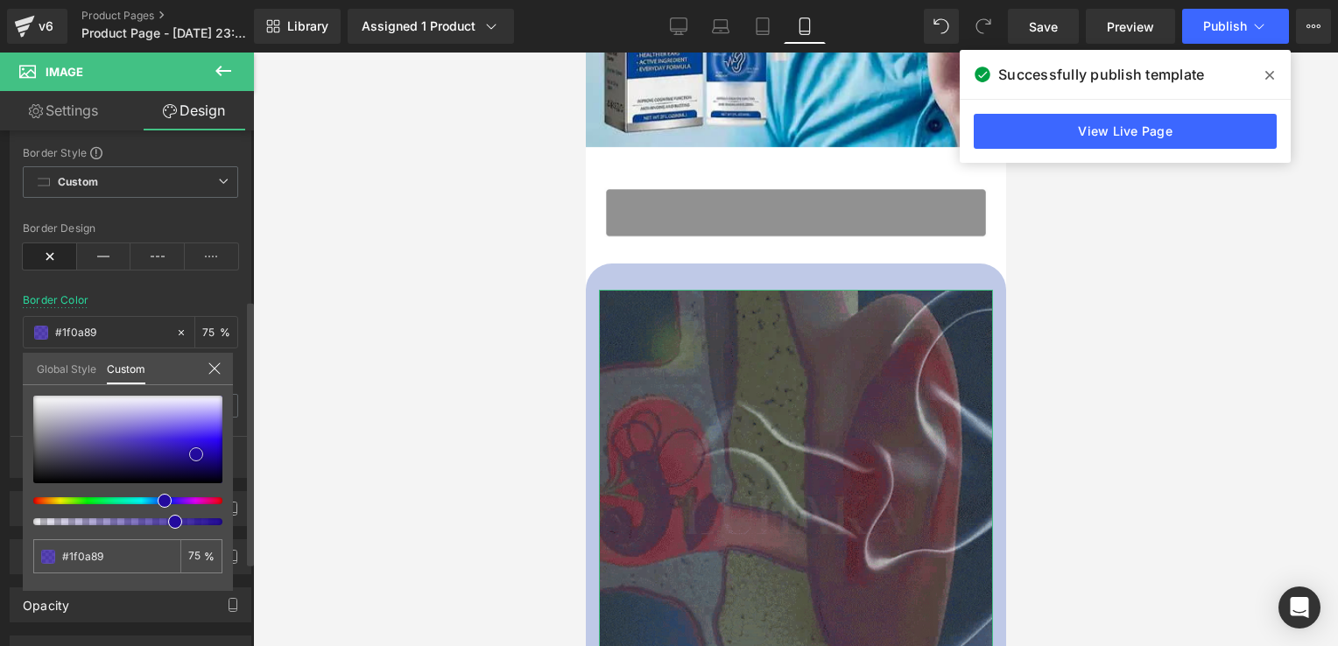
type input "#230b9c"
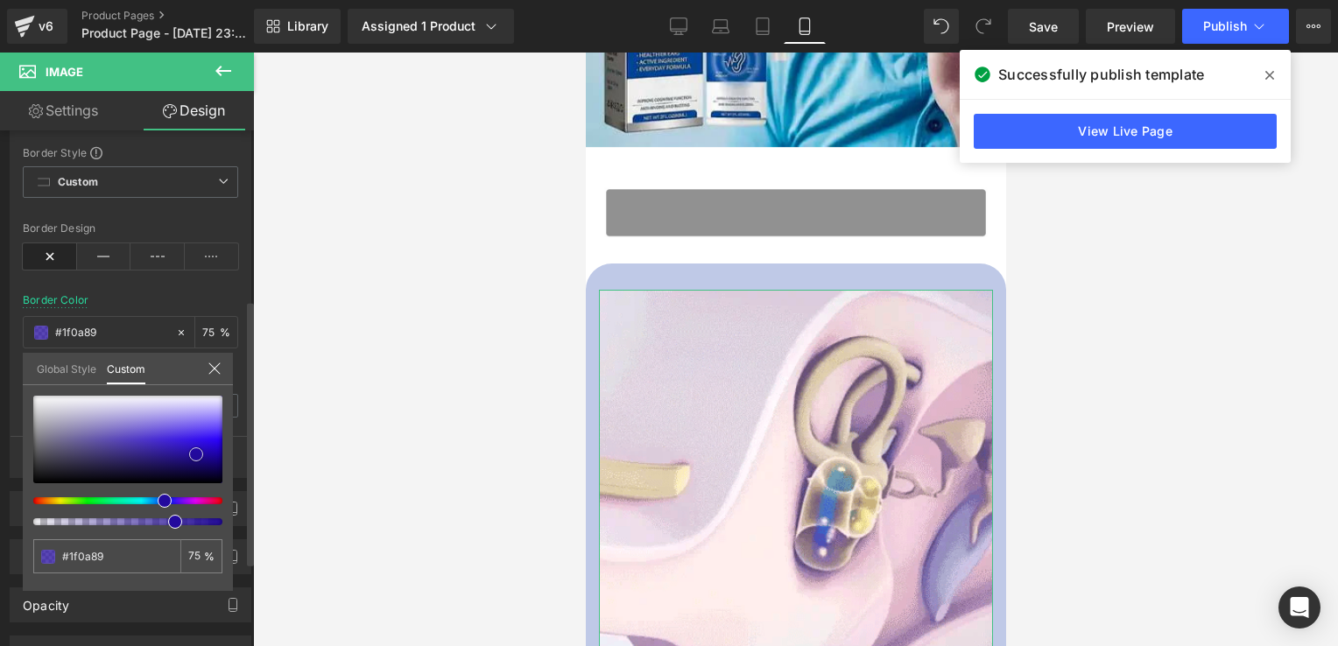
type input "#230b9c"
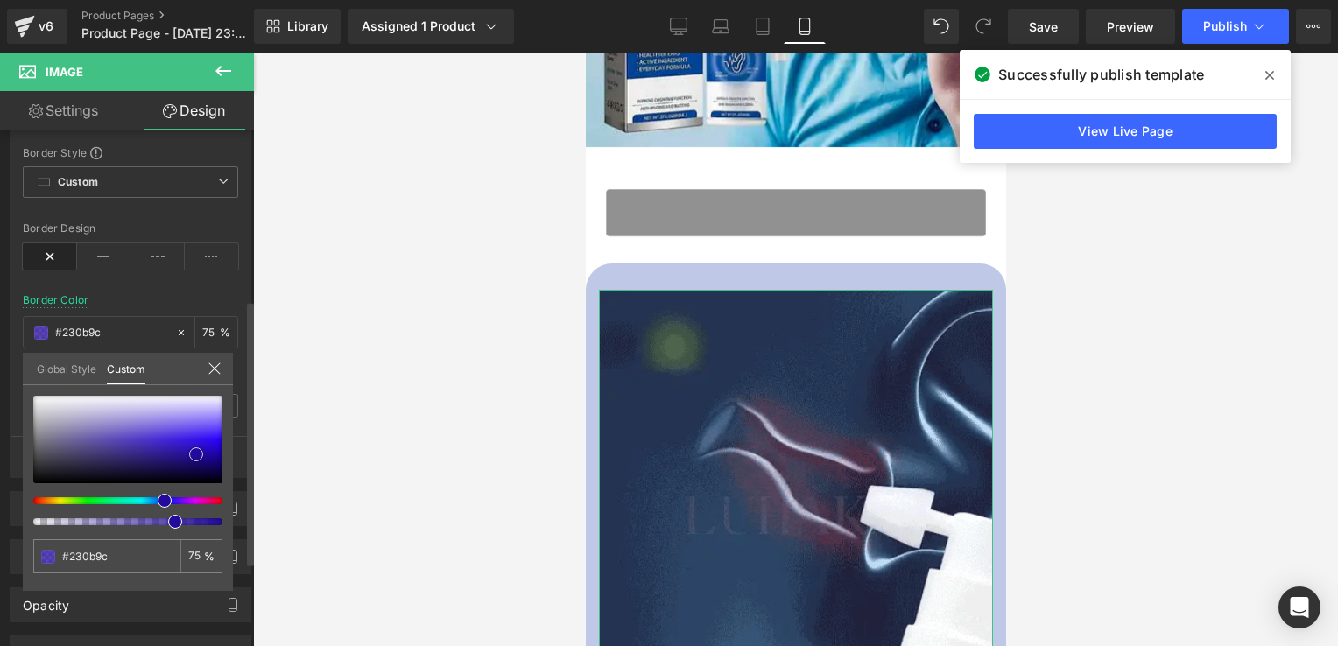
type input "#250ba6"
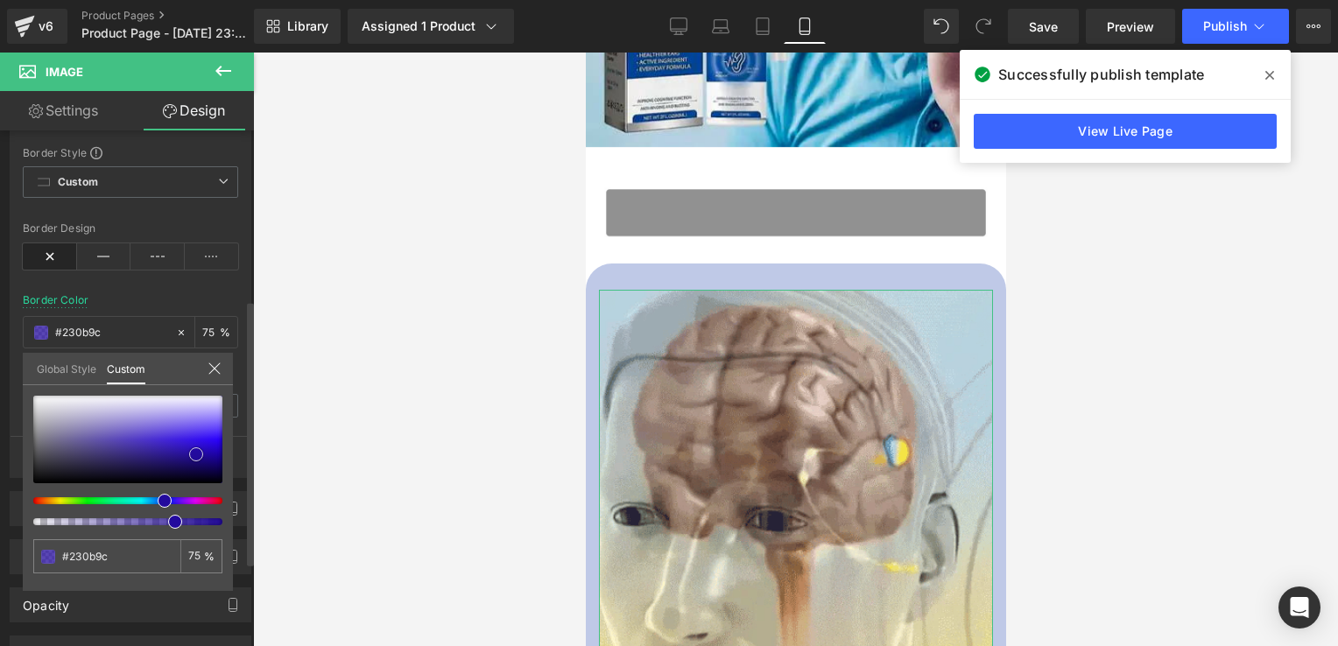
type input "#250ba6"
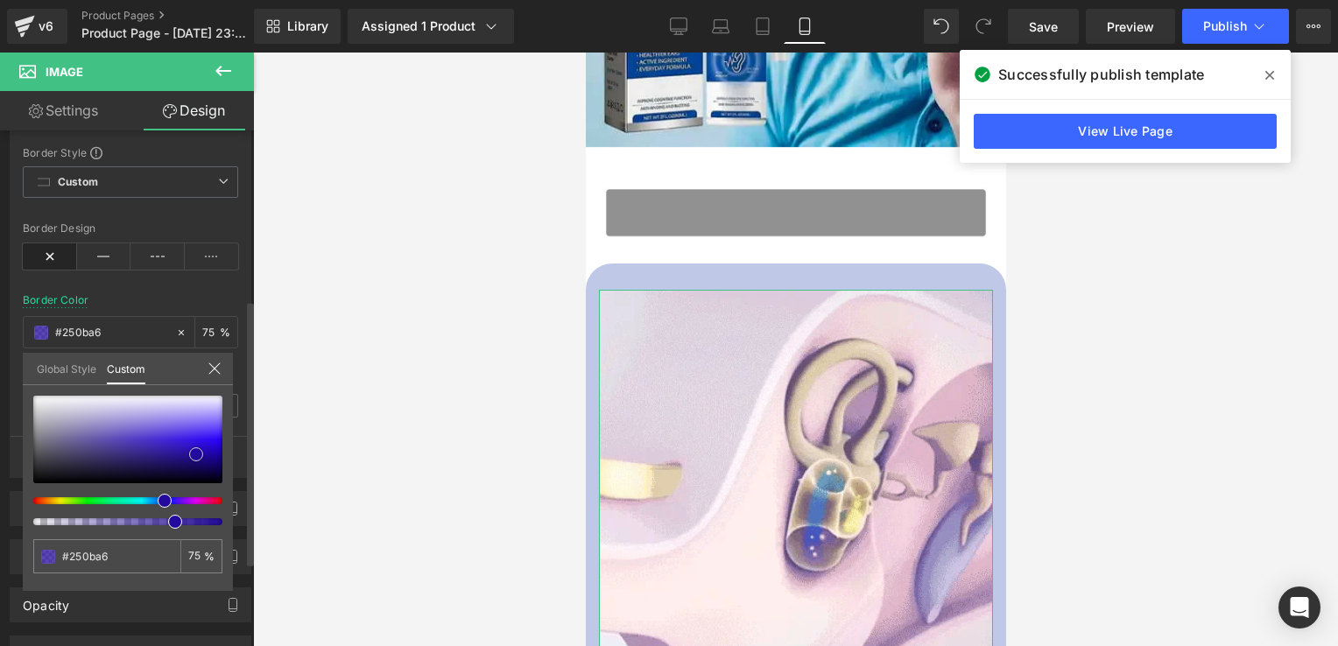
type input "#2a0db8"
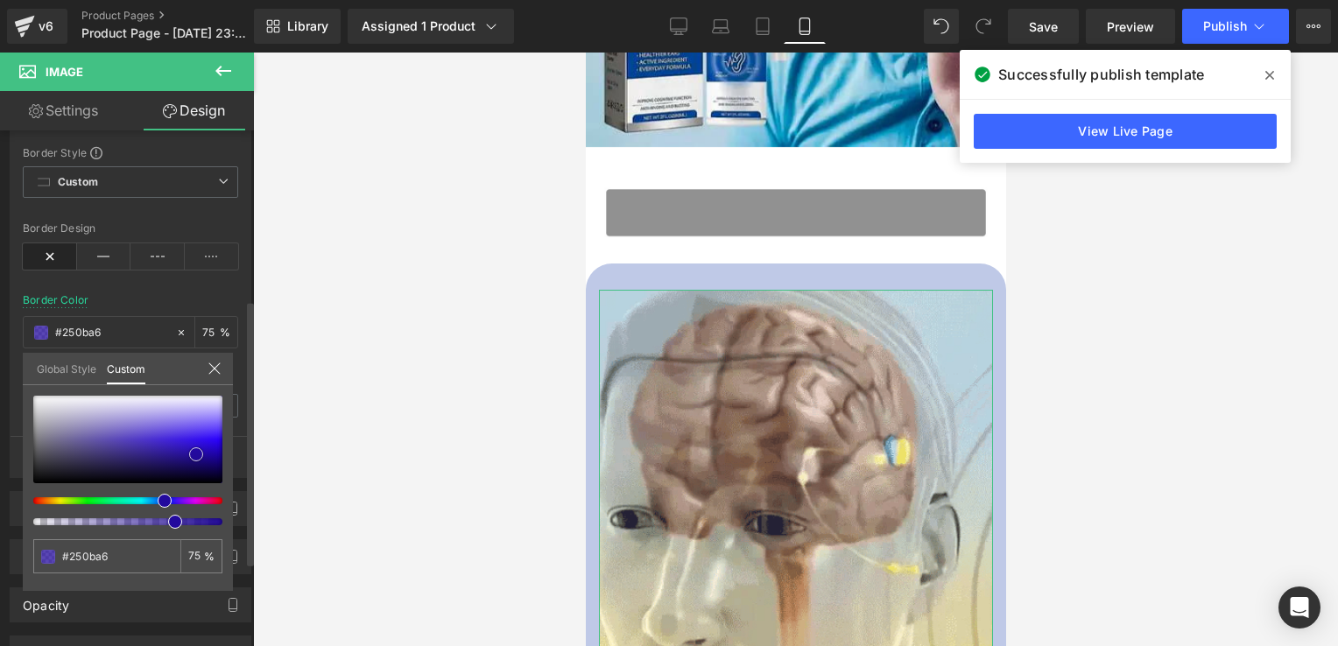
type input "#2a0db8"
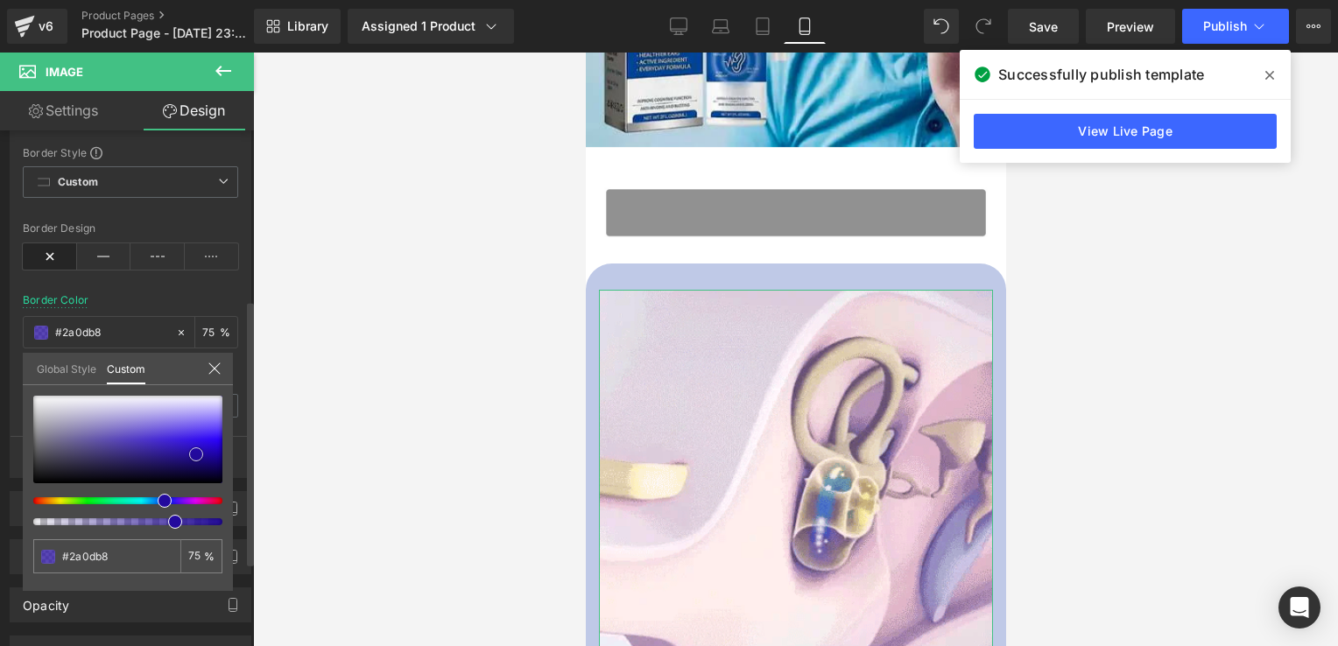
type input "#2b0dc3"
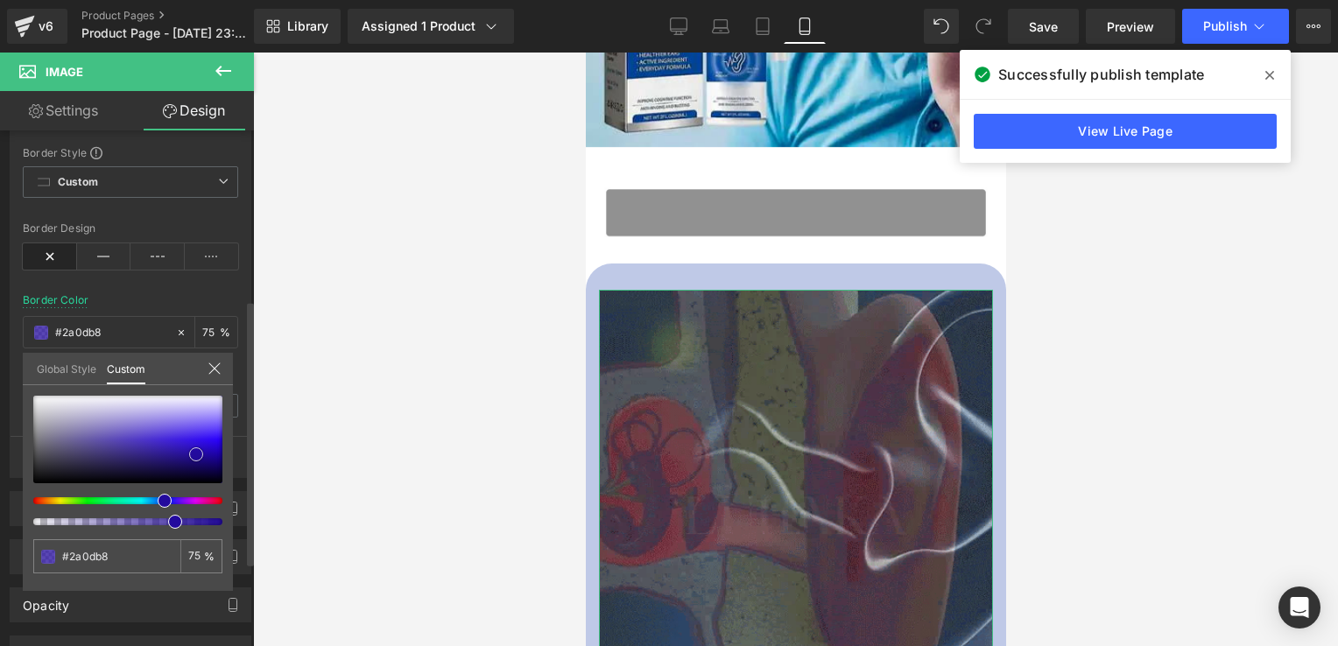
type input "#2b0dc3"
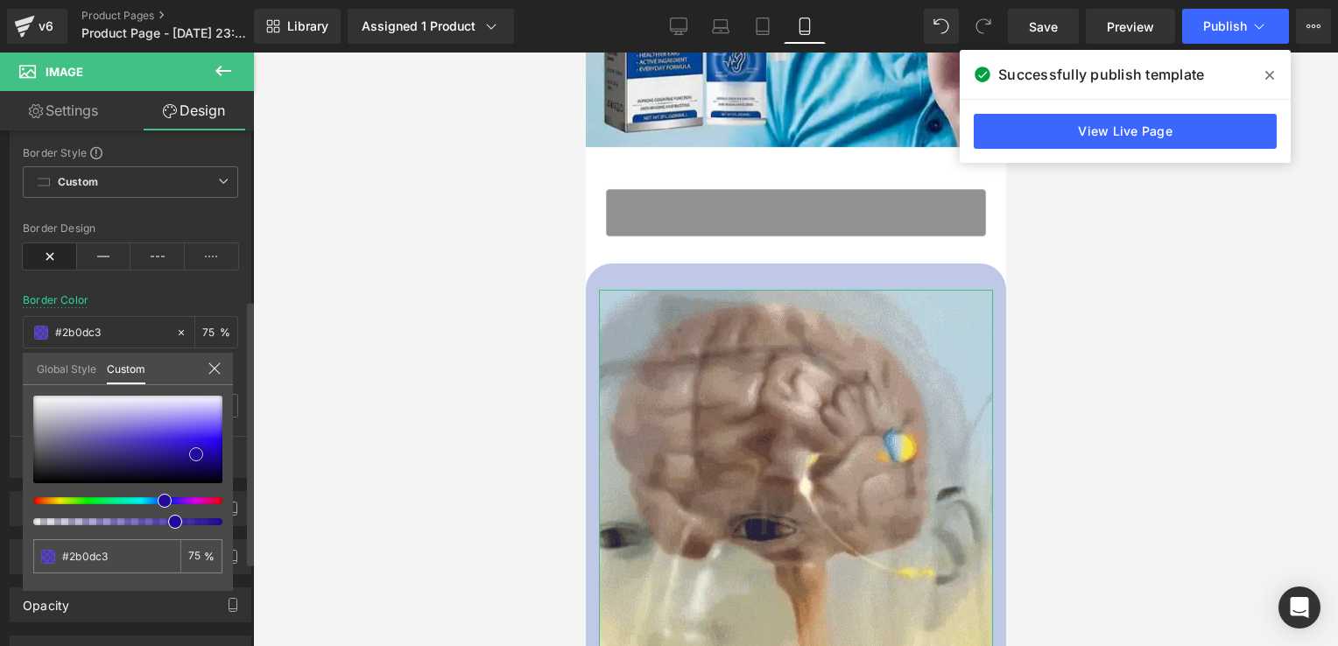
type input "#2e0ecd"
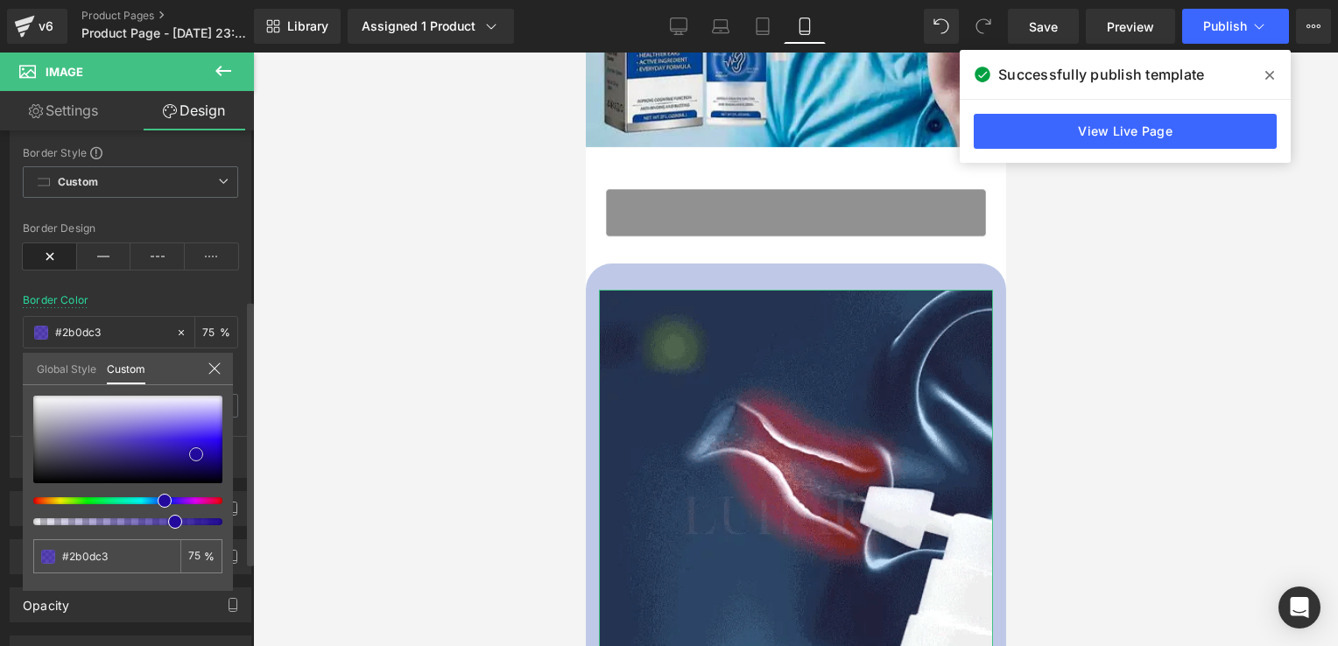
type input "#2e0ecd"
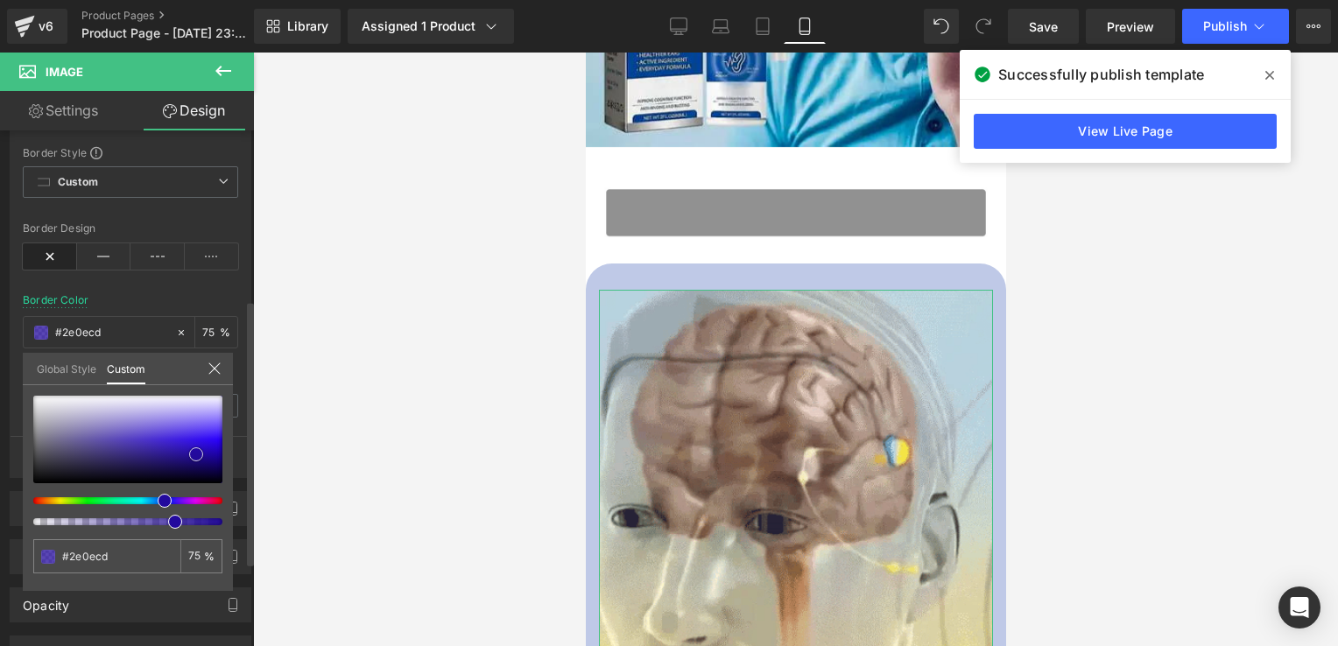
type input "#2f0ed1"
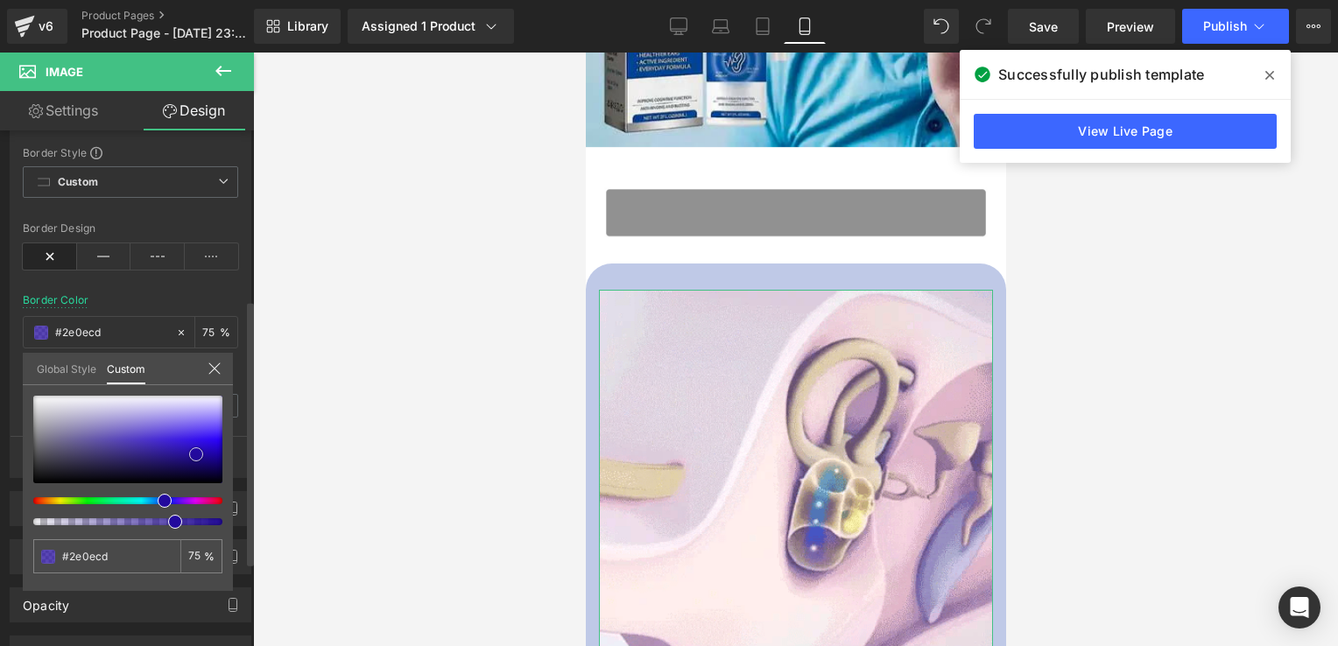
type input "#2f0ed1"
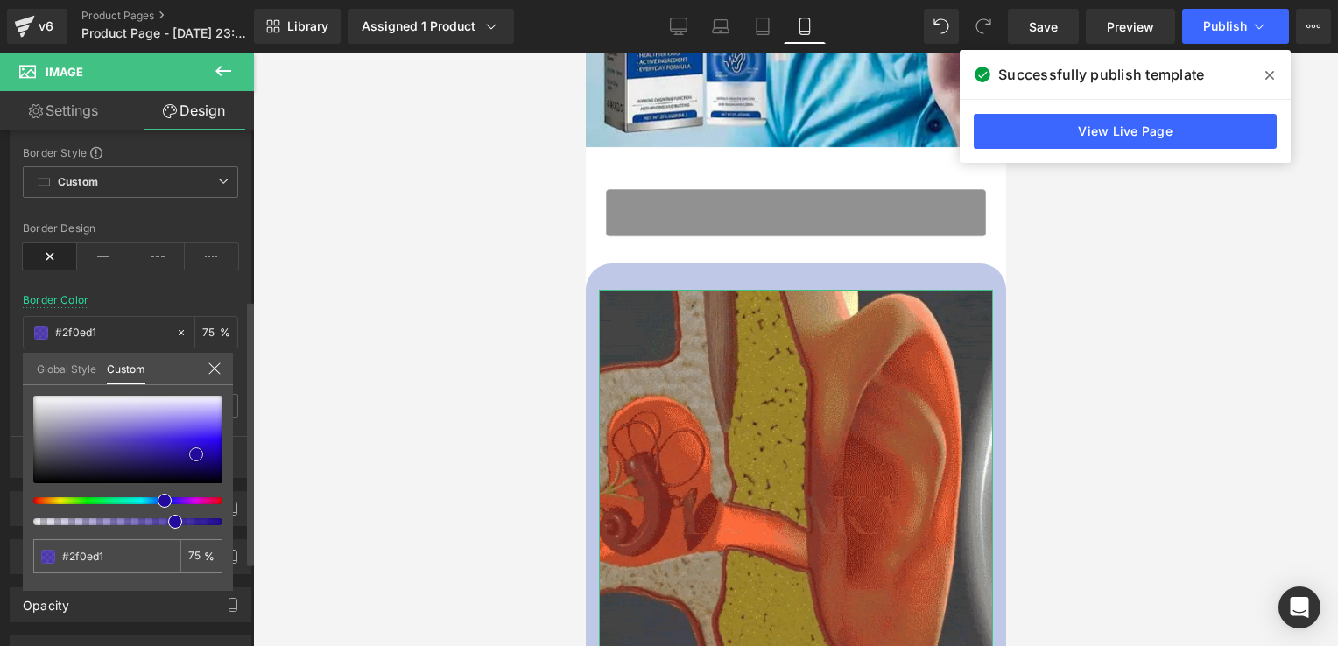
type input "#300ed6"
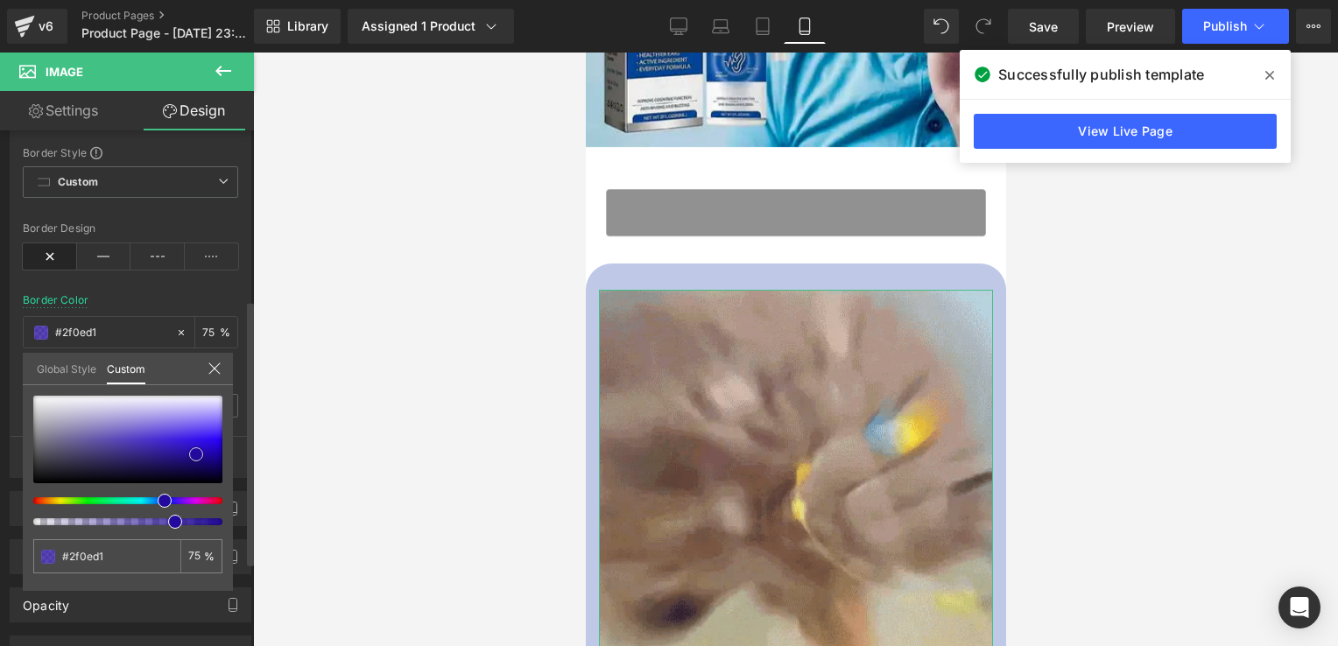
type input "#300ed6"
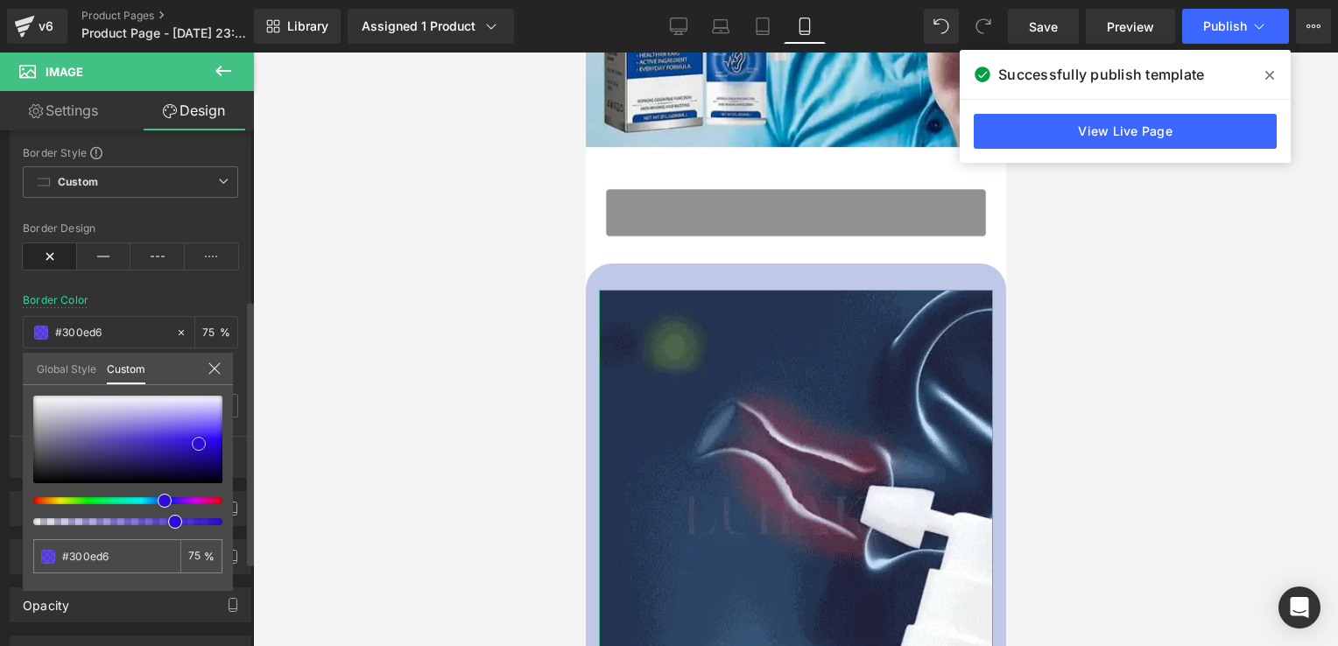
type input "#2f0dd7"
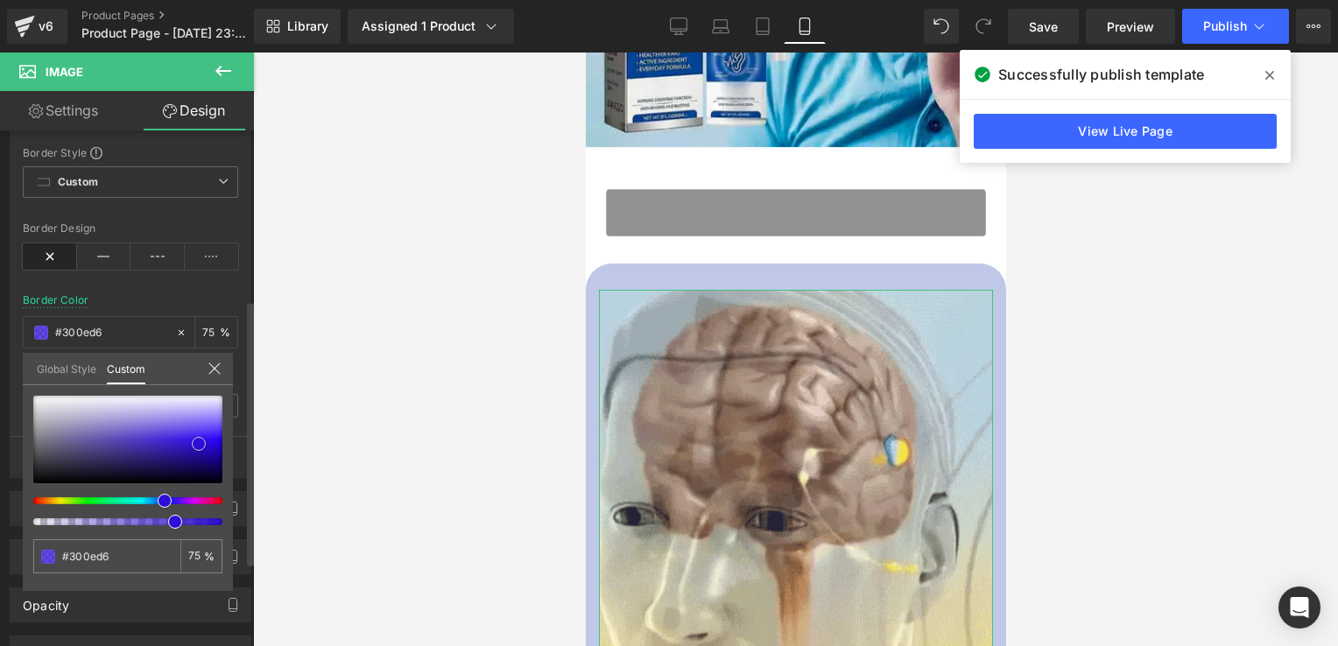
type input "#2f0dd7"
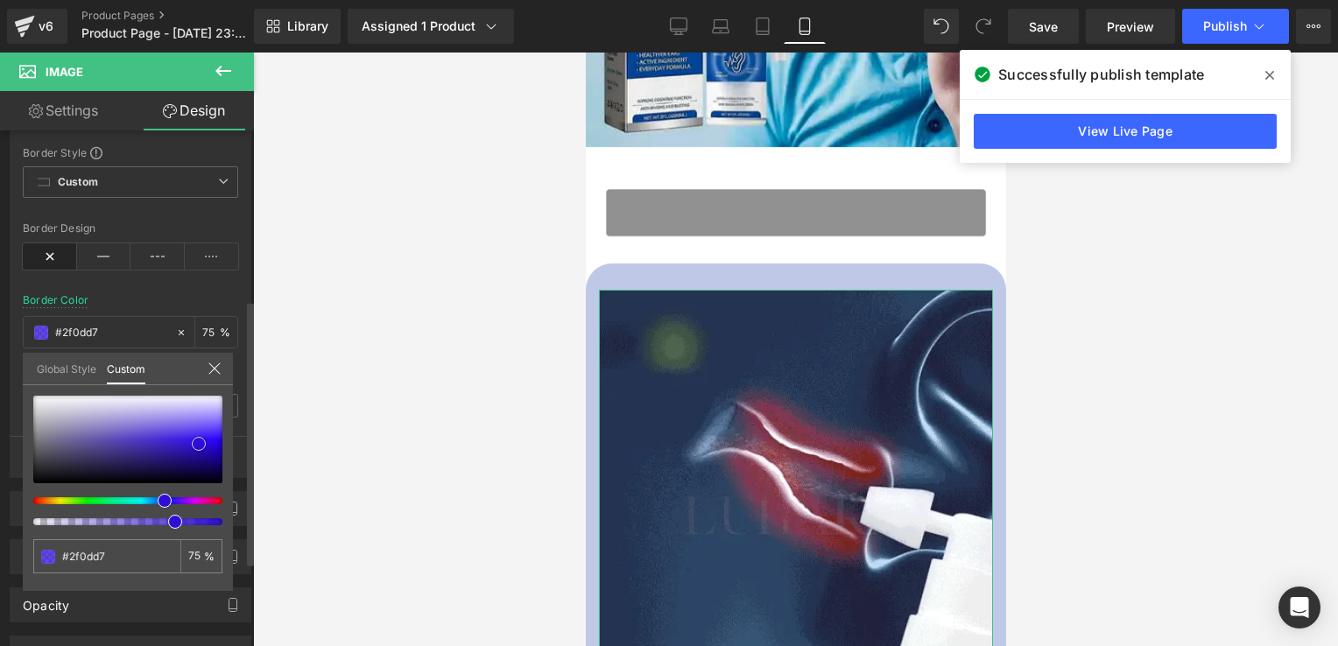
type input "#2f0cdd"
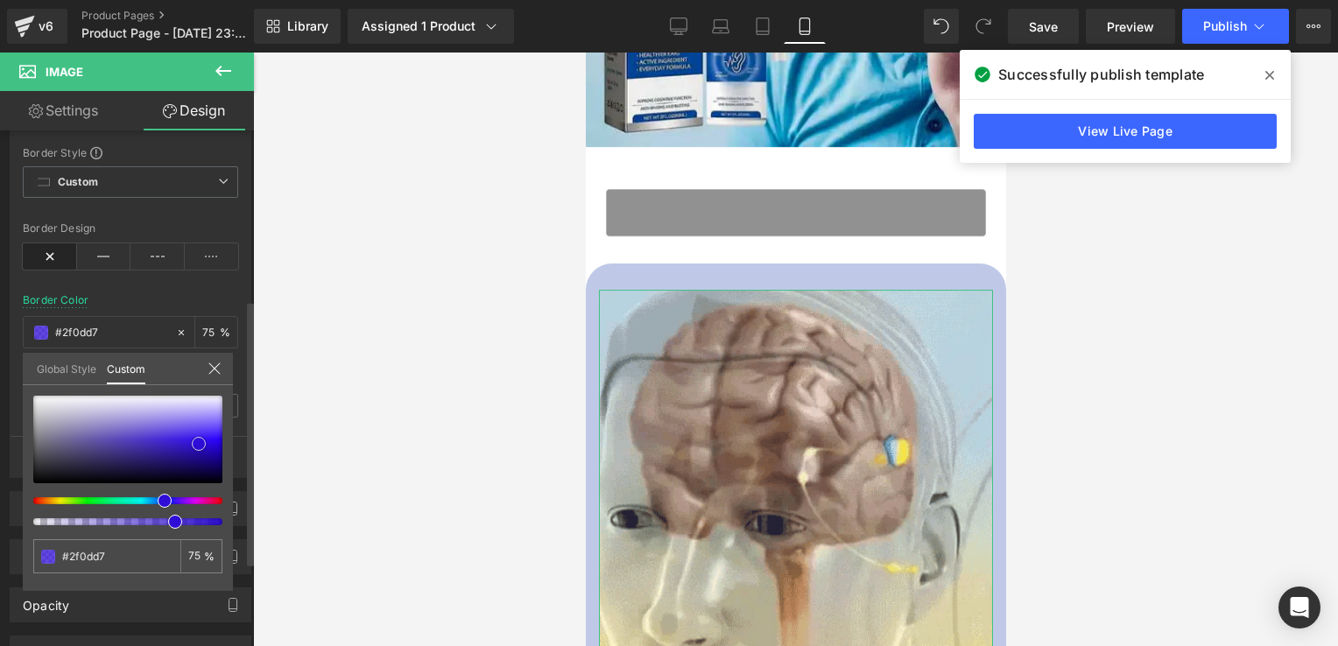
type input "#2f0cdd"
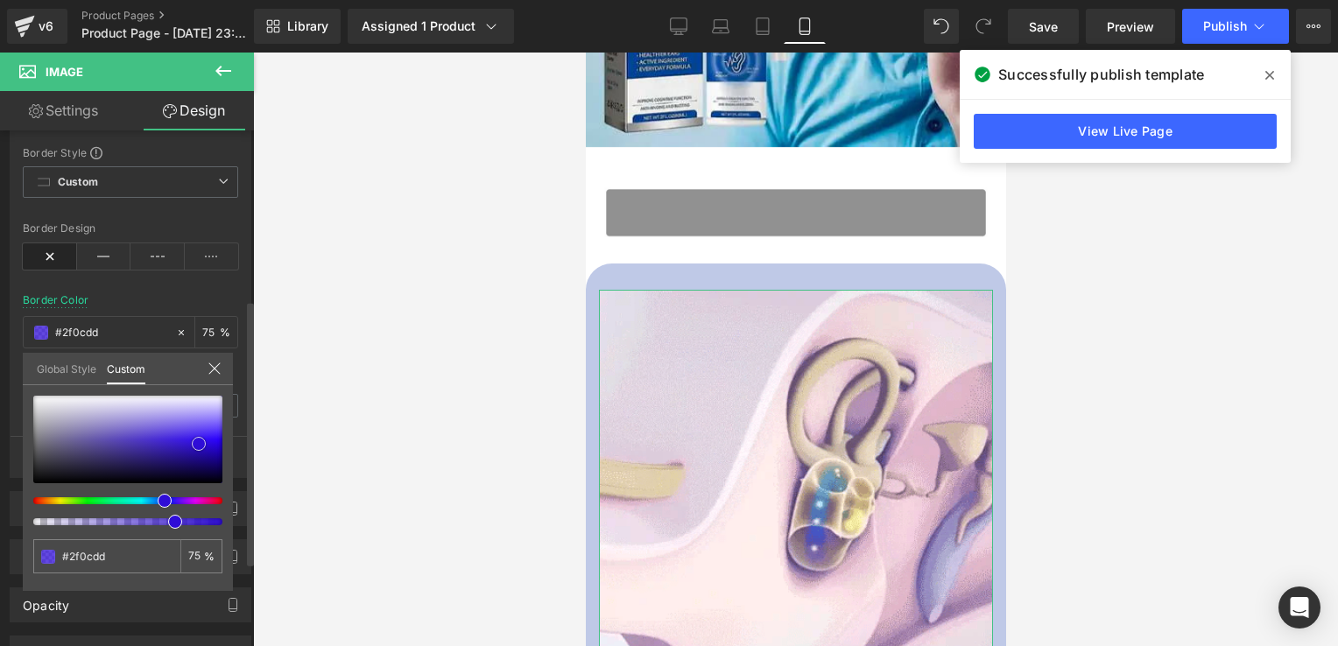
drag, startPoint x: 191, startPoint y: 461, endPoint x: 200, endPoint y: 442, distance: 20.4
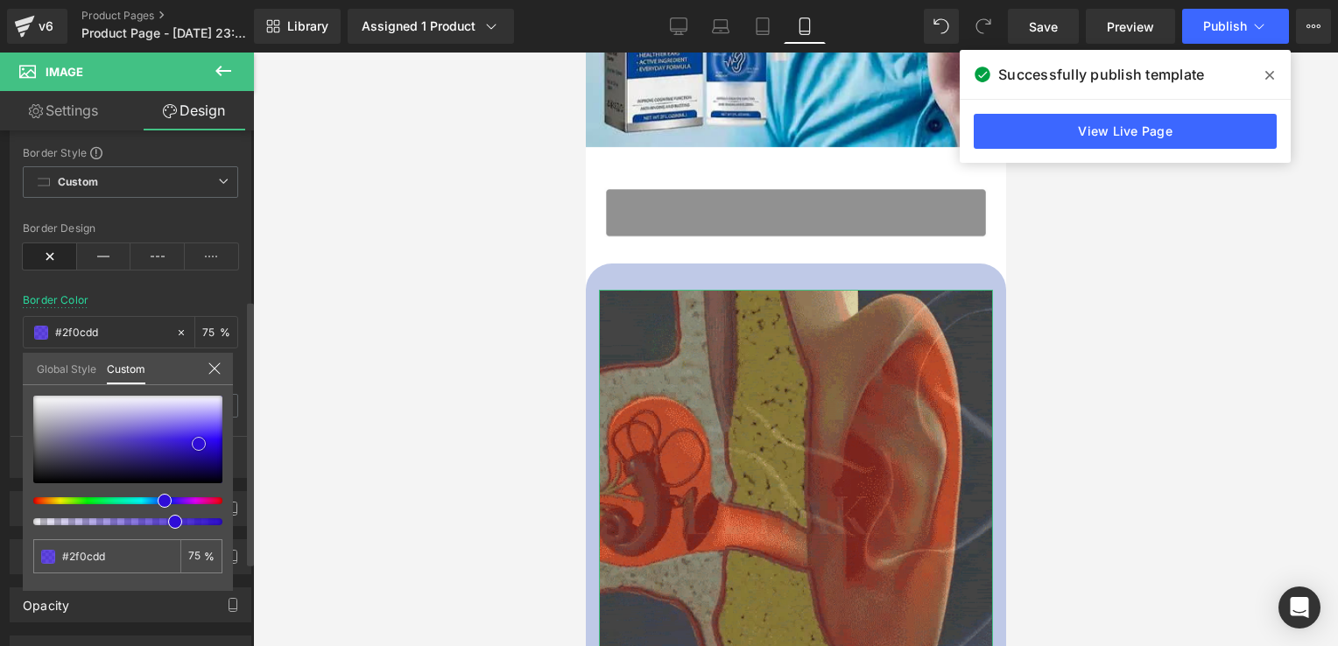
click at [200, 442] on div at bounding box center [127, 440] width 189 height 88
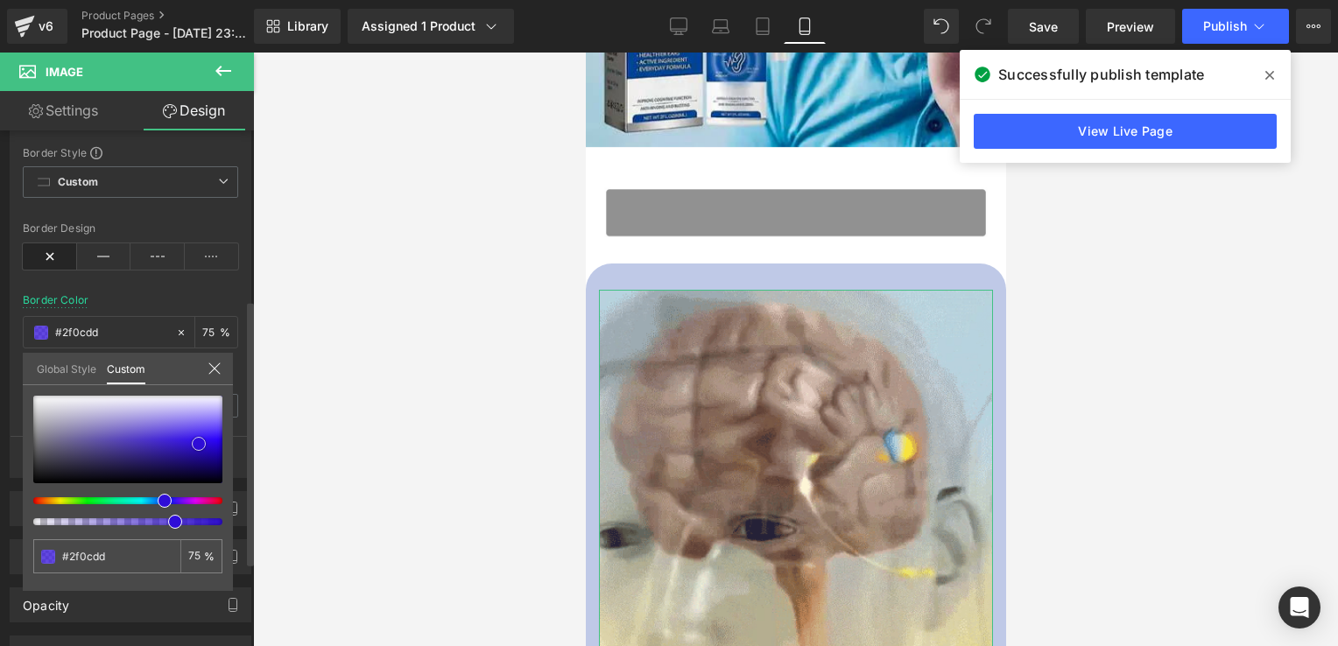
type input "#300edc"
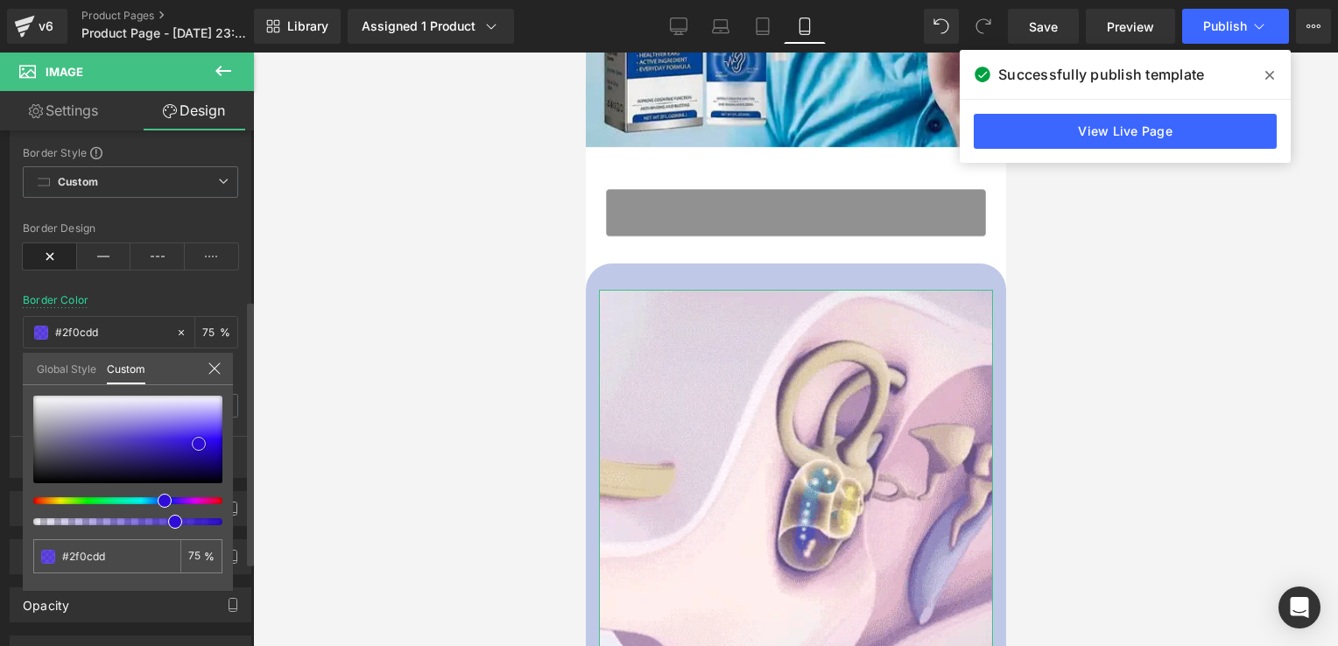
type input "#300edc"
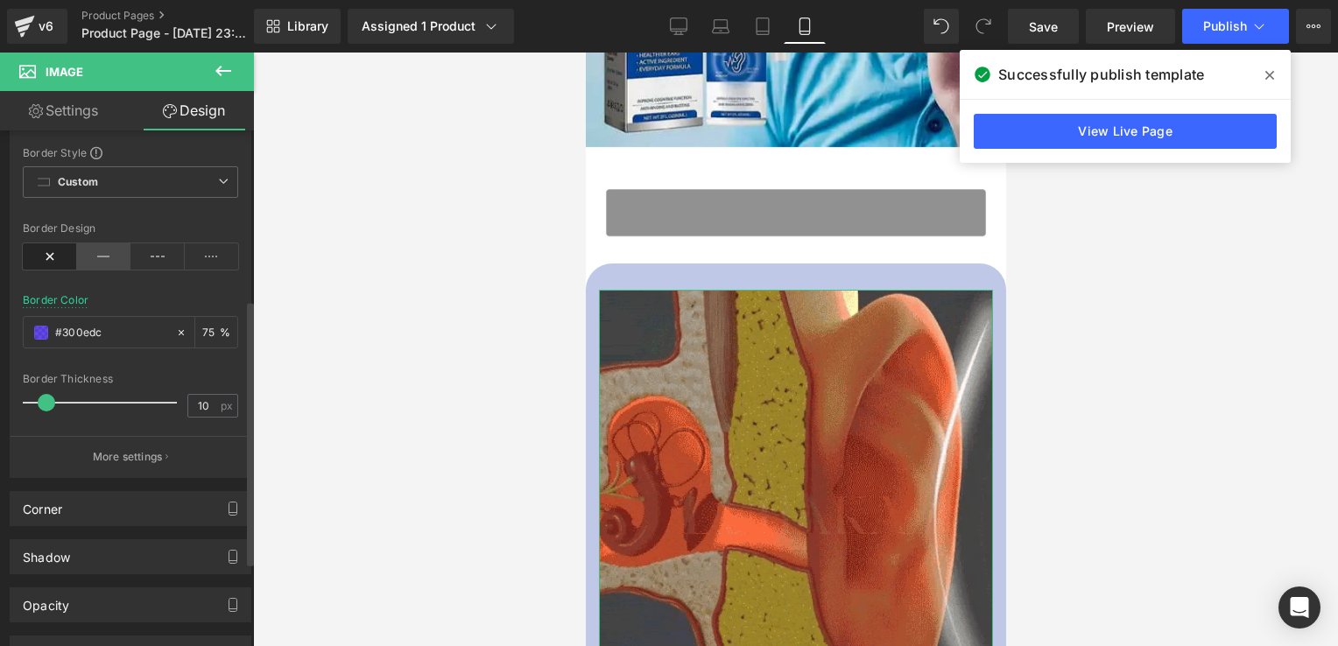
click at [96, 250] on icon at bounding box center [104, 256] width 54 height 26
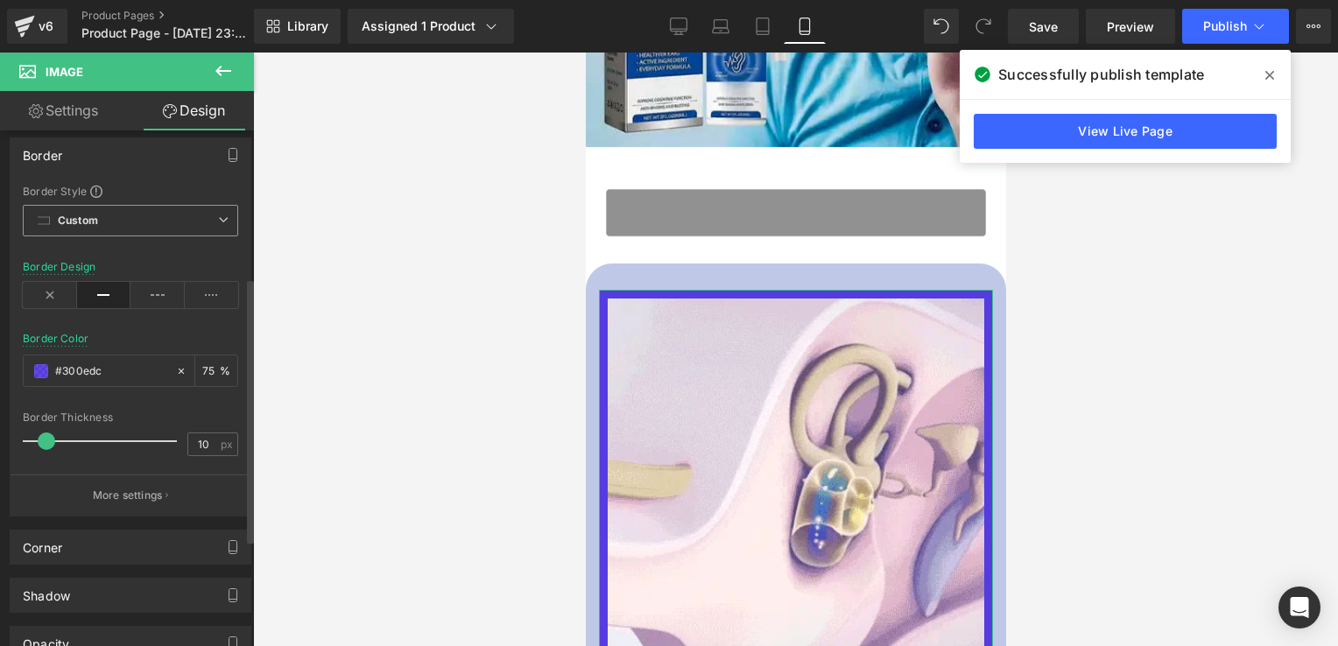
scroll to position [294, 0]
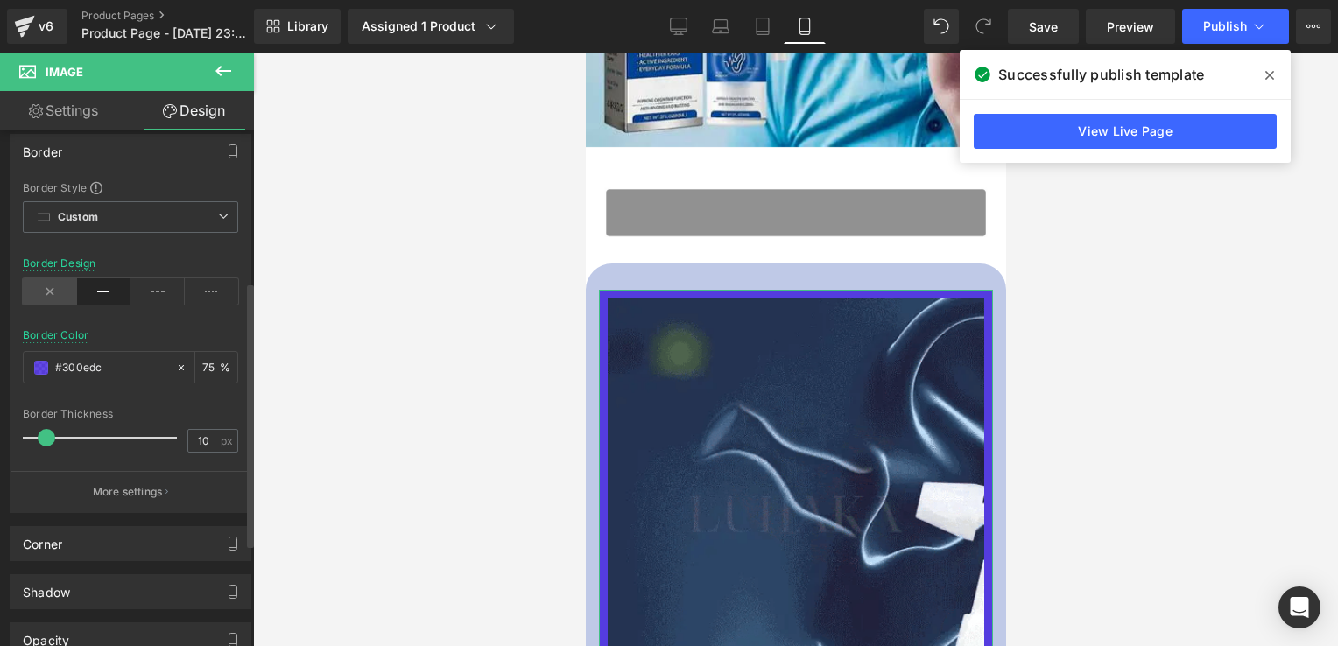
click at [44, 282] on icon at bounding box center [50, 292] width 54 height 26
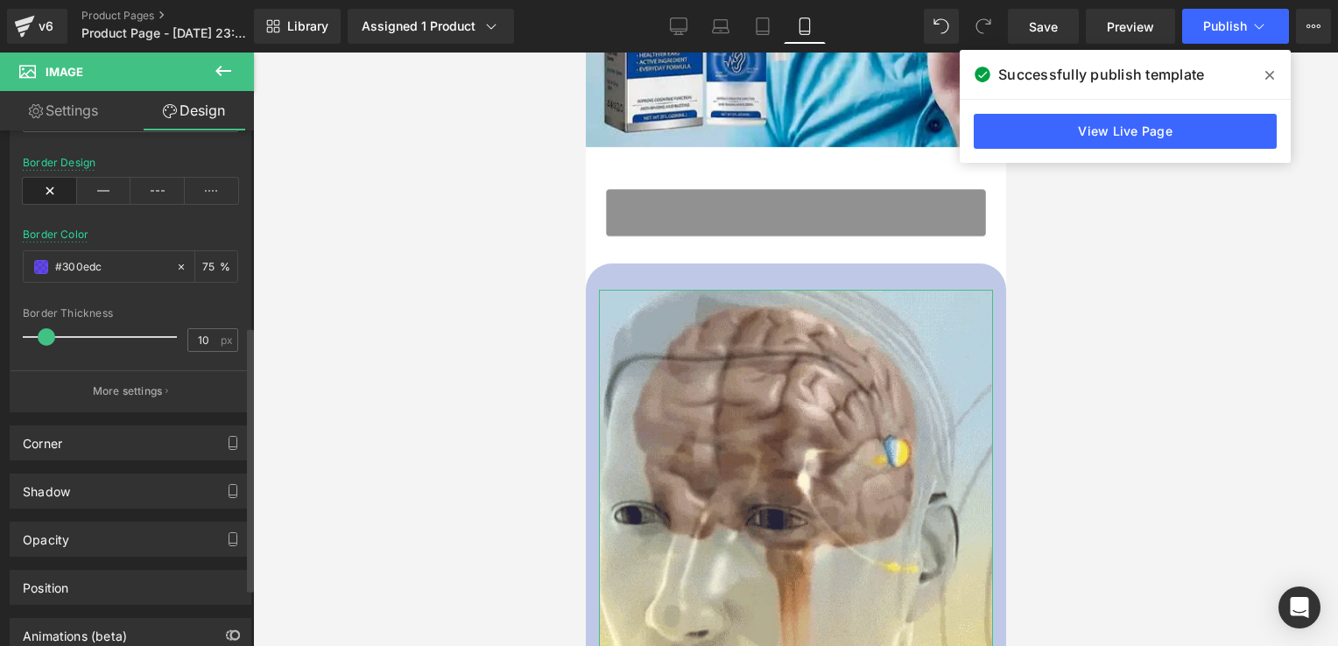
scroll to position [398, 0]
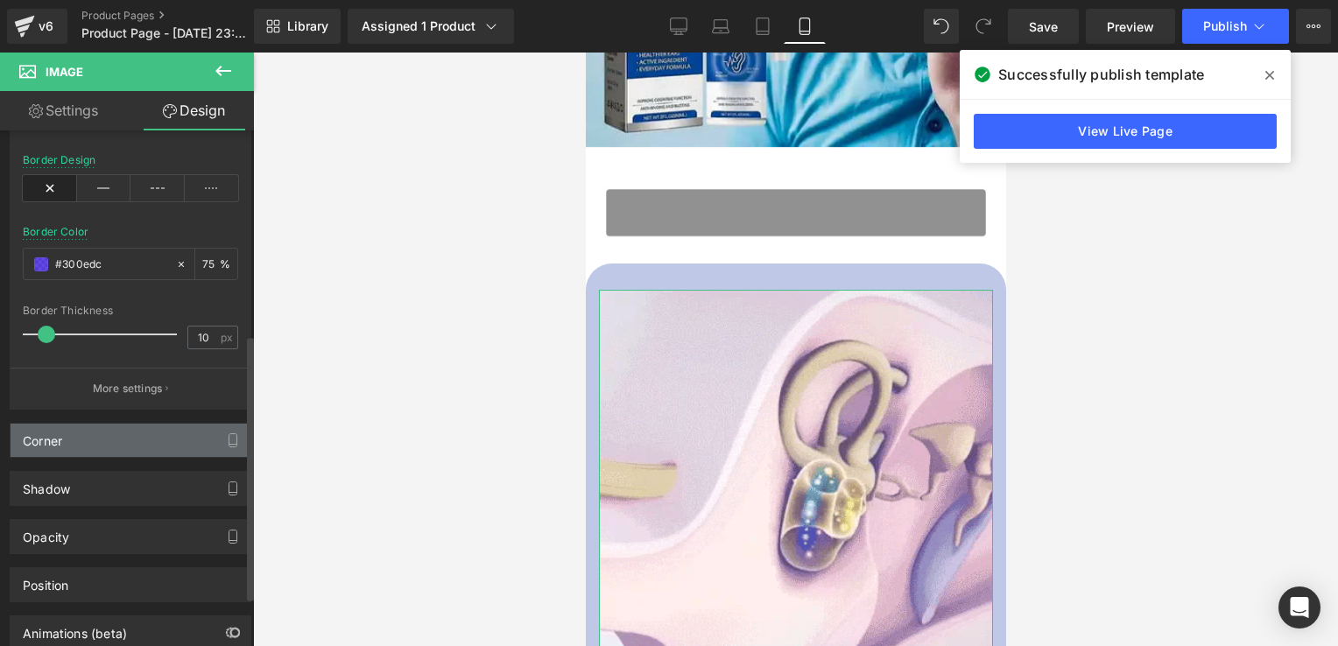
click at [139, 437] on div "Corner" at bounding box center [131, 440] width 240 height 33
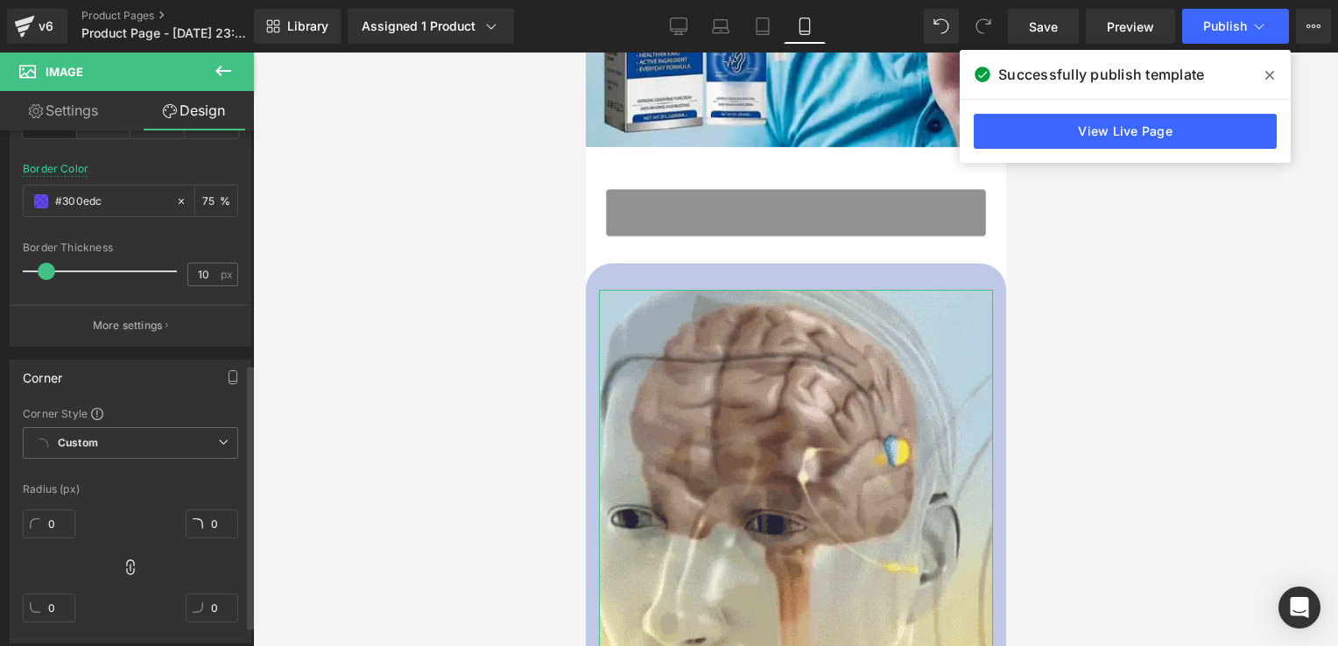
scroll to position [462, 0]
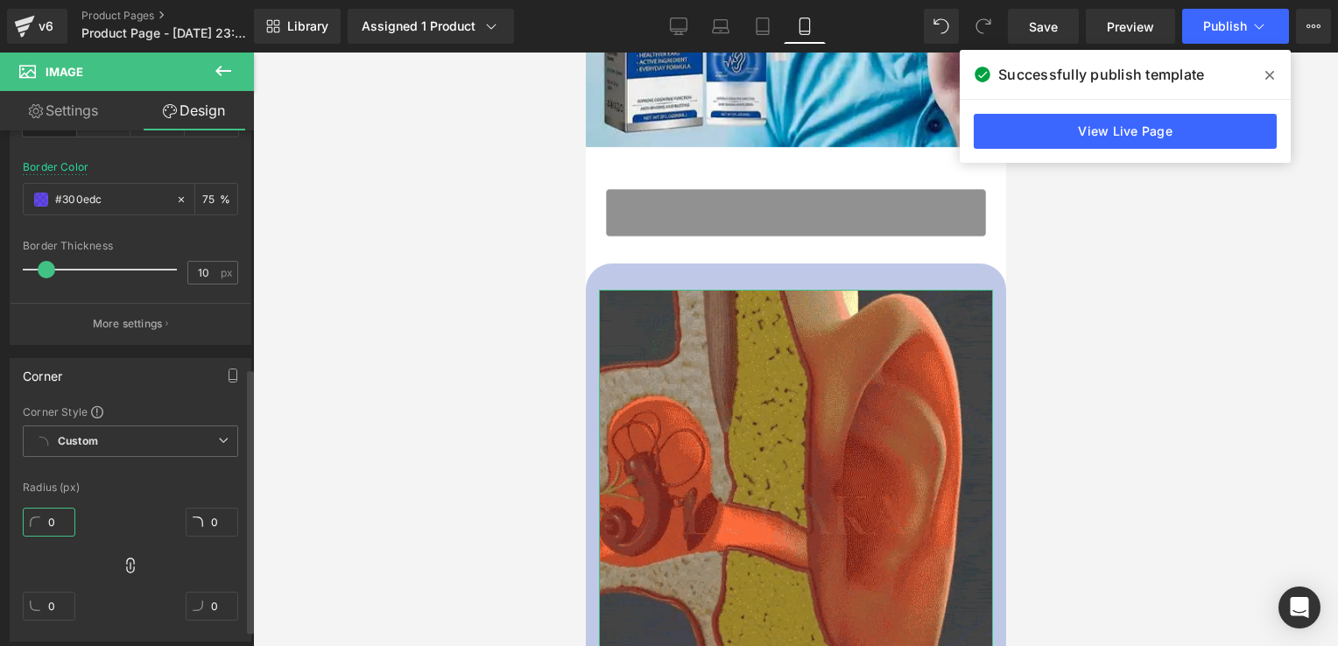
click at [39, 514] on input "0" at bounding box center [49, 522] width 53 height 29
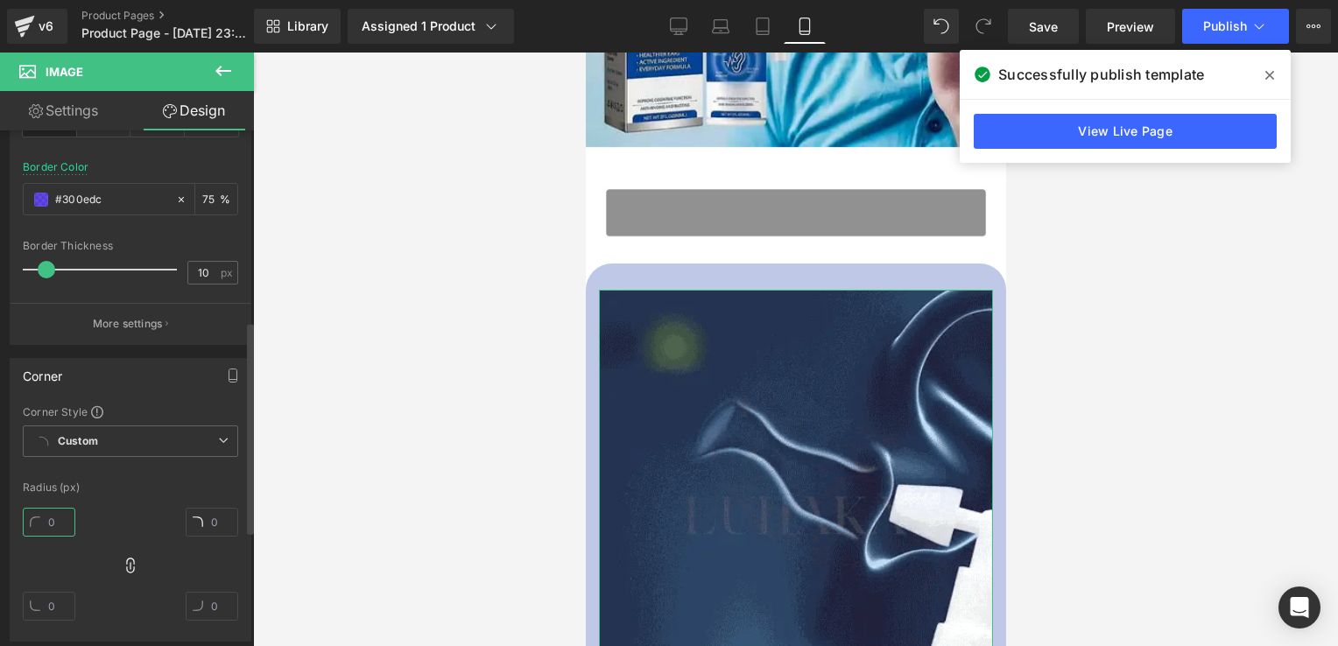
type input "3"
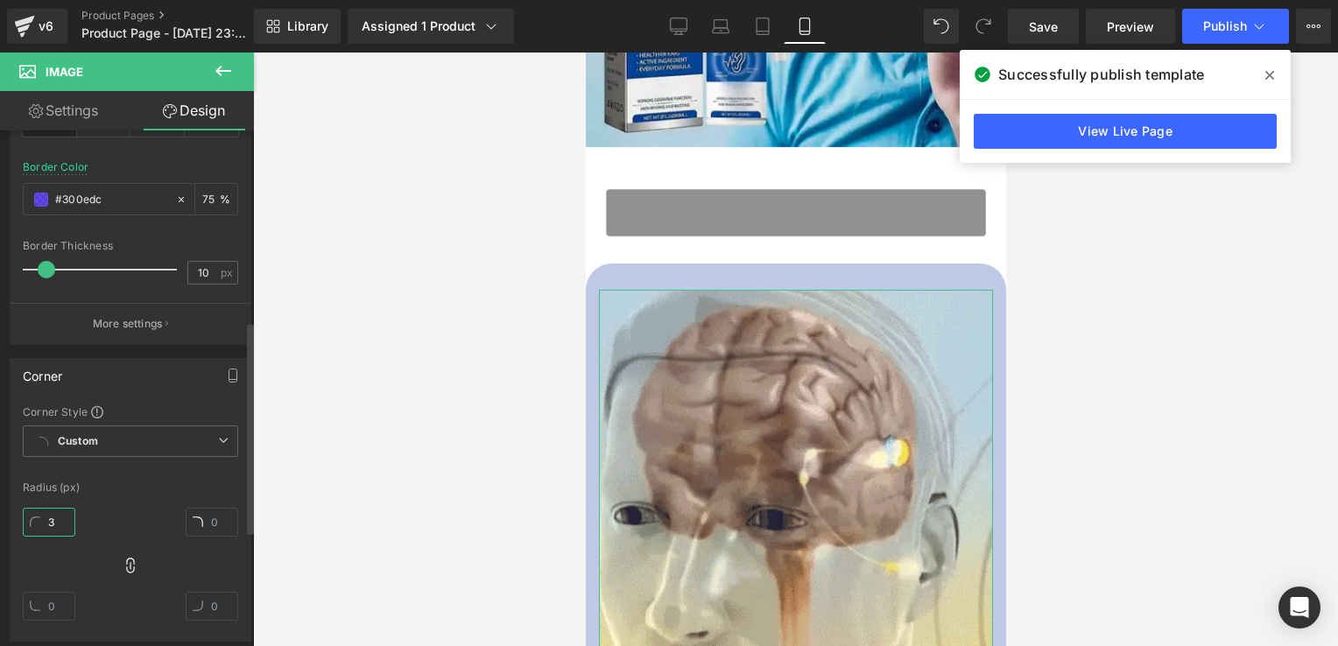
type input "3"
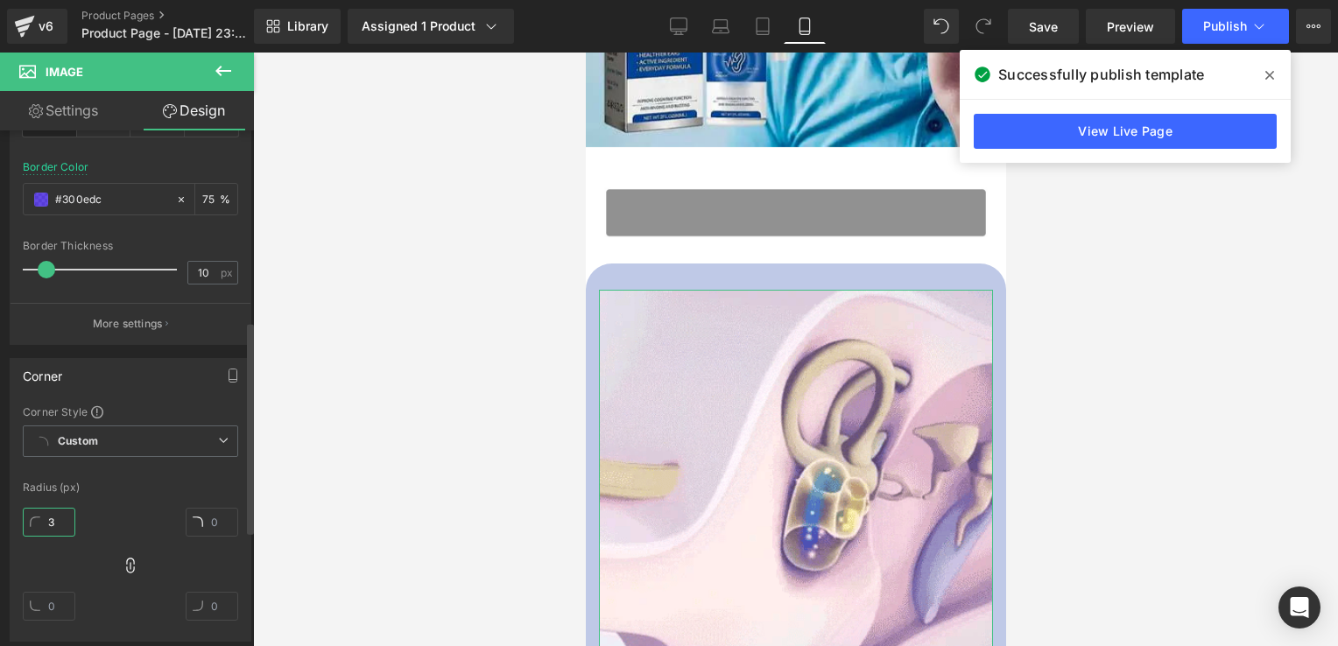
type input "3"
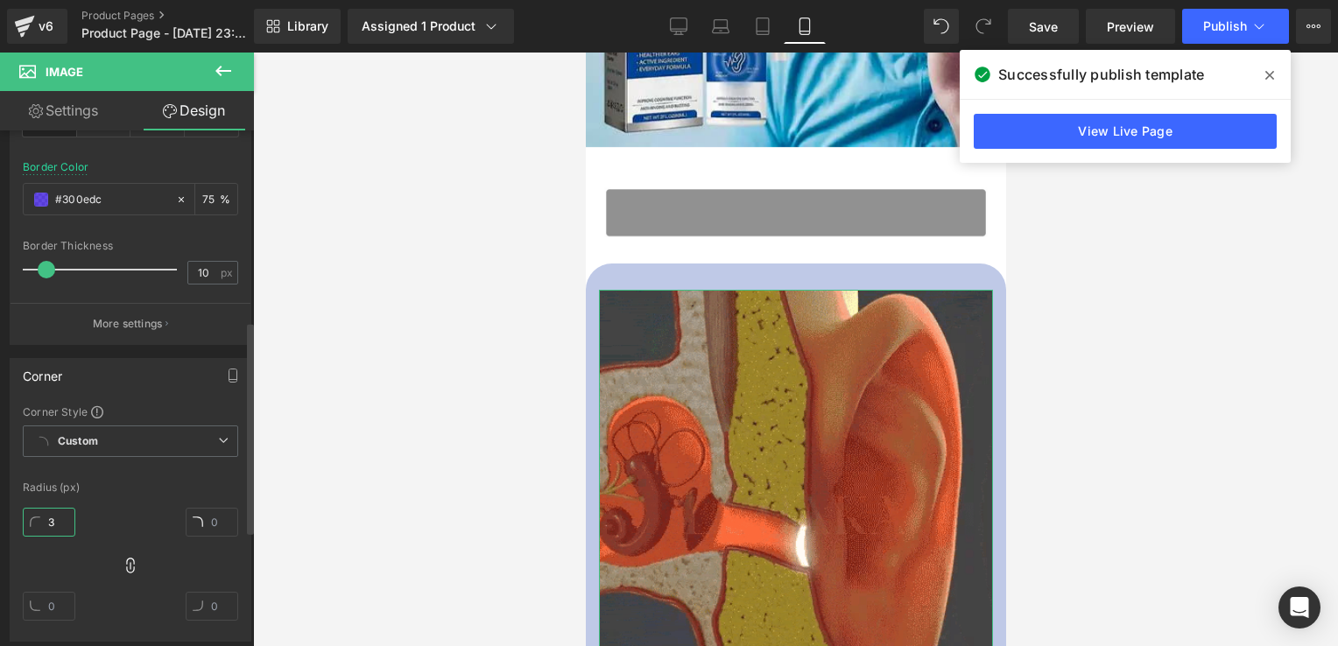
type input "3"
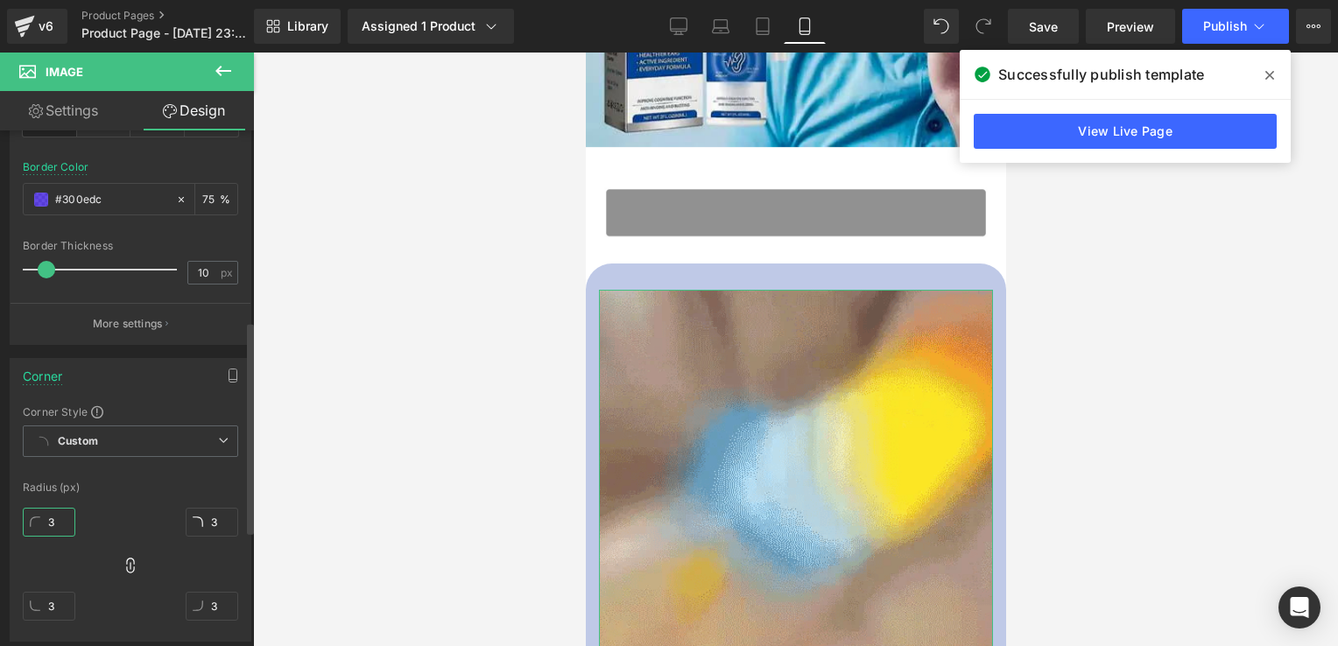
type input "30"
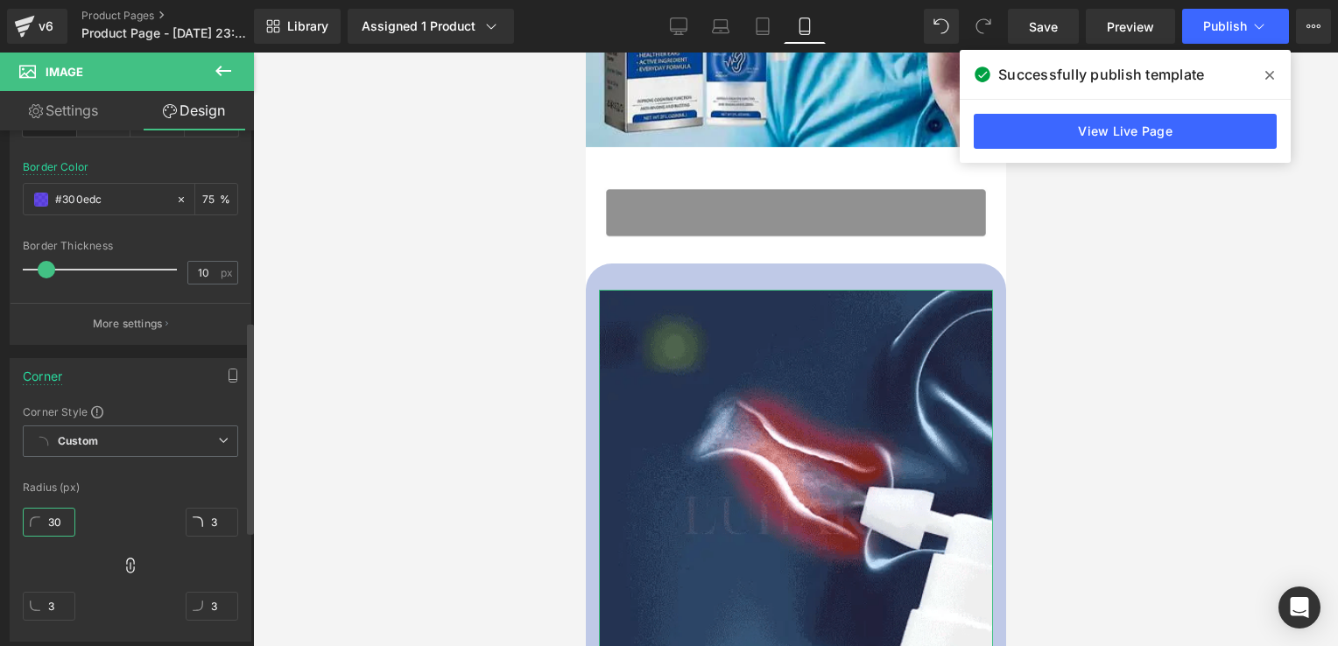
type input "30"
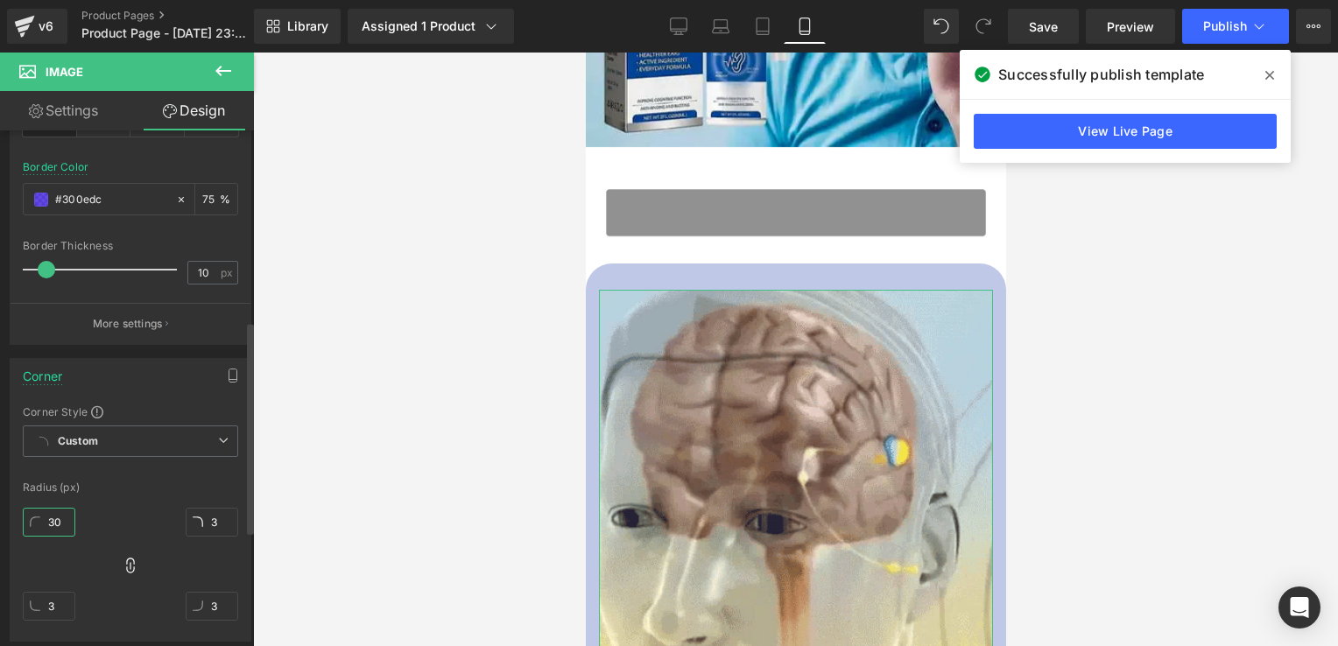
type input "30"
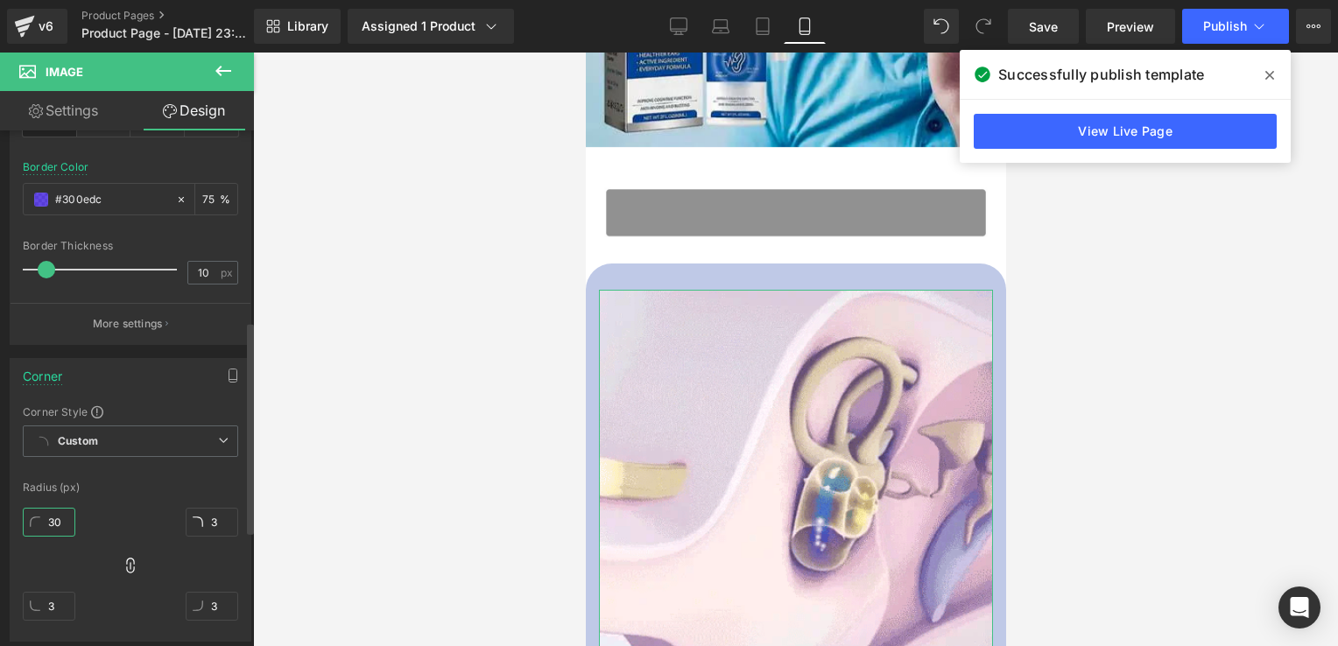
type input "30"
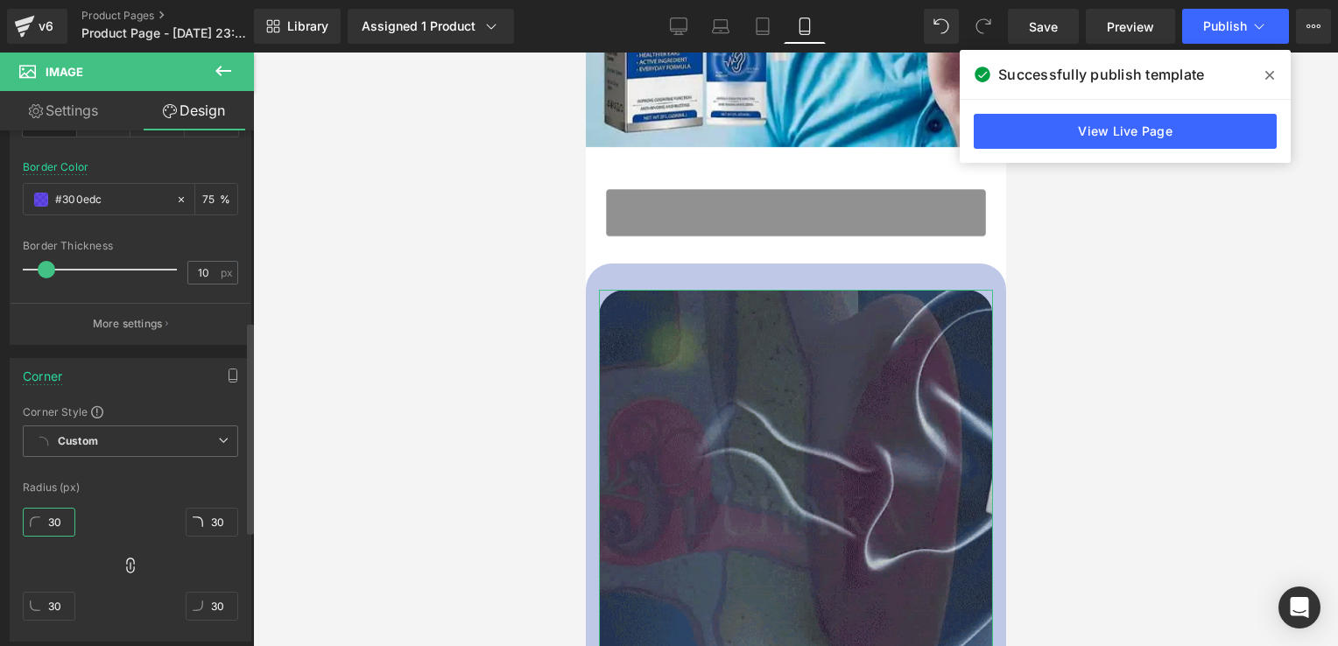
type input "30"
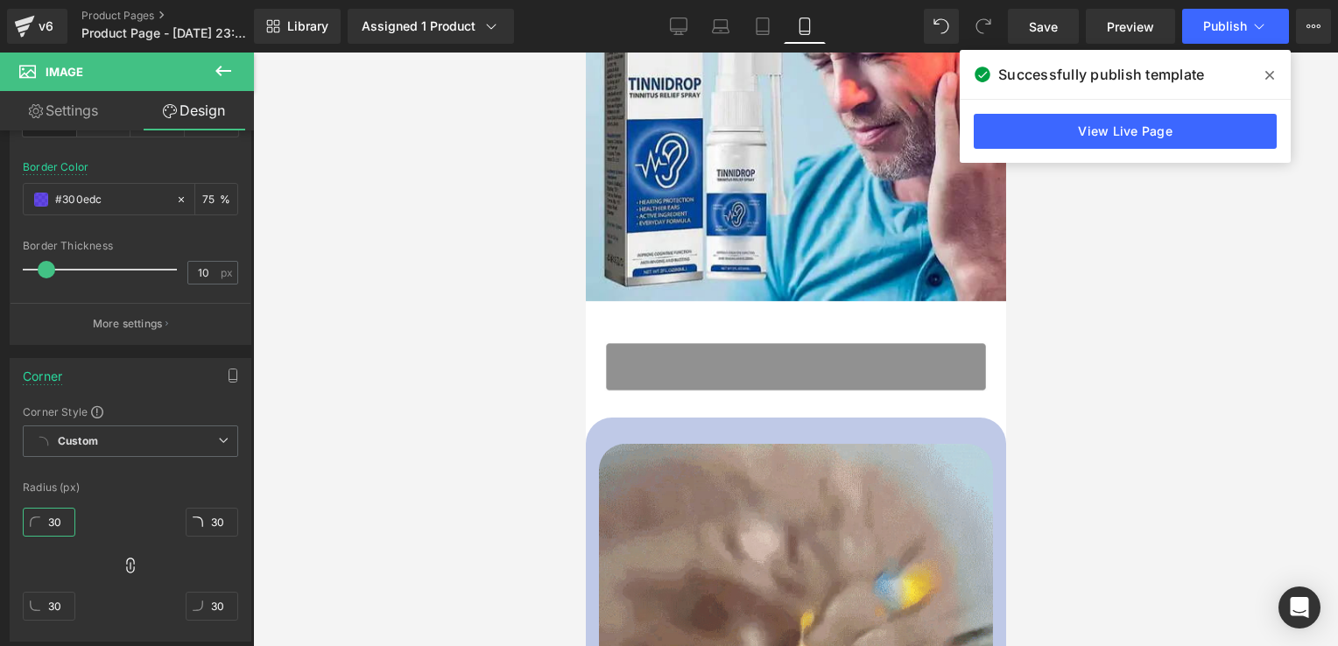
scroll to position [163, 0]
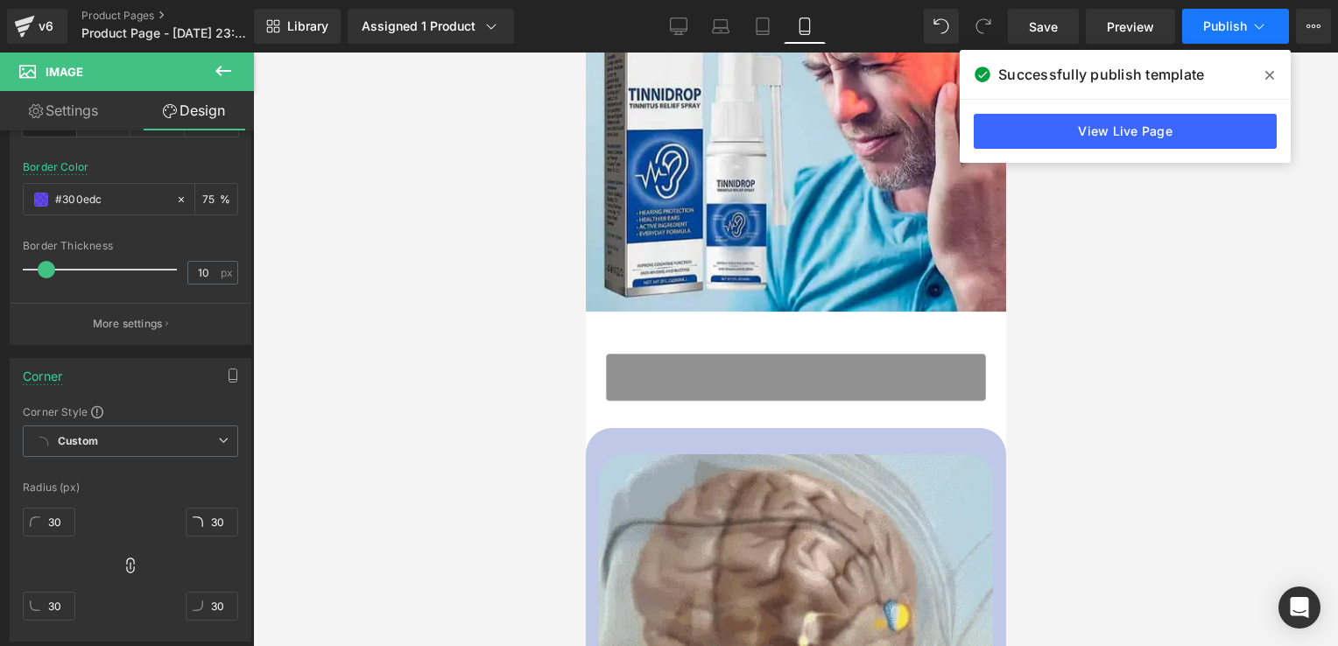
click at [1227, 17] on button "Publish" at bounding box center [1235, 26] width 107 height 35
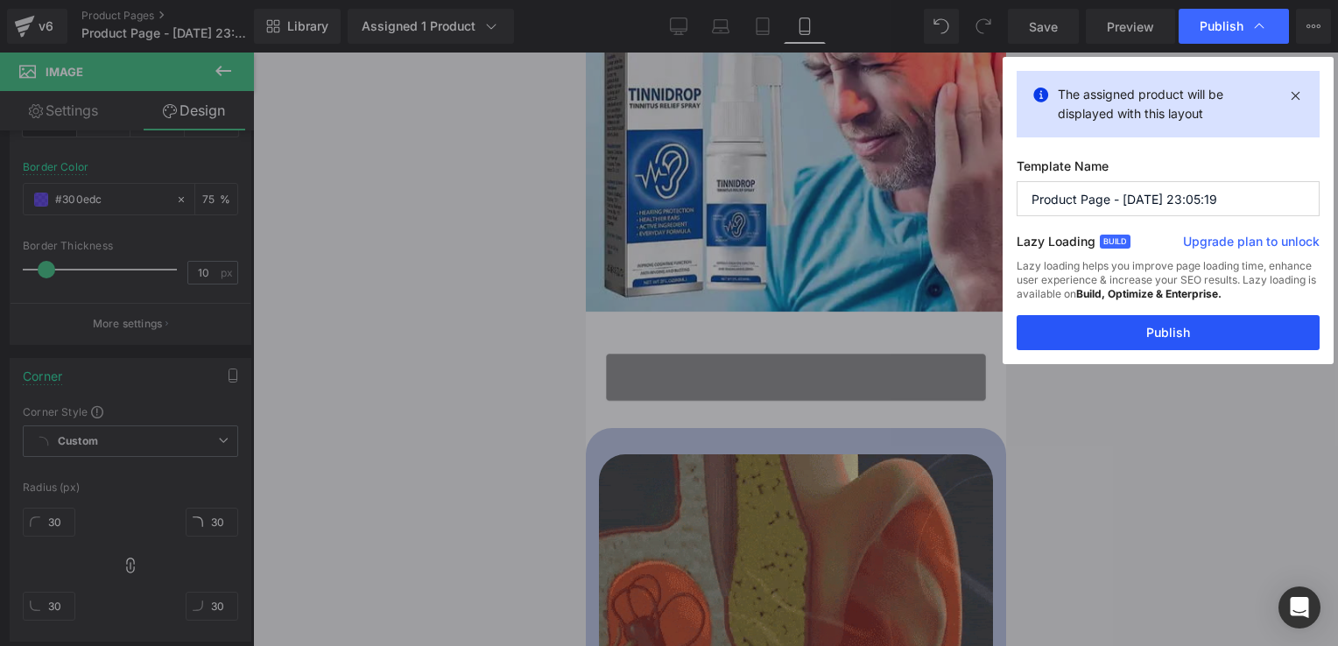
click at [1139, 335] on button "Publish" at bounding box center [1168, 332] width 303 height 35
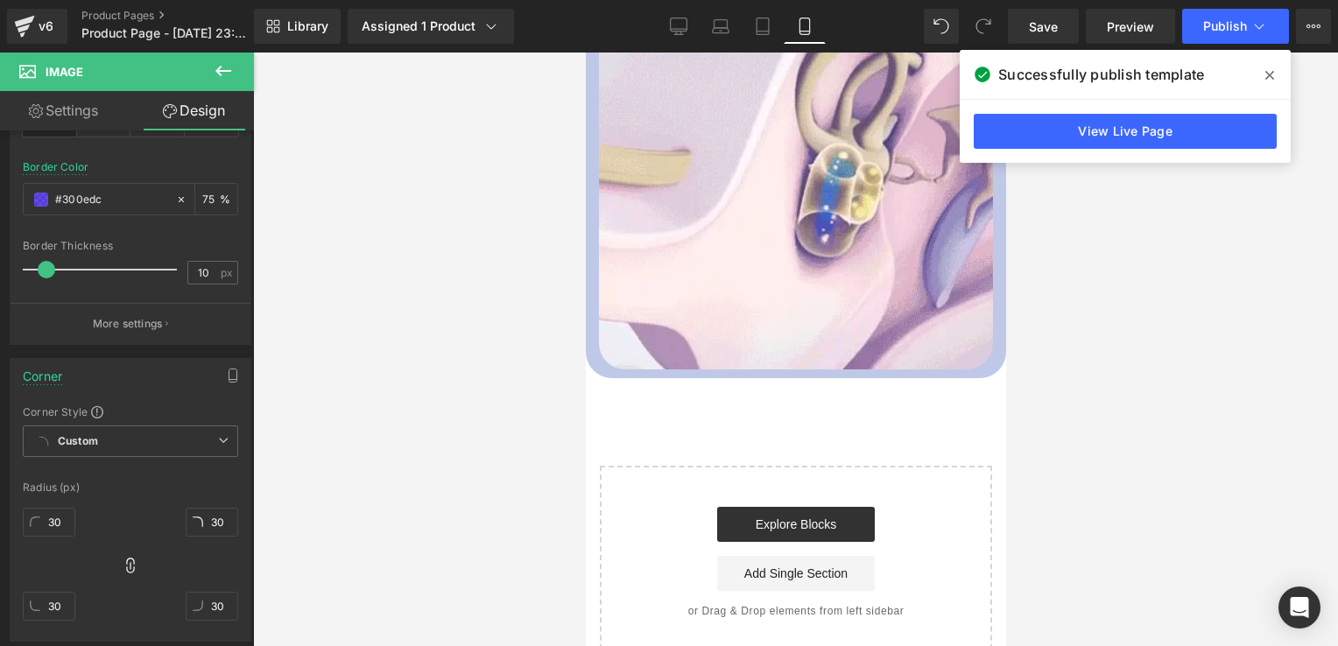
scroll to position [680, 0]
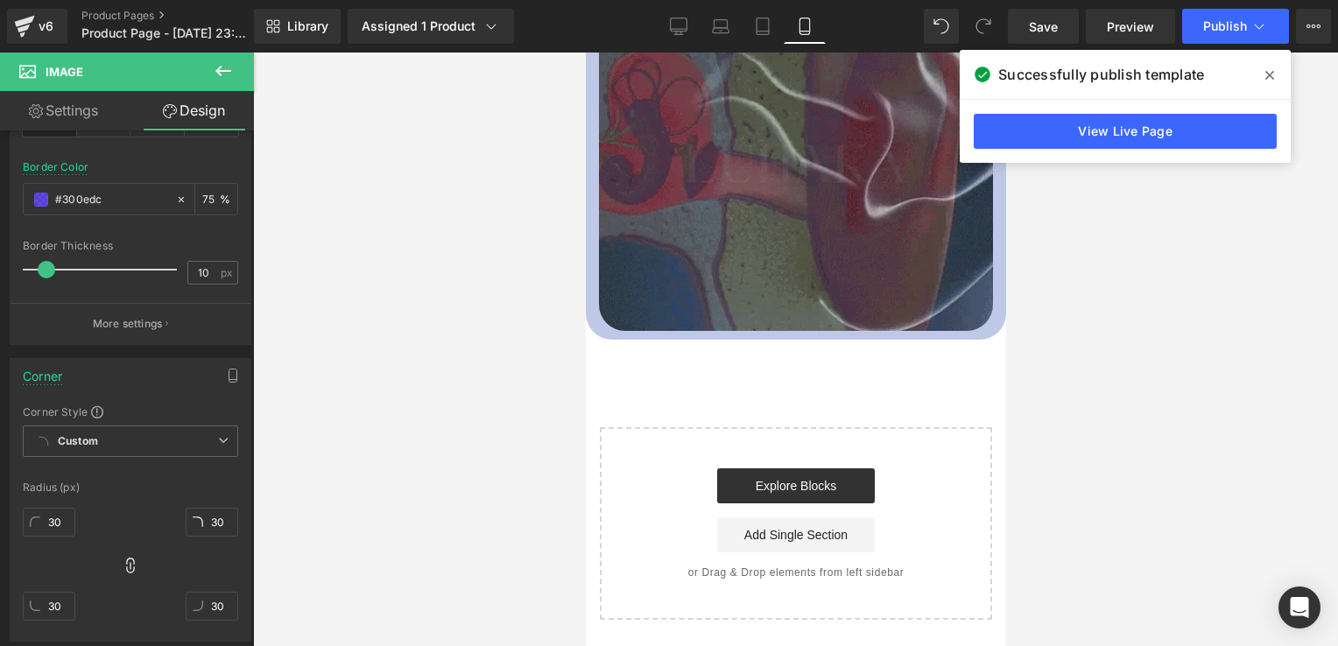
click at [225, 74] on icon at bounding box center [223, 70] width 21 height 21
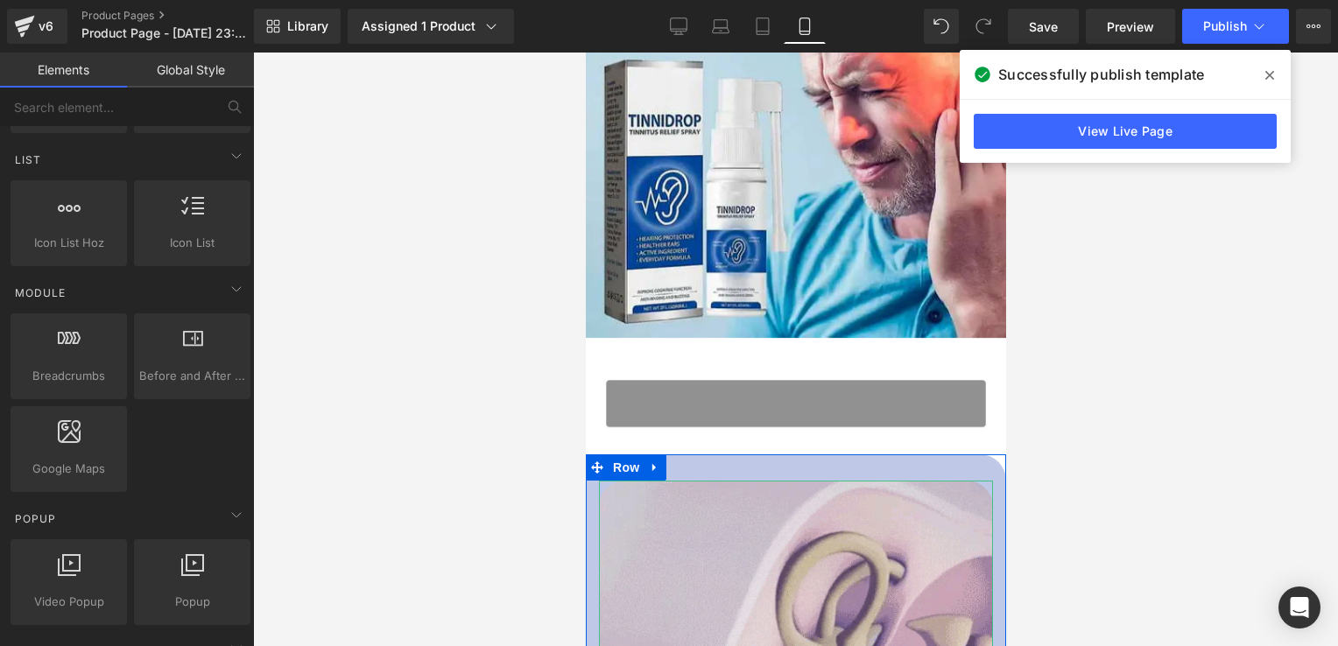
scroll to position [0, 0]
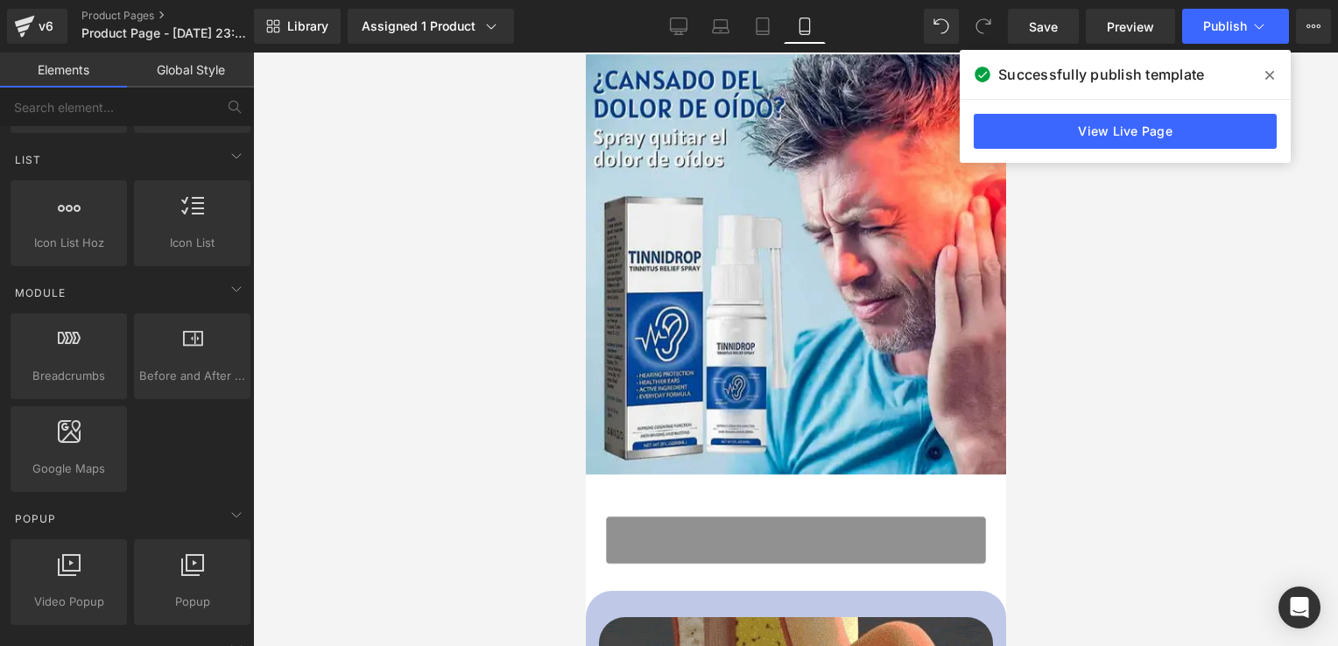
click at [1267, 72] on icon at bounding box center [1270, 75] width 9 height 9
